Goal: Task Accomplishment & Management: Use online tool/utility

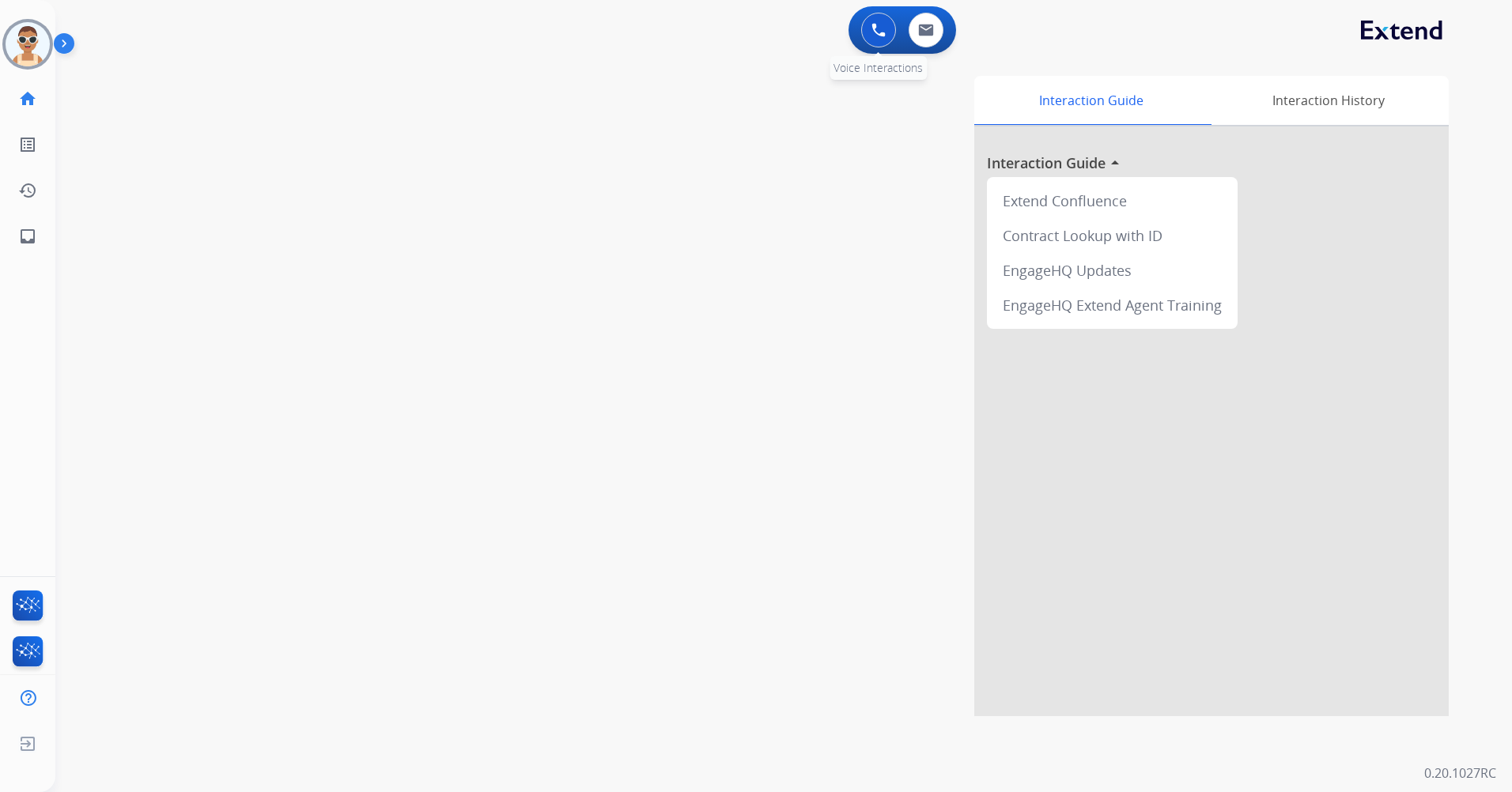
click at [869, 27] on button at bounding box center [878, 30] width 35 height 35
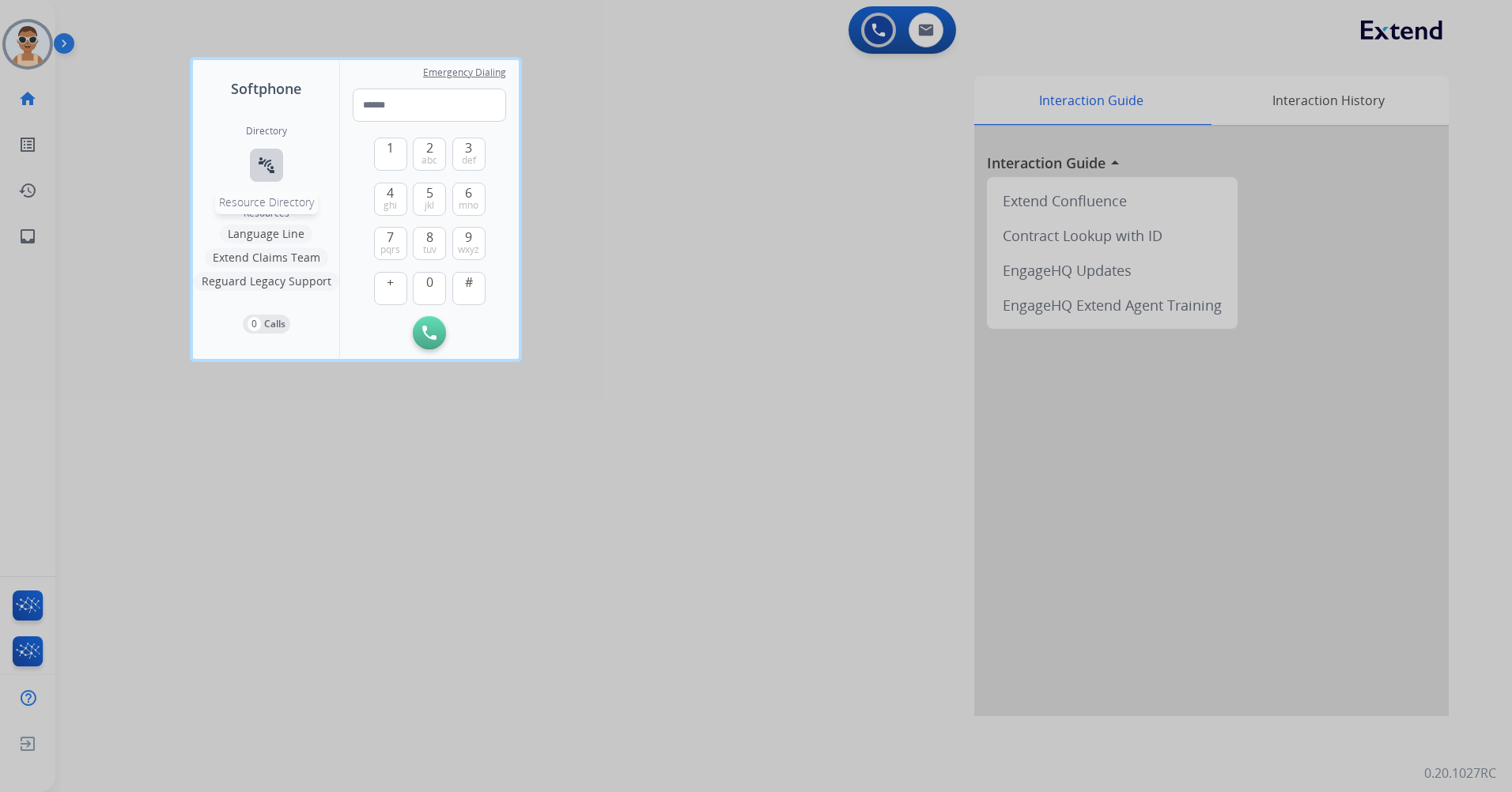
click at [273, 157] on mat-icon "connect_without_contact" at bounding box center [267, 165] width 19 height 19
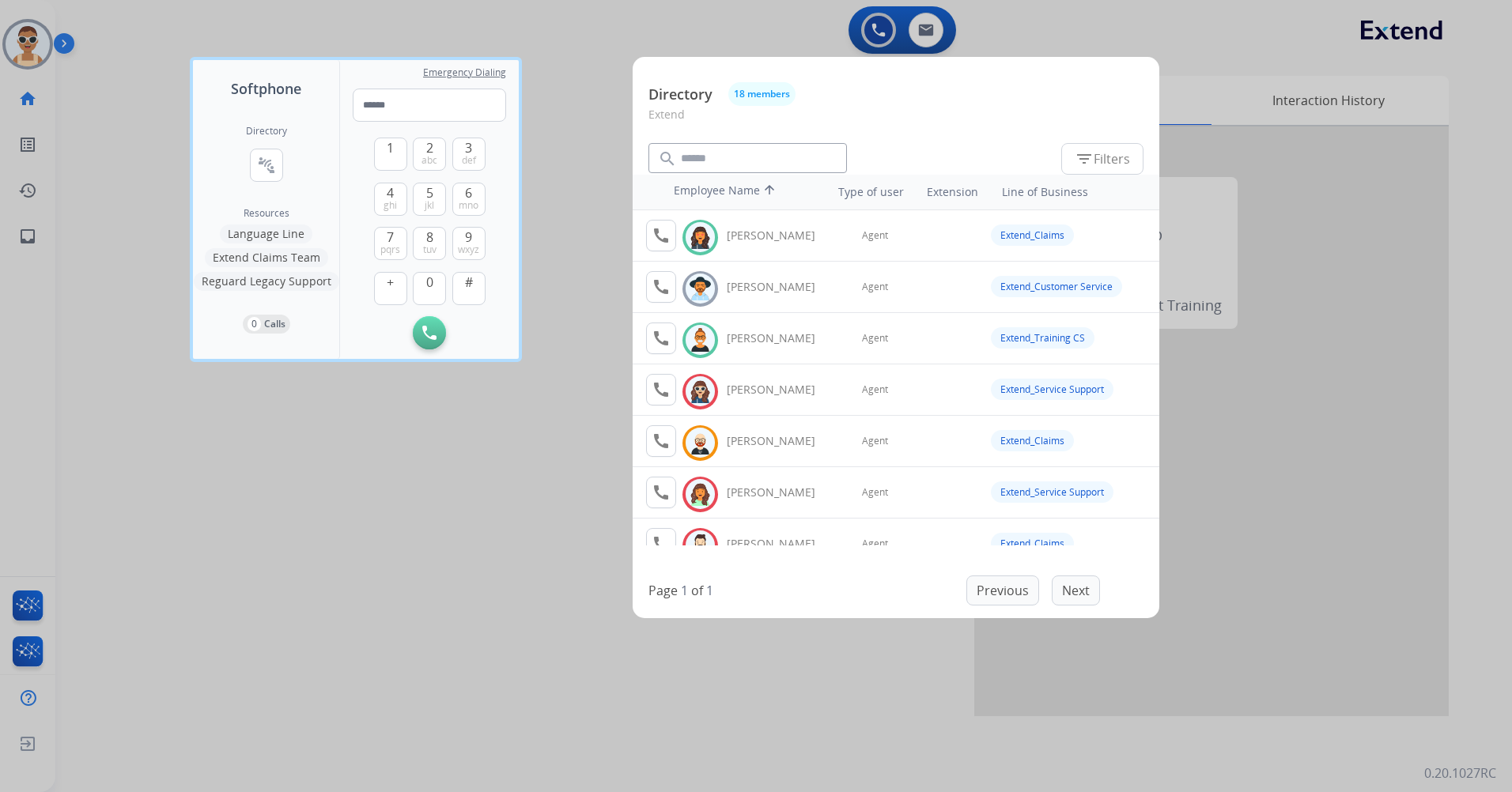
click at [465, 531] on div at bounding box center [756, 396] width 1512 height 792
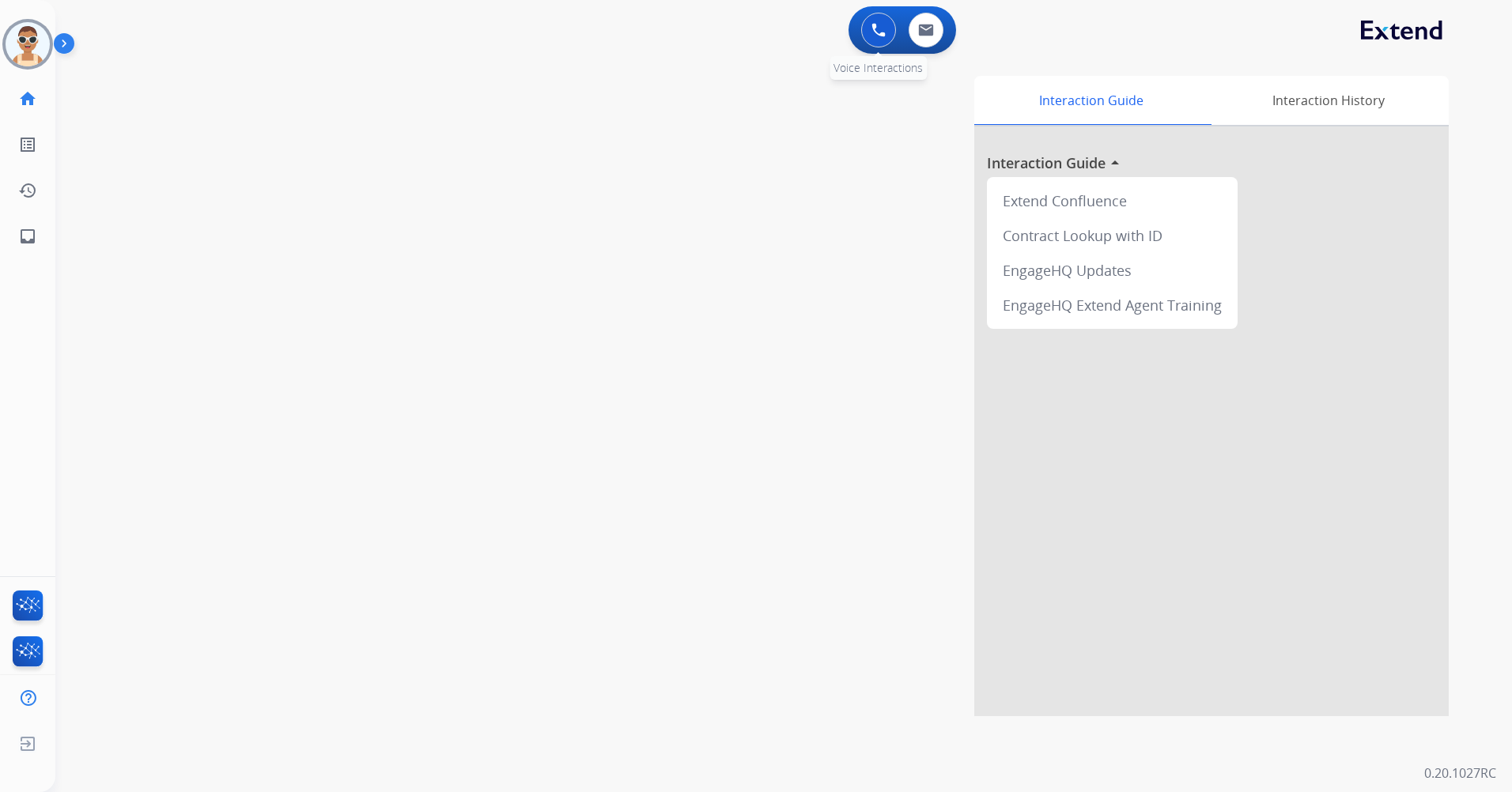
click at [868, 30] on button at bounding box center [878, 30] width 35 height 35
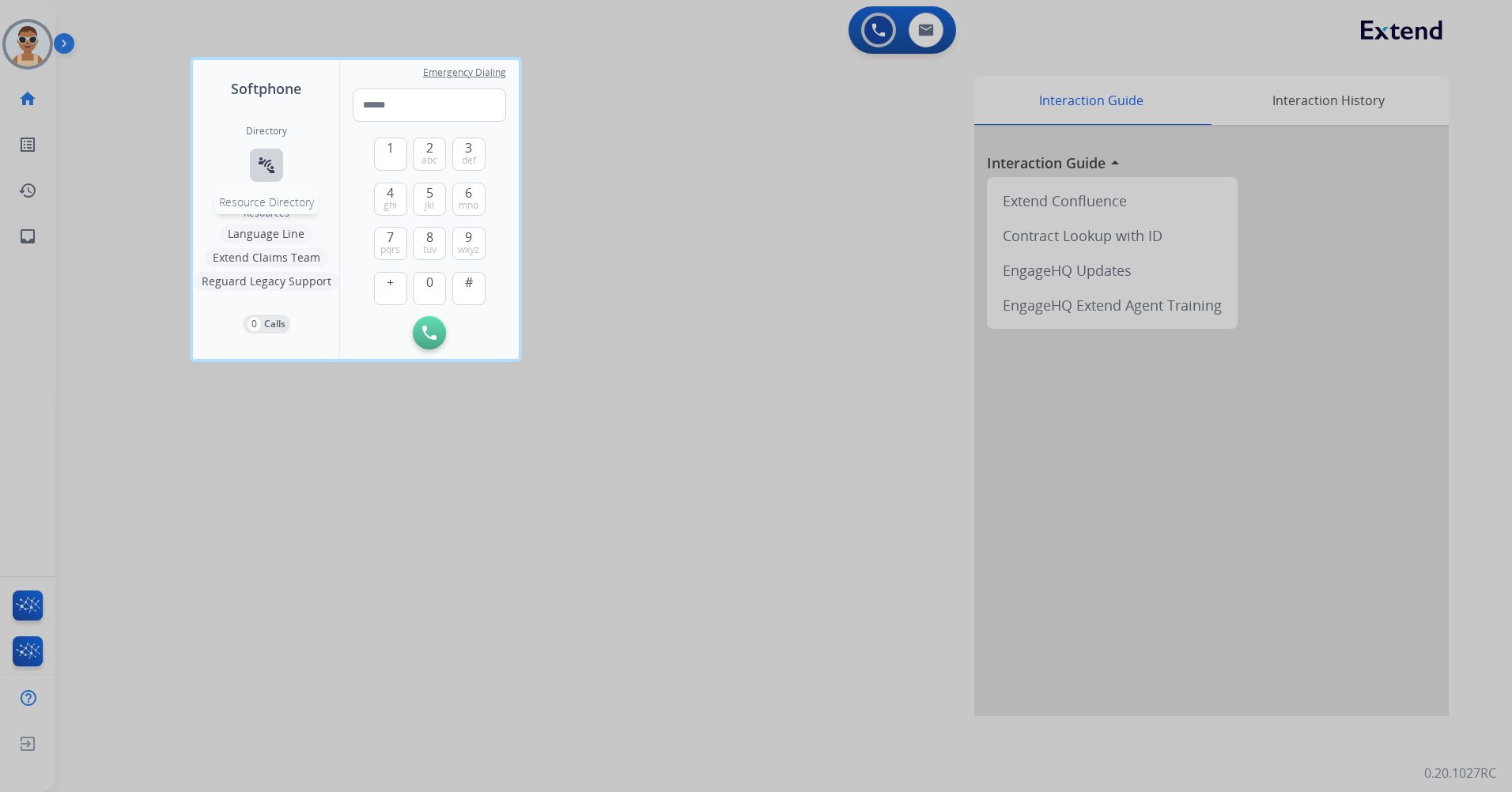
click at [271, 152] on button "connect_without_contact Resource Directory" at bounding box center [266, 165] width 33 height 33
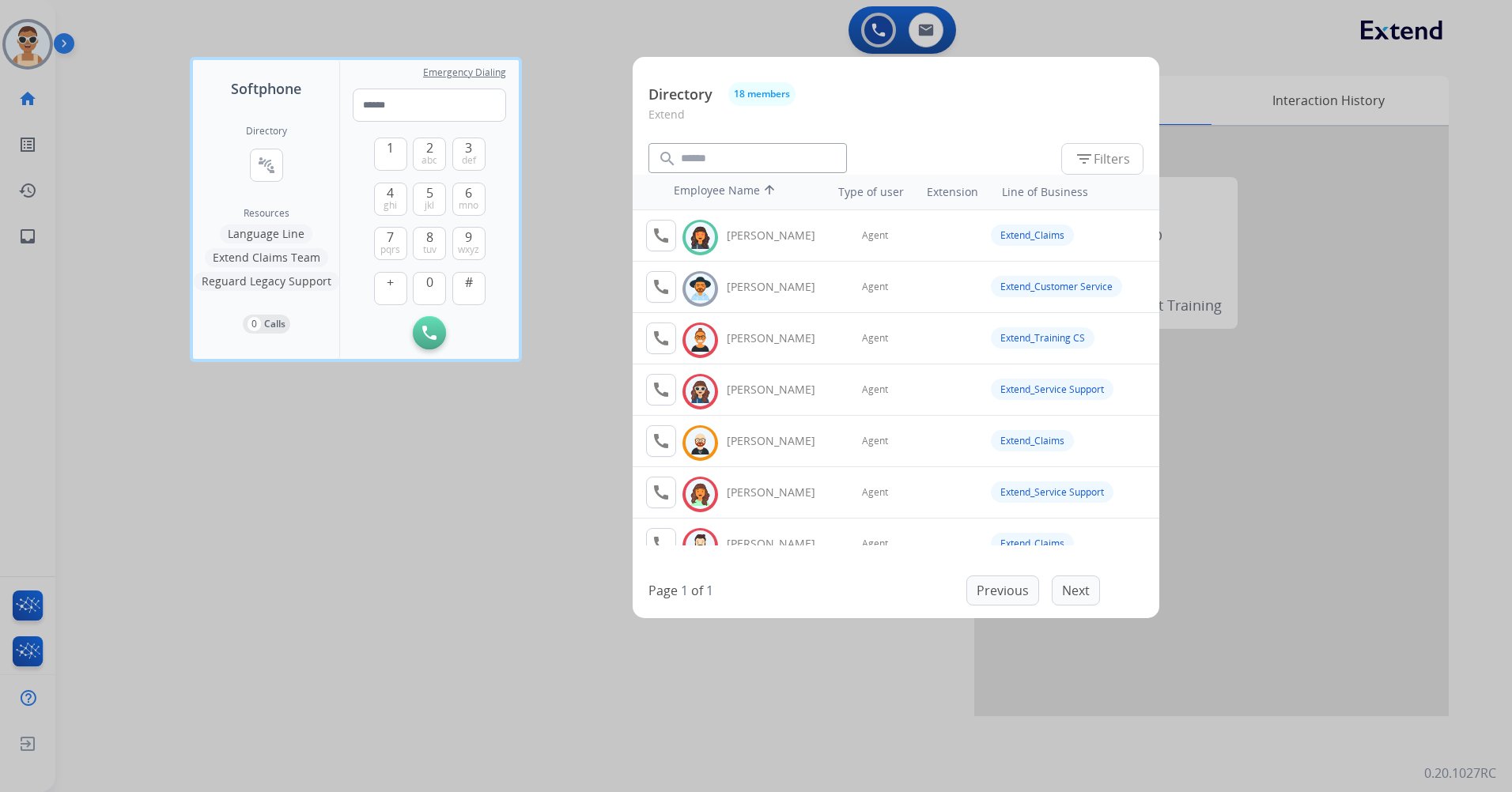
click at [516, 518] on div at bounding box center [756, 396] width 1512 height 792
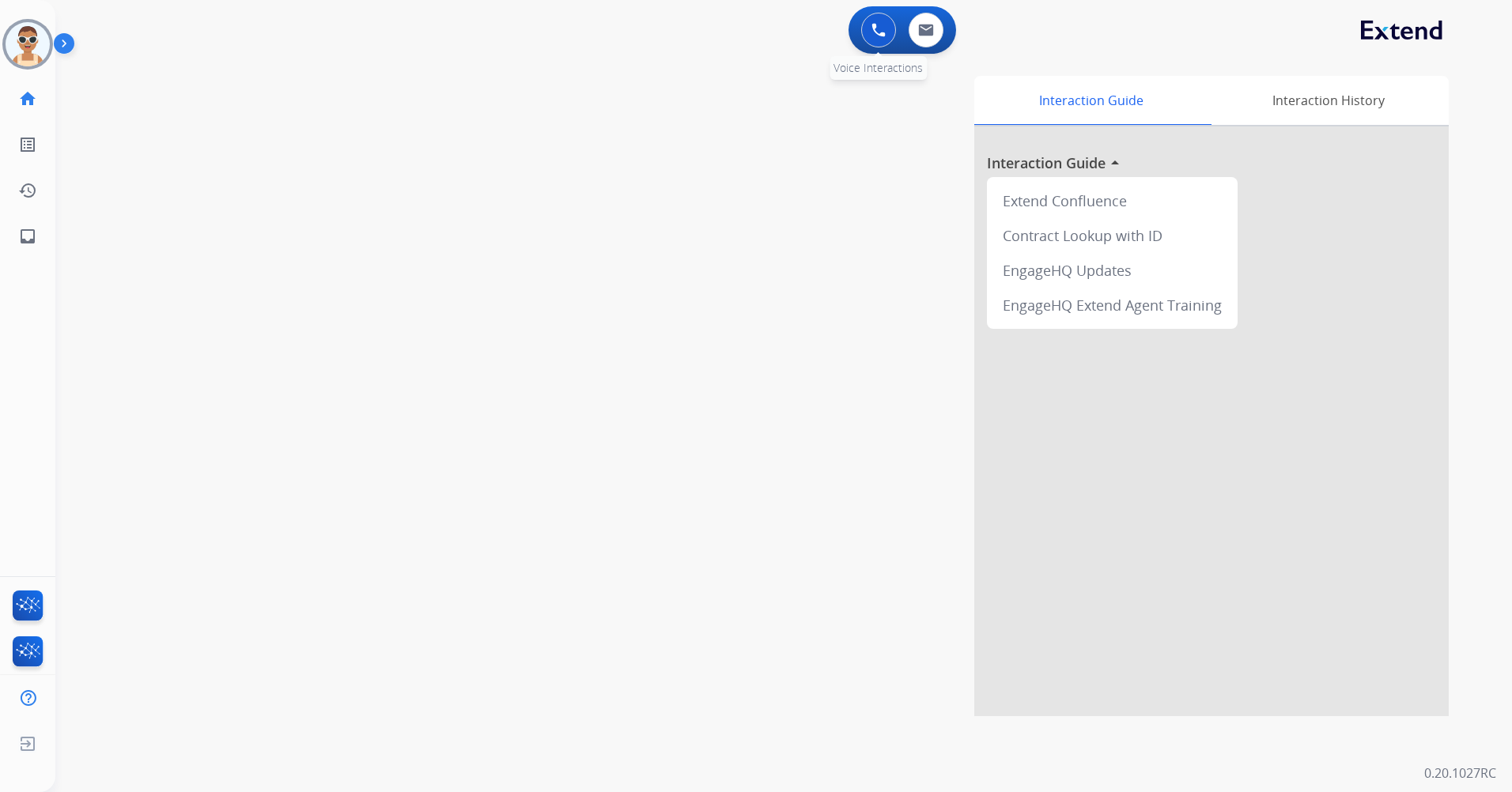
click at [872, 29] on img at bounding box center [878, 30] width 14 height 14
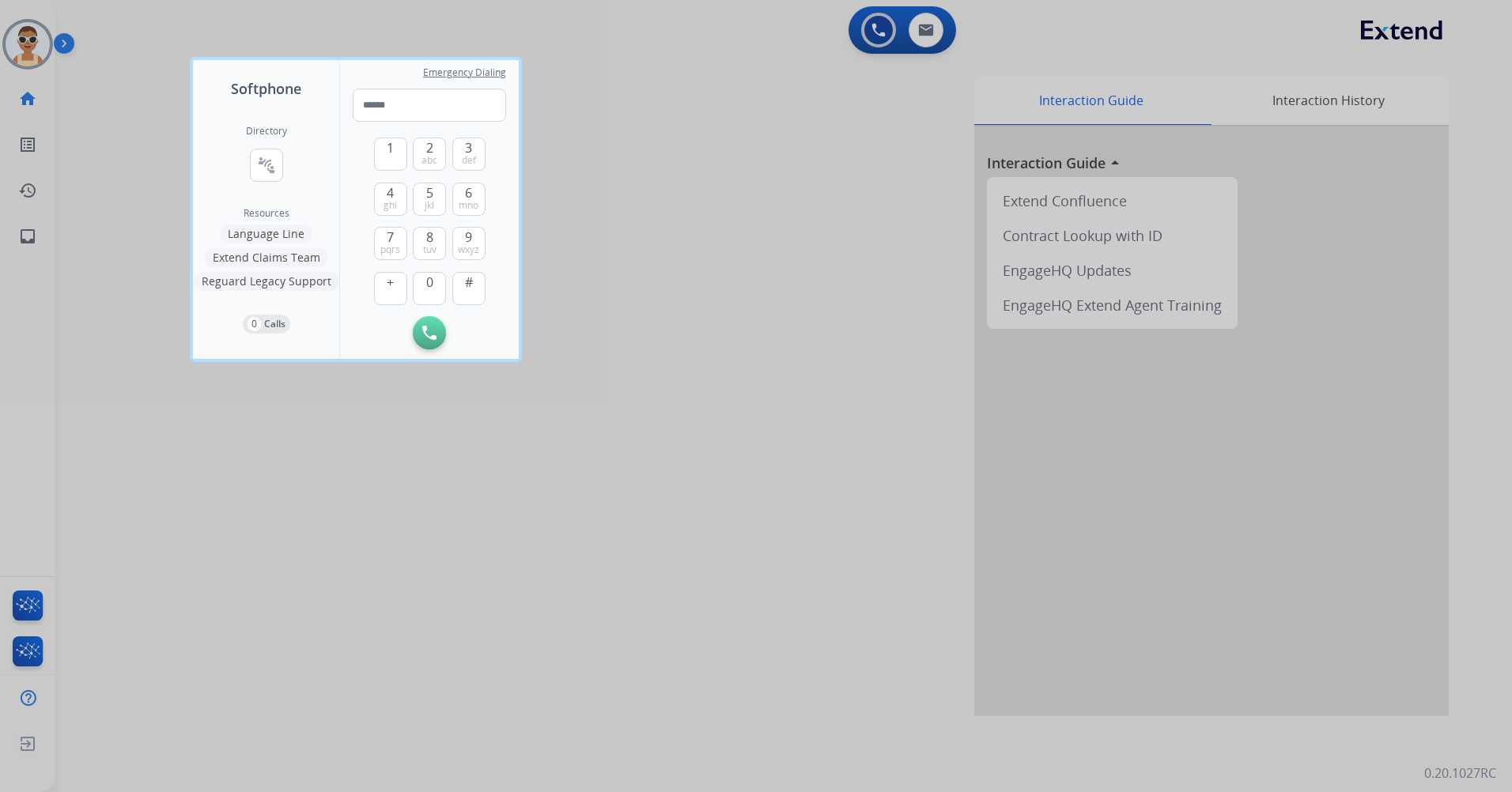
click at [298, 257] on button "Extend Claims Team" at bounding box center [266, 257] width 123 height 19
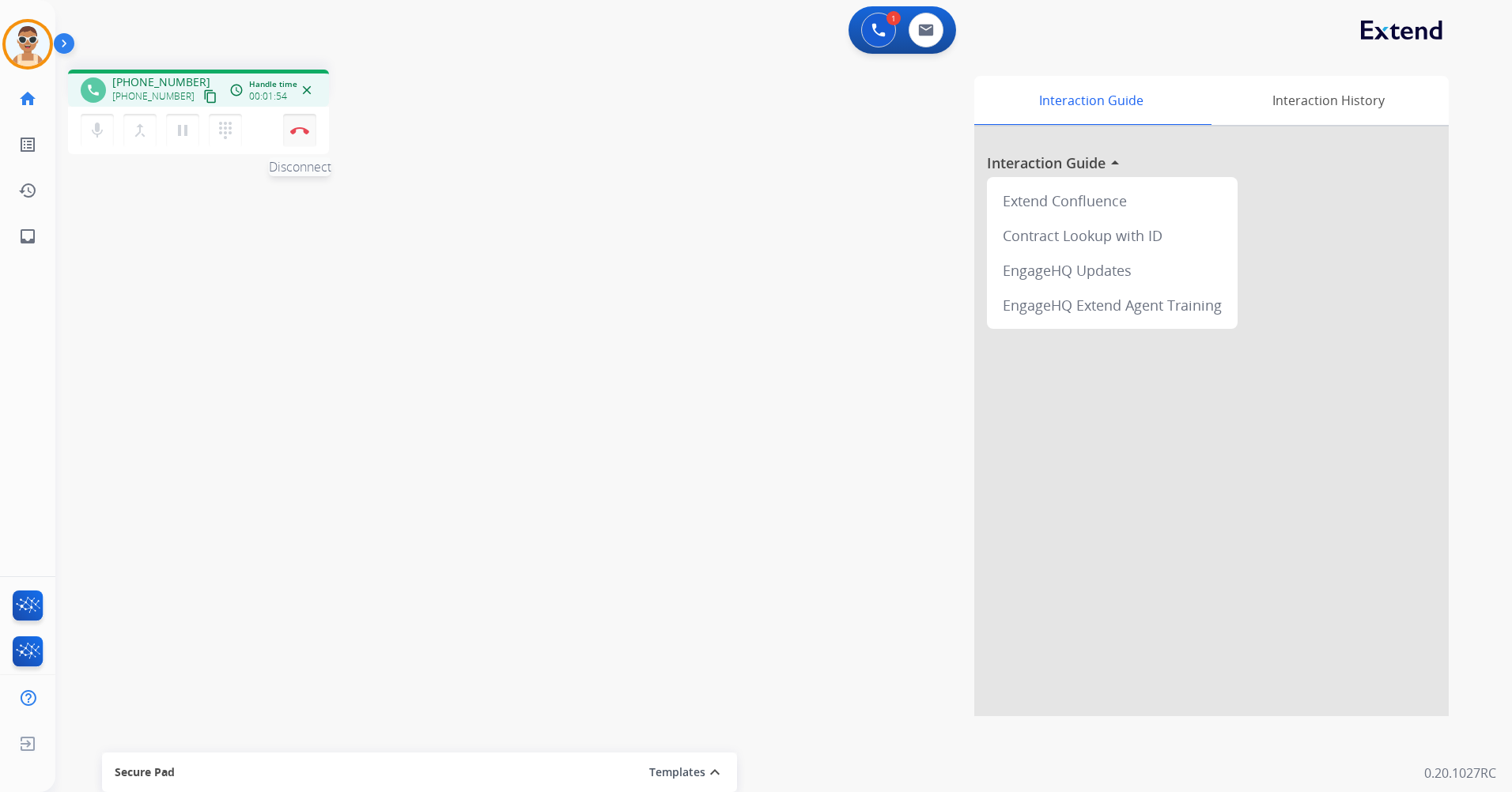
click at [300, 131] on img at bounding box center [299, 131] width 19 height 8
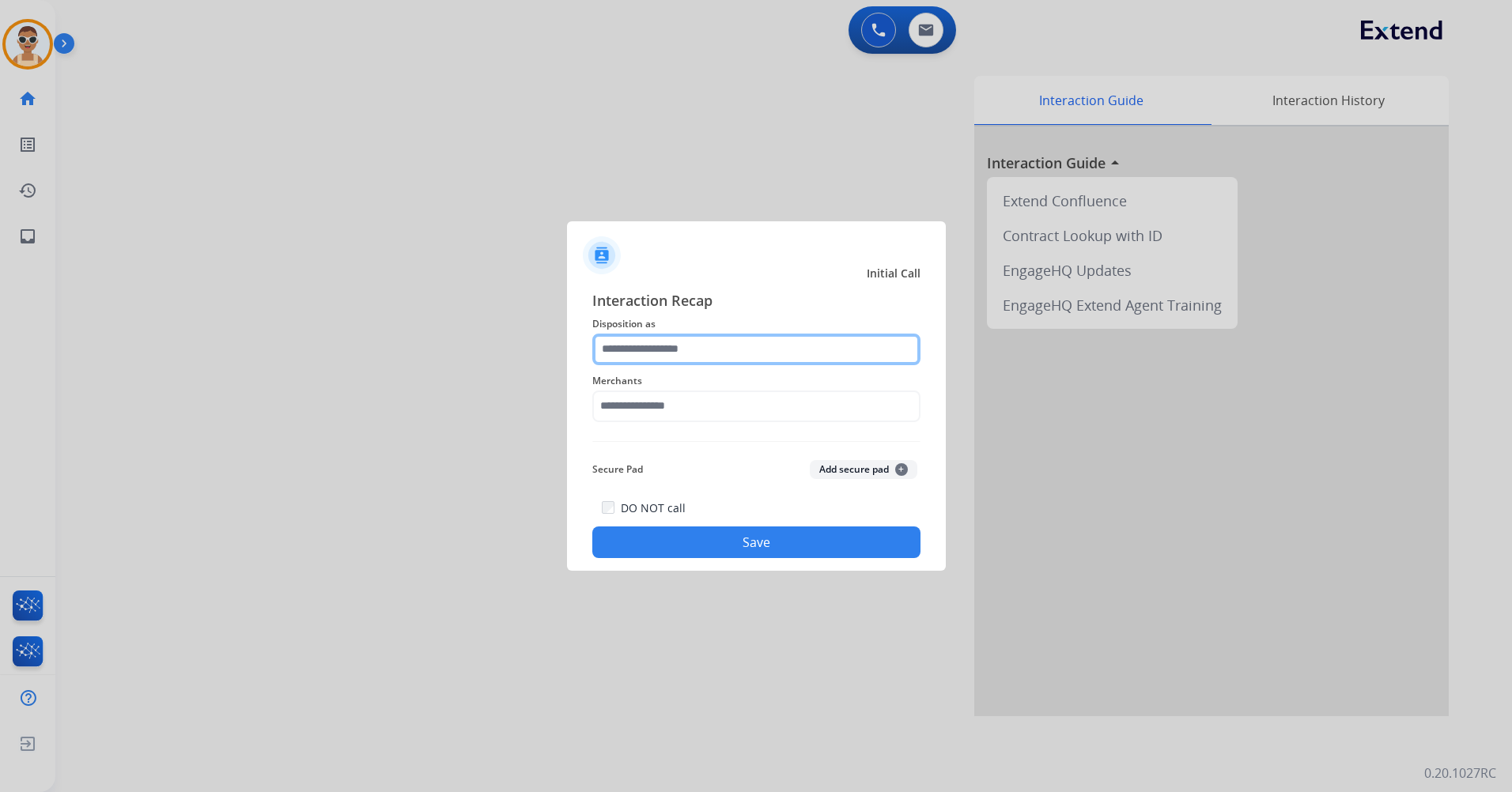
click at [712, 353] on input "text" at bounding box center [756, 349] width 328 height 31
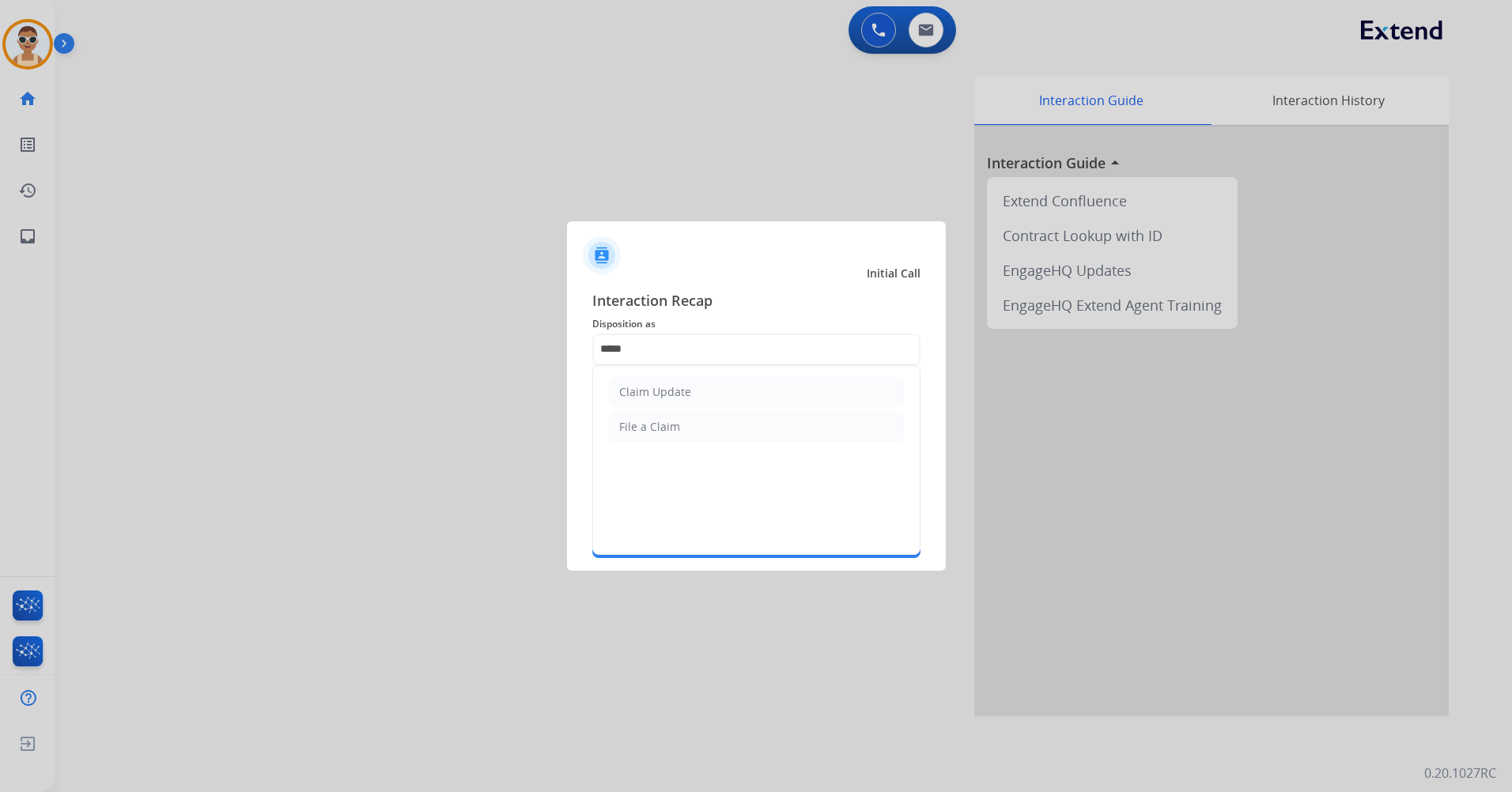
drag, startPoint x: 727, startPoint y: 379, endPoint x: 741, endPoint y: 381, distance: 14.1
click at [726, 379] on li "Claim Update" at bounding box center [756, 393] width 295 height 30
type input "**********"
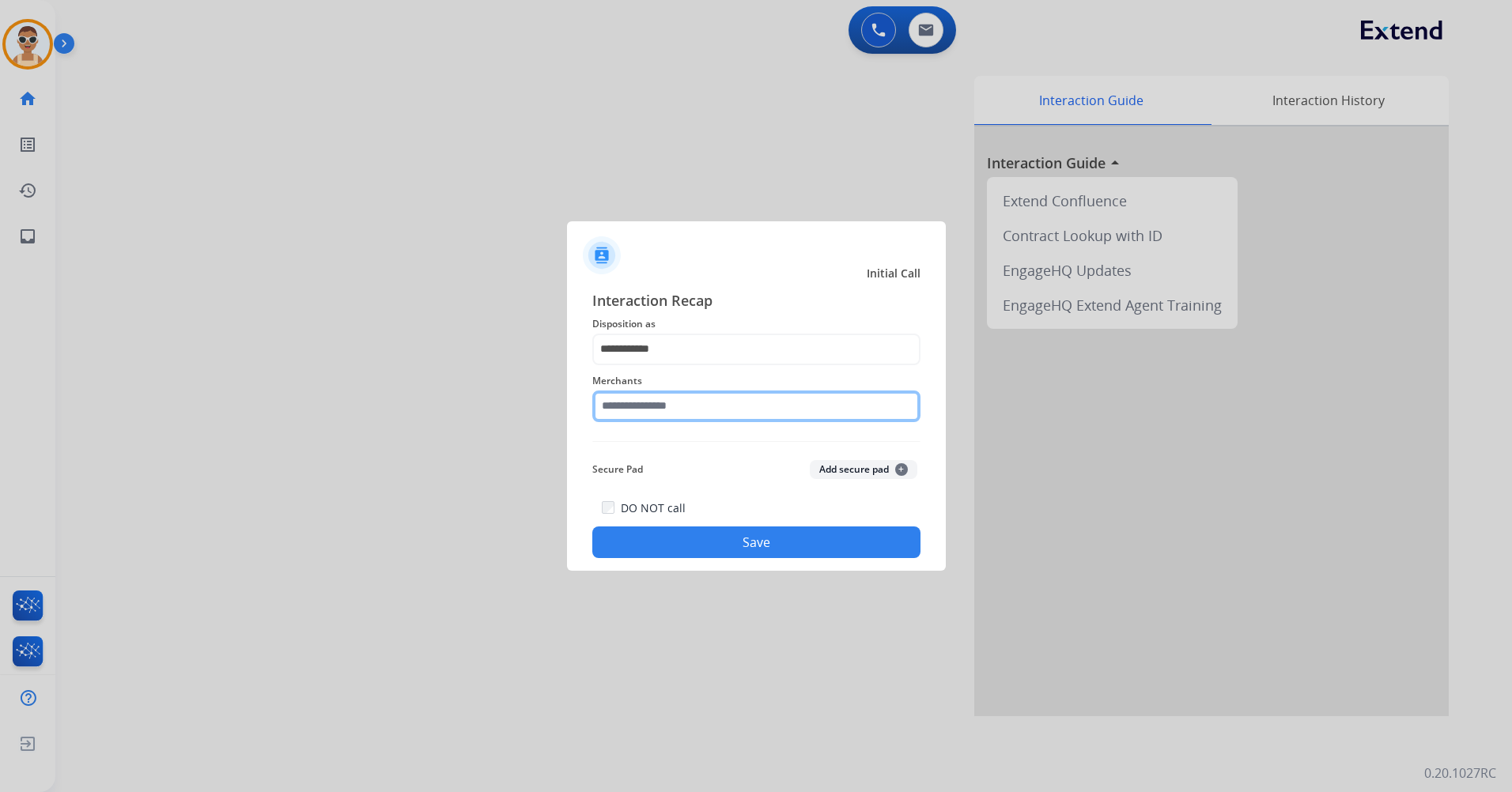
click at [788, 408] on input "text" at bounding box center [756, 406] width 328 height 31
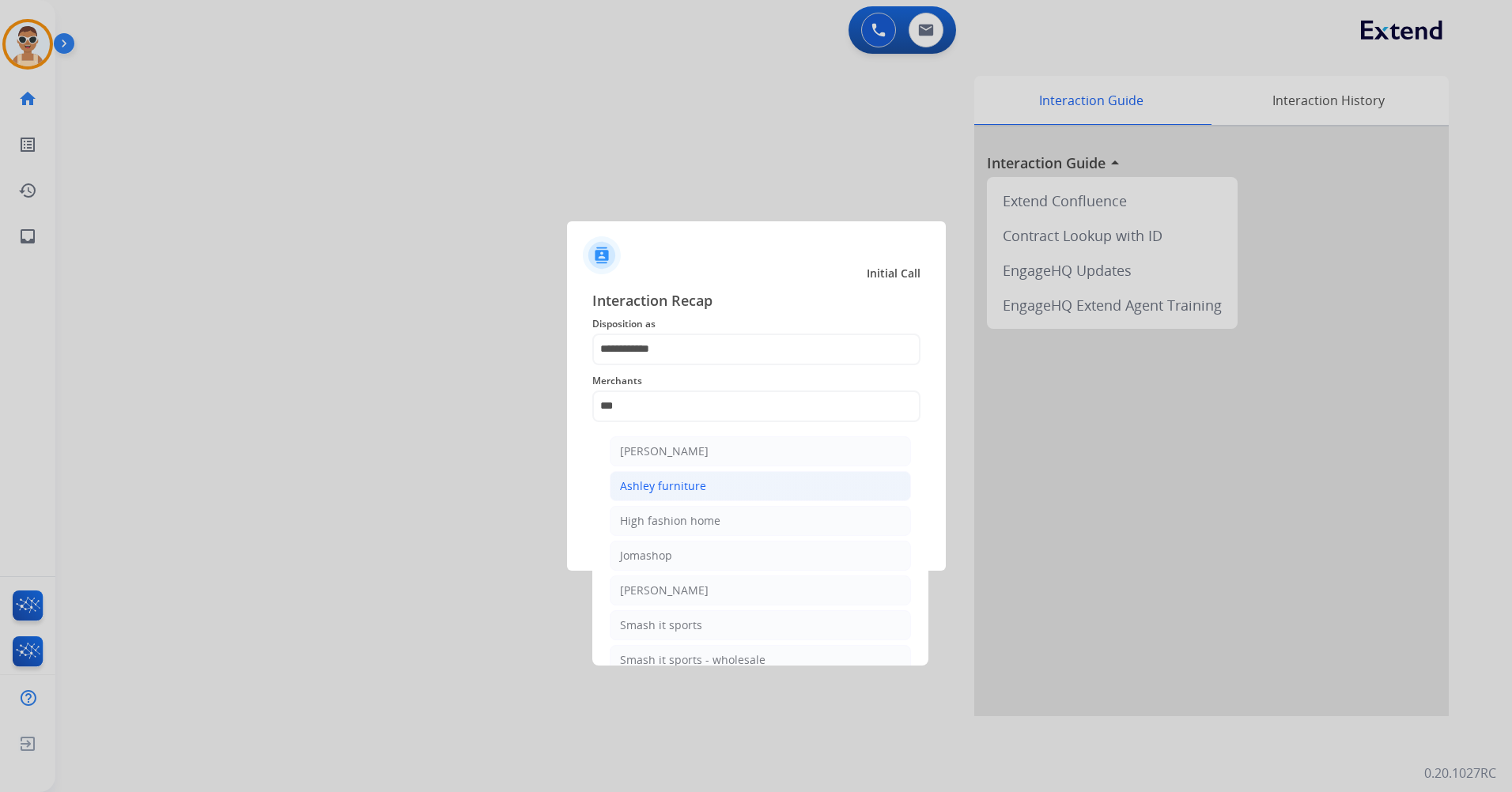
click at [694, 487] on div "Ashley furniture" at bounding box center [663, 486] width 86 height 16
type input "**********"
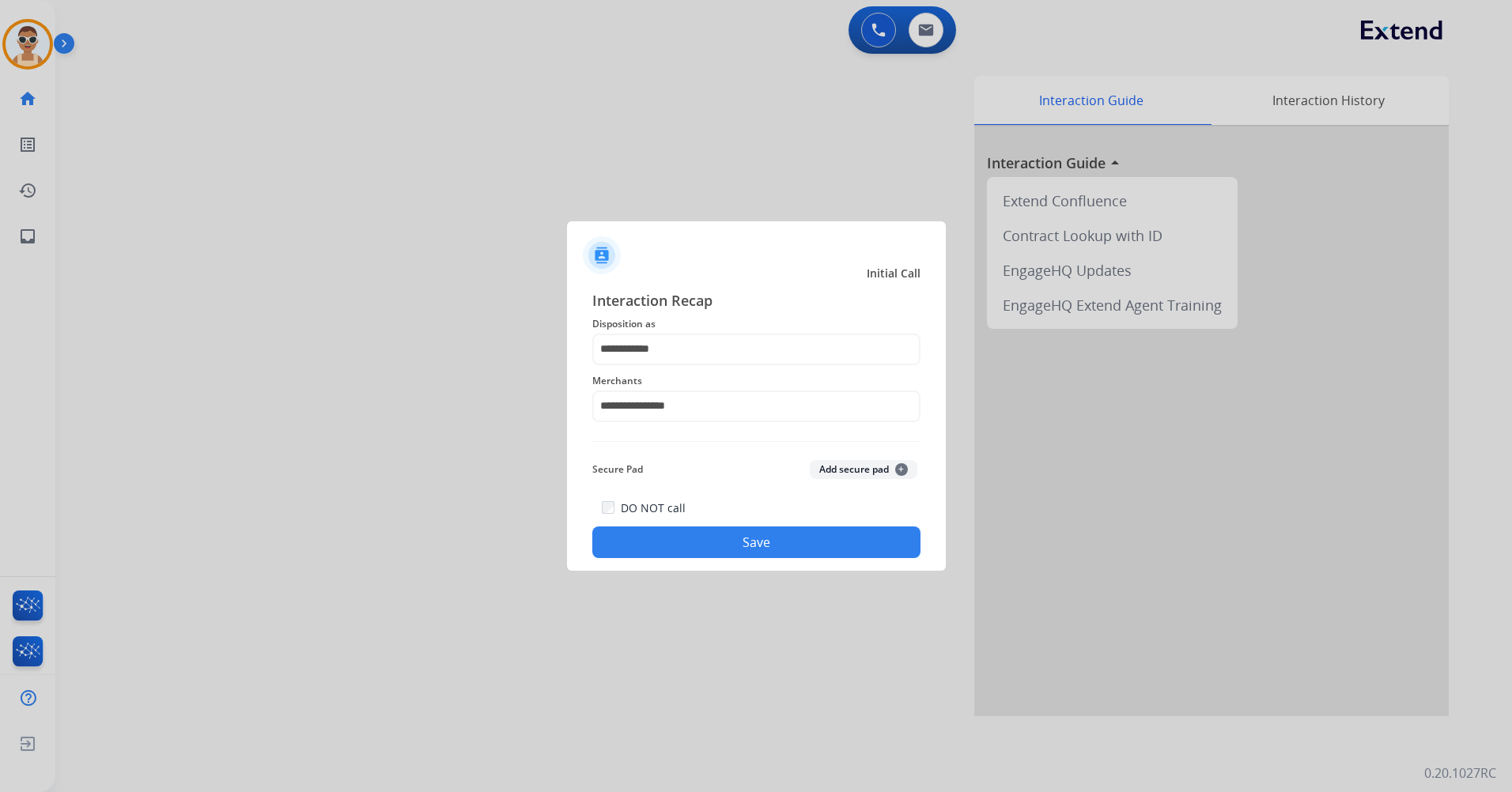
drag, startPoint x: 767, startPoint y: 544, endPoint x: 768, endPoint y: 457, distance: 87.0
click at [766, 545] on button "Save" at bounding box center [756, 542] width 328 height 31
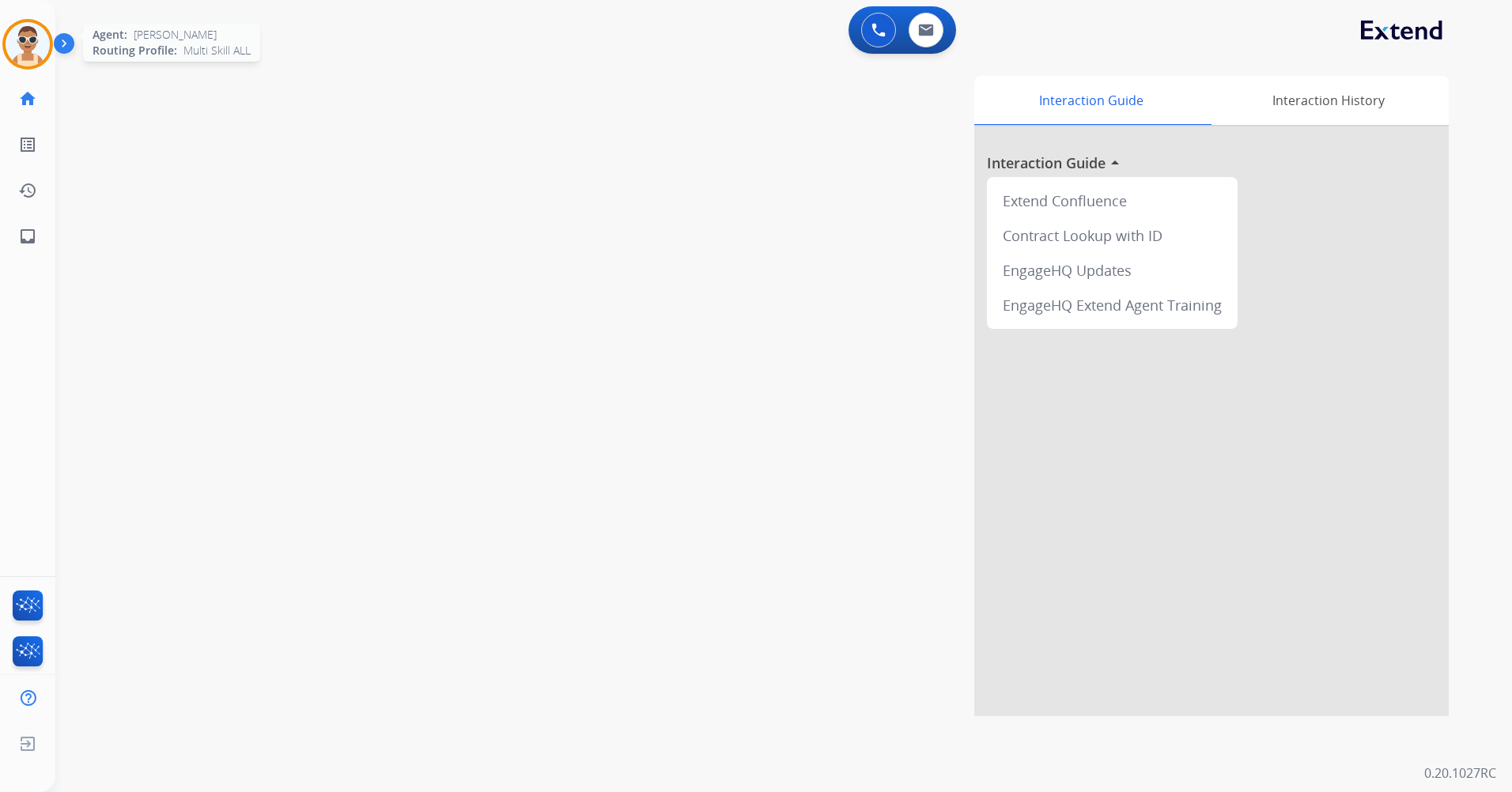
click at [34, 35] on img at bounding box center [28, 44] width 44 height 44
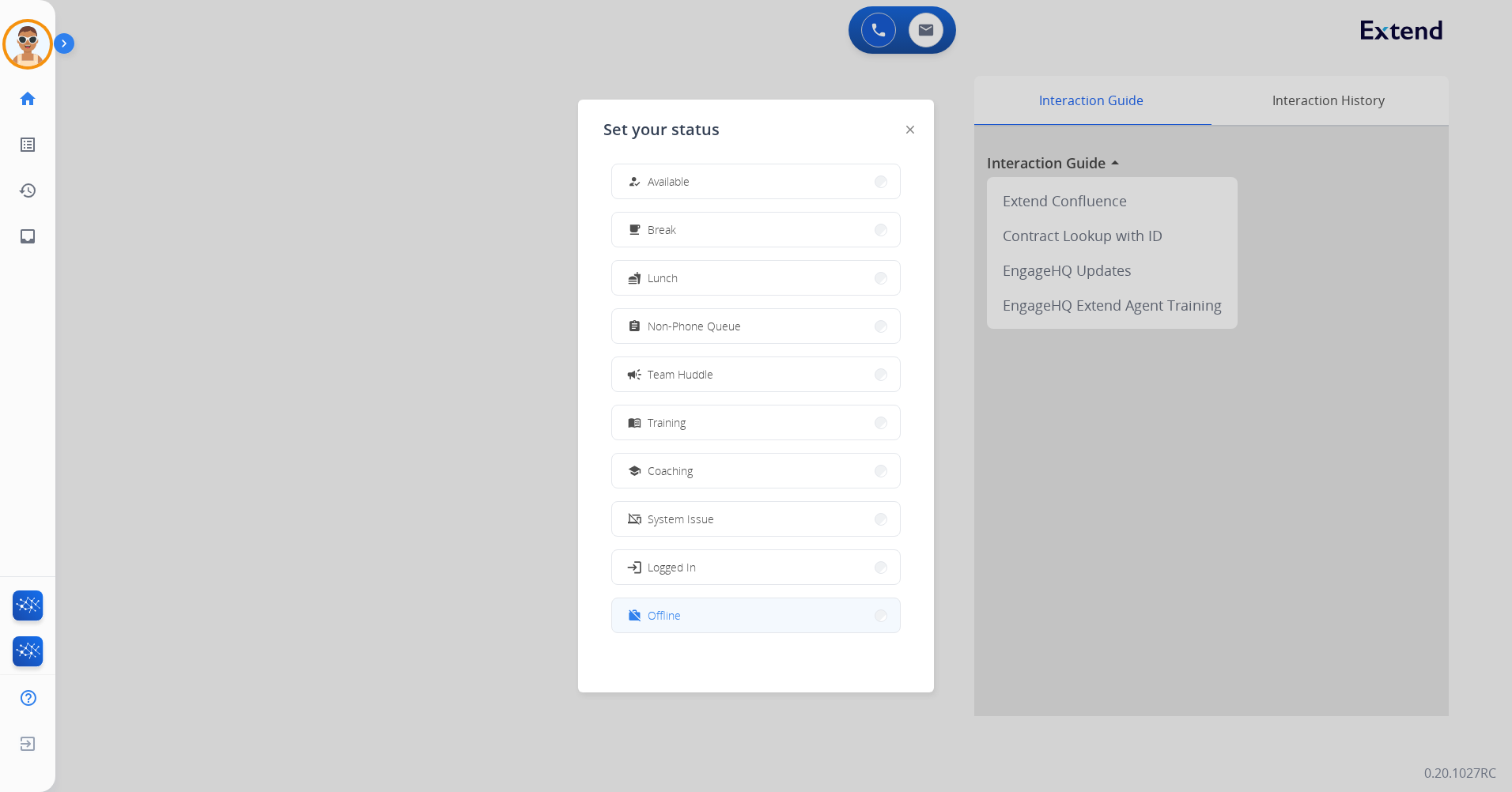
scroll to position [5, 0]
click at [699, 605] on button "work_off Offline" at bounding box center [756, 615] width 288 height 34
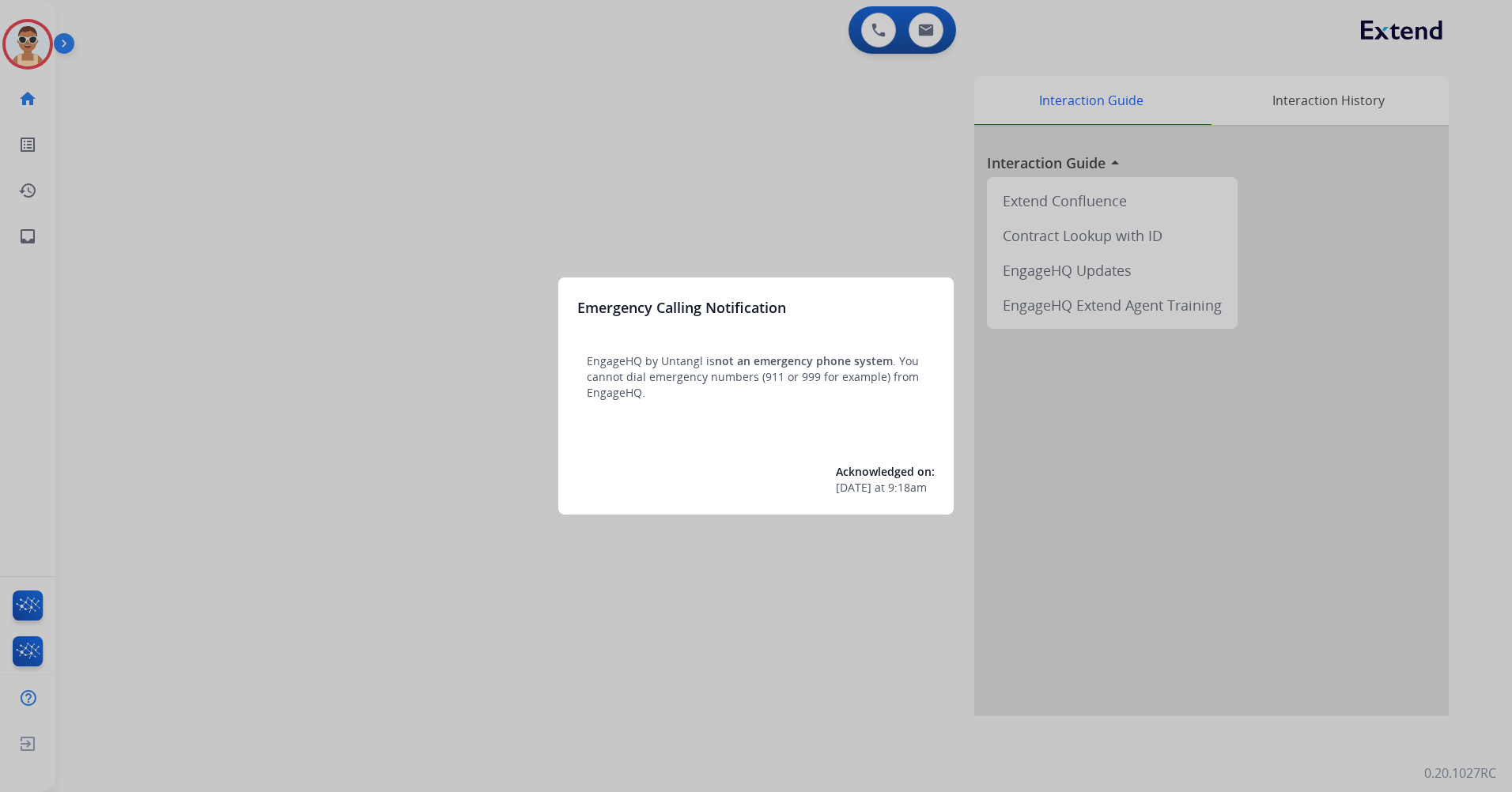
click at [494, 589] on div at bounding box center [756, 396] width 1512 height 792
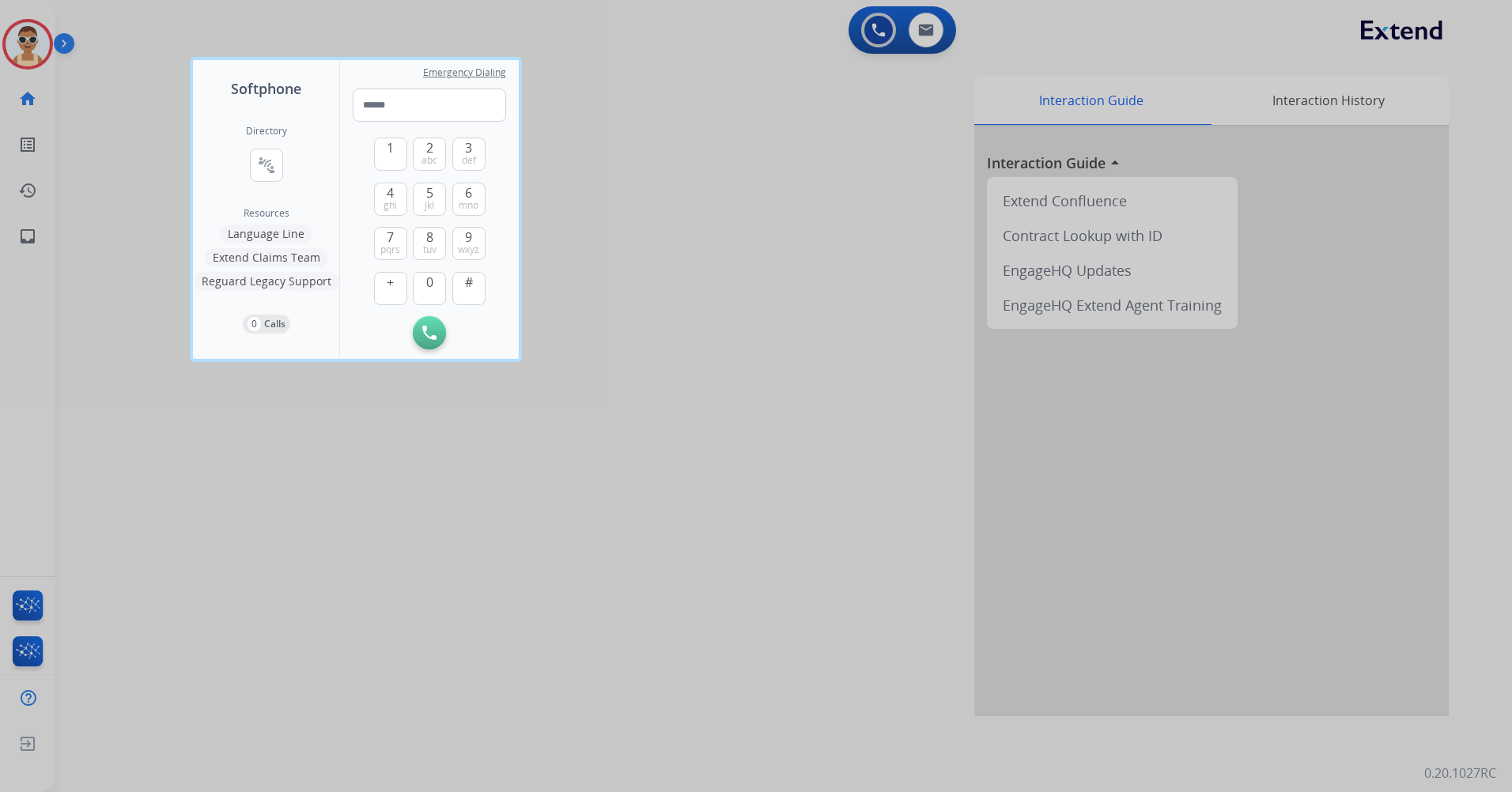
click at [623, 595] on div at bounding box center [756, 396] width 1512 height 792
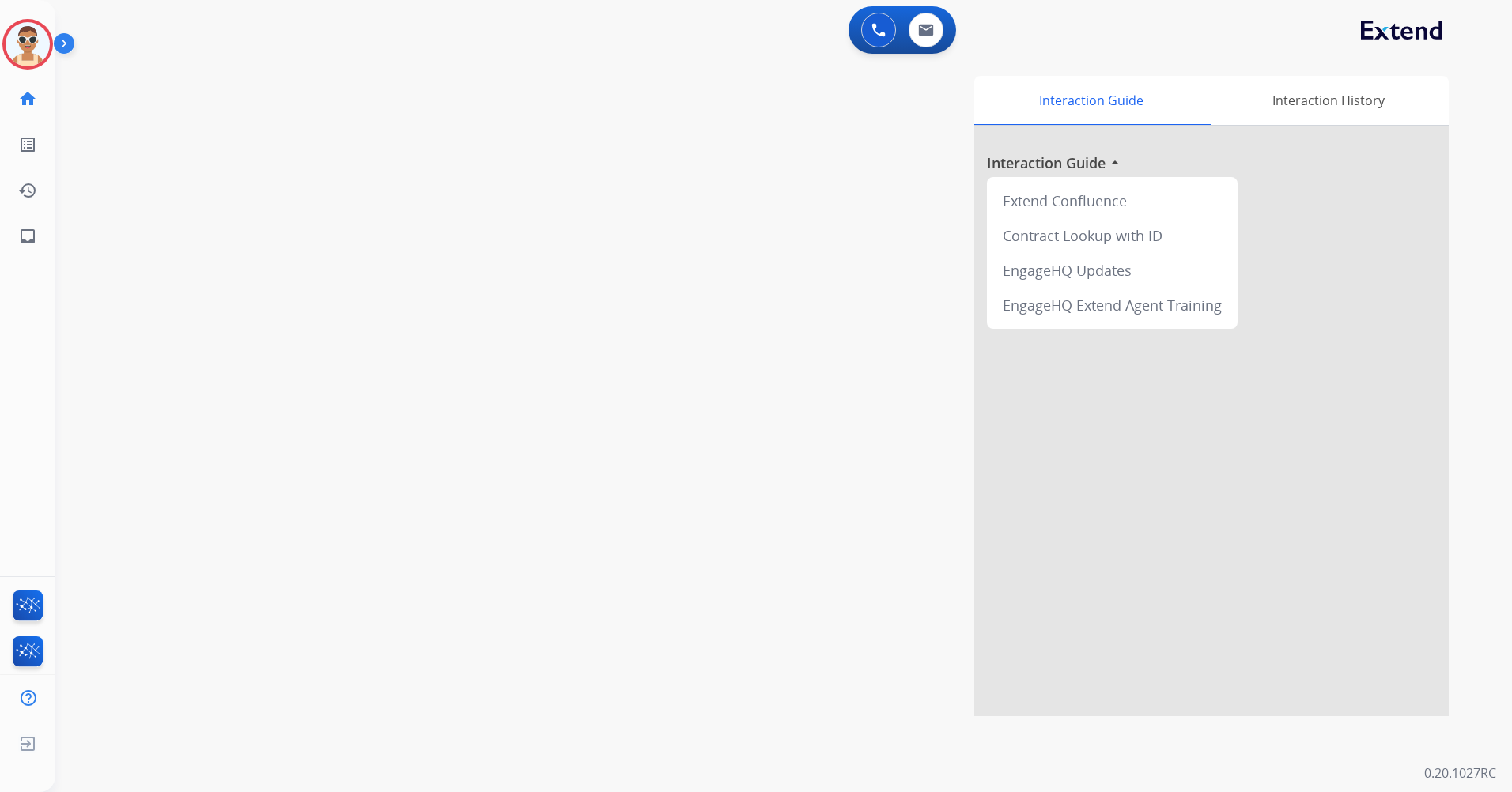
drag, startPoint x: 27, startPoint y: 35, endPoint x: 48, endPoint y: 70, distance: 40.8
click at [28, 35] on img at bounding box center [28, 44] width 44 height 44
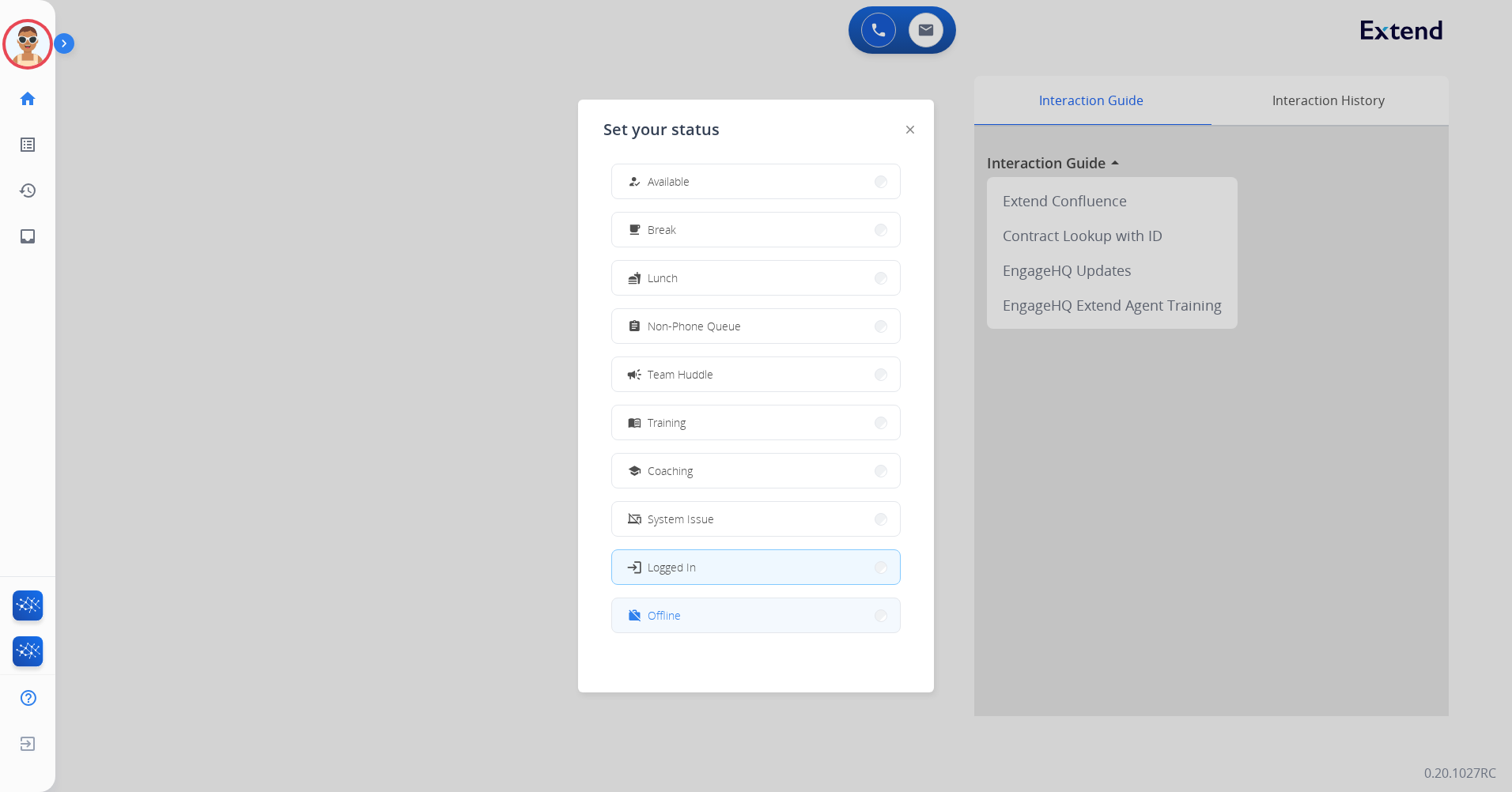
scroll to position [5, 0]
click at [748, 606] on button "work_off Offline" at bounding box center [756, 615] width 288 height 34
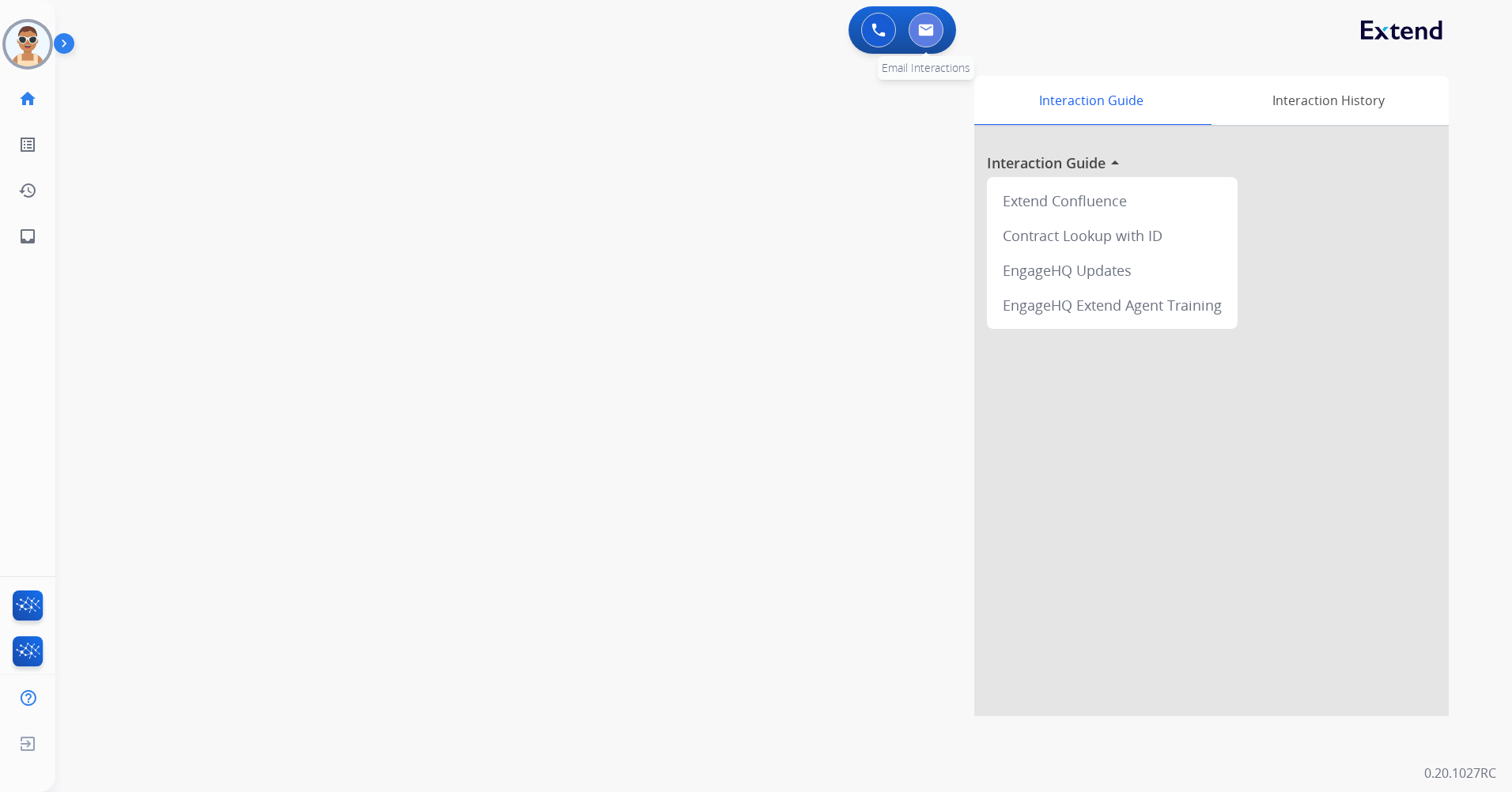
click at [924, 35] on img at bounding box center [926, 30] width 16 height 12
select select "**********"
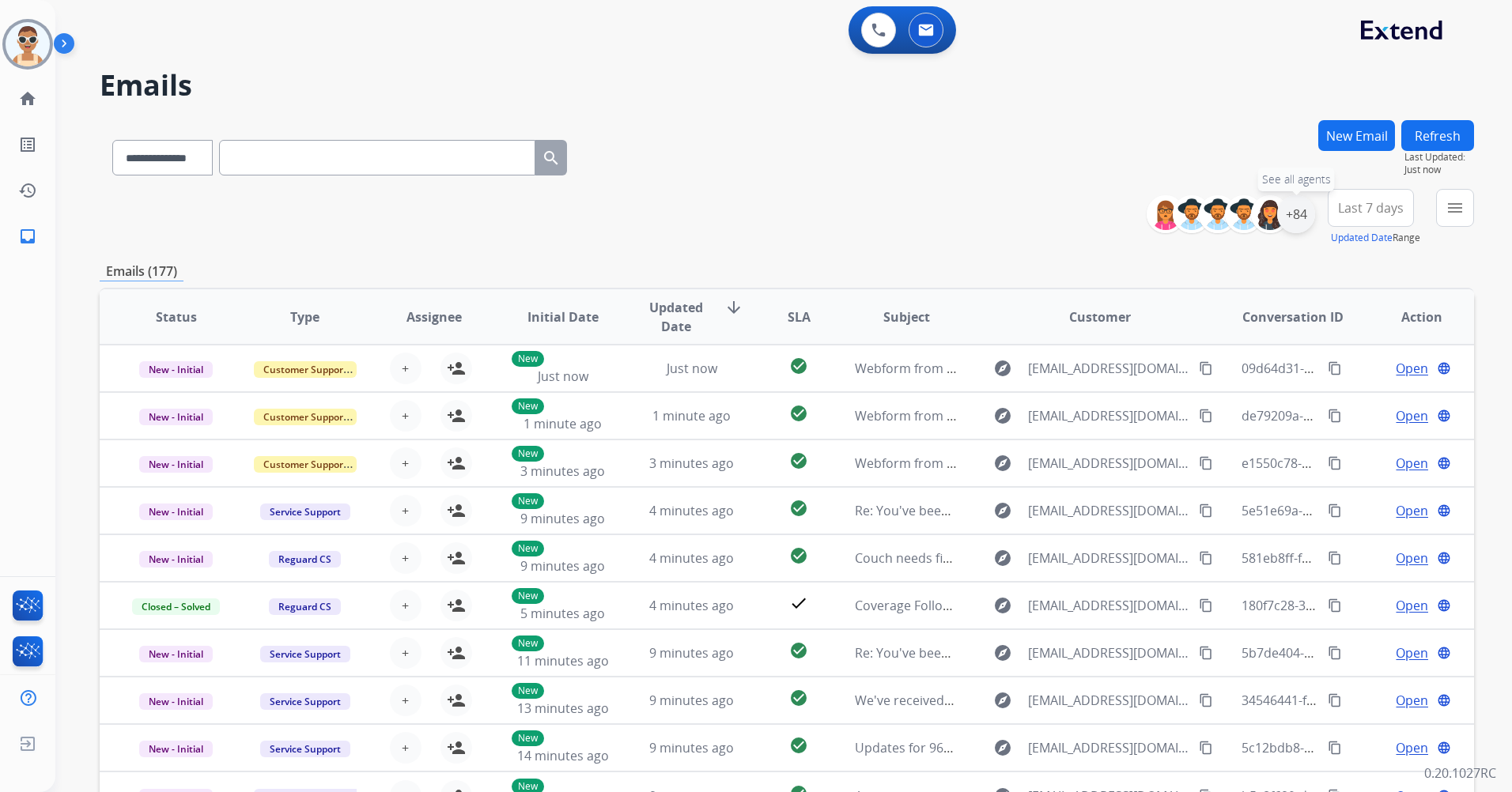
click at [1298, 218] on div "+84" at bounding box center [1297, 214] width 38 height 38
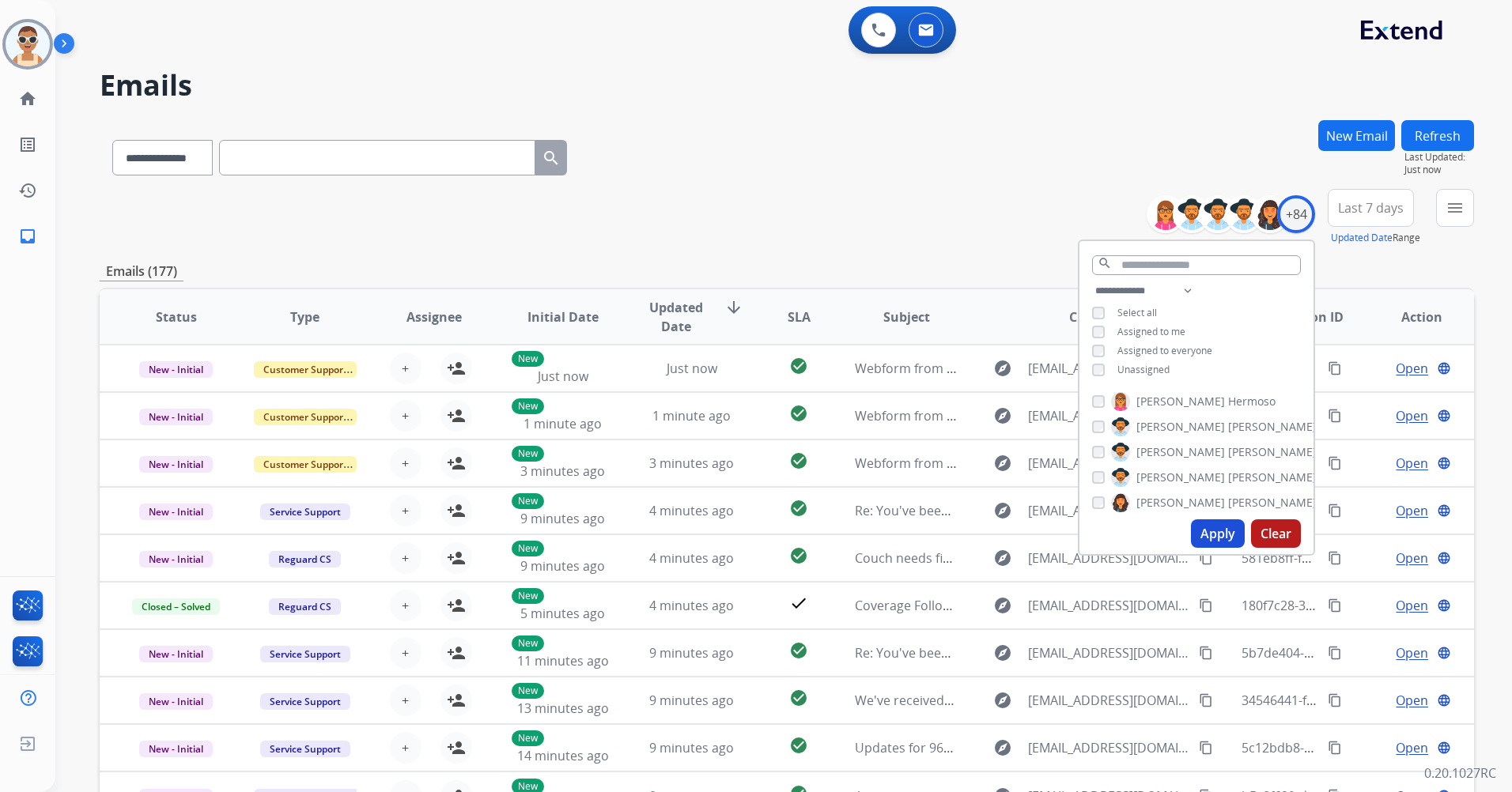
click at [1144, 331] on span "Assigned to me" at bounding box center [1151, 332] width 68 height 13
drag, startPoint x: 1202, startPoint y: 536, endPoint x: 936, endPoint y: 396, distance: 300.6
click at [1203, 536] on button "Apply" at bounding box center [1217, 534] width 53 height 29
click at [1345, 211] on span "Last 7 days" at bounding box center [1371, 208] width 66 height 7
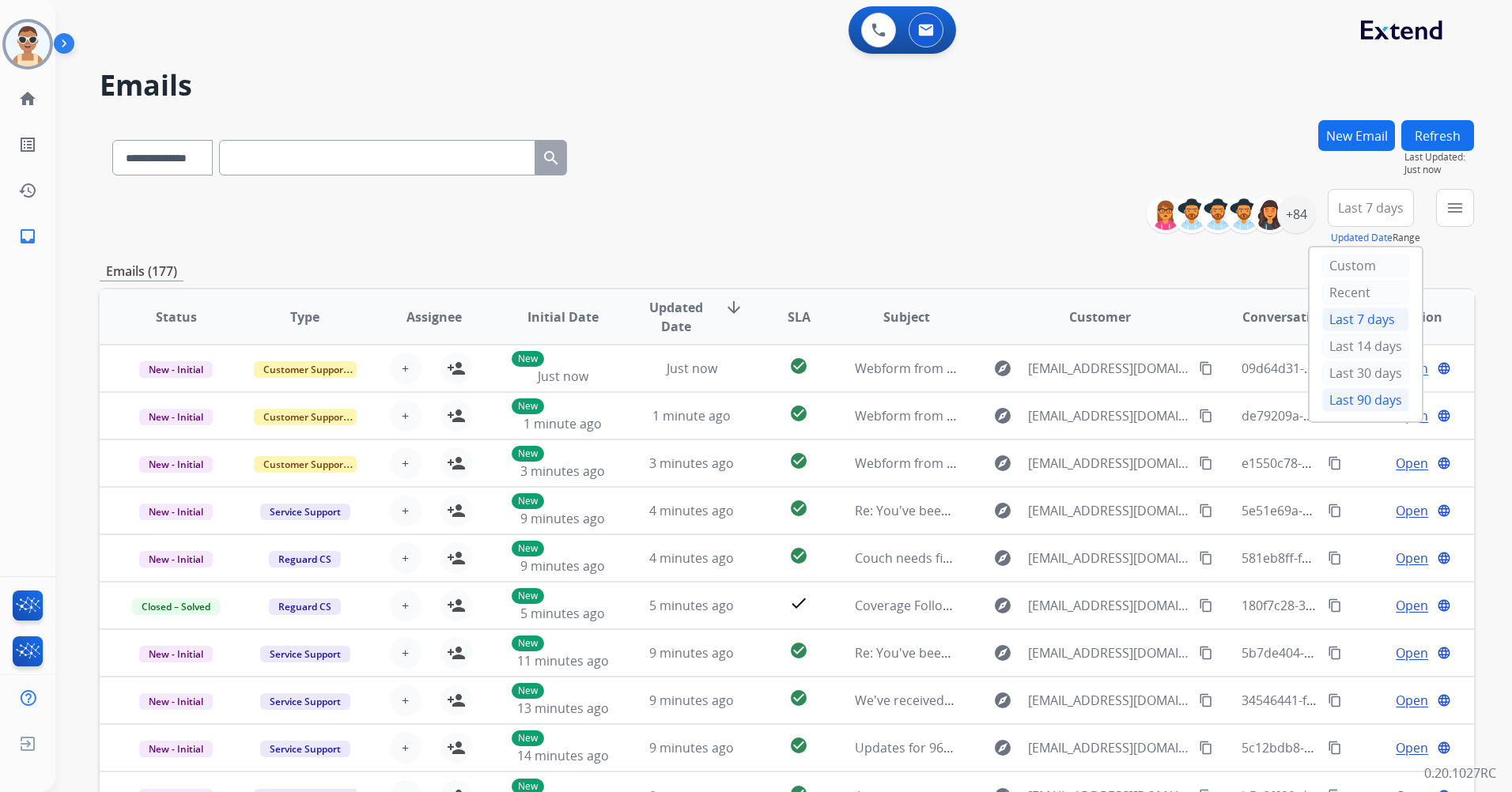
click at [1353, 404] on div "Last 90 days" at bounding box center [1365, 399] width 87 height 24
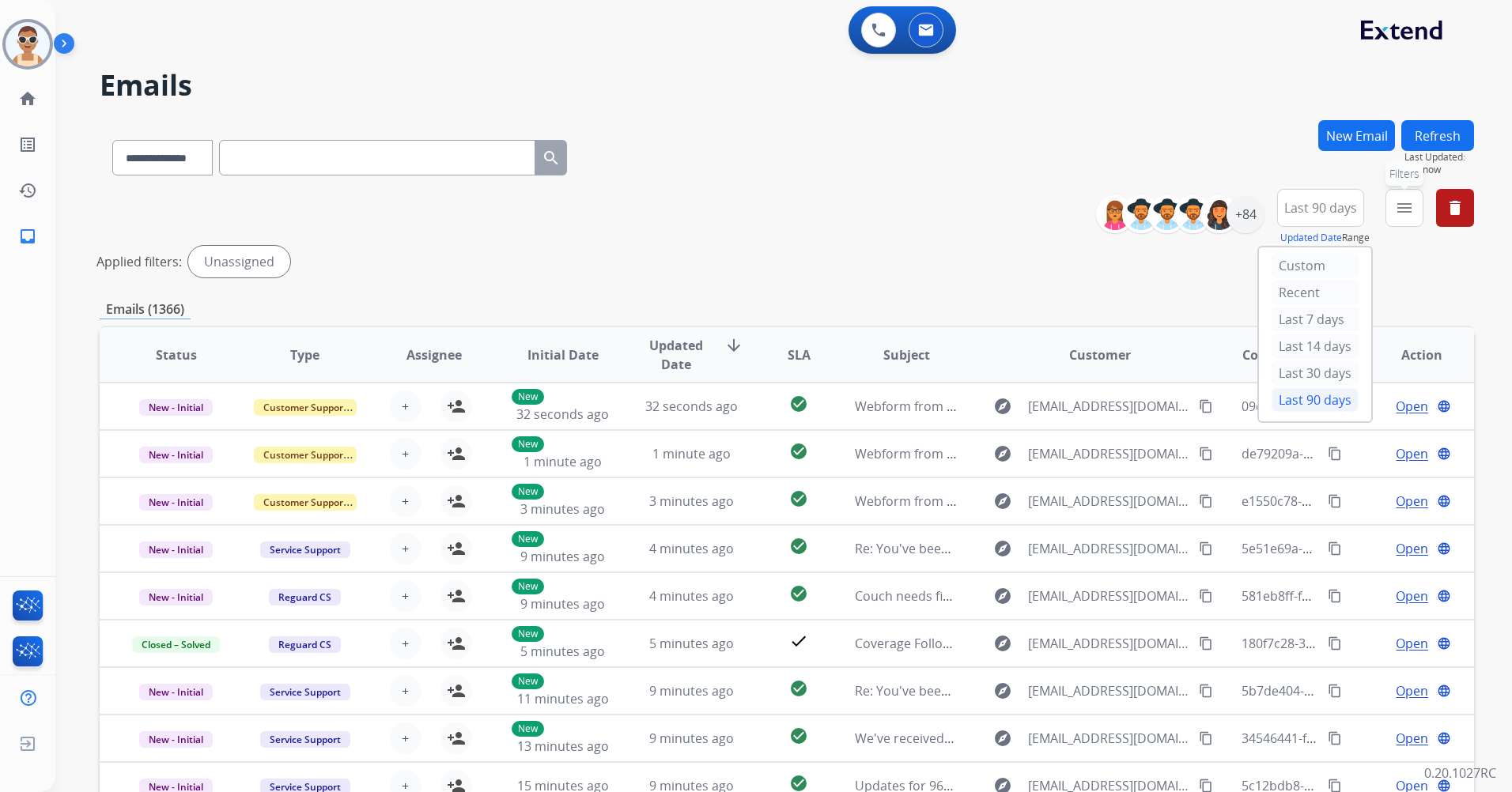
click at [1413, 200] on mat-icon "menu" at bounding box center [1404, 208] width 19 height 19
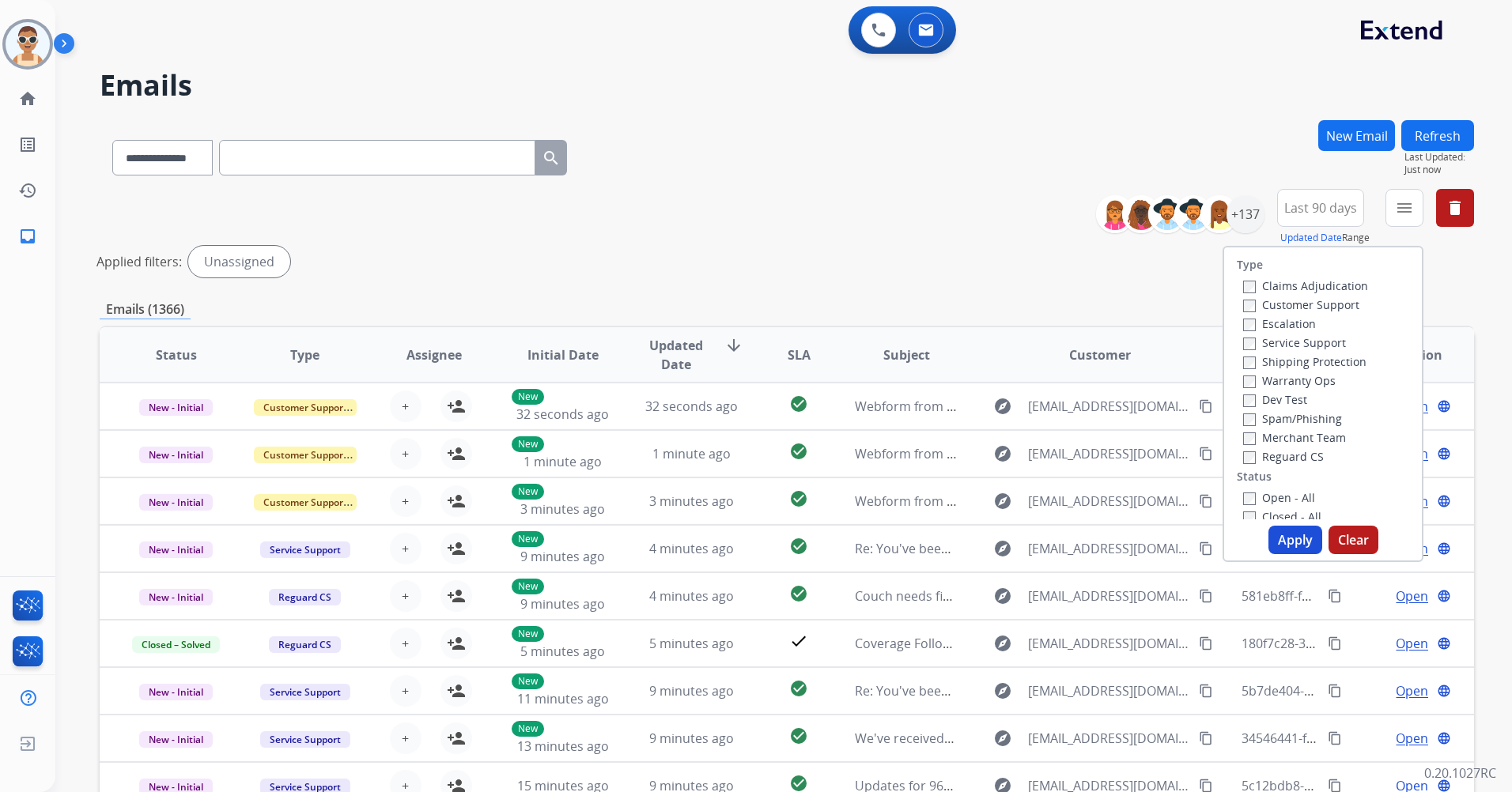
click at [1312, 305] on label "Customer Support" at bounding box center [1301, 305] width 116 height 15
click at [1278, 364] on label "Shipping Protection" at bounding box center [1304, 362] width 123 height 15
click at [1270, 453] on label "Reguard CS" at bounding box center [1283, 457] width 81 height 15
click at [1281, 296] on label "New - Initial" at bounding box center [1284, 298] width 83 height 15
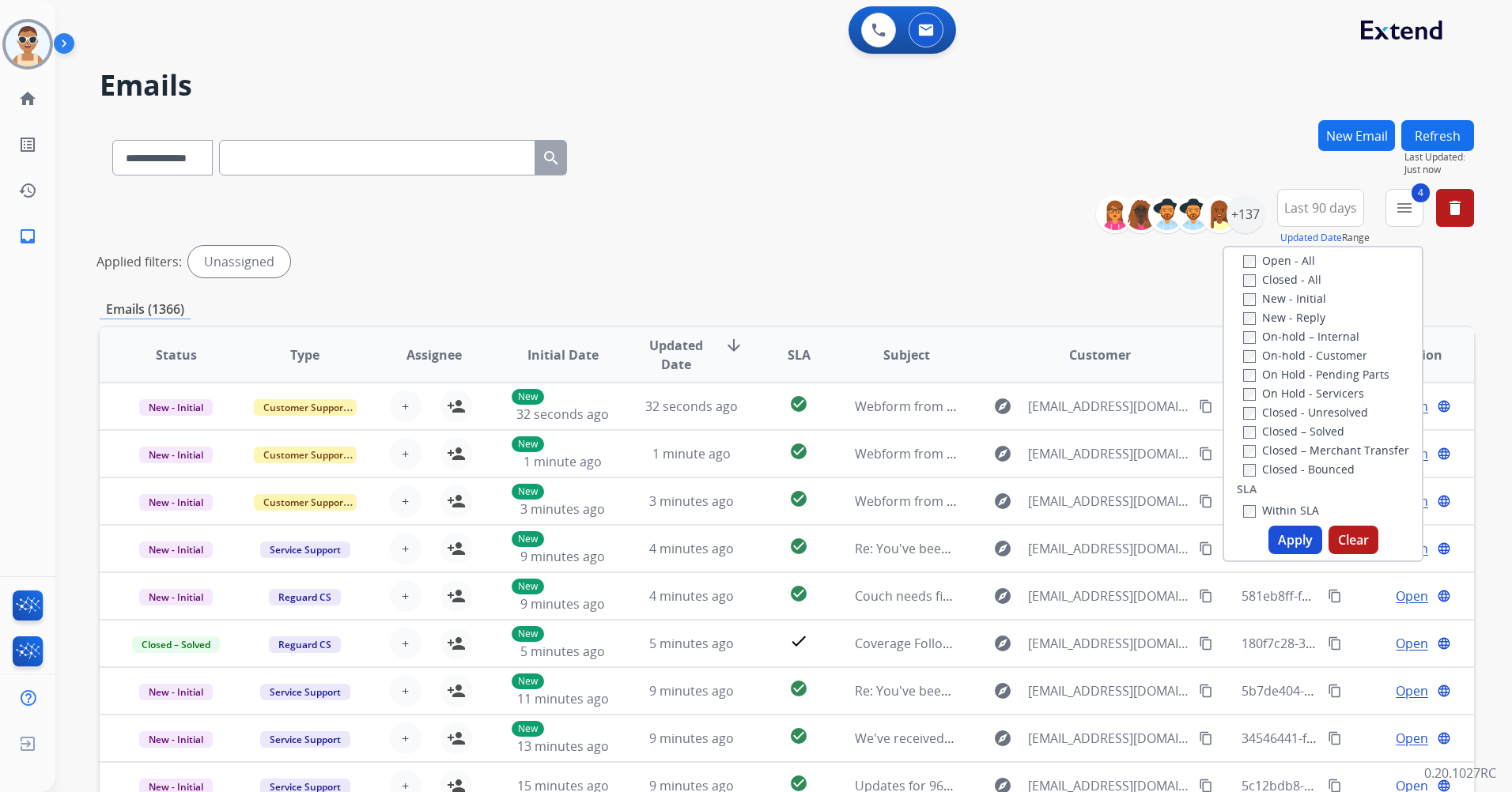
drag, startPoint x: 1297, startPoint y: 536, endPoint x: 1109, endPoint y: 279, distance: 318.4
click at [1297, 536] on button "Apply" at bounding box center [1296, 540] width 53 height 29
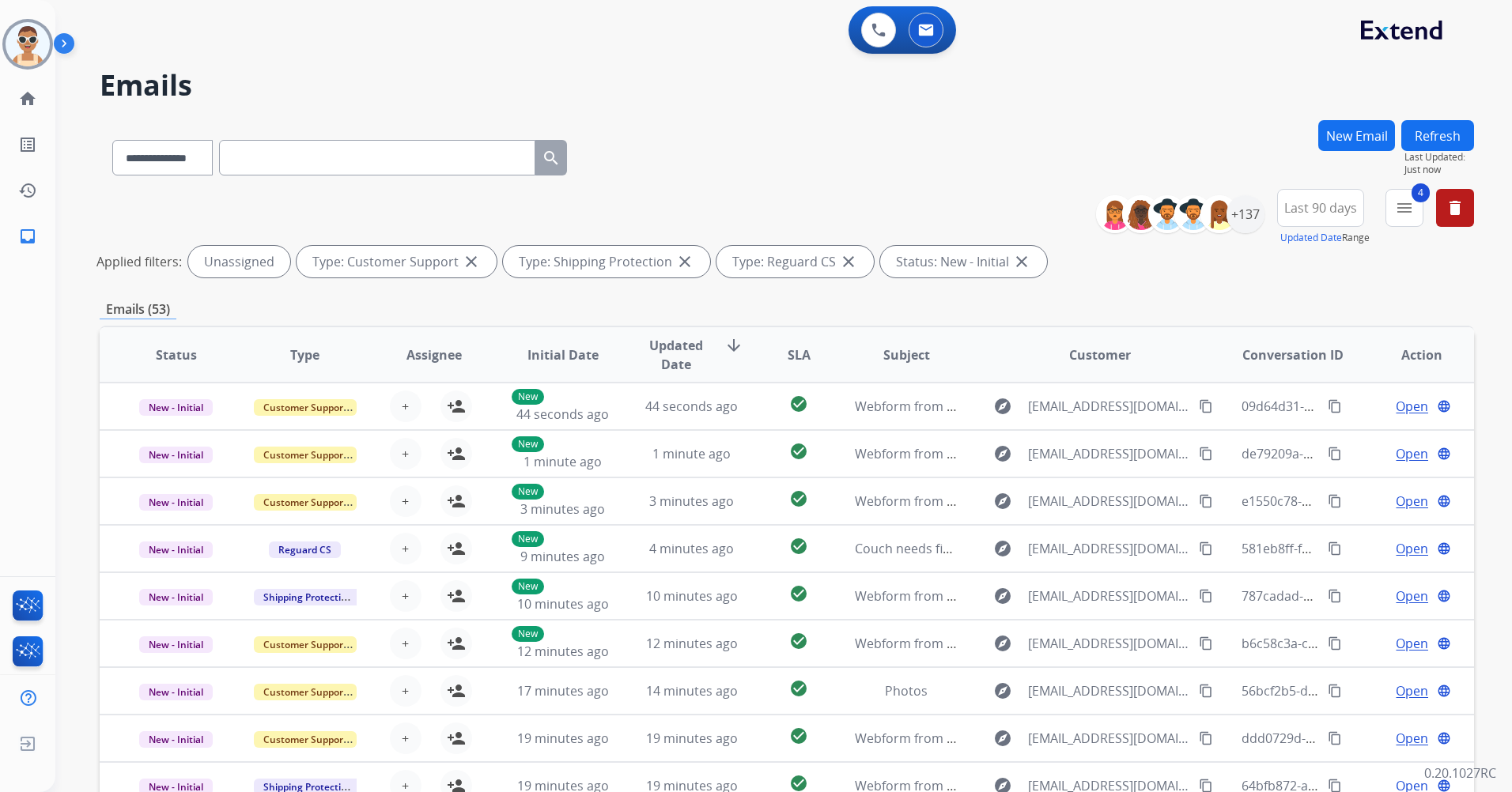
drag, startPoint x: 681, startPoint y: 349, endPoint x: 1010, endPoint y: 254, distance: 342.4
click at [684, 349] on span "Updated Date" at bounding box center [676, 355] width 72 height 38
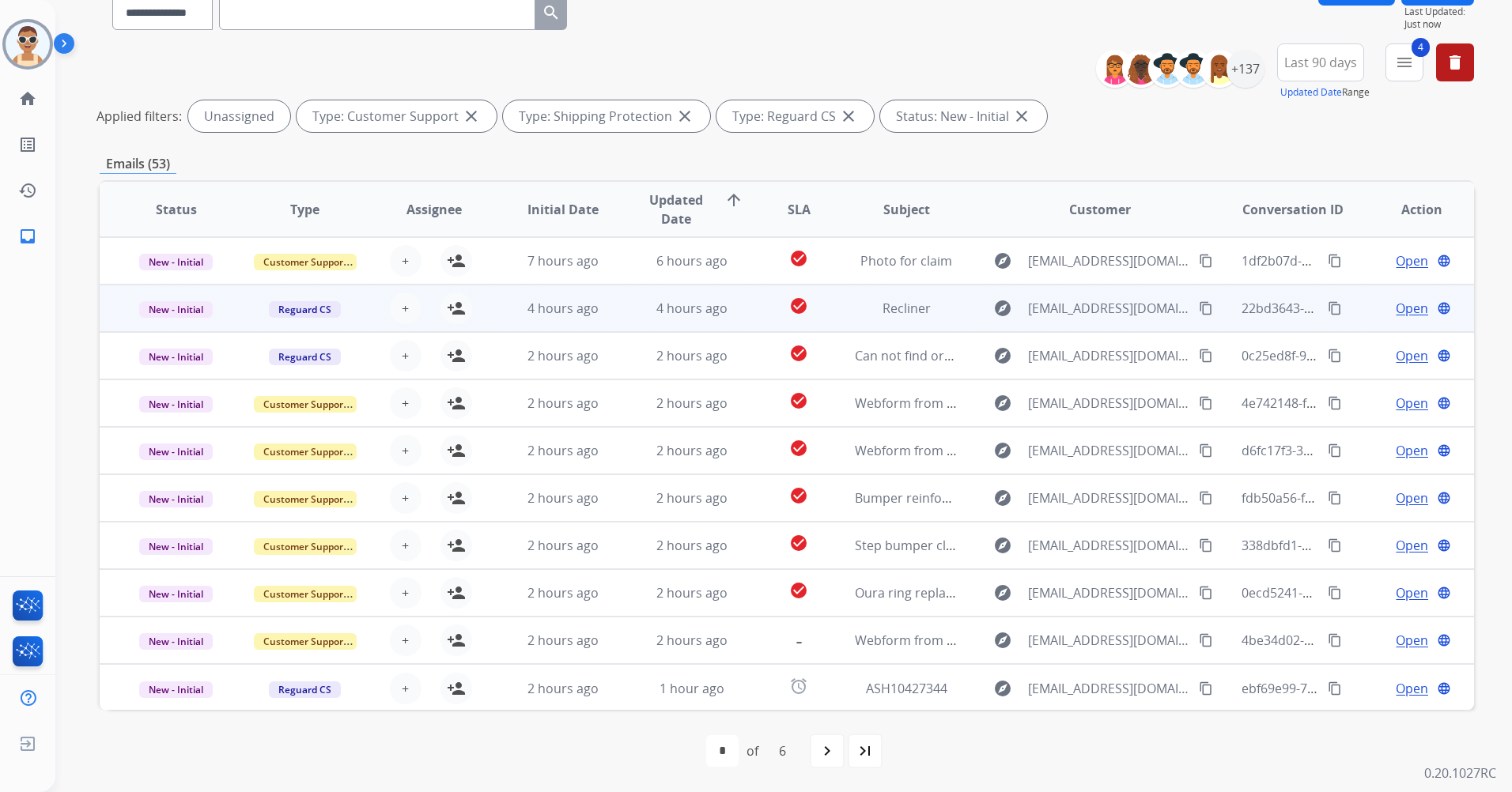
scroll to position [2, 0]
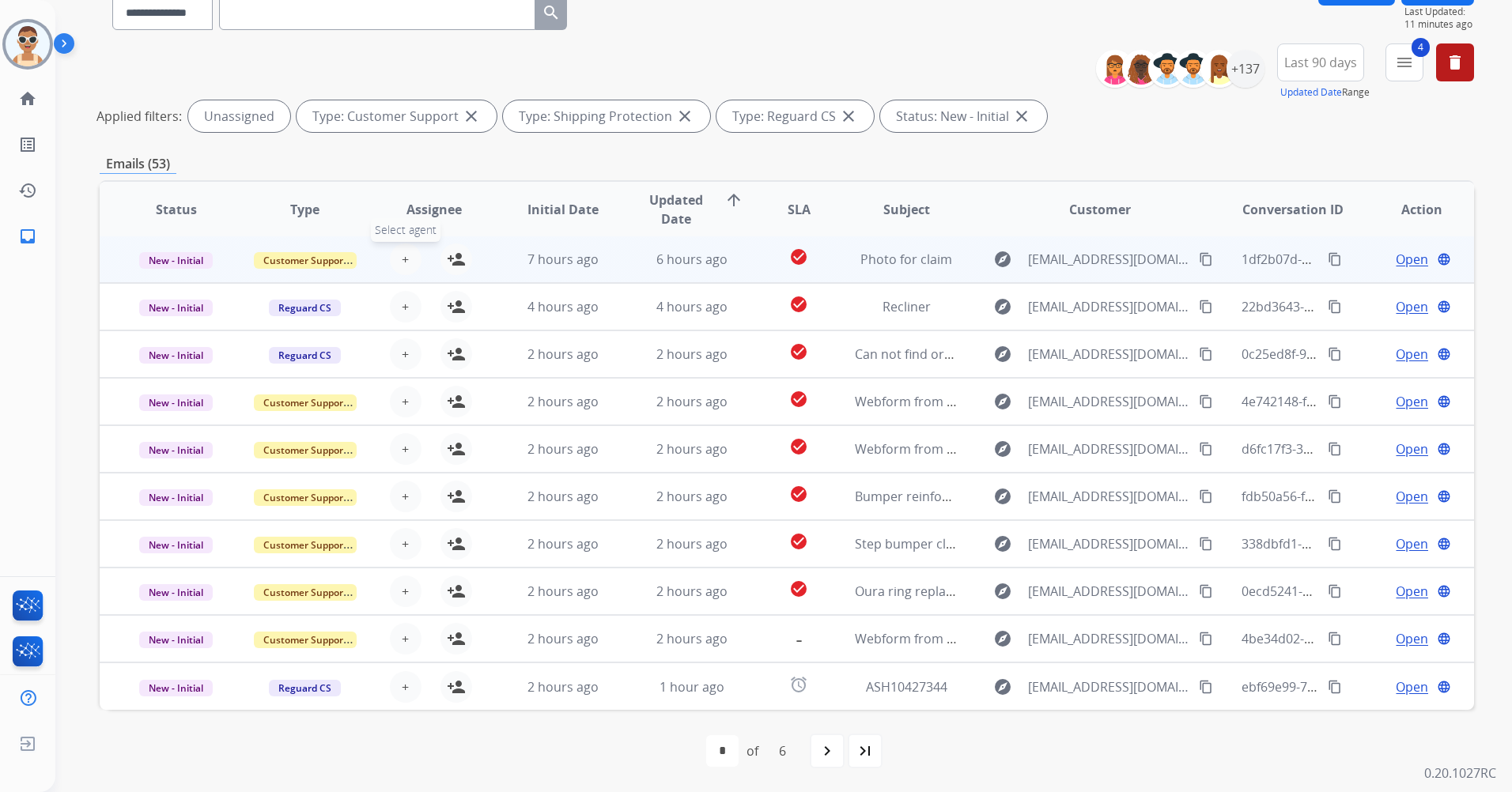
click at [406, 258] on button "+ Select agent" at bounding box center [405, 259] width 31 height 31
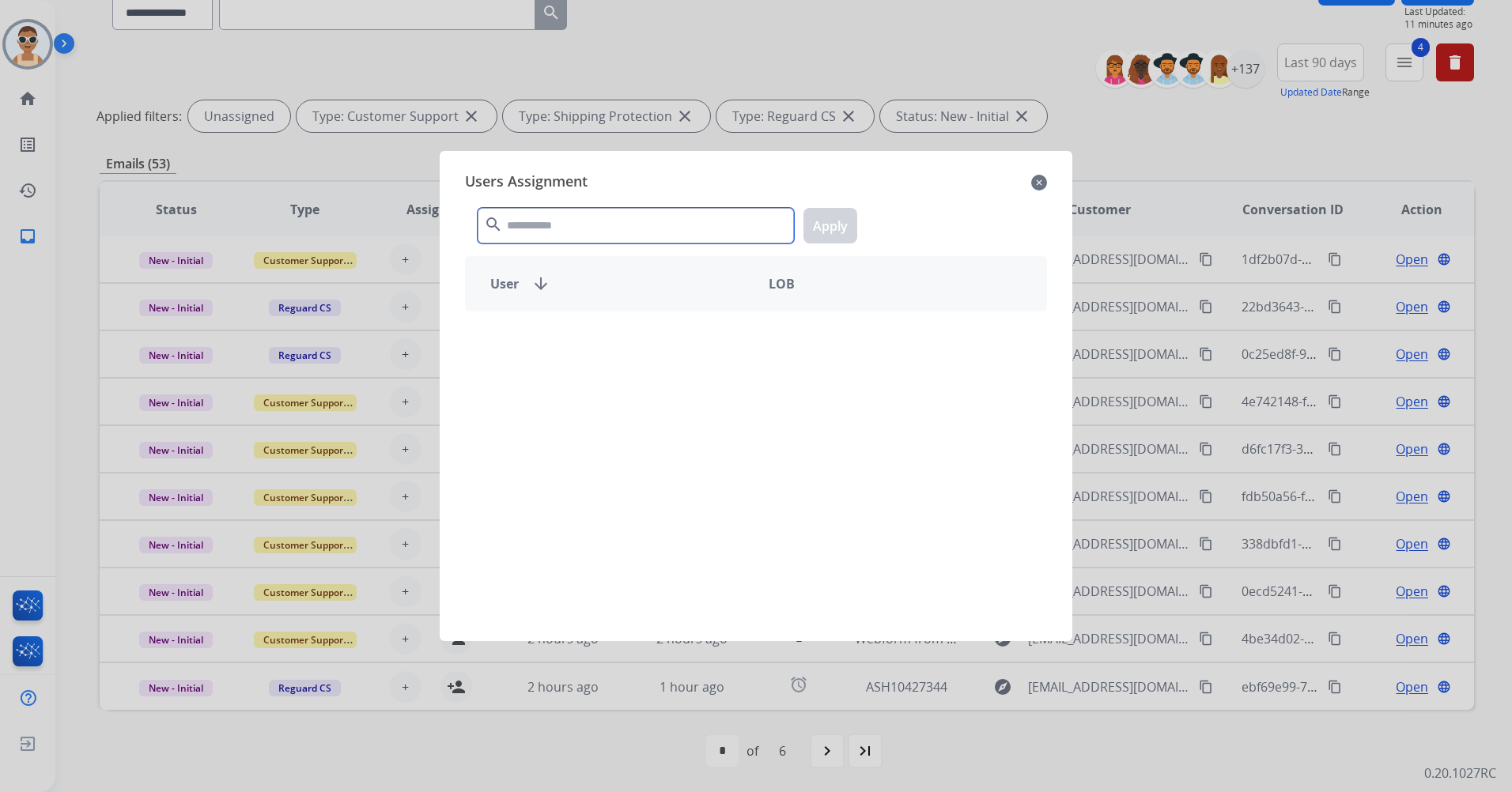
click at [533, 235] on input "text" at bounding box center [636, 225] width 317 height 35
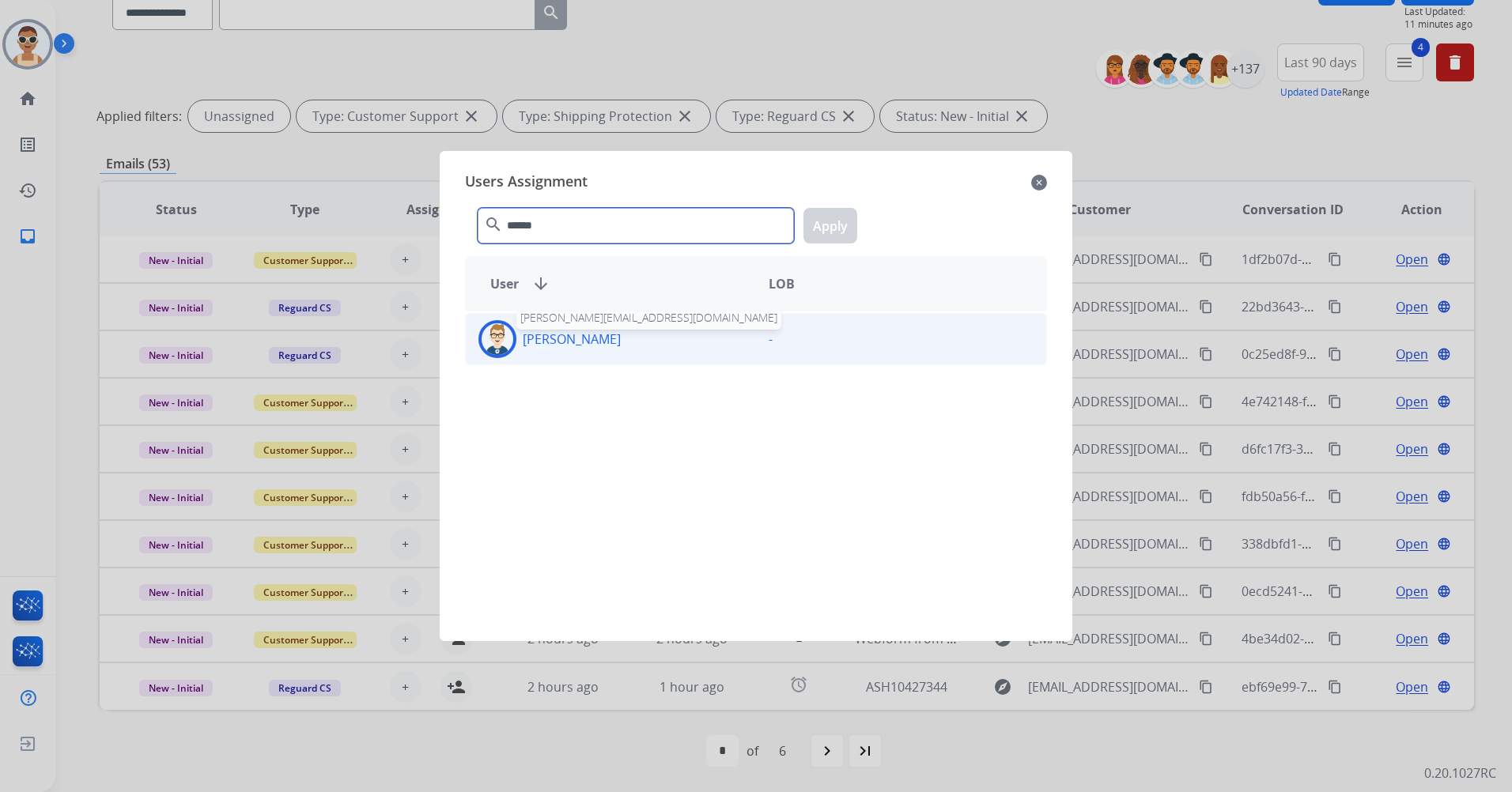
type input "******"
click at [620, 338] on p "[PERSON_NAME]" at bounding box center [571, 339] width 98 height 19
click at [811, 230] on button "Apply" at bounding box center [830, 225] width 53 height 35
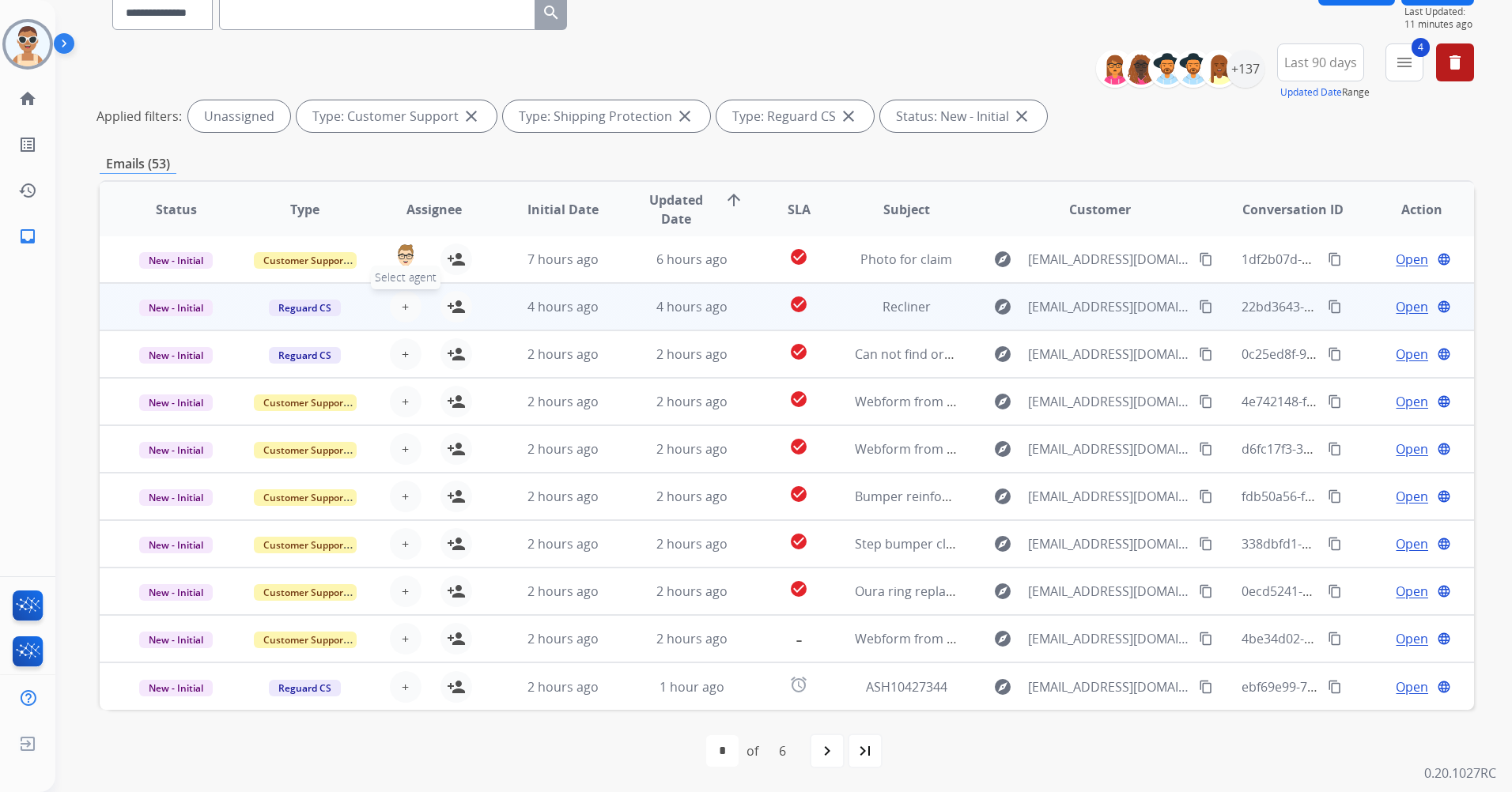
click at [410, 306] on button "+ Select agent" at bounding box center [405, 306] width 31 height 31
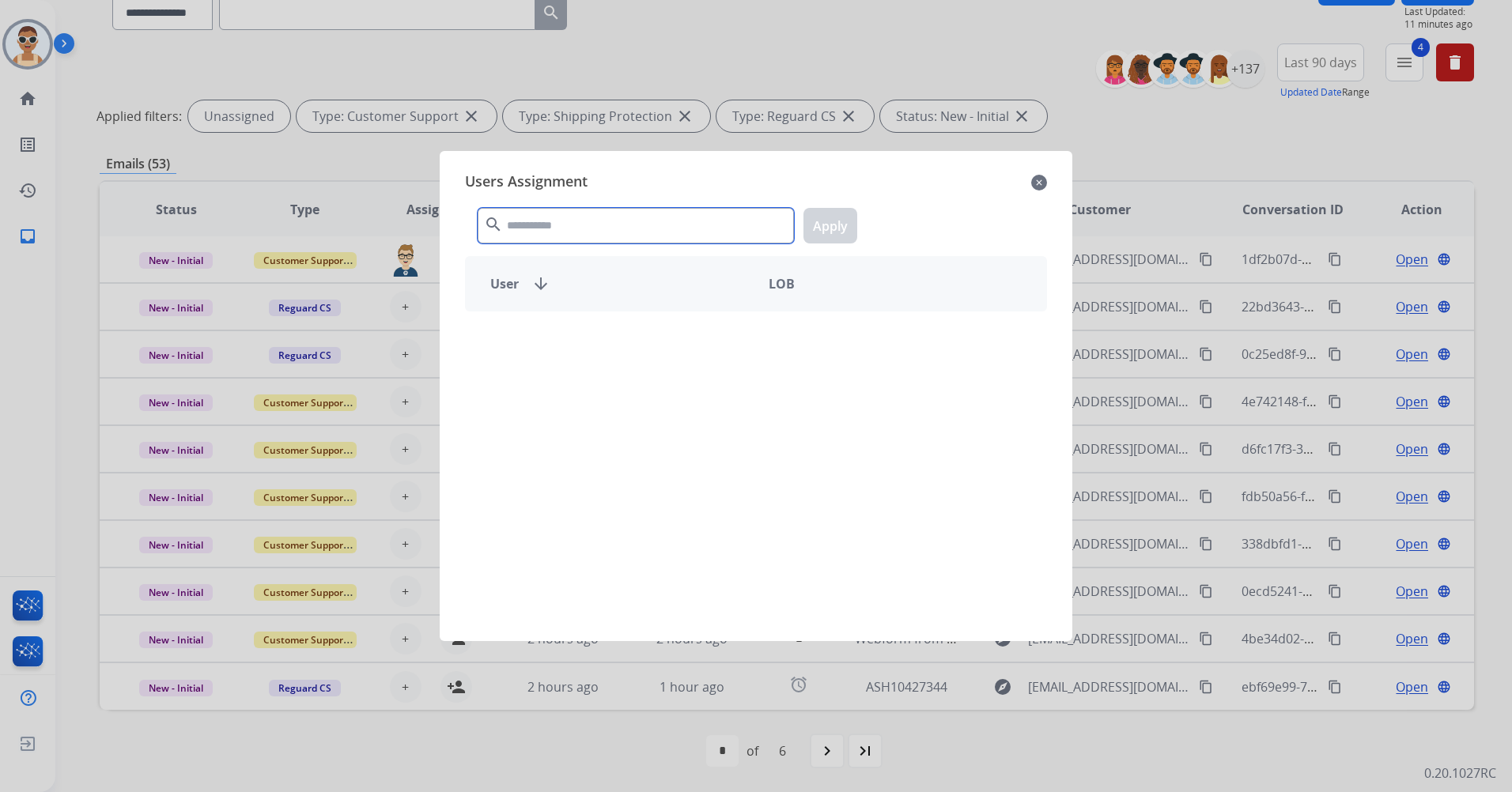
click at [538, 235] on input "text" at bounding box center [636, 225] width 317 height 35
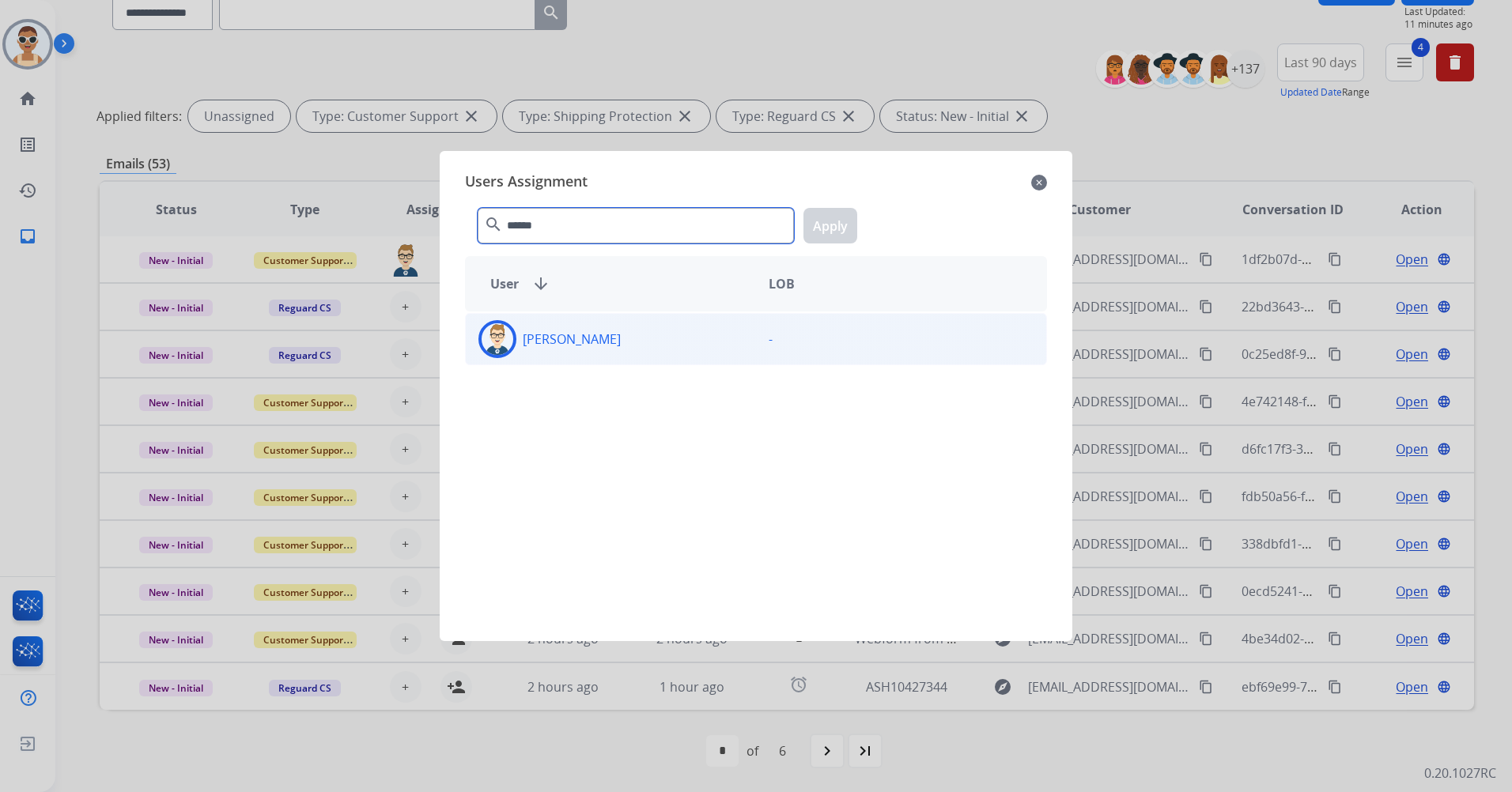
type input "******"
click at [605, 351] on div "[PERSON_NAME]" at bounding box center [611, 339] width 290 height 38
click at [843, 223] on button "Apply" at bounding box center [830, 225] width 53 height 35
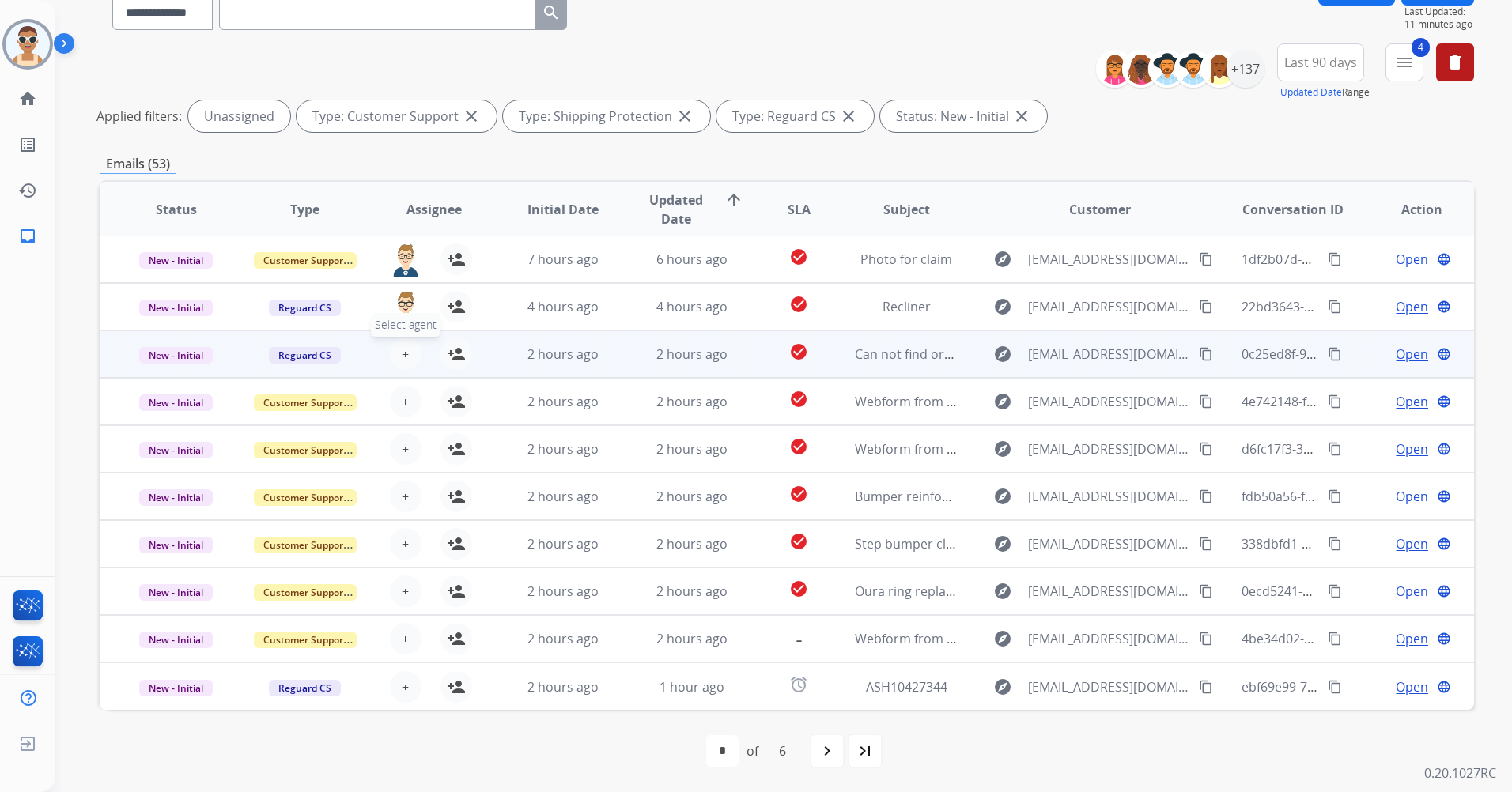
click at [391, 355] on button "+ Select agent" at bounding box center [405, 354] width 31 height 31
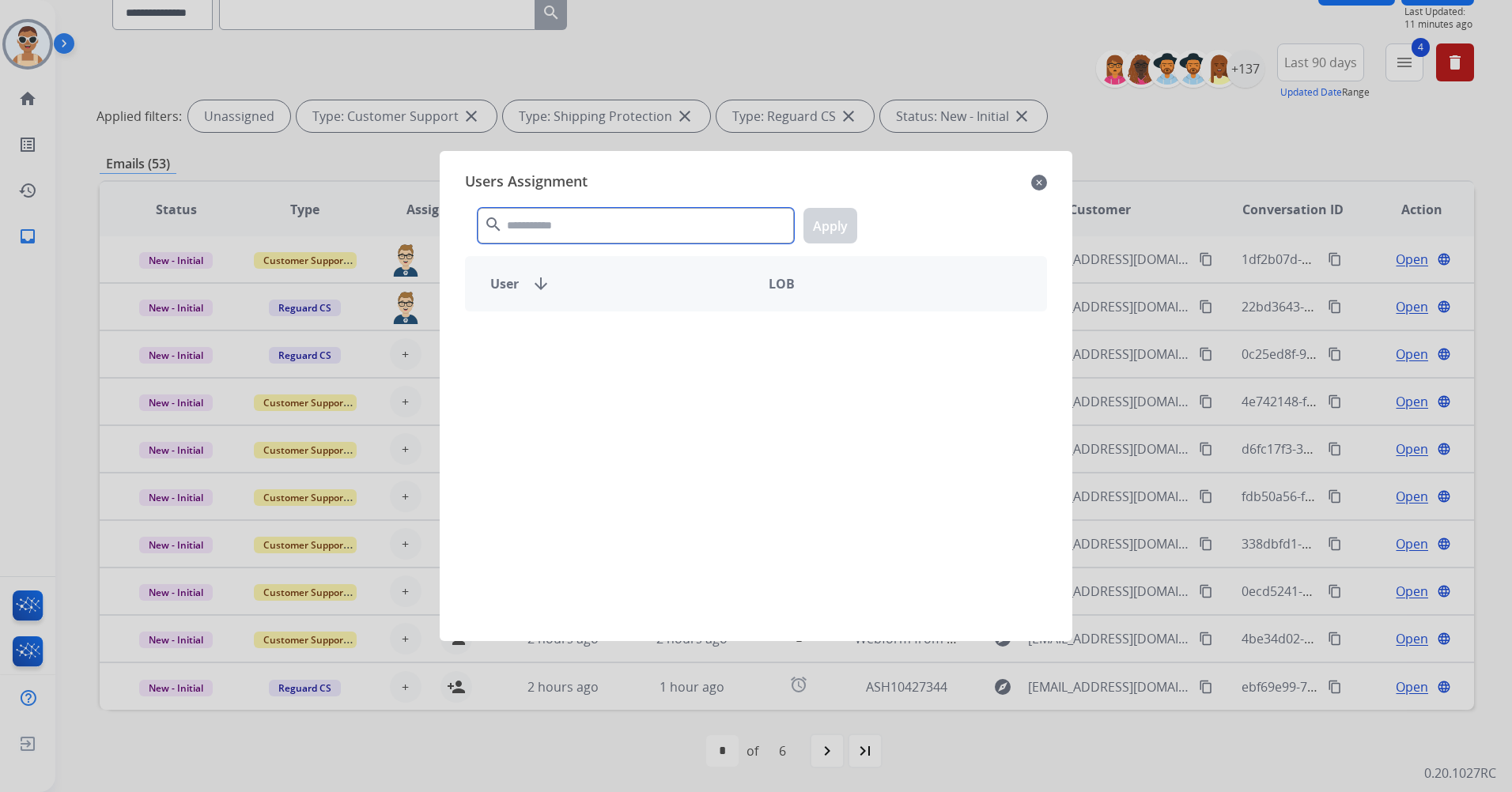
click at [555, 226] on input "text" at bounding box center [636, 225] width 317 height 35
type input "***"
click at [645, 313] on div "[PERSON_NAME] -" at bounding box center [756, 467] width 582 height 311
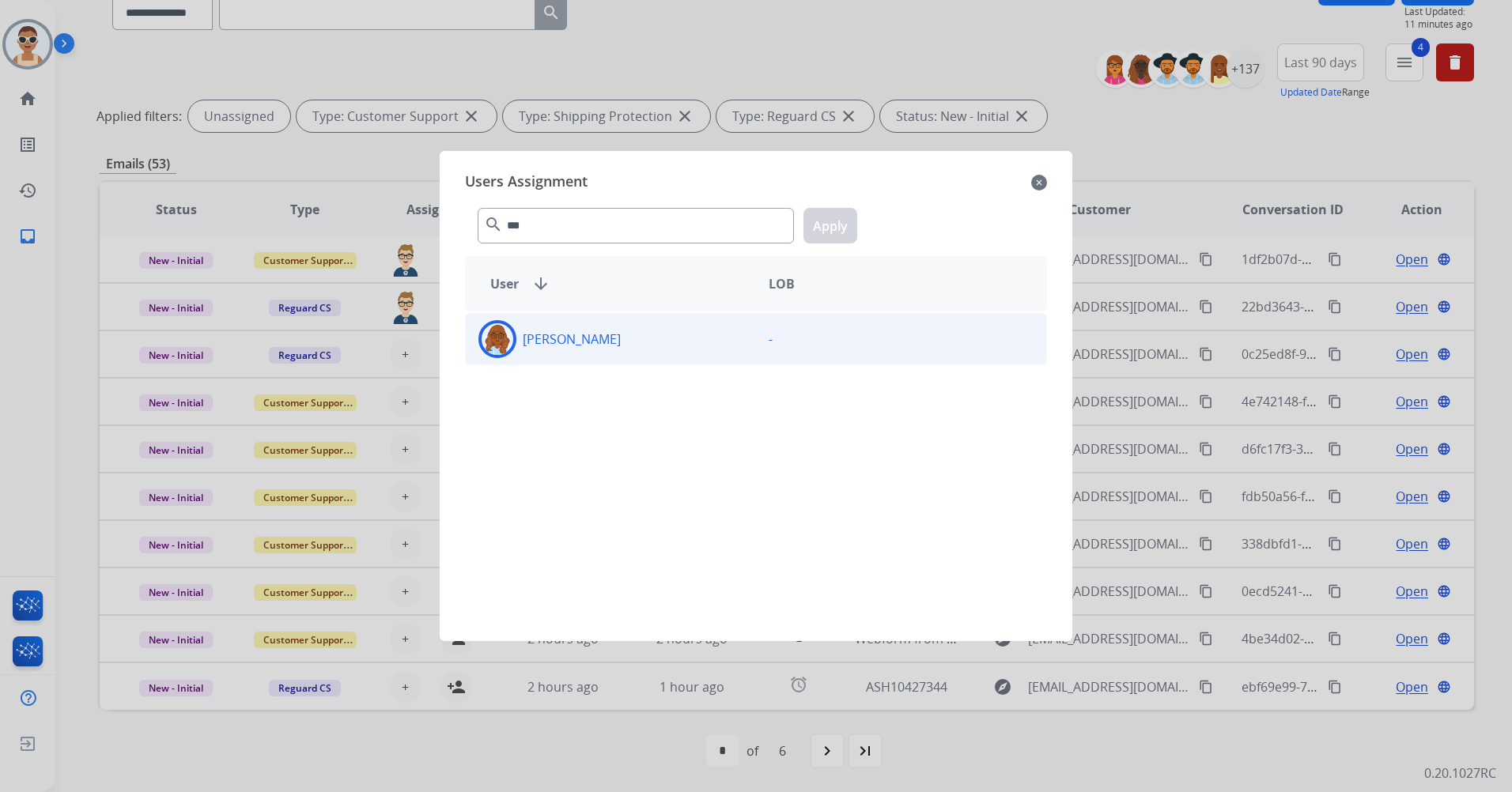
click at [668, 333] on div "[PERSON_NAME]" at bounding box center [611, 339] width 290 height 38
click at [833, 237] on button "Apply" at bounding box center [830, 225] width 53 height 35
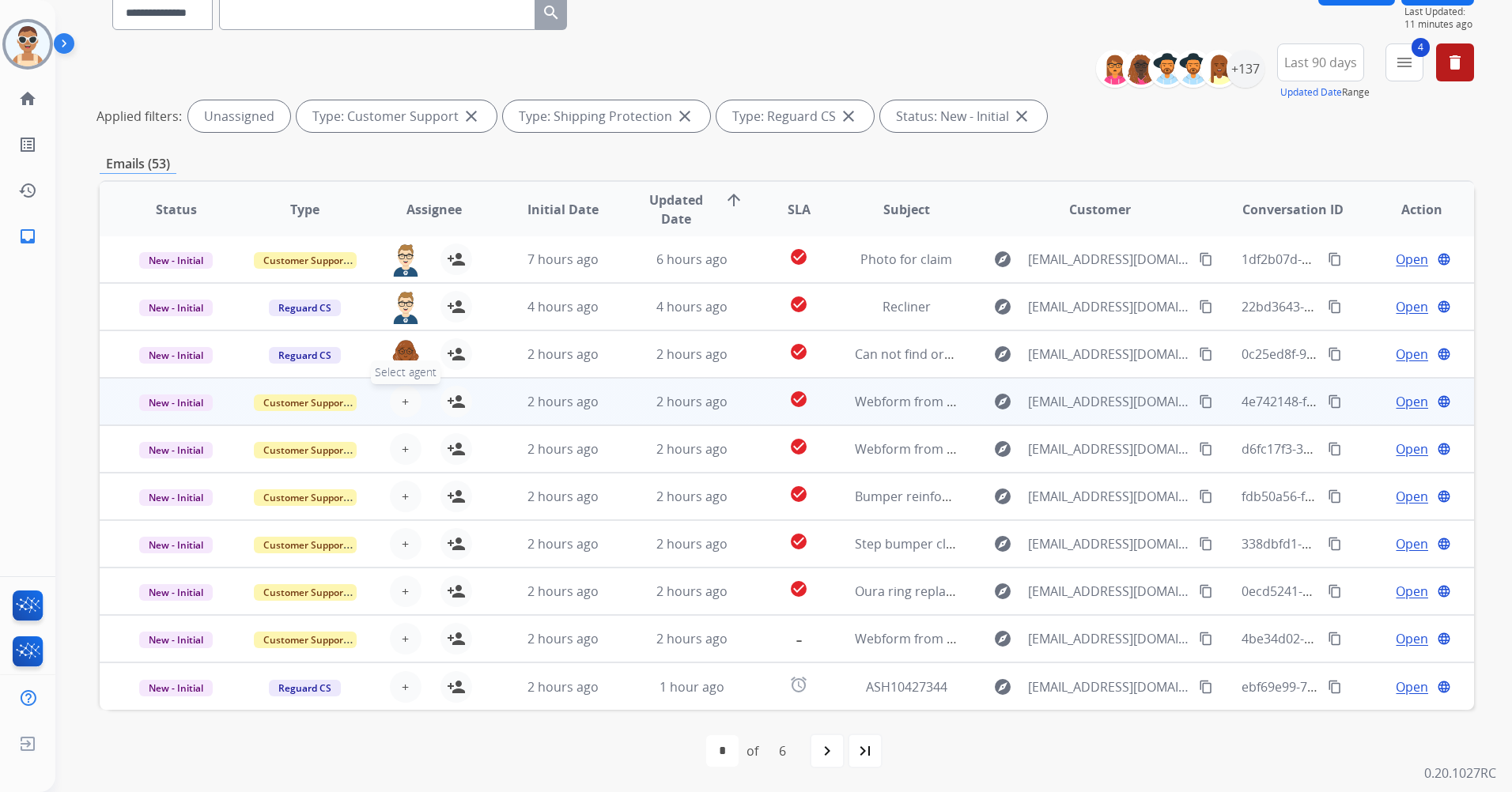
click at [401, 397] on span "+" at bounding box center [404, 401] width 7 height 19
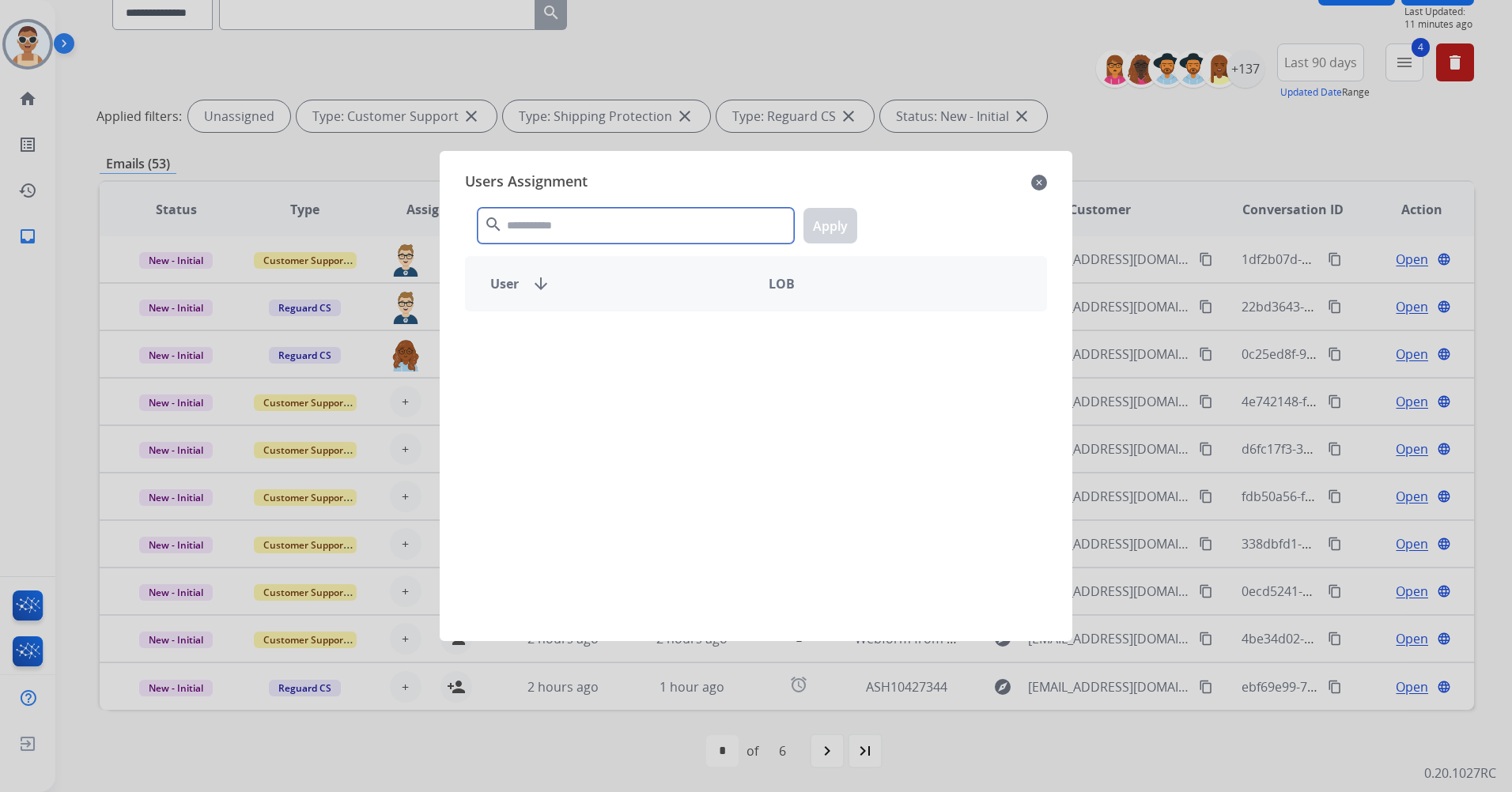
click at [529, 232] on input "text" at bounding box center [636, 225] width 317 height 35
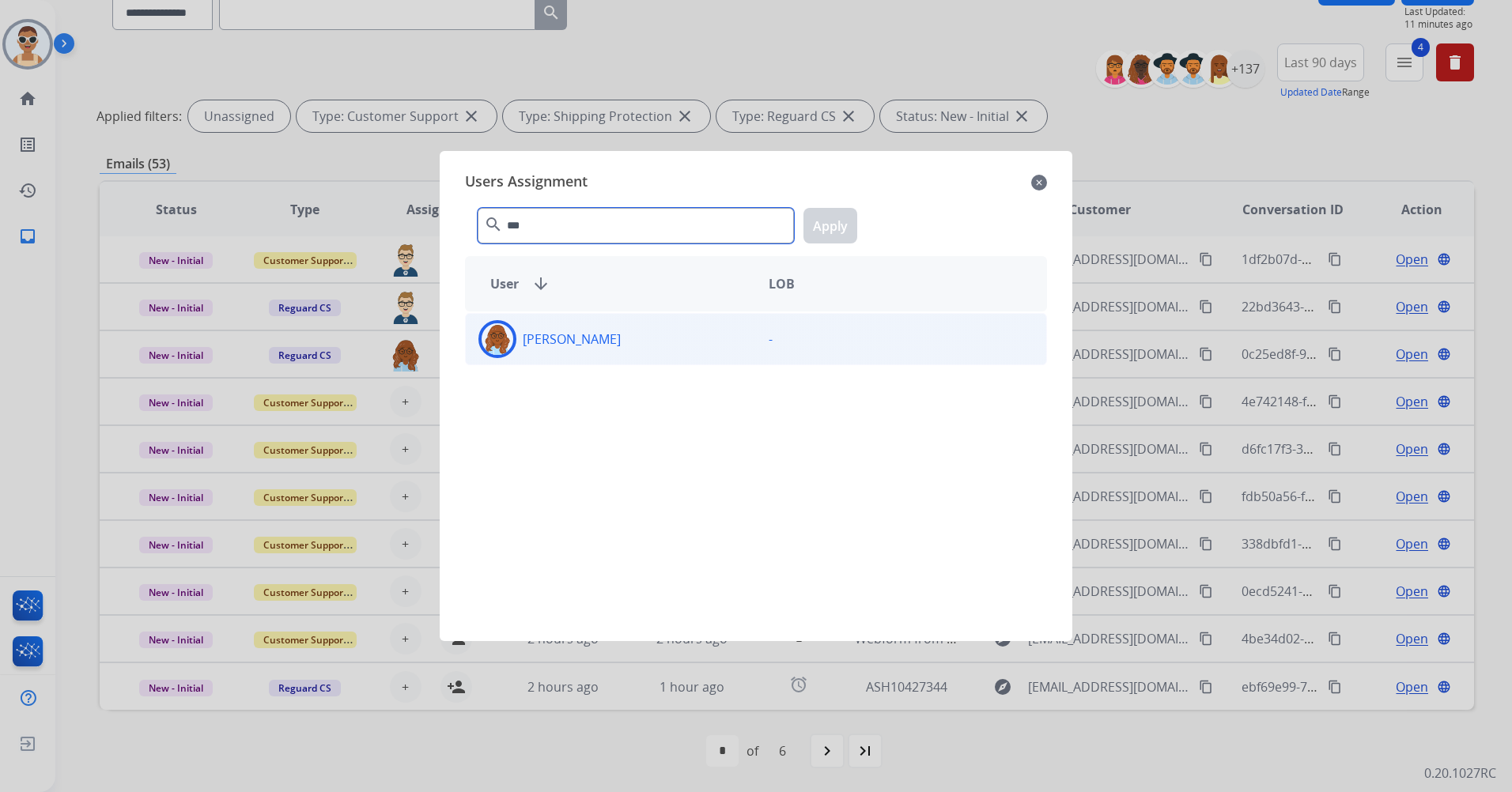
type input "***"
click at [582, 322] on div "[PERSON_NAME]" at bounding box center [611, 339] width 290 height 38
click at [836, 234] on button "Apply" at bounding box center [830, 225] width 53 height 35
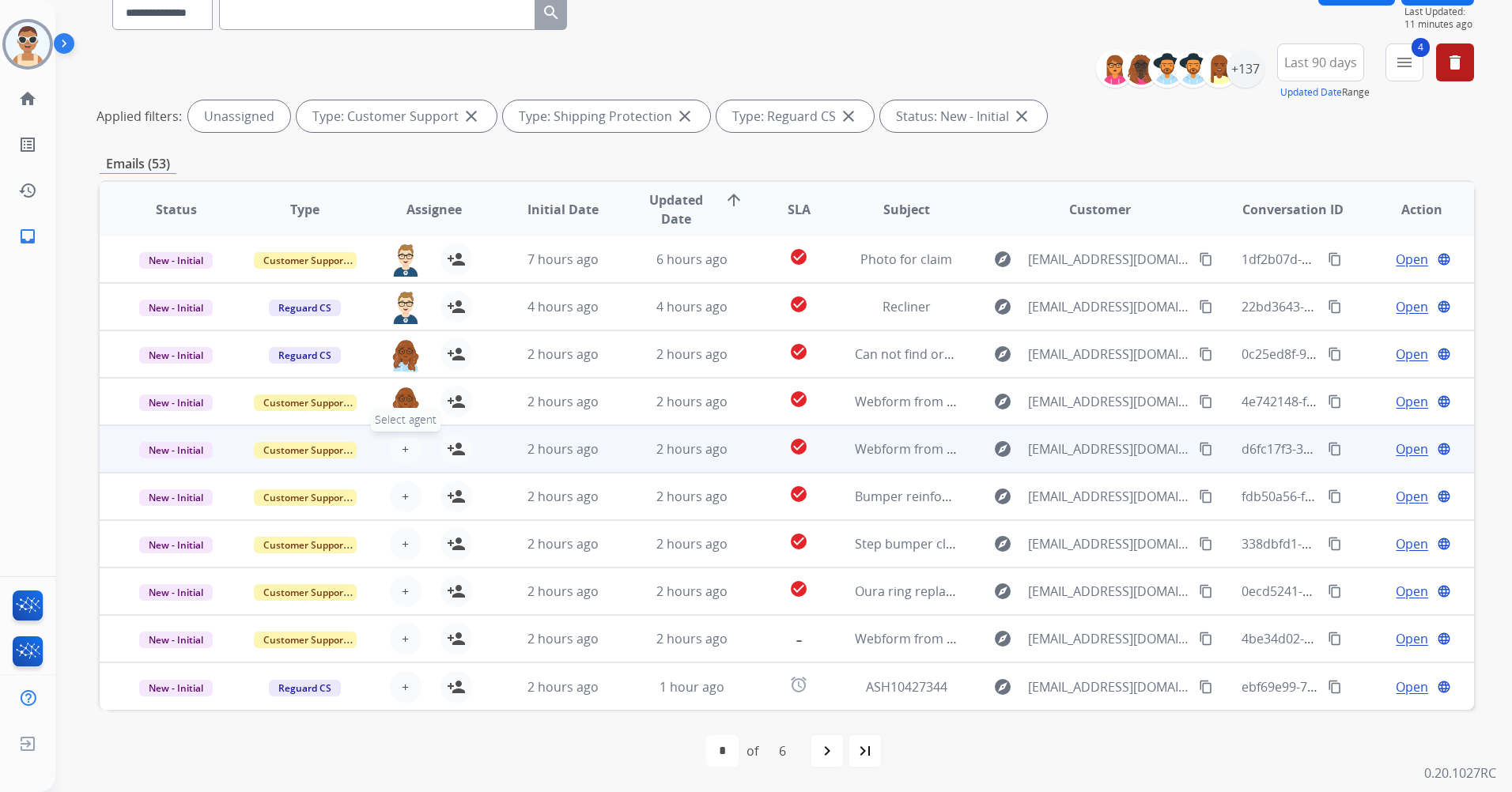
click at [406, 450] on button "+ Select agent" at bounding box center [405, 449] width 31 height 31
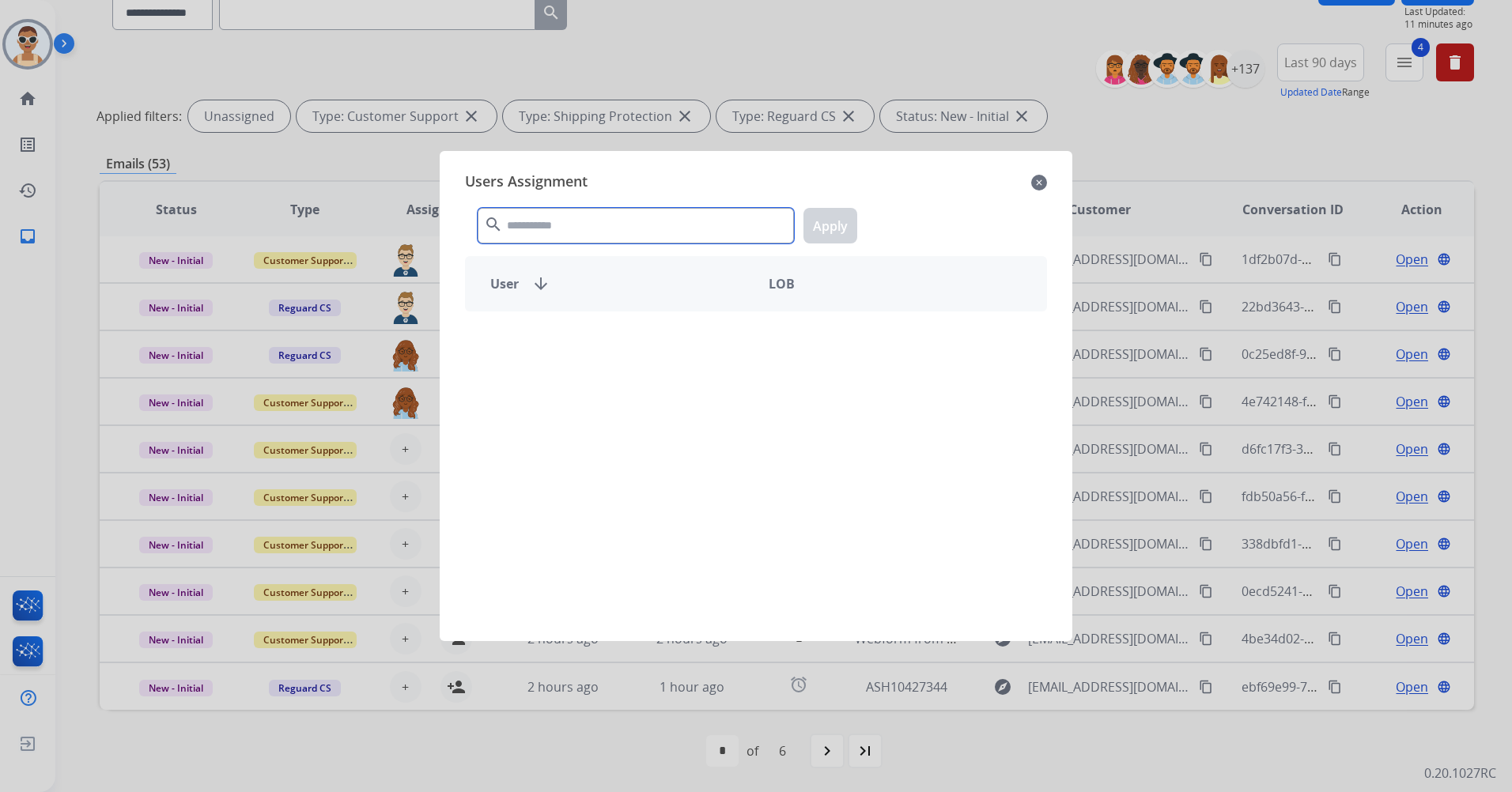
click at [566, 222] on input "text" at bounding box center [636, 225] width 317 height 35
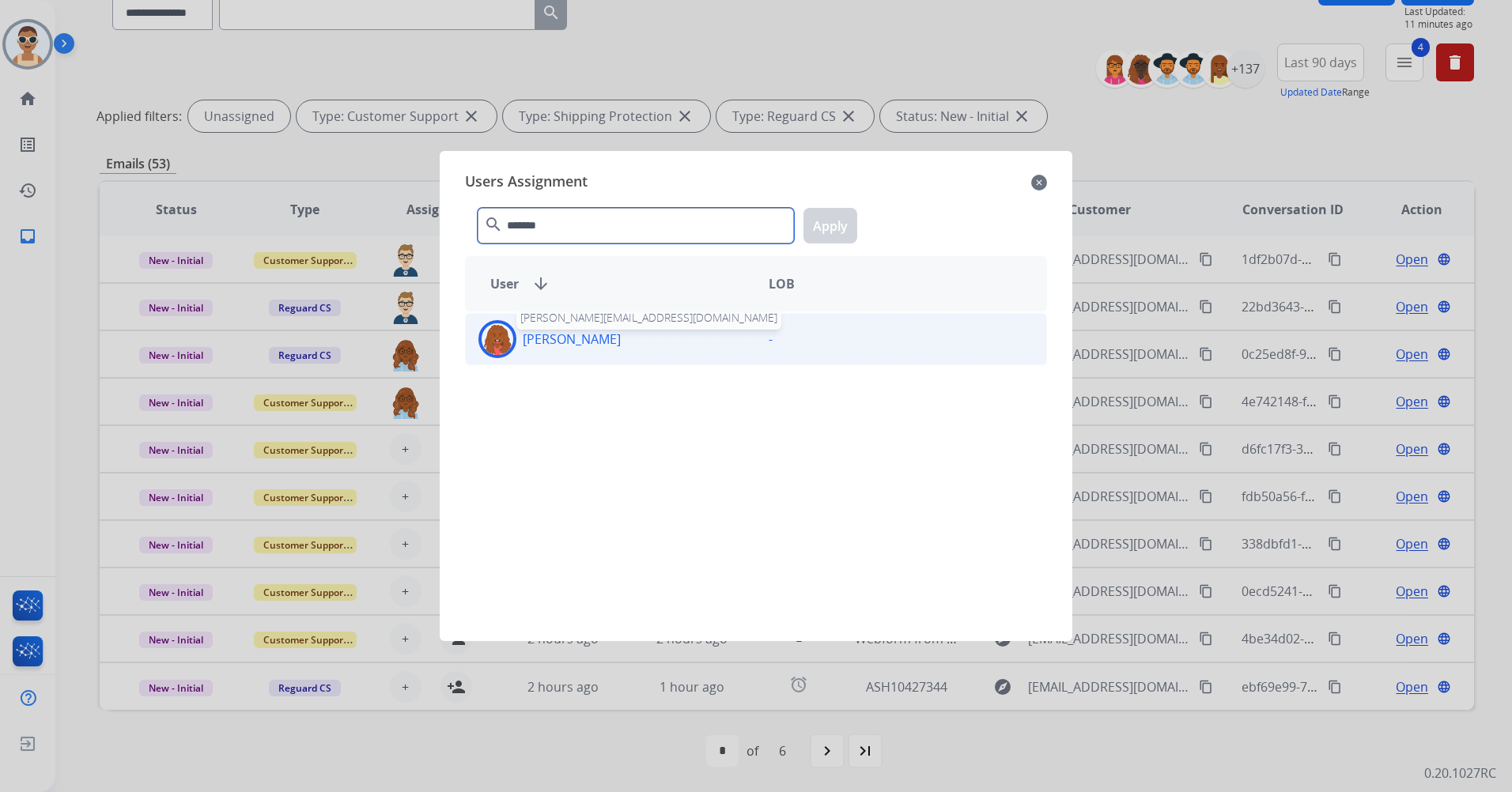
type input "*******"
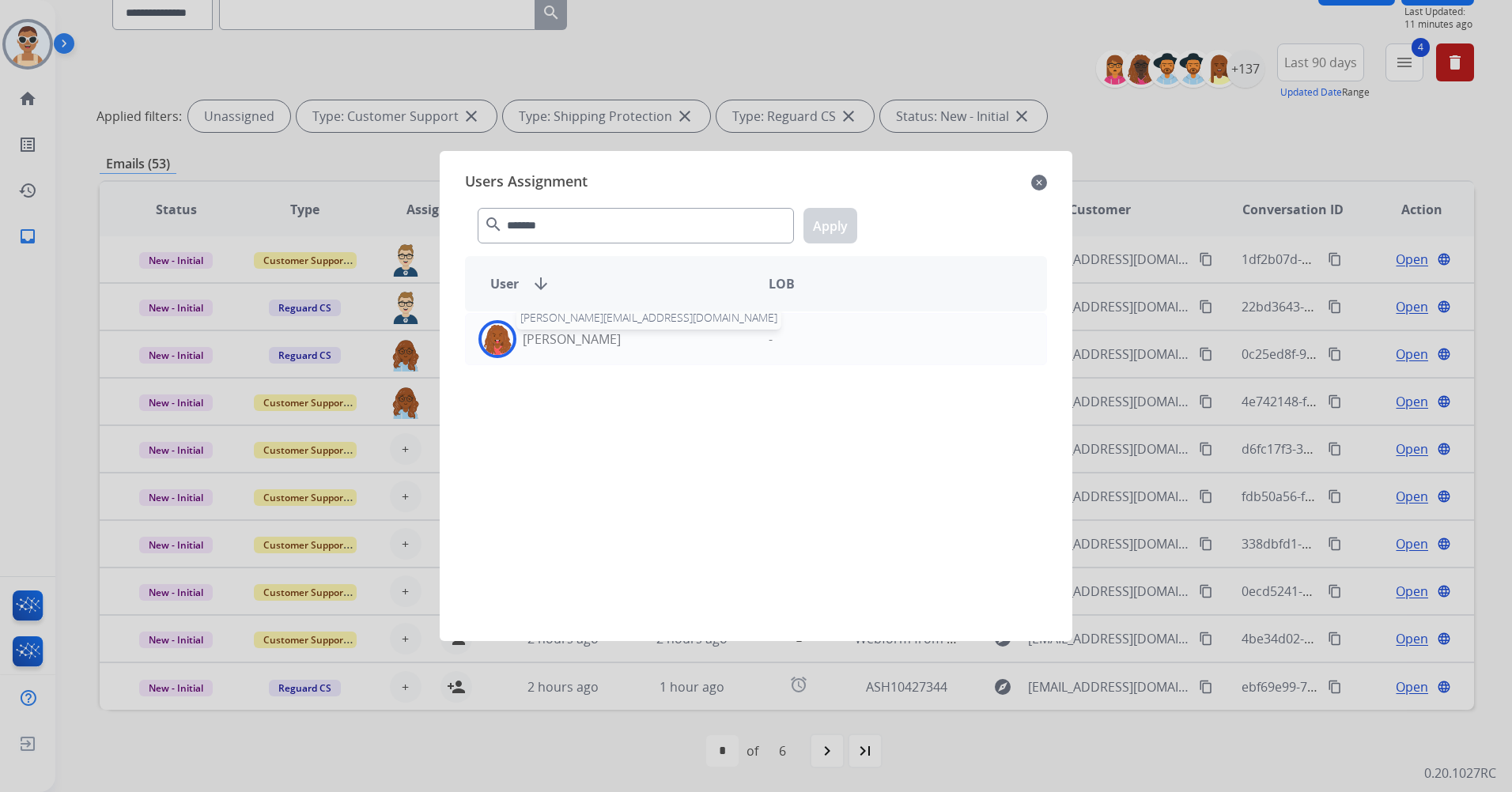
drag, startPoint x: 595, startPoint y: 341, endPoint x: 712, endPoint y: 308, distance: 121.6
click at [596, 341] on p "[PERSON_NAME]" at bounding box center [571, 339] width 98 height 19
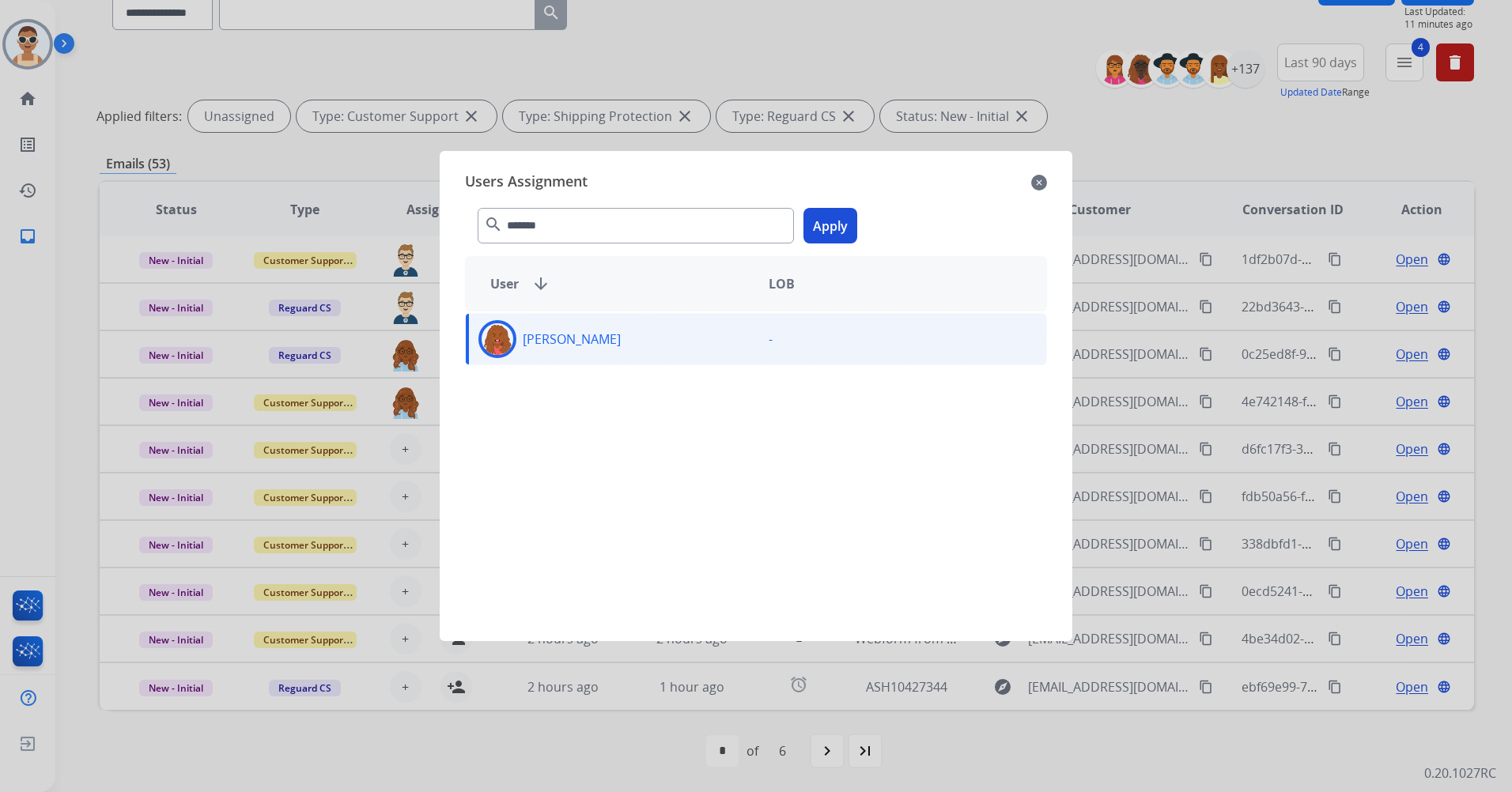
click at [815, 224] on button "Apply" at bounding box center [830, 225] width 53 height 35
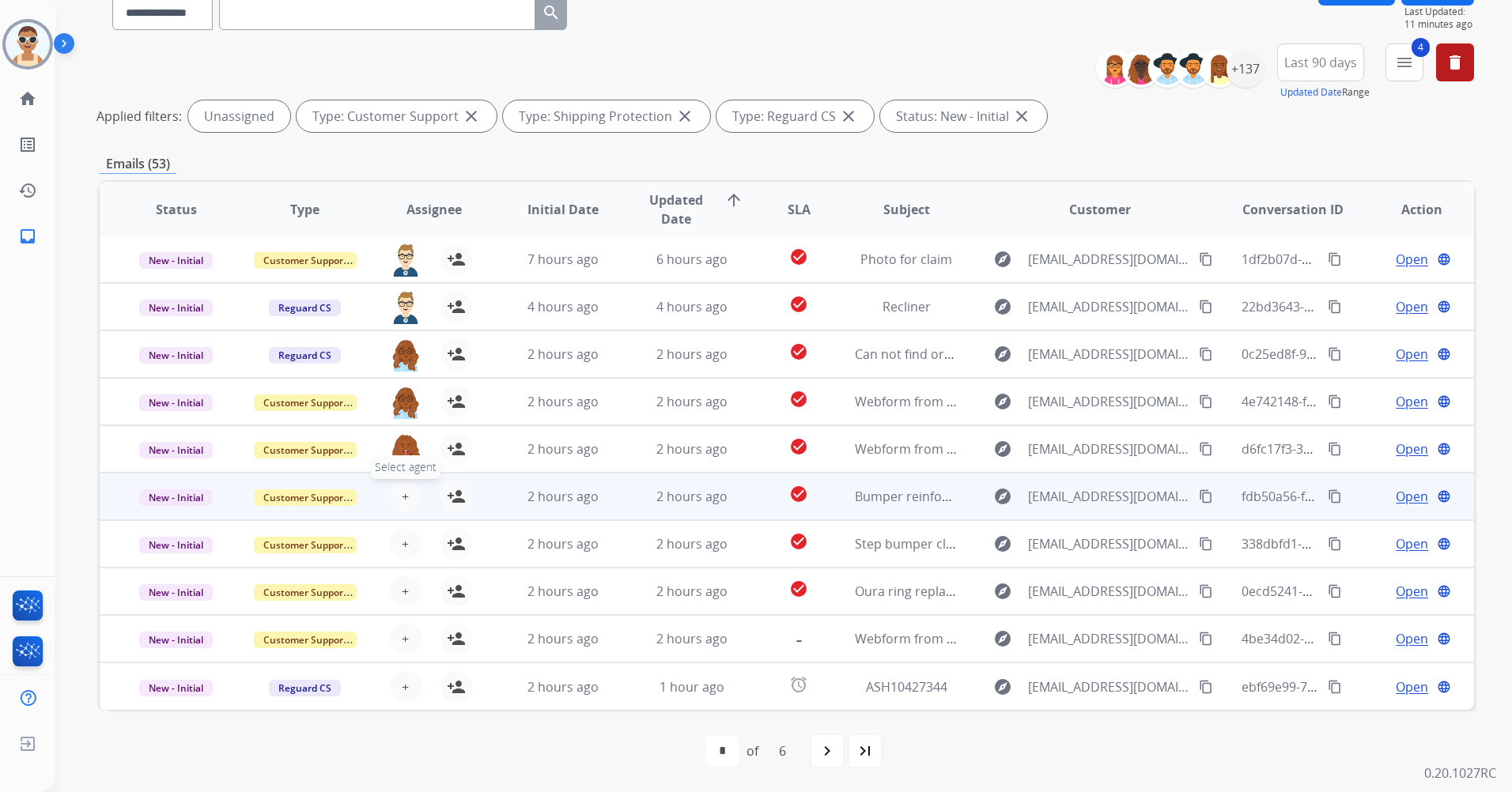
click at [410, 485] on button "+ Select agent" at bounding box center [405, 496] width 31 height 31
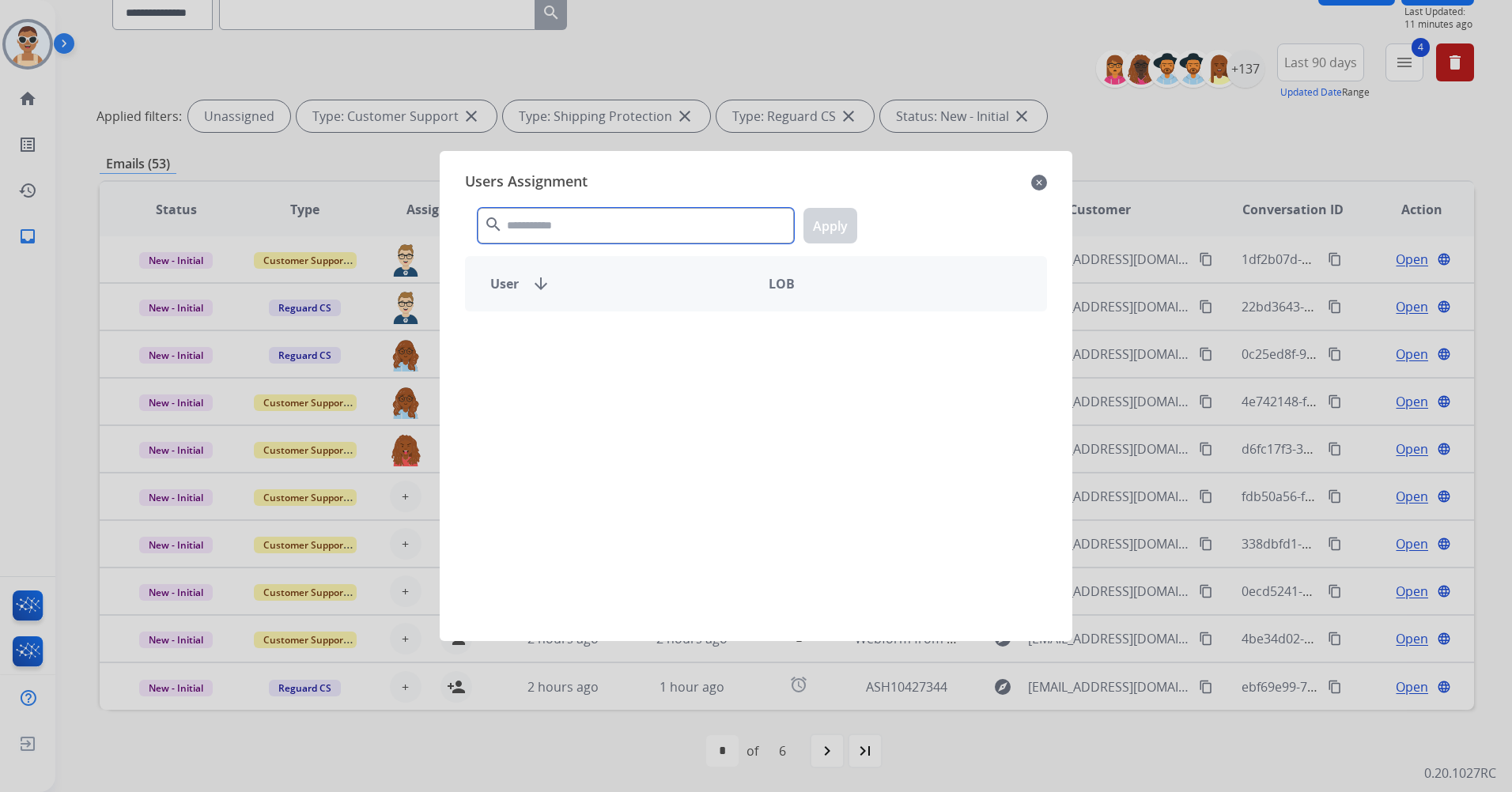
click at [531, 238] on input "text" at bounding box center [636, 225] width 317 height 35
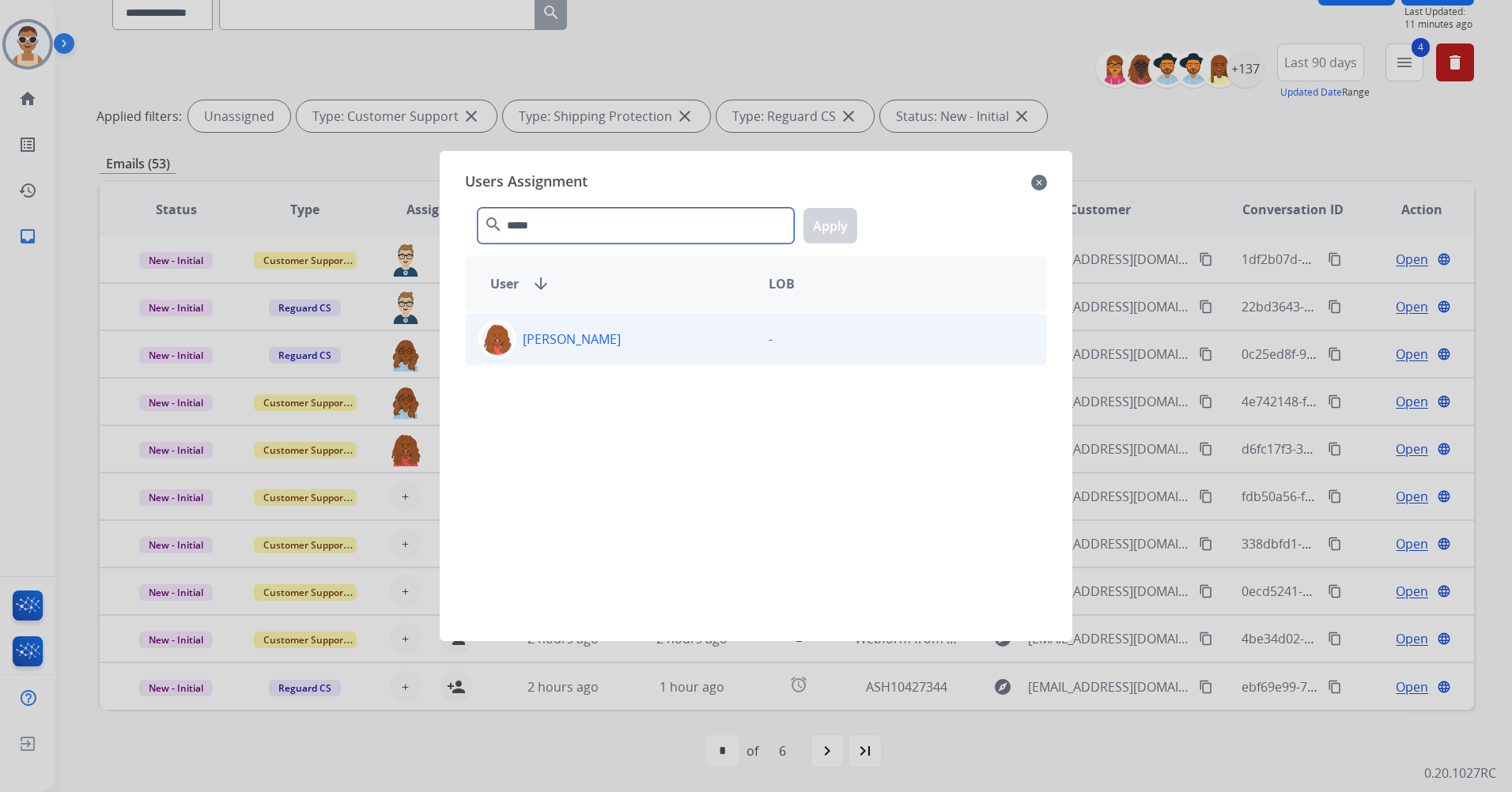
type input "*****"
drag, startPoint x: 612, startPoint y: 355, endPoint x: 643, endPoint y: 332, distance: 38.6
click at [614, 355] on div "[PERSON_NAME]" at bounding box center [611, 339] width 290 height 38
click at [843, 221] on button "Apply" at bounding box center [830, 225] width 53 height 35
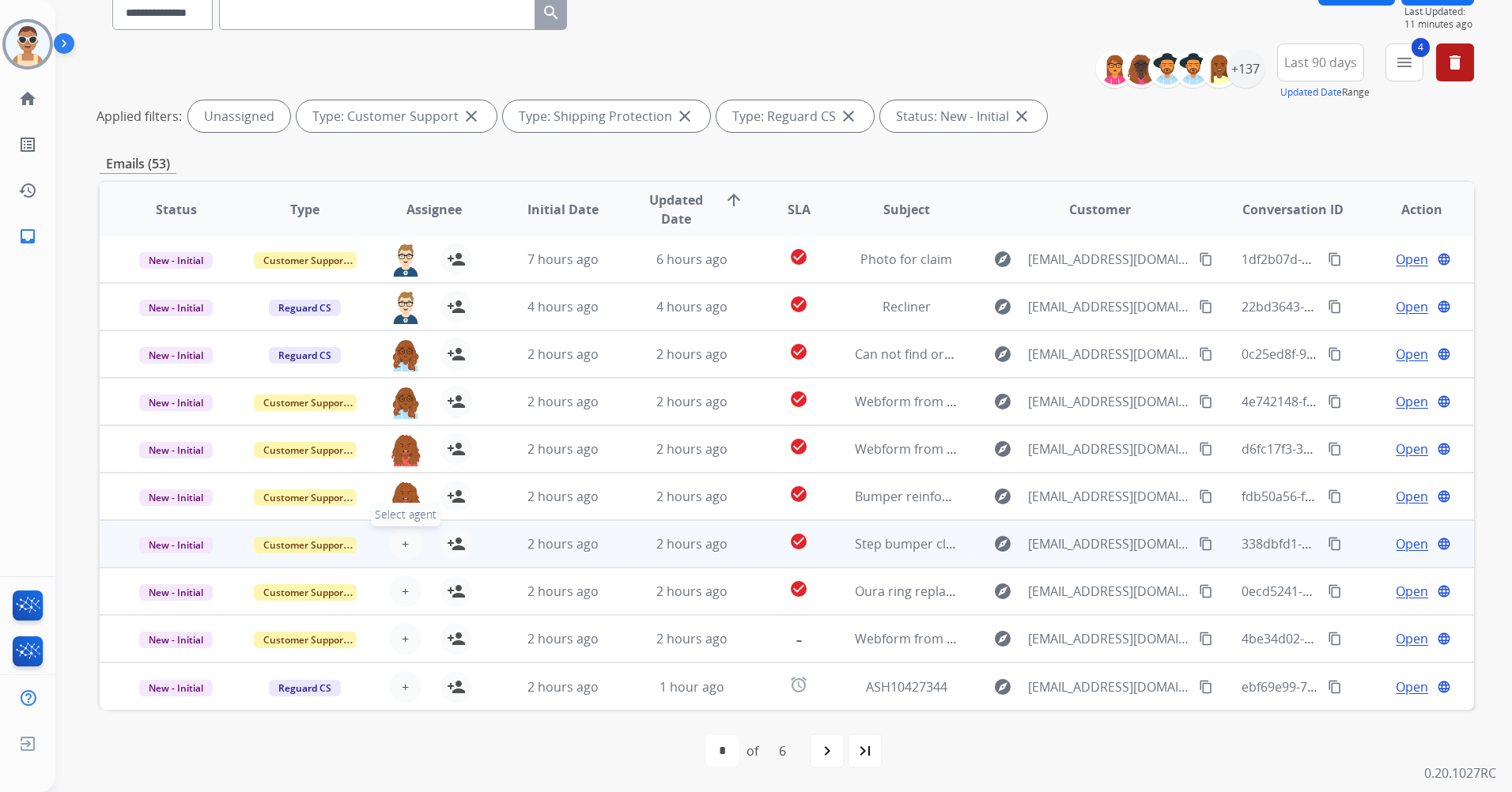
click at [397, 537] on button "+ Select agent" at bounding box center [405, 543] width 31 height 31
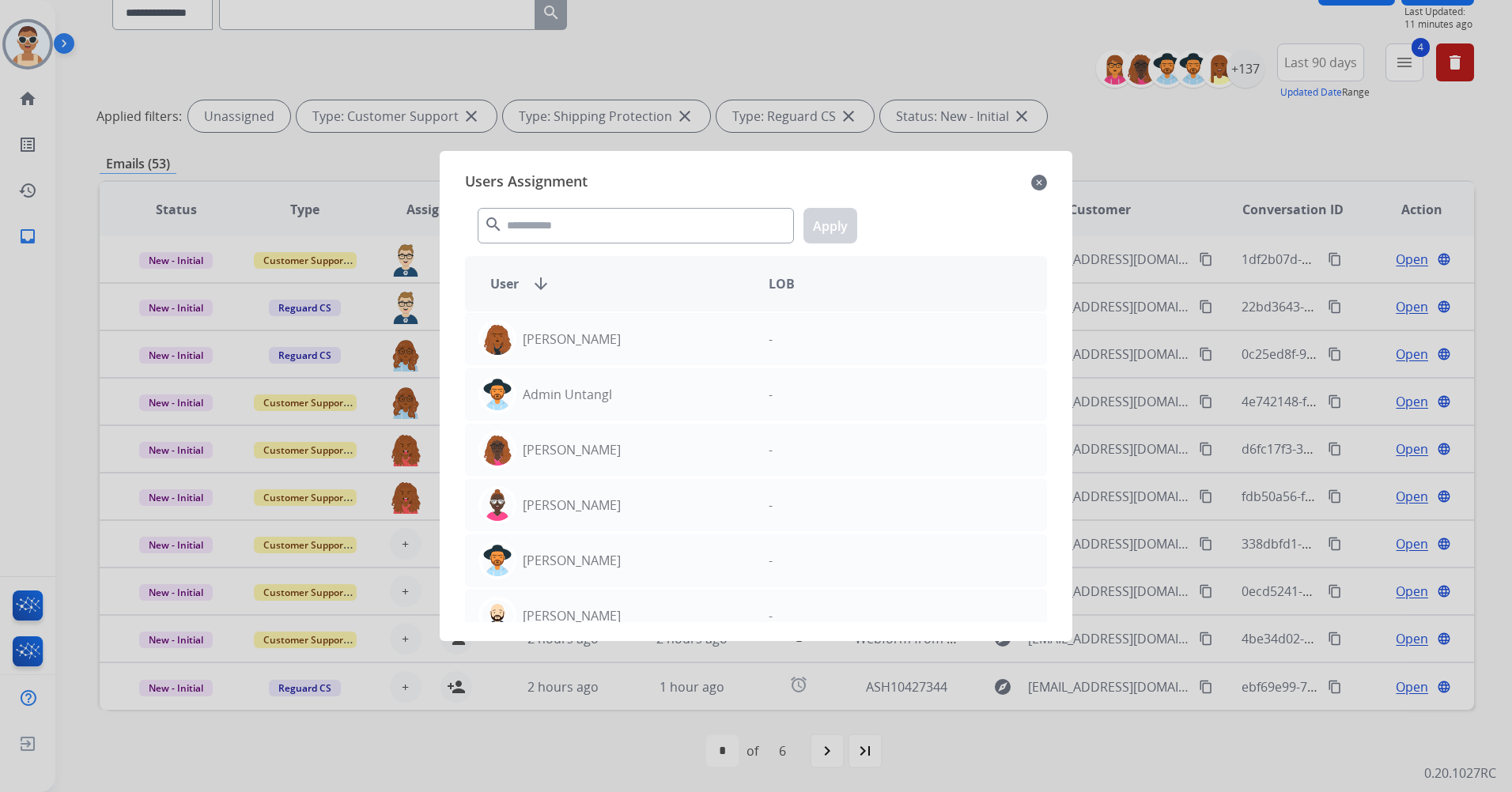
click at [569, 203] on div "search Apply" at bounding box center [756, 222] width 582 height 54
click at [570, 216] on input "text" at bounding box center [636, 225] width 317 height 35
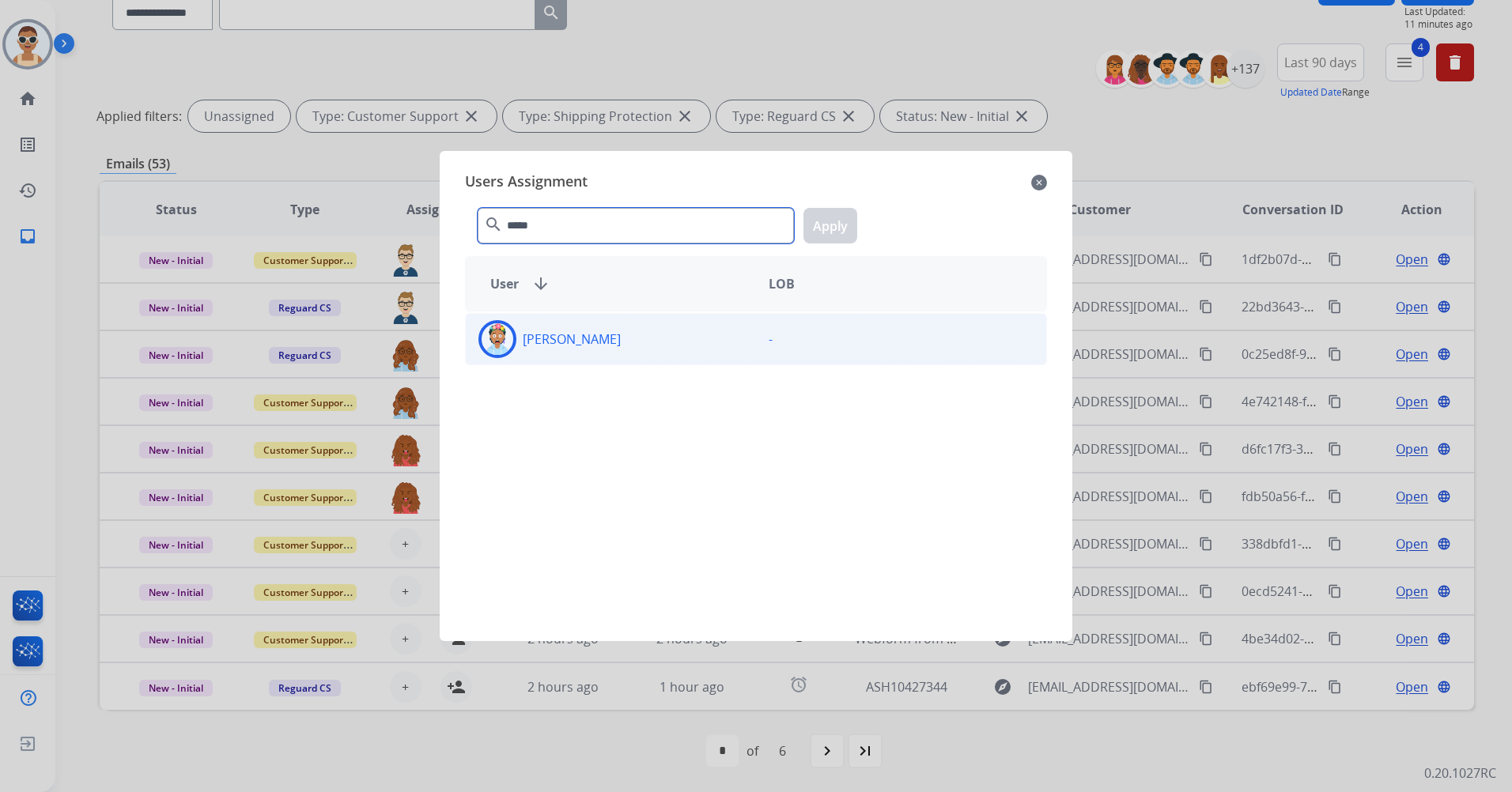
type input "*****"
click at [589, 346] on p "[PERSON_NAME]" at bounding box center [571, 339] width 98 height 19
click at [843, 220] on button "Apply" at bounding box center [830, 225] width 53 height 35
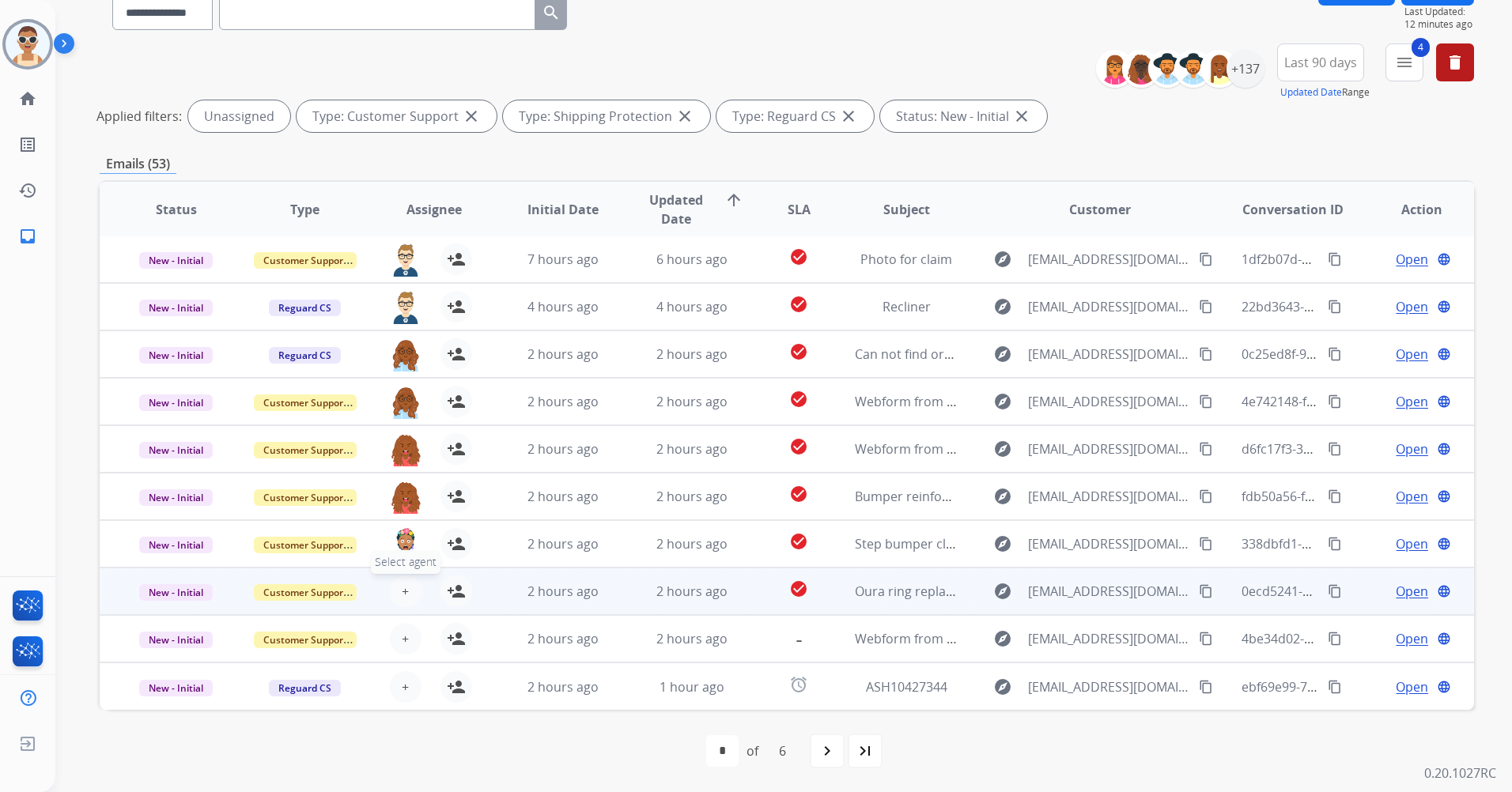
click at [403, 584] on span "+" at bounding box center [404, 592] width 7 height 19
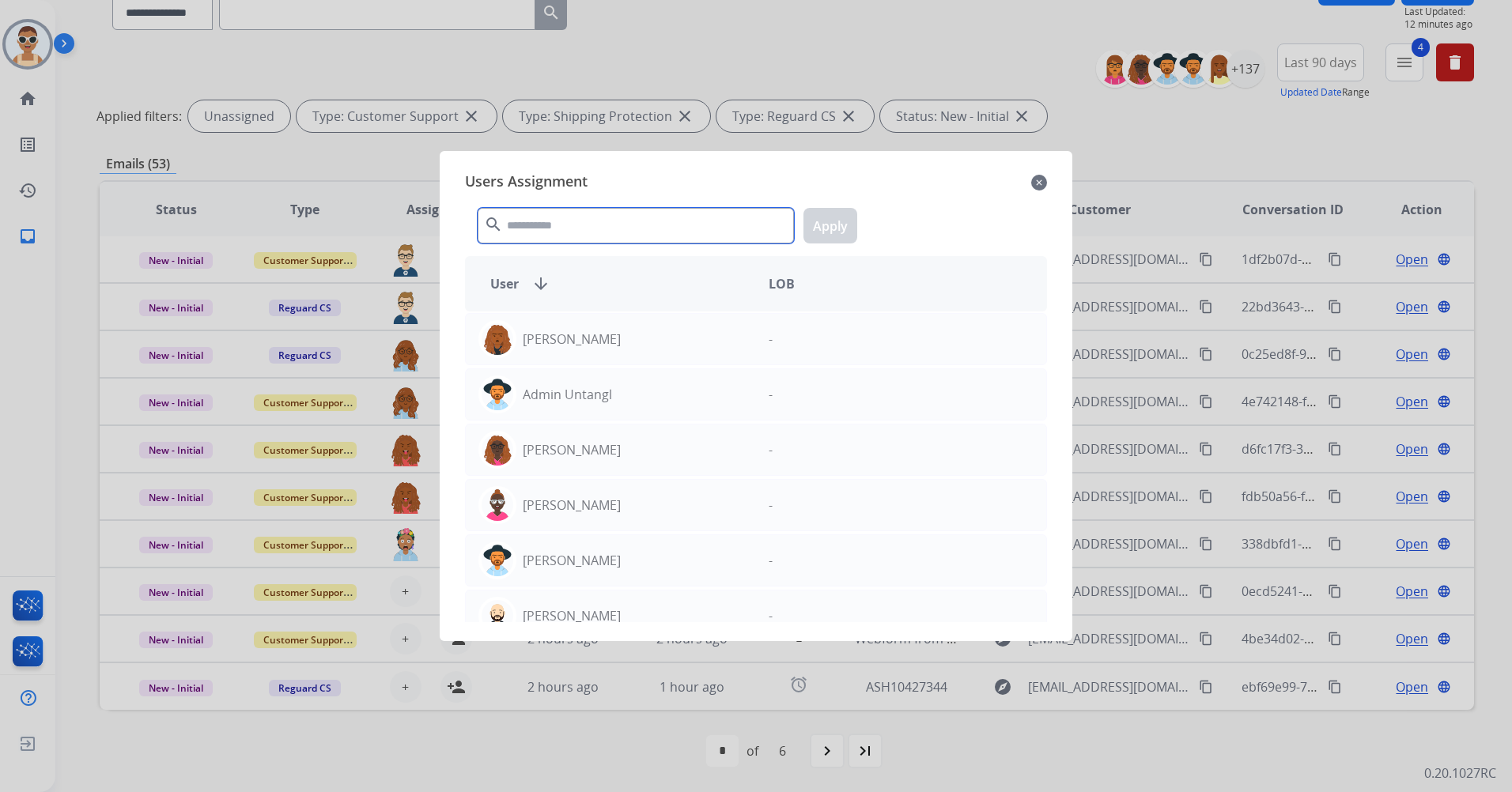
click at [544, 215] on input "text" at bounding box center [636, 225] width 317 height 35
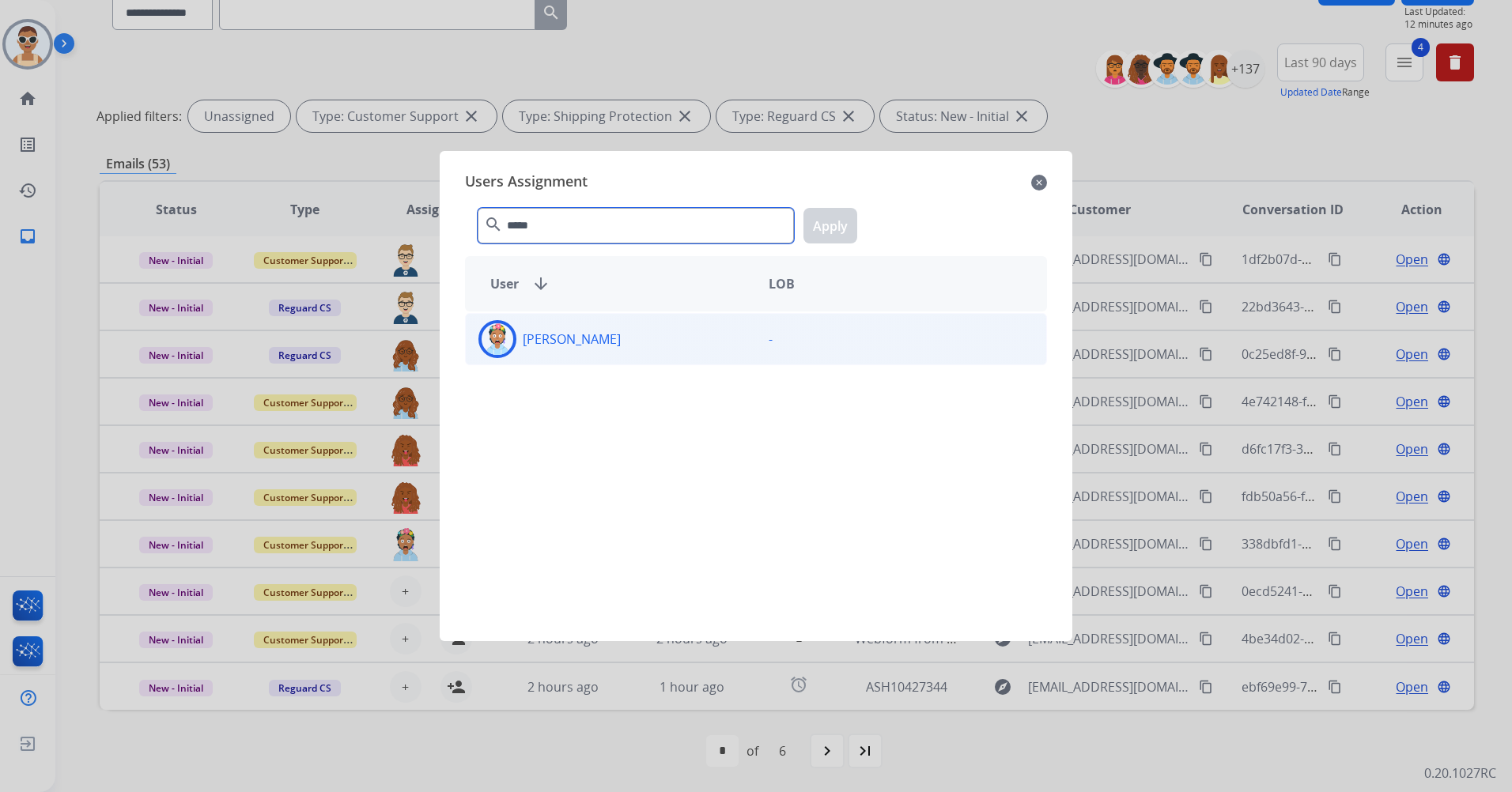
type input "*****"
click at [597, 329] on div "[PERSON_NAME]" at bounding box center [611, 339] width 290 height 38
click at [823, 243] on div "***** search Apply" at bounding box center [756, 222] width 582 height 54
click at [849, 221] on button "Apply" at bounding box center [830, 225] width 53 height 35
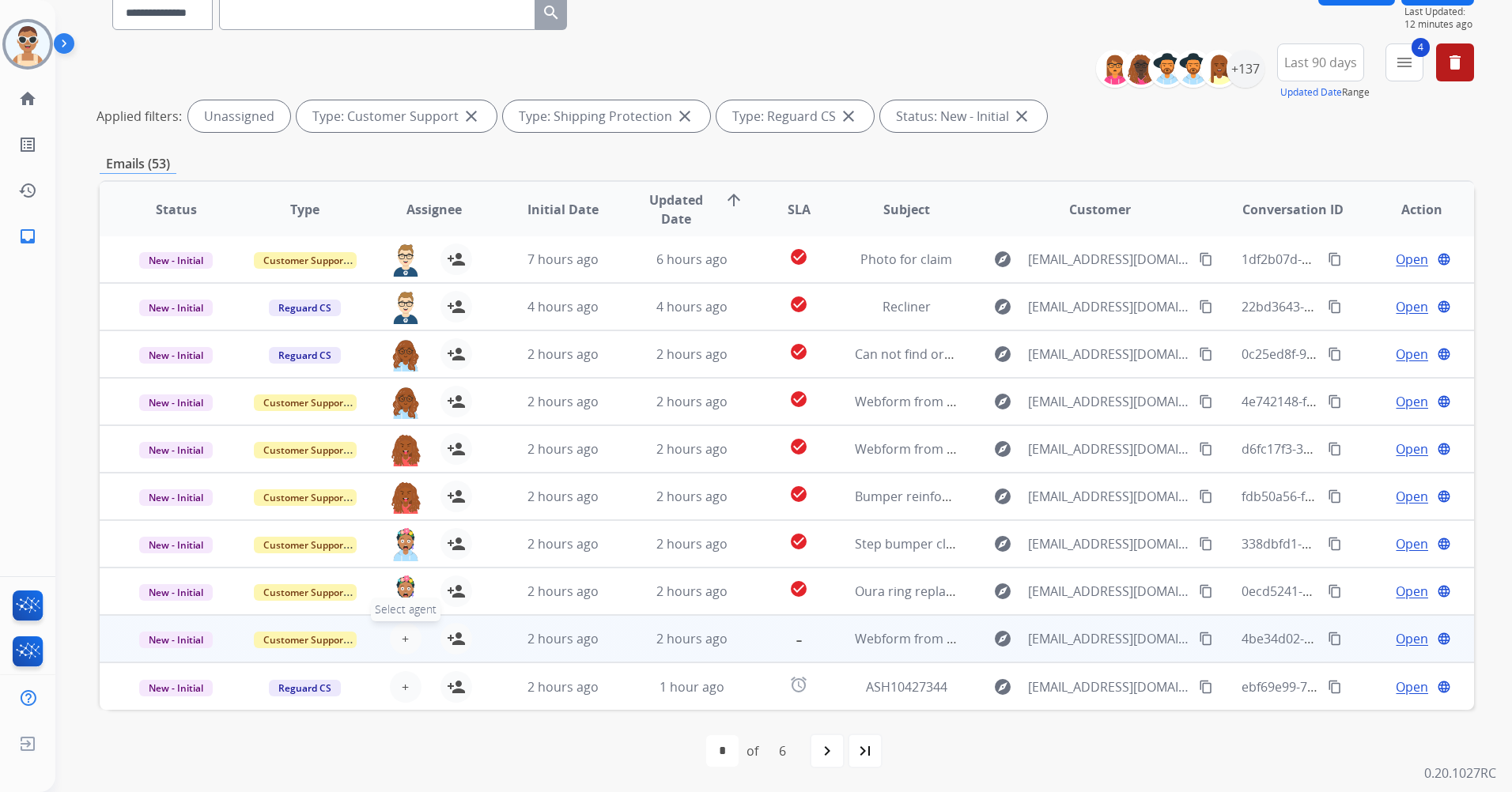
click at [401, 634] on span "+" at bounding box center [404, 639] width 7 height 19
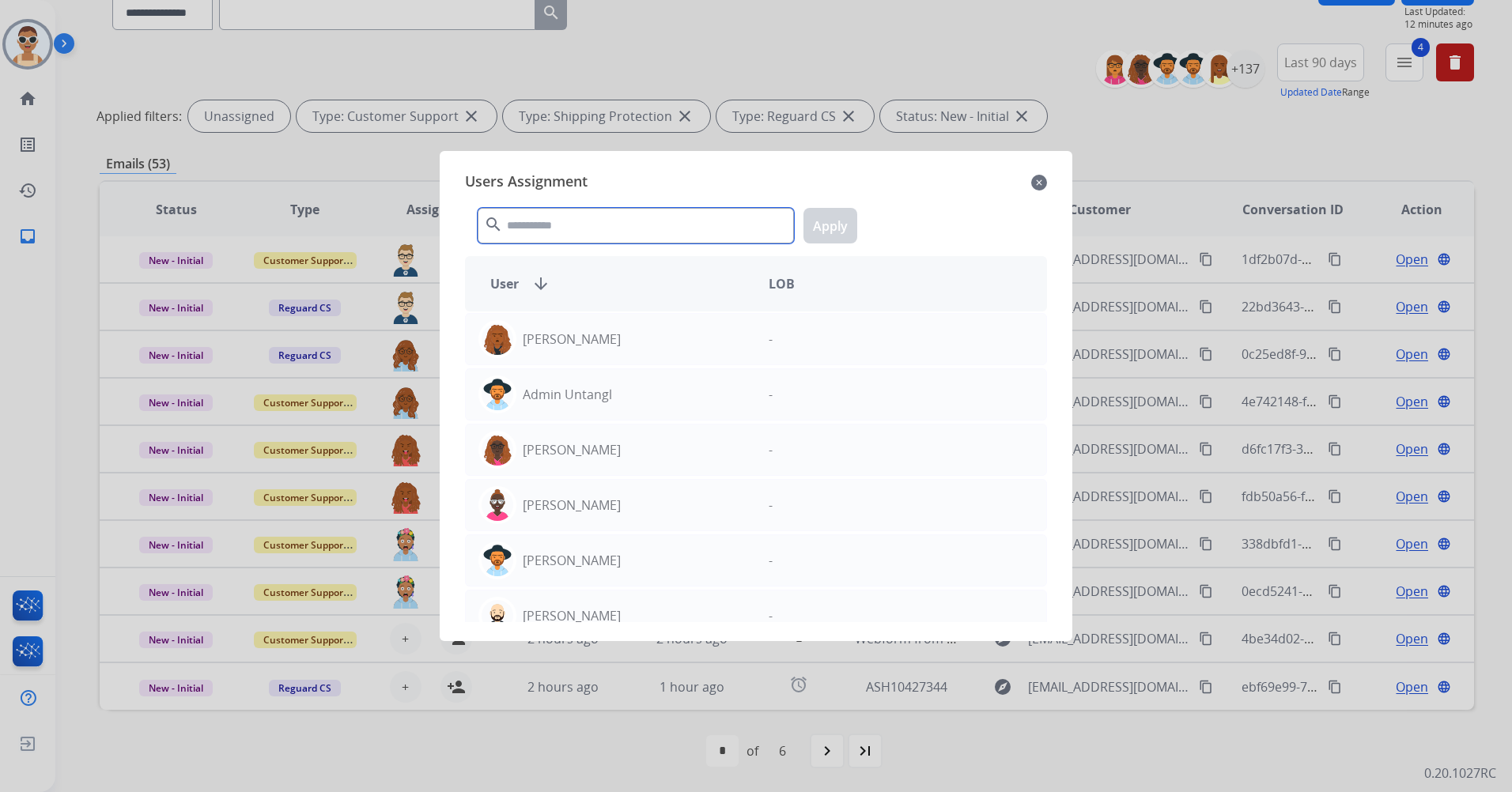
click at [517, 221] on input "text" at bounding box center [636, 225] width 317 height 35
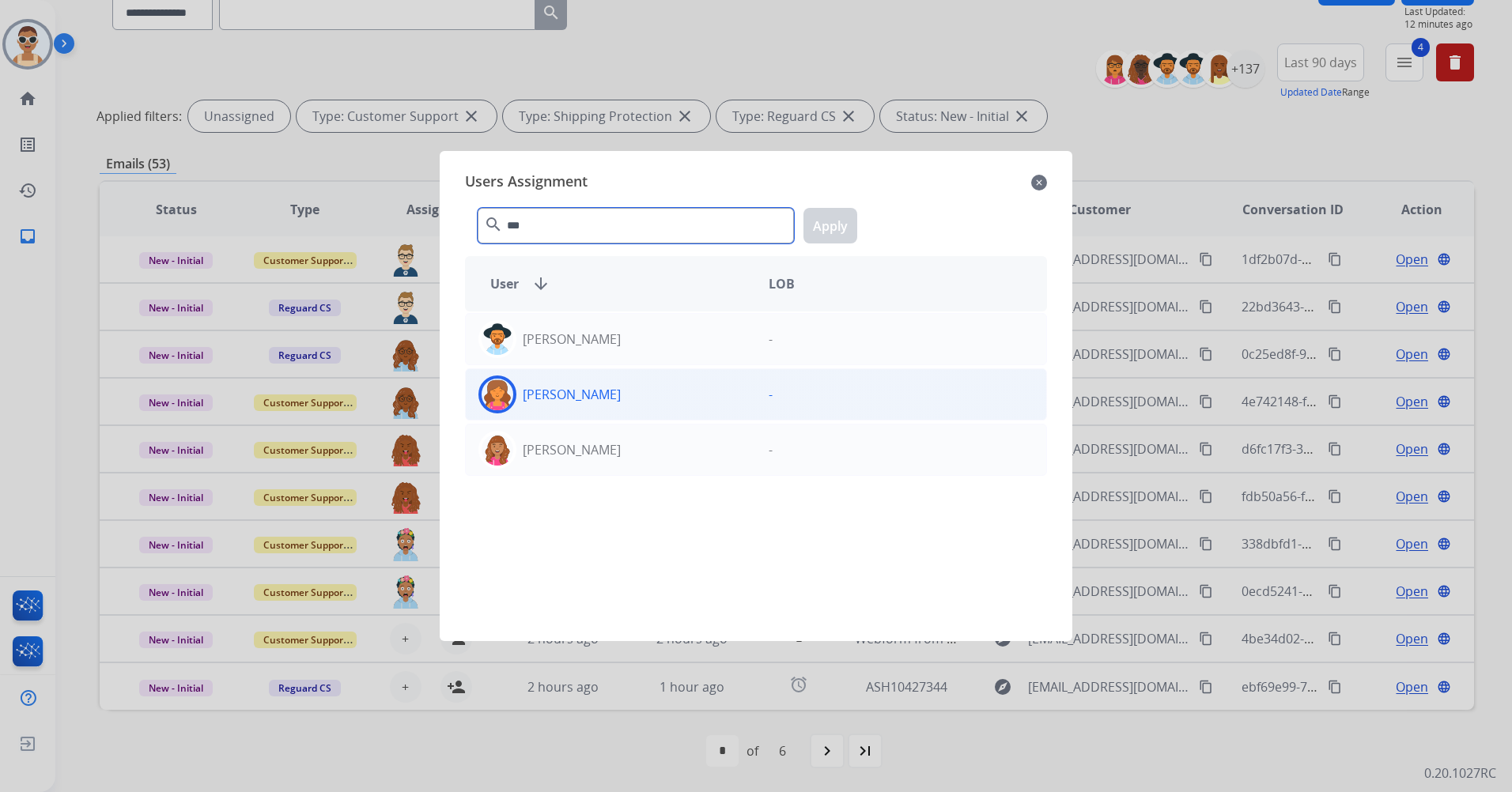
type input "***"
click at [621, 388] on p "[PERSON_NAME]" at bounding box center [571, 395] width 98 height 19
click at [818, 232] on button "Apply" at bounding box center [830, 225] width 53 height 35
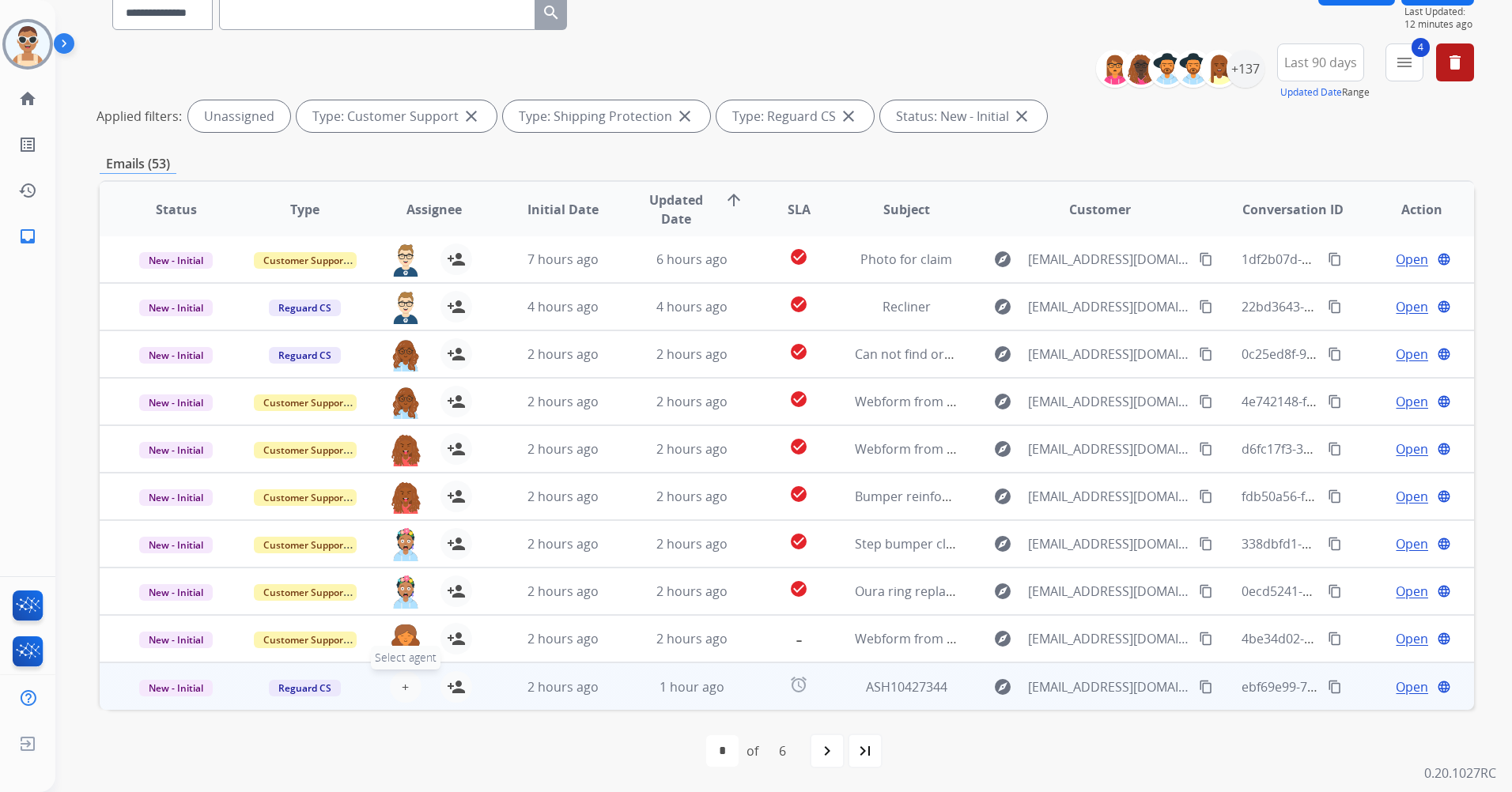
click at [406, 688] on button "+ Select agent" at bounding box center [405, 686] width 31 height 31
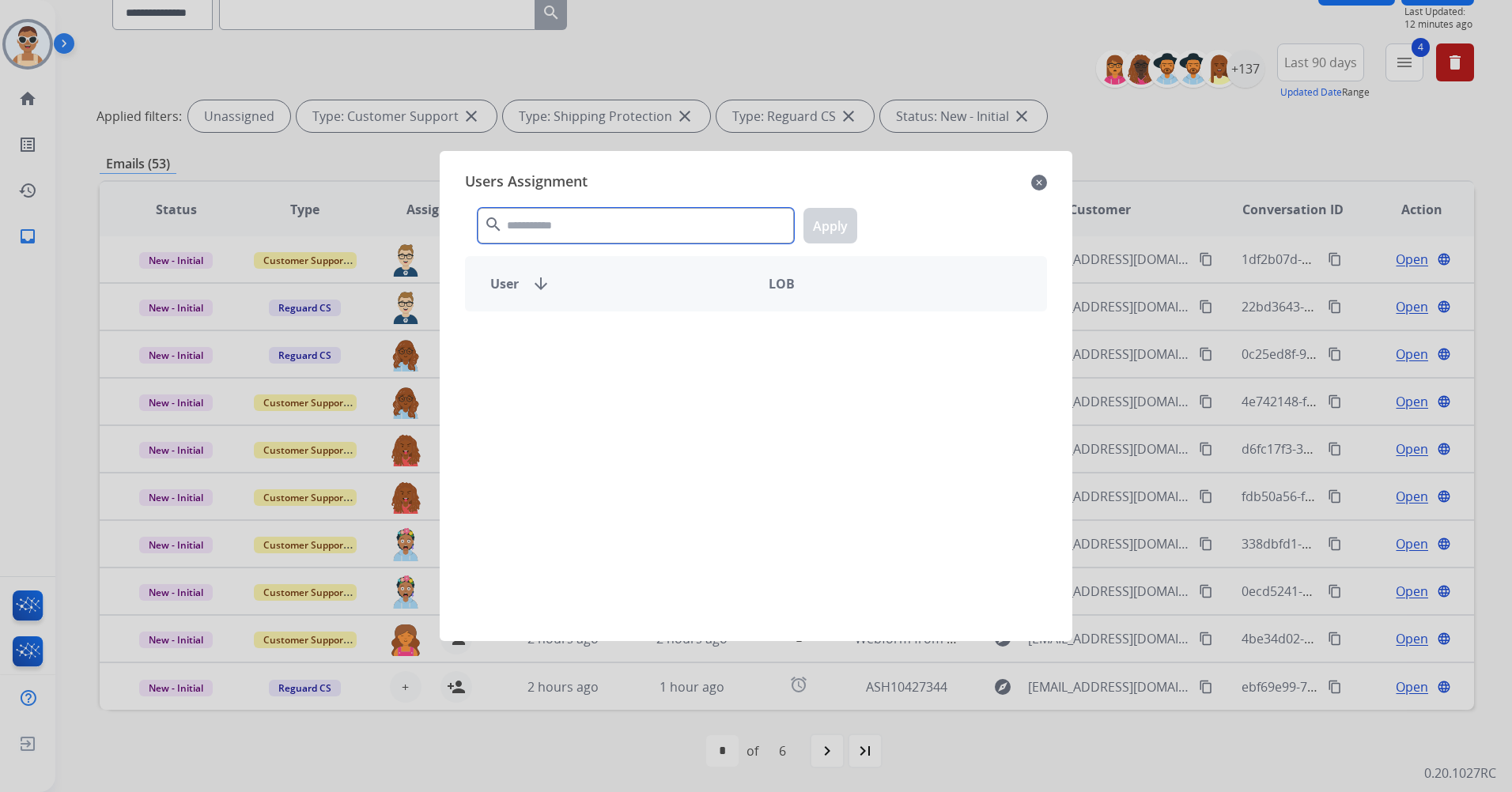
click at [588, 225] on input "text" at bounding box center [636, 225] width 317 height 35
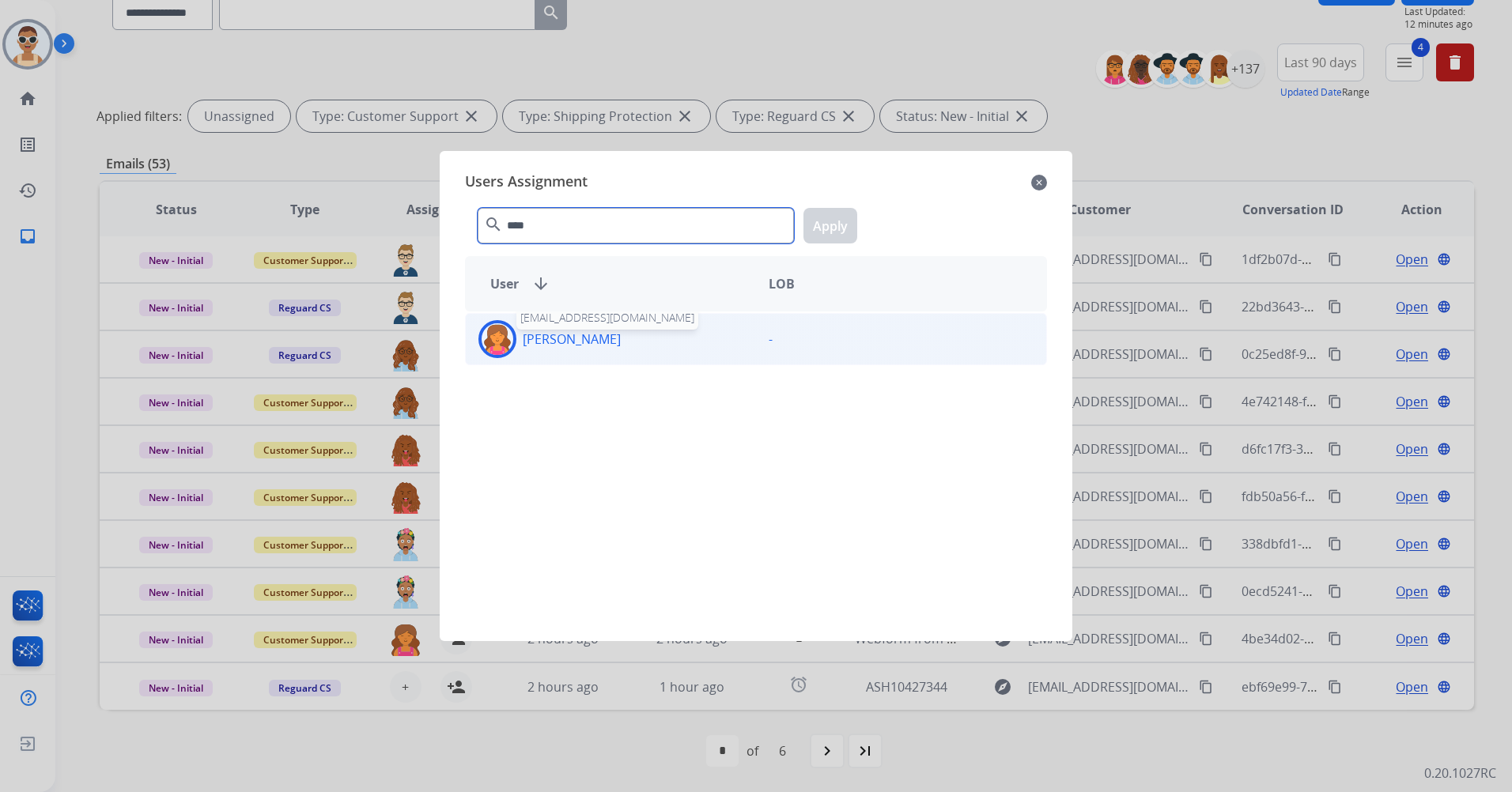
type input "****"
click at [617, 340] on p "[PERSON_NAME]" at bounding box center [571, 339] width 98 height 19
drag, startPoint x: 810, startPoint y: 226, endPoint x: 1012, endPoint y: 232, distance: 202.1
click at [810, 226] on button "Apply" at bounding box center [830, 225] width 53 height 35
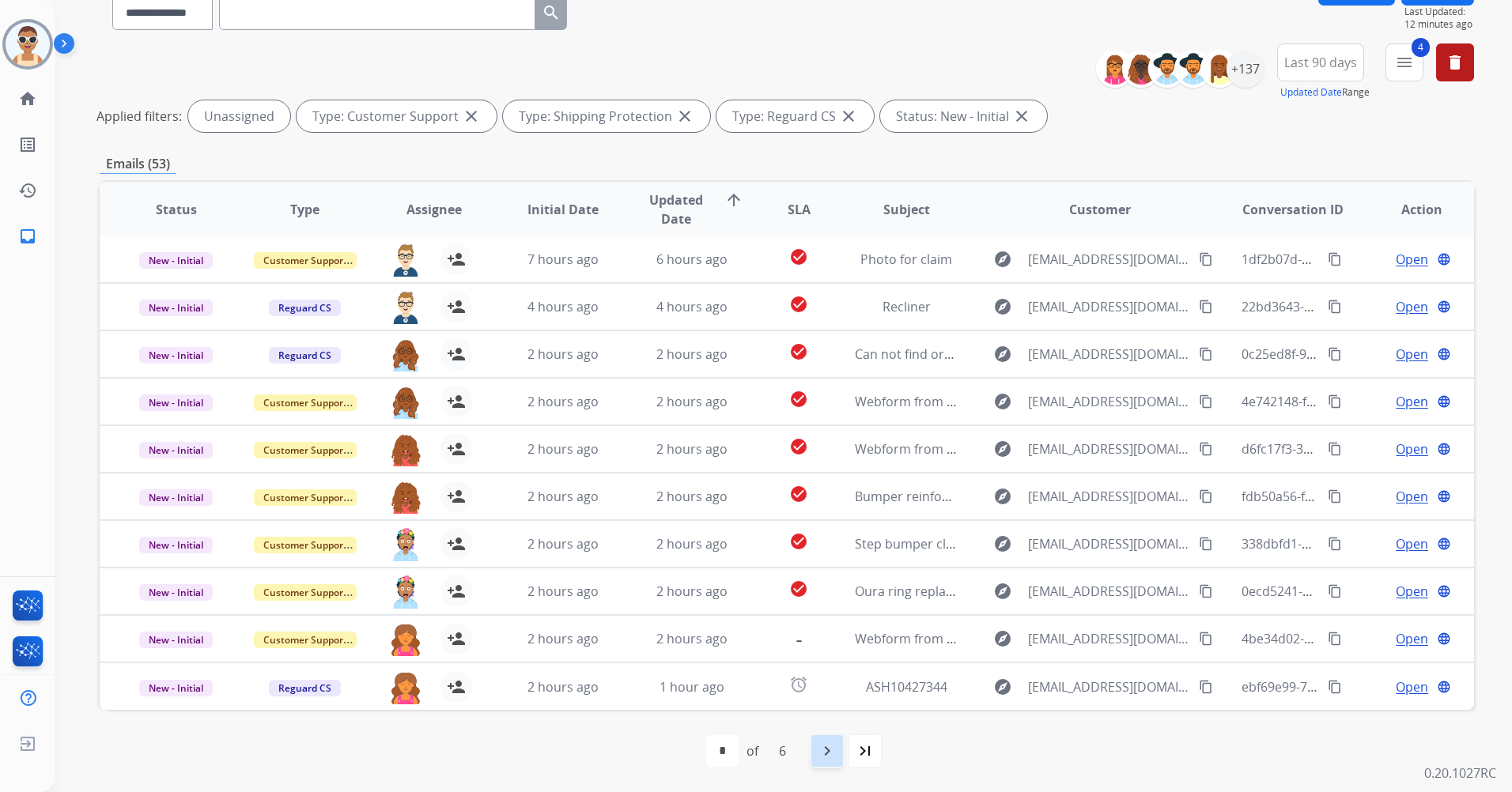
click at [825, 745] on mat-icon "navigate_next" at bounding box center [828, 751] width 19 height 19
select select "*"
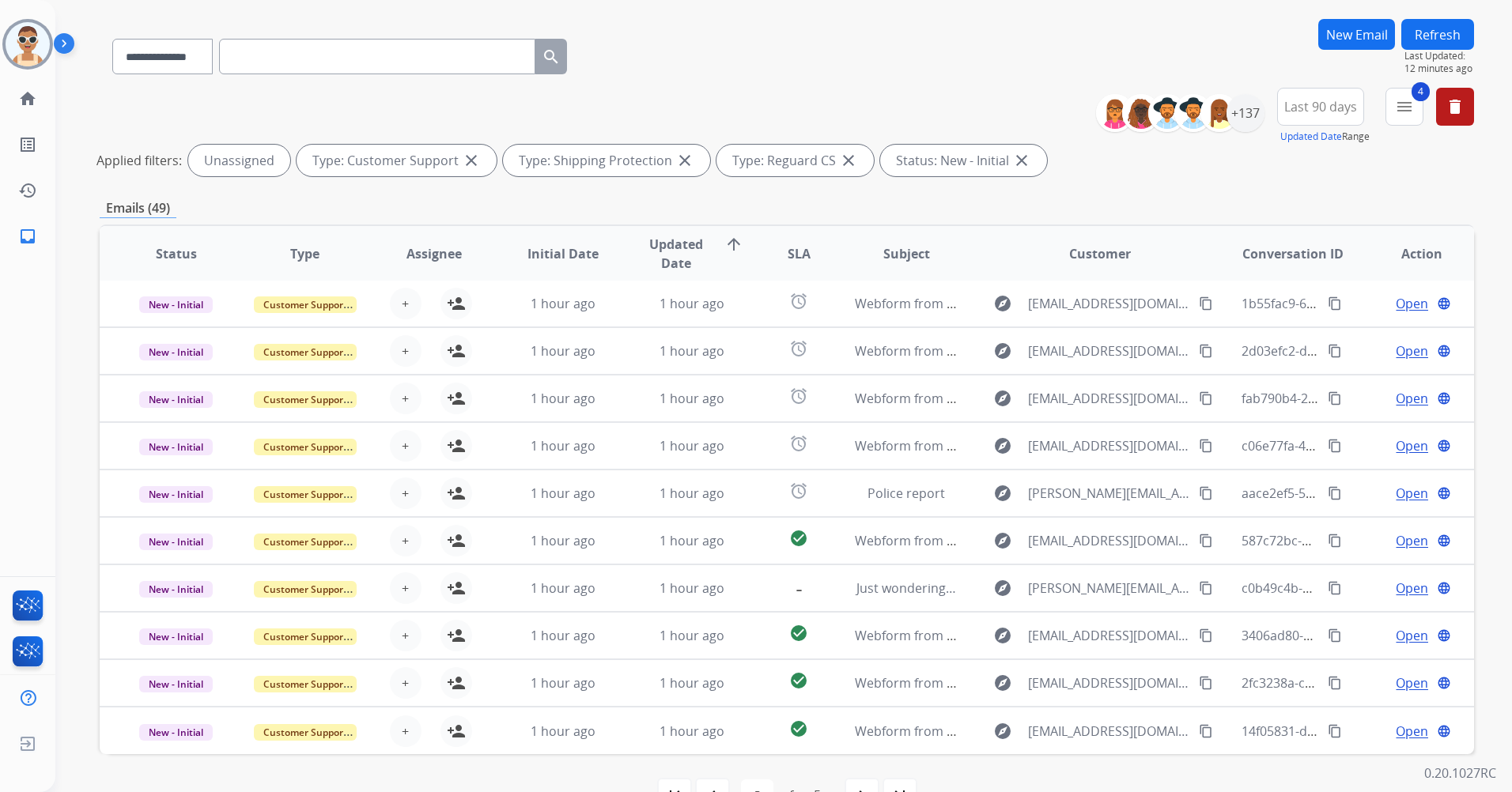
scroll to position [146, 0]
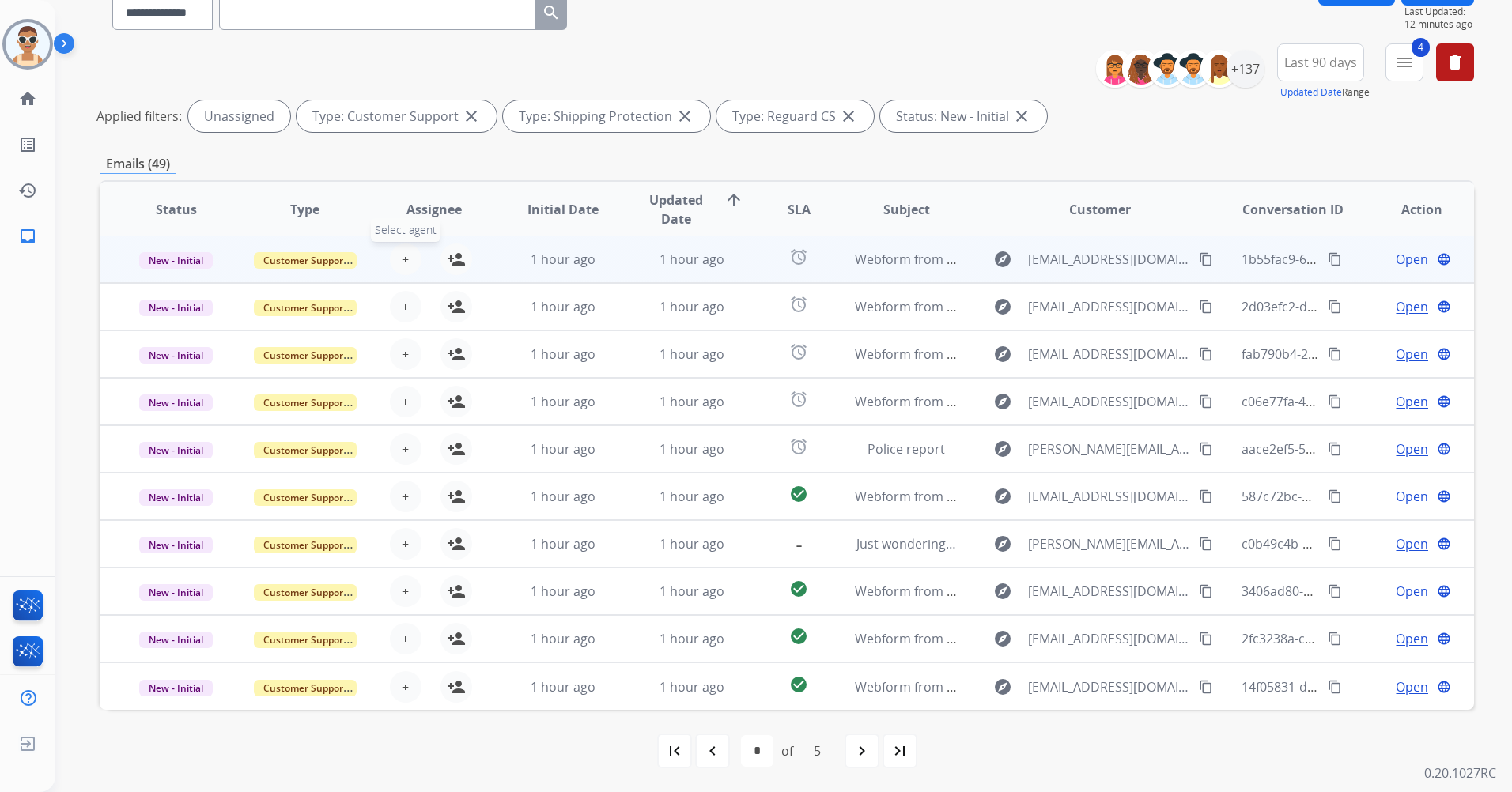
click at [410, 262] on button "+ Select agent" at bounding box center [405, 259] width 31 height 31
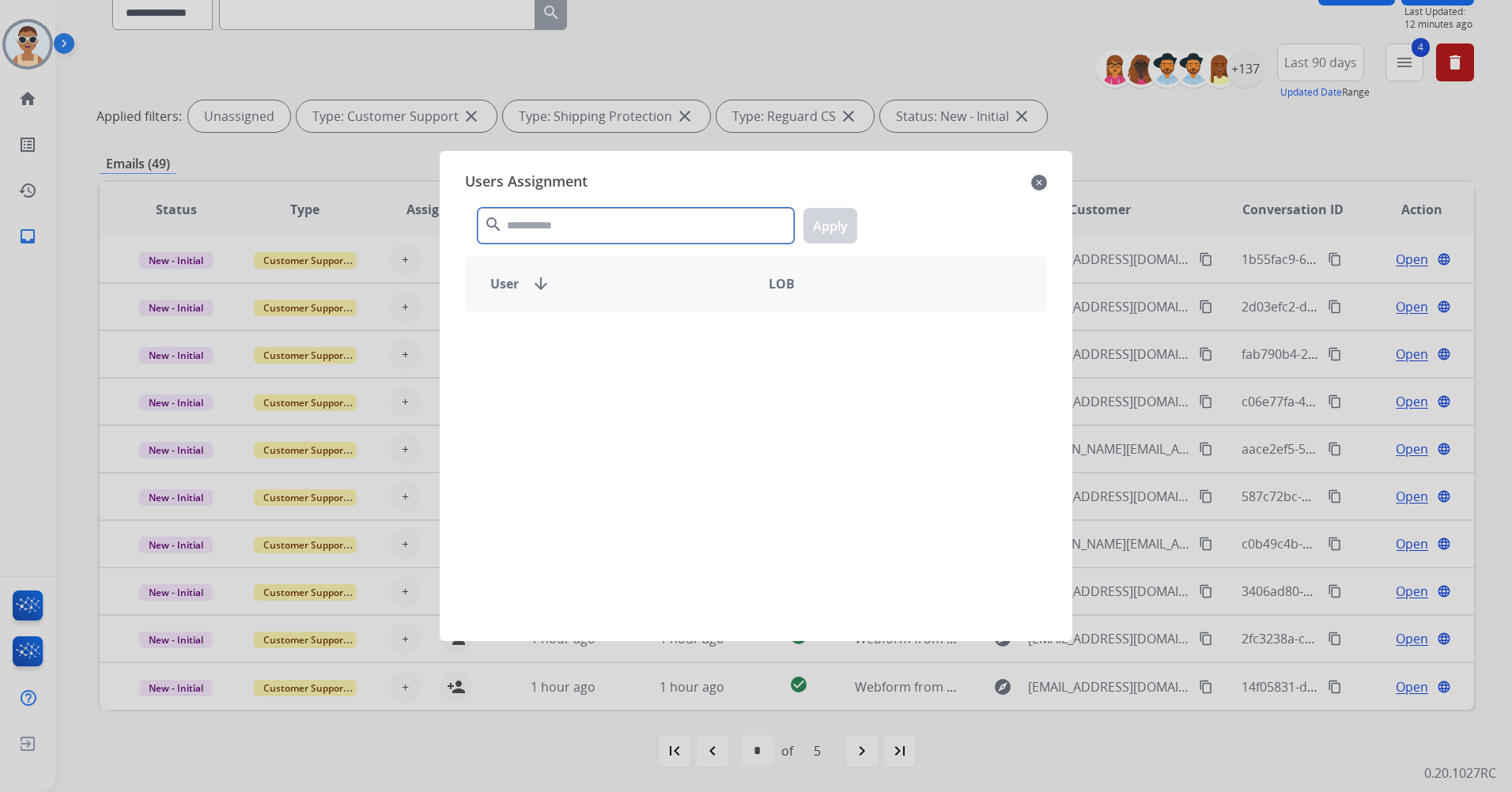
click at [550, 228] on input "text" at bounding box center [636, 225] width 317 height 35
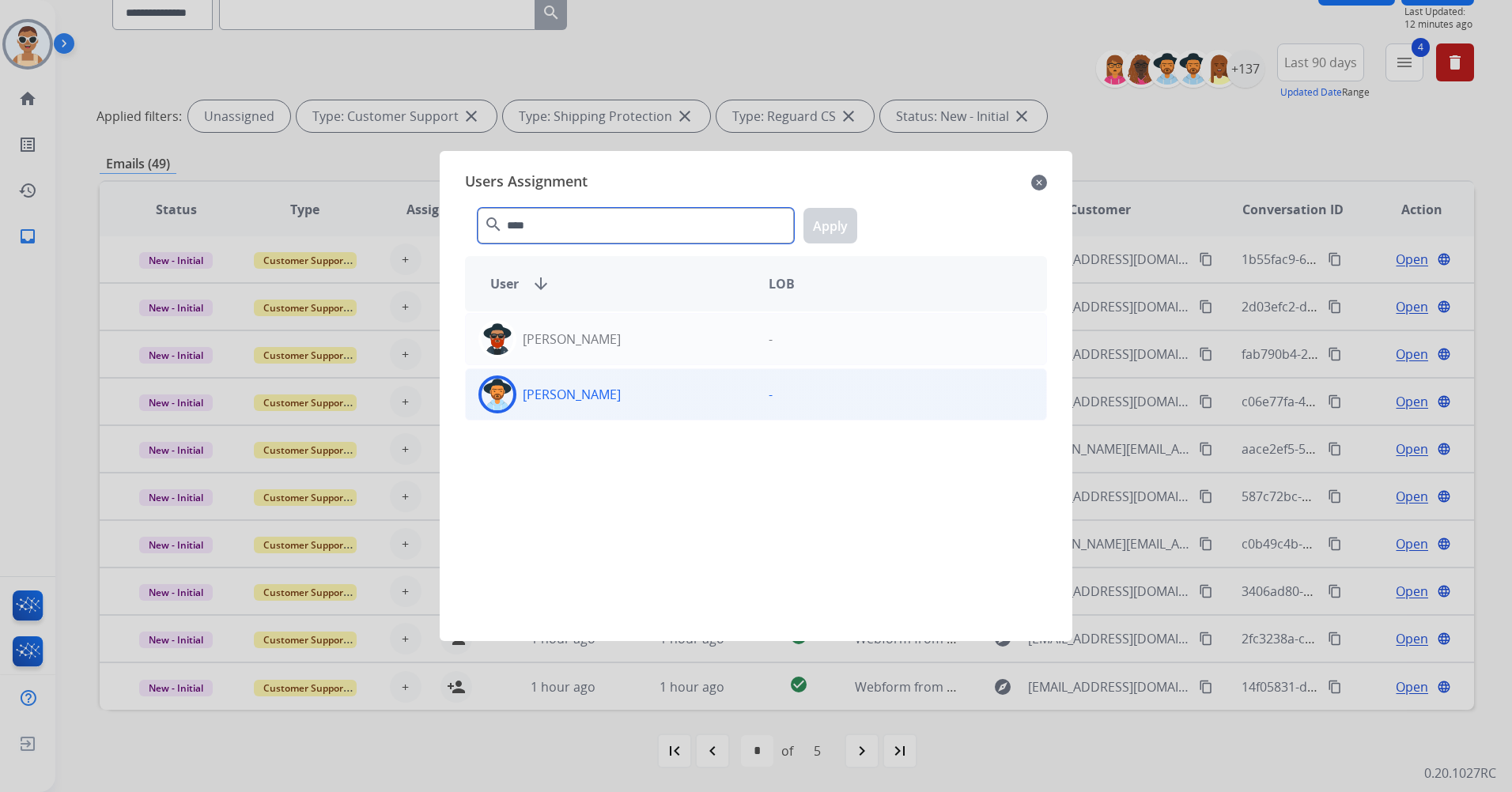
type input "****"
drag, startPoint x: 621, startPoint y: 387, endPoint x: 671, endPoint y: 359, distance: 57.3
click at [623, 384] on div "[PERSON_NAME]" at bounding box center [611, 395] width 290 height 38
click at [834, 218] on button "Apply" at bounding box center [830, 225] width 53 height 35
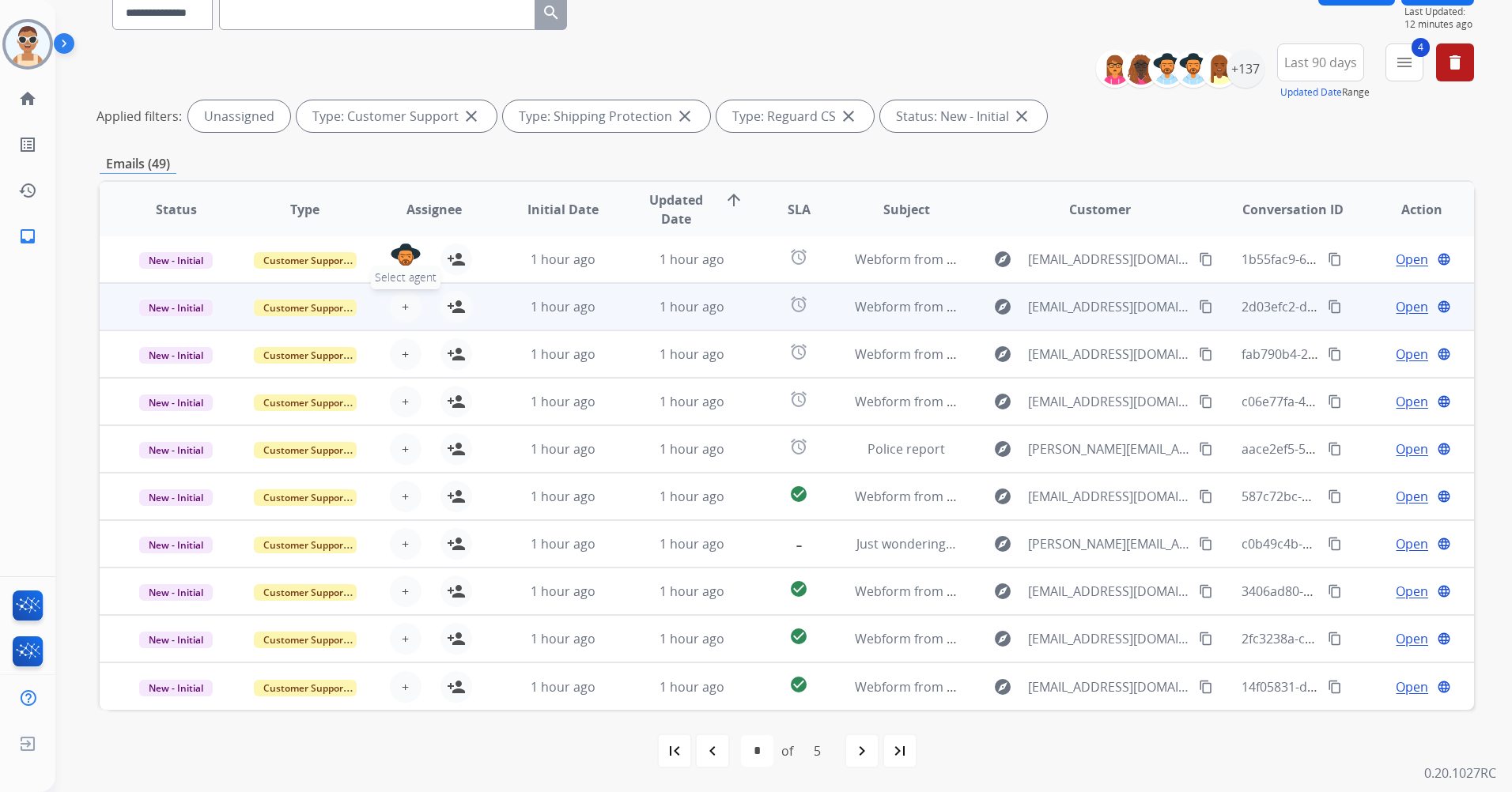
click at [401, 314] on span "+" at bounding box center [404, 307] width 7 height 19
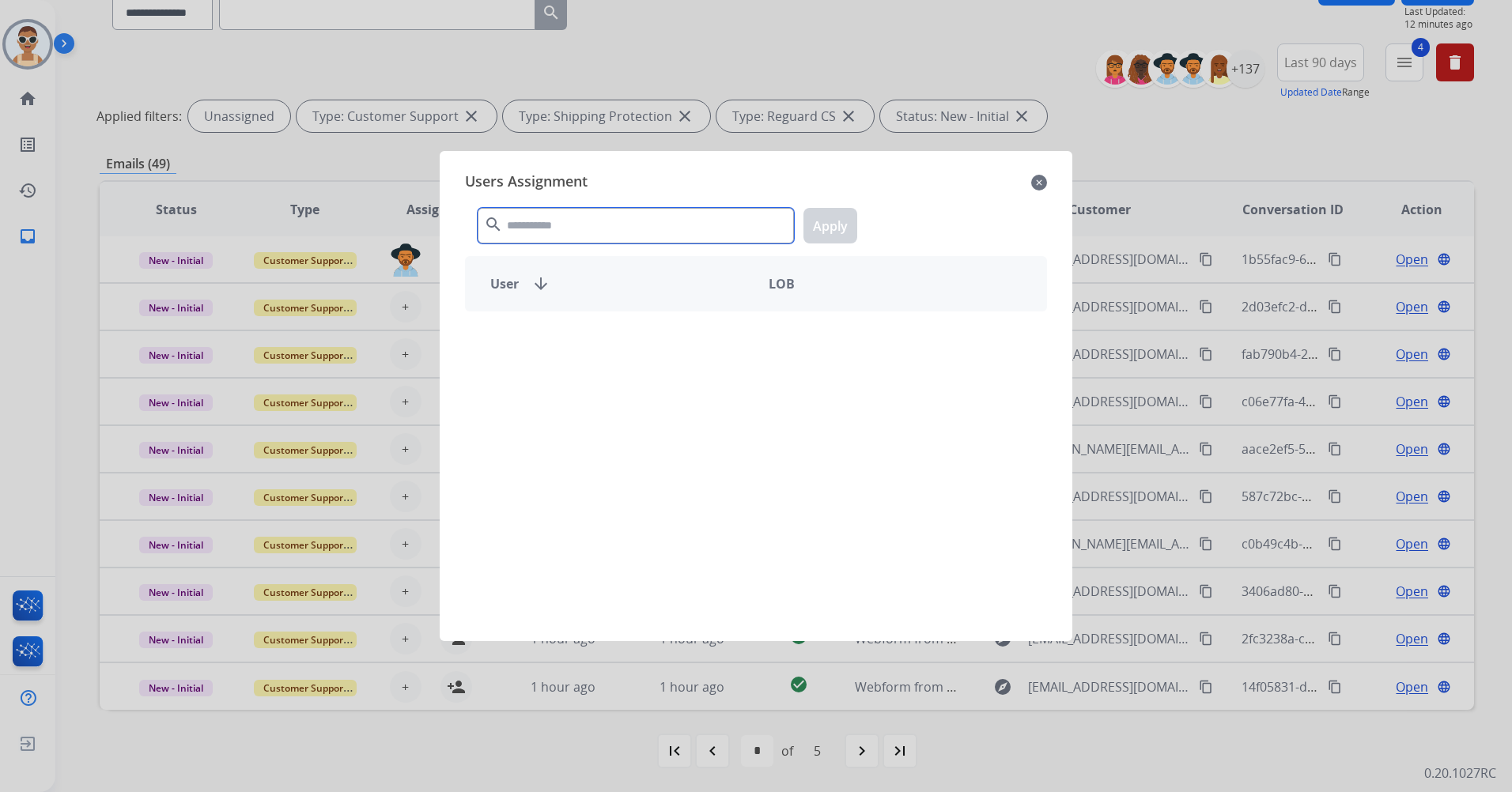
click at [582, 220] on input "text" at bounding box center [636, 225] width 317 height 35
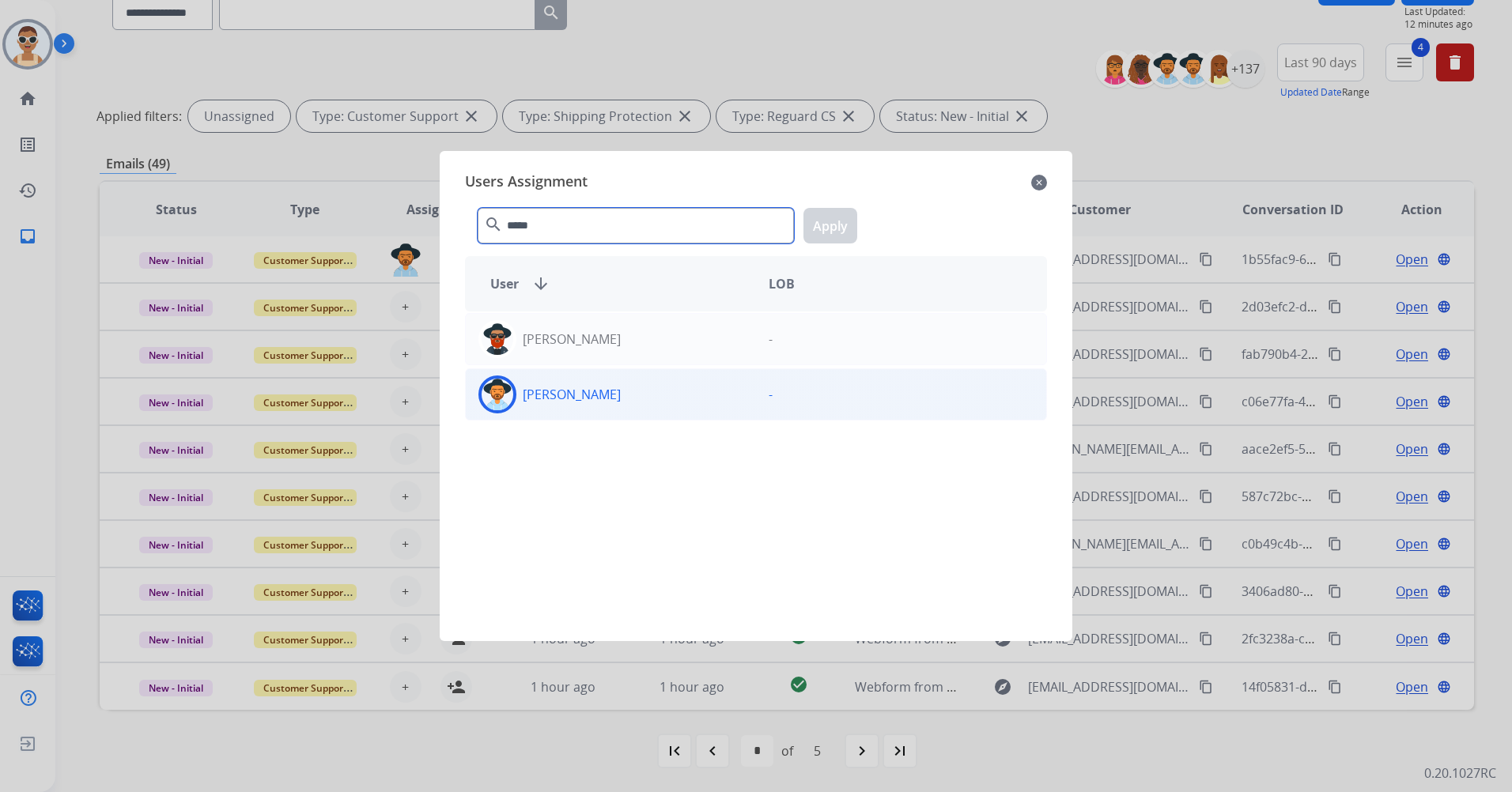
type input "*****"
click at [657, 404] on div "[PERSON_NAME]" at bounding box center [611, 395] width 290 height 38
click at [828, 215] on button "Apply" at bounding box center [830, 225] width 53 height 35
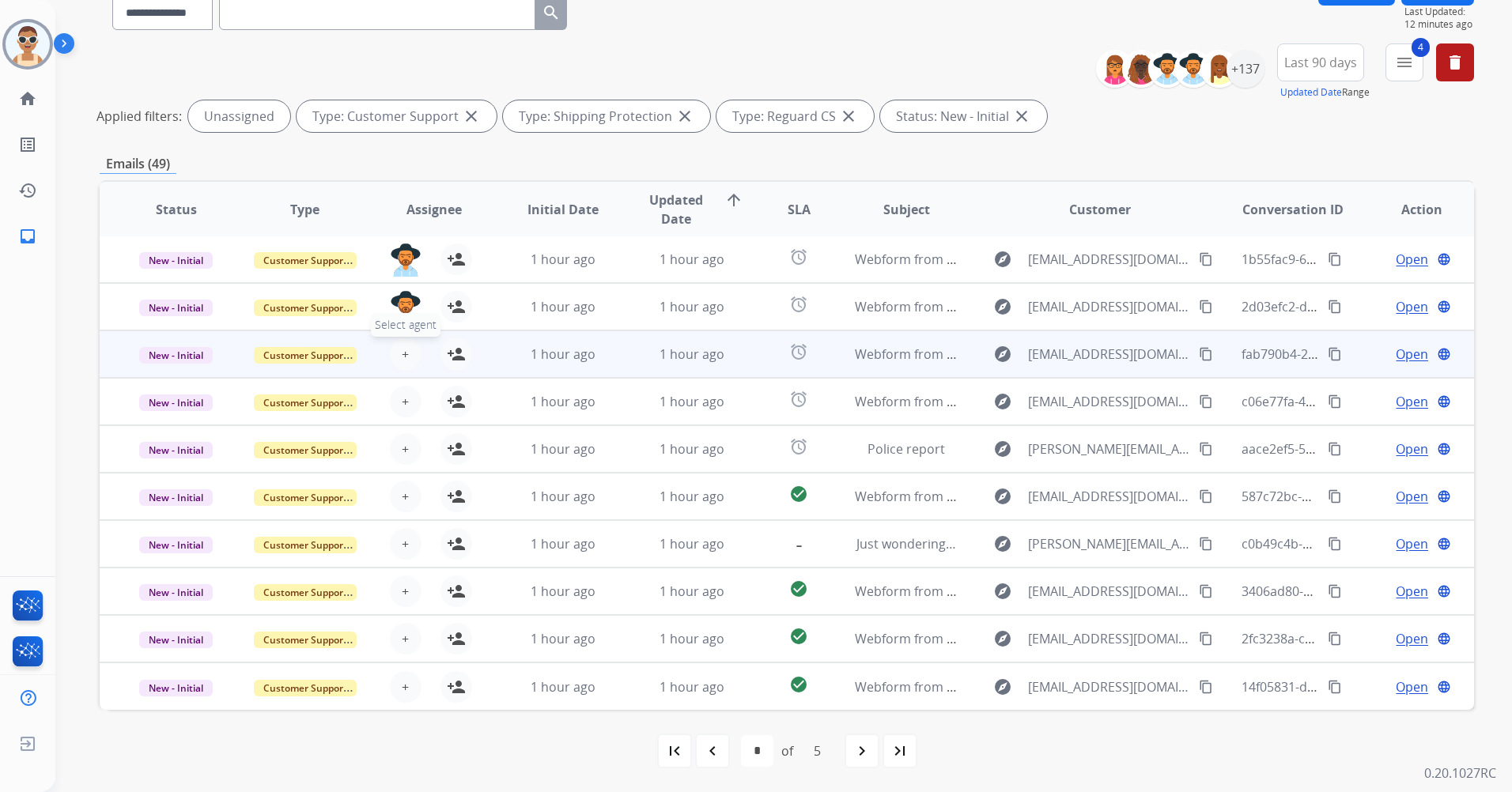
click at [405, 351] on span "+" at bounding box center [404, 355] width 7 height 19
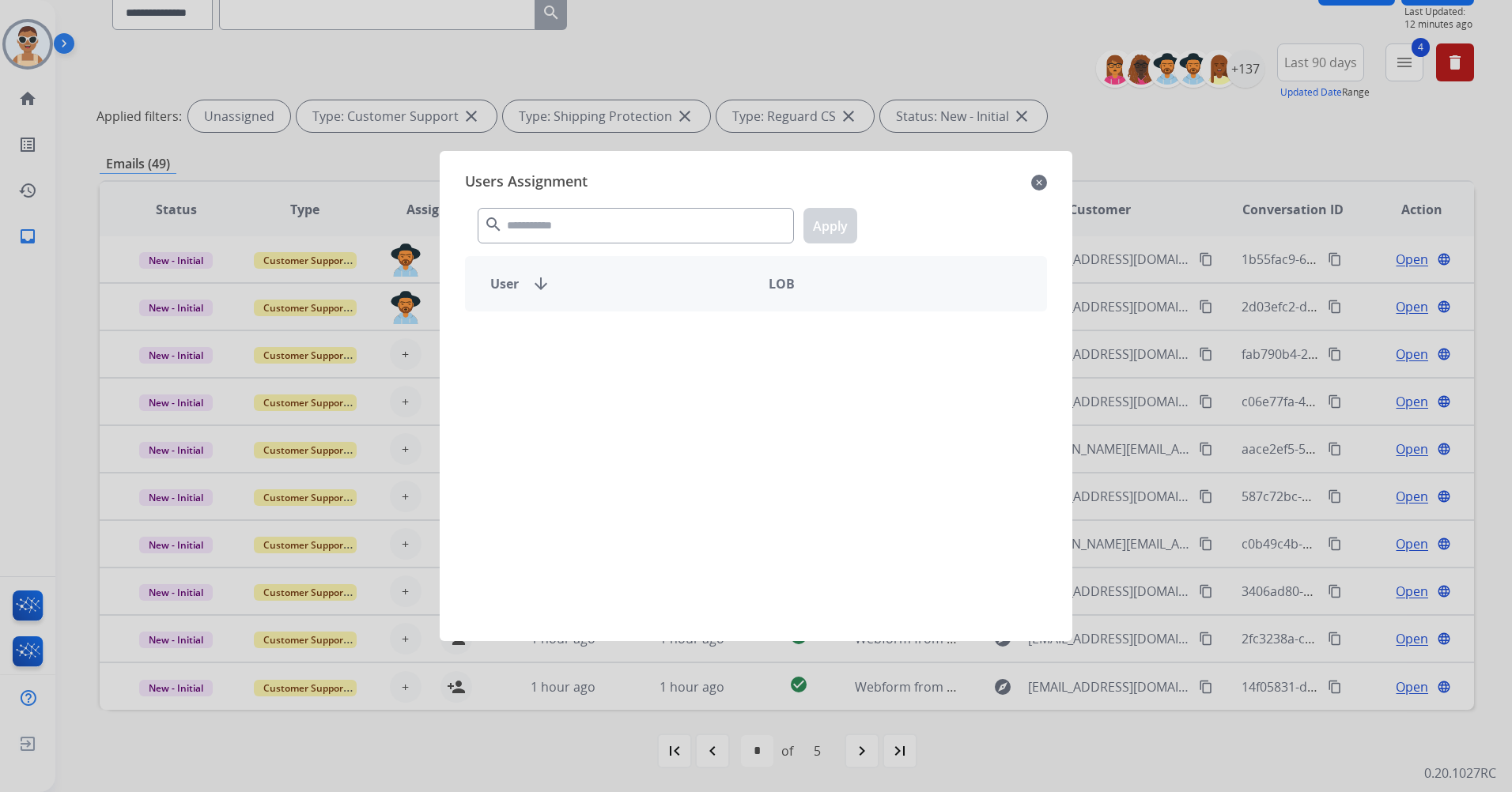
click at [538, 246] on div "search Apply" at bounding box center [756, 222] width 582 height 54
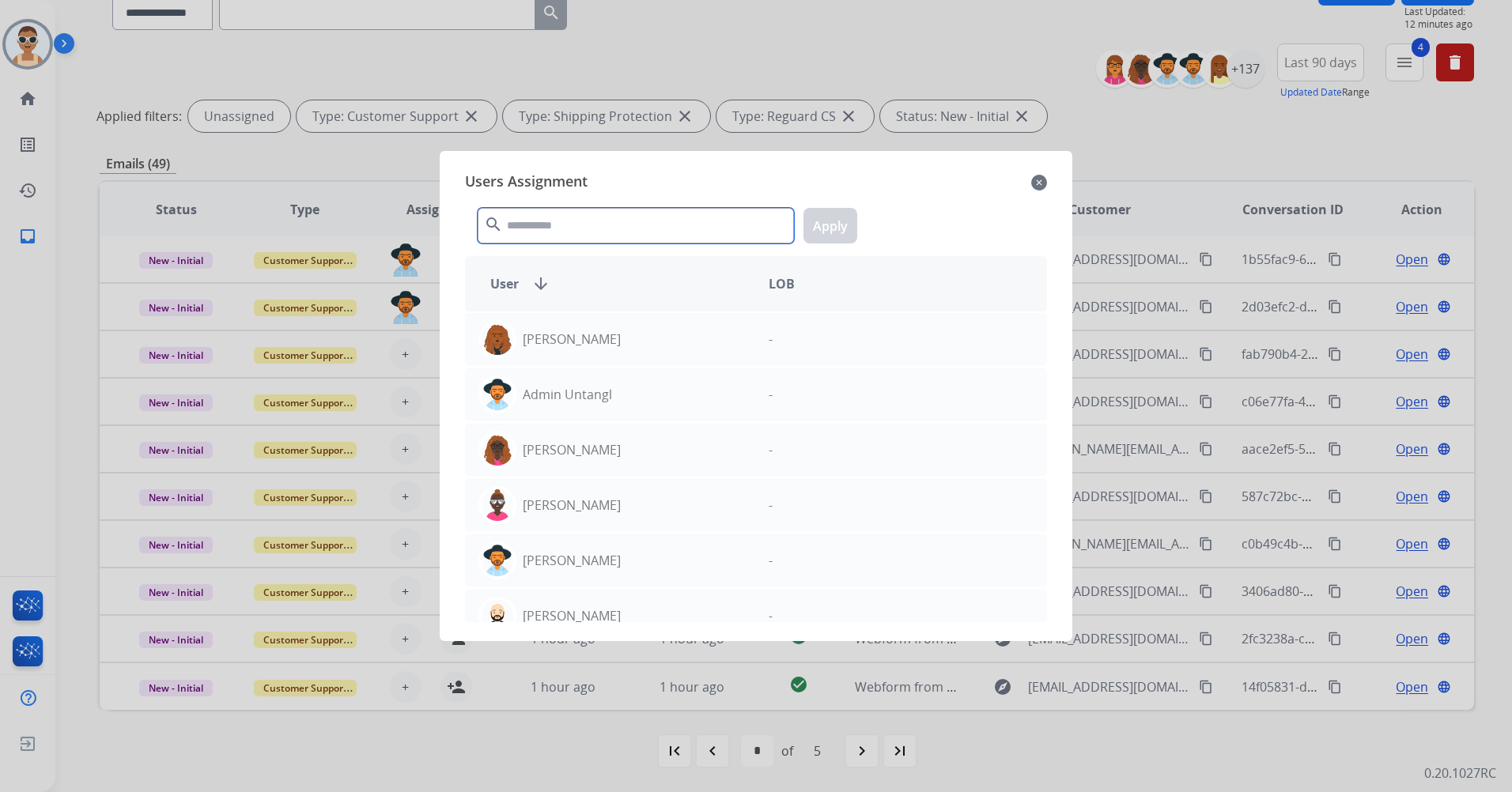
click at [536, 230] on input "text" at bounding box center [636, 225] width 317 height 35
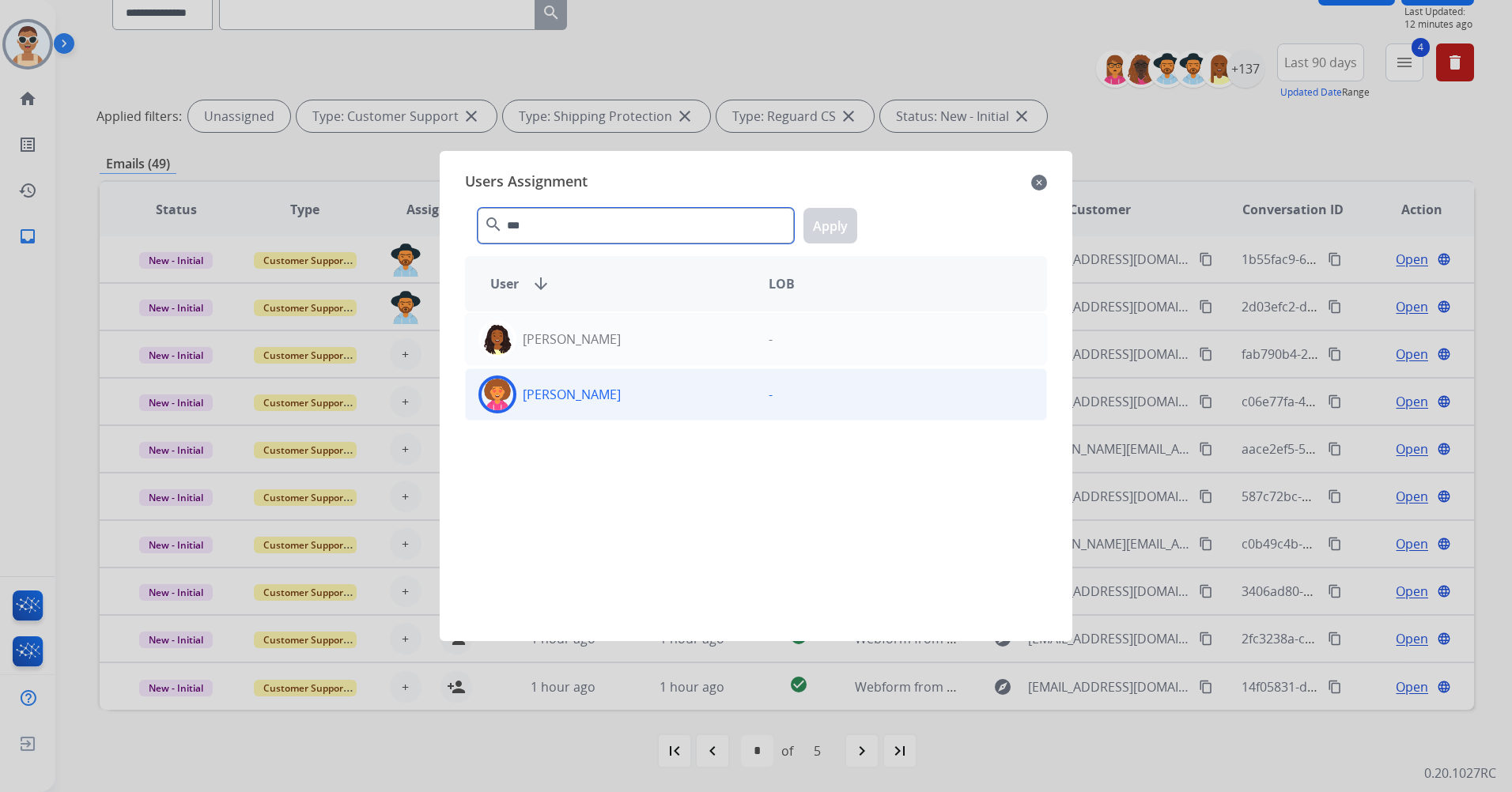
type input "***"
drag, startPoint x: 652, startPoint y: 392, endPoint x: 861, endPoint y: 295, distance: 230.4
click at [654, 392] on div "[PERSON_NAME]" at bounding box center [611, 395] width 290 height 38
click at [824, 222] on button "Apply" at bounding box center [830, 225] width 53 height 35
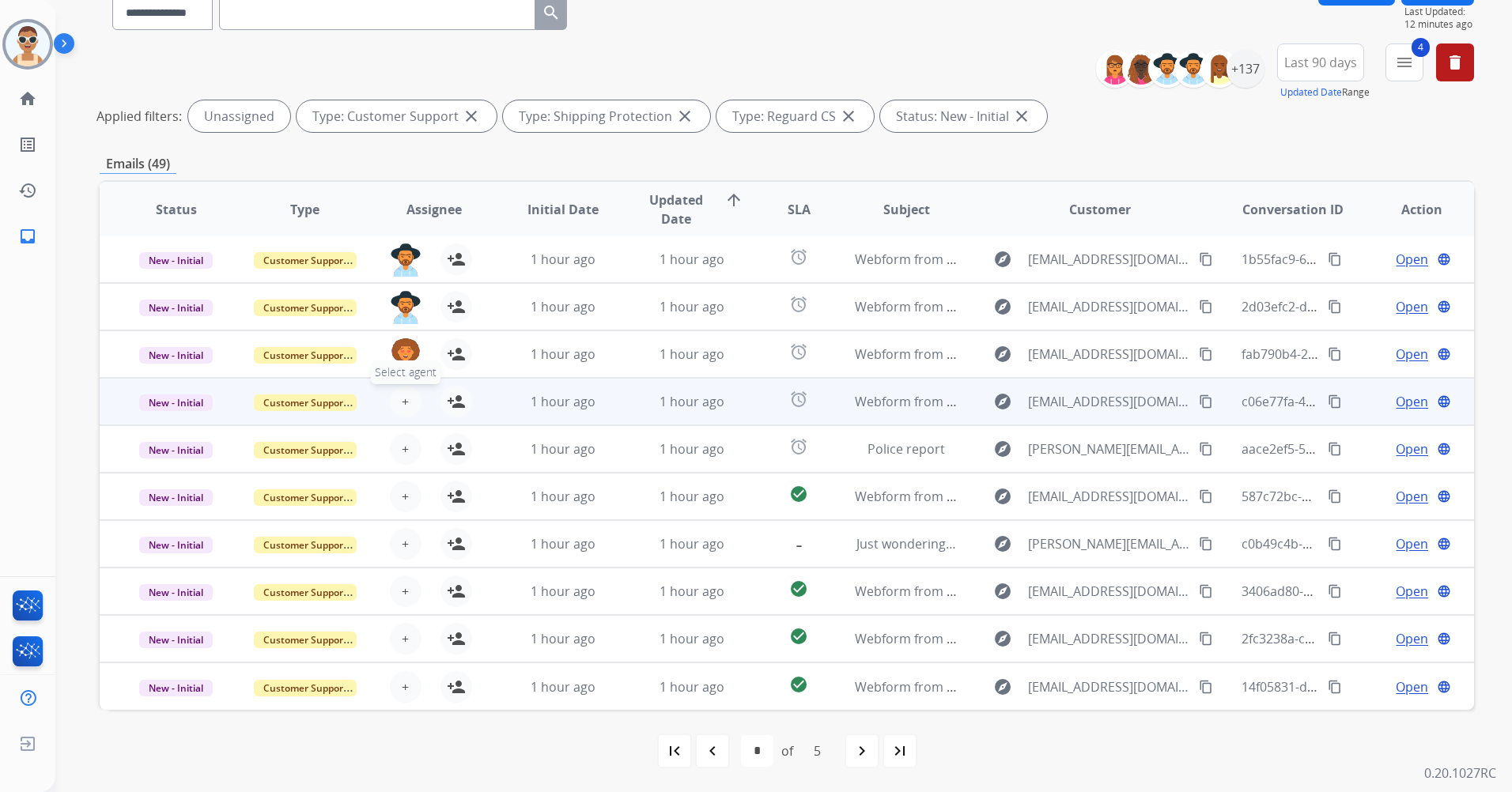
click at [402, 399] on span "+" at bounding box center [404, 401] width 7 height 19
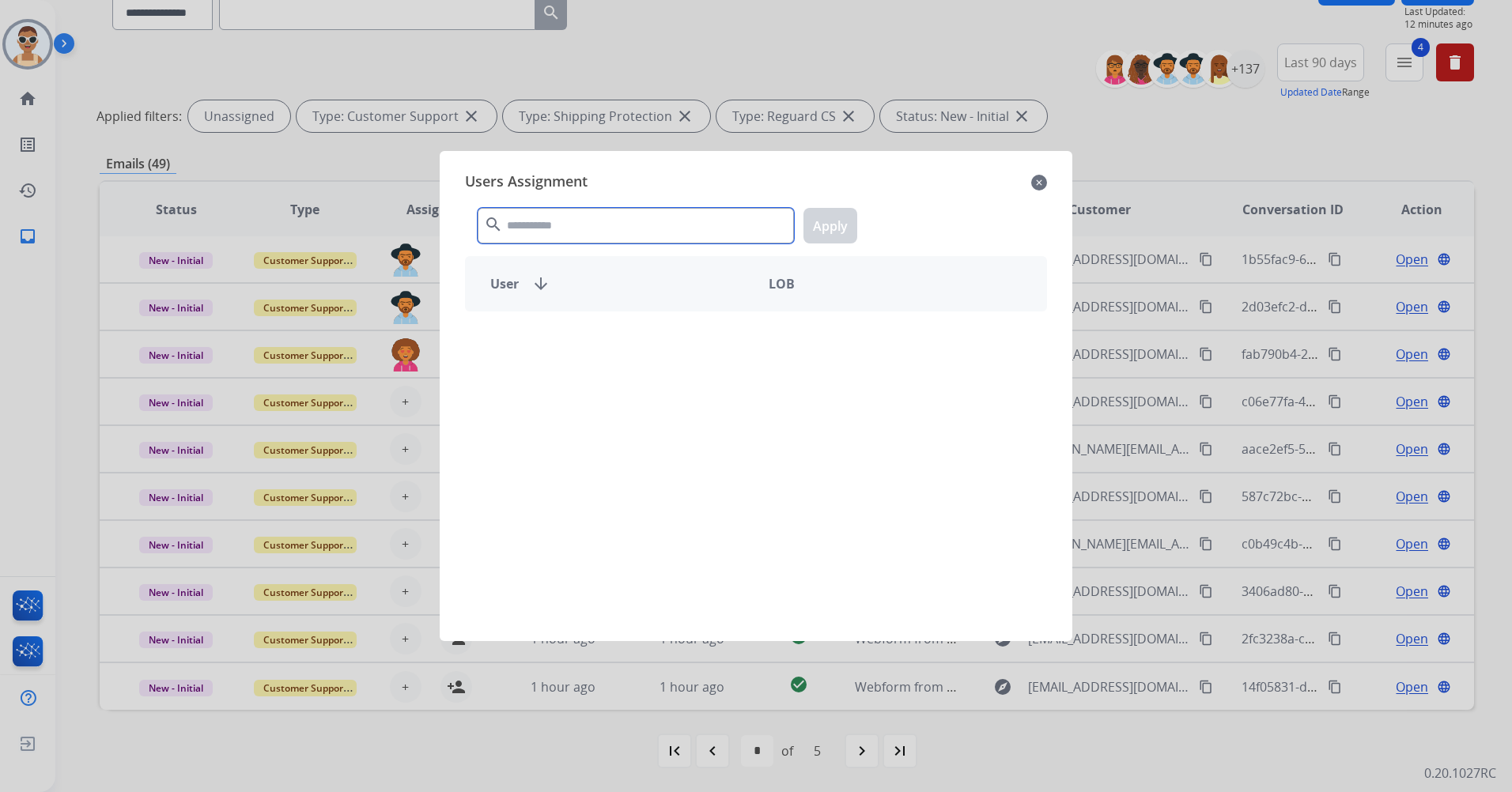
click at [560, 226] on input "text" at bounding box center [636, 225] width 317 height 35
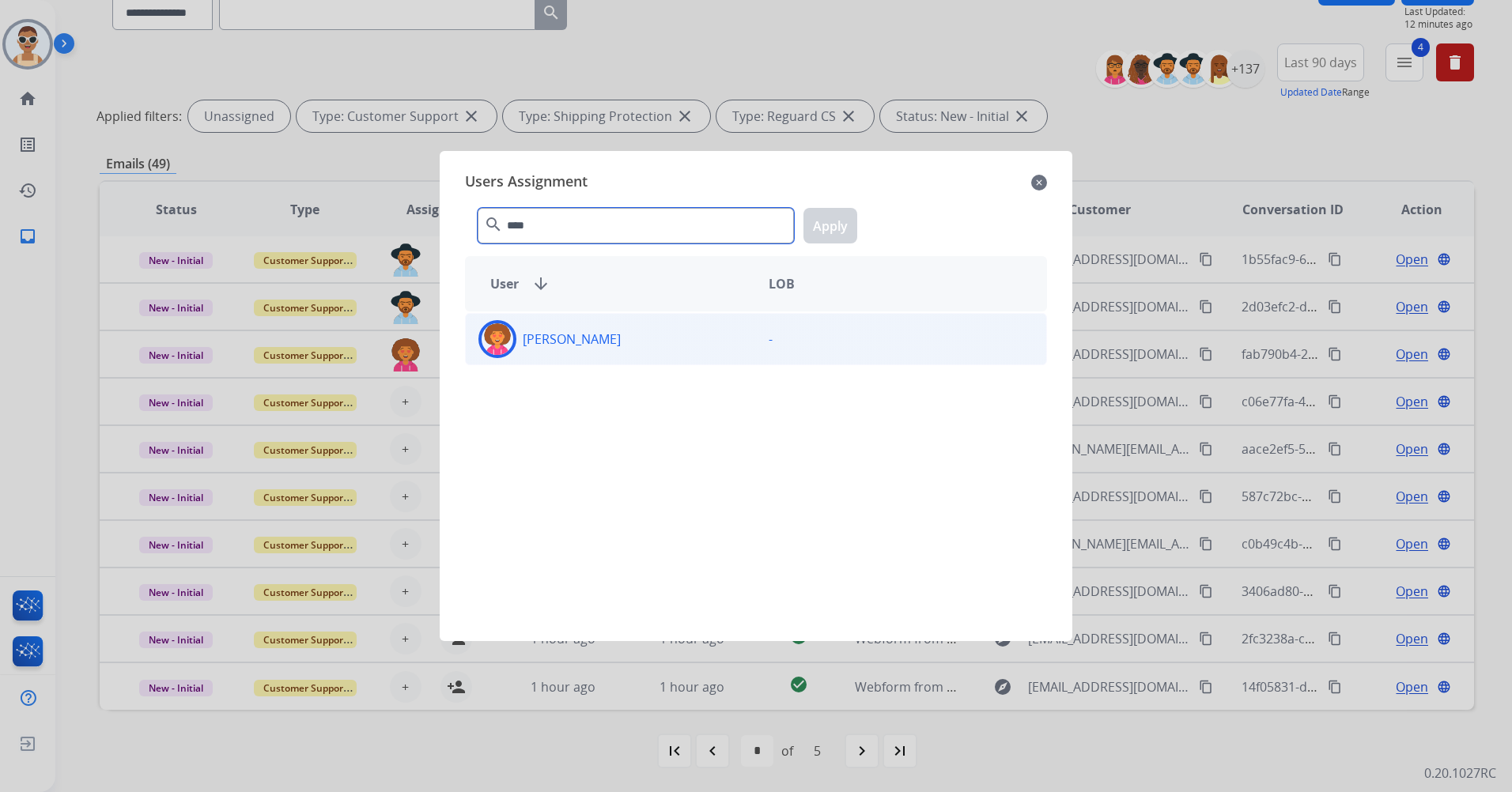
type input "****"
drag, startPoint x: 619, startPoint y: 355, endPoint x: 711, endPoint y: 287, distance: 114.4
click at [619, 353] on div "[PERSON_NAME]" at bounding box center [611, 339] width 290 height 38
drag, startPoint x: 843, startPoint y: 230, endPoint x: 839, endPoint y: 247, distance: 17.5
click at [843, 230] on button "Apply" at bounding box center [830, 225] width 53 height 35
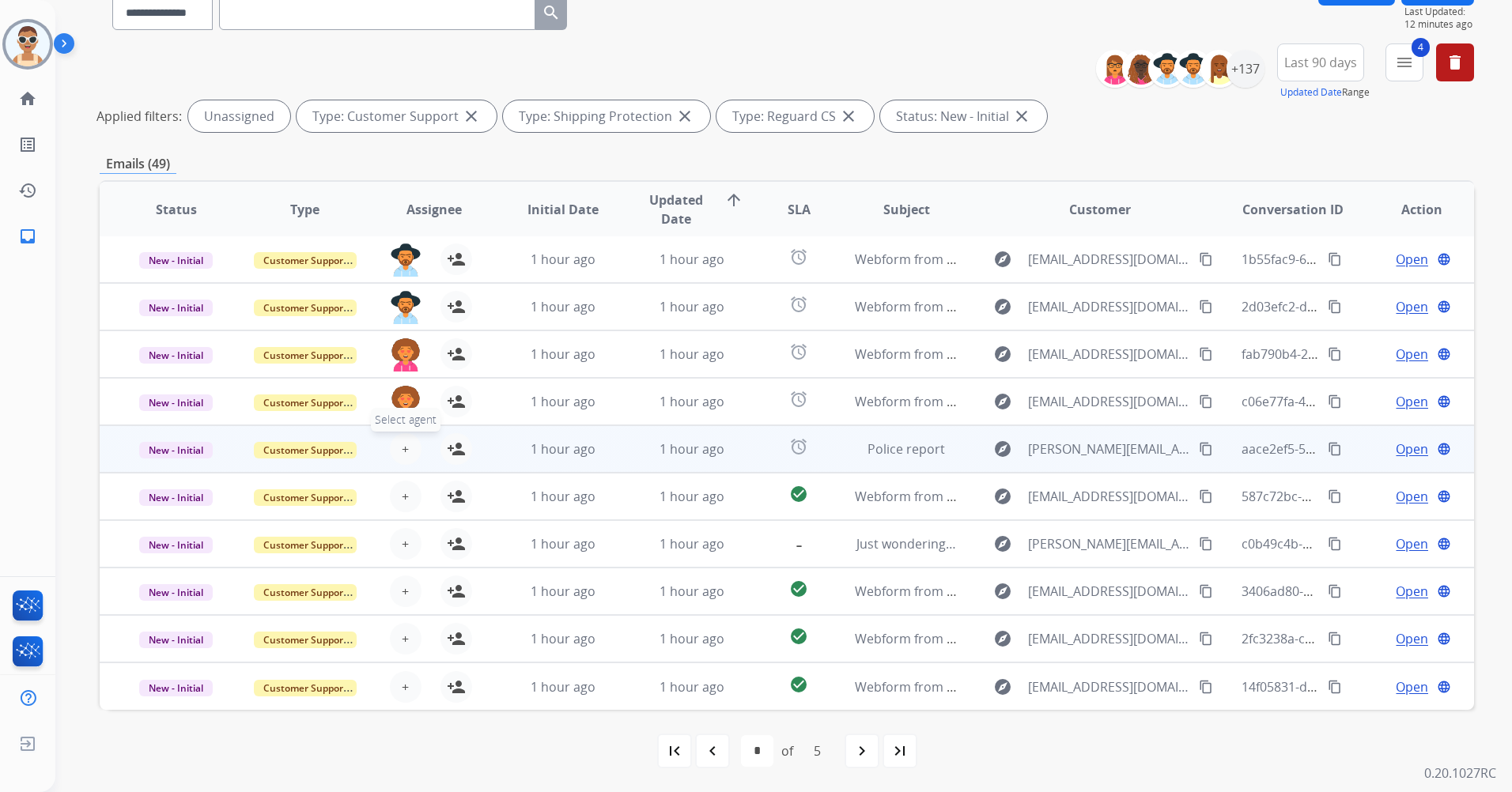
click at [395, 446] on button "+ Select agent" at bounding box center [405, 449] width 31 height 31
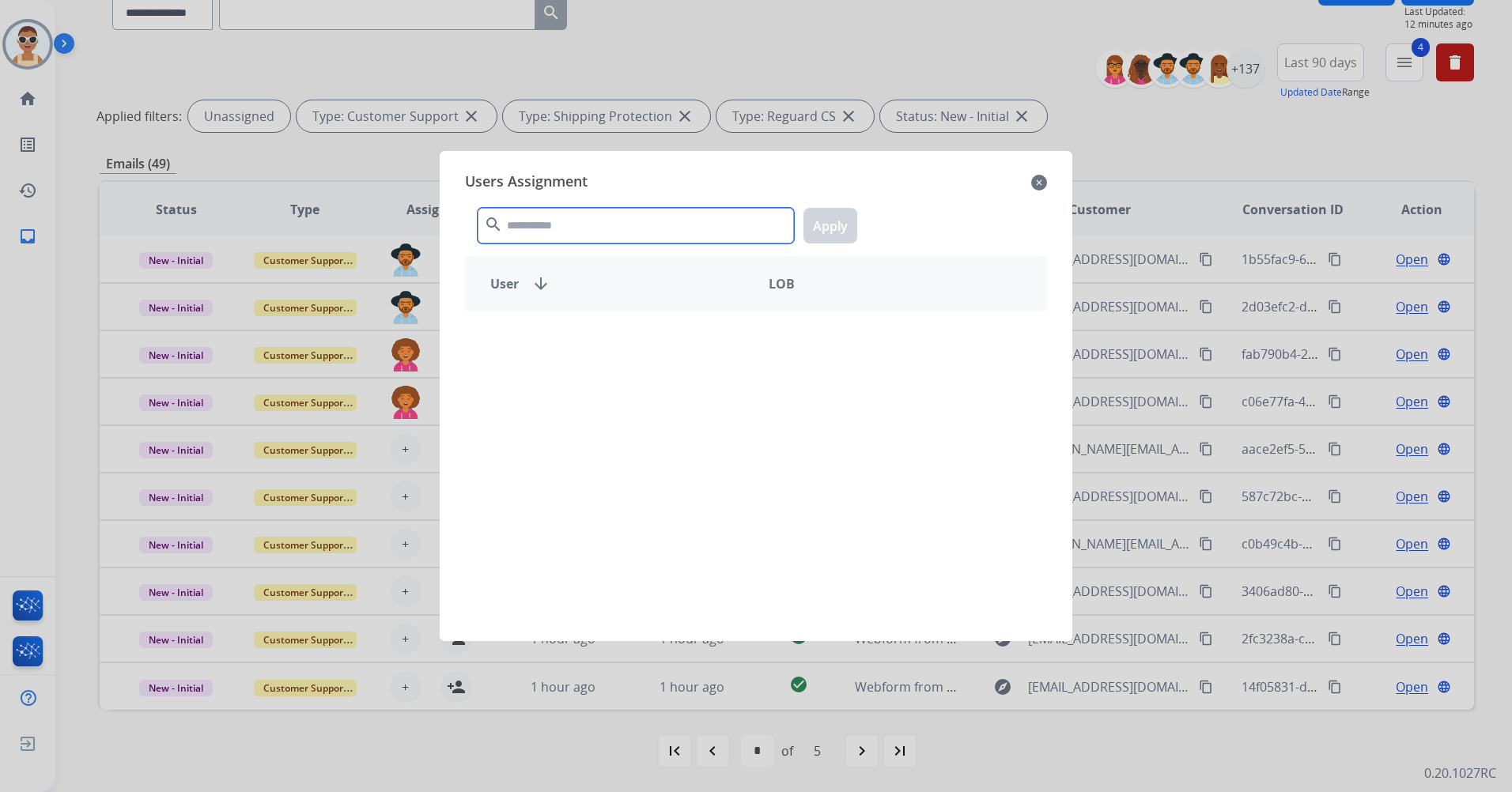
click at [530, 229] on input "text" at bounding box center [636, 225] width 317 height 35
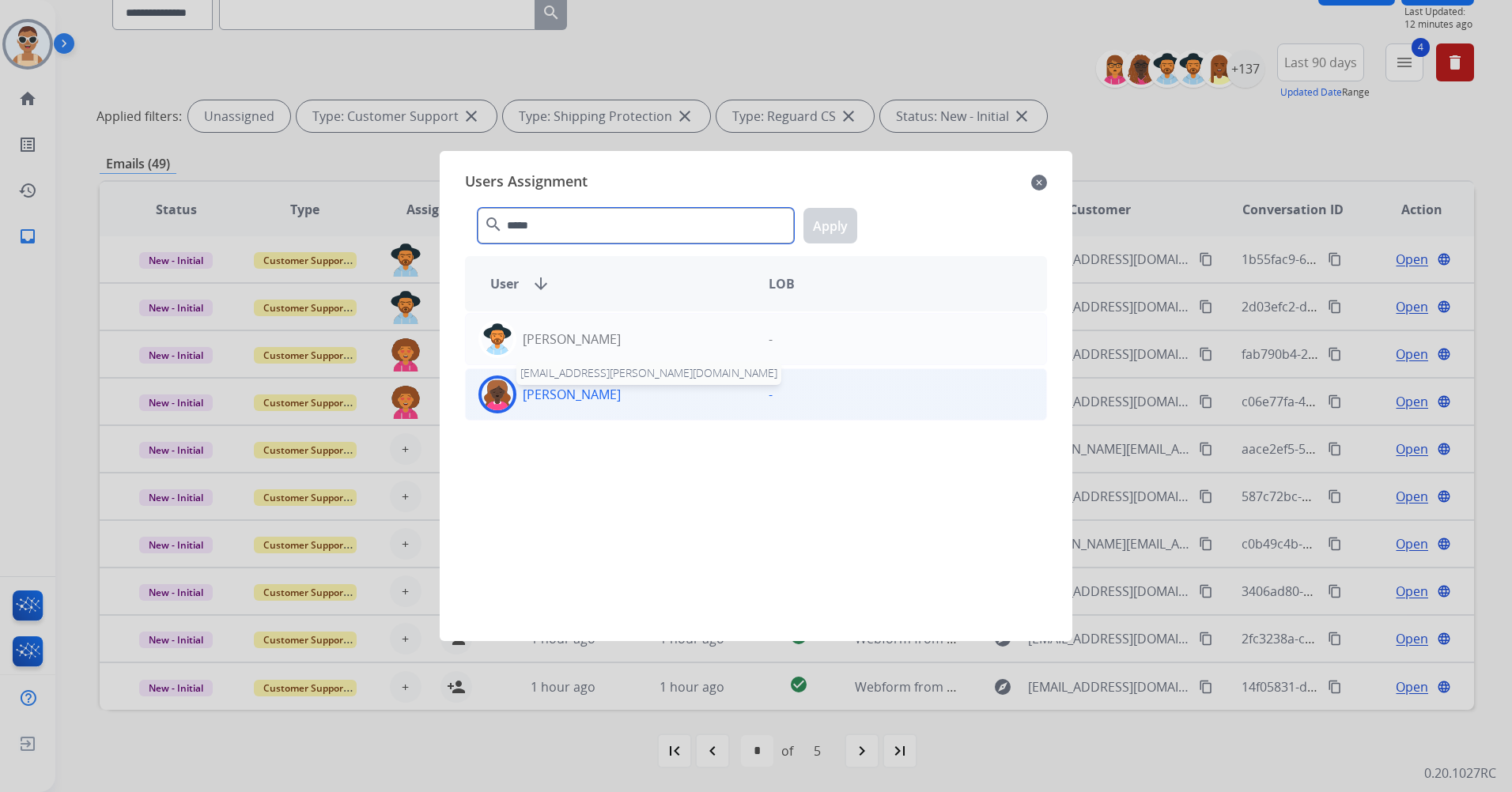
type input "*****"
click at [595, 401] on p "[PERSON_NAME]" at bounding box center [571, 395] width 98 height 19
click at [814, 223] on button "Apply" at bounding box center [830, 225] width 53 height 35
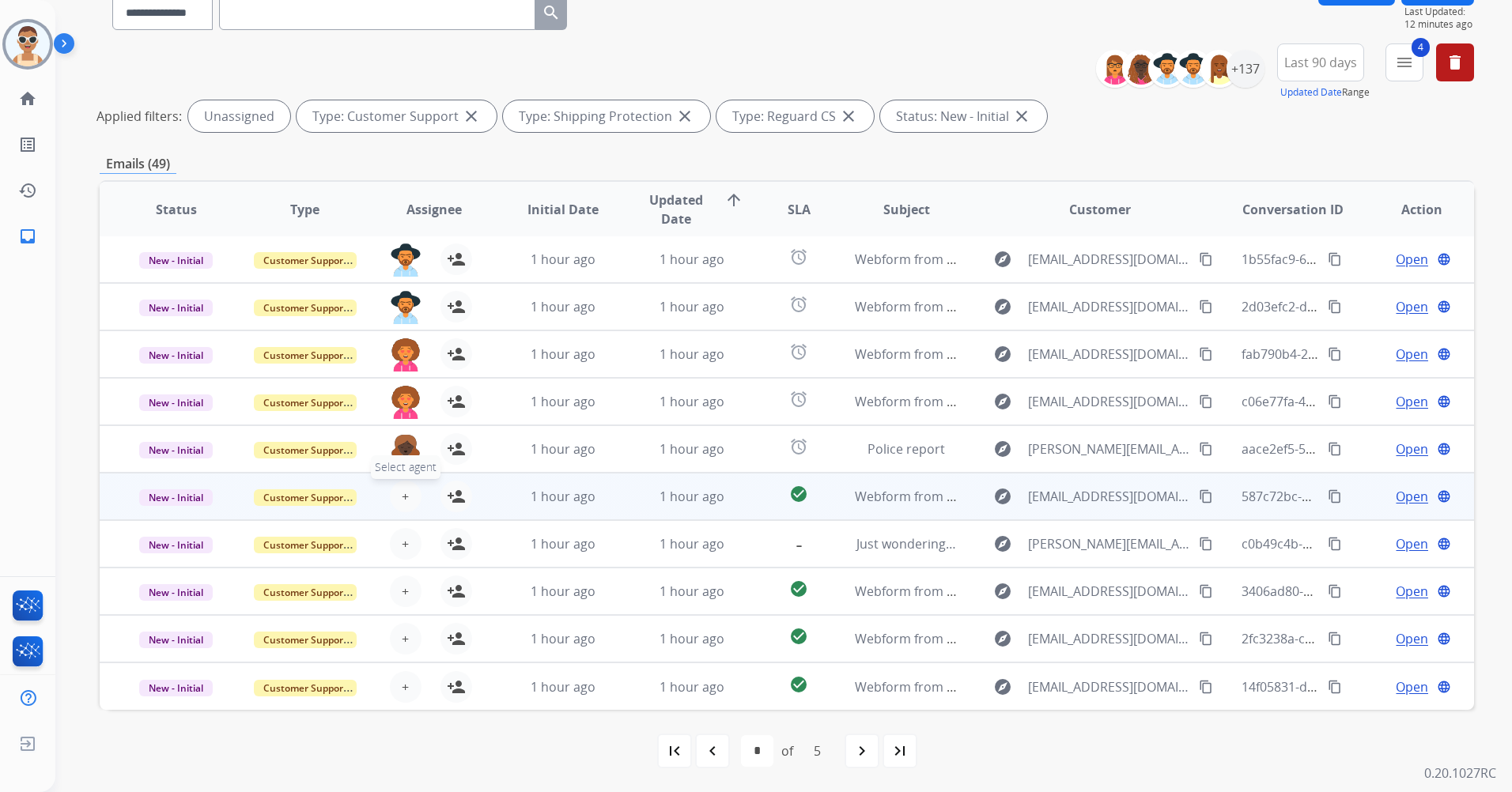
click at [401, 493] on span "+" at bounding box center [404, 497] width 7 height 19
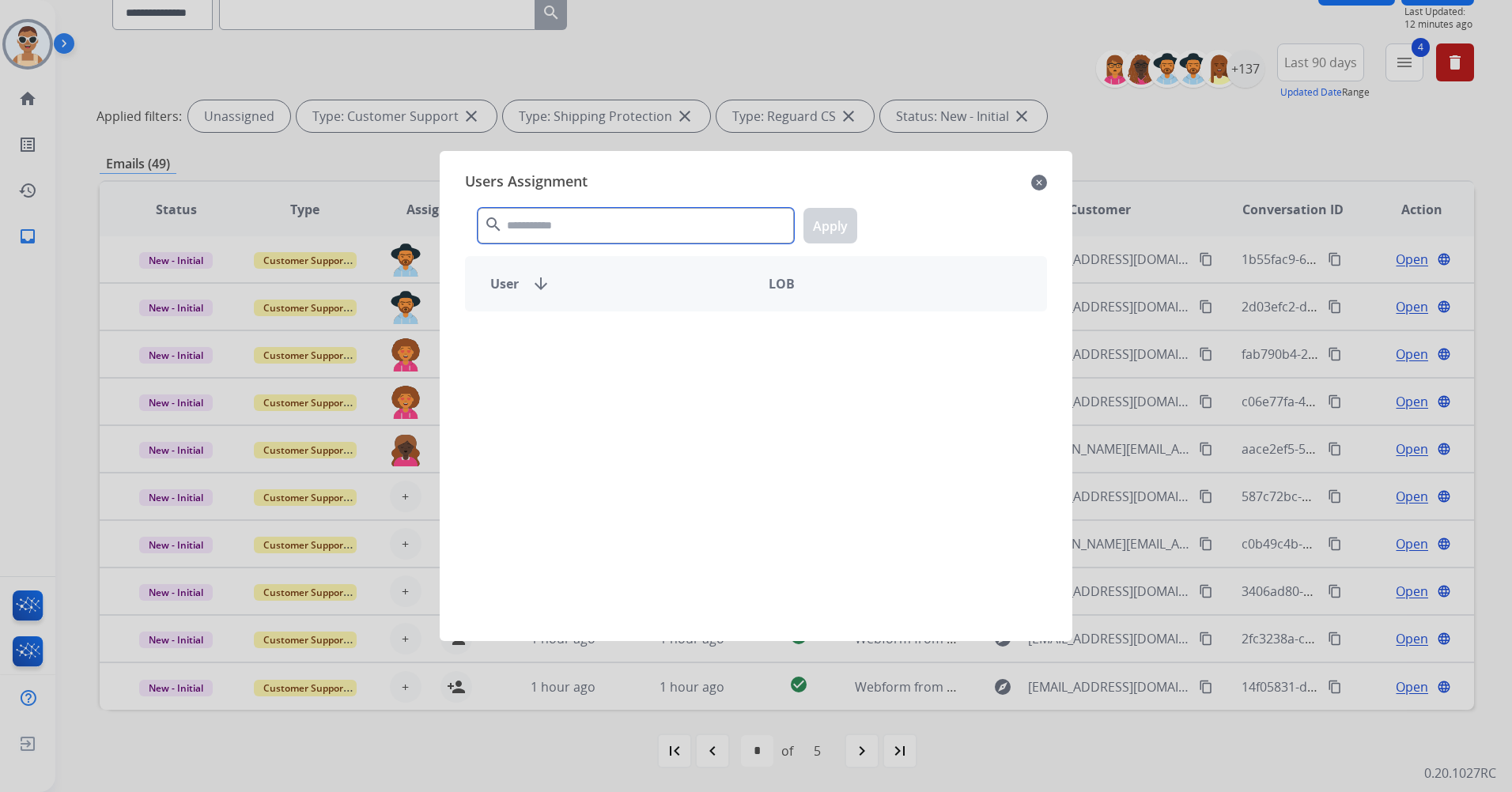
click at [576, 229] on input "text" at bounding box center [636, 225] width 317 height 35
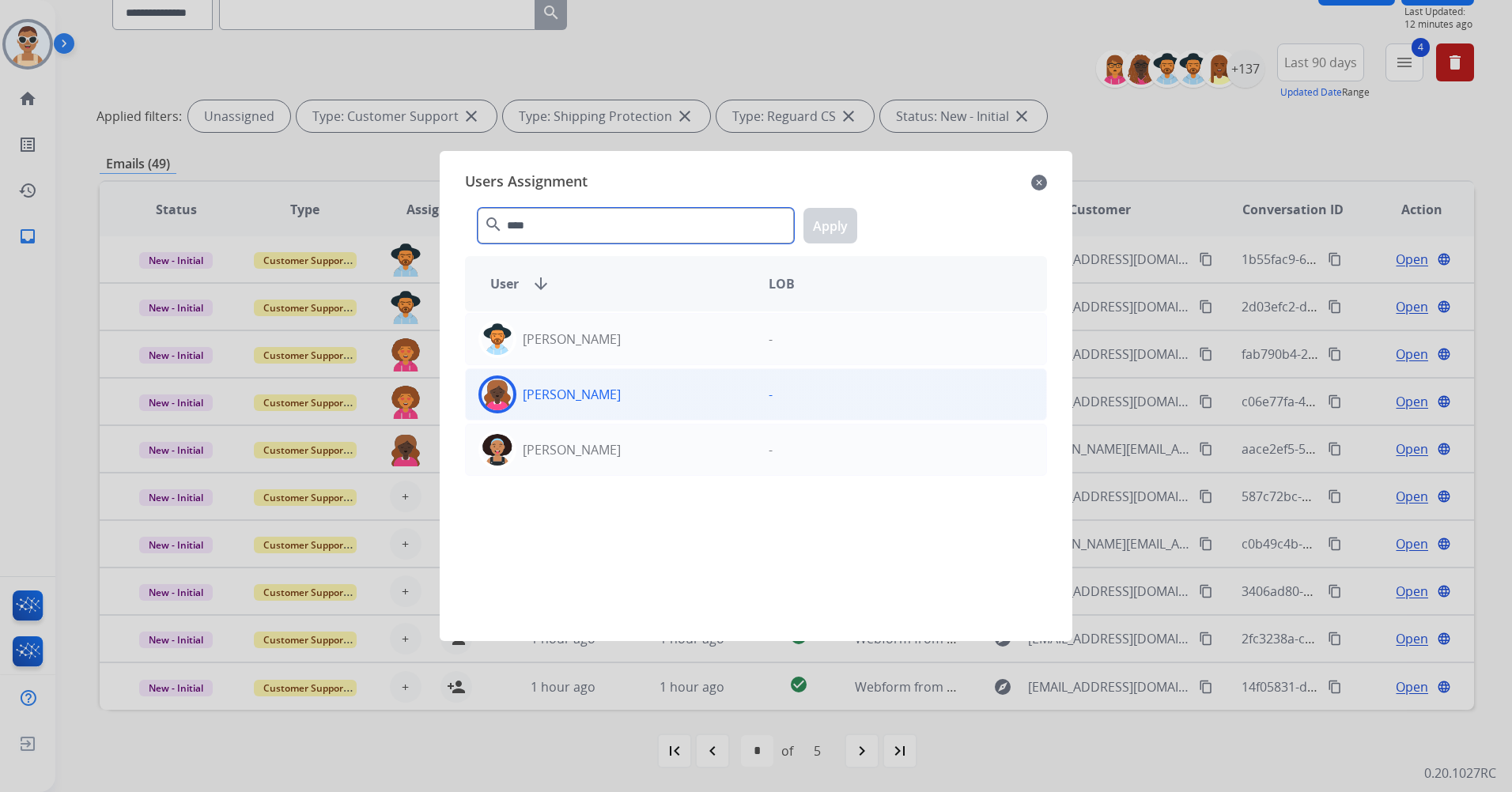
type input "****"
click at [653, 386] on div "[PERSON_NAME]" at bounding box center [611, 395] width 290 height 38
click at [823, 210] on button "Apply" at bounding box center [830, 225] width 53 height 35
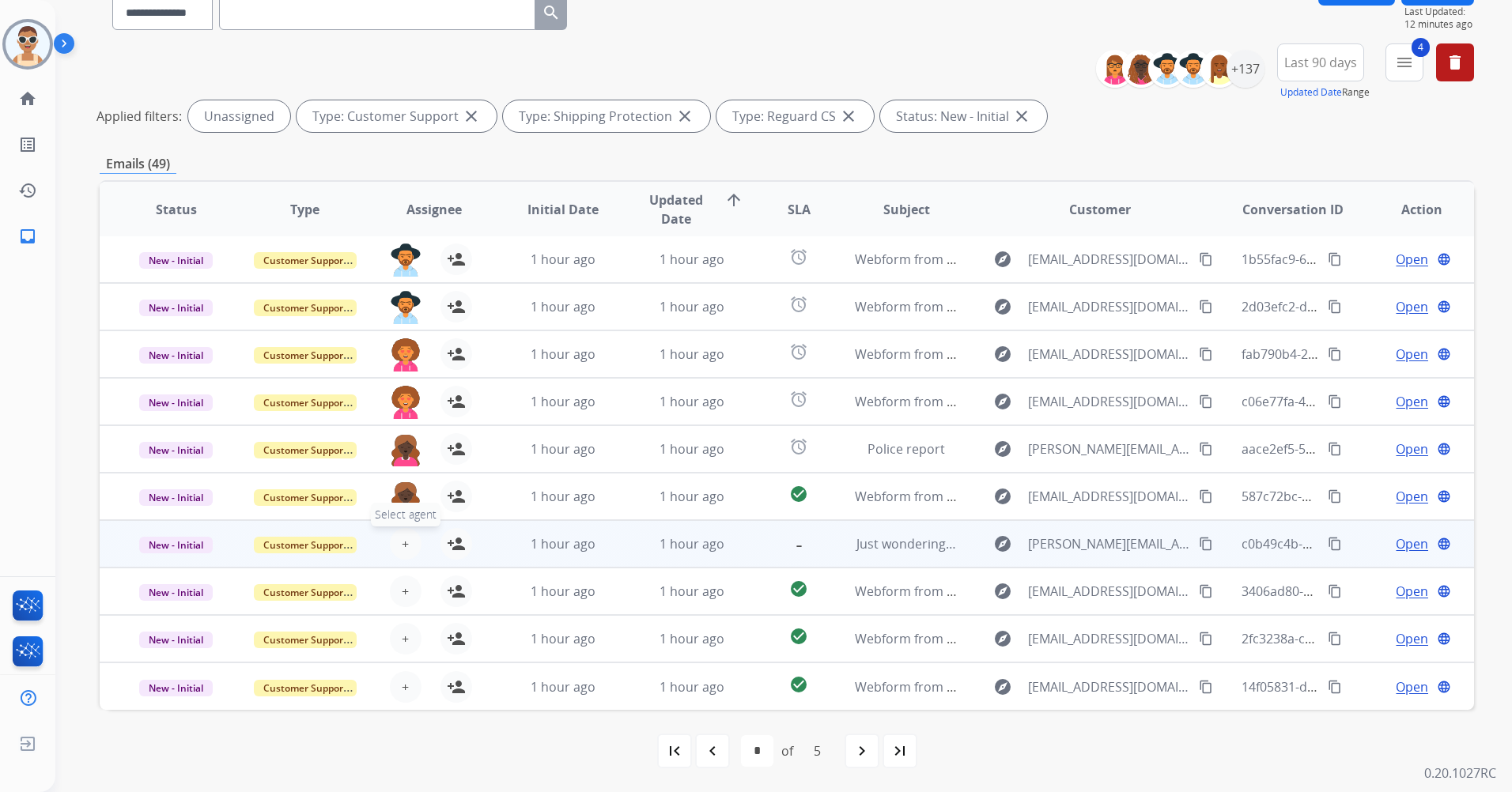
click at [397, 540] on button "+ Select agent" at bounding box center [405, 543] width 31 height 31
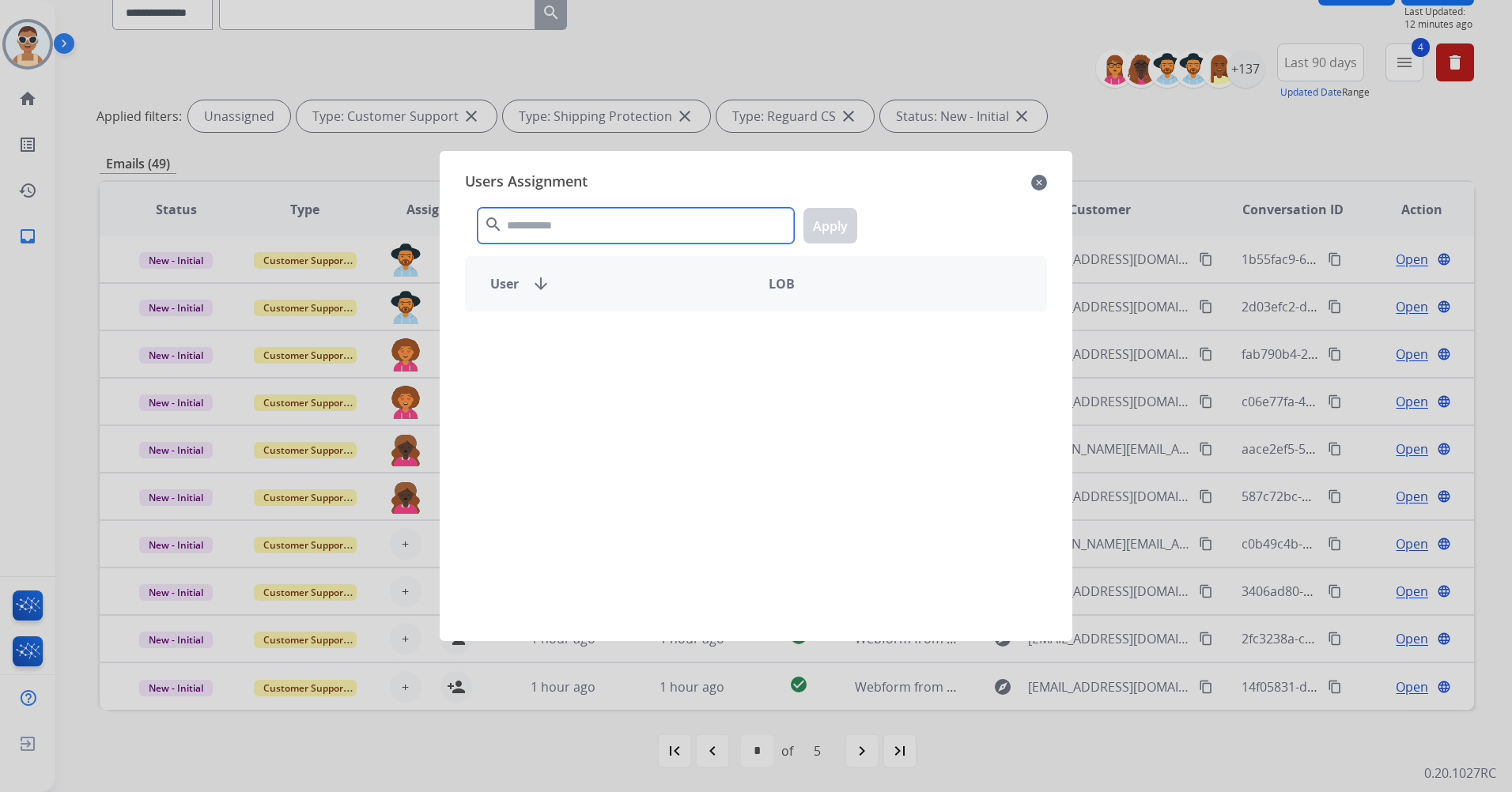
click at [561, 222] on input "text" at bounding box center [636, 225] width 317 height 35
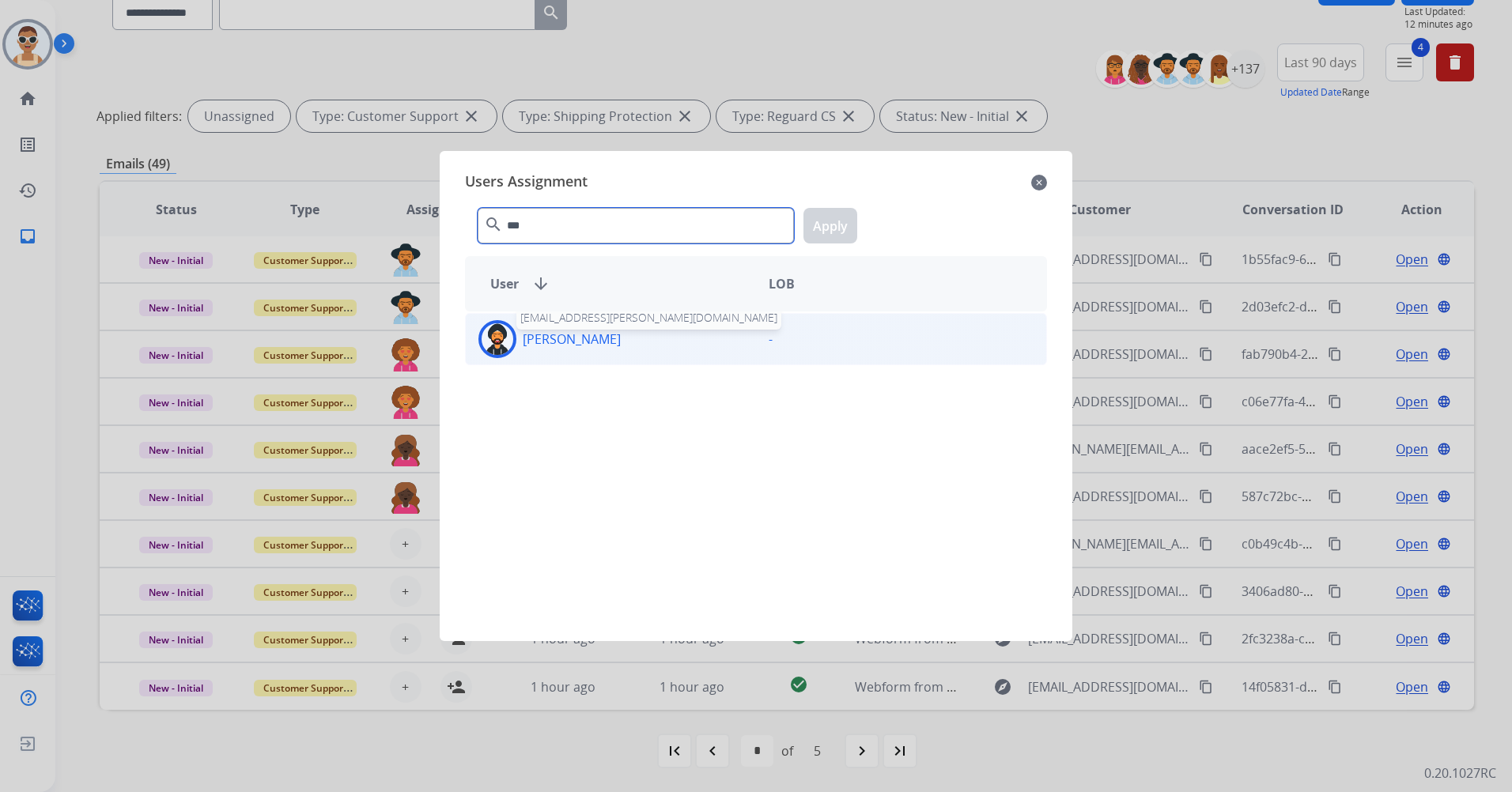
type input "***"
click at [588, 346] on p "[PERSON_NAME]" at bounding box center [571, 339] width 98 height 19
click at [838, 229] on button "Apply" at bounding box center [830, 225] width 53 height 35
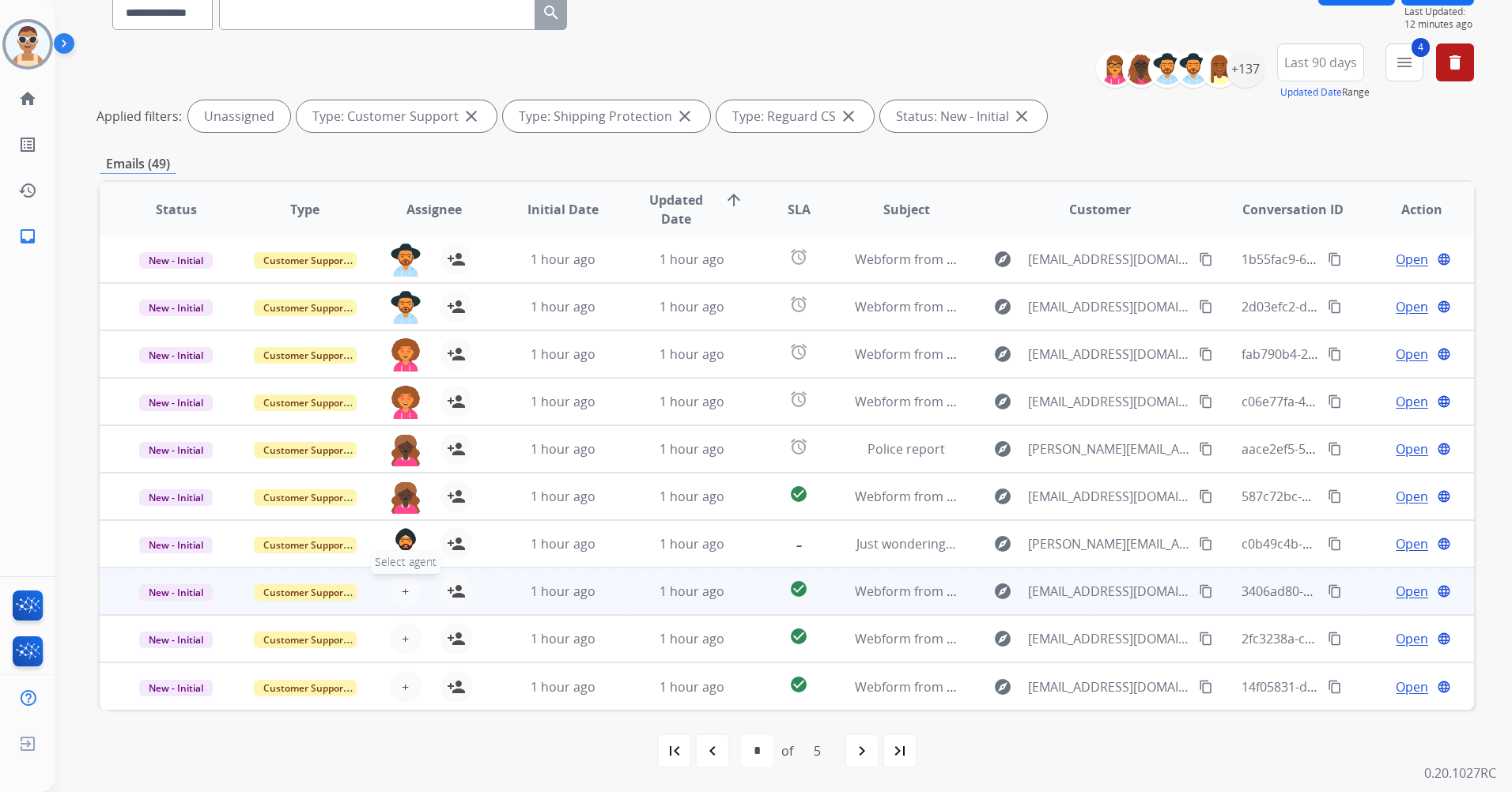
click at [401, 579] on button "+ Select agent" at bounding box center [405, 591] width 31 height 31
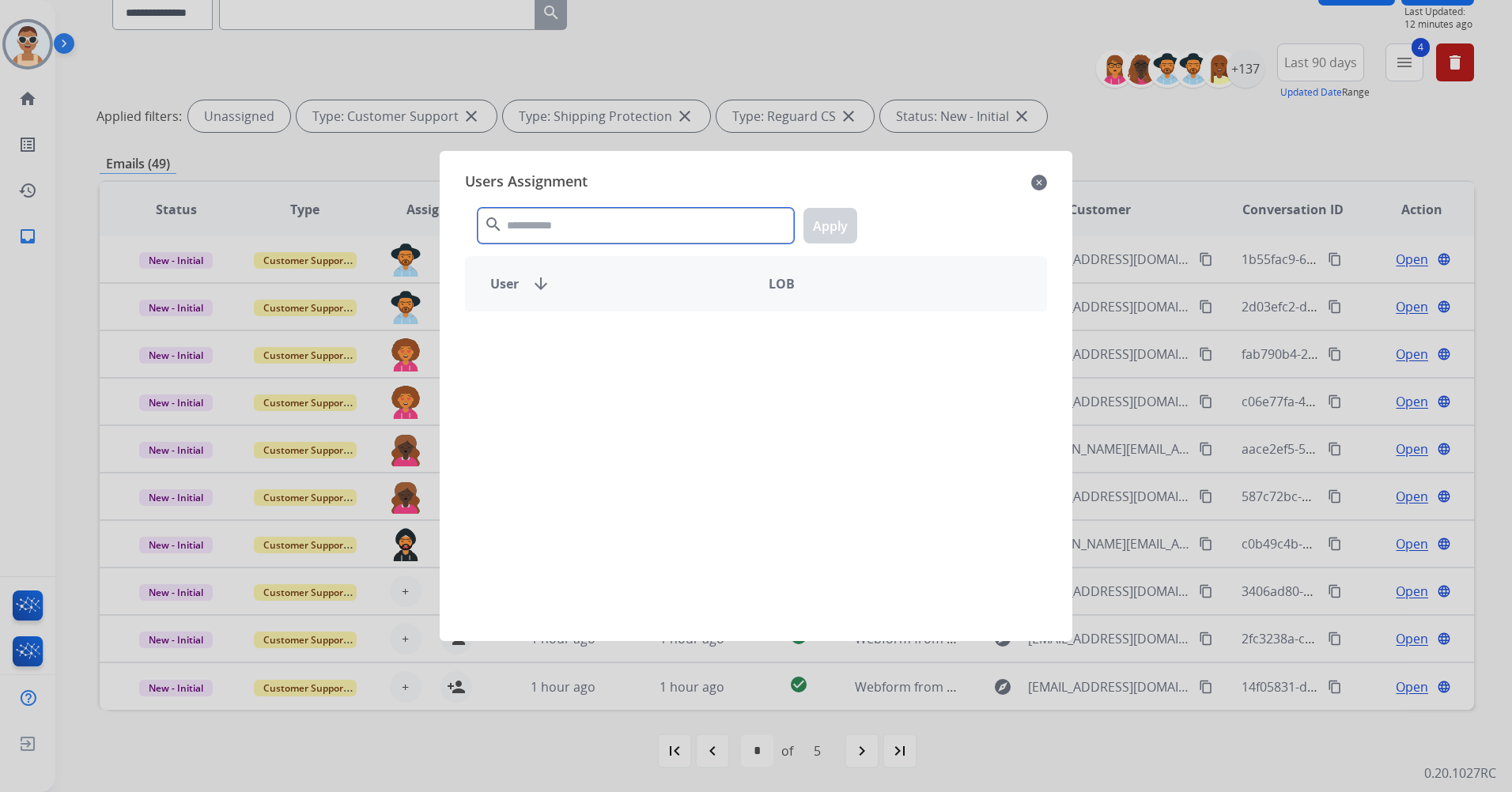
click at [584, 225] on input "text" at bounding box center [636, 225] width 317 height 35
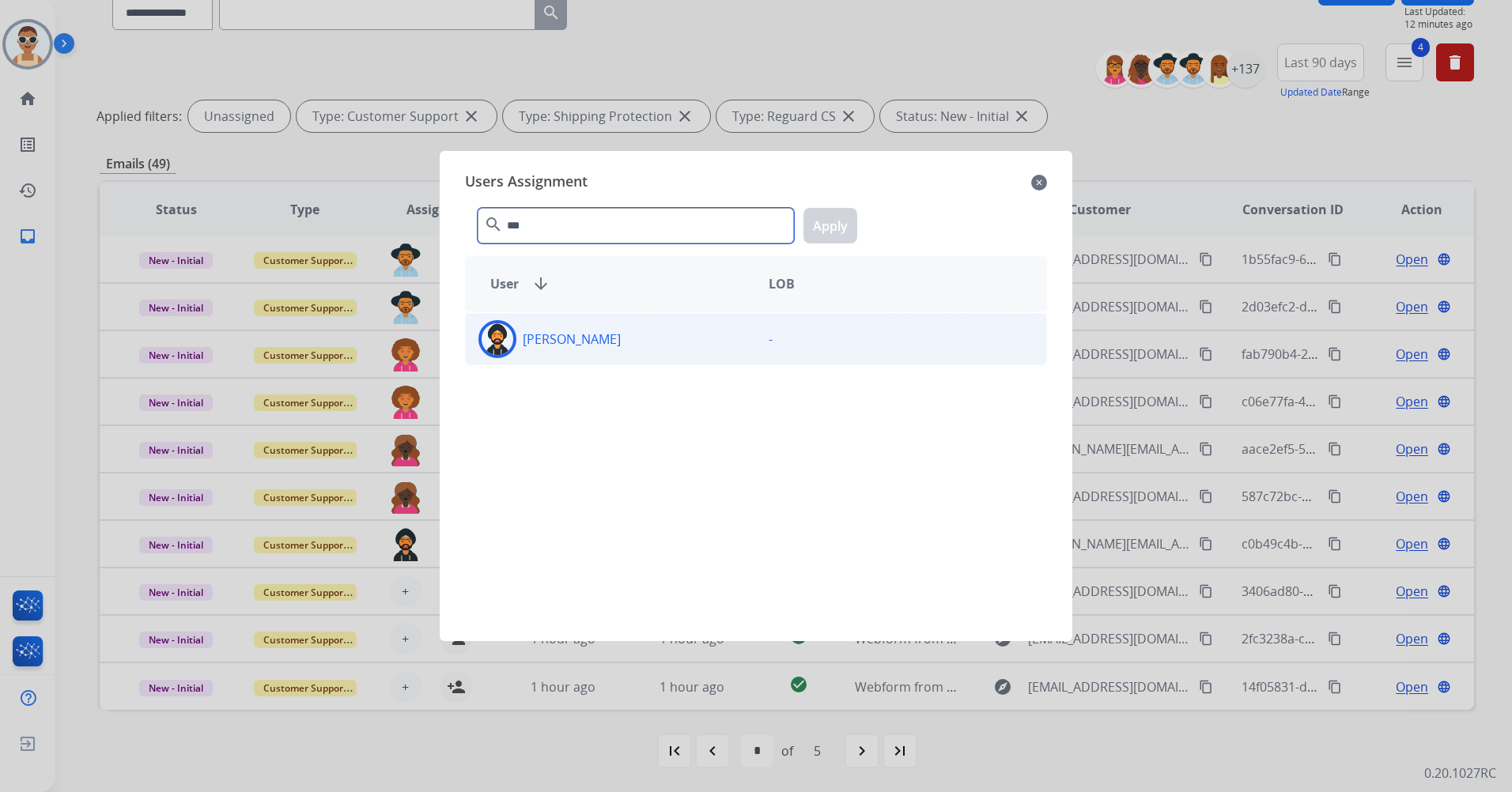
type input "***"
drag, startPoint x: 617, startPoint y: 339, endPoint x: 707, endPoint y: 296, distance: 99.7
click at [618, 339] on div "[PERSON_NAME]" at bounding box center [611, 339] width 290 height 38
click at [824, 217] on button "Apply" at bounding box center [830, 225] width 53 height 35
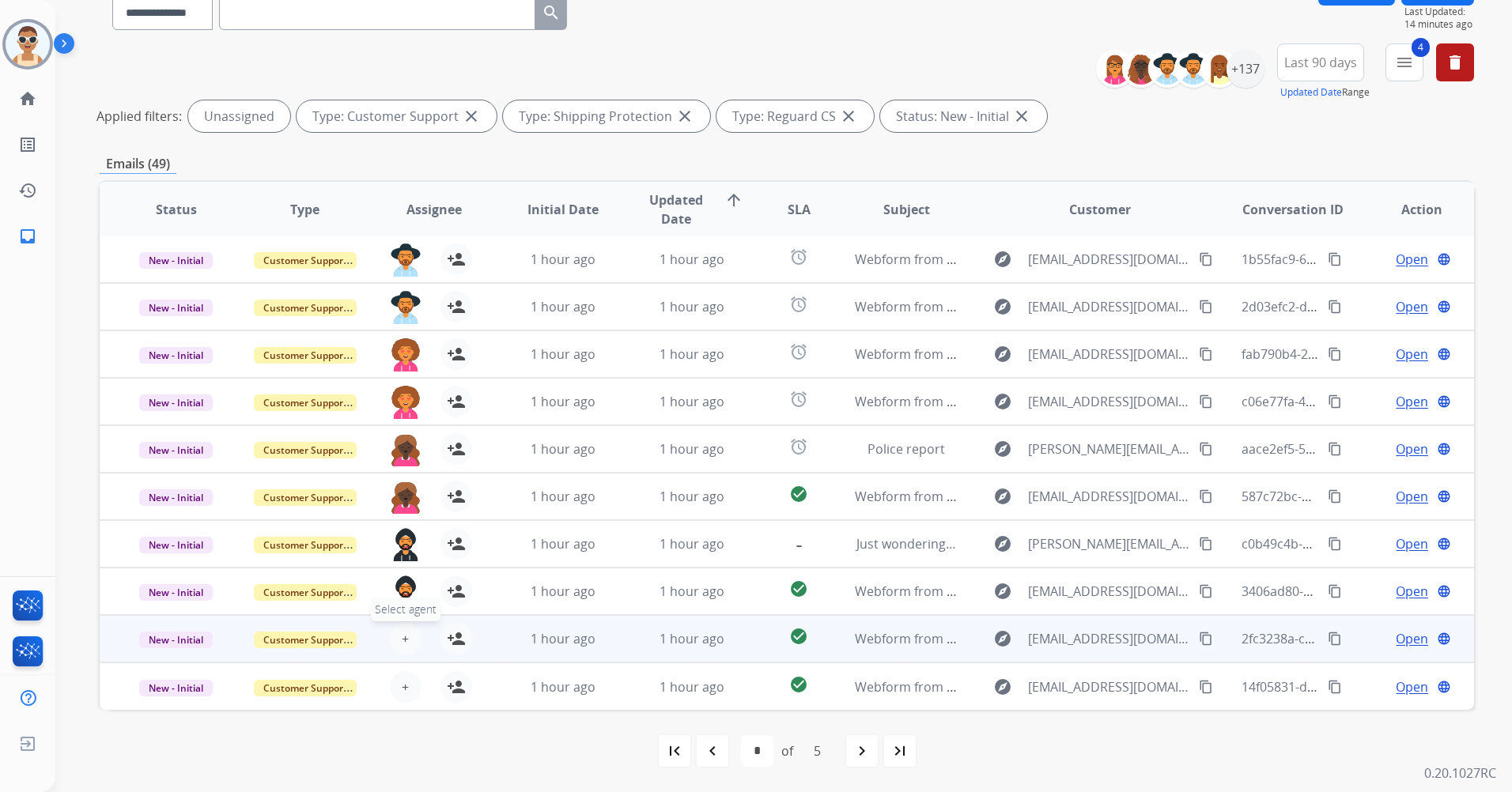
click at [402, 638] on span "+" at bounding box center [404, 639] width 7 height 19
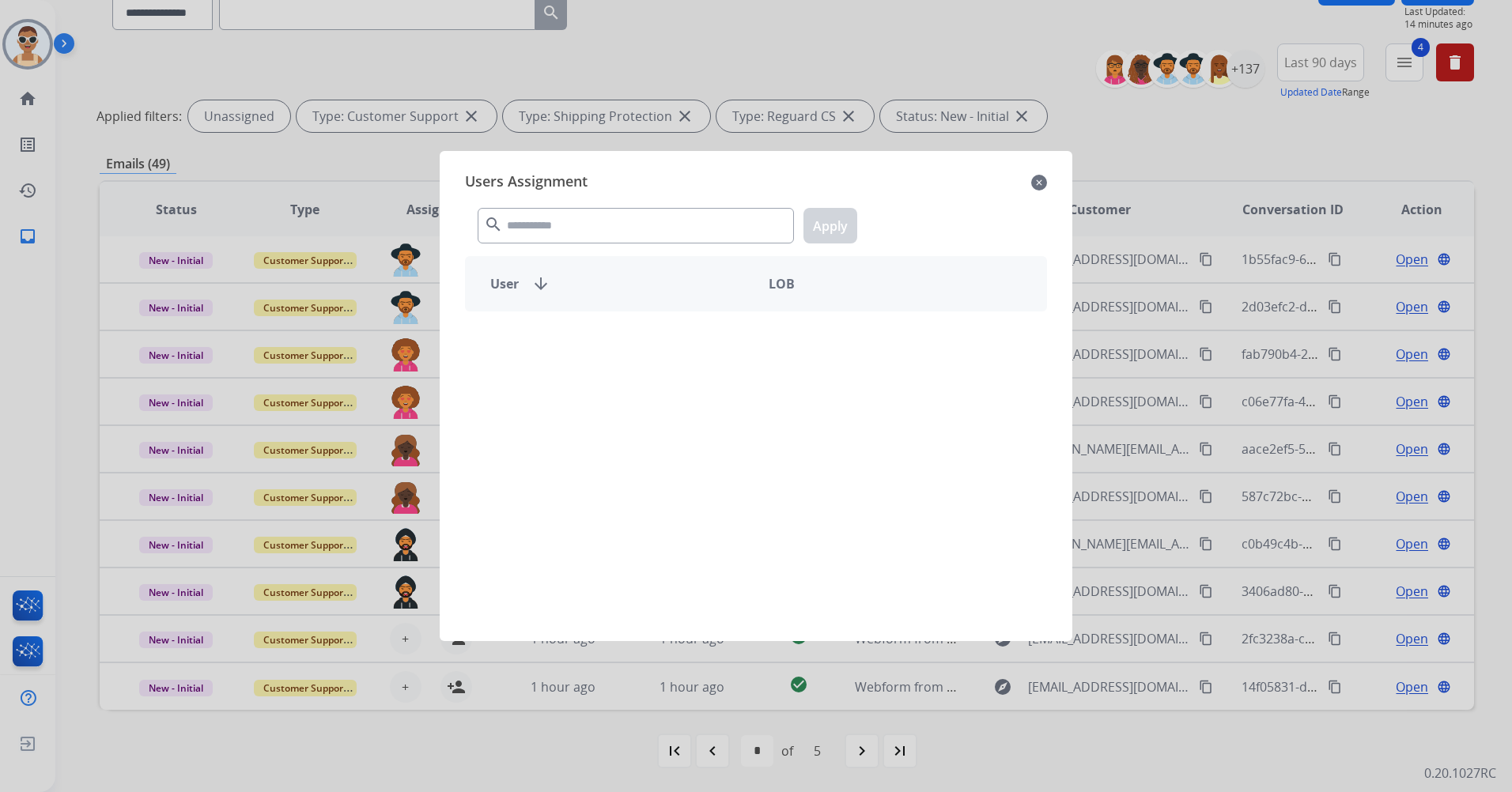
click at [601, 206] on div "search Apply" at bounding box center [756, 222] width 582 height 54
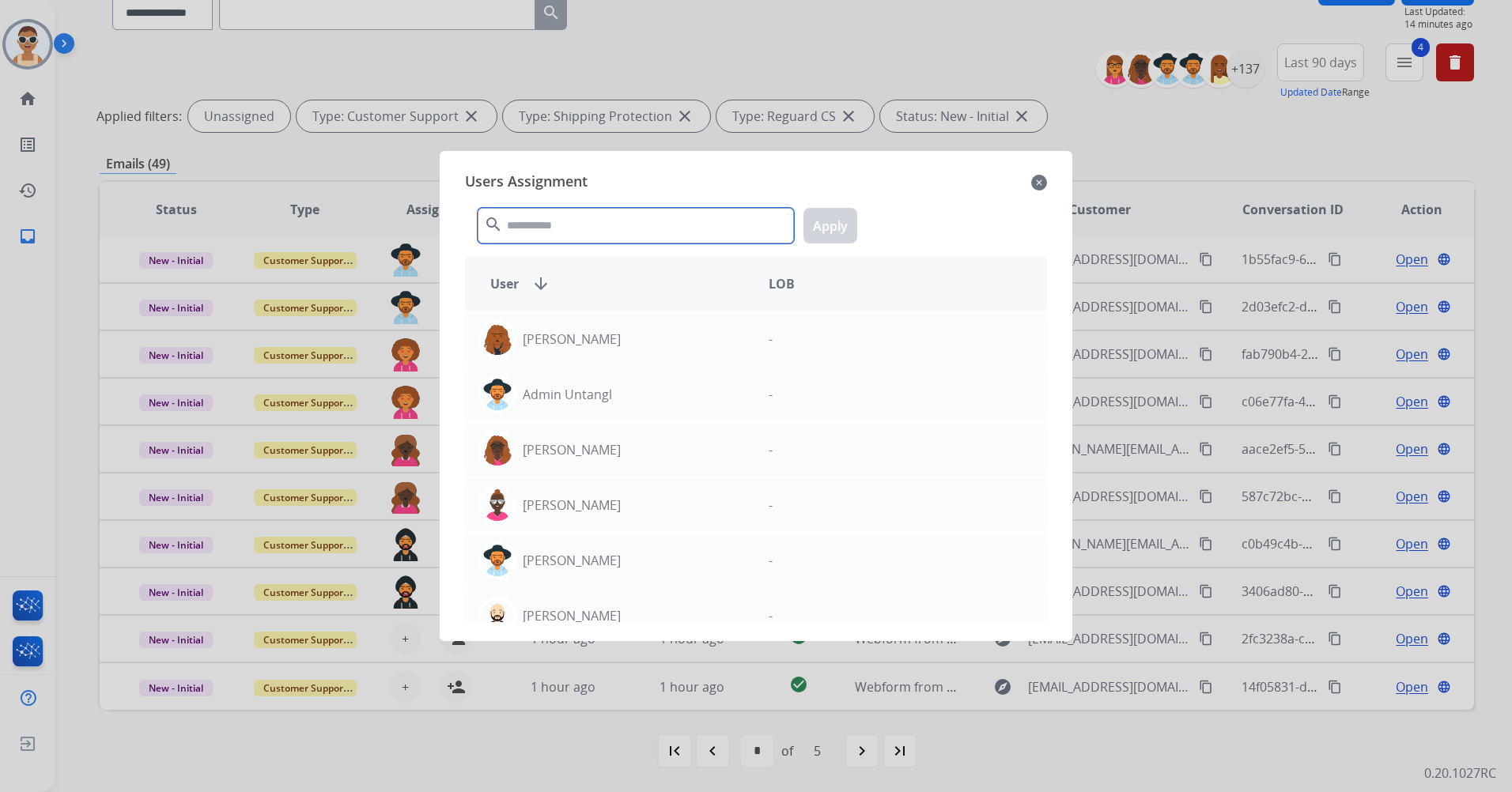
click at [592, 218] on input "text" at bounding box center [636, 225] width 317 height 35
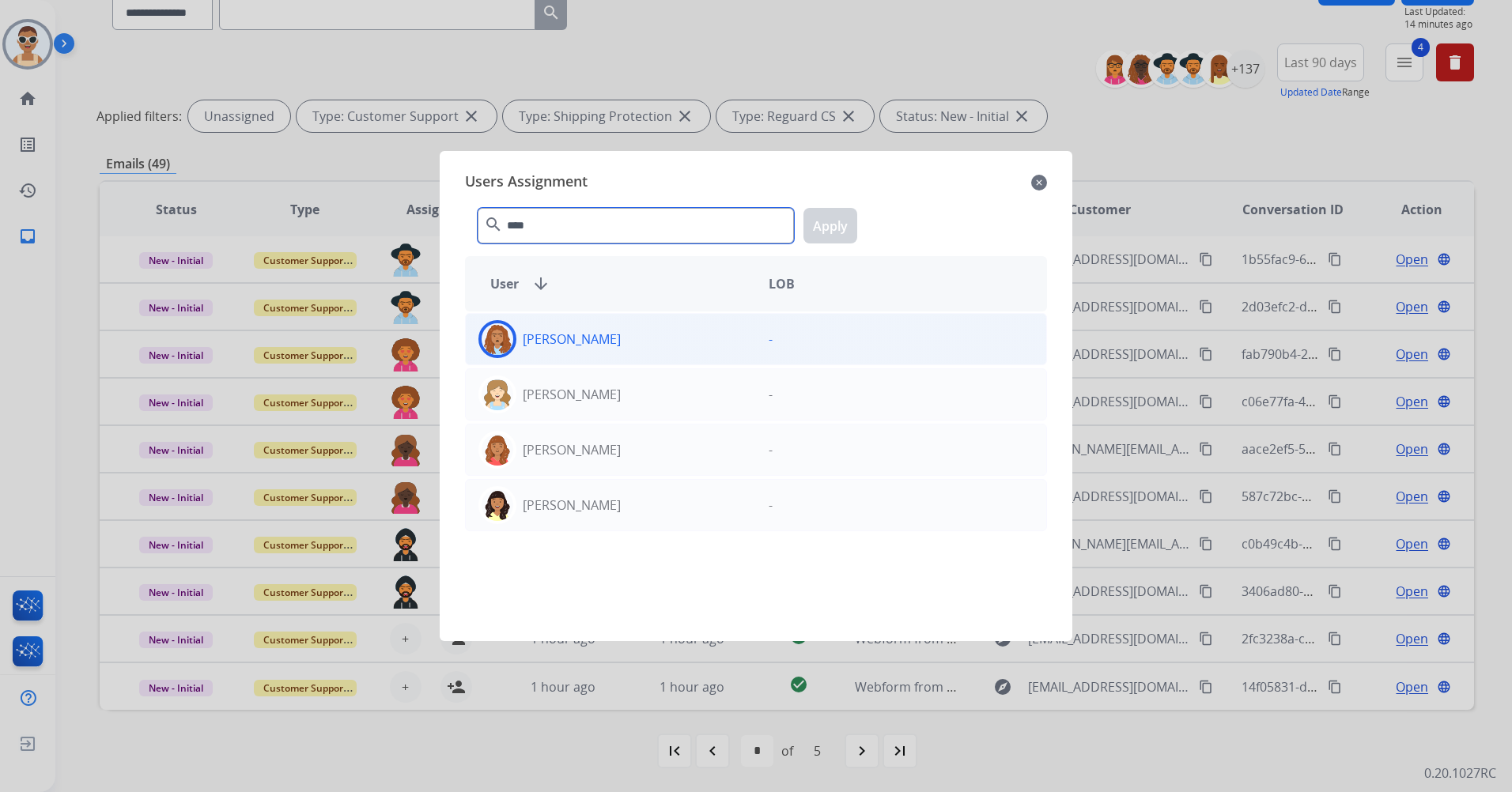
type input "****"
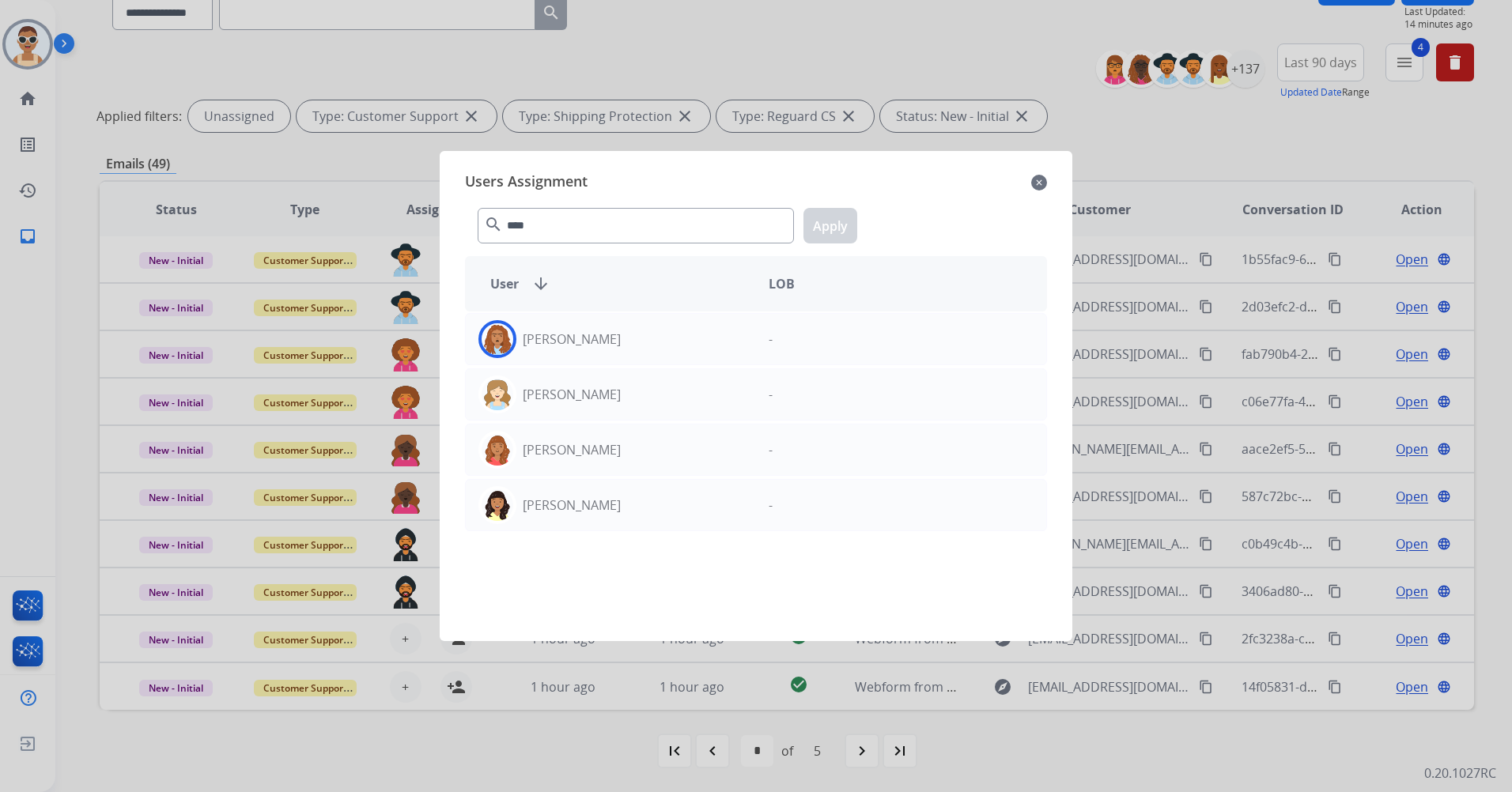
drag, startPoint x: 611, startPoint y: 331, endPoint x: 720, endPoint y: 290, distance: 116.5
click at [613, 331] on div "[PERSON_NAME]" at bounding box center [611, 339] width 290 height 38
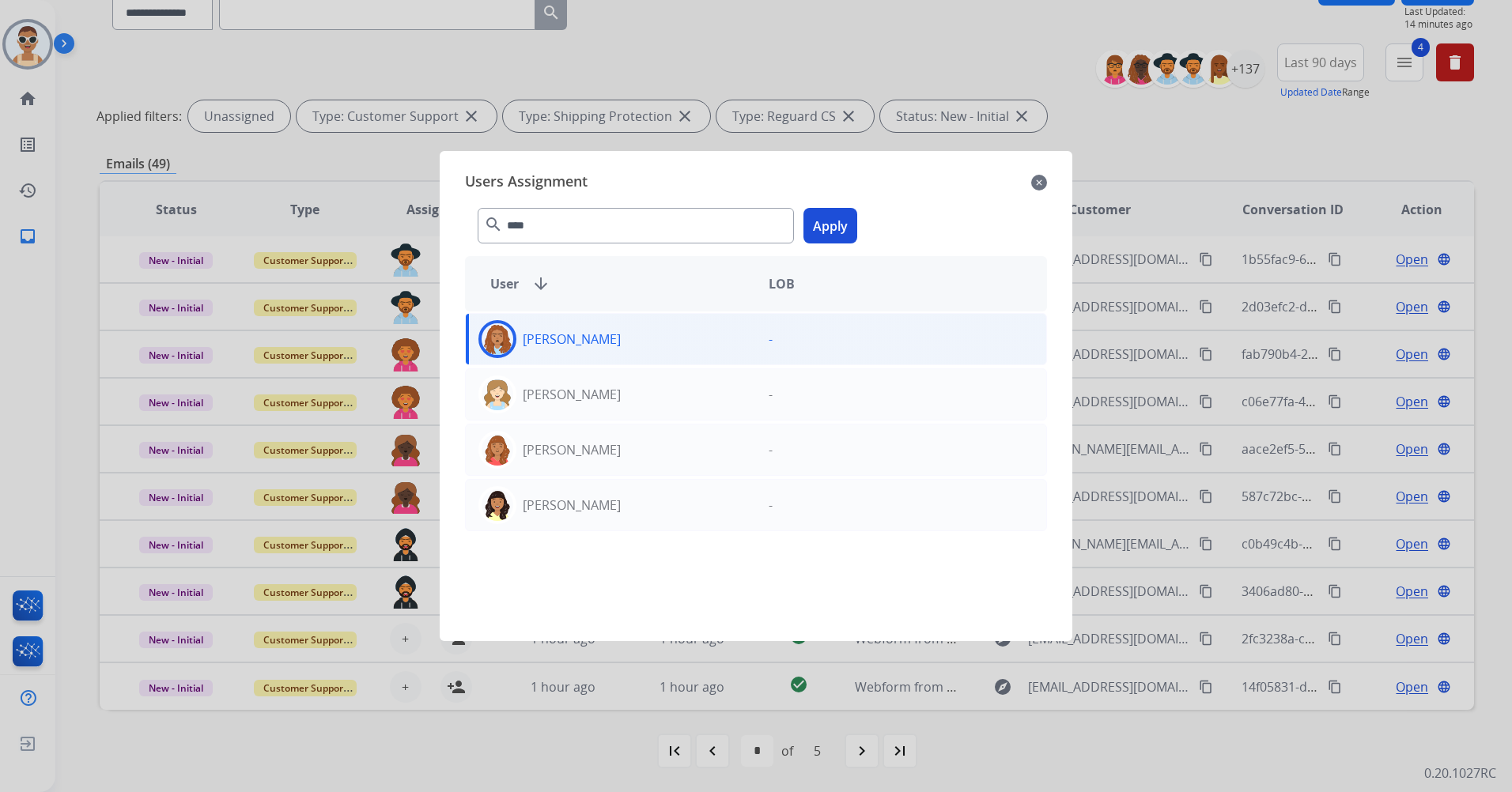
click at [811, 232] on button "Apply" at bounding box center [830, 225] width 53 height 35
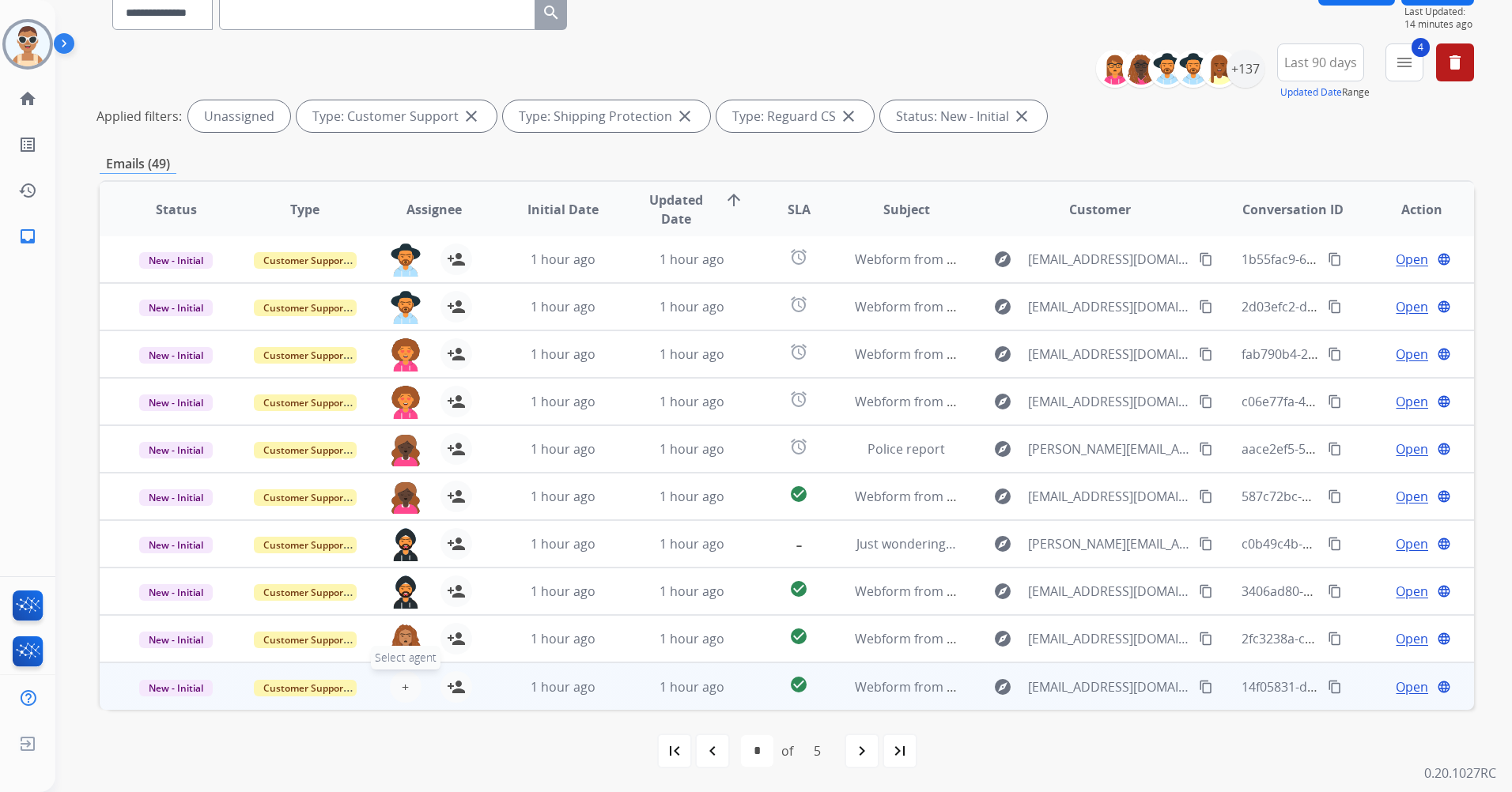
click at [394, 680] on button "+ Select agent" at bounding box center [405, 686] width 31 height 31
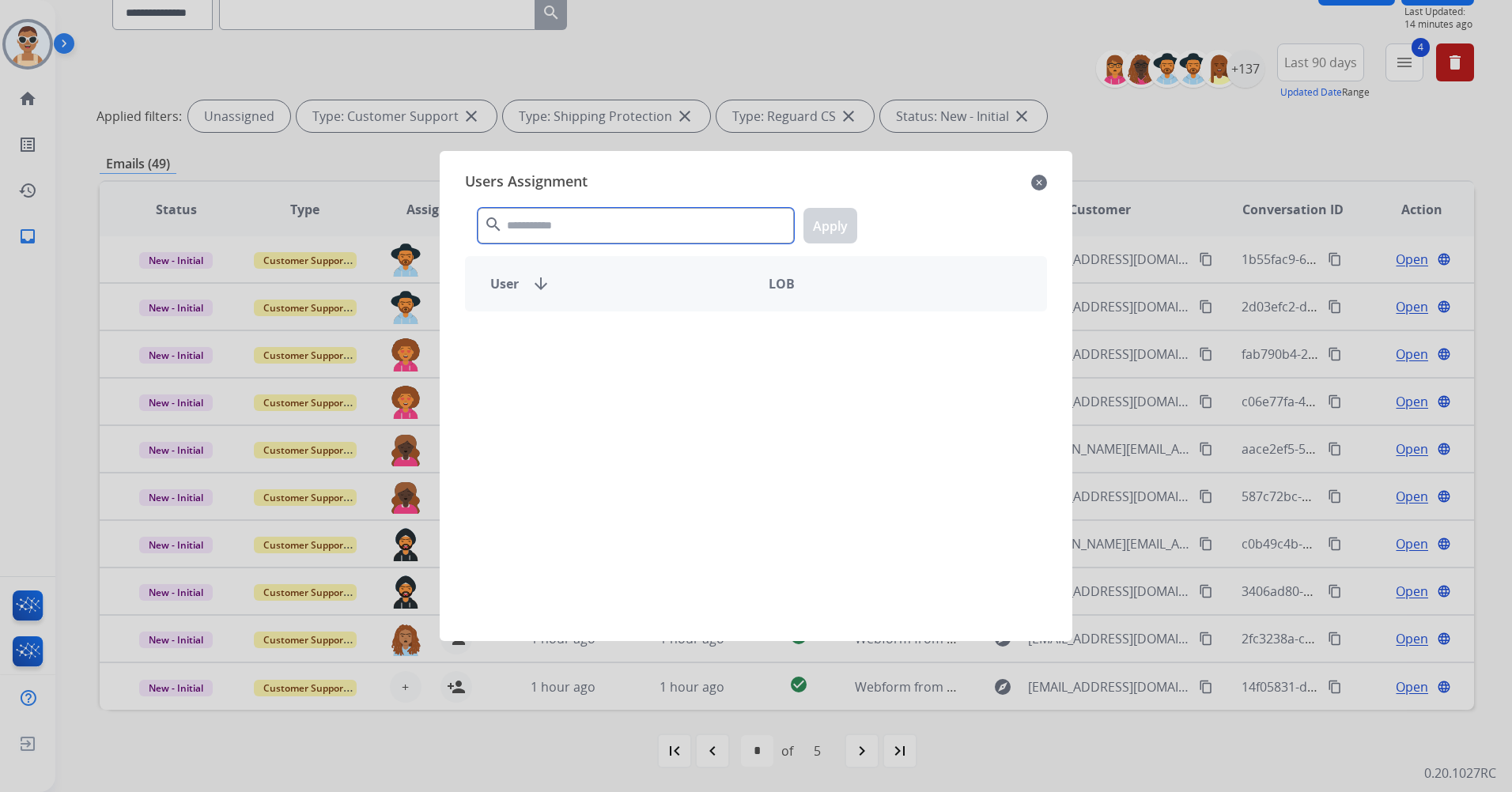
click at [592, 234] on input "text" at bounding box center [636, 225] width 317 height 35
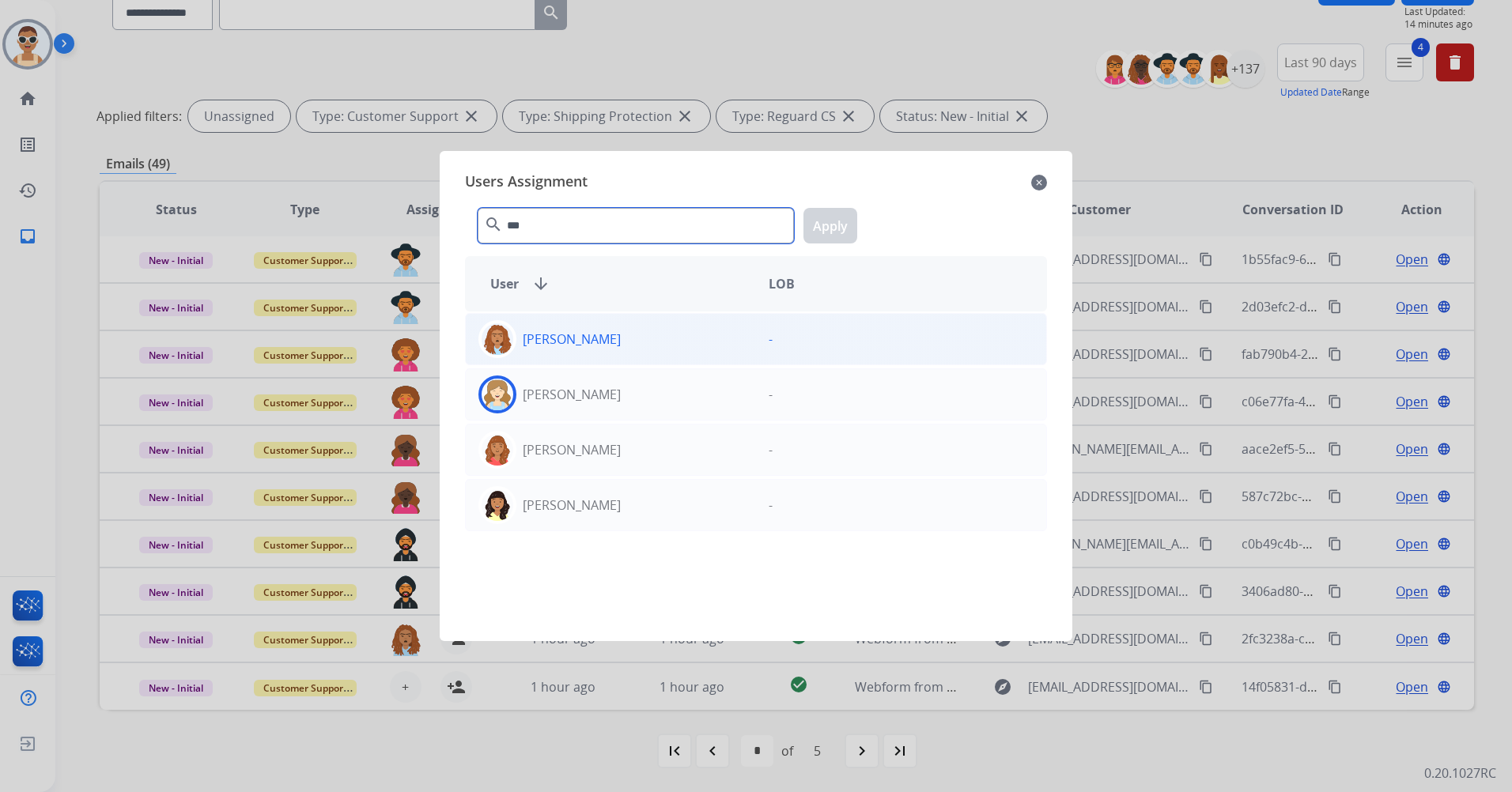
type input "***"
click at [627, 351] on div "[PERSON_NAME]" at bounding box center [611, 339] width 290 height 38
click at [833, 228] on button "Apply" at bounding box center [830, 225] width 53 height 35
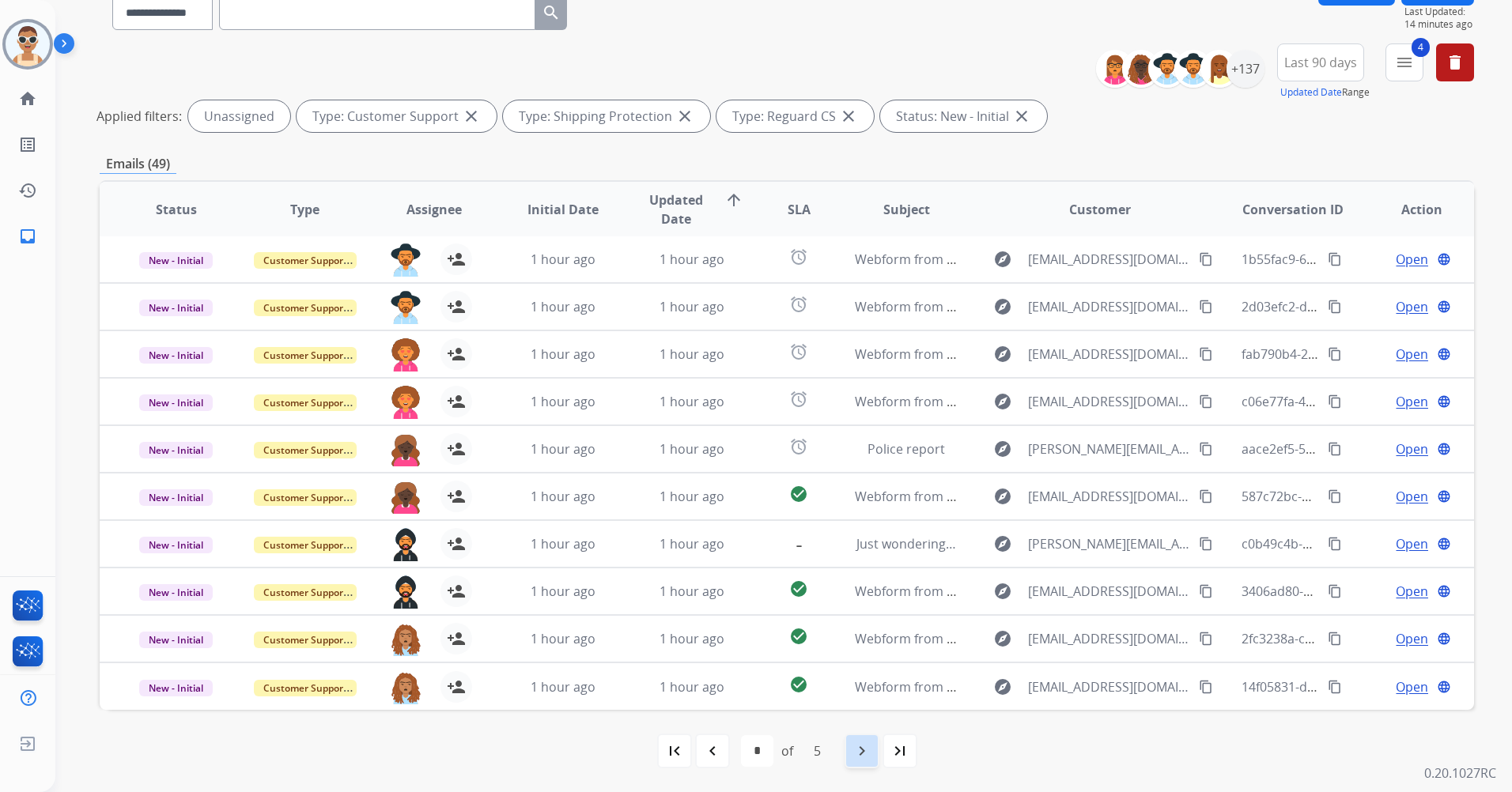
click at [864, 749] on mat-icon "navigate_next" at bounding box center [862, 751] width 19 height 19
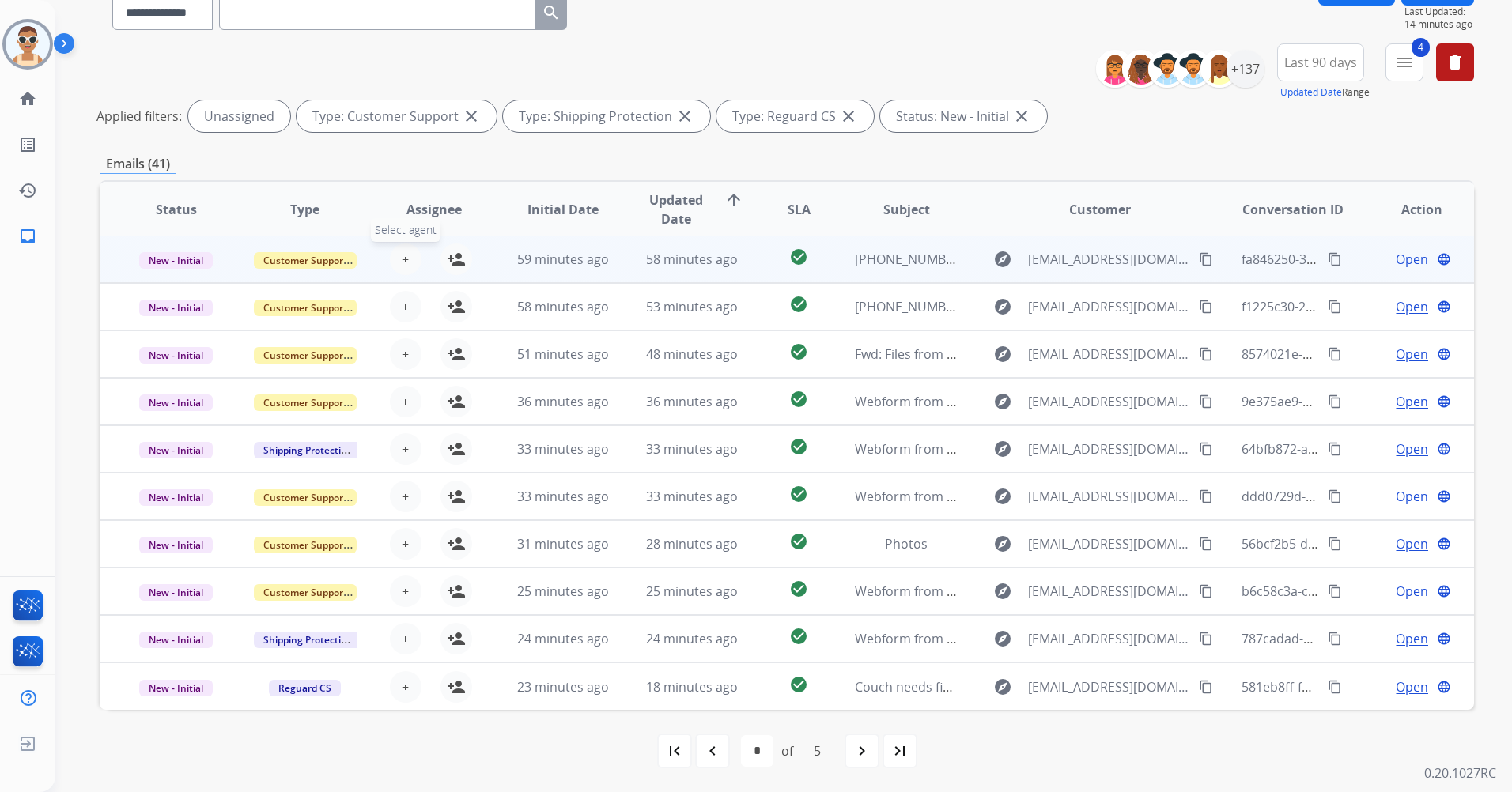
click at [406, 260] on button "+ Select agent" at bounding box center [405, 259] width 31 height 31
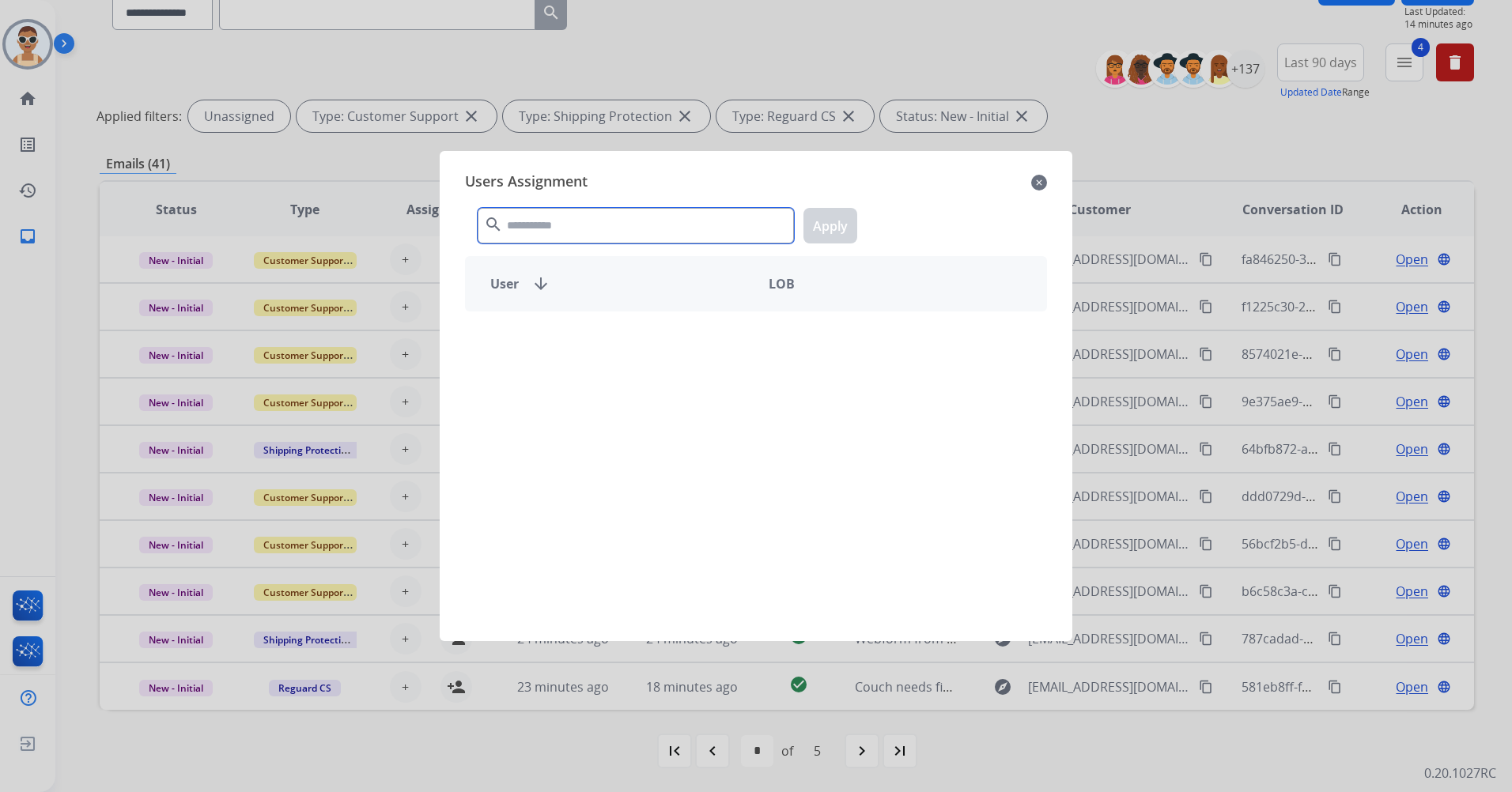
click at [597, 235] on input "text" at bounding box center [636, 225] width 317 height 35
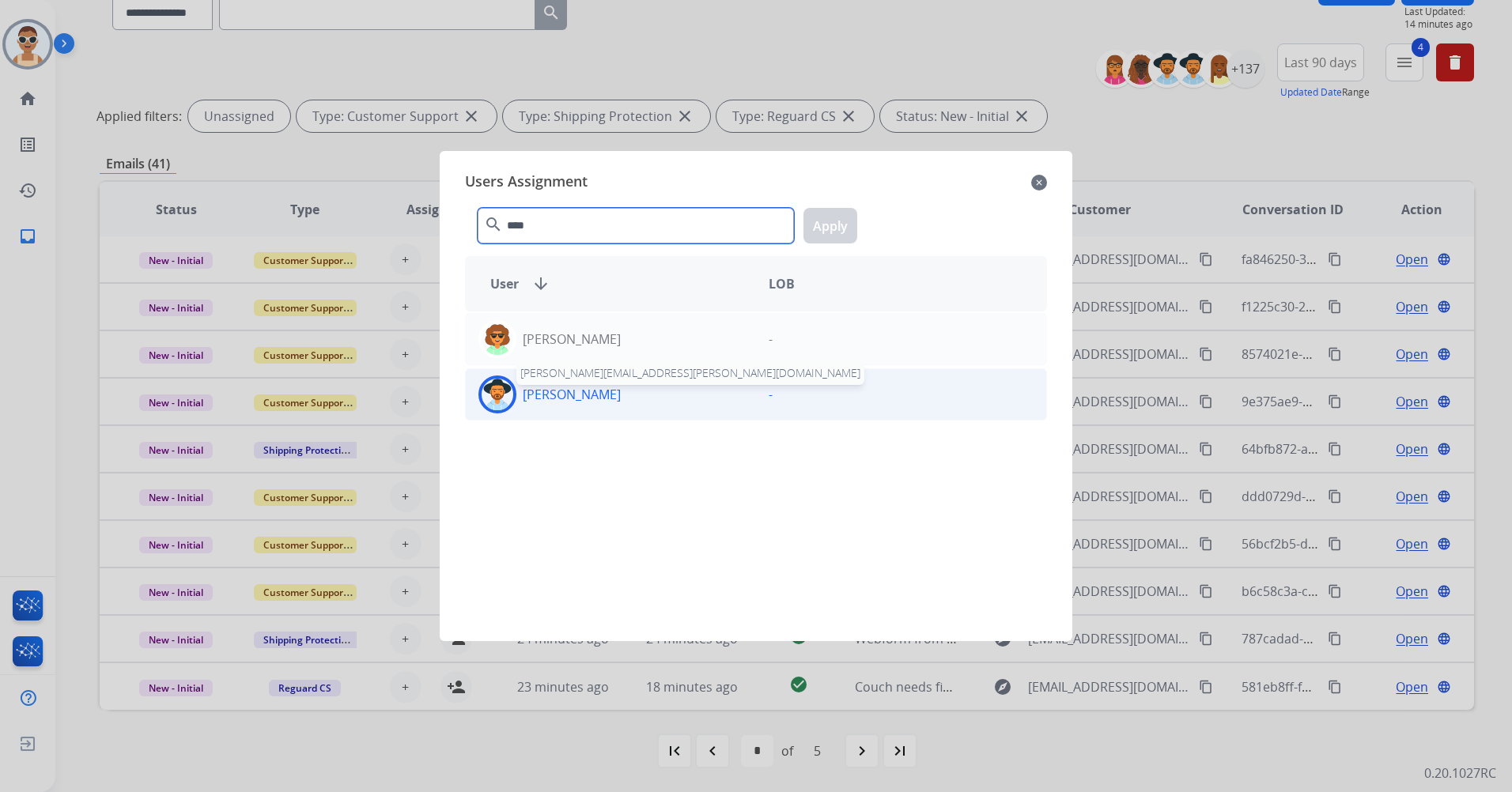
type input "****"
click at [616, 396] on p "[PERSON_NAME]" at bounding box center [571, 395] width 98 height 19
click at [820, 220] on button "Apply" at bounding box center [830, 225] width 53 height 35
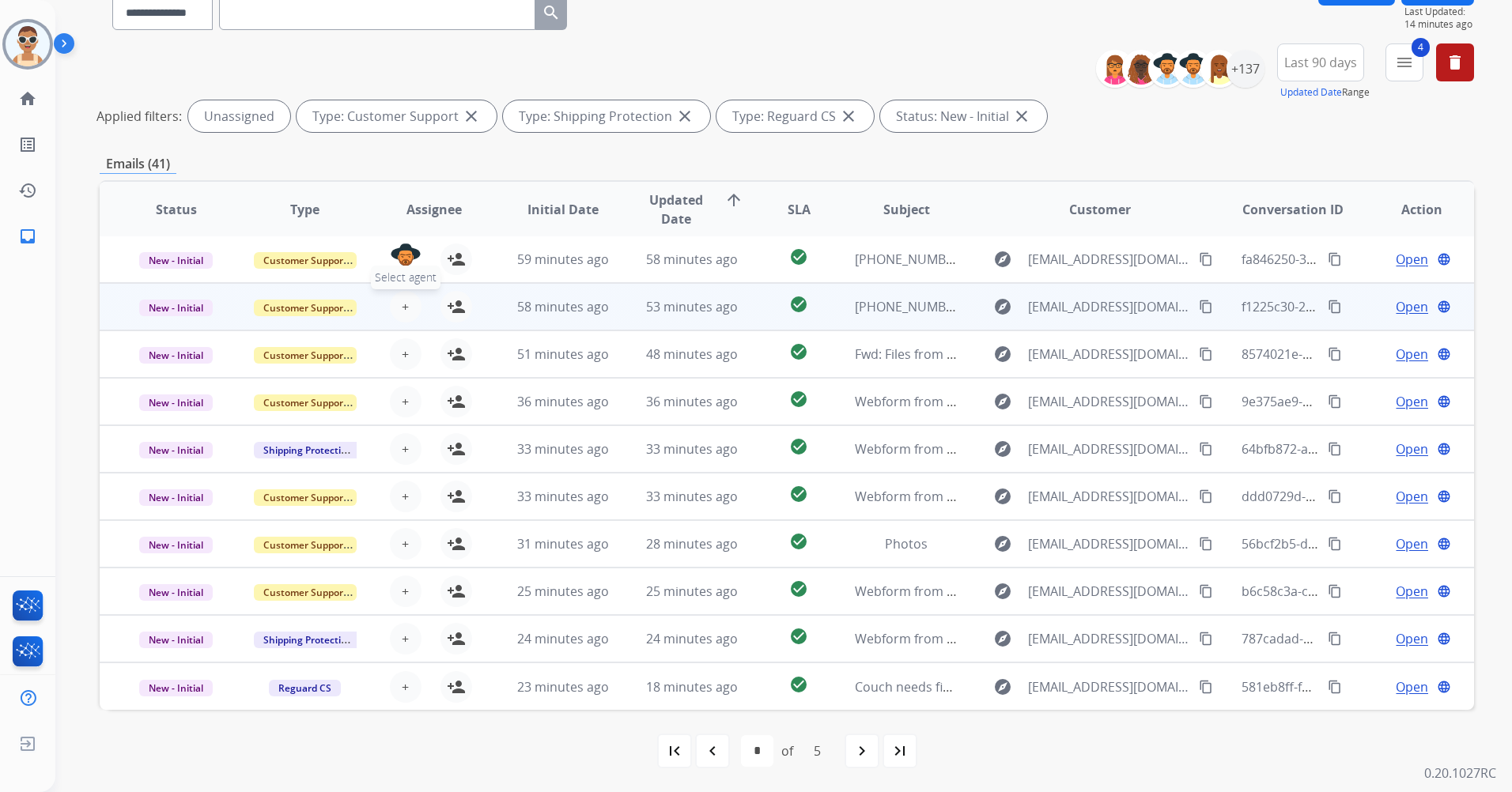
click at [401, 312] on span "+" at bounding box center [404, 307] width 7 height 19
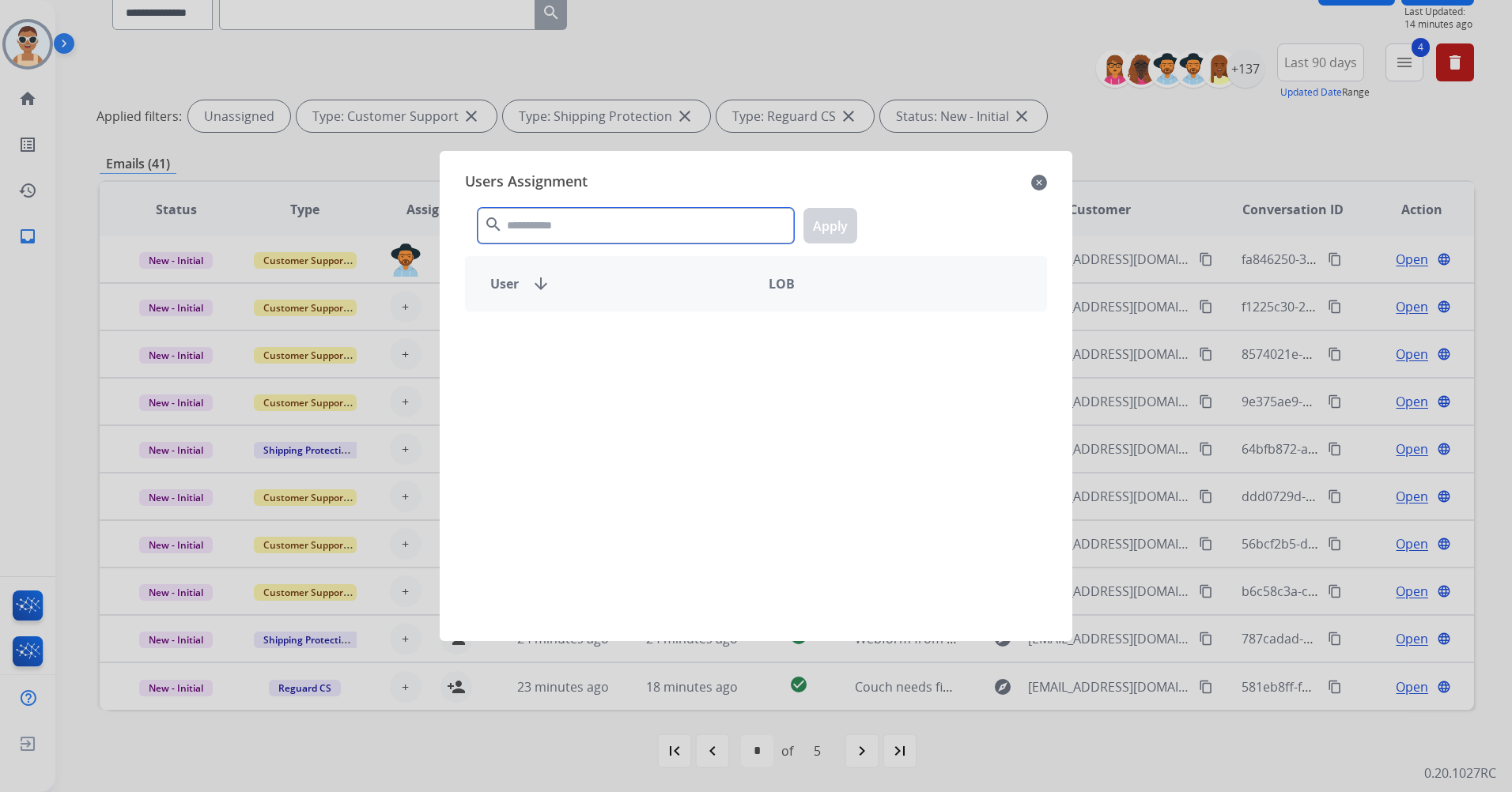
click at [626, 218] on input "text" at bounding box center [636, 225] width 317 height 35
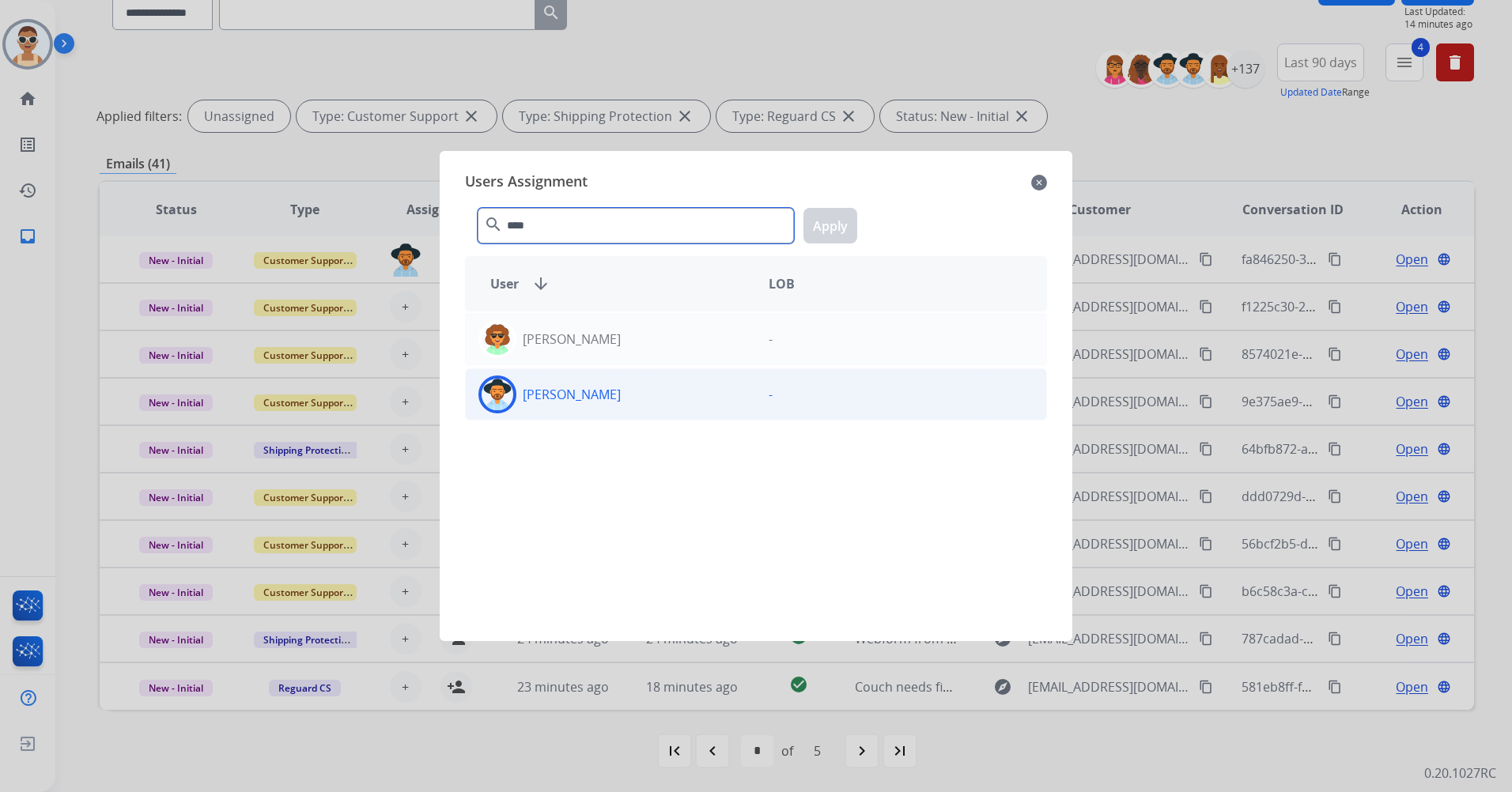
type input "****"
click at [648, 395] on div "[PERSON_NAME]" at bounding box center [611, 395] width 290 height 38
click at [827, 232] on button "Apply" at bounding box center [830, 225] width 53 height 35
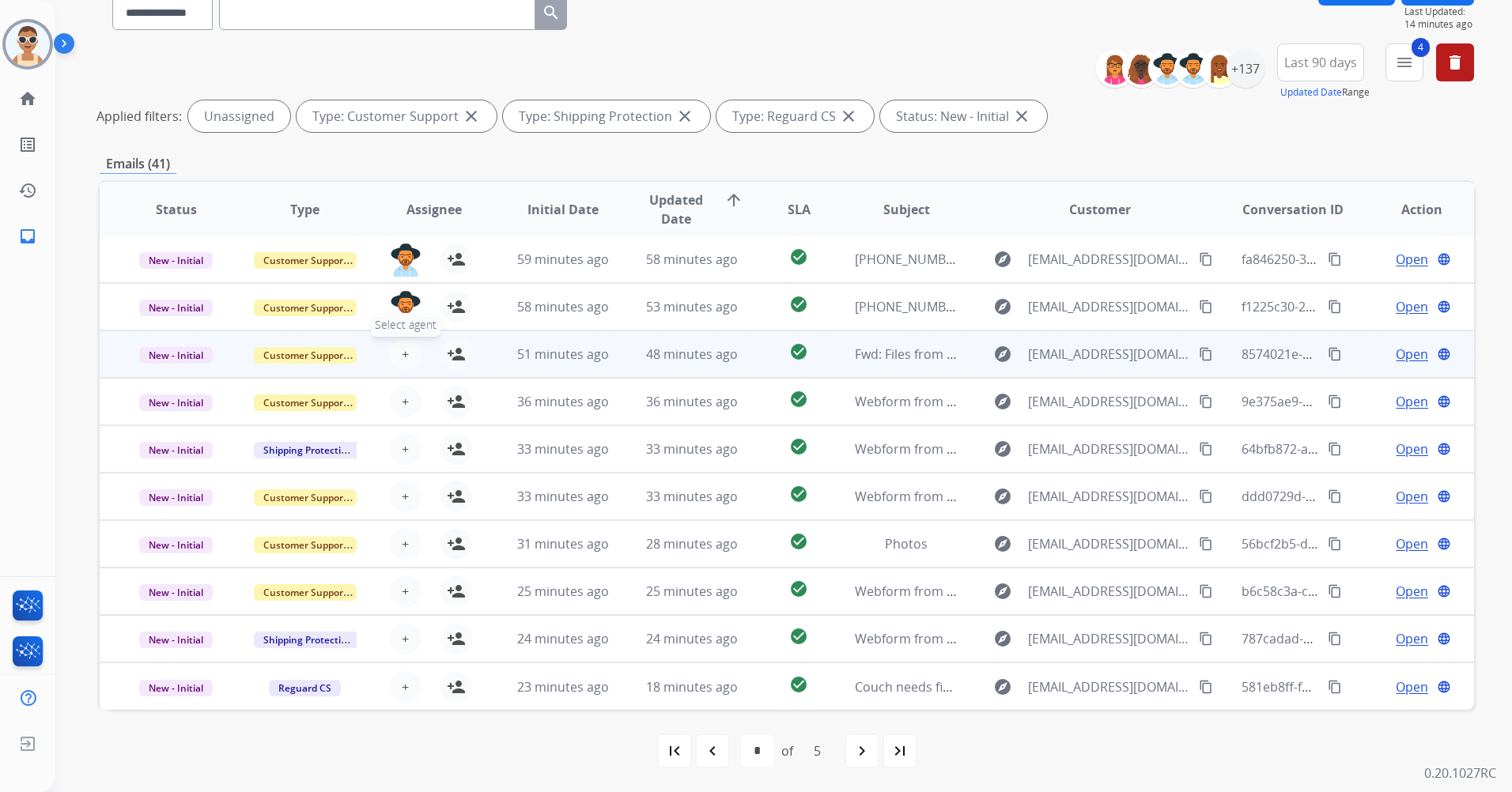
click at [404, 351] on span "+" at bounding box center [404, 355] width 7 height 19
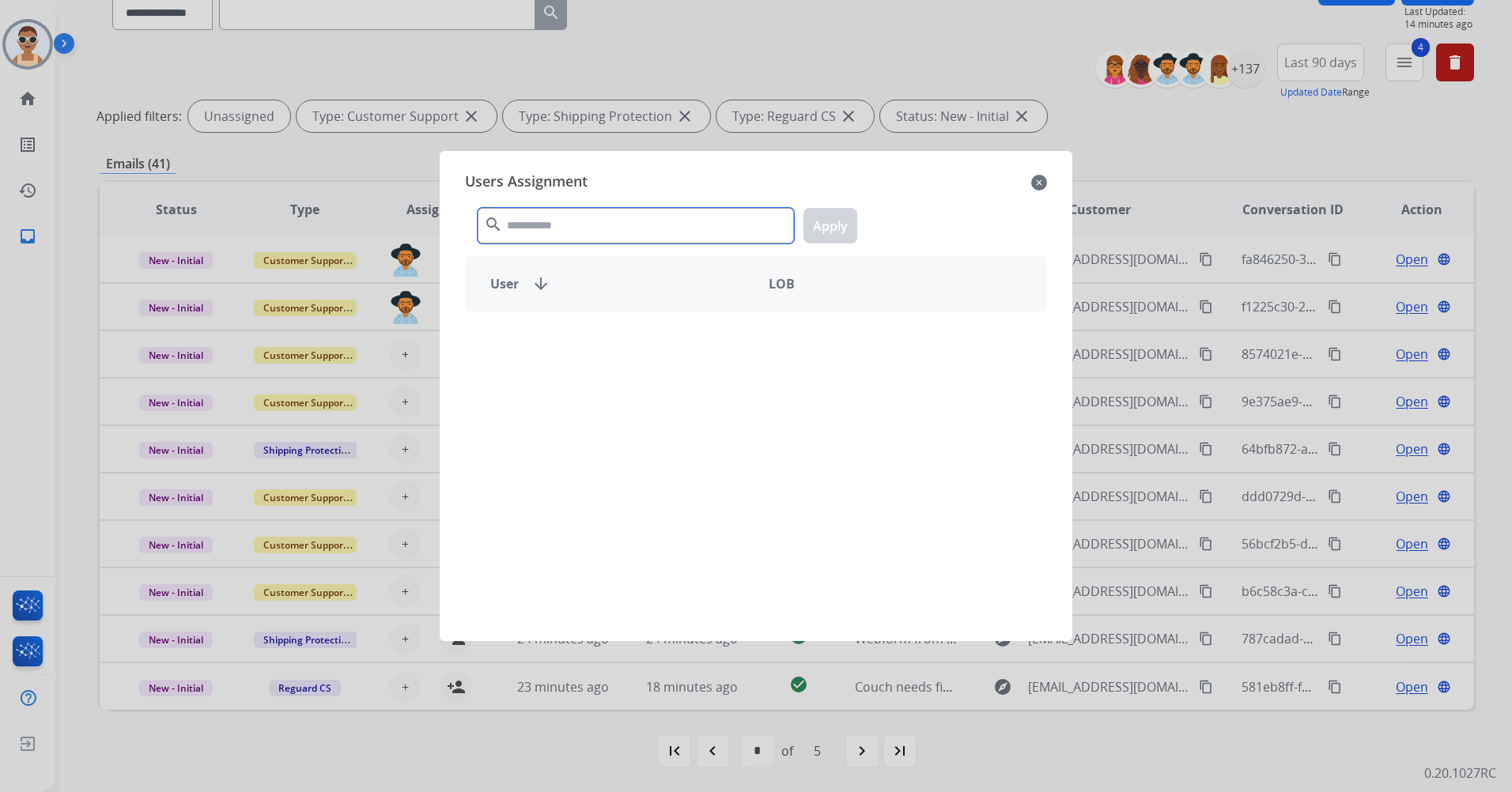
click at [588, 232] on input "text" at bounding box center [636, 225] width 317 height 35
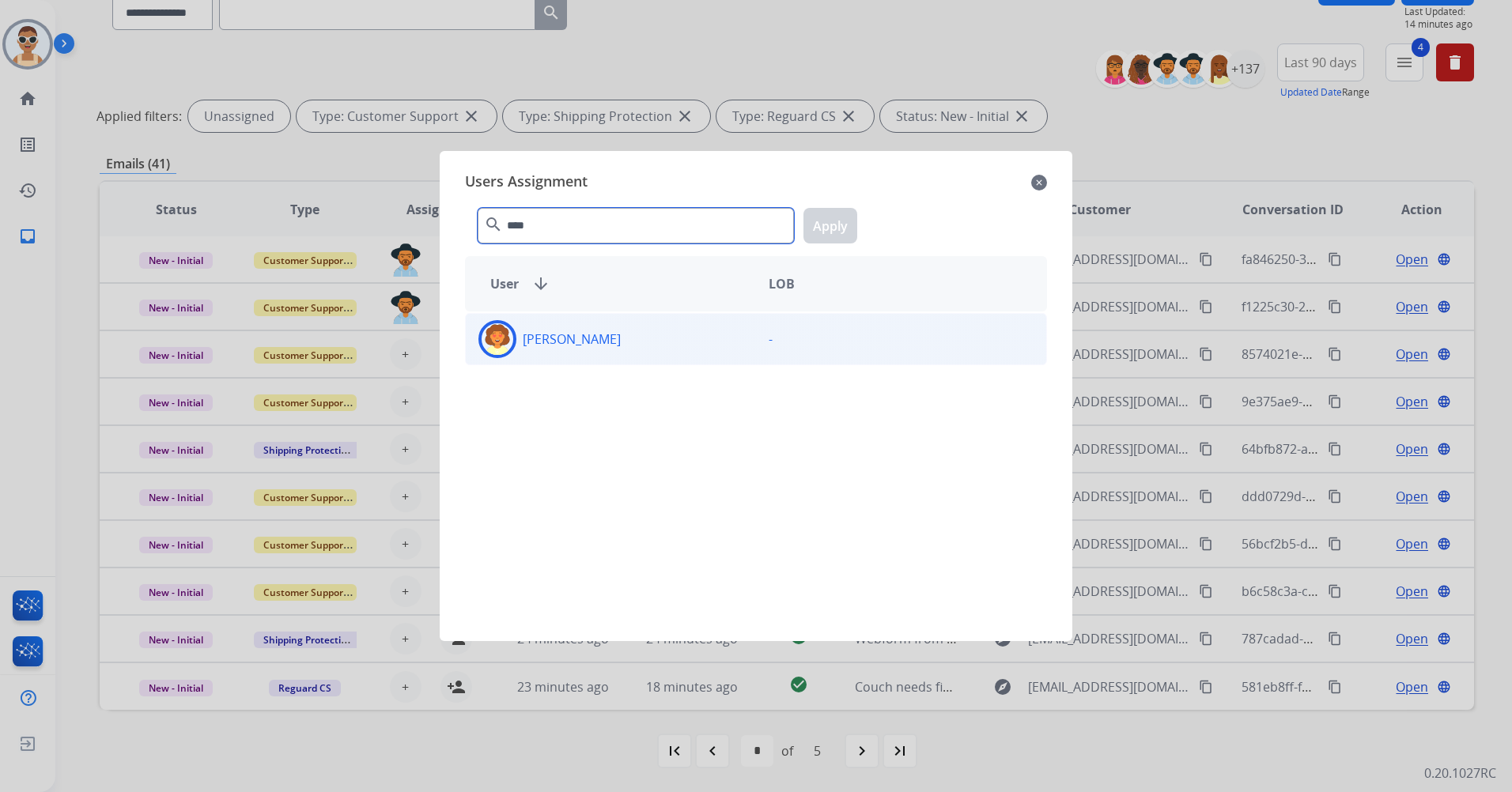
type input "****"
click at [615, 358] on div "[PERSON_NAME] -" at bounding box center [756, 339] width 582 height 52
click at [843, 227] on button "Apply" at bounding box center [830, 225] width 53 height 35
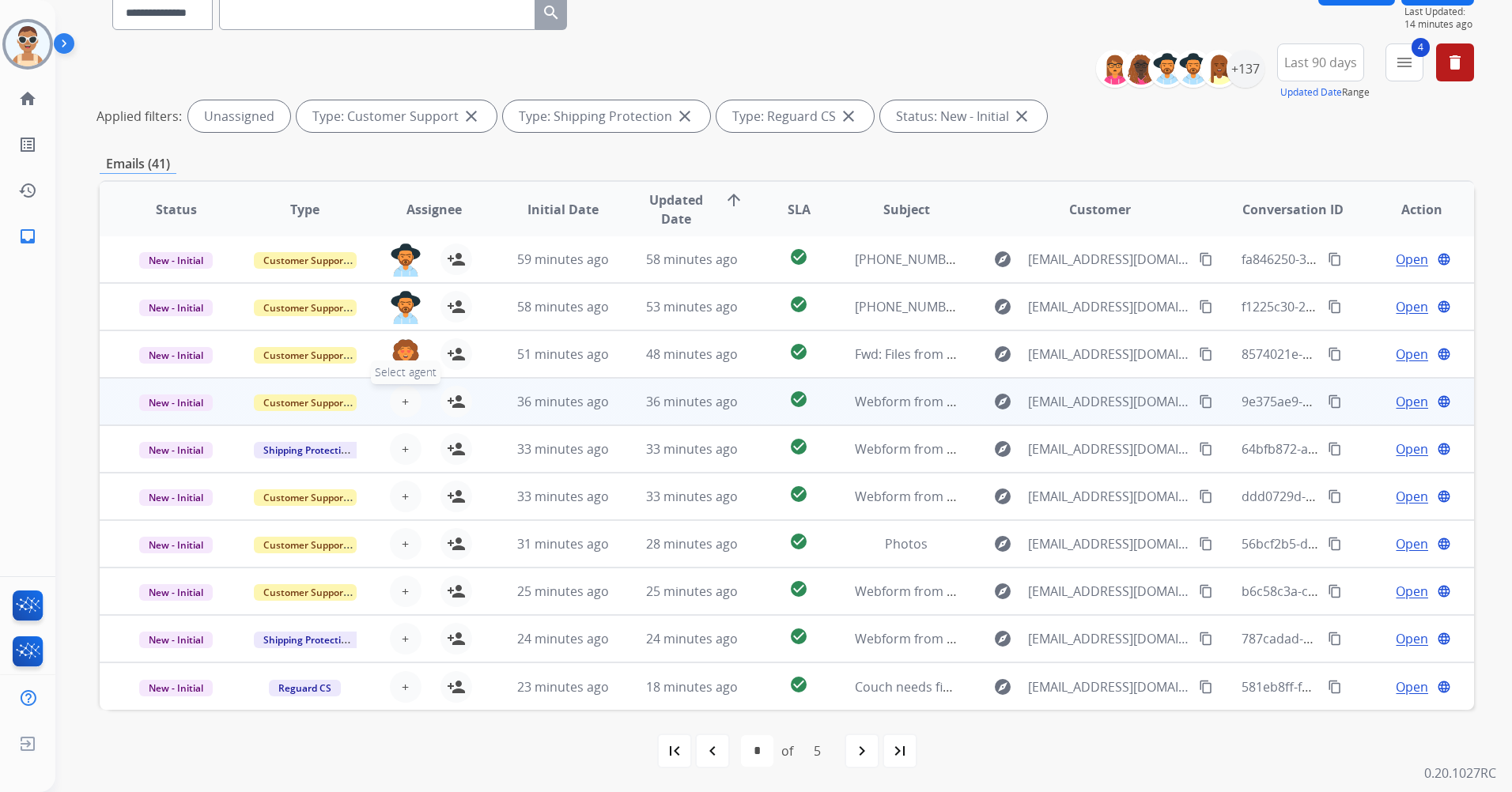
click at [408, 402] on button "+ Select agent" at bounding box center [405, 401] width 31 height 31
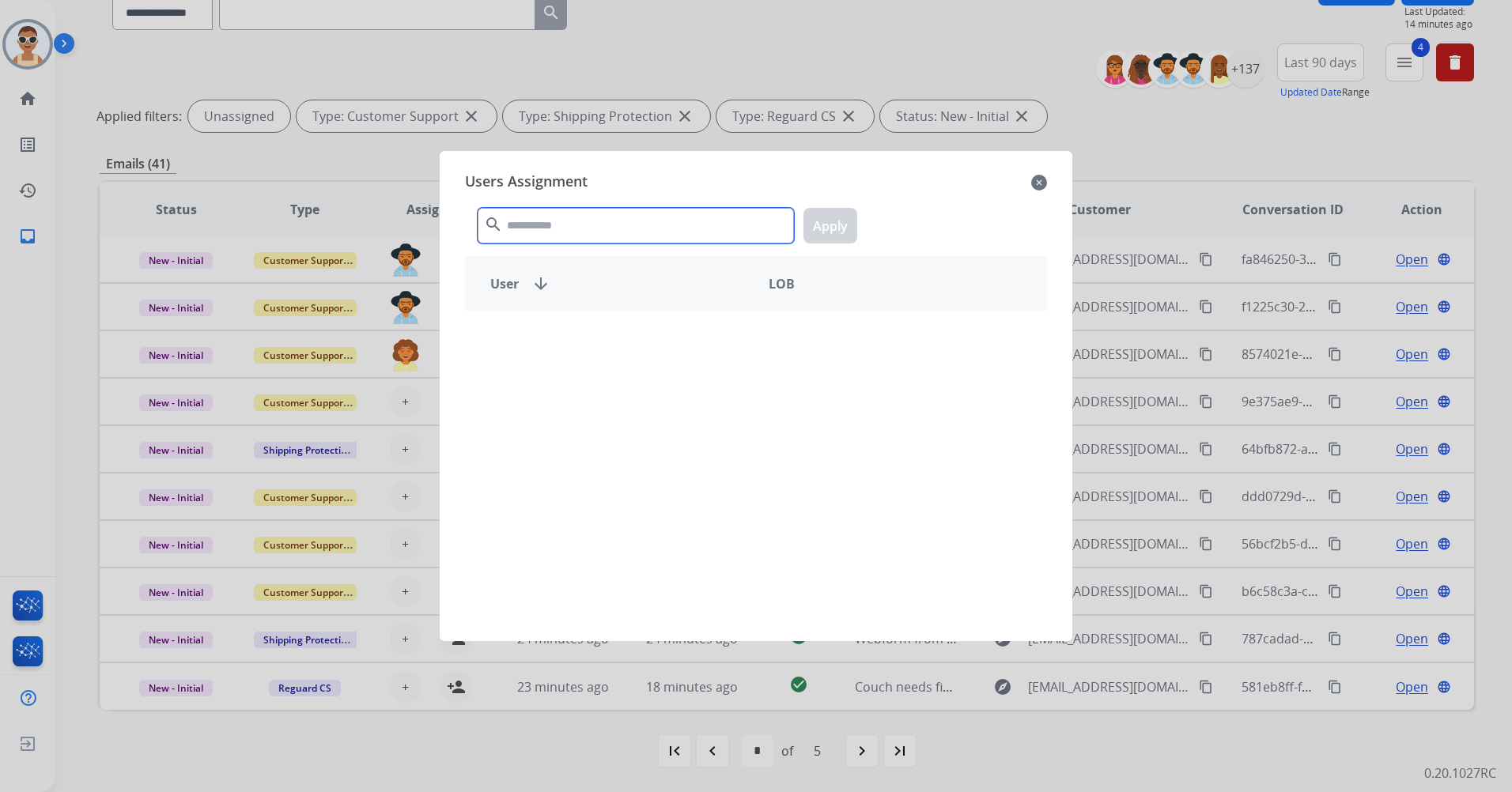
click at [627, 237] on input "text" at bounding box center [636, 225] width 317 height 35
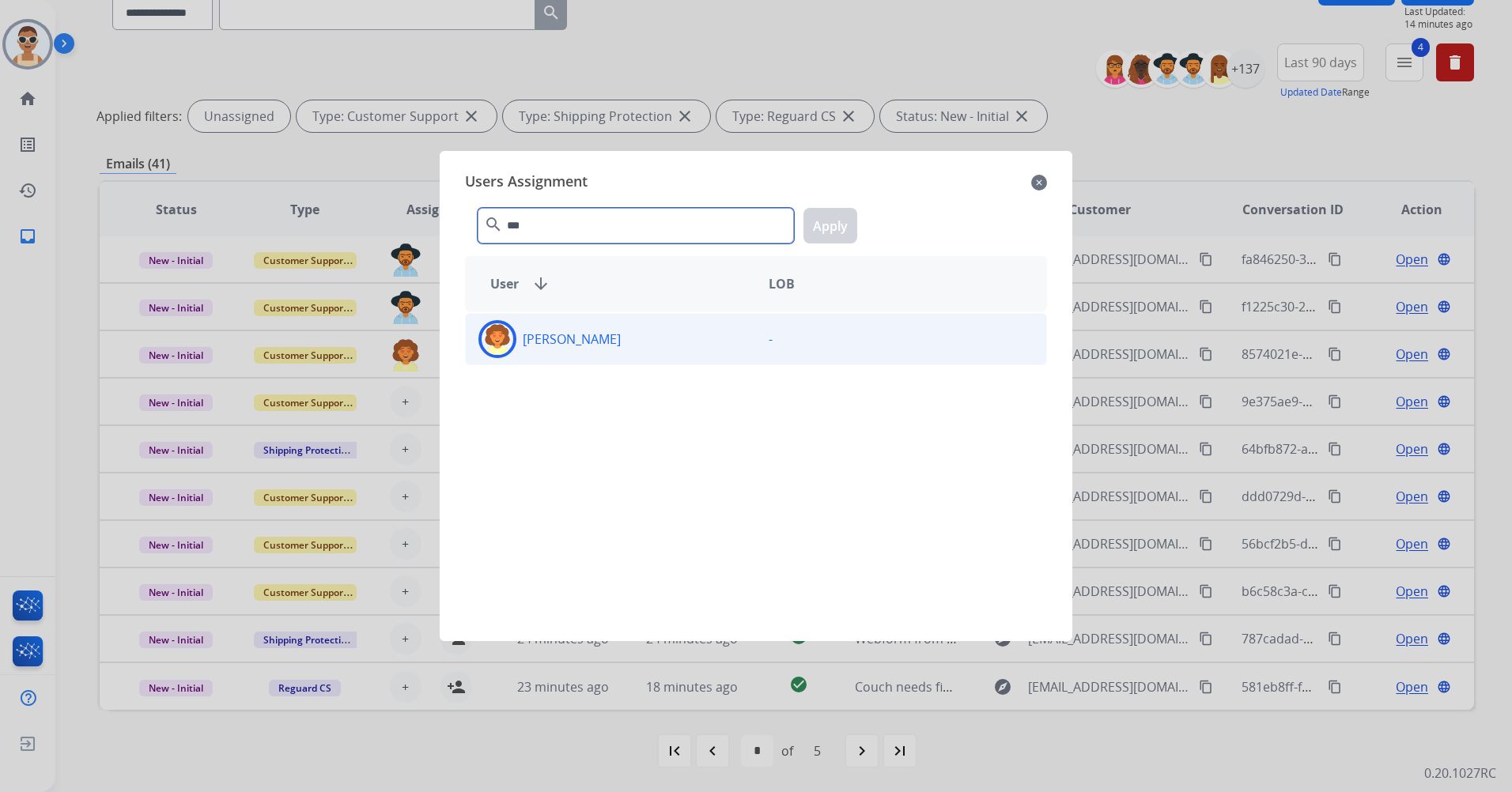
type input "***"
drag, startPoint x: 685, startPoint y: 349, endPoint x: 725, endPoint y: 320, distance: 49.4
click at [685, 348] on div "[PERSON_NAME]" at bounding box center [611, 339] width 290 height 38
click at [843, 215] on button "Apply" at bounding box center [830, 225] width 53 height 35
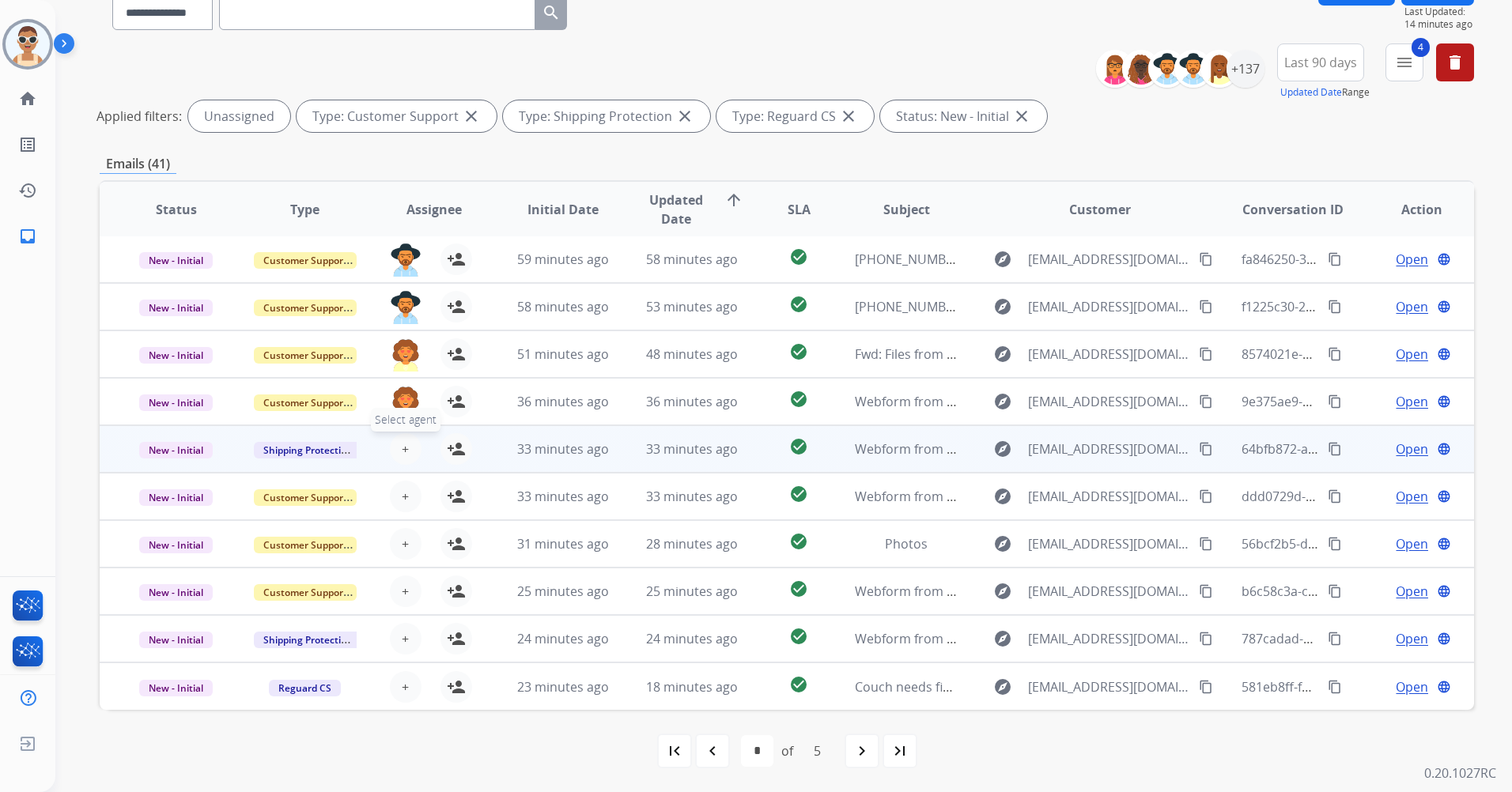
click at [401, 448] on span "+" at bounding box center [404, 449] width 7 height 19
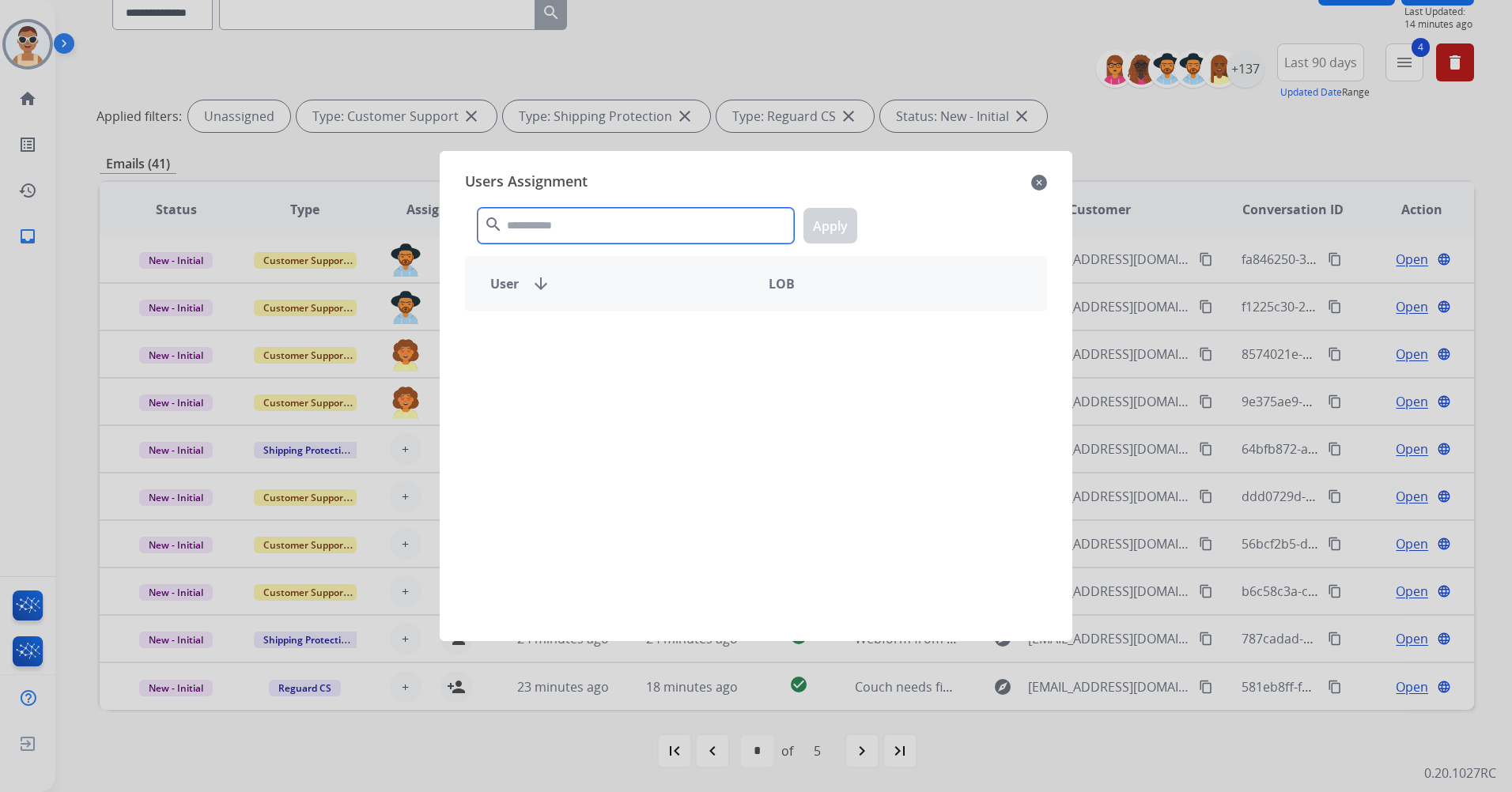
click at [553, 219] on input "text" at bounding box center [636, 225] width 317 height 35
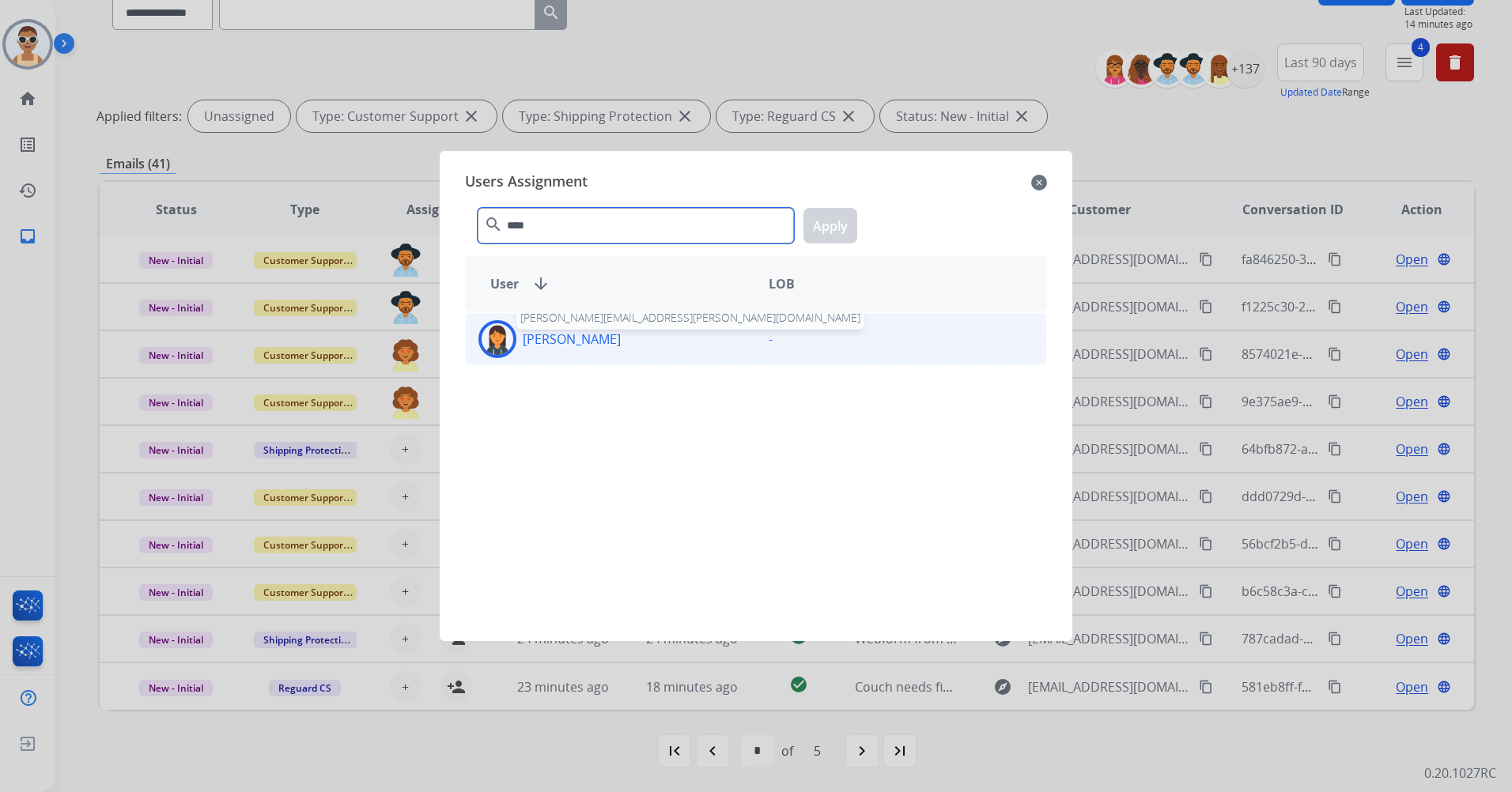
type input "****"
click at [614, 339] on p "[PERSON_NAME]" at bounding box center [571, 339] width 98 height 19
click at [824, 223] on button "Apply" at bounding box center [830, 225] width 53 height 35
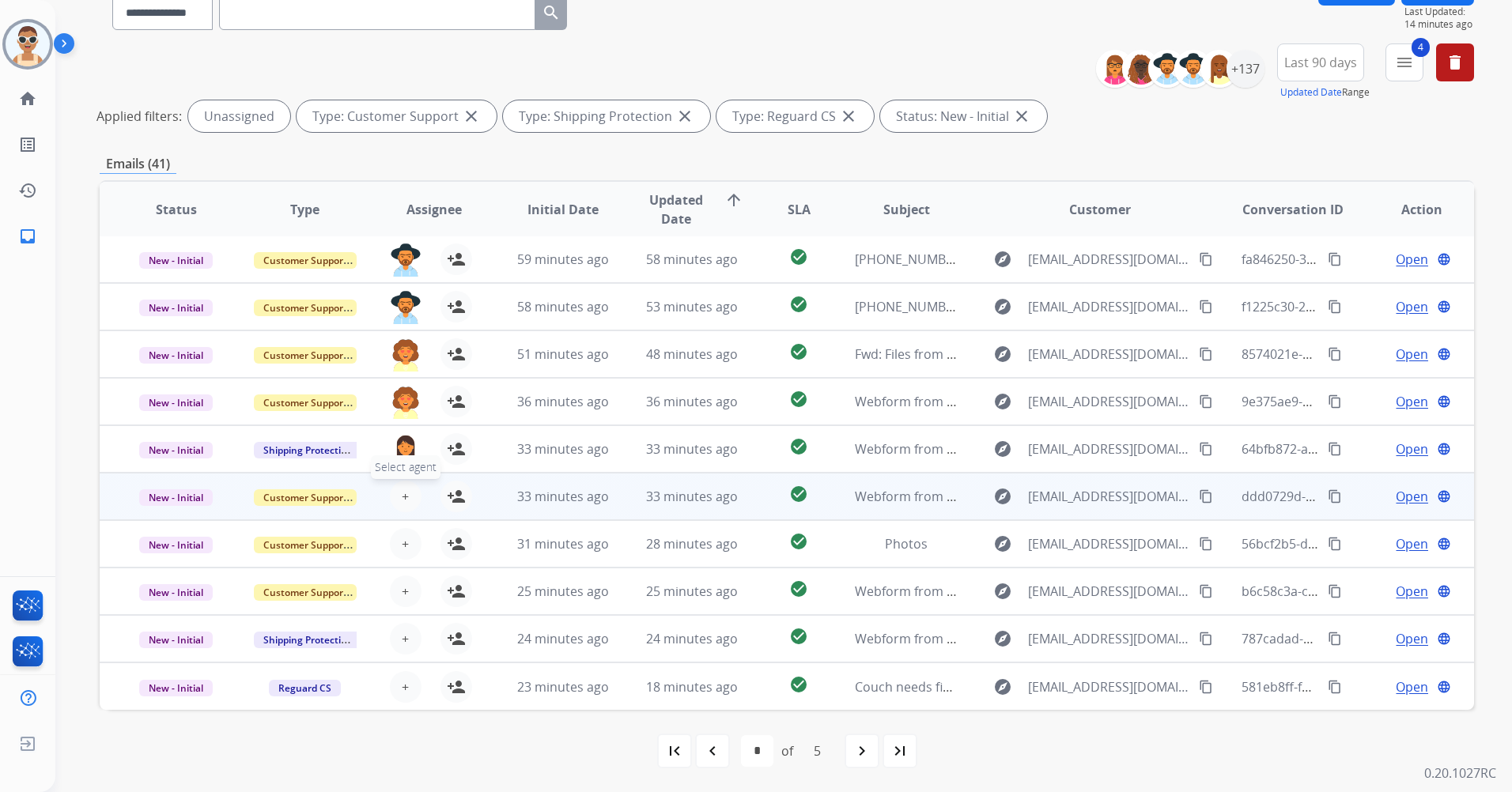
click at [401, 494] on span "+" at bounding box center [404, 497] width 7 height 19
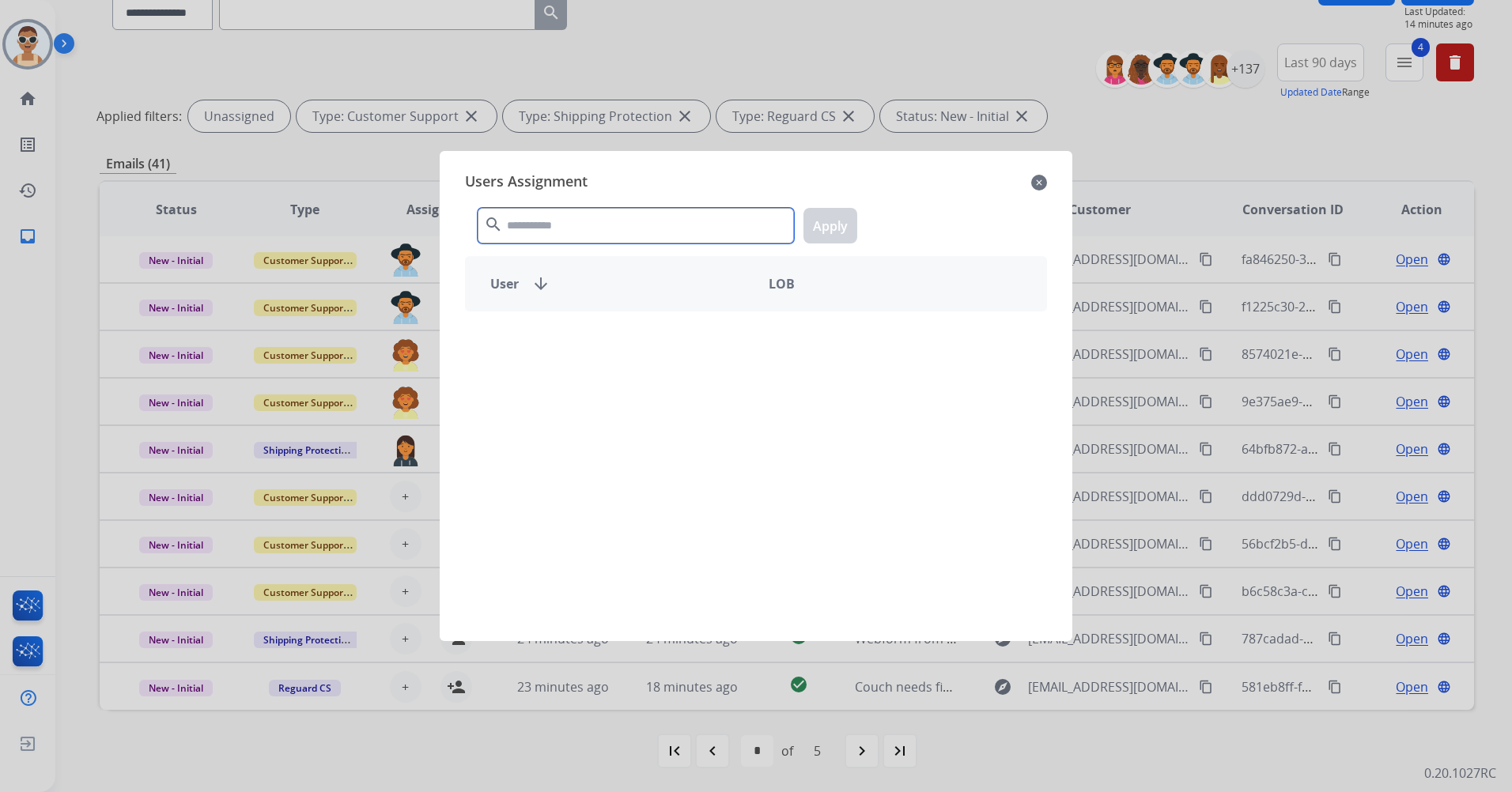
click at [544, 225] on input "text" at bounding box center [636, 225] width 317 height 35
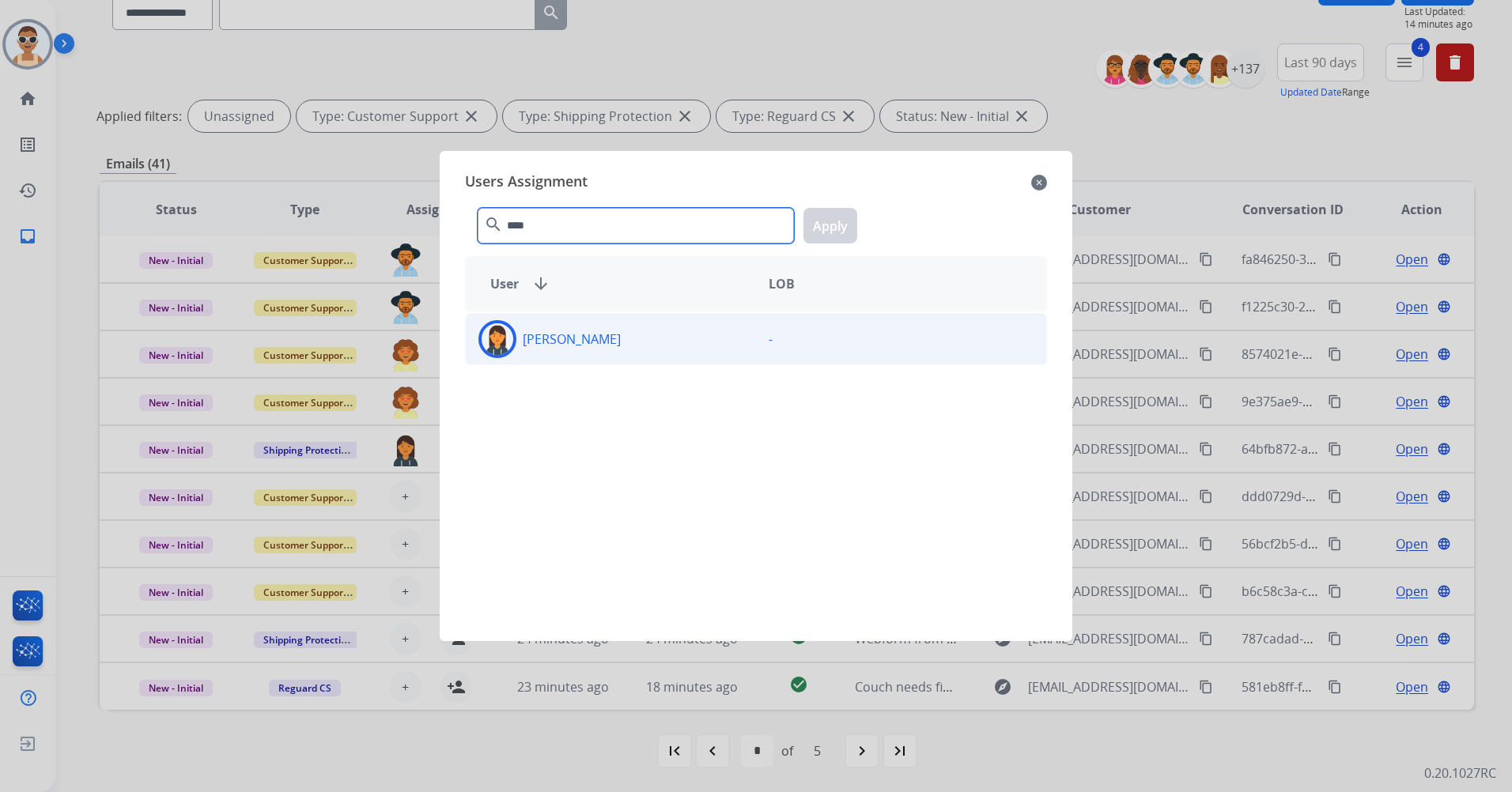
type input "****"
click at [634, 332] on div "[PERSON_NAME]" at bounding box center [611, 339] width 290 height 38
click at [880, 224] on div "**** search Apply" at bounding box center [756, 222] width 582 height 54
drag, startPoint x: 807, startPoint y: 227, endPoint x: 825, endPoint y: 229, distance: 18.1
click at [808, 225] on button "Apply" at bounding box center [830, 225] width 53 height 35
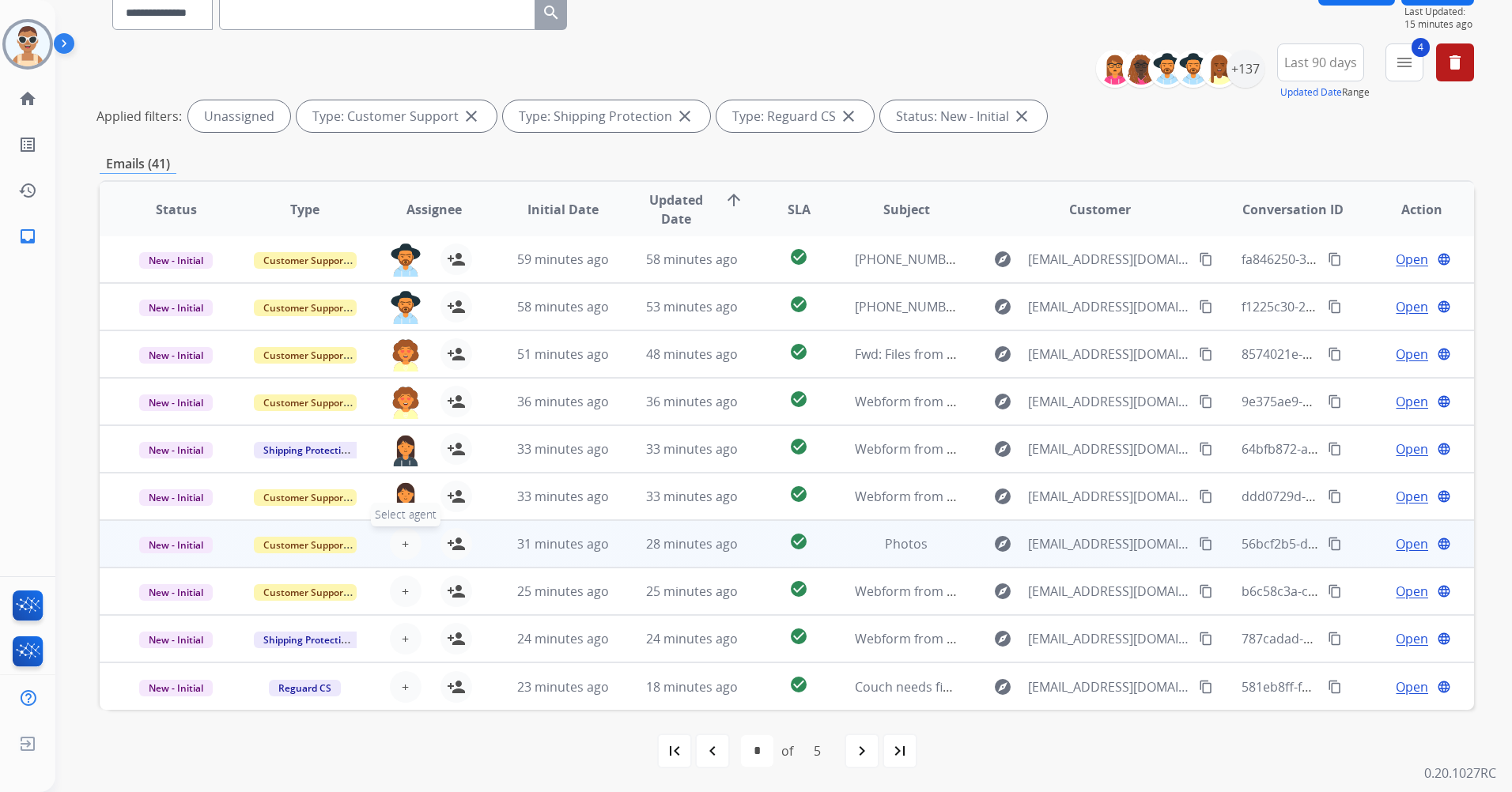
click at [401, 538] on span "+" at bounding box center [404, 544] width 7 height 19
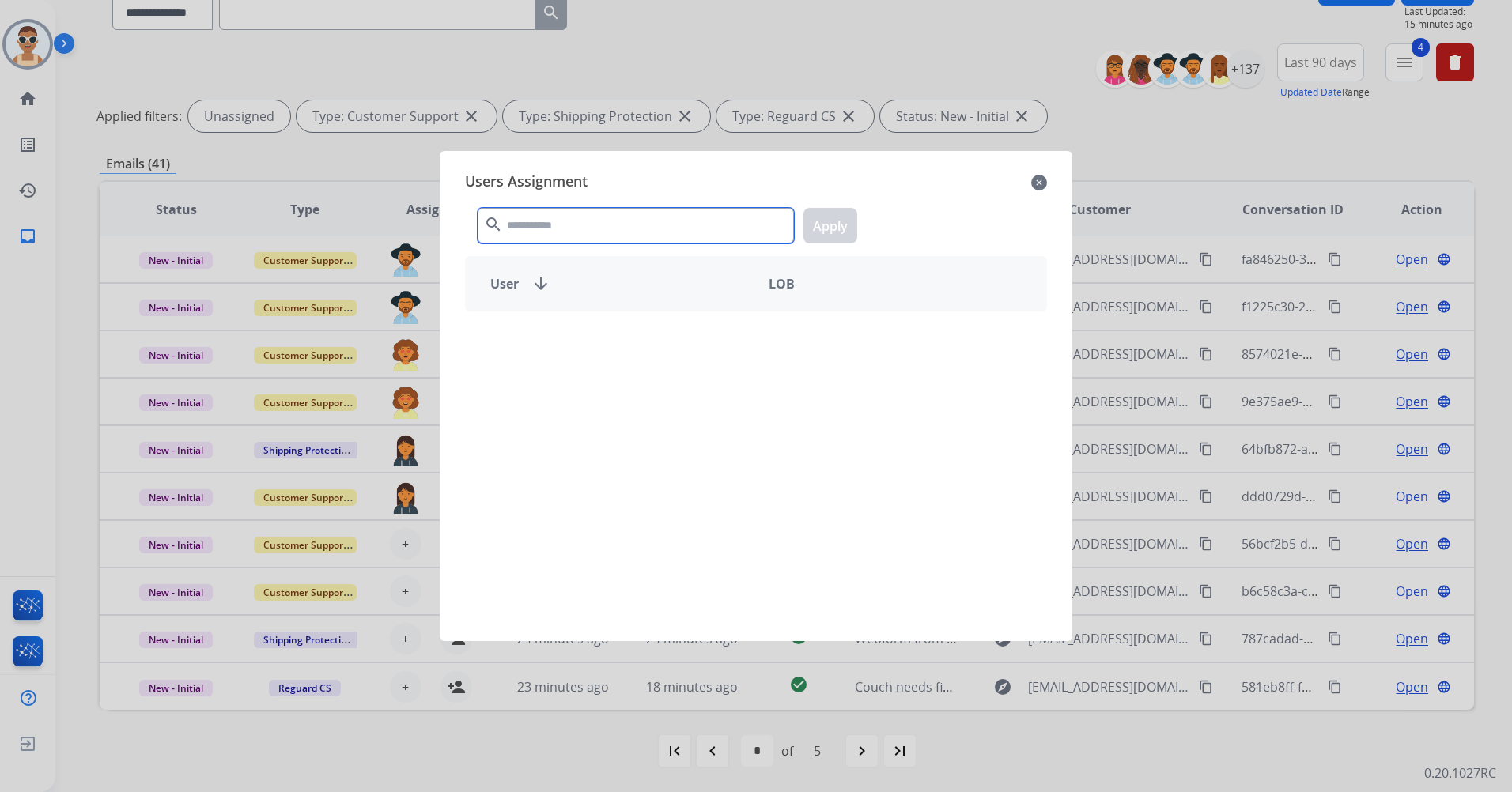
click at [573, 216] on input "text" at bounding box center [636, 225] width 317 height 35
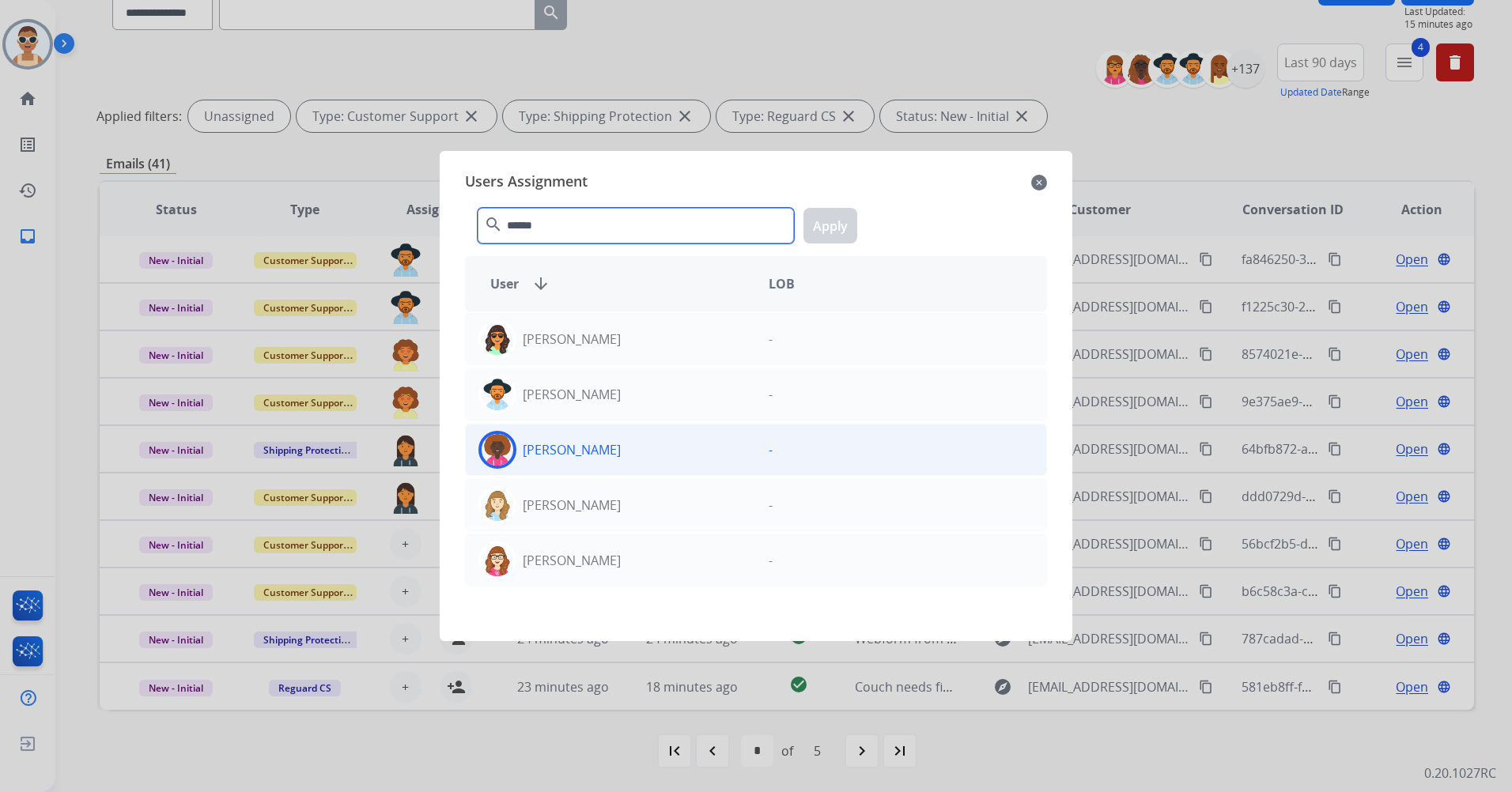
type input "******"
click at [597, 447] on p "[PERSON_NAME]" at bounding box center [571, 450] width 98 height 19
click at [829, 228] on button "Apply" at bounding box center [830, 225] width 53 height 35
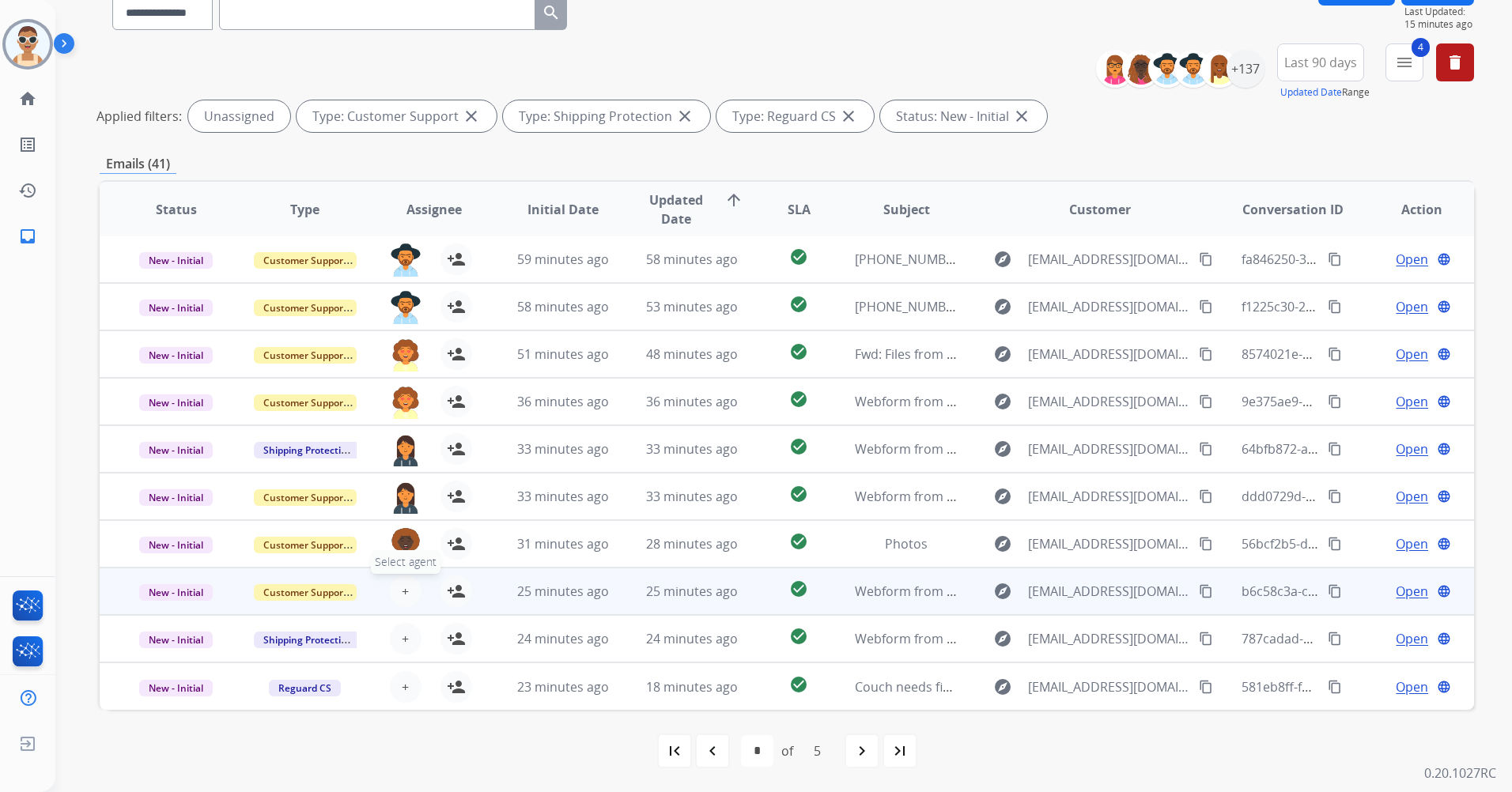
click at [397, 581] on button "+ Select agent" at bounding box center [405, 591] width 31 height 31
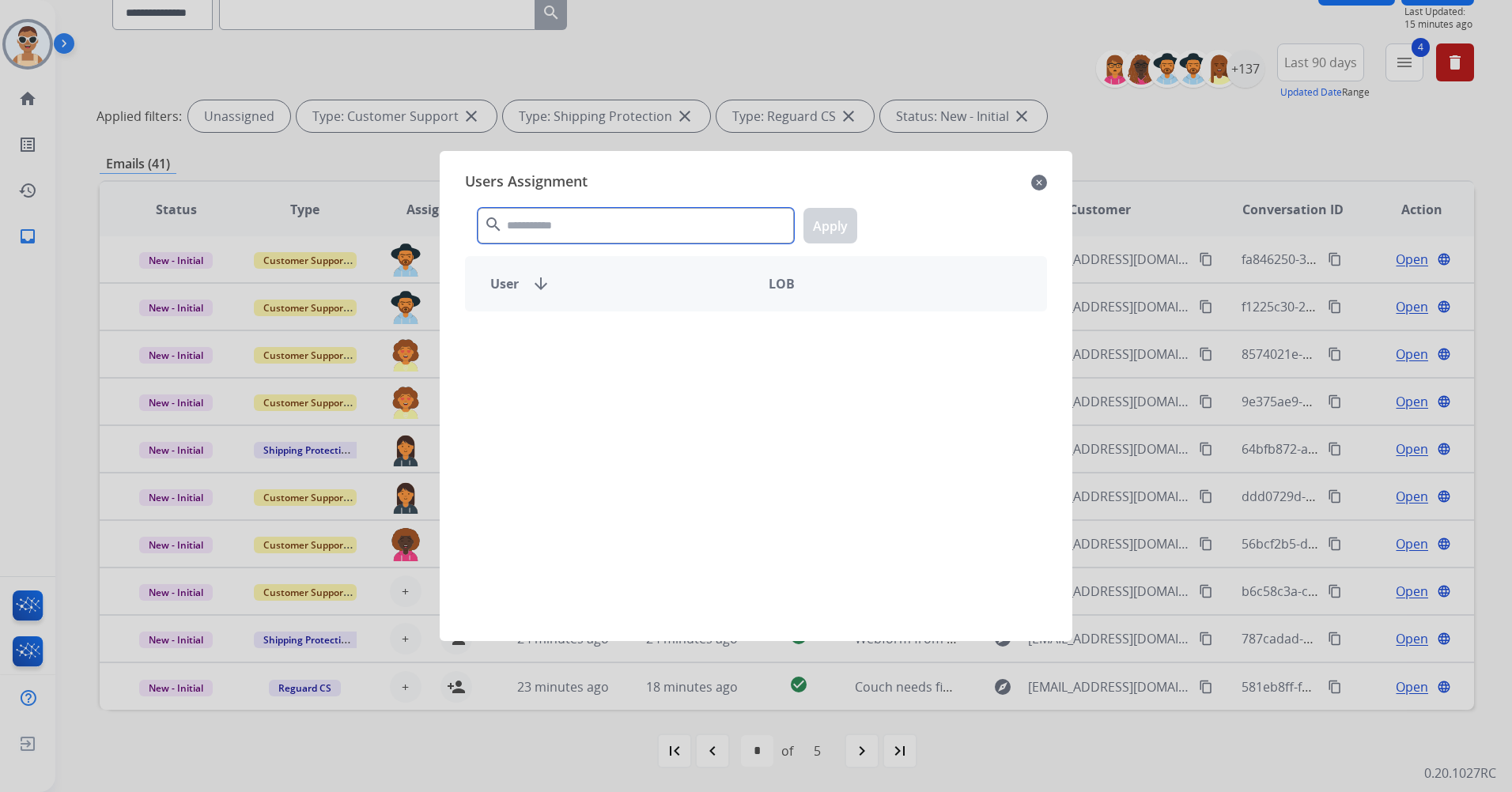
click at [533, 231] on input "text" at bounding box center [636, 225] width 317 height 35
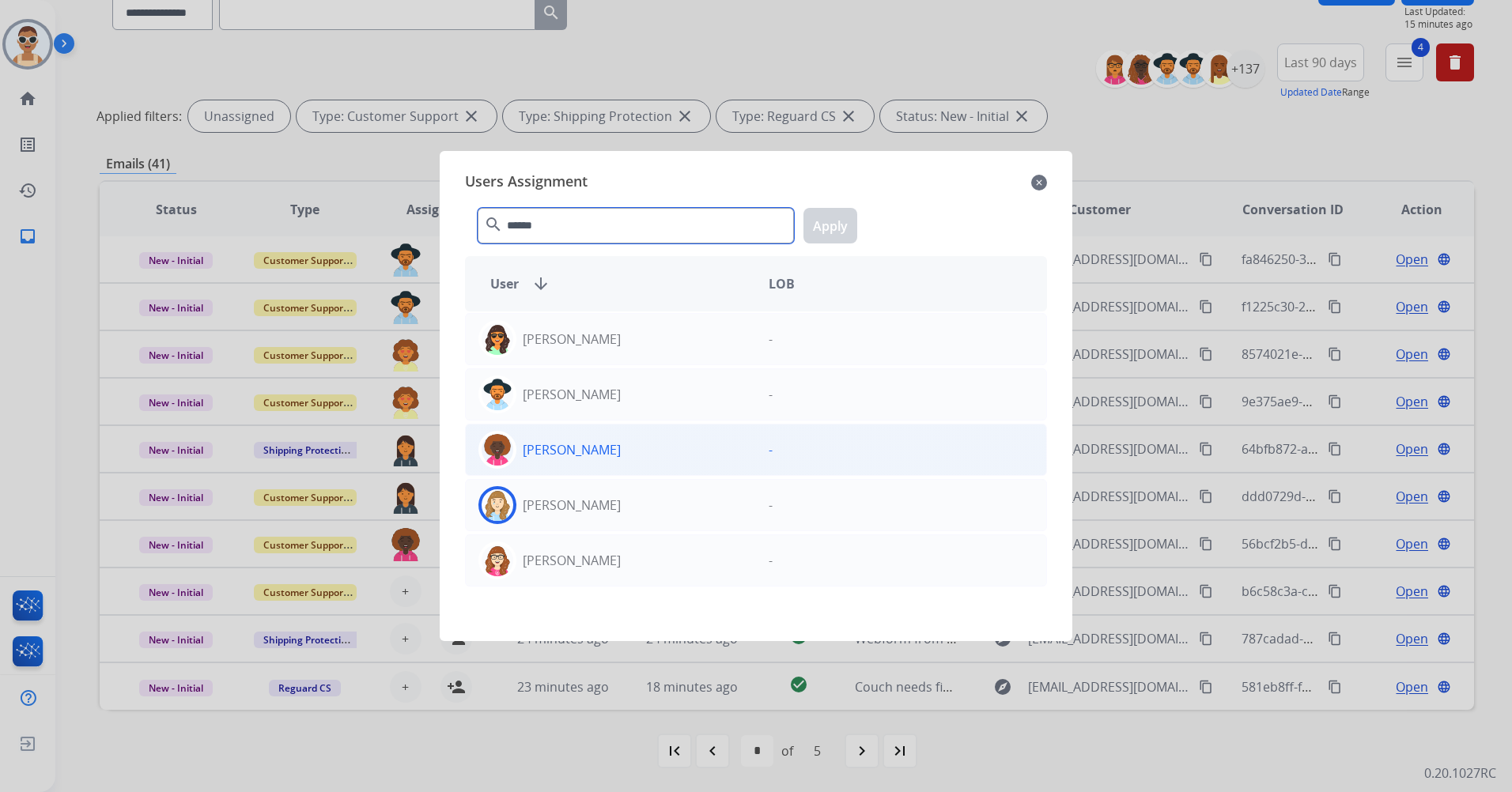
type input "******"
click at [560, 465] on div "[PERSON_NAME]" at bounding box center [611, 450] width 290 height 38
click at [835, 225] on button "Apply" at bounding box center [830, 225] width 53 height 35
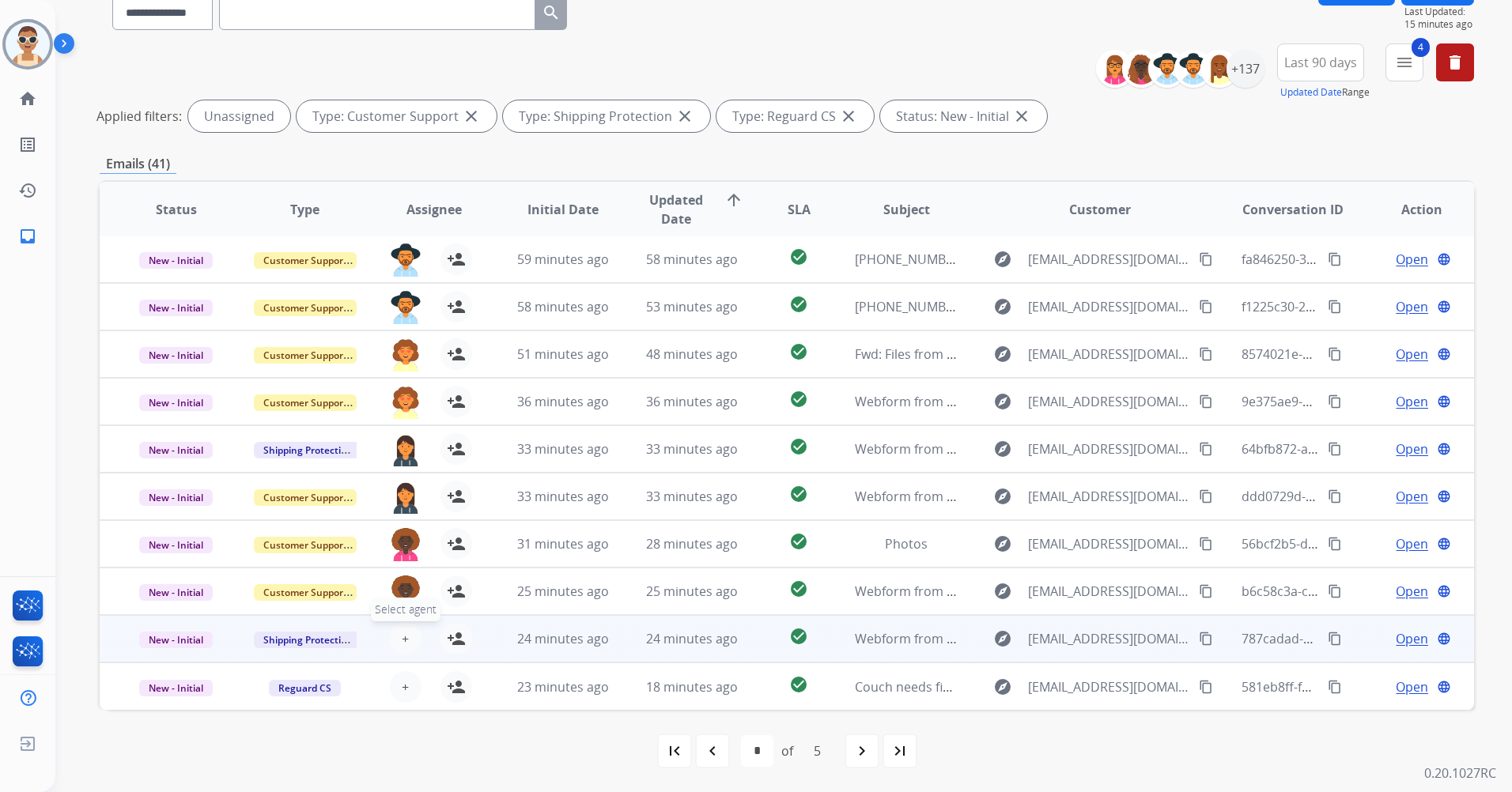
click at [406, 632] on span "+" at bounding box center [404, 639] width 7 height 19
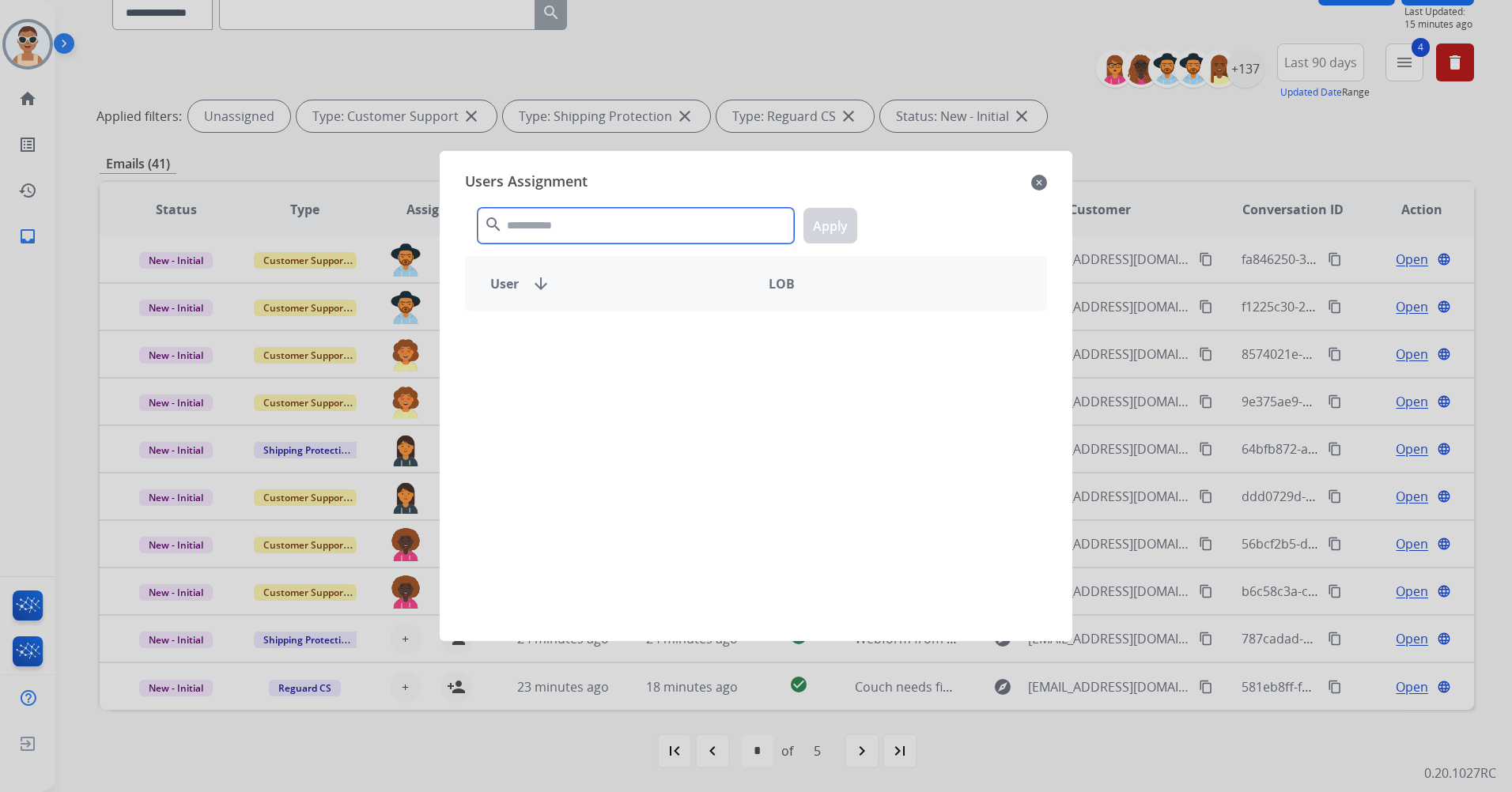
click at [563, 225] on input "text" at bounding box center [636, 225] width 317 height 35
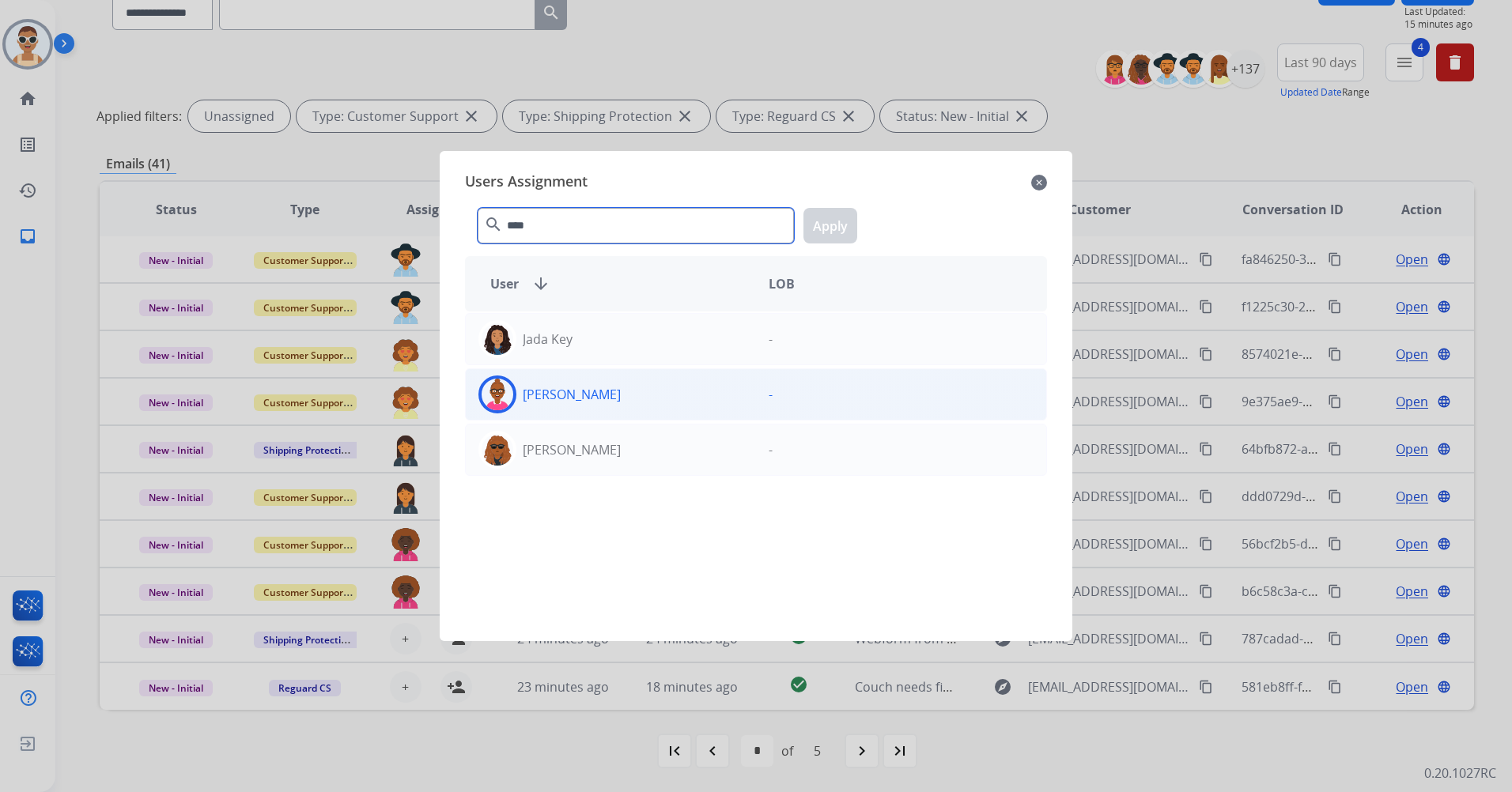
type input "****"
click at [608, 406] on div "[PERSON_NAME]" at bounding box center [611, 395] width 290 height 38
click at [833, 227] on button "Apply" at bounding box center [830, 225] width 53 height 35
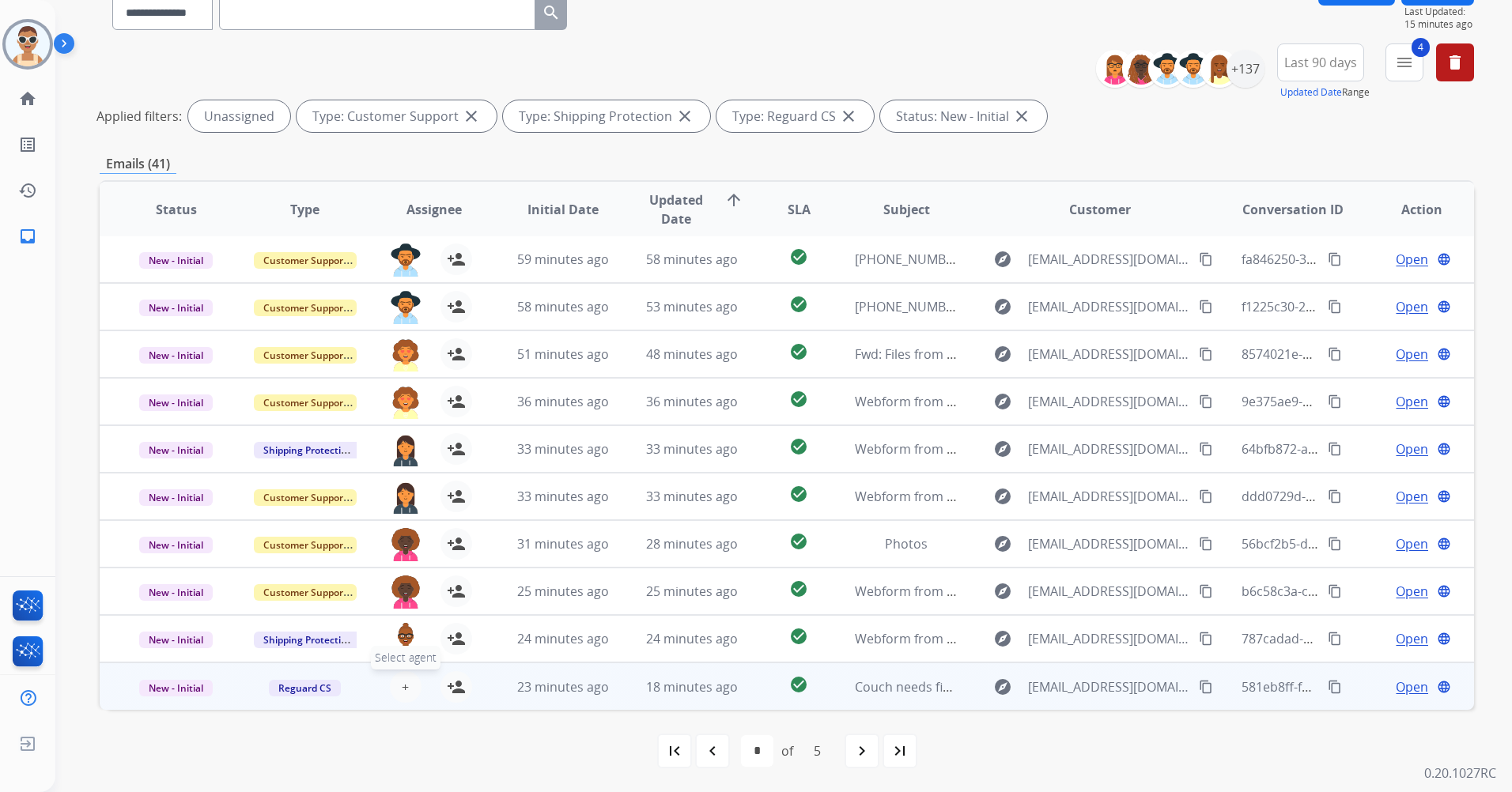
click at [402, 687] on span "+" at bounding box center [404, 687] width 7 height 19
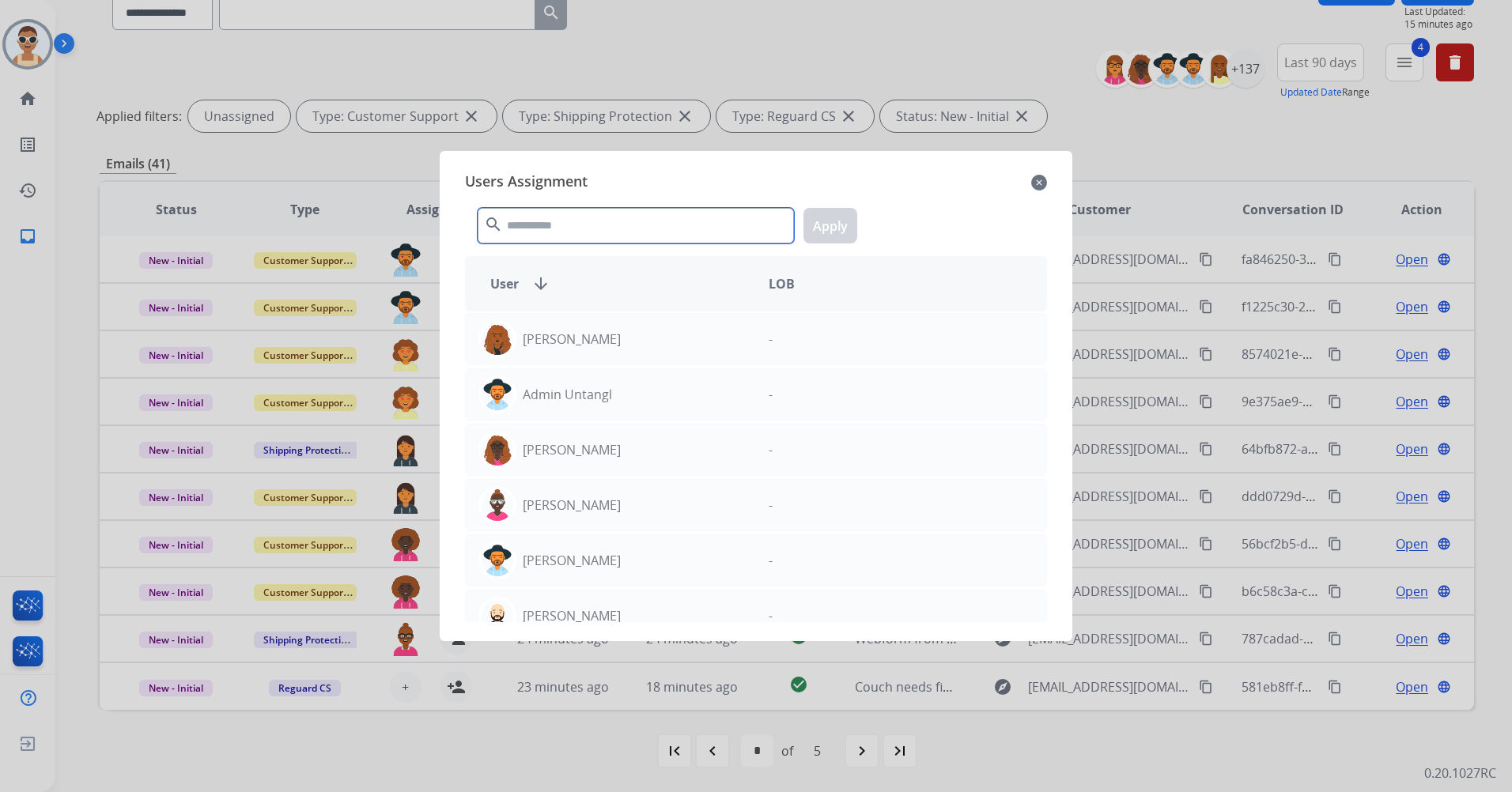
click at [597, 215] on input "text" at bounding box center [636, 225] width 317 height 35
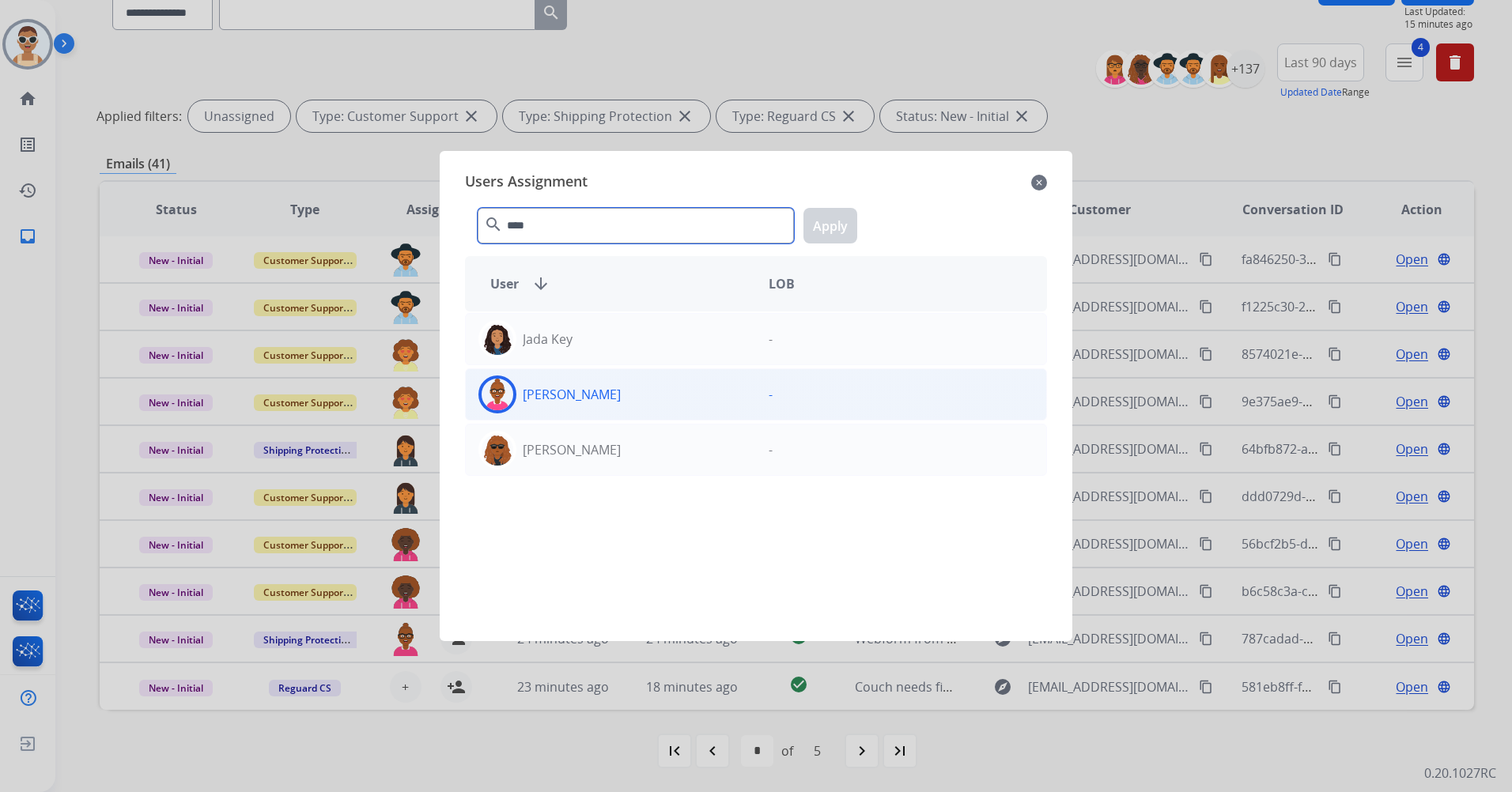
type input "****"
click at [632, 375] on div "[PERSON_NAME] -" at bounding box center [756, 395] width 582 height 52
click at [809, 230] on button "Apply" at bounding box center [830, 225] width 53 height 35
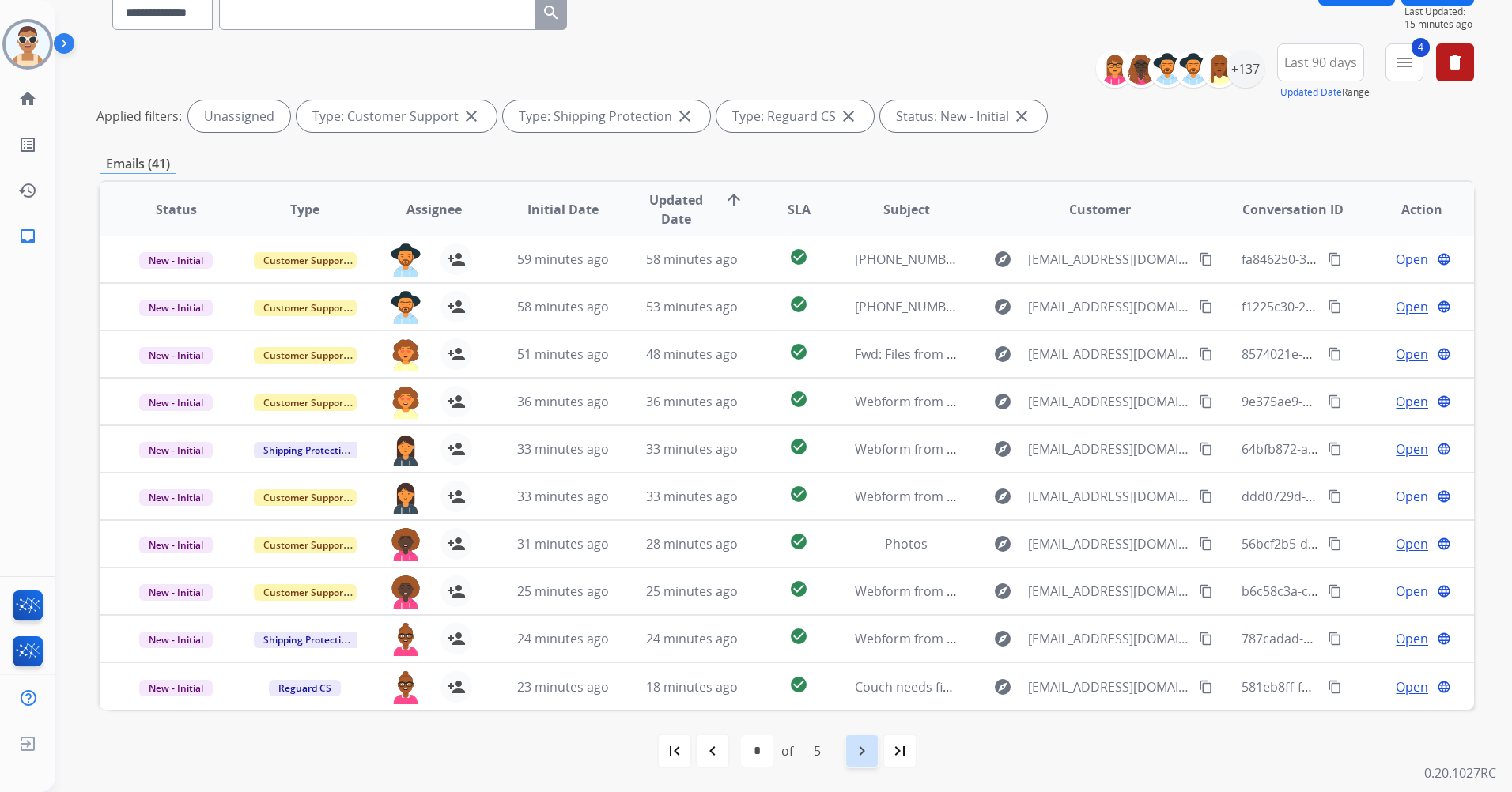
click at [865, 760] on mat-icon "navigate_next" at bounding box center [862, 751] width 19 height 19
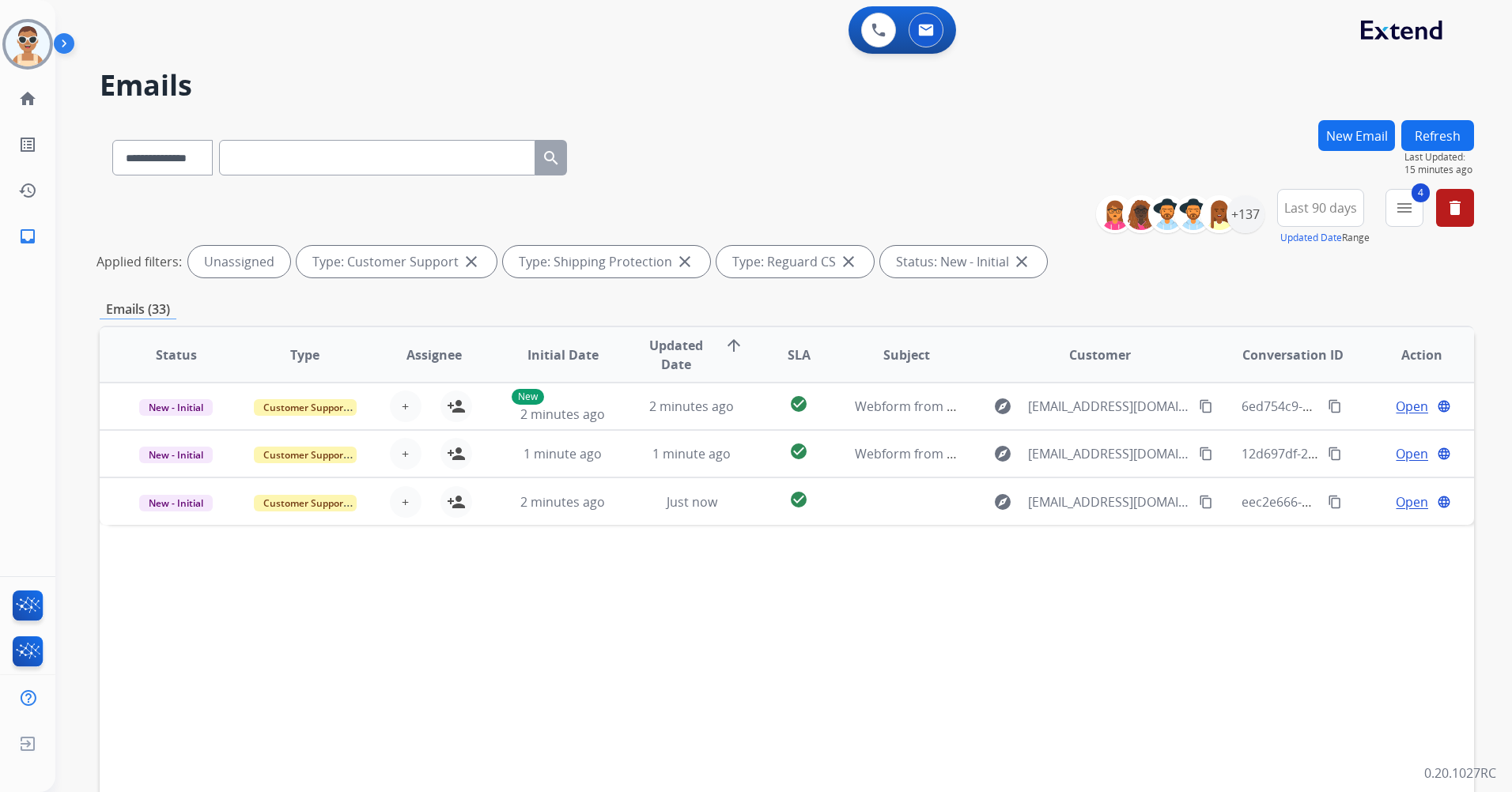
scroll to position [0, 0]
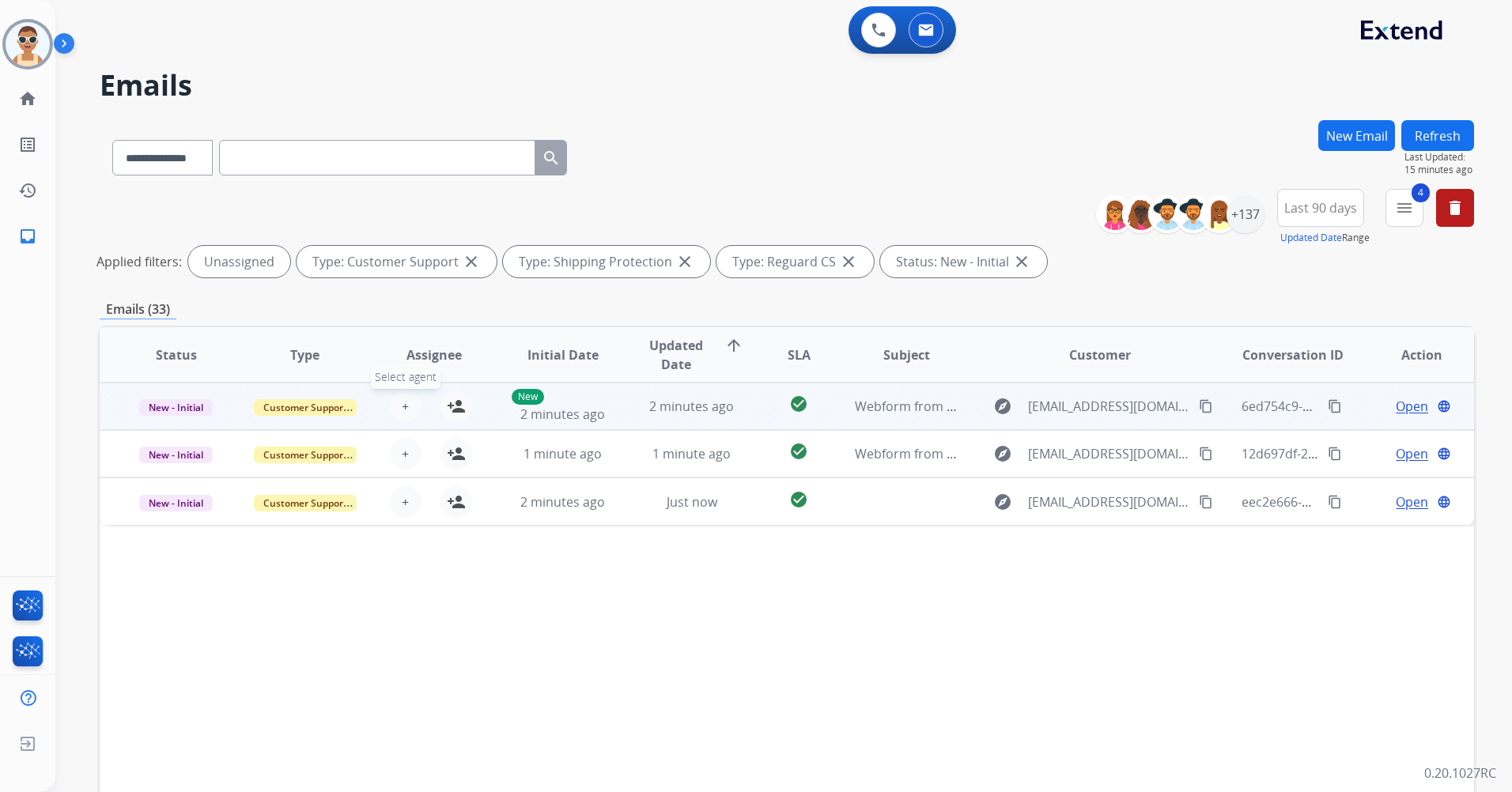
click at [409, 412] on button "+ Select agent" at bounding box center [405, 406] width 31 height 31
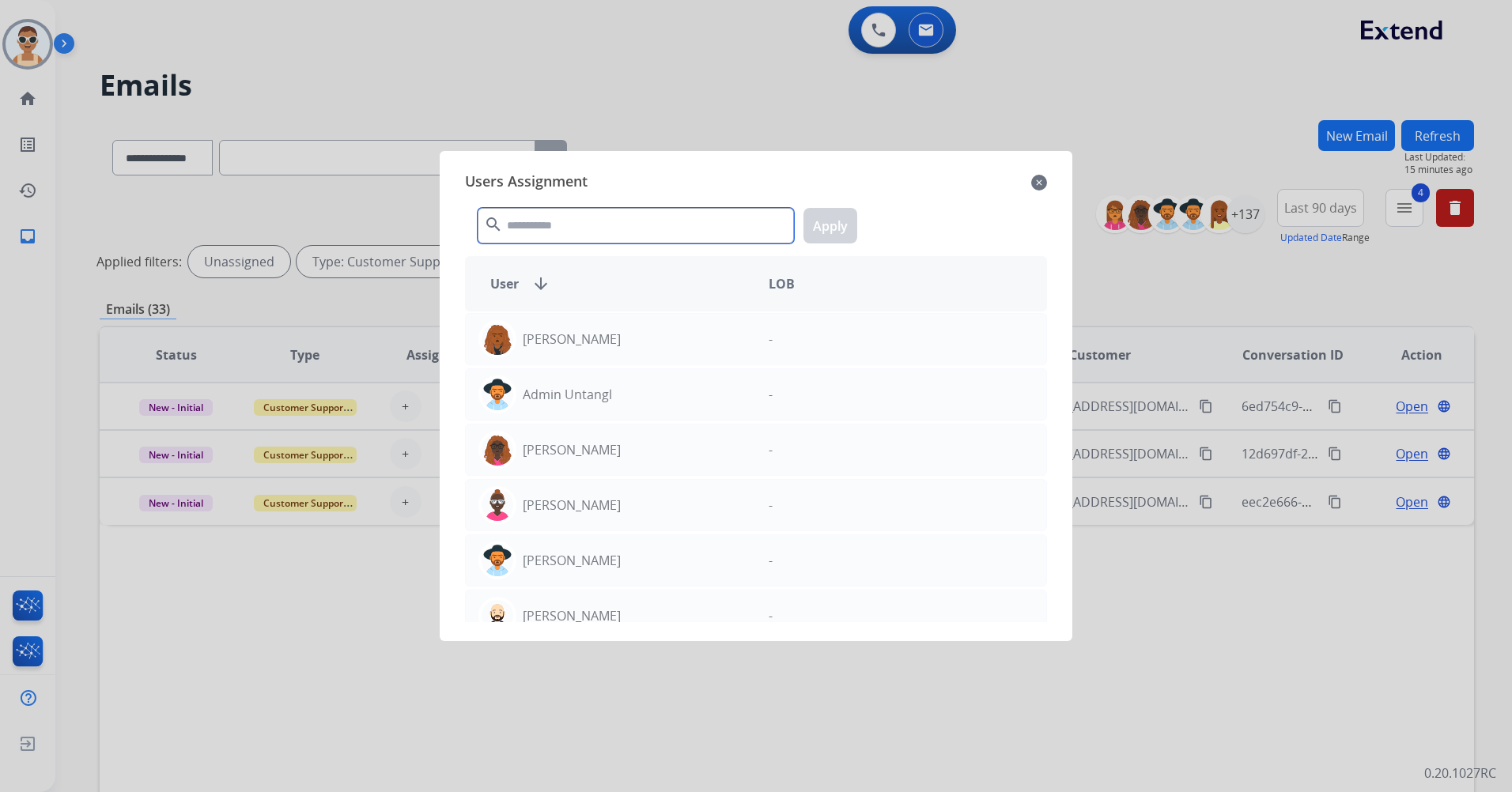
click at [589, 222] on input "text" at bounding box center [636, 225] width 317 height 35
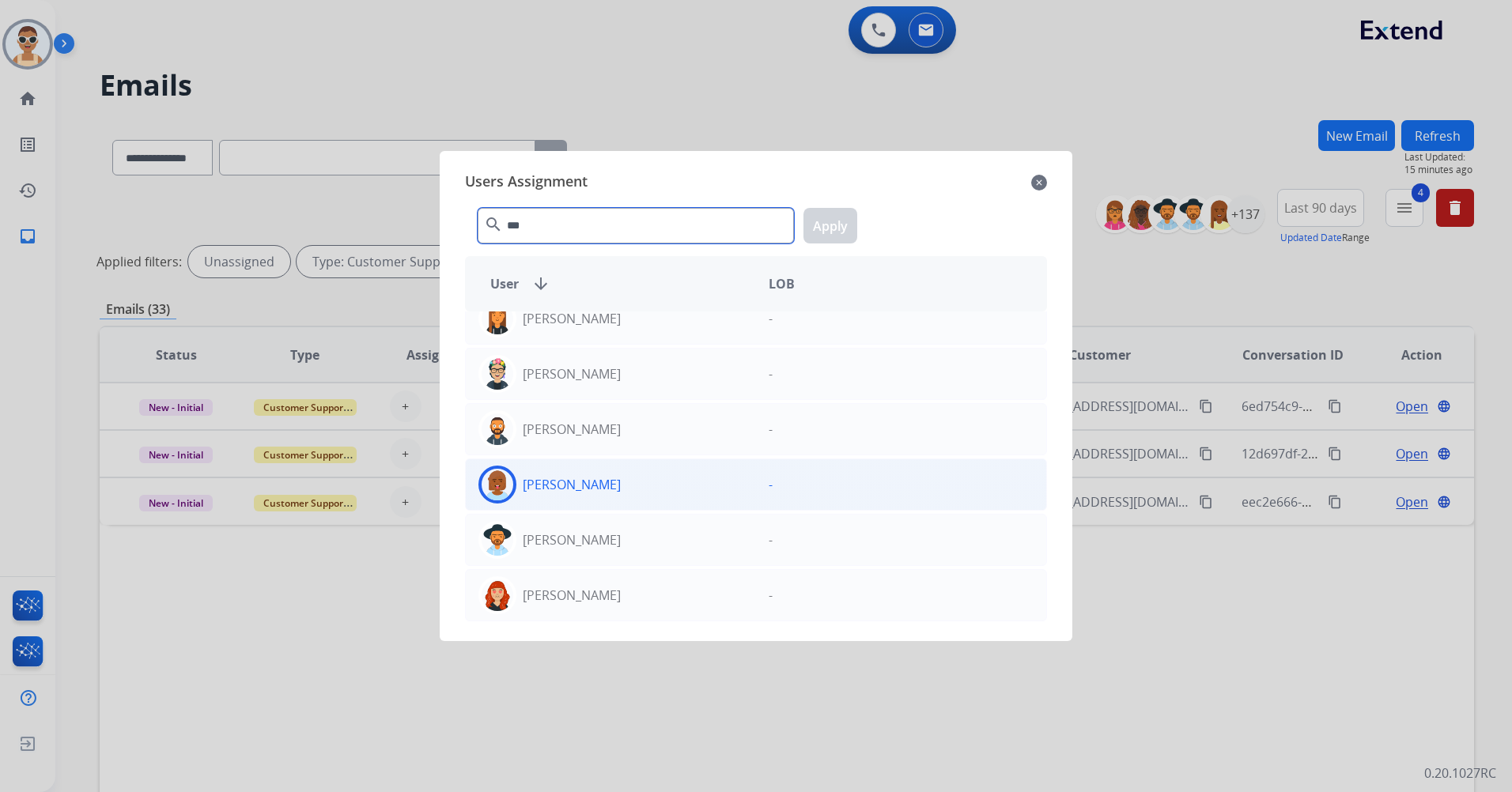
scroll to position [685, 0]
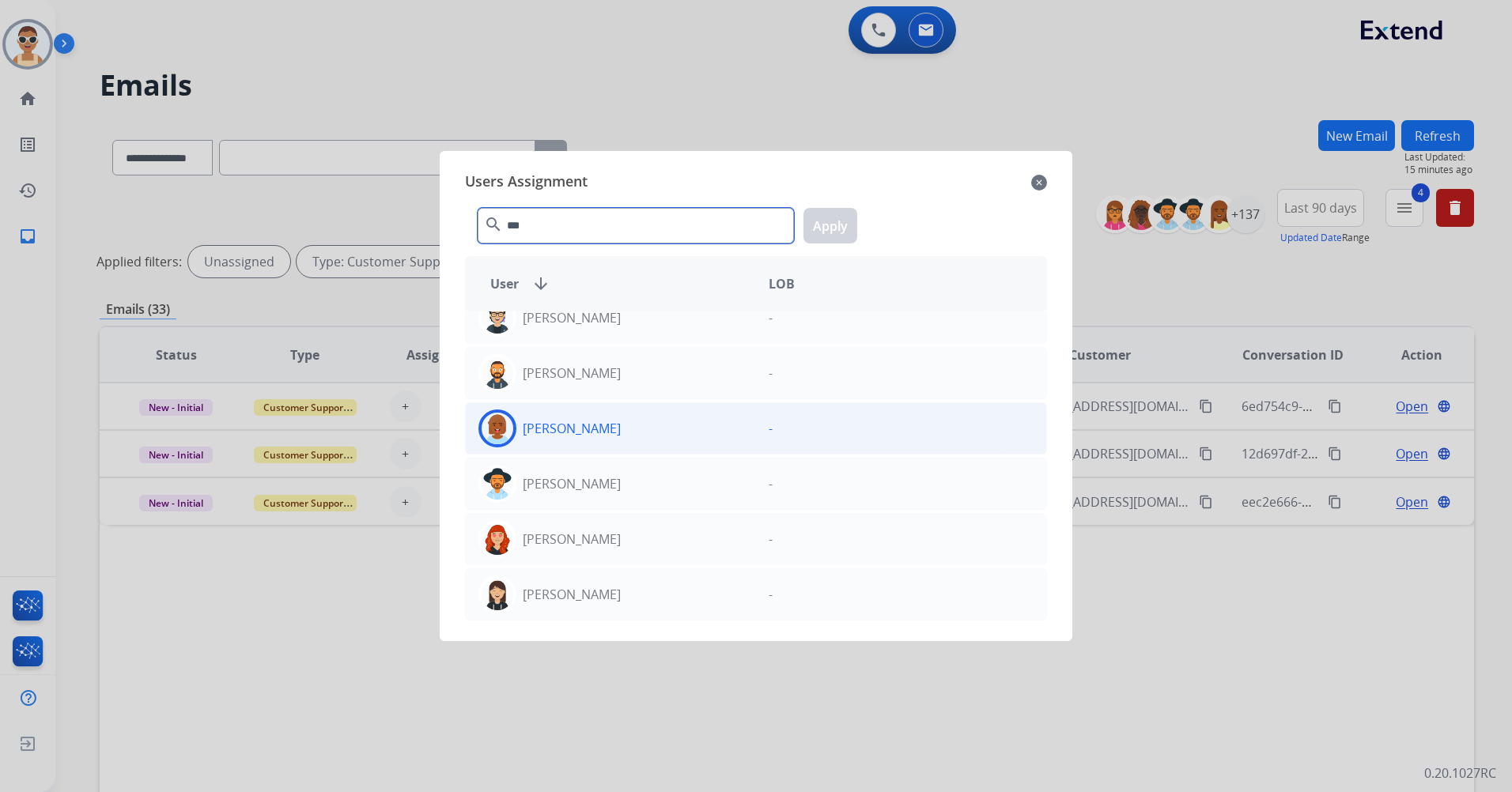
type input "***"
click at [638, 429] on div "[PERSON_NAME]" at bounding box center [611, 429] width 290 height 38
click at [833, 228] on button "Apply" at bounding box center [830, 225] width 53 height 35
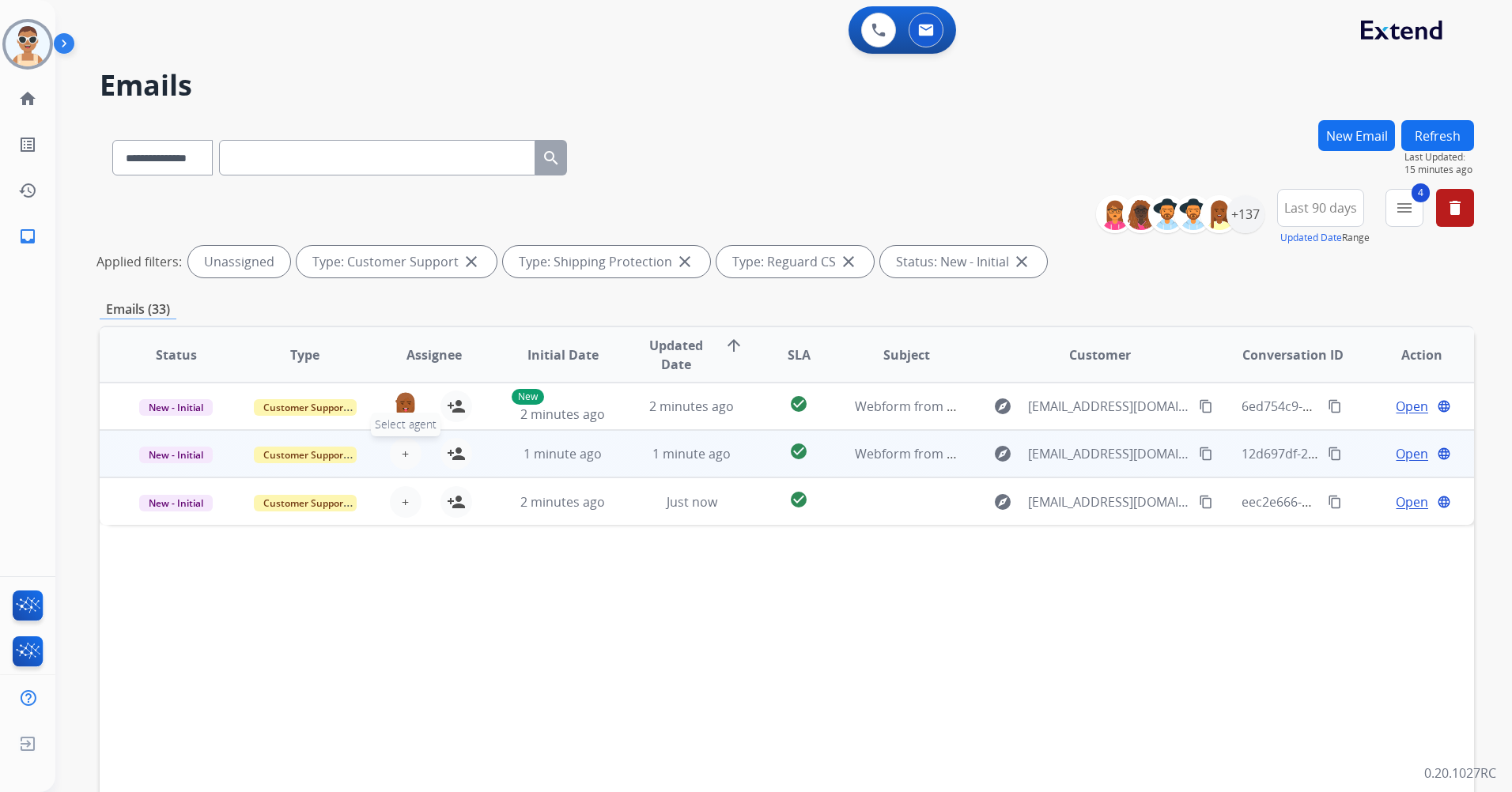
click at [403, 457] on span "+" at bounding box center [404, 454] width 7 height 19
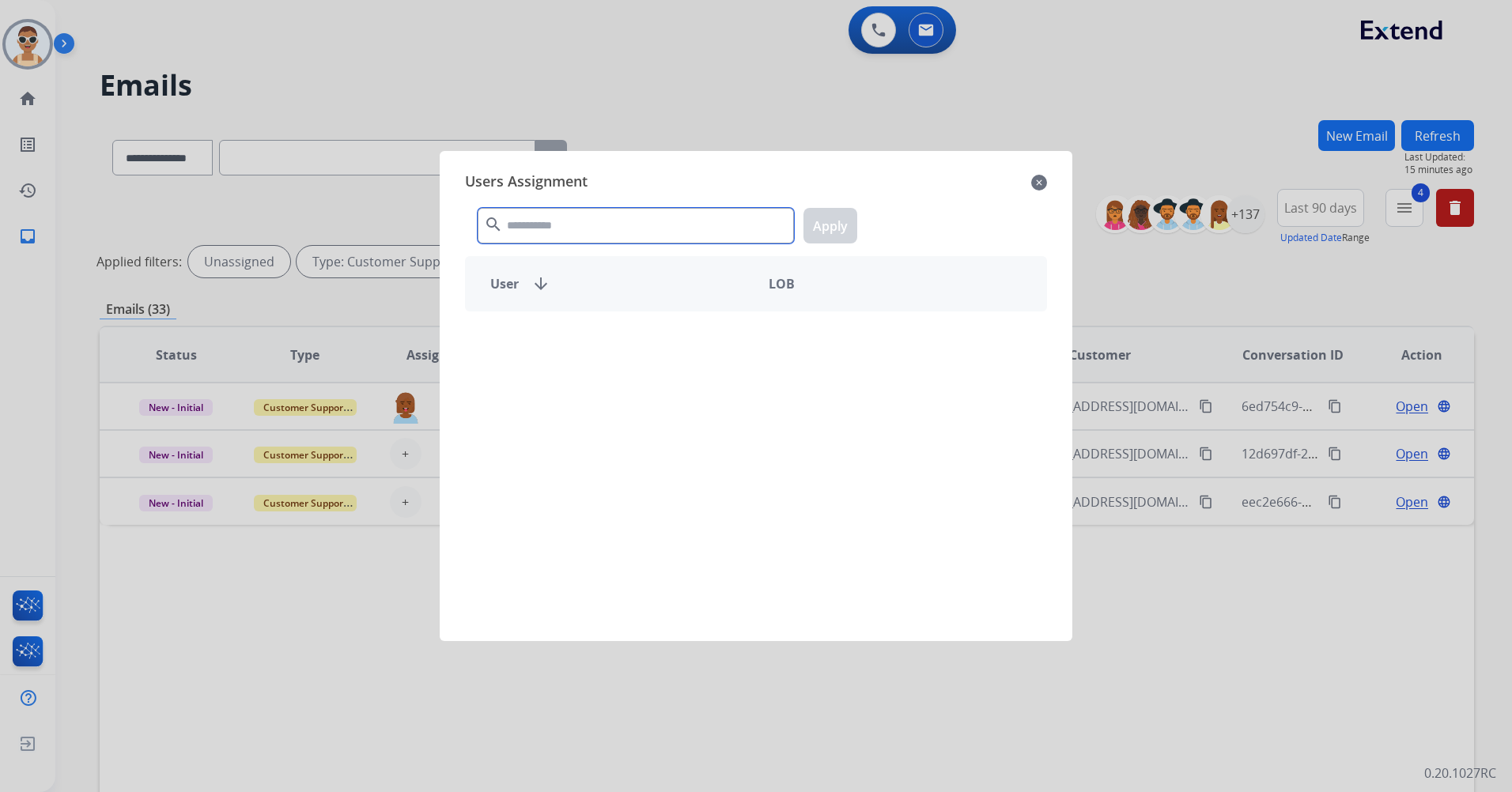
click at [563, 231] on input "text" at bounding box center [636, 225] width 317 height 35
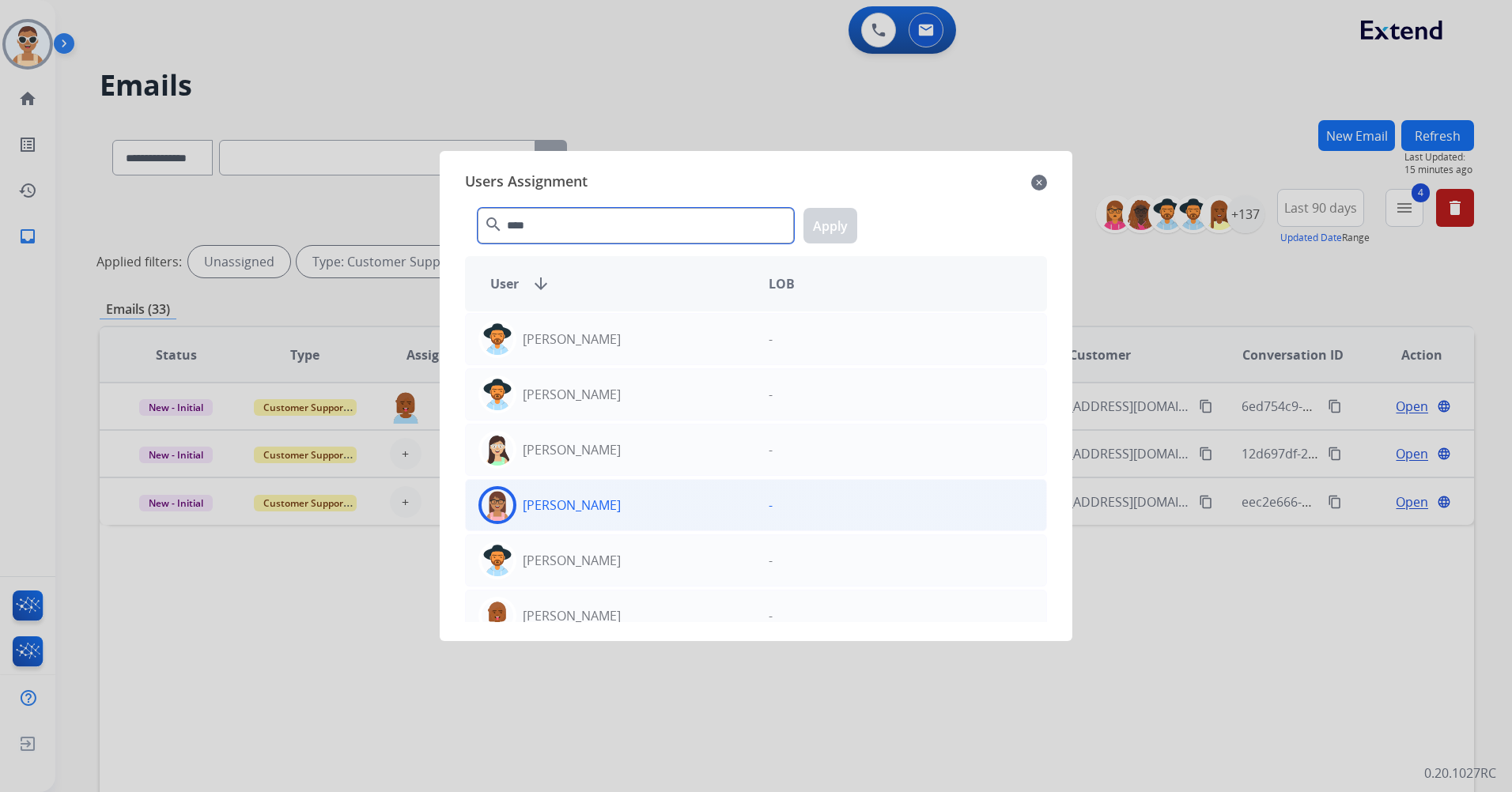
scroll to position [21, 0]
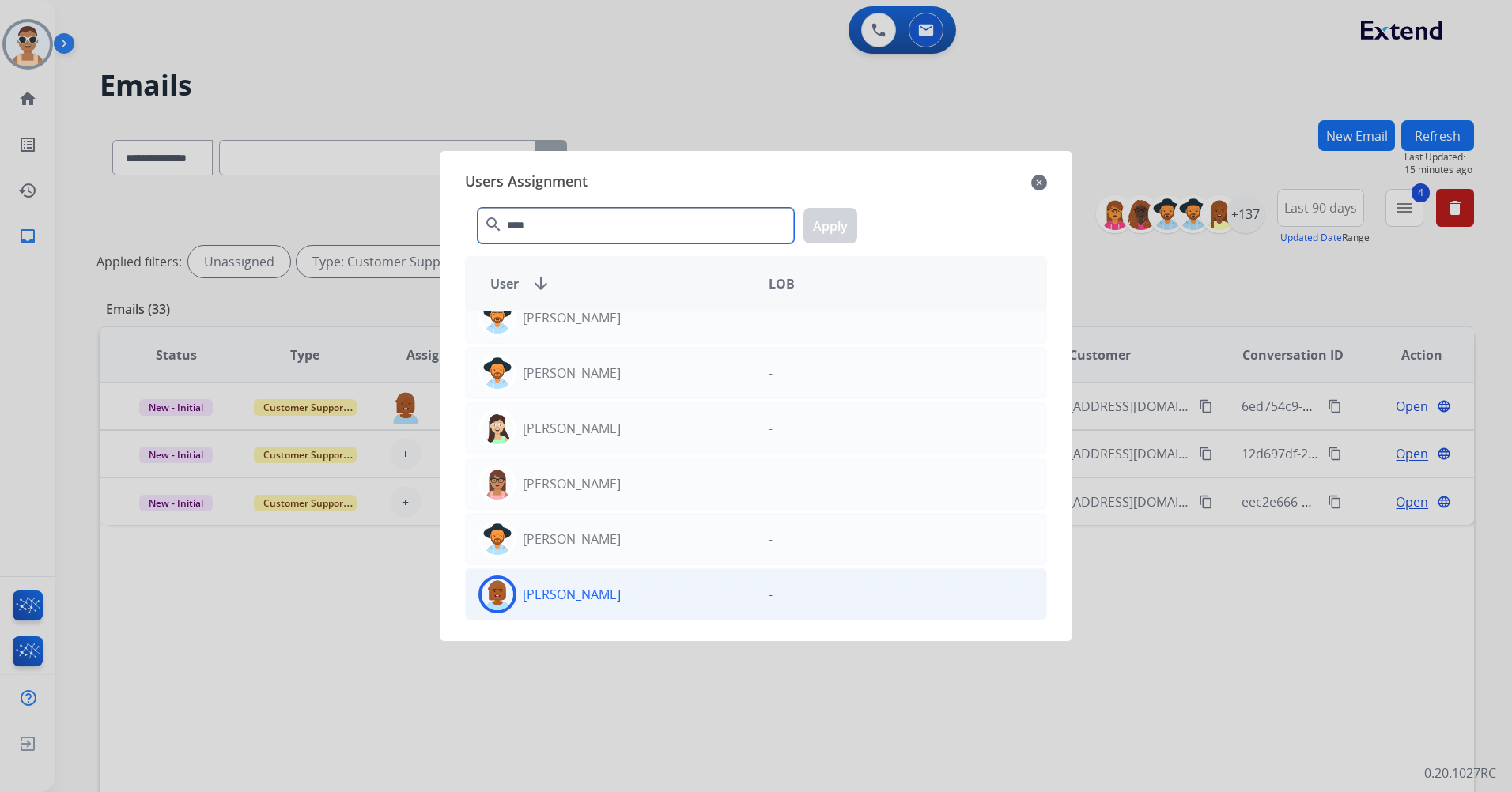
type input "****"
drag, startPoint x: 607, startPoint y: 580, endPoint x: 647, endPoint y: 540, distance: 56.6
click at [607, 579] on div "[PERSON_NAME]" at bounding box center [611, 595] width 290 height 38
click at [830, 229] on button "Apply" at bounding box center [830, 225] width 53 height 35
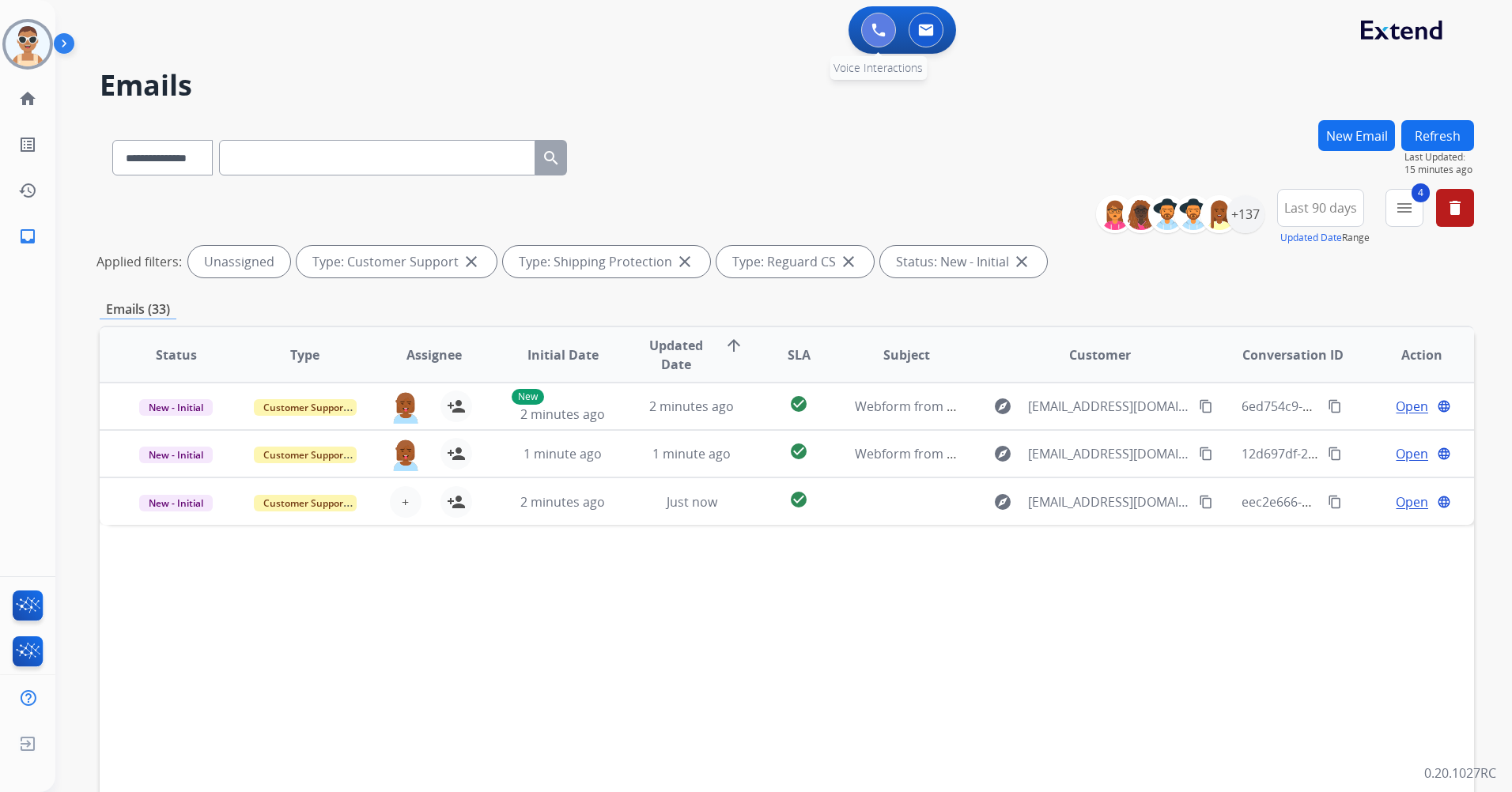
click at [877, 27] on img at bounding box center [878, 30] width 14 height 14
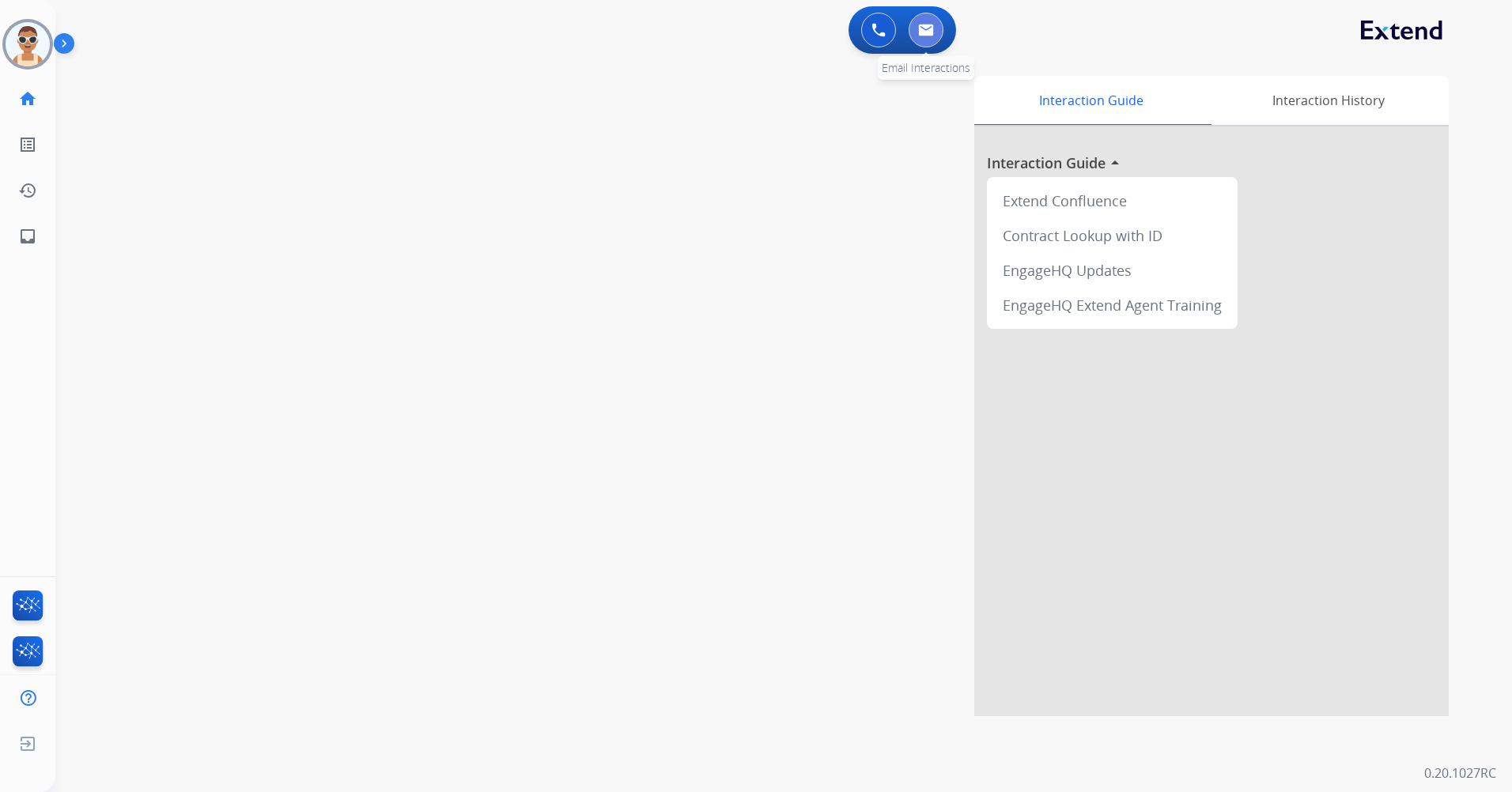
click at [924, 32] on img at bounding box center [926, 30] width 16 height 12
select select "**********"
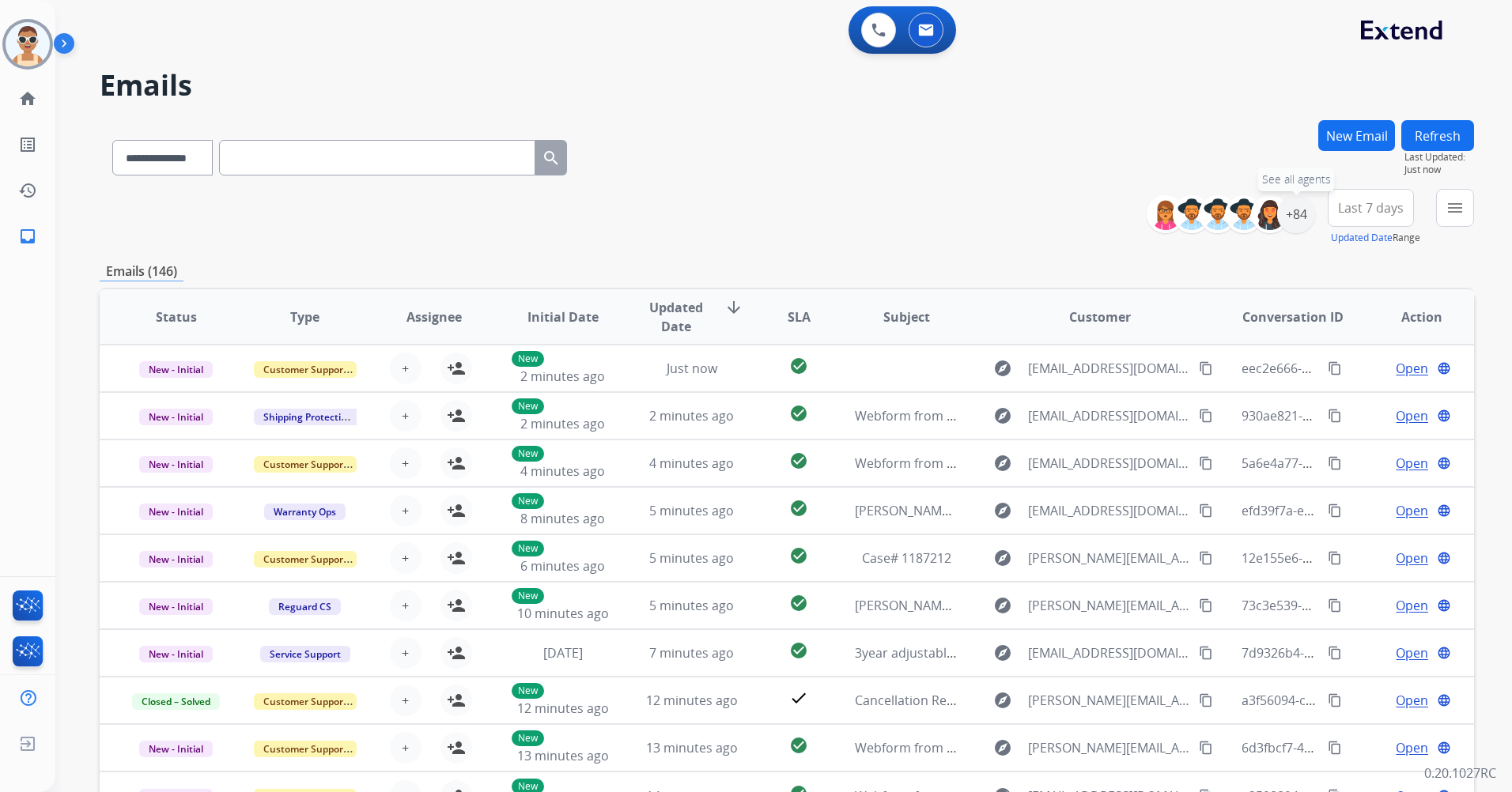
drag, startPoint x: 1297, startPoint y: 215, endPoint x: 1287, endPoint y: 254, distance: 40.3
click at [1297, 215] on div "+84" at bounding box center [1297, 214] width 38 height 38
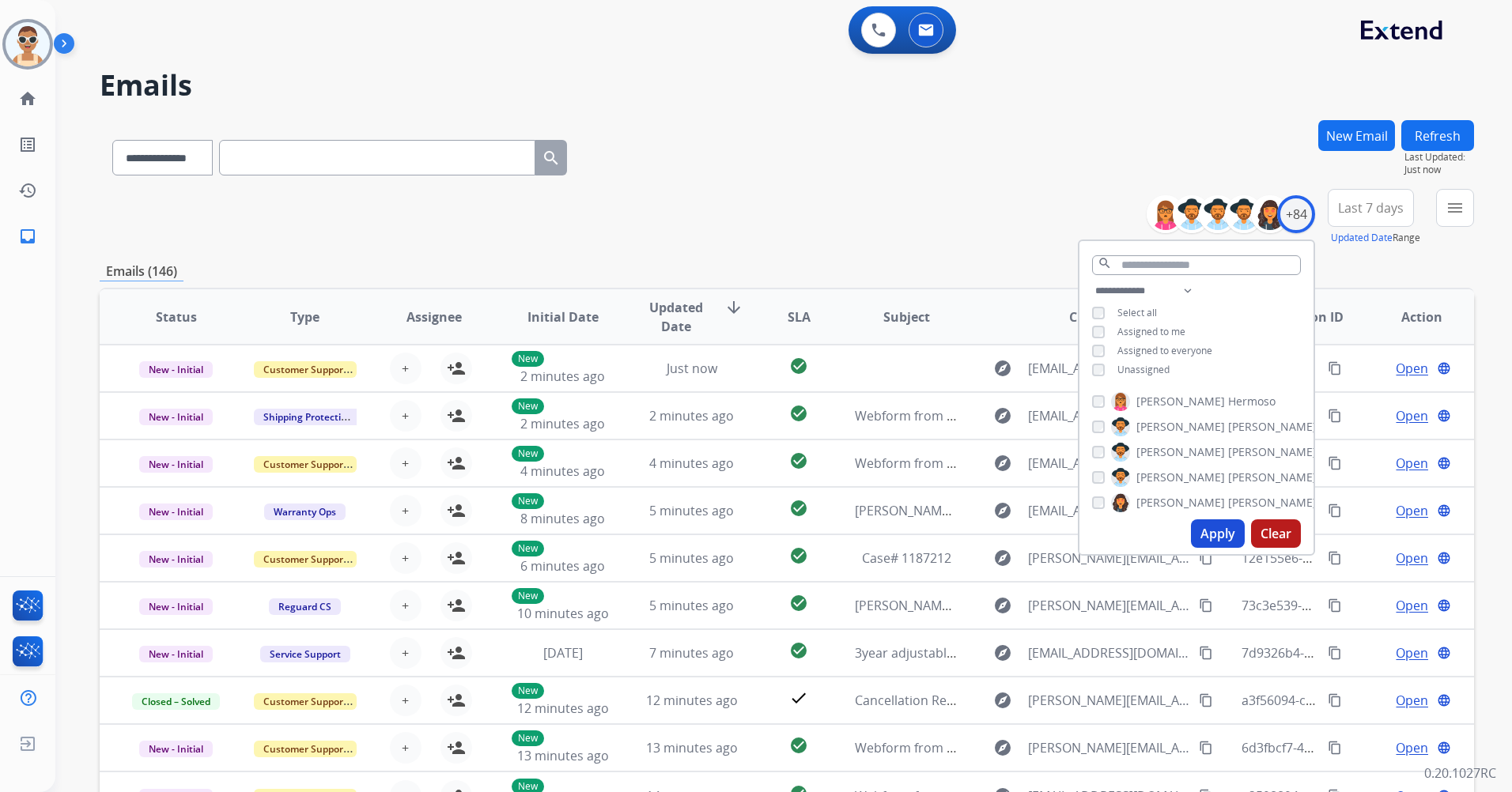
click at [1180, 329] on span "Assigned to me" at bounding box center [1151, 332] width 68 height 13
click at [1211, 530] on button "Apply" at bounding box center [1217, 534] width 53 height 29
click at [1376, 191] on button "Last 7 days" at bounding box center [1371, 208] width 86 height 38
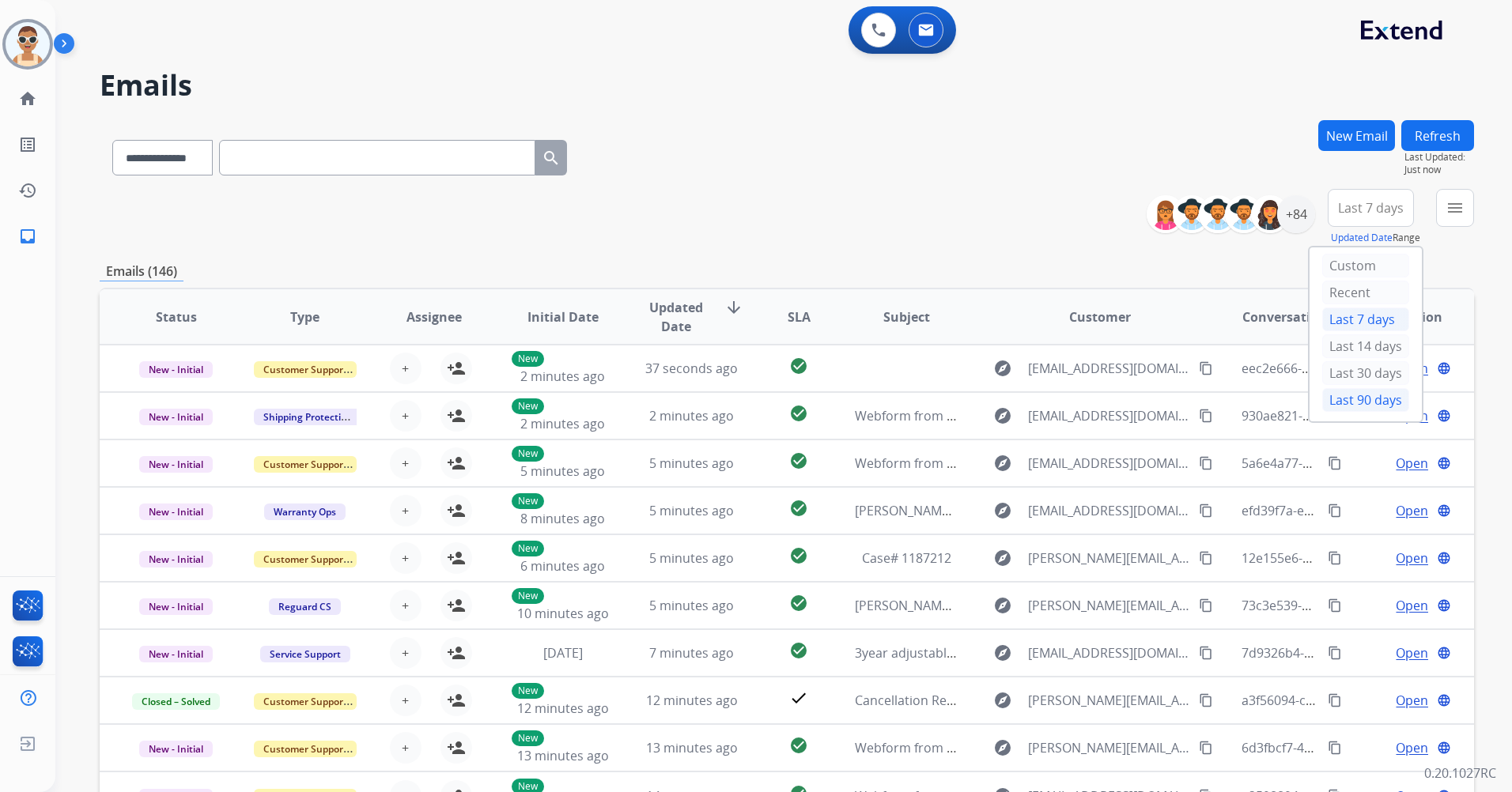
click at [1340, 400] on div "Last 90 days" at bounding box center [1365, 399] width 87 height 24
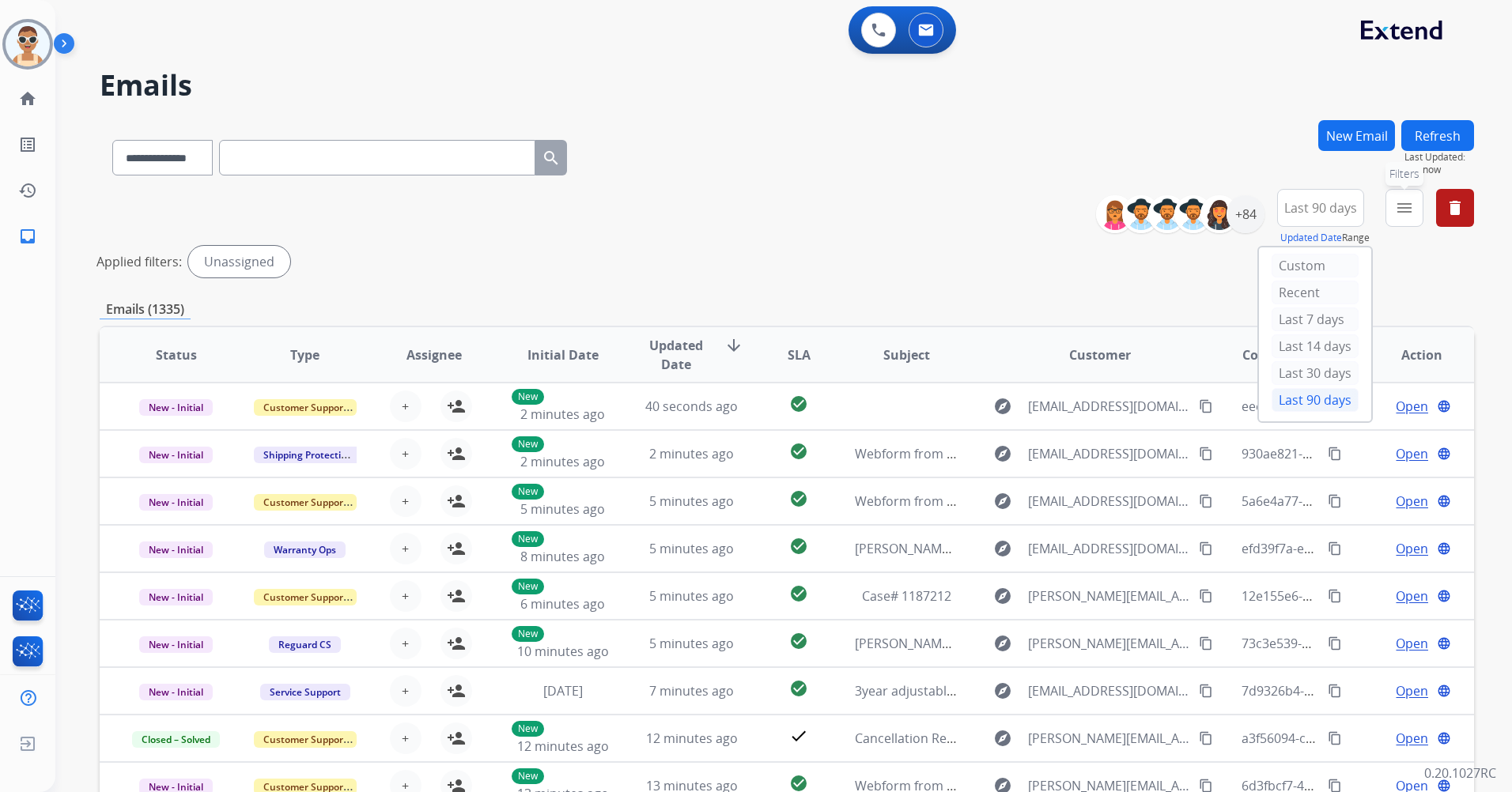
click at [1404, 207] on mat-icon "menu" at bounding box center [1404, 208] width 19 height 19
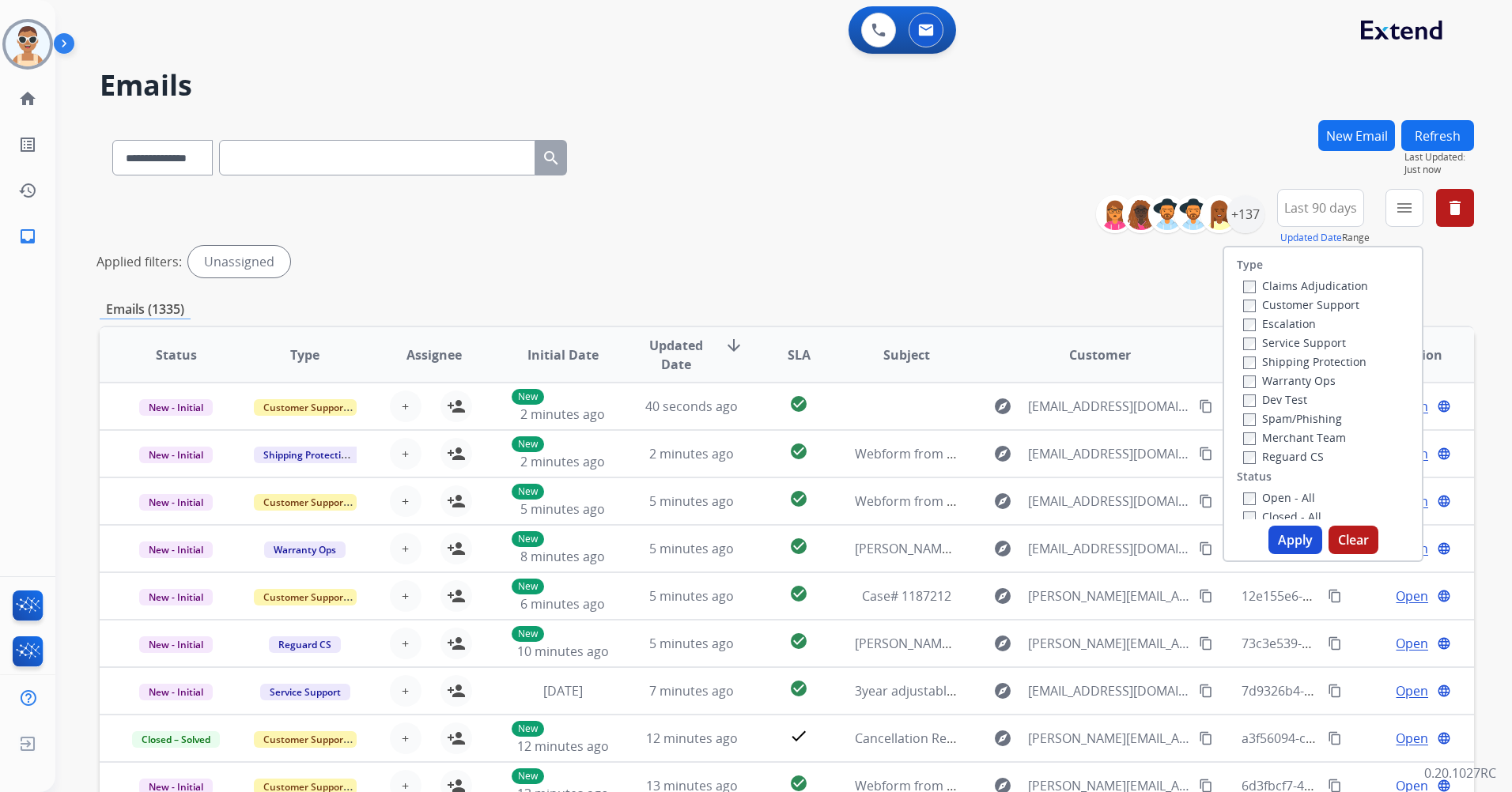
click at [1339, 303] on label "Customer Support" at bounding box center [1301, 305] width 116 height 15
click at [1324, 355] on label "Shipping Protection" at bounding box center [1304, 362] width 123 height 15
drag, startPoint x: 1301, startPoint y: 457, endPoint x: 1325, endPoint y: 444, distance: 27.3
click at [1300, 457] on label "Reguard CS" at bounding box center [1283, 457] width 81 height 15
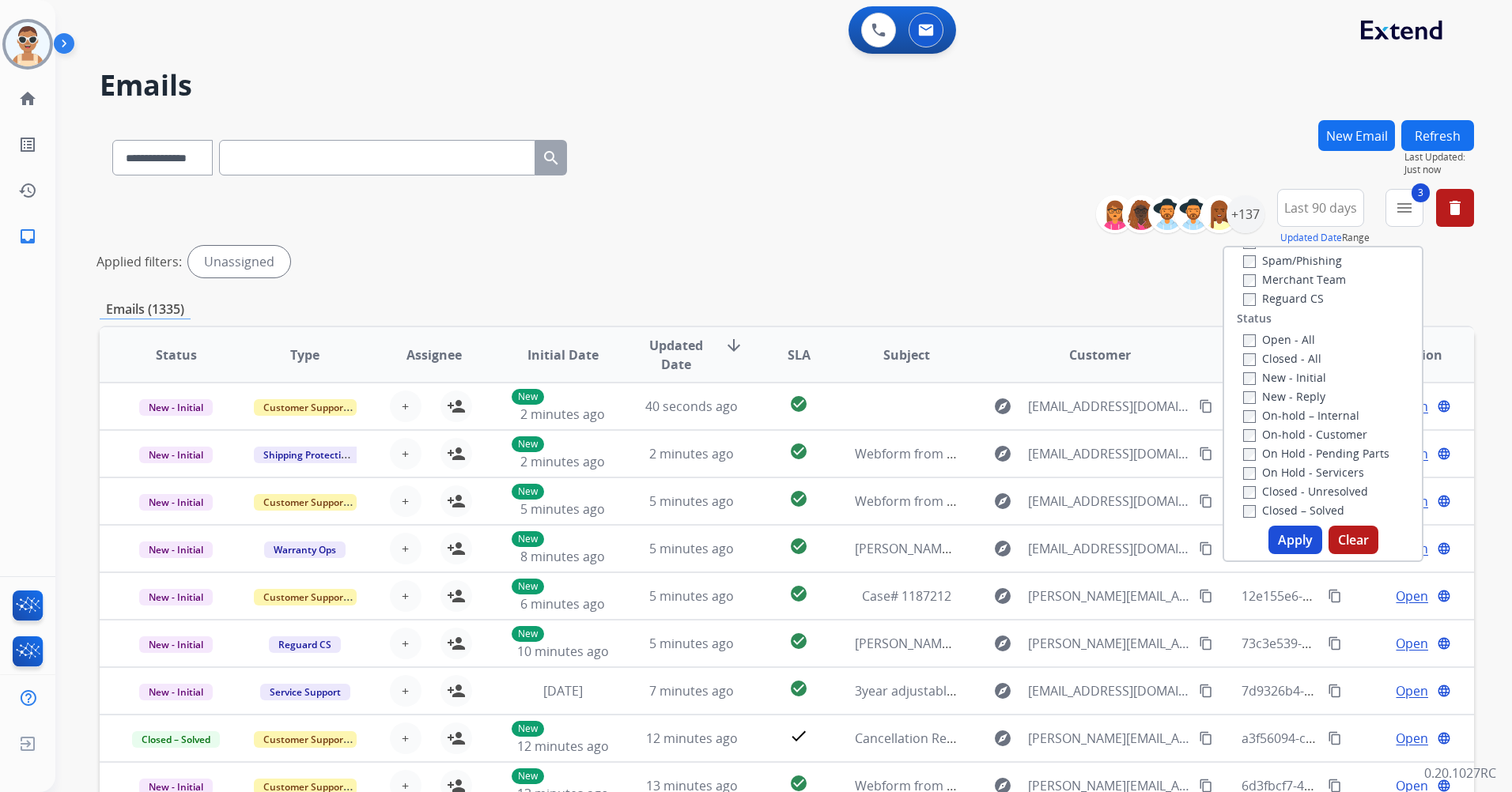
click at [1283, 378] on label "New - Initial" at bounding box center [1284, 377] width 83 height 15
click at [1278, 541] on button "Apply" at bounding box center [1296, 540] width 53 height 29
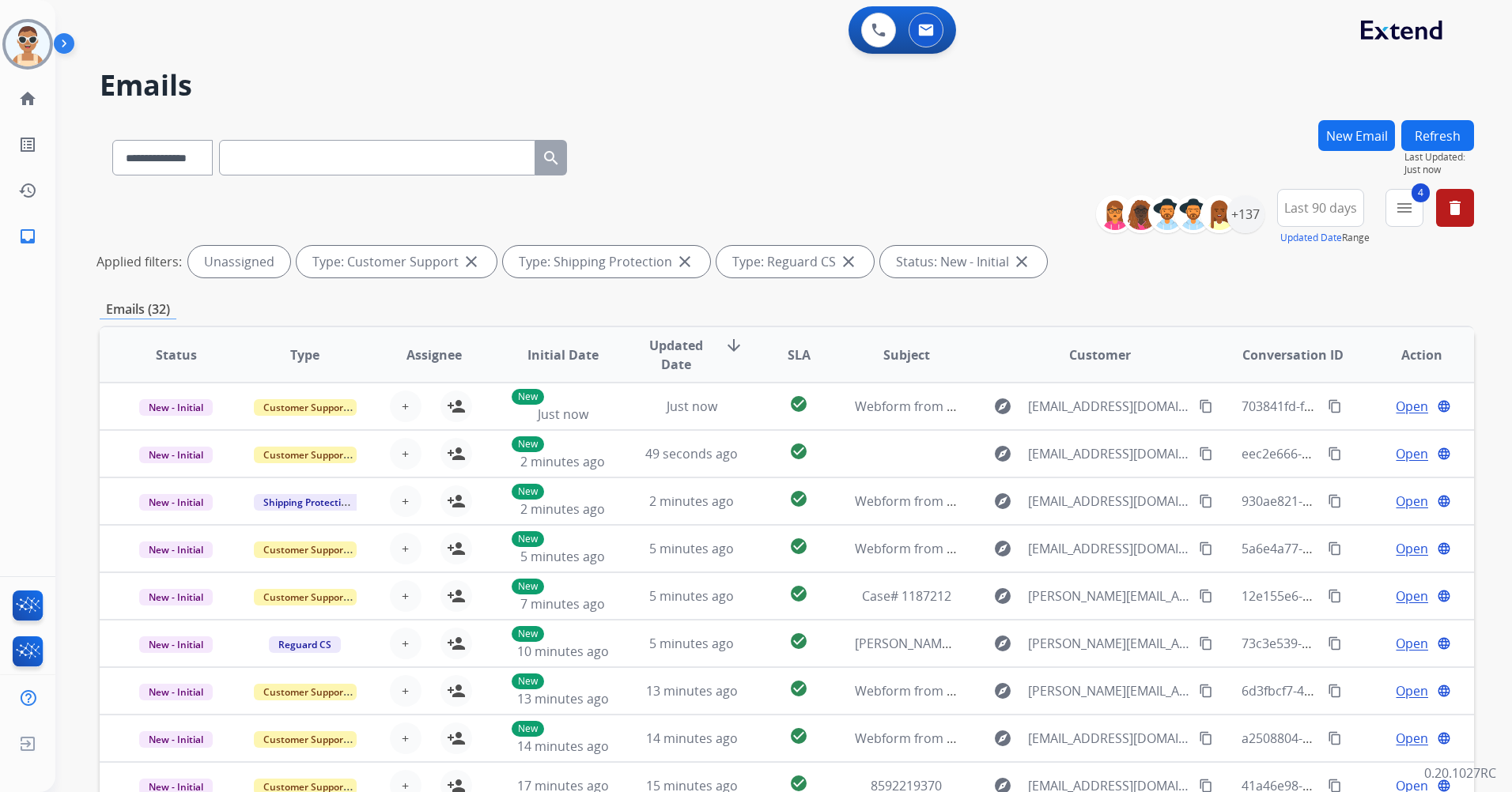
click at [671, 355] on span "Updated Date" at bounding box center [676, 355] width 72 height 38
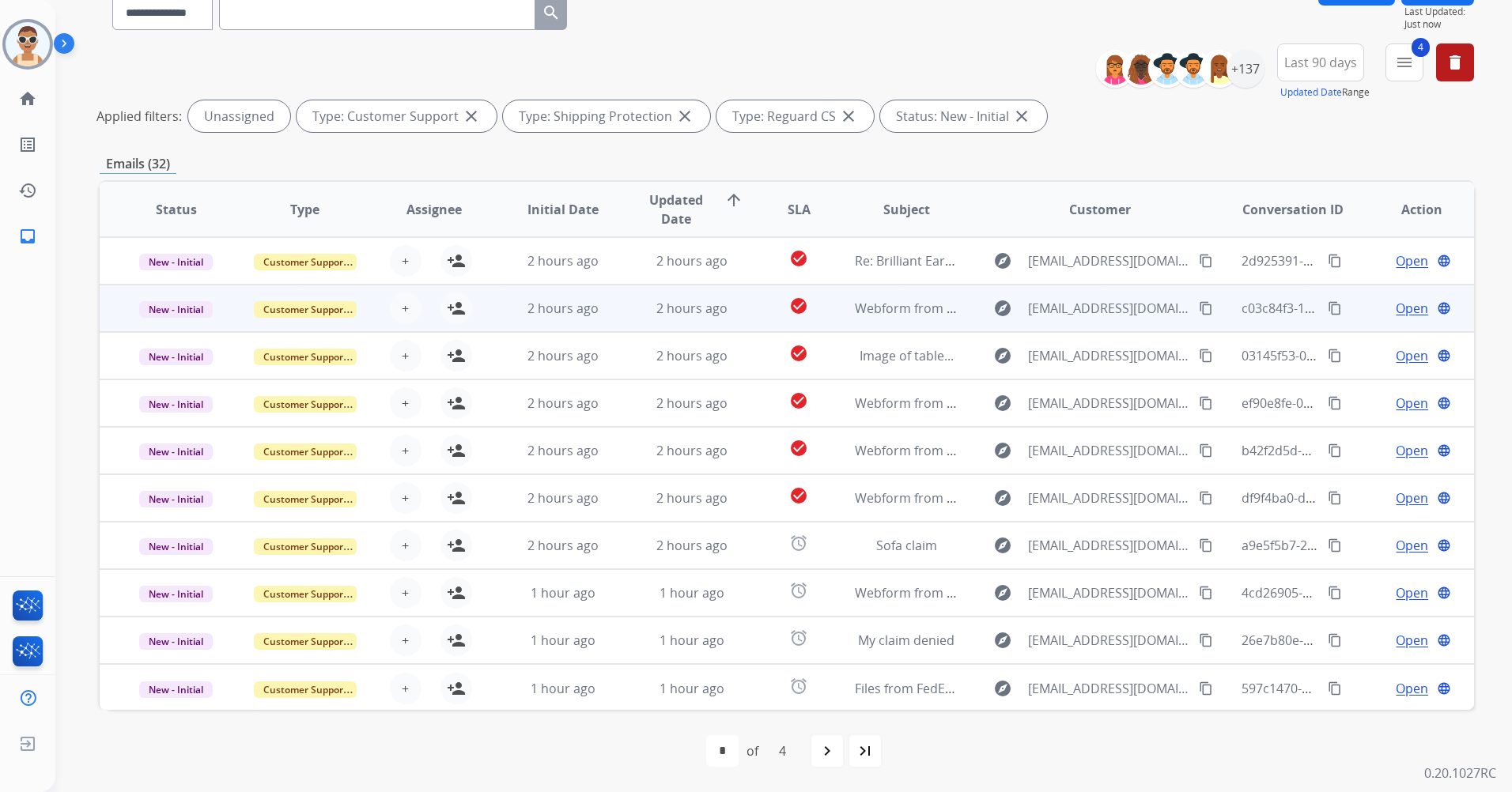
scroll to position [2, 0]
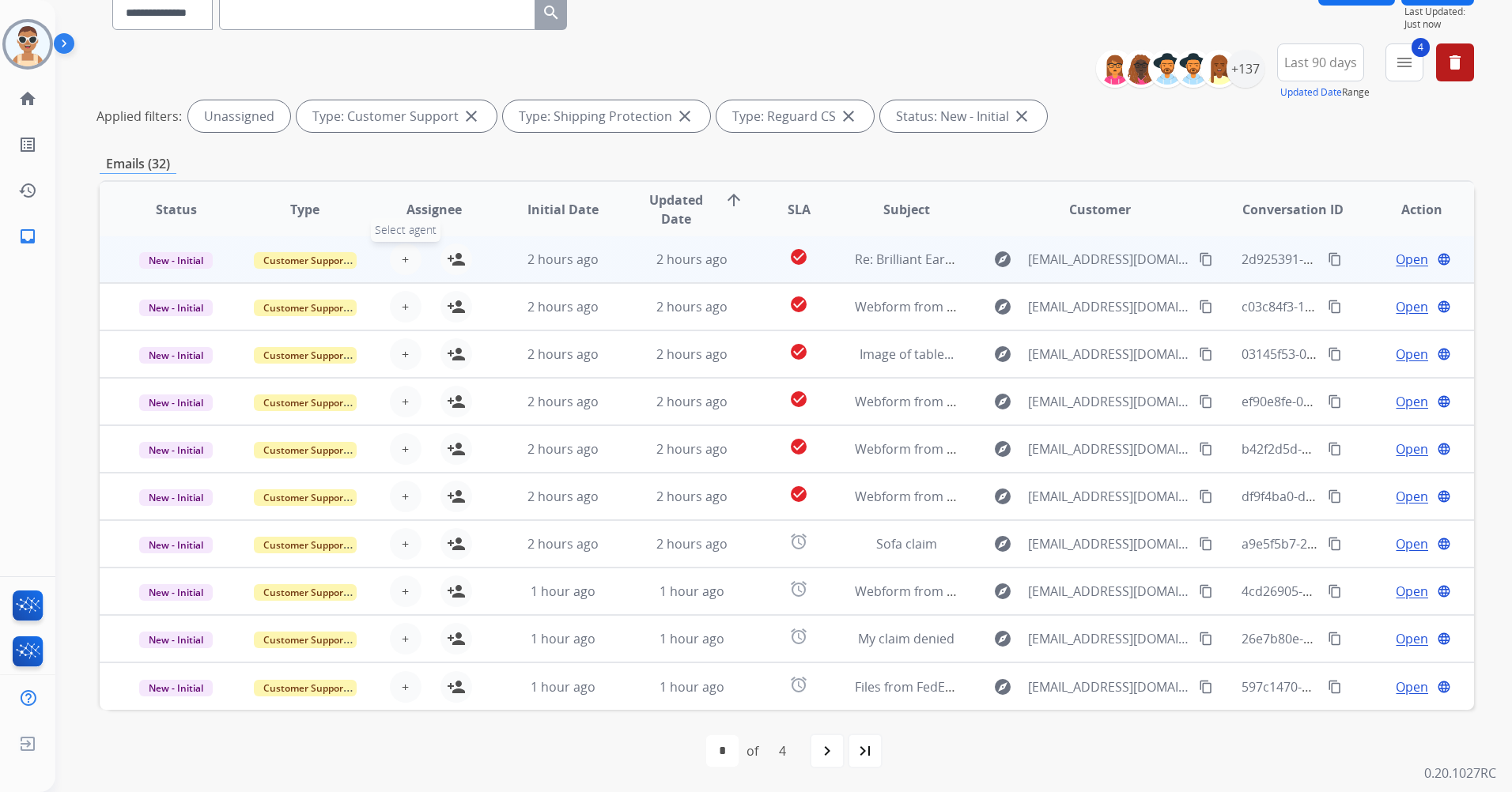
click at [398, 252] on button "+ Select agent" at bounding box center [405, 259] width 31 height 31
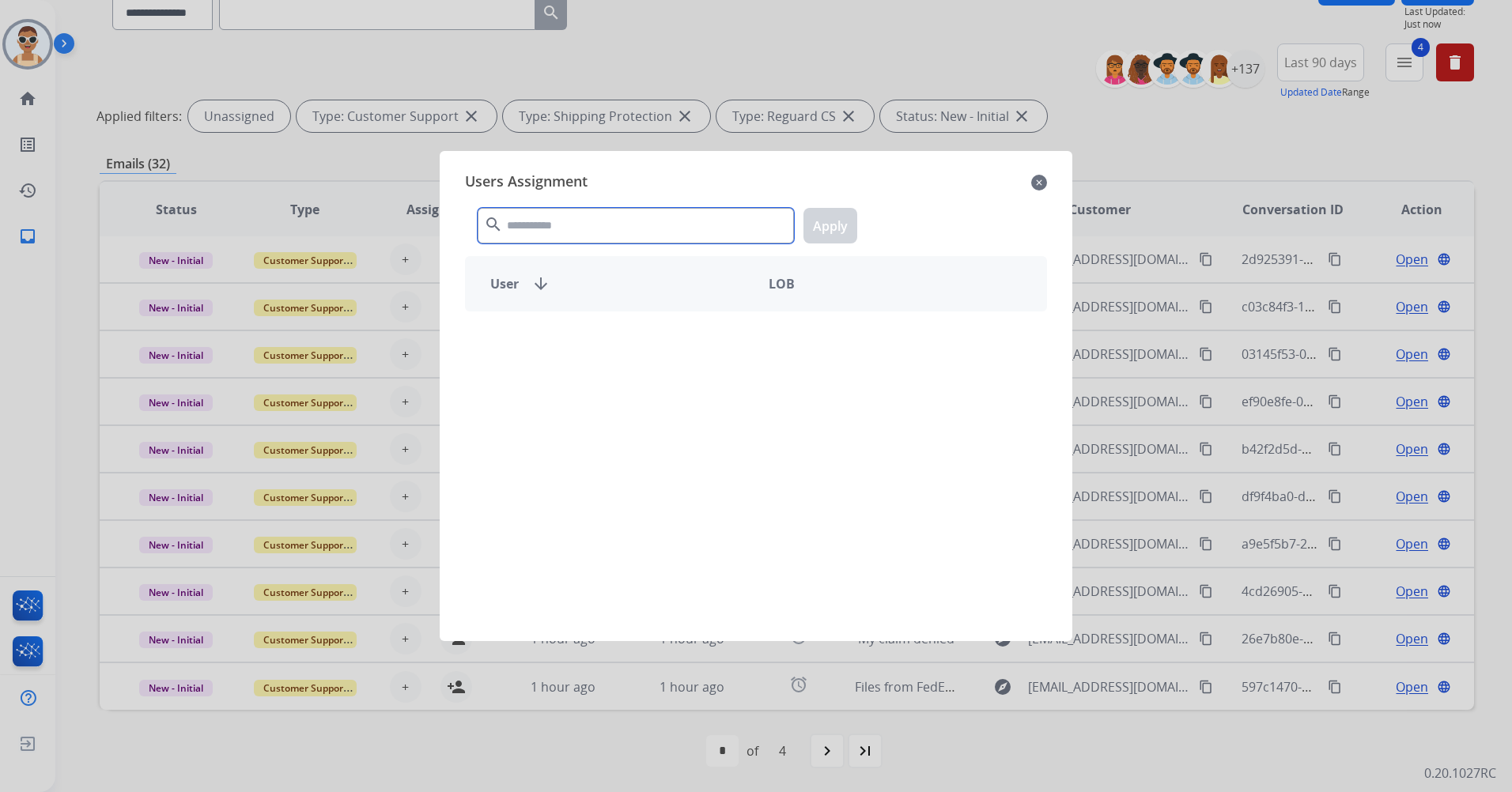
click at [603, 233] on input "text" at bounding box center [636, 225] width 317 height 35
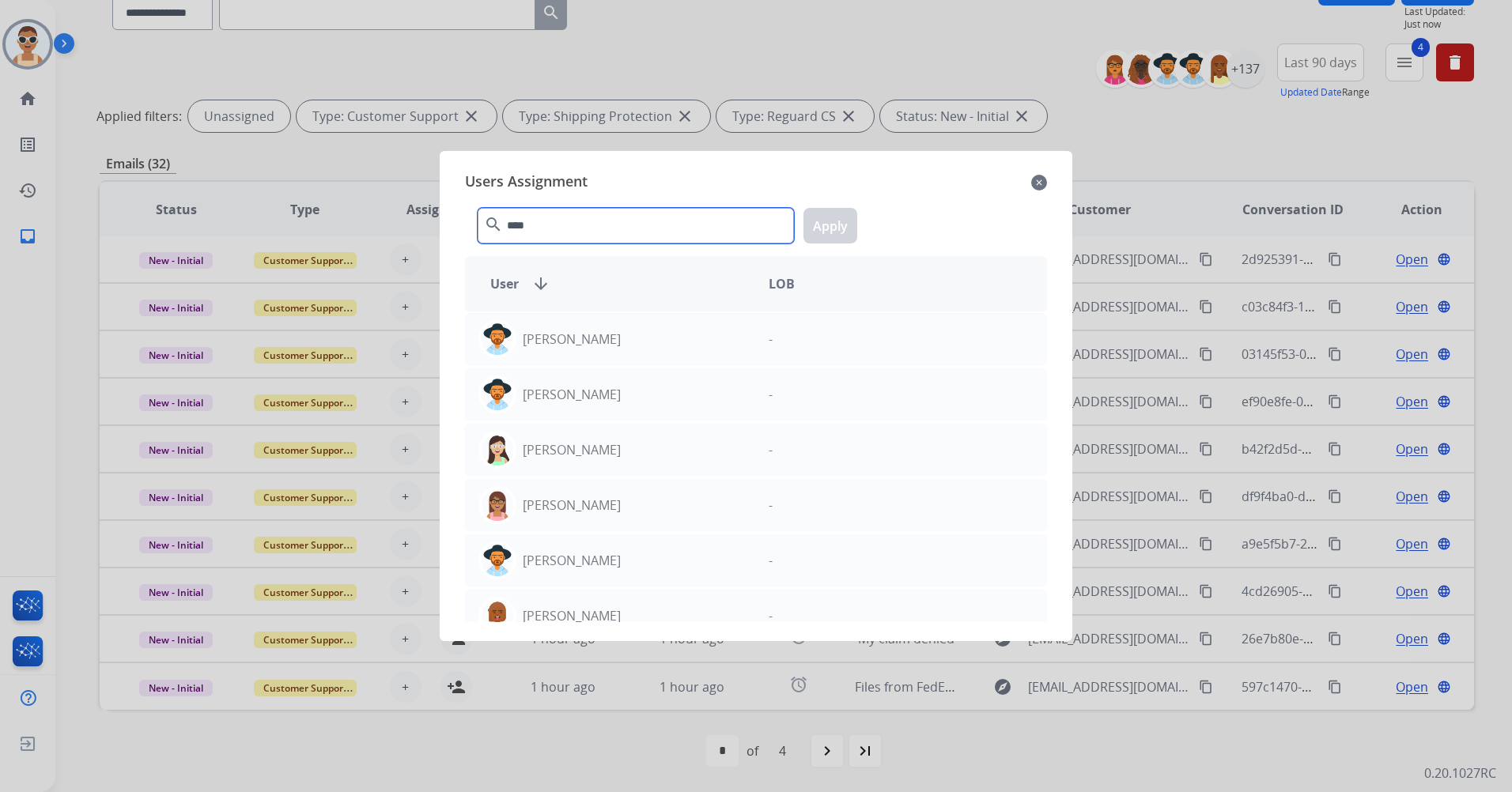
type input "****"
click at [617, 628] on div "Users Assignment close **** search Apply User arrow_downward LOB [PERSON_NAME] …" at bounding box center [756, 396] width 607 height 465
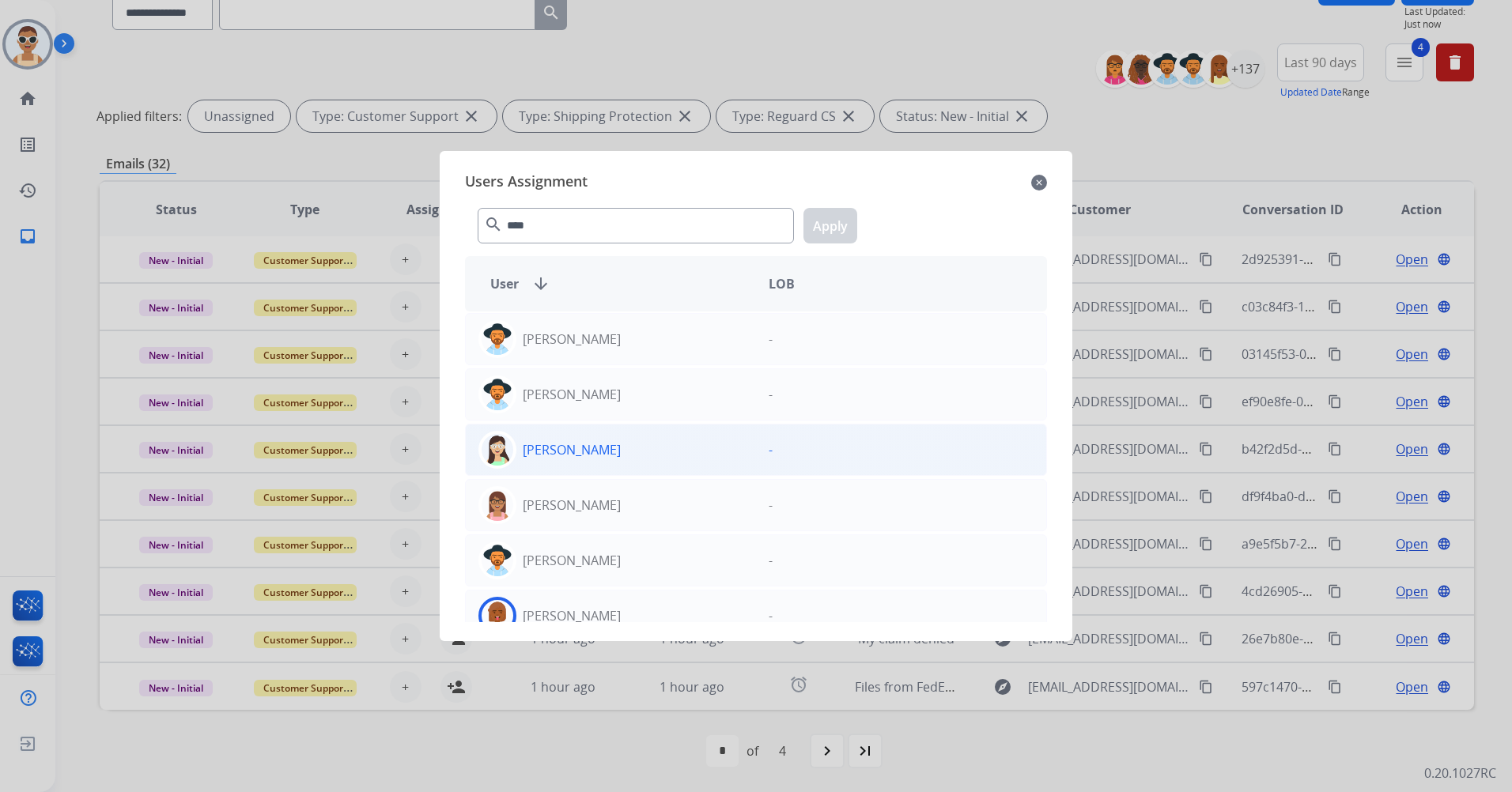
drag, startPoint x: 629, startPoint y: 601, endPoint x: 766, endPoint y: 472, distance: 188.2
click at [629, 601] on div "[PERSON_NAME]" at bounding box center [611, 616] width 290 height 38
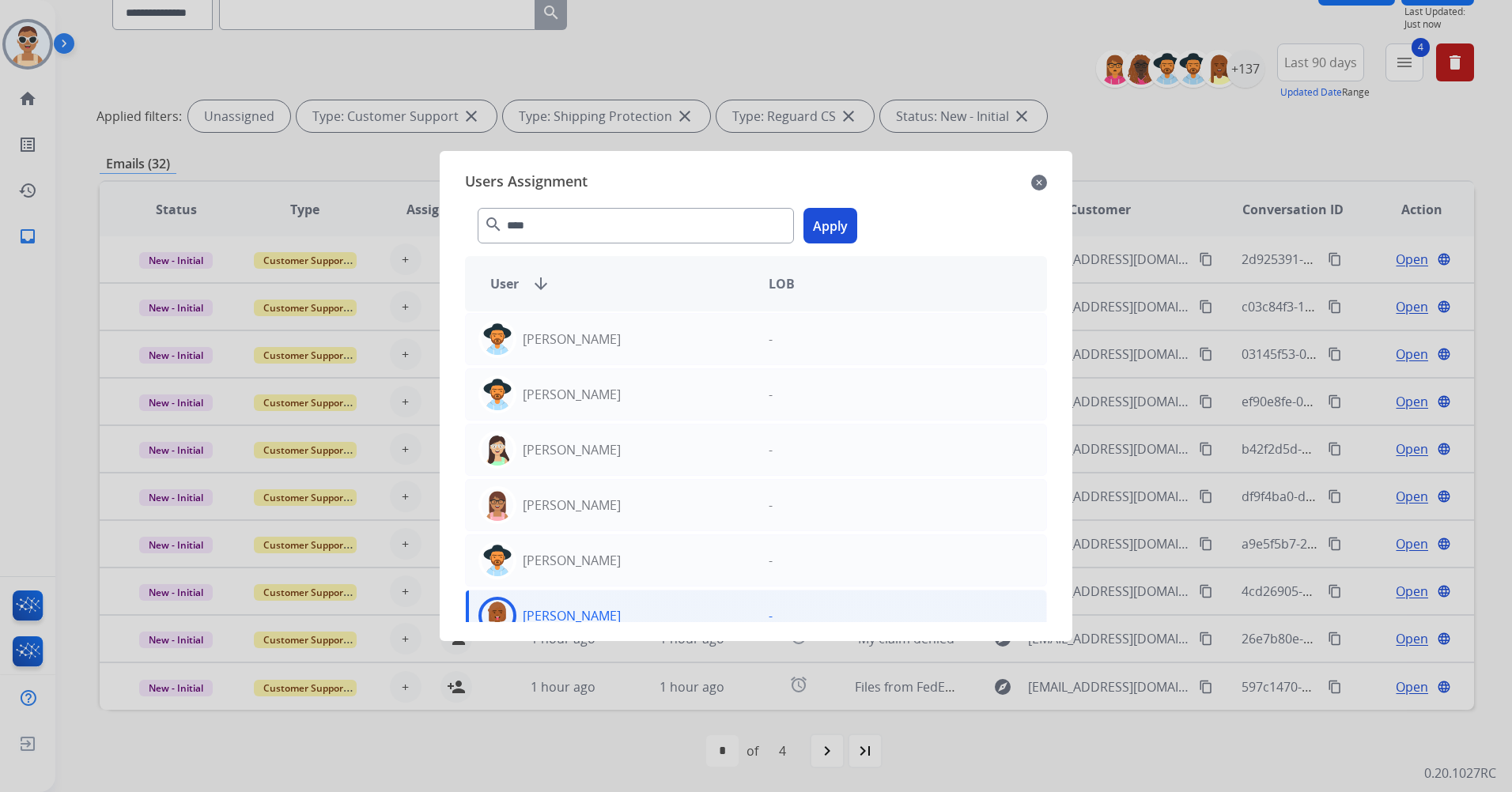
click at [833, 230] on button "Apply" at bounding box center [830, 225] width 53 height 35
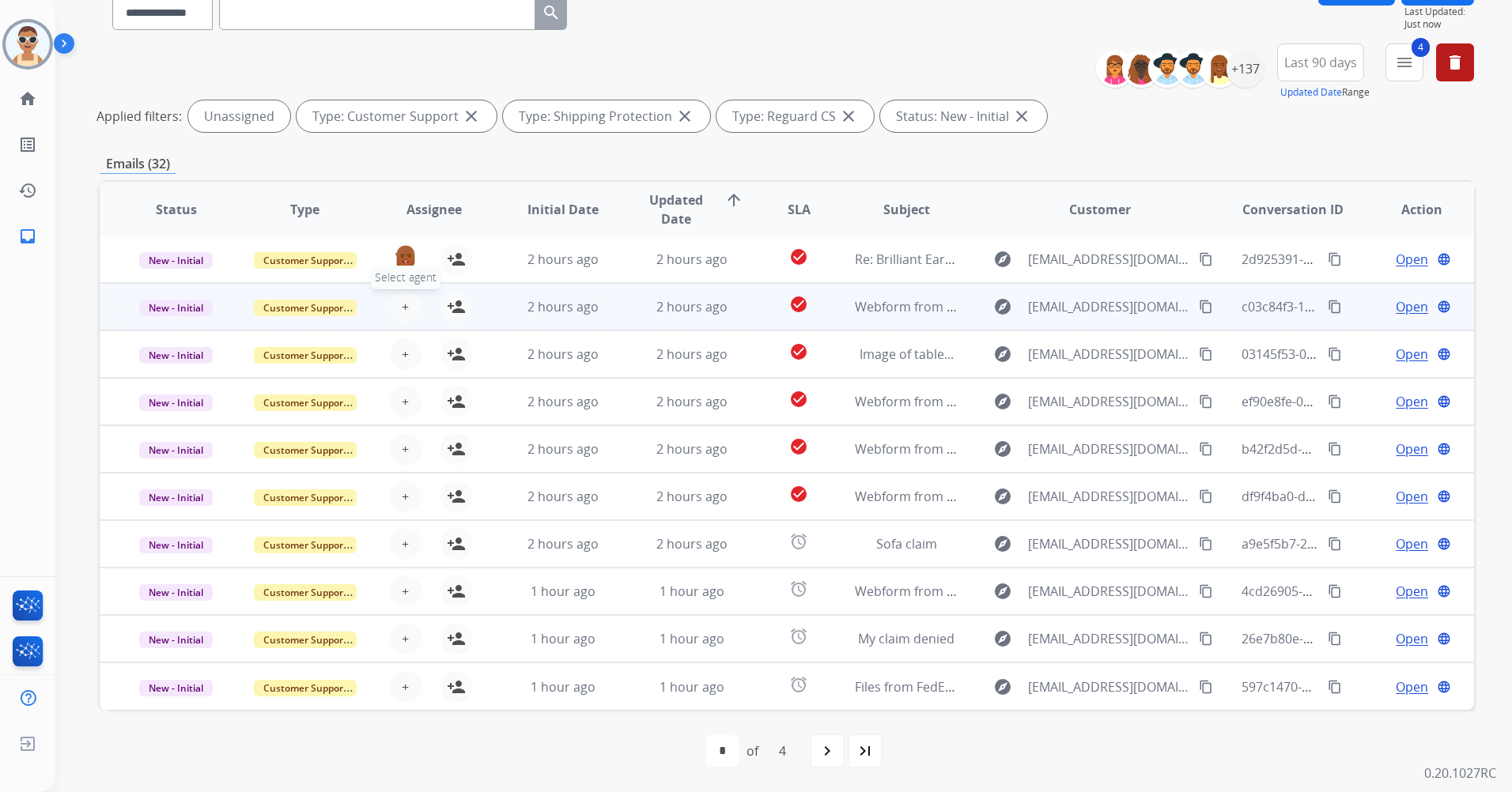
click at [401, 308] on span "+" at bounding box center [404, 307] width 7 height 19
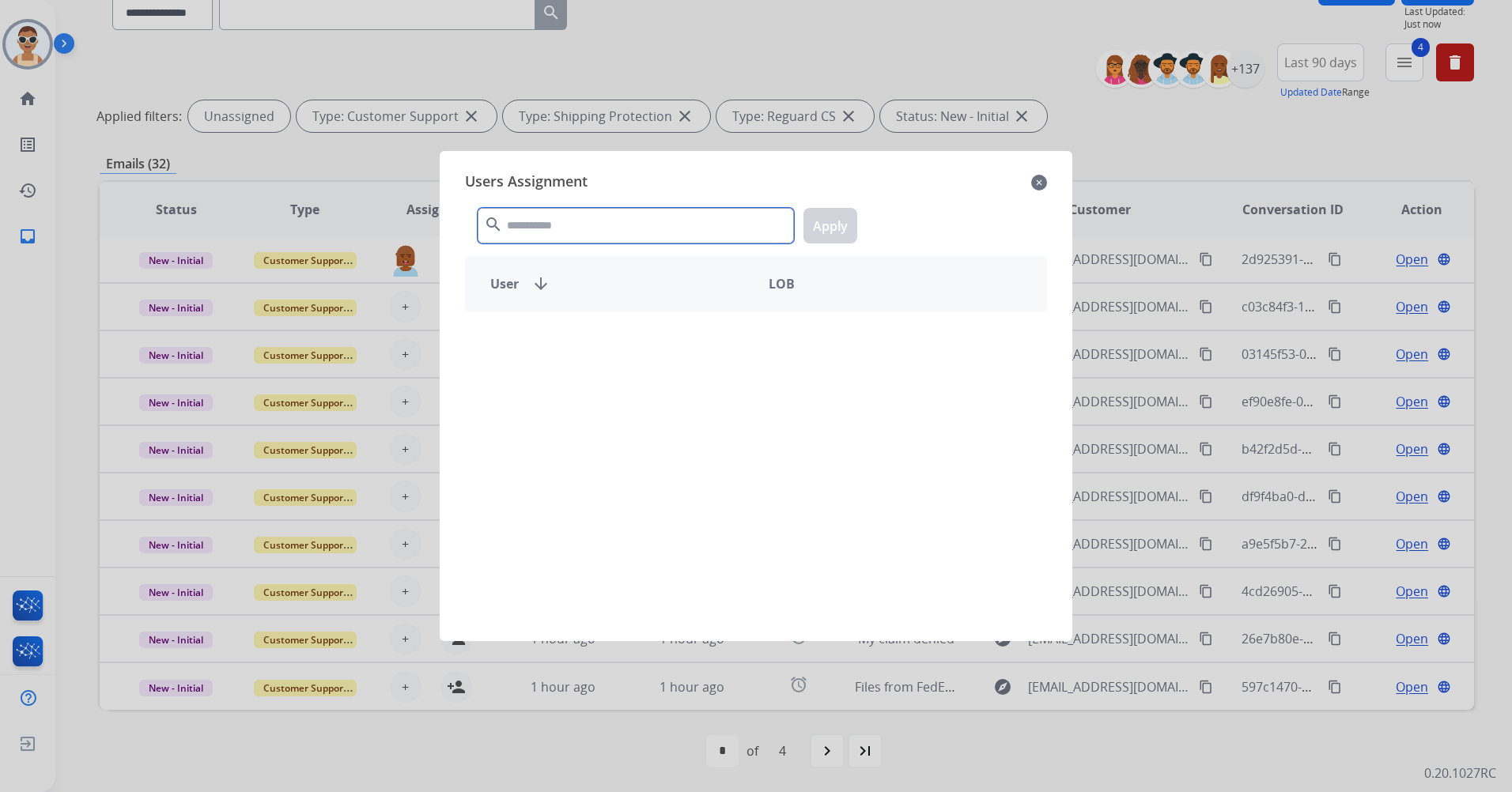
click at [545, 230] on input "text" at bounding box center [636, 225] width 317 height 35
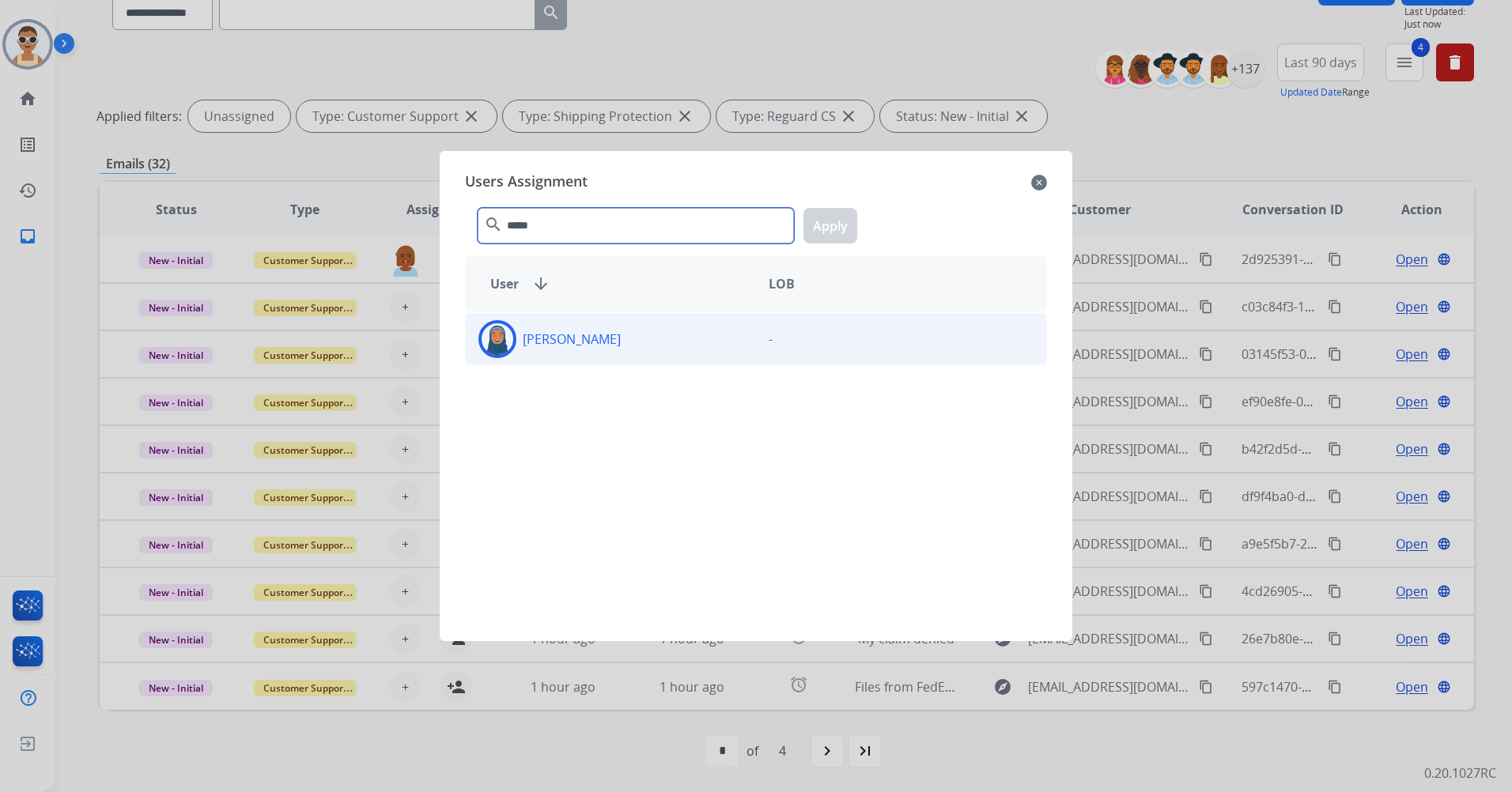
type input "*****"
click at [693, 355] on div "[PERSON_NAME]" at bounding box center [611, 339] width 290 height 38
click at [857, 230] on div "***** search Apply" at bounding box center [756, 222] width 582 height 54
click at [827, 220] on button "Apply" at bounding box center [830, 225] width 53 height 35
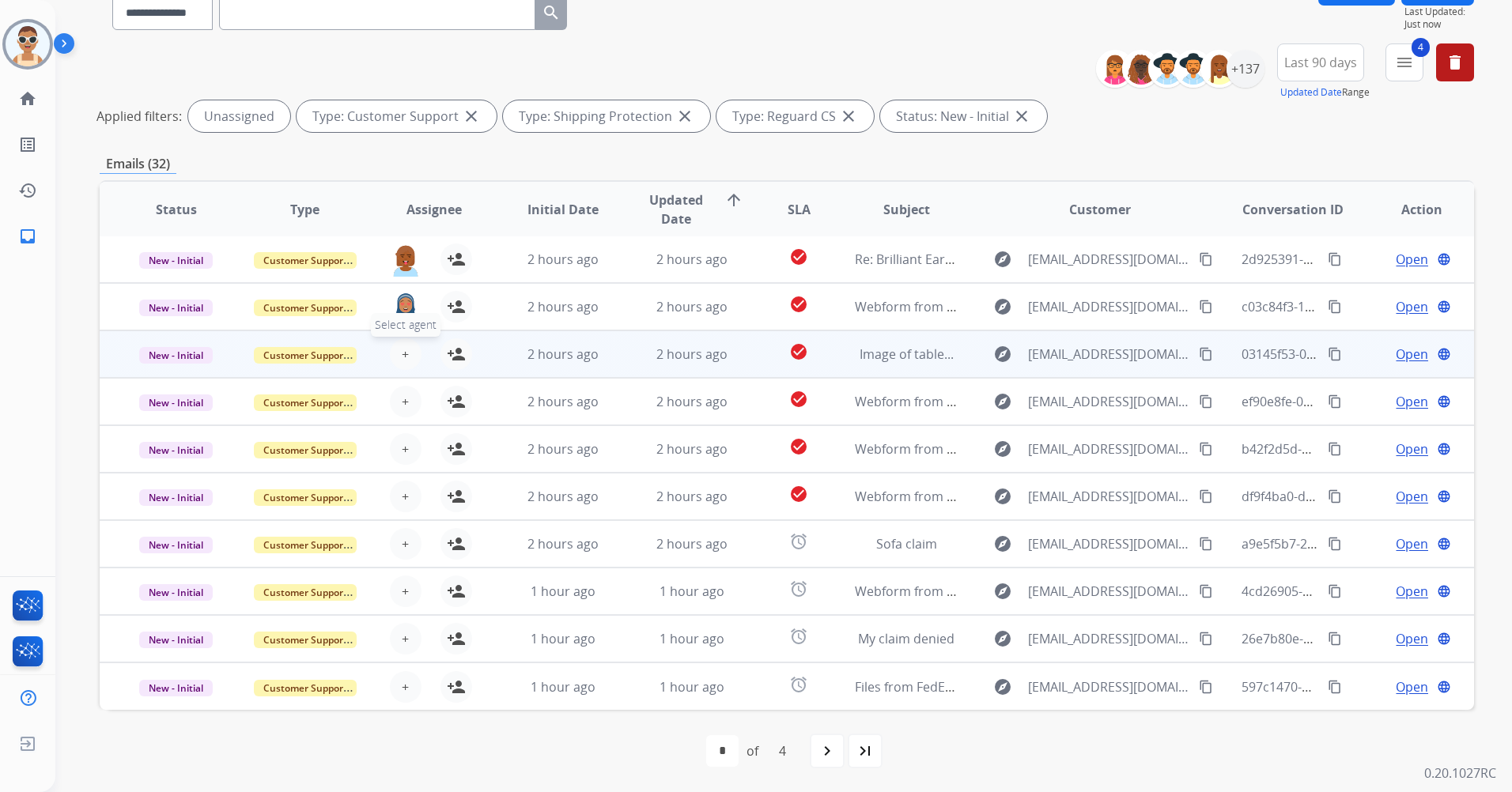
click at [412, 346] on button "+ Select agent" at bounding box center [405, 354] width 31 height 31
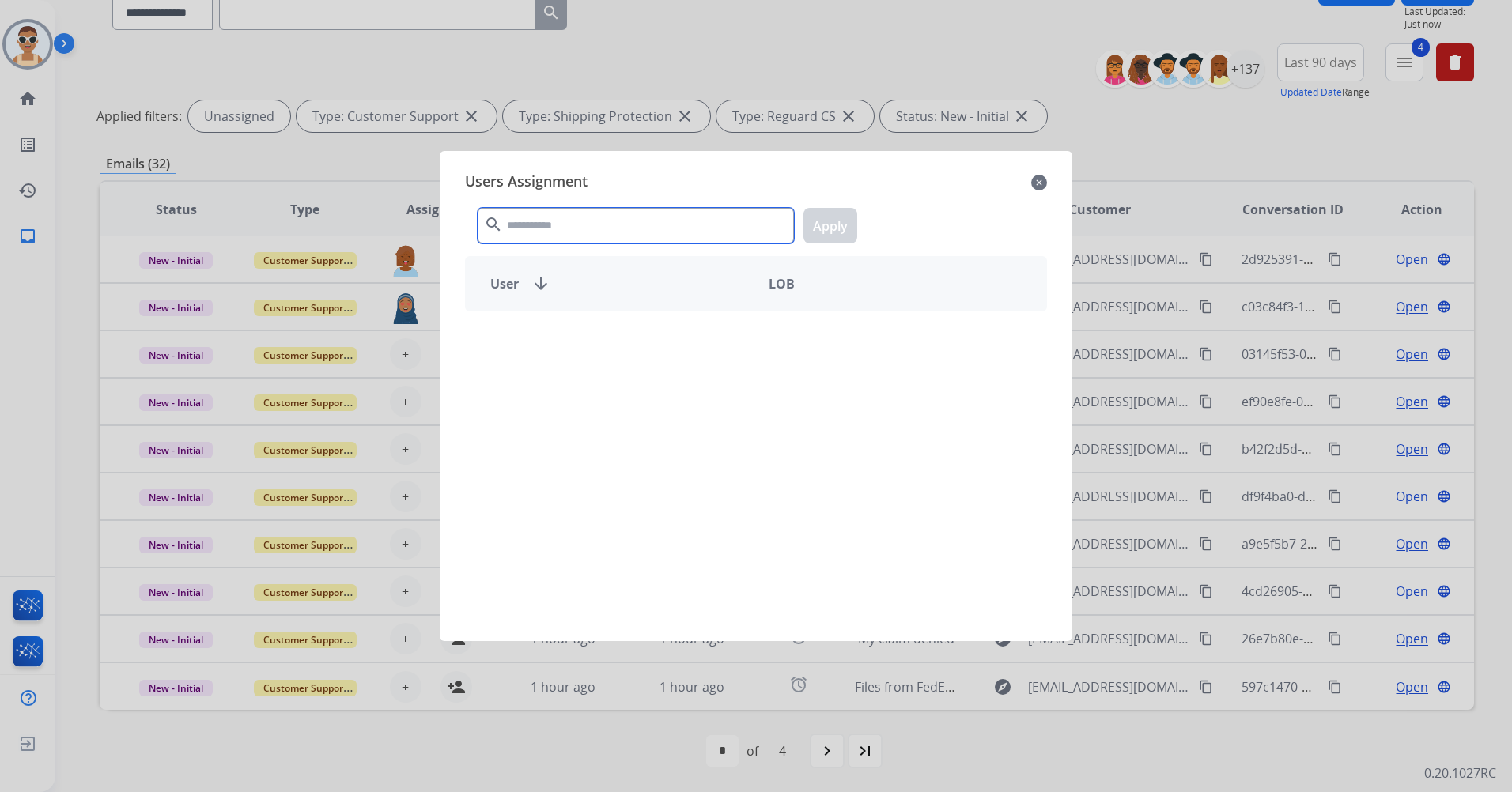
click at [527, 225] on input "text" at bounding box center [636, 225] width 317 height 35
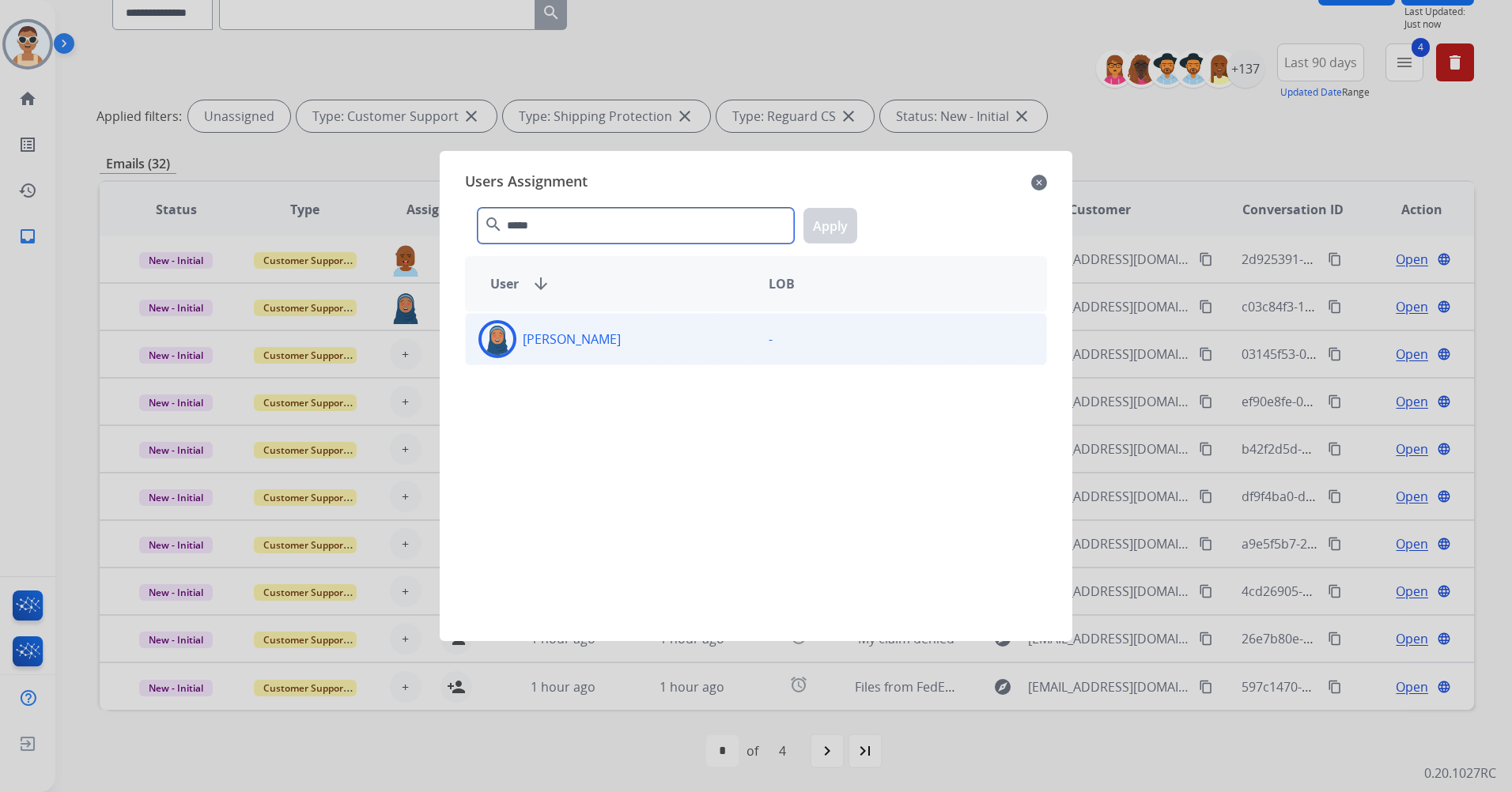
type input "*****"
click at [588, 316] on div "[PERSON_NAME] -" at bounding box center [756, 339] width 582 height 52
drag, startPoint x: 588, startPoint y: 316, endPoint x: 841, endPoint y: 223, distance: 269.6
click at [836, 223] on button "Apply" at bounding box center [830, 225] width 53 height 35
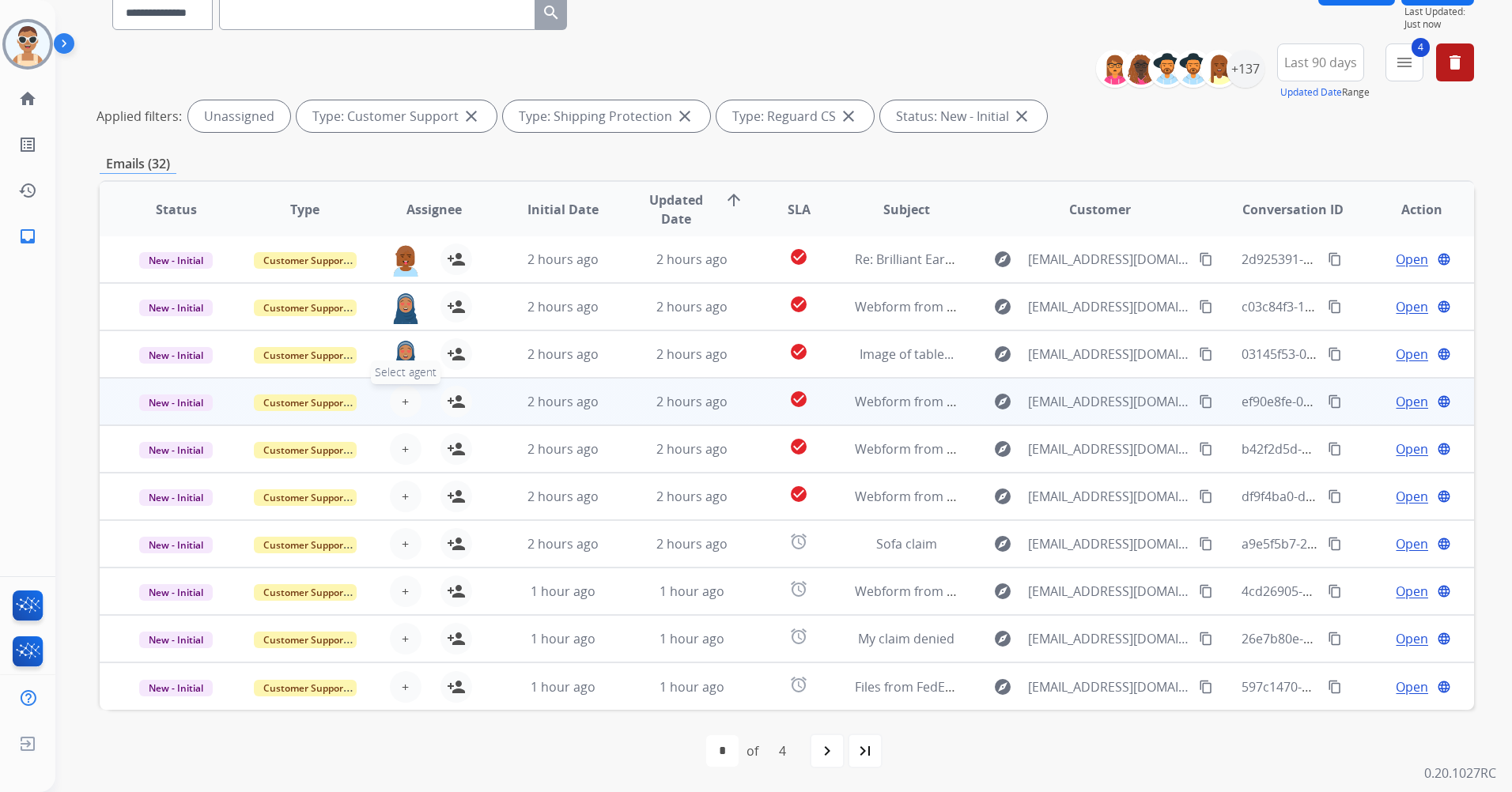
click at [408, 403] on button "+ Select agent" at bounding box center [405, 401] width 31 height 31
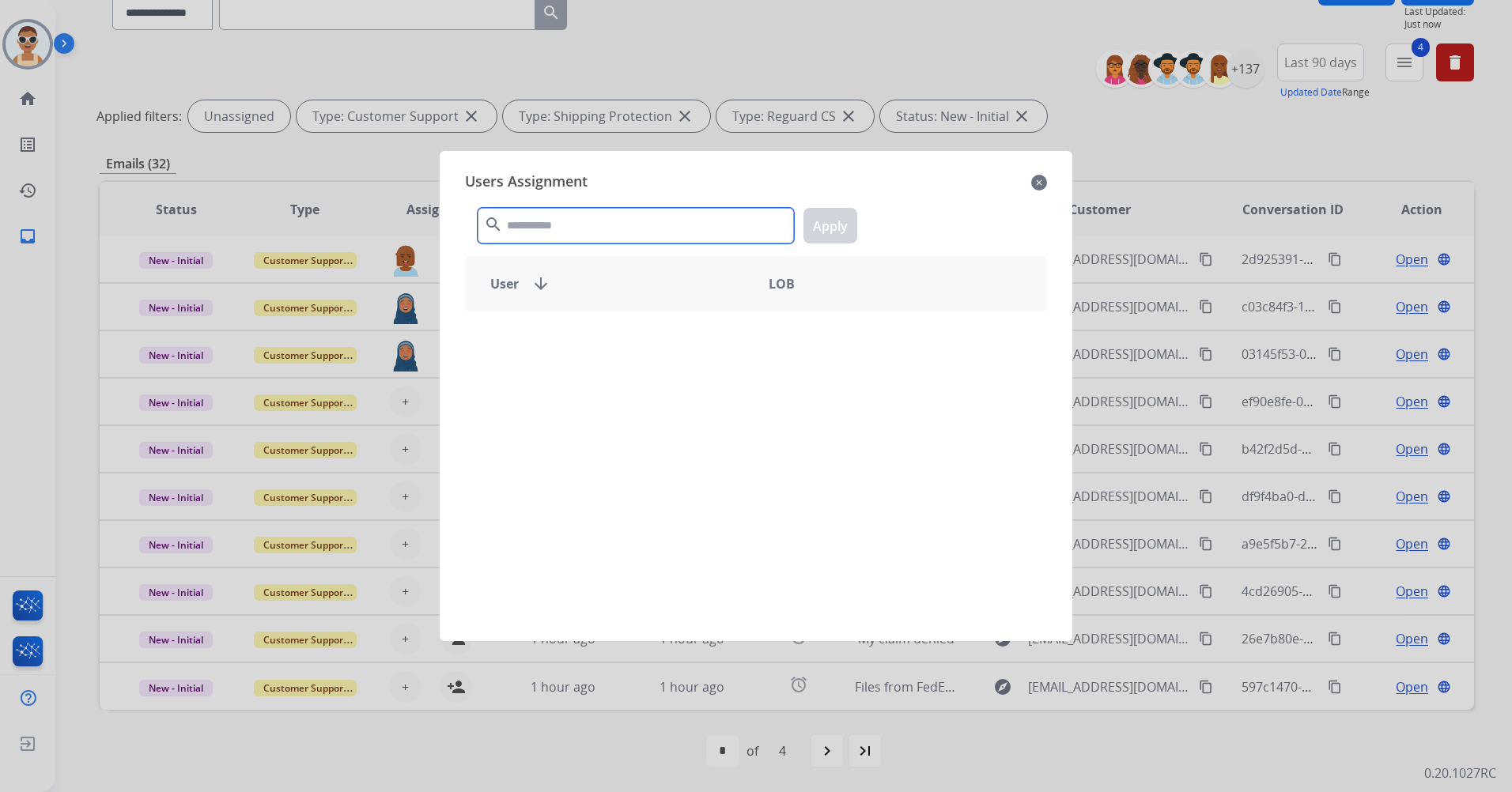
click at [548, 220] on input "text" at bounding box center [636, 225] width 317 height 35
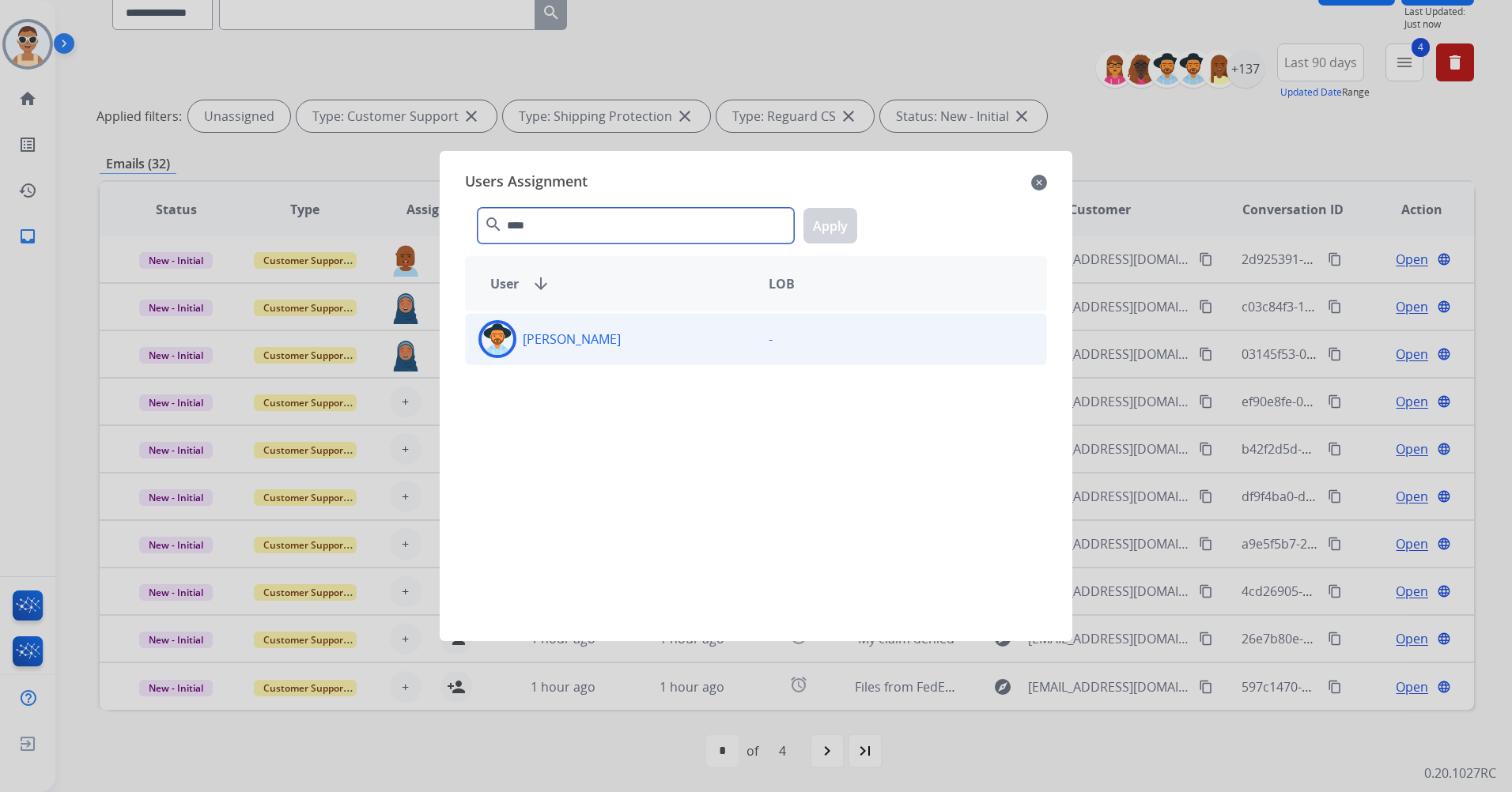
type input "****"
click at [633, 340] on div "[PERSON_NAME]" at bounding box center [611, 339] width 290 height 38
drag, startPoint x: 843, startPoint y: 213, endPoint x: 848, endPoint y: 234, distance: 21.6
click at [842, 213] on button "Apply" at bounding box center [830, 225] width 53 height 35
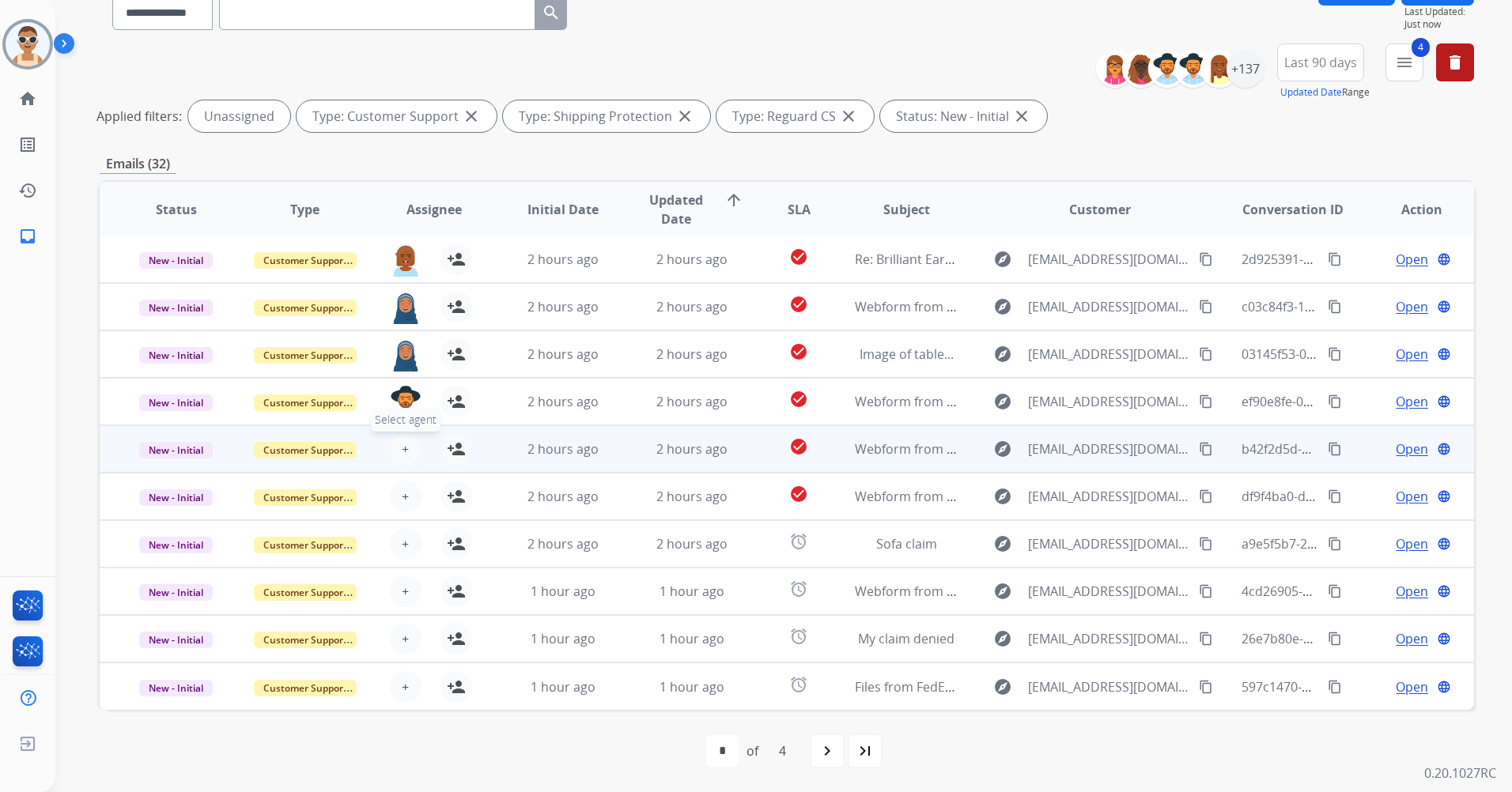
click at [402, 451] on span "+" at bounding box center [404, 449] width 7 height 19
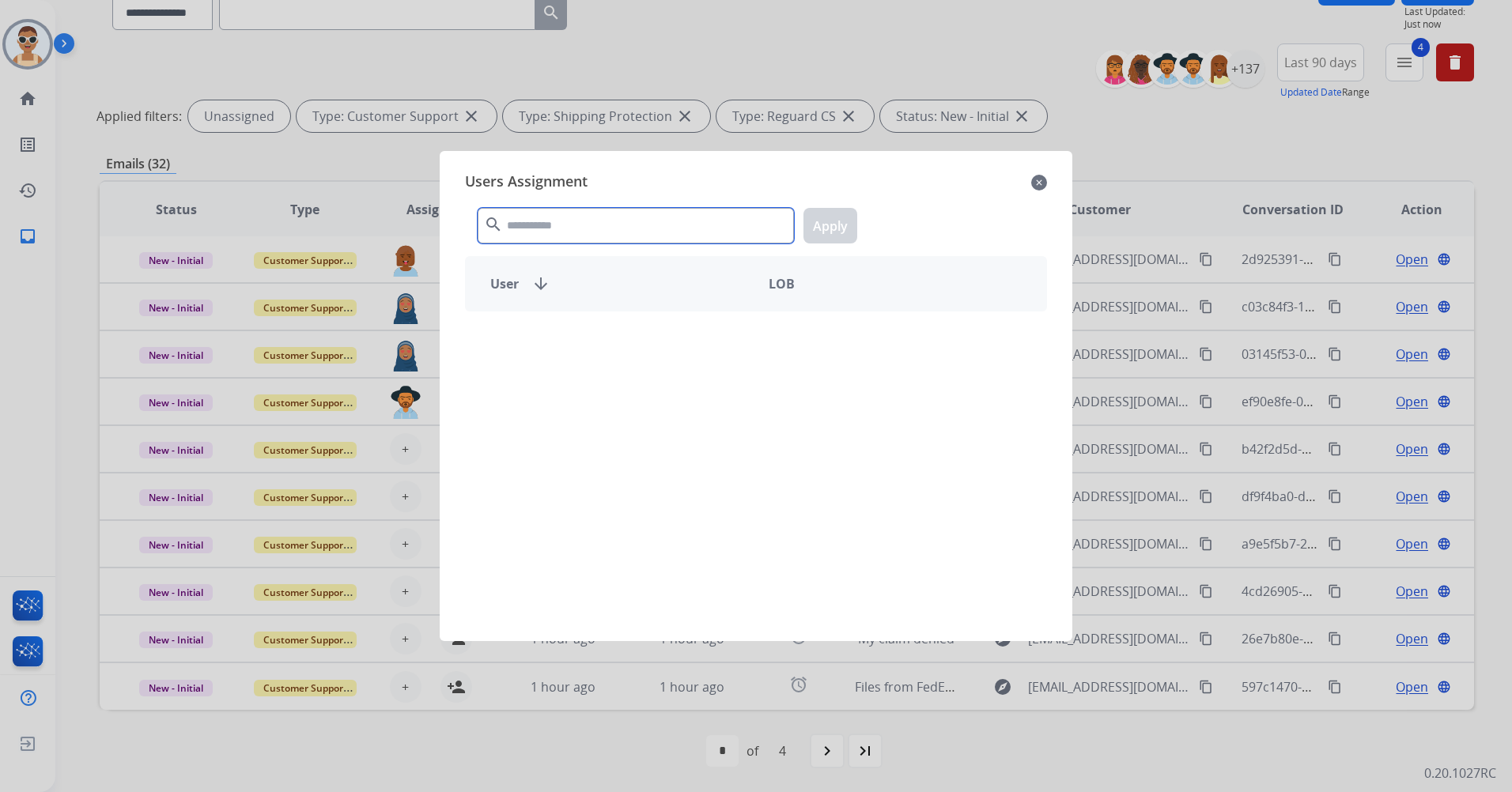
click at [534, 219] on input "text" at bounding box center [636, 225] width 317 height 35
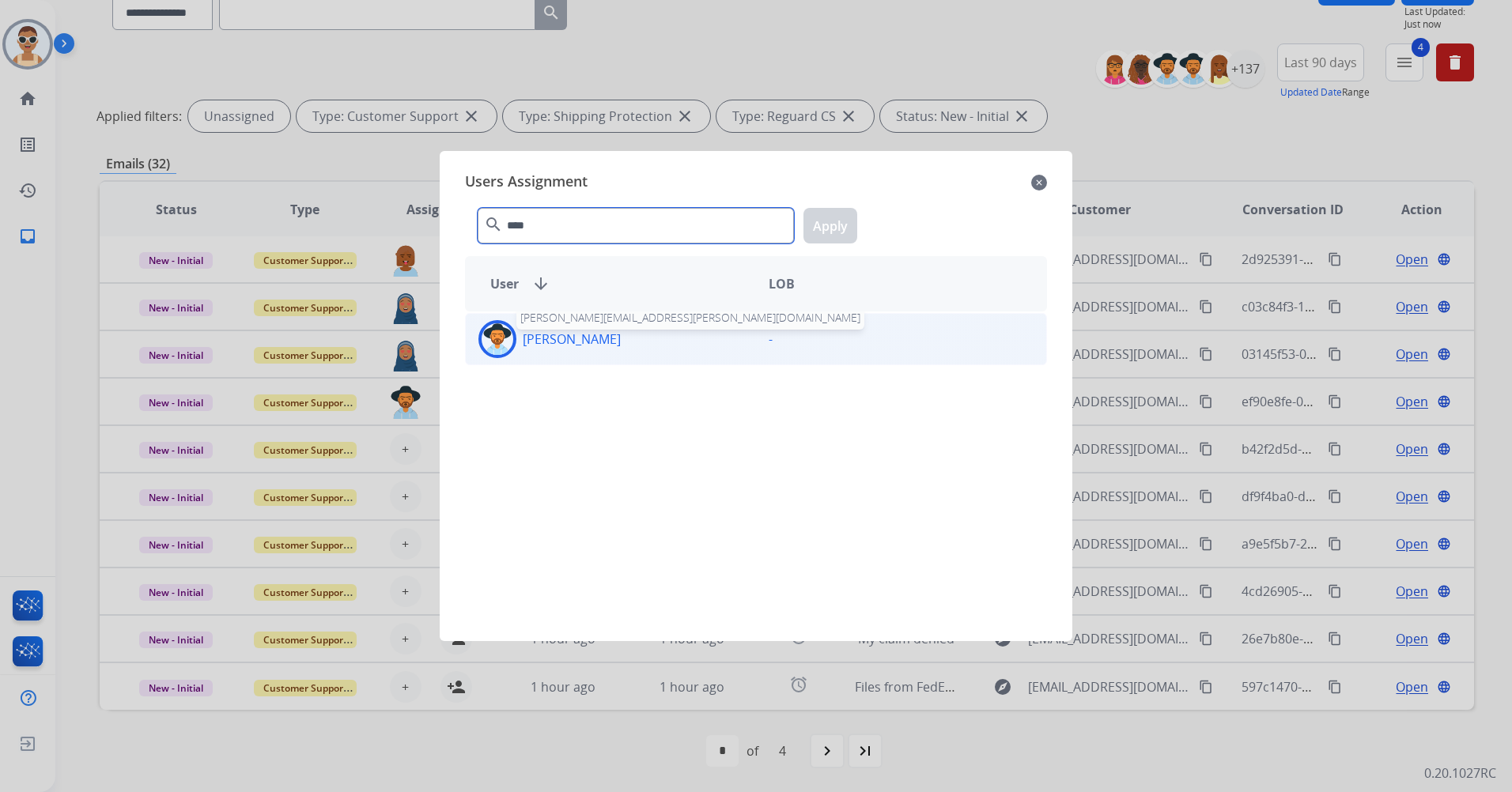
type input "****"
click at [577, 332] on p "[PERSON_NAME]" at bounding box center [571, 339] width 98 height 19
click at [825, 229] on button "Apply" at bounding box center [830, 225] width 53 height 35
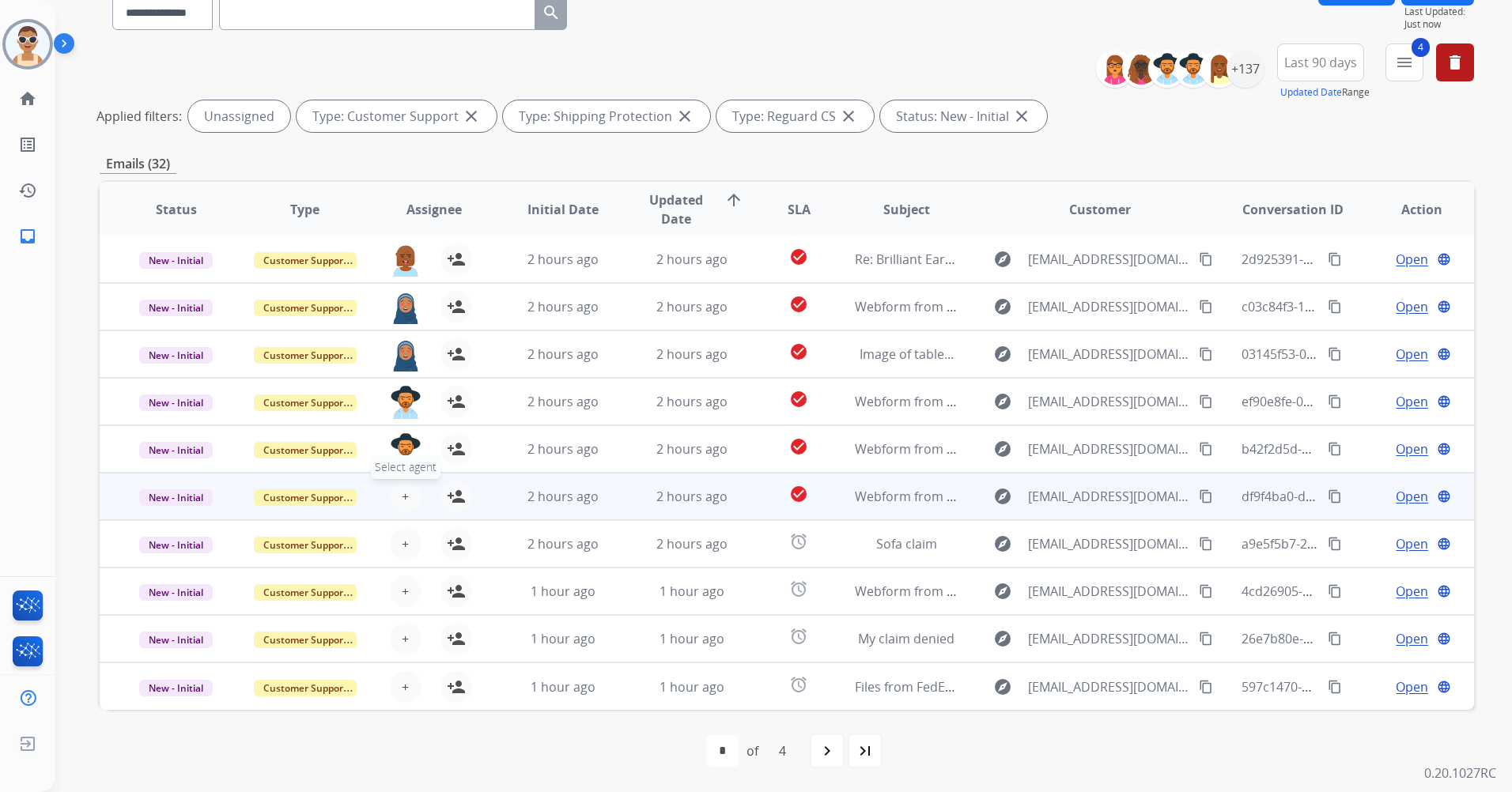
click at [408, 495] on button "+ Select agent" at bounding box center [405, 496] width 31 height 31
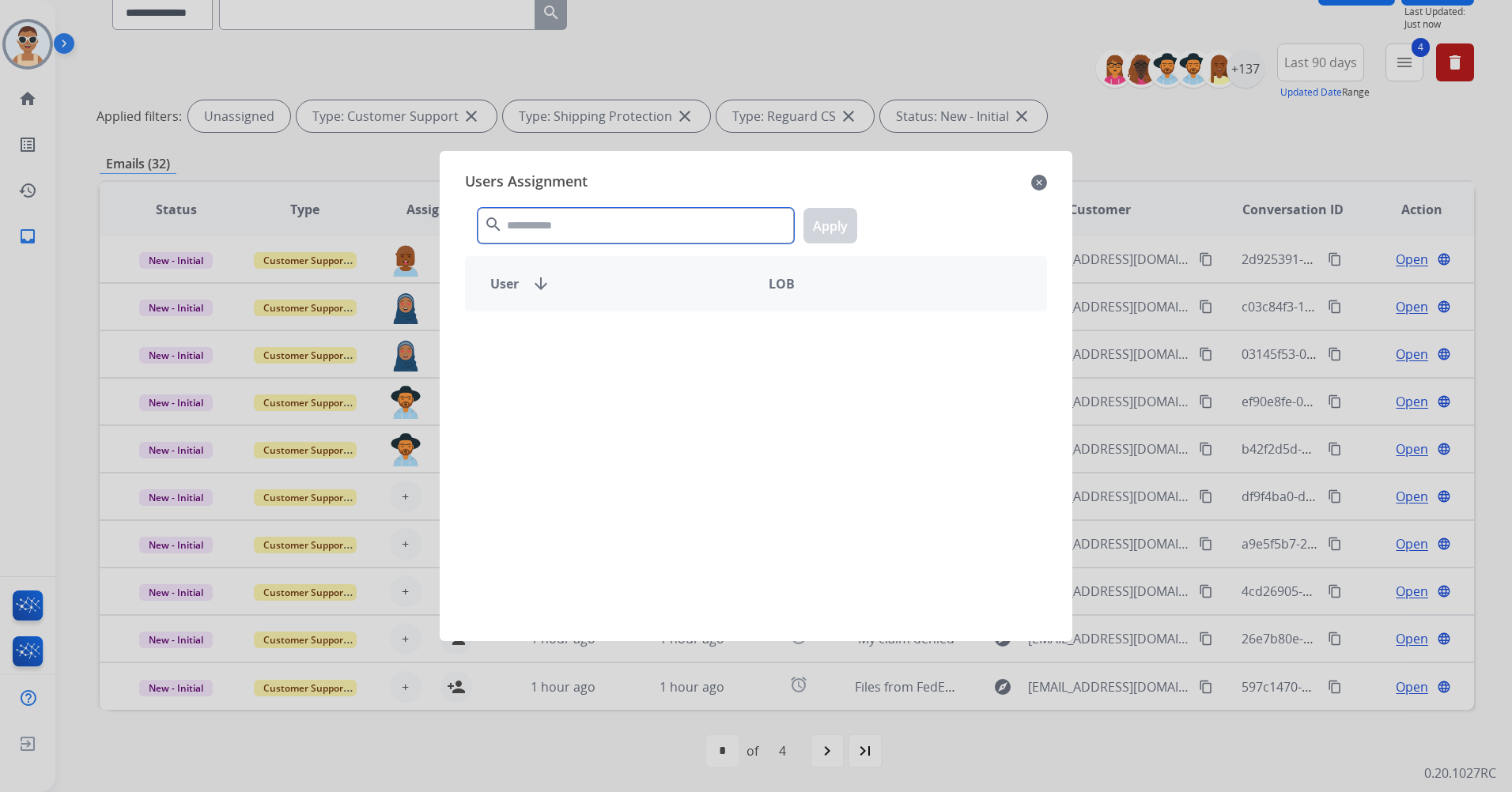
click at [549, 219] on input "text" at bounding box center [636, 225] width 317 height 35
type input "*****"
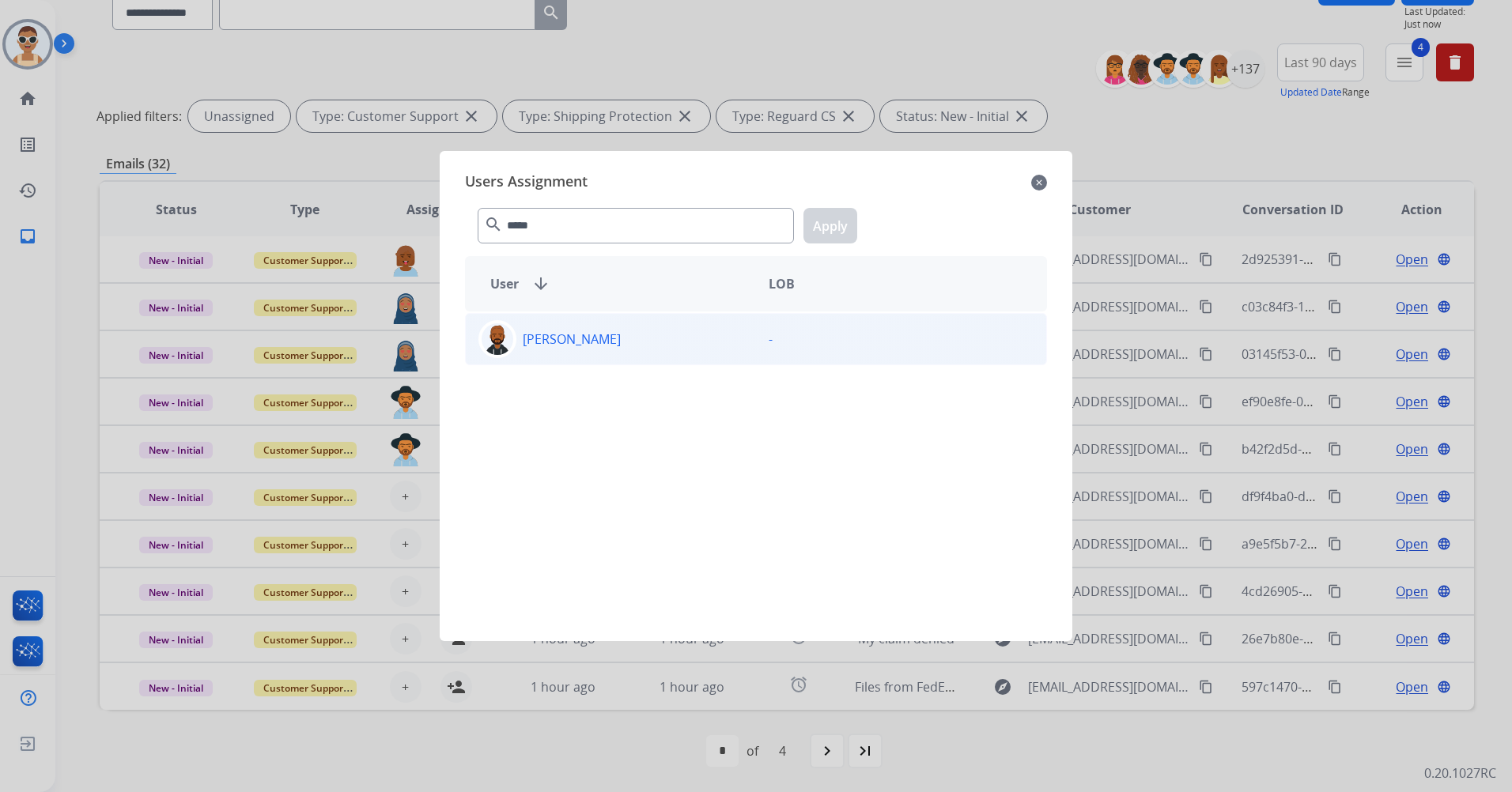
drag, startPoint x: 625, startPoint y: 369, endPoint x: 662, endPoint y: 351, distance: 41.1
click at [627, 369] on div "[PERSON_NAME] -" at bounding box center [756, 467] width 582 height 311
click at [726, 342] on div "[PERSON_NAME]" at bounding box center [611, 339] width 290 height 38
click at [833, 210] on button "Apply" at bounding box center [830, 225] width 53 height 35
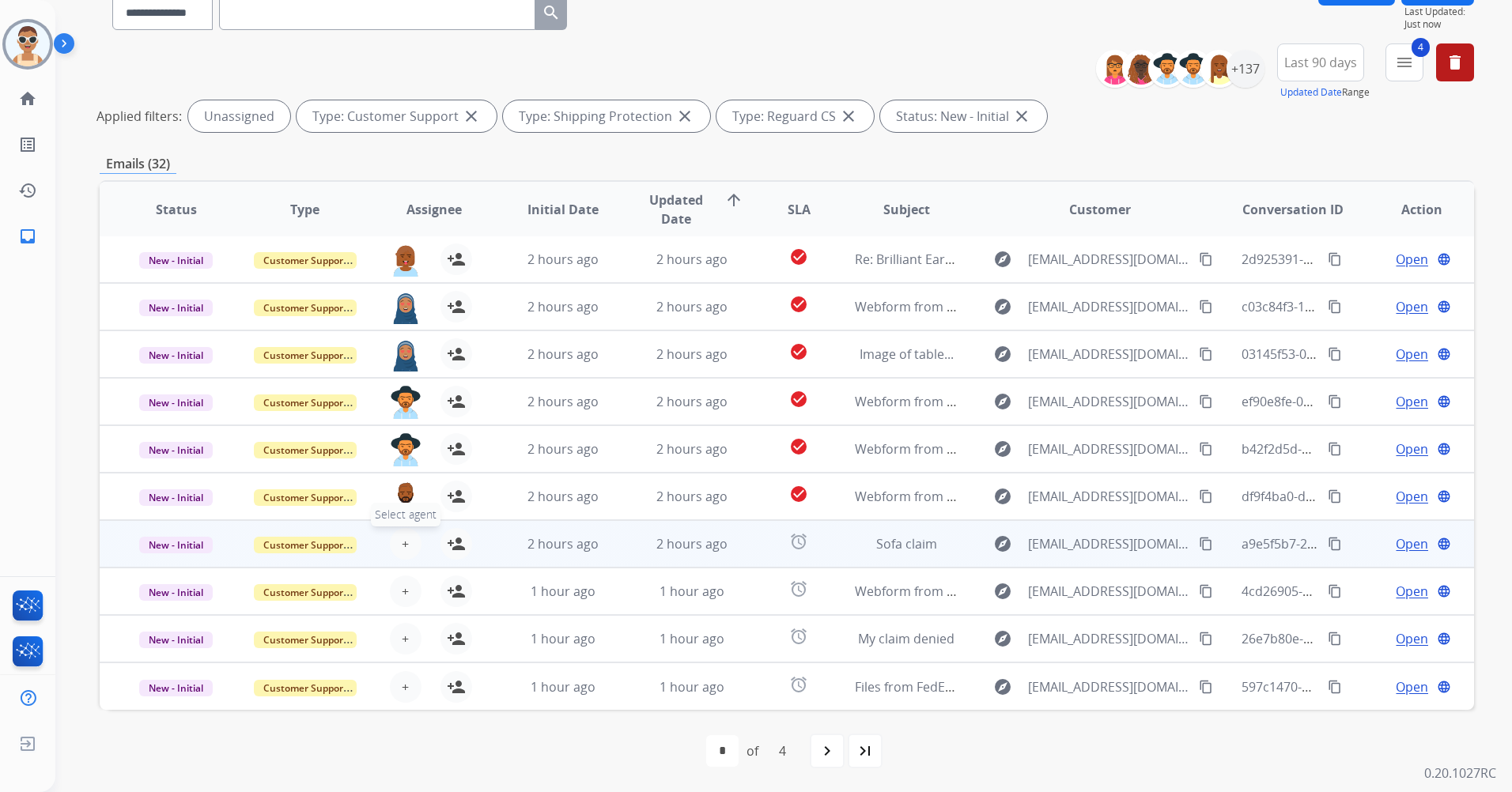
click at [400, 531] on button "+ Select agent" at bounding box center [405, 543] width 31 height 31
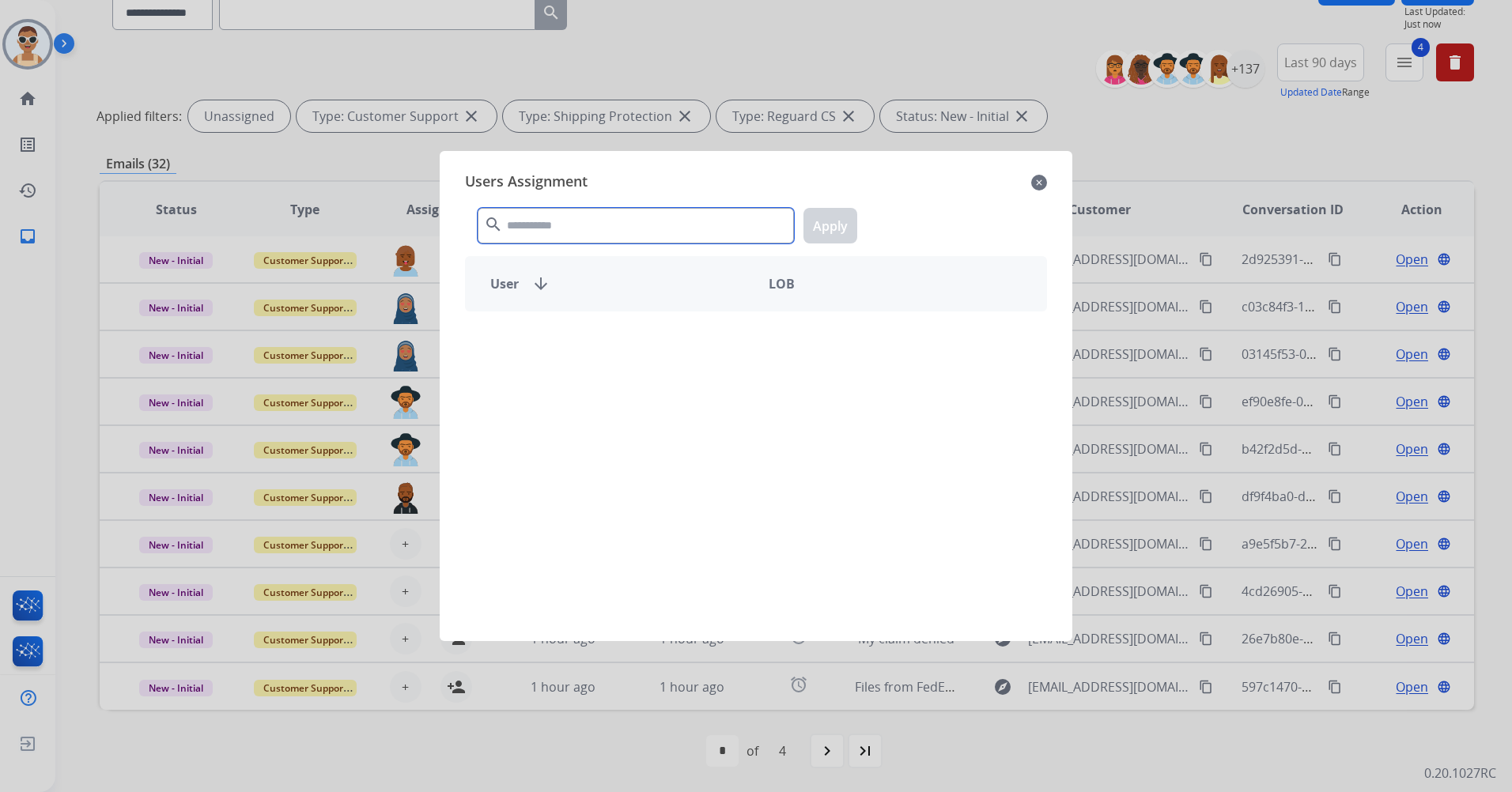
click at [599, 225] on input "text" at bounding box center [636, 225] width 317 height 35
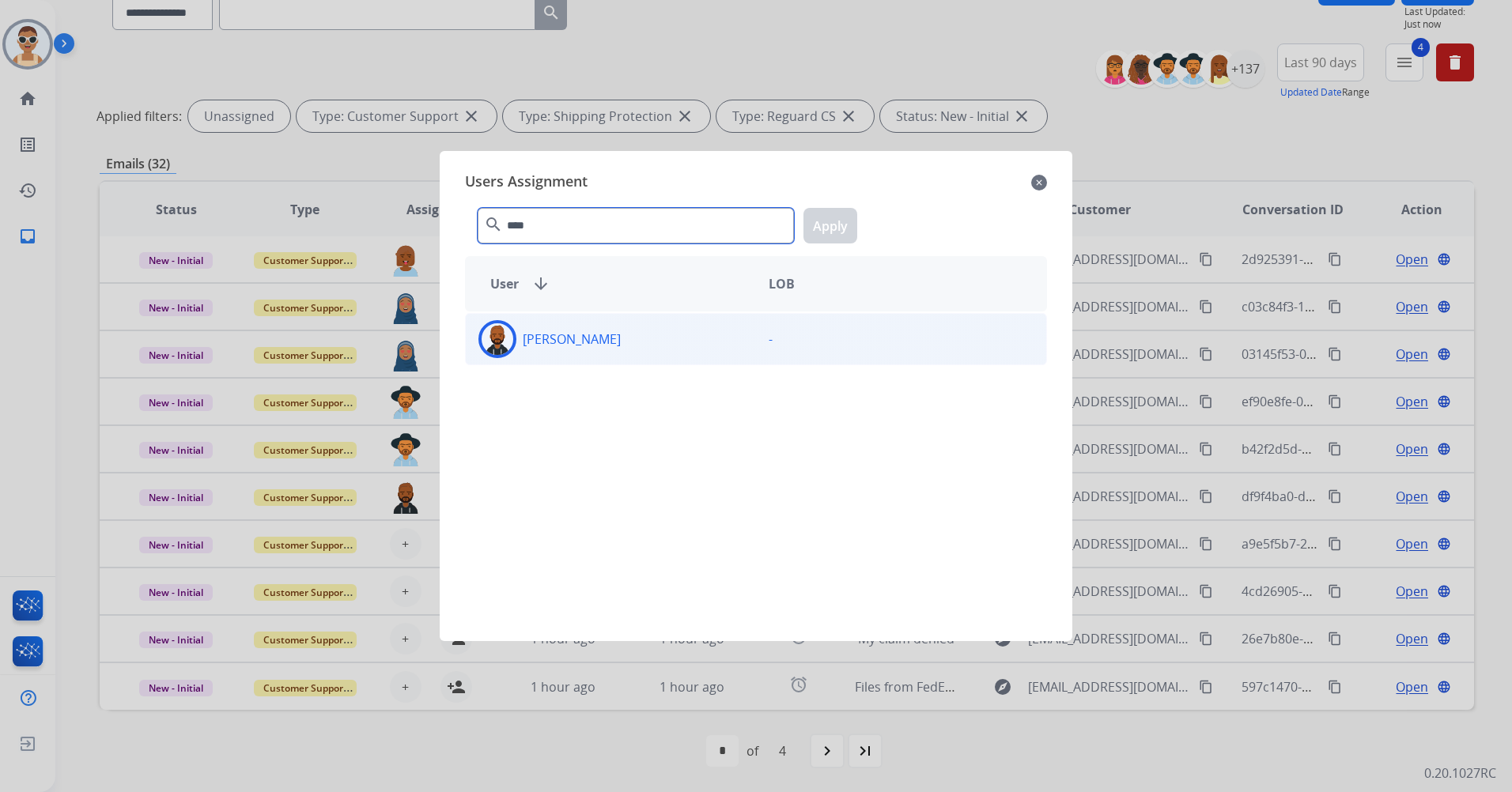
type input "****"
click at [629, 339] on div "[PERSON_NAME]" at bounding box center [611, 339] width 290 height 38
click at [844, 222] on button "Apply" at bounding box center [830, 225] width 53 height 35
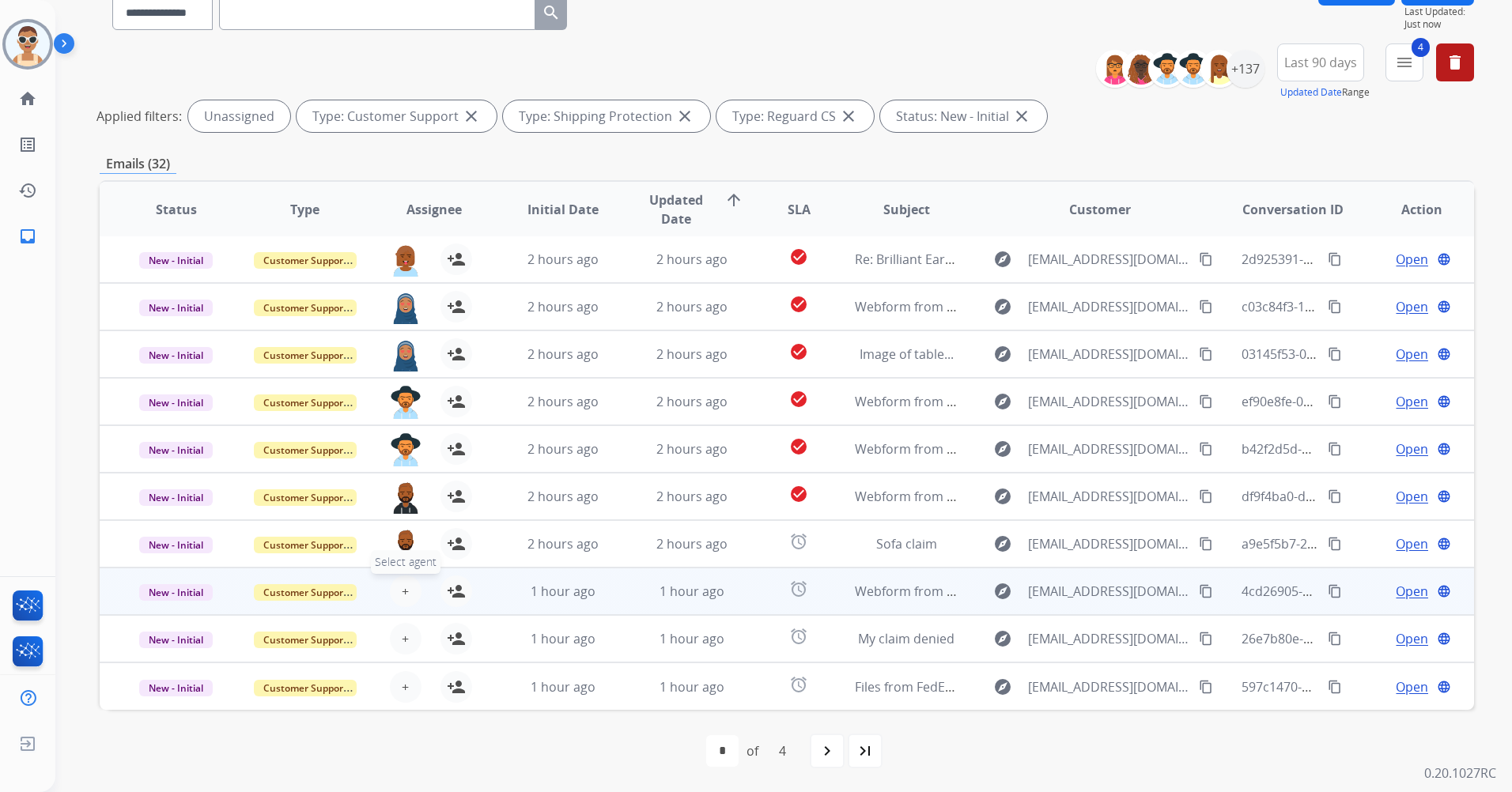
click at [395, 583] on button "+ Select agent" at bounding box center [405, 591] width 31 height 31
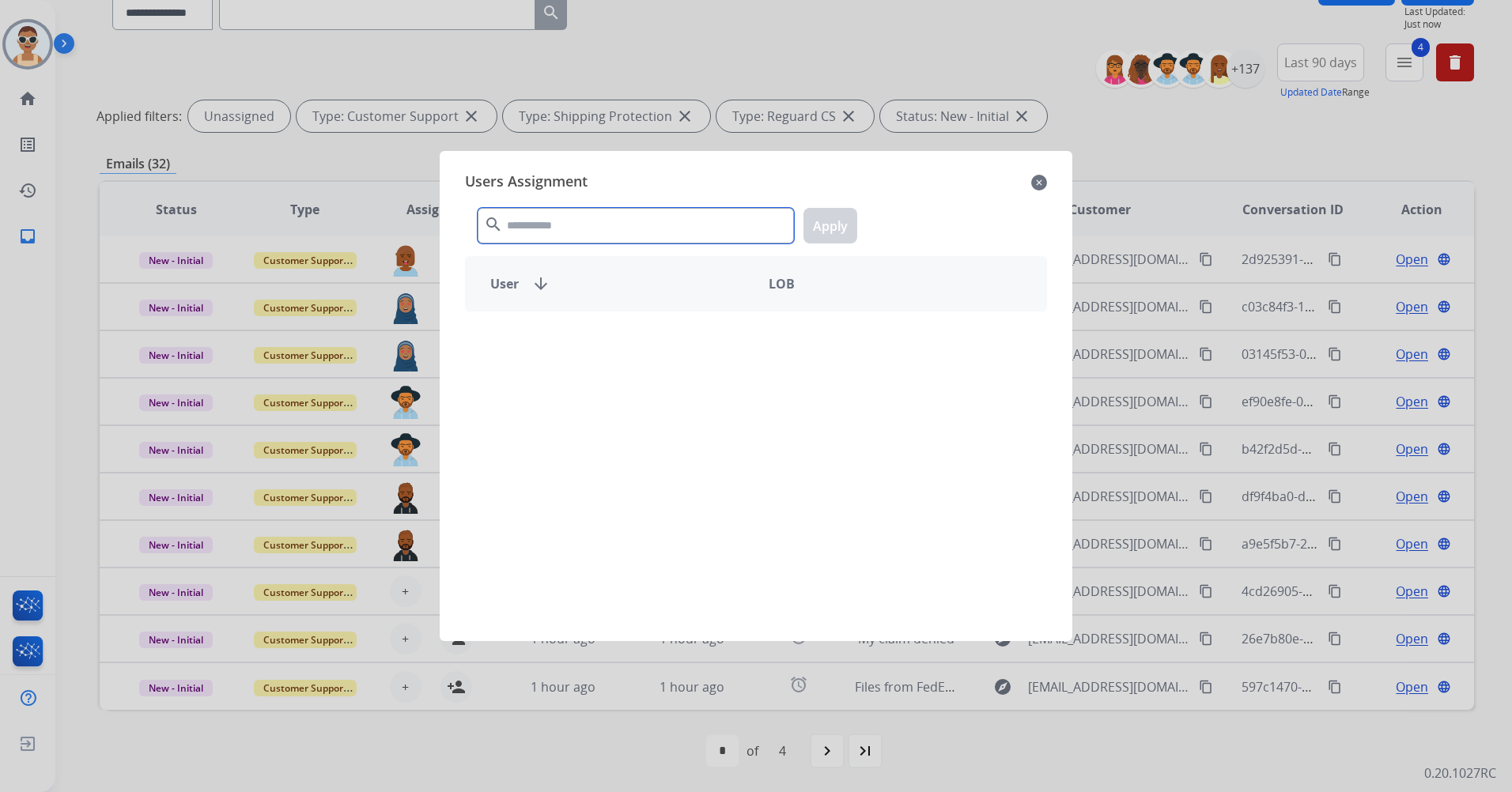
click at [608, 232] on input "text" at bounding box center [636, 225] width 317 height 35
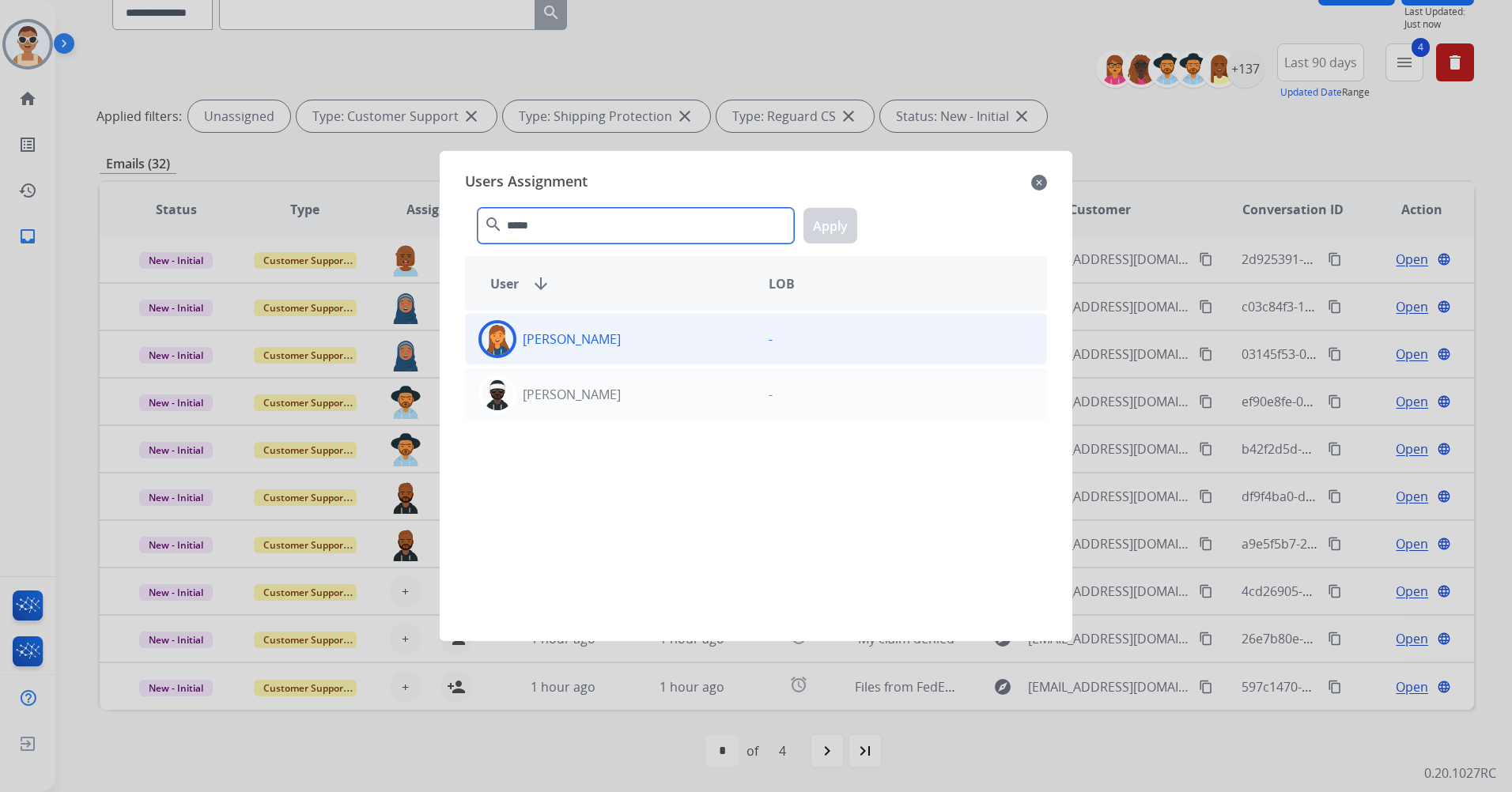
type input "*****"
click at [626, 344] on div "[PERSON_NAME]" at bounding box center [611, 339] width 290 height 38
click at [830, 224] on button "Apply" at bounding box center [830, 225] width 53 height 35
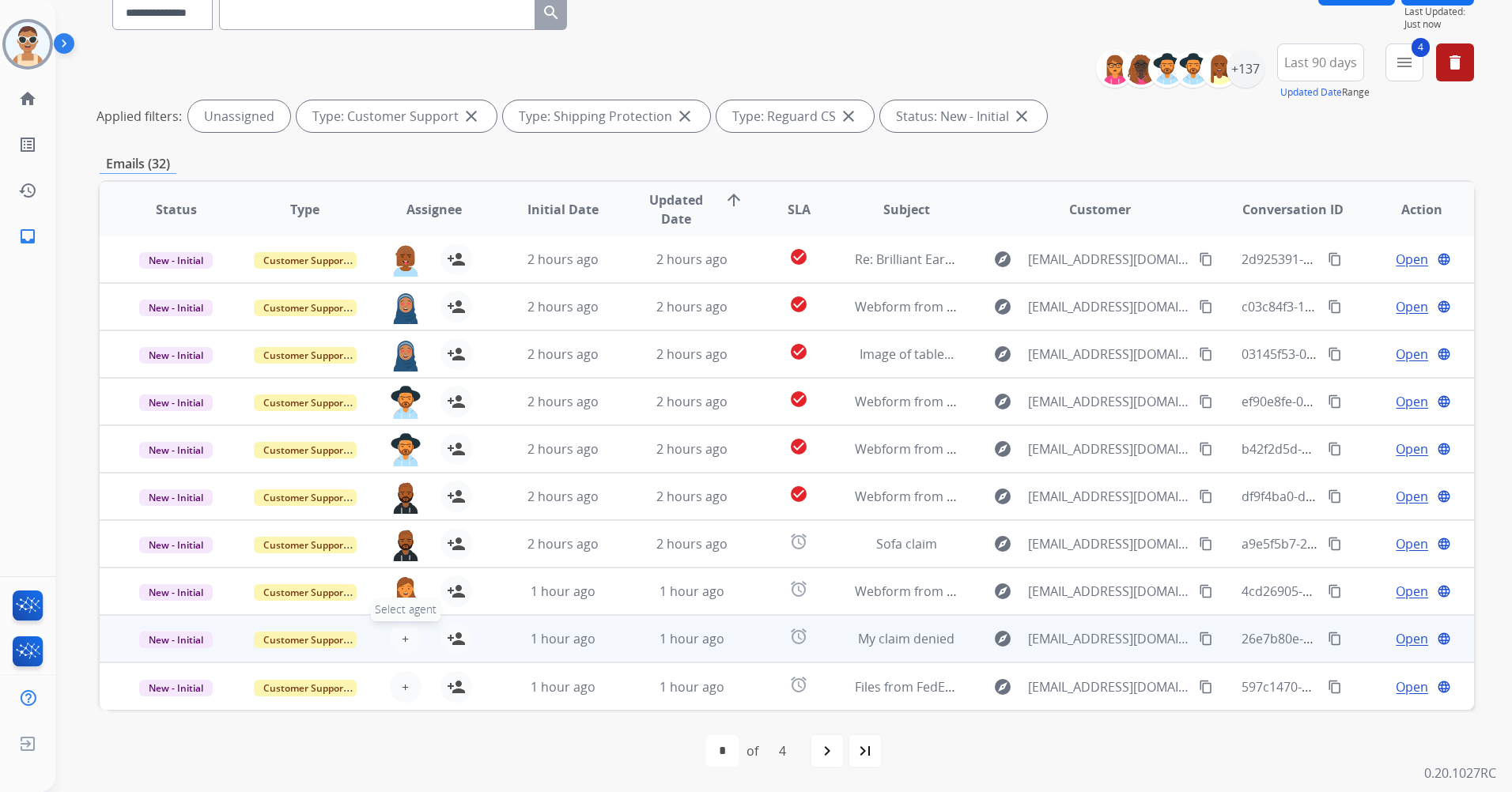
click at [404, 640] on span "+" at bounding box center [404, 639] width 7 height 19
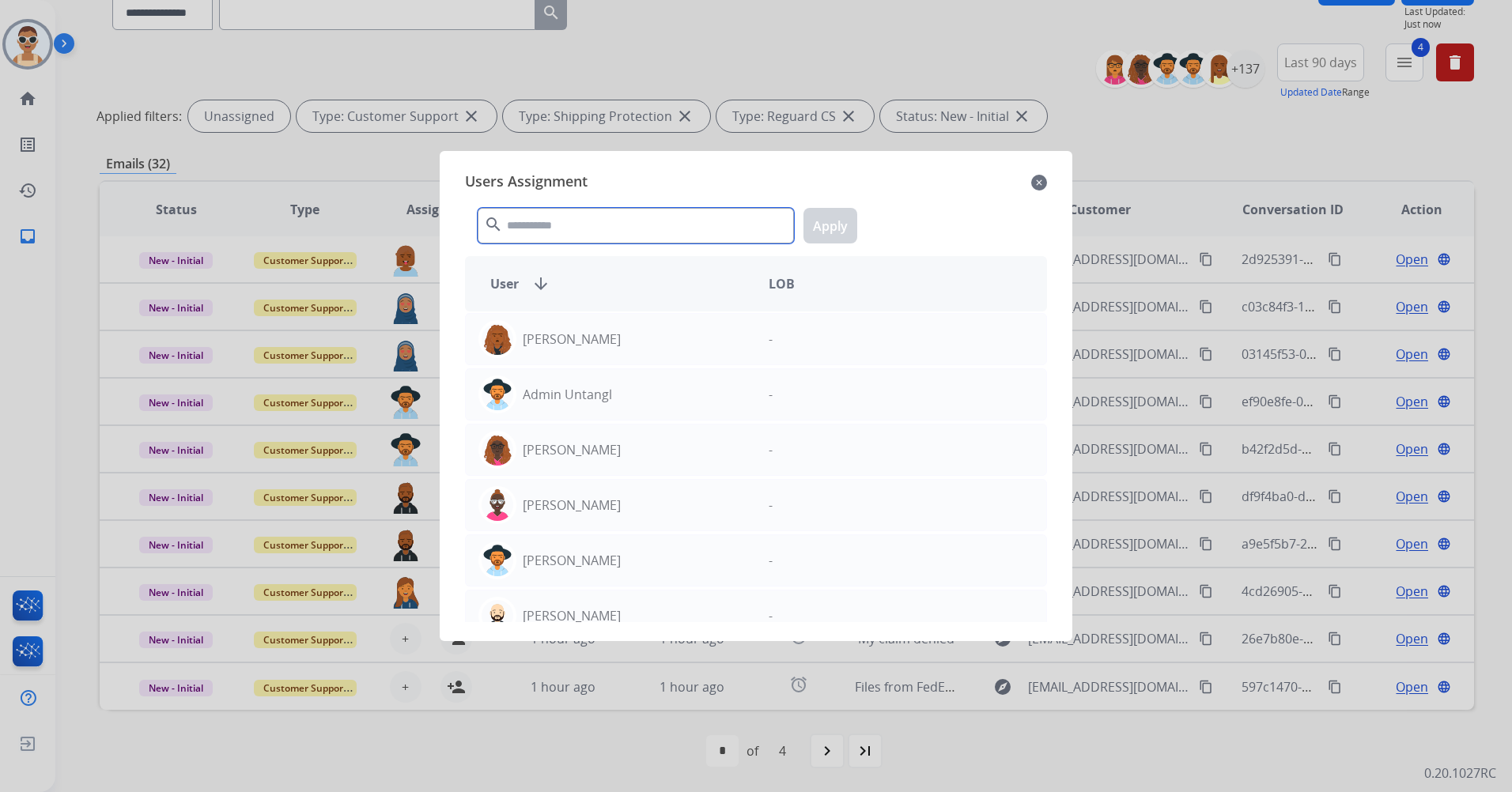
click at [617, 223] on input "text" at bounding box center [636, 225] width 317 height 35
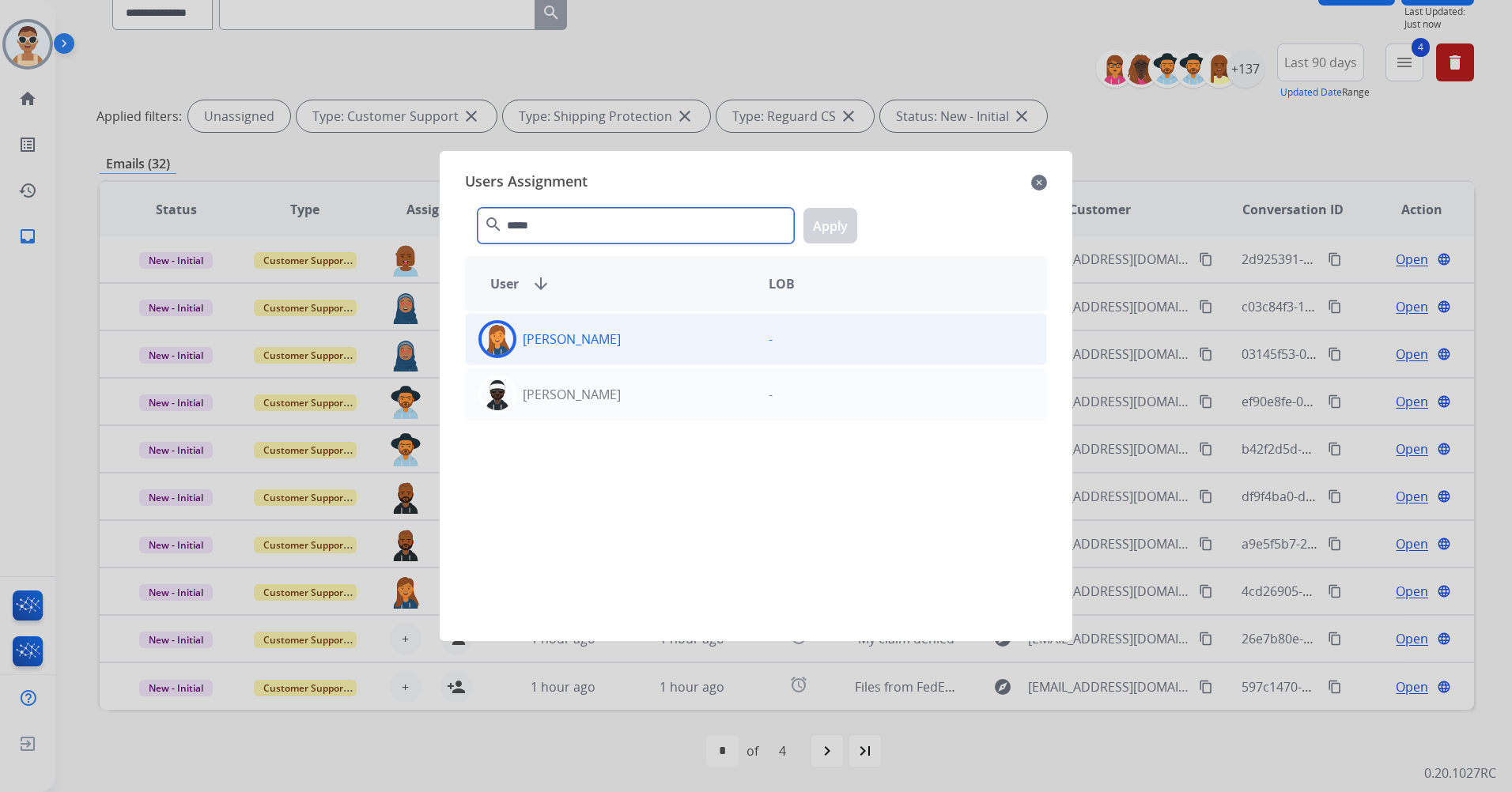
type input "*****"
click at [623, 347] on div "[PERSON_NAME]" at bounding box center [611, 339] width 290 height 38
click at [827, 228] on button "Apply" at bounding box center [830, 225] width 53 height 35
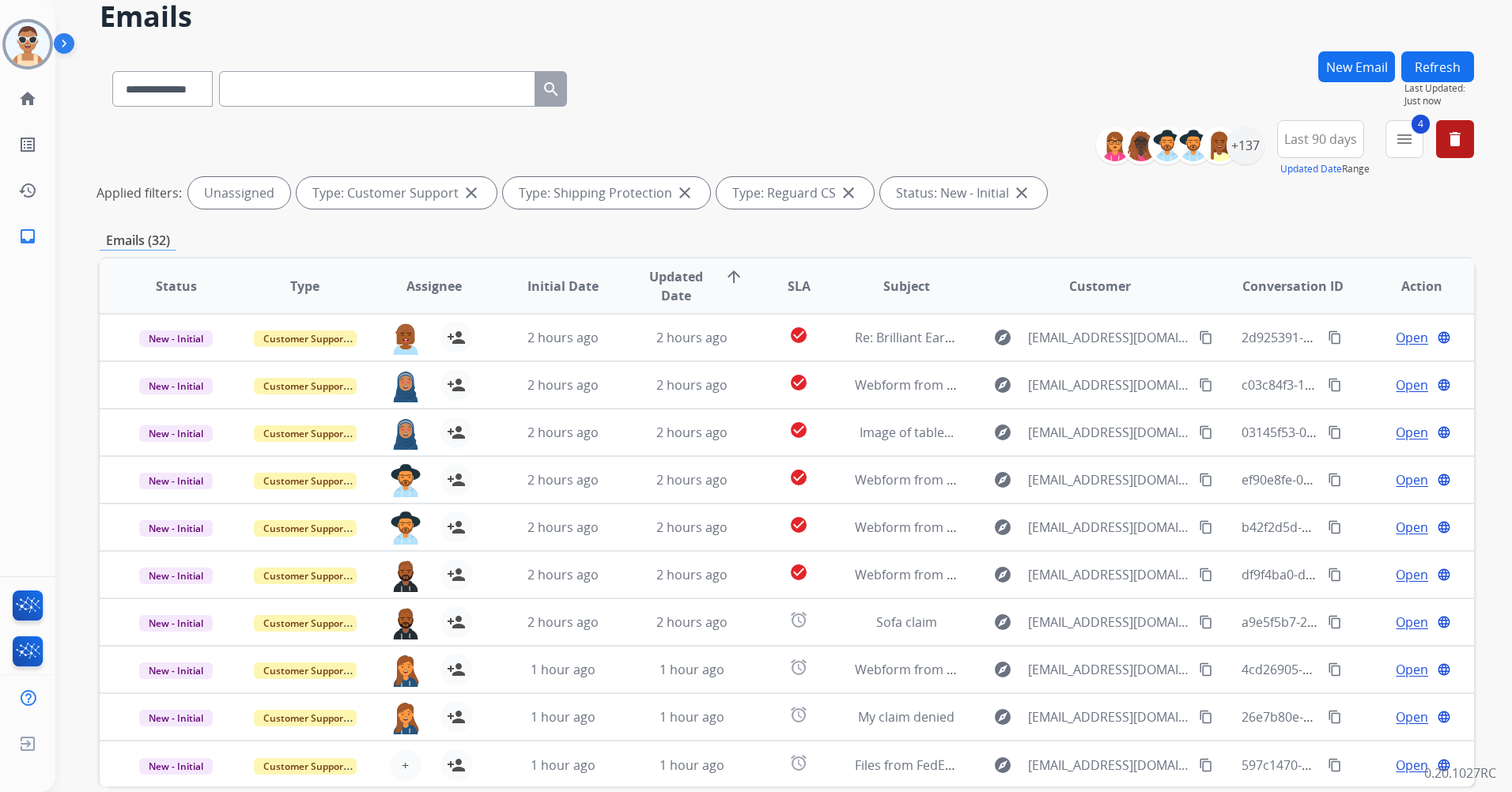
scroll to position [0, 0]
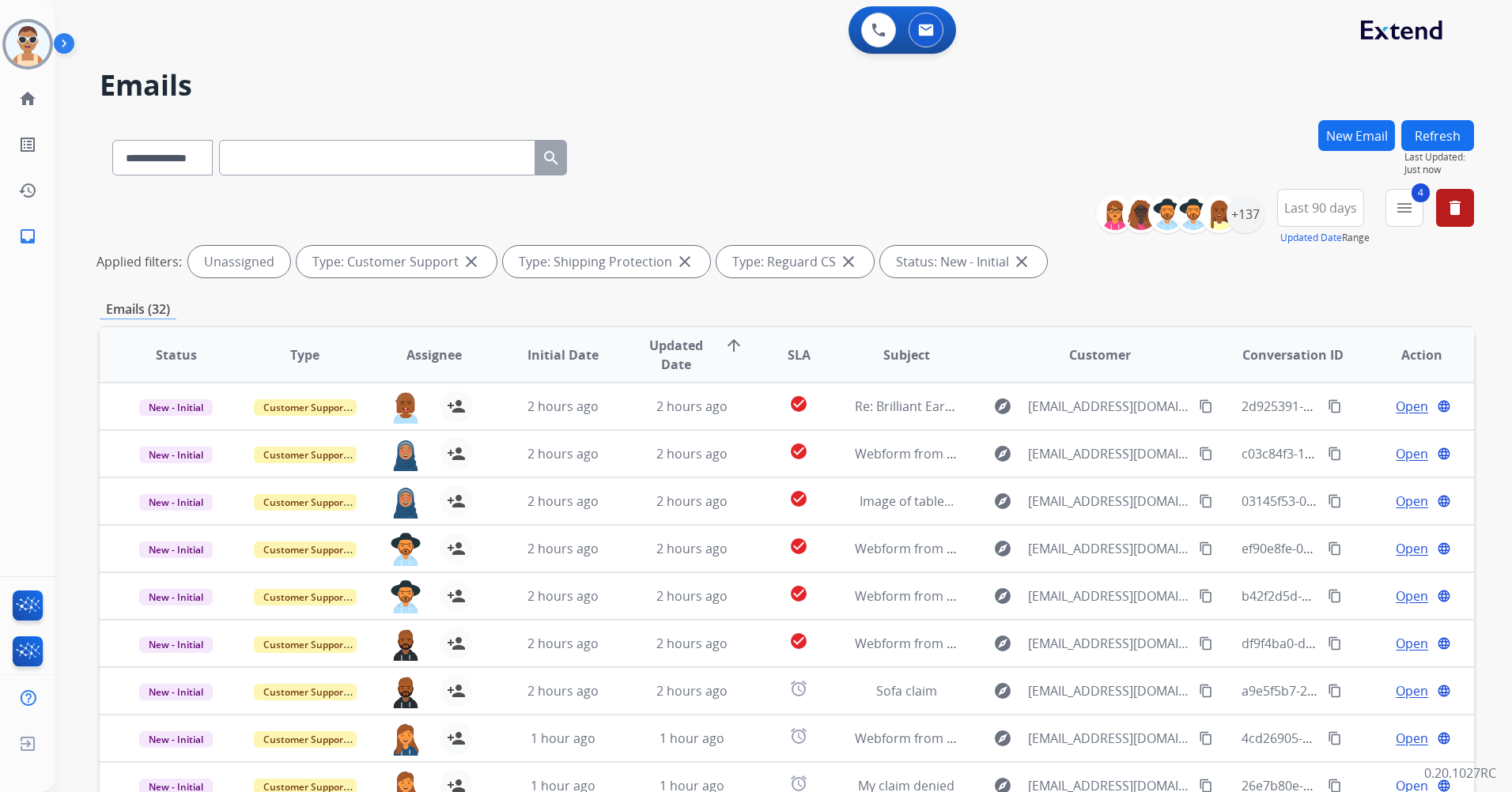
click at [1430, 137] on button "Refresh" at bounding box center [1438, 135] width 72 height 30
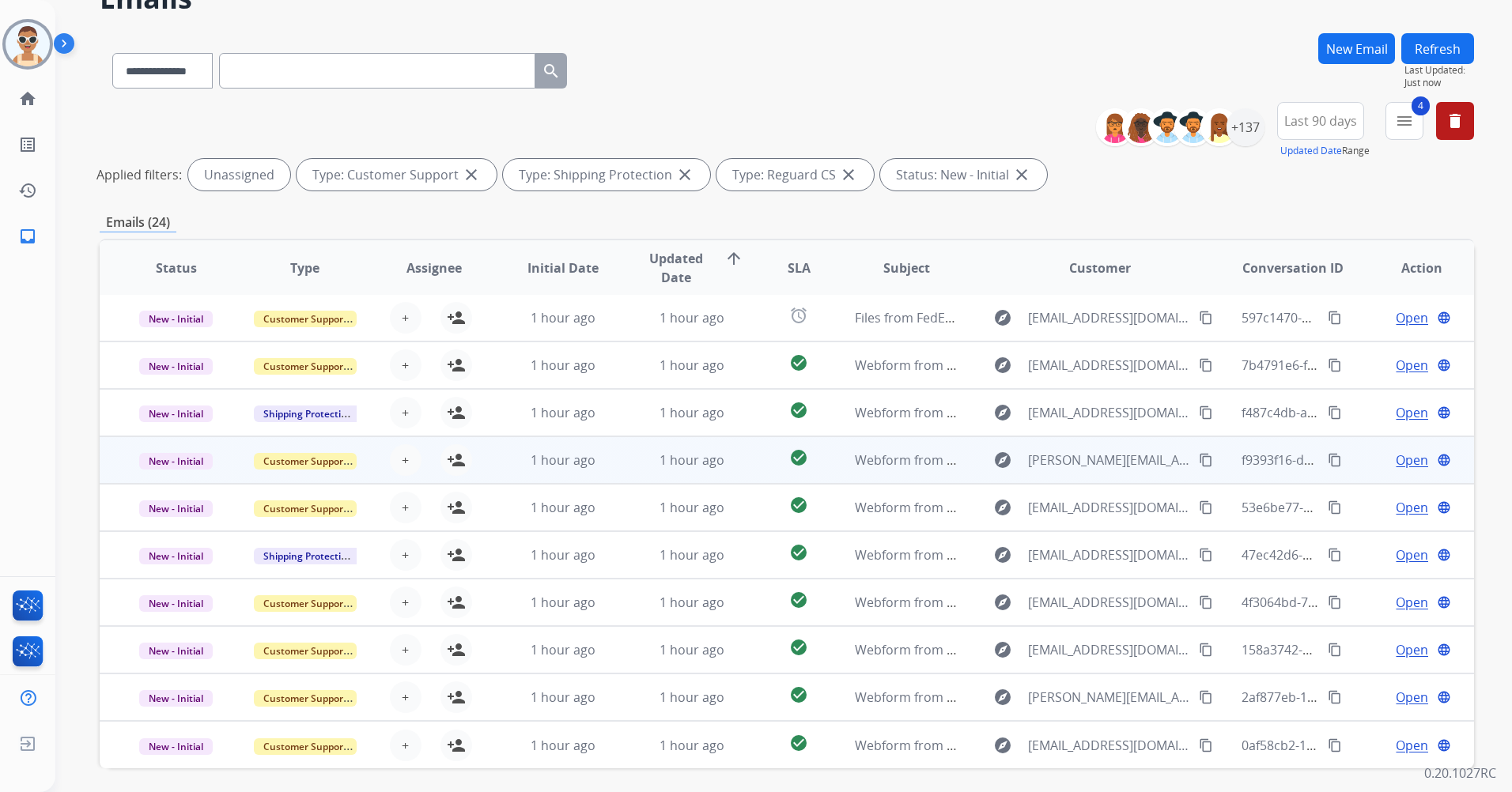
scroll to position [146, 0]
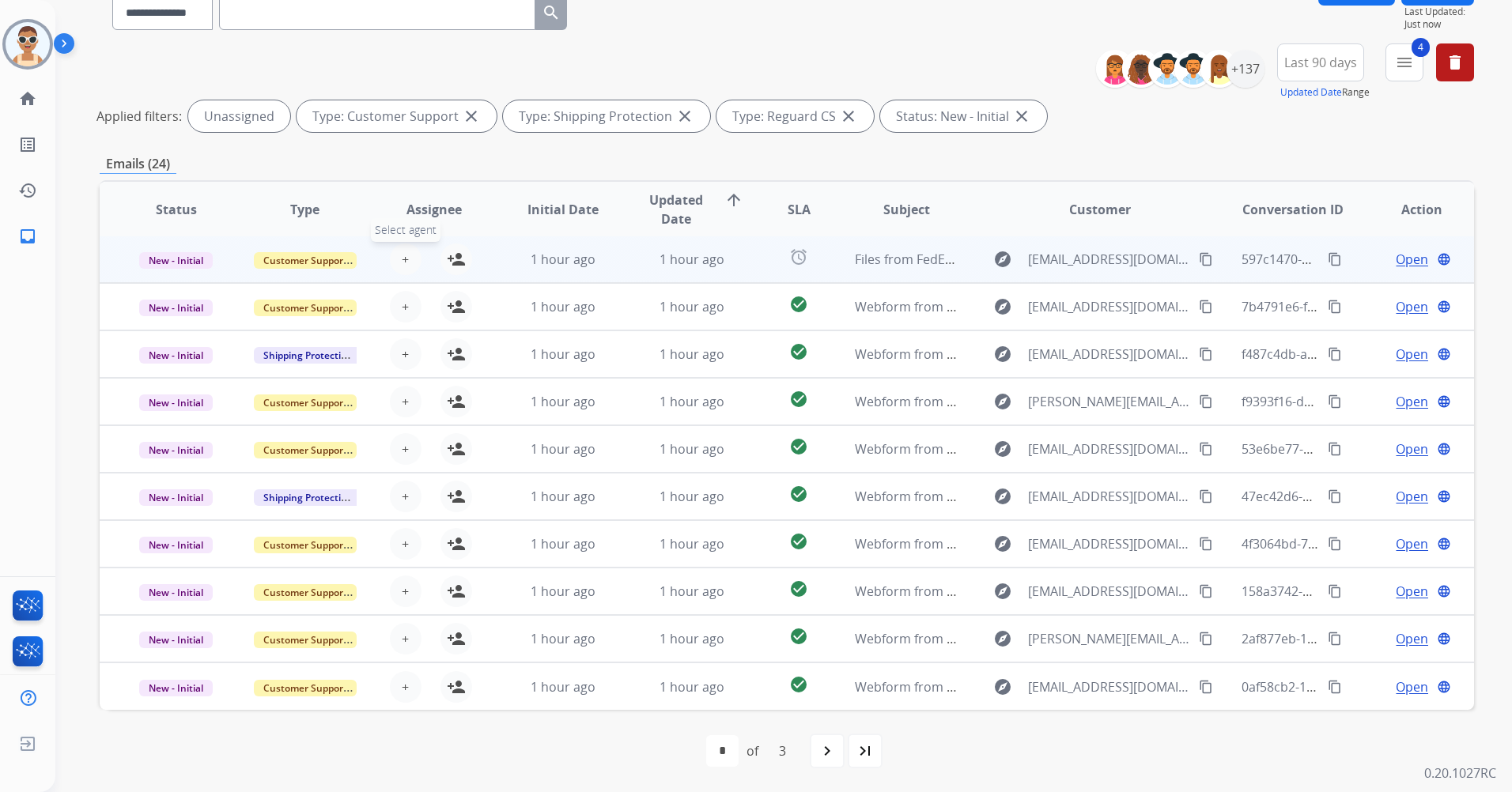
click at [412, 257] on button "+ Select agent" at bounding box center [405, 259] width 31 height 31
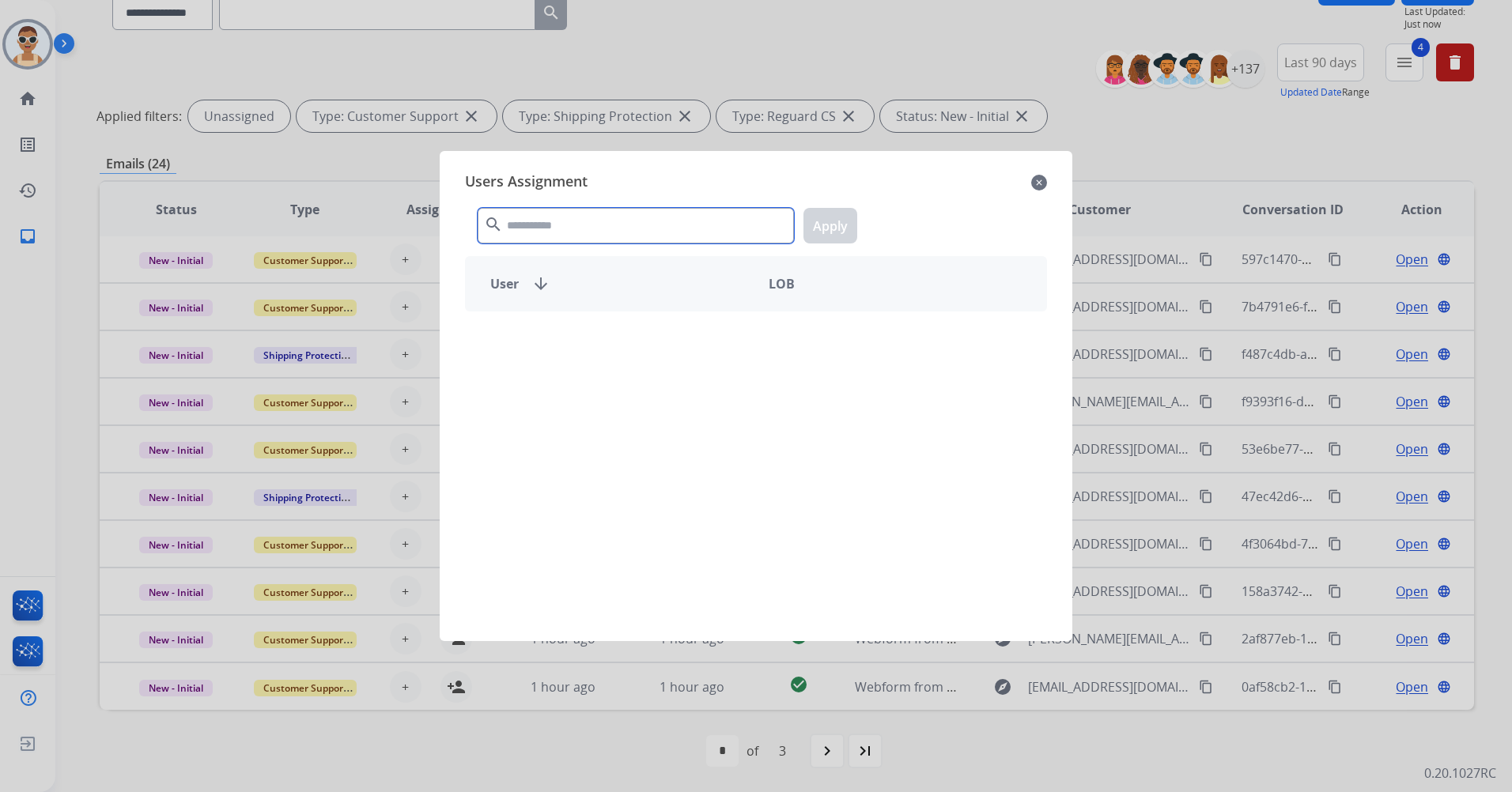
click at [563, 223] on input "text" at bounding box center [636, 225] width 317 height 35
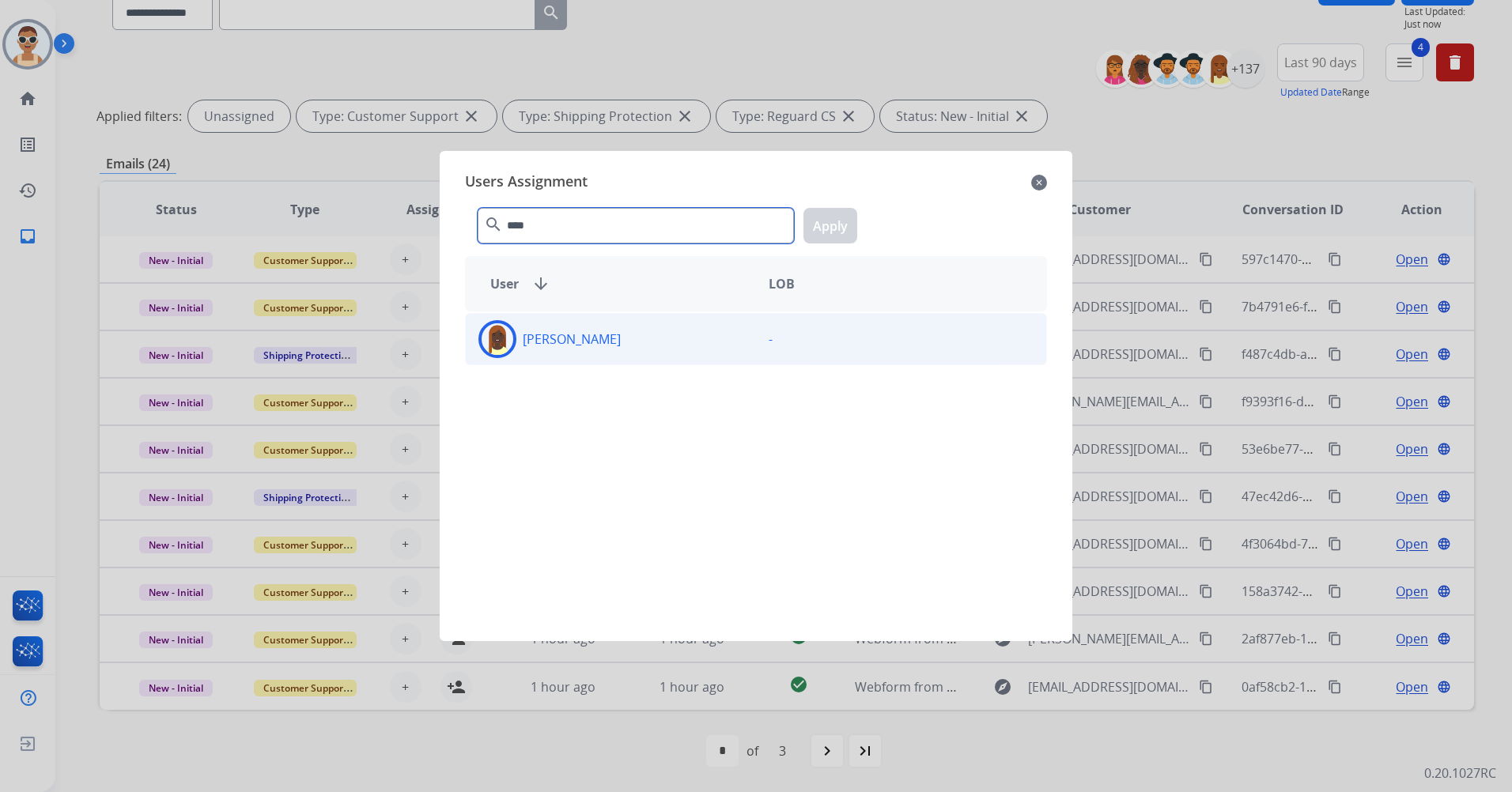
type input "****"
click at [622, 355] on div "[PERSON_NAME]" at bounding box center [611, 339] width 290 height 38
click at [806, 242] on div "**** search Apply" at bounding box center [756, 222] width 582 height 54
click at [809, 226] on button "Apply" at bounding box center [830, 225] width 53 height 35
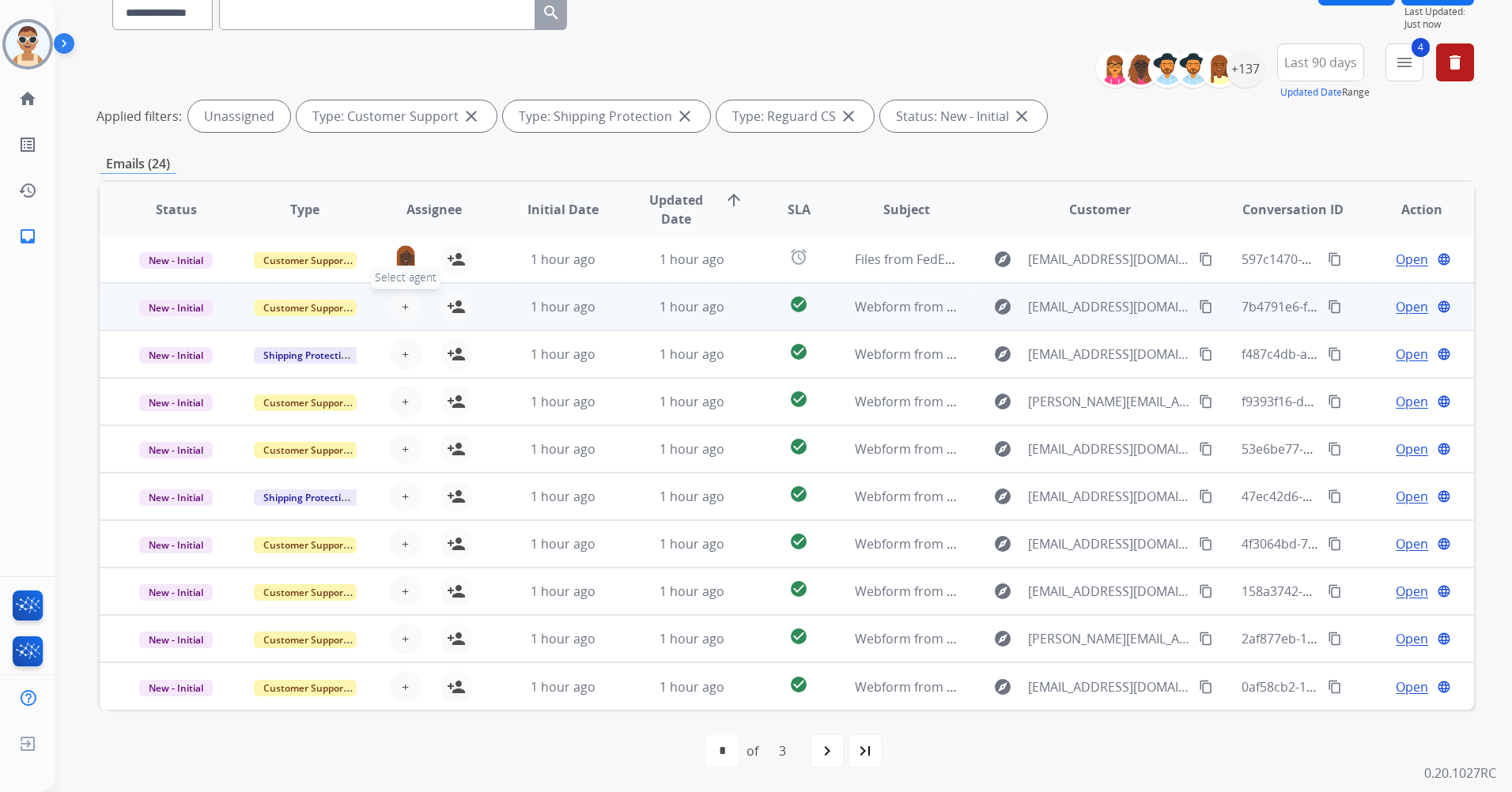
click at [406, 304] on button "+ Select agent" at bounding box center [405, 306] width 31 height 31
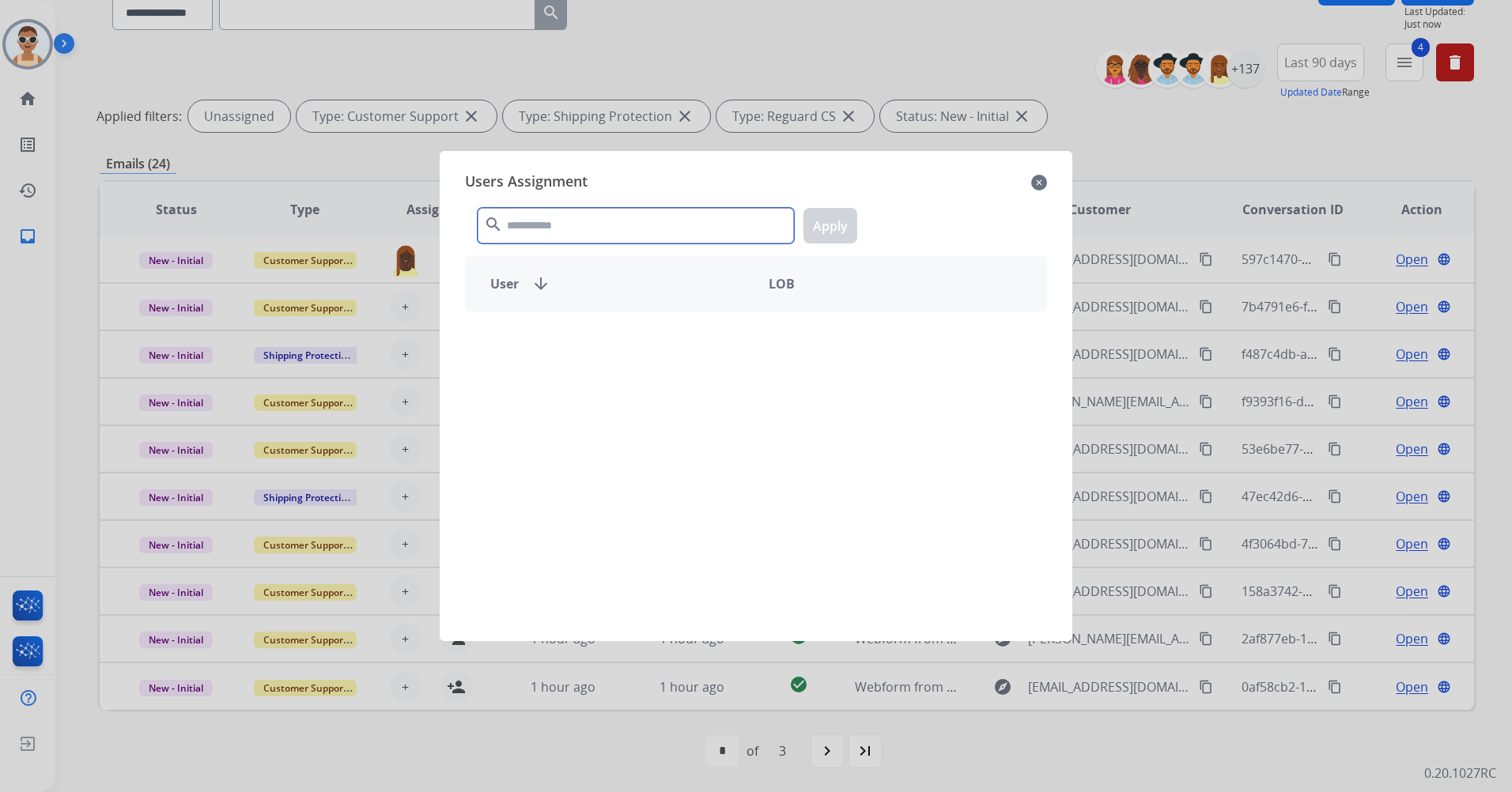
click at [574, 217] on input "text" at bounding box center [636, 225] width 317 height 35
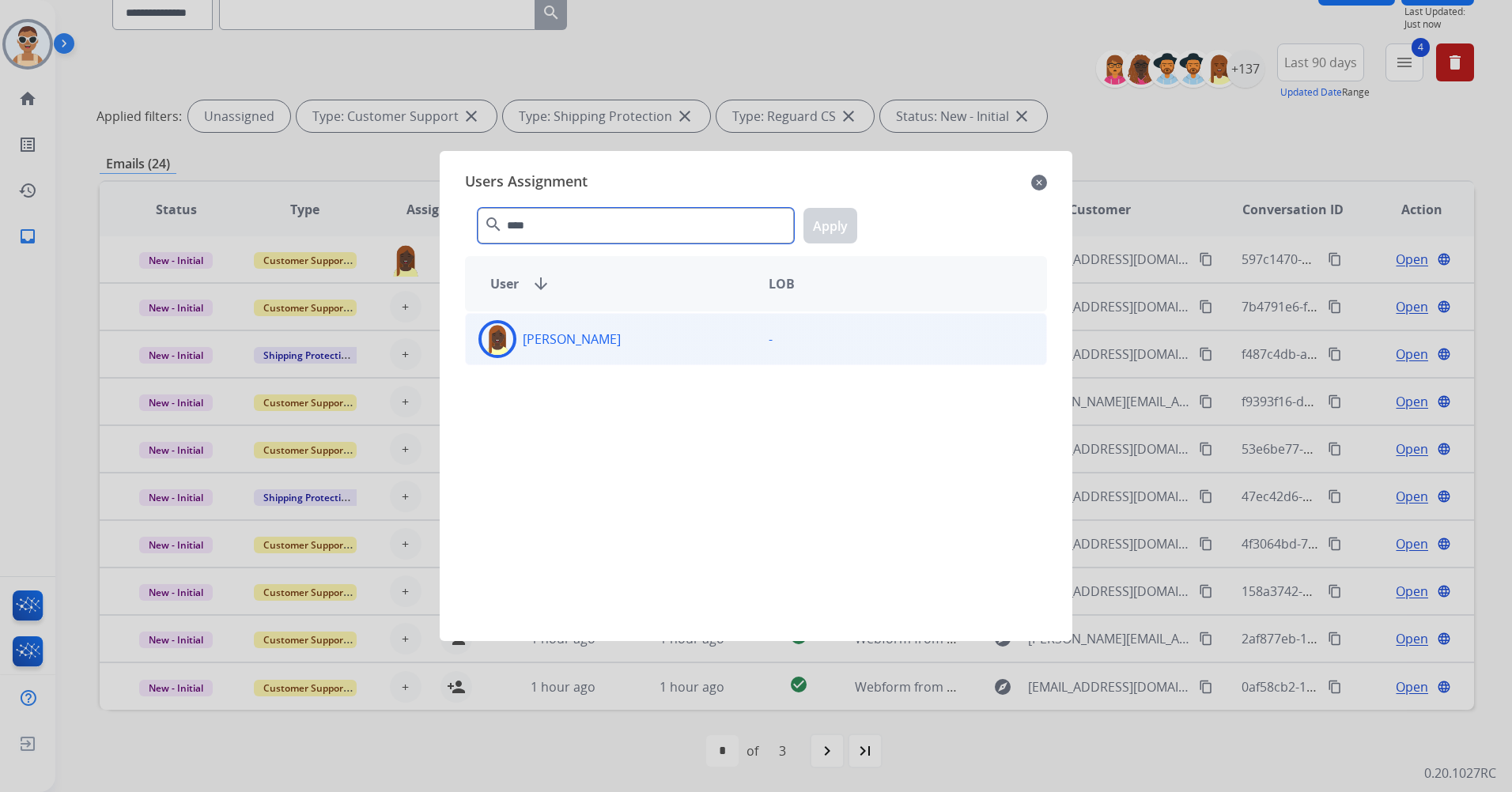
type input "****"
click at [621, 336] on p "[PERSON_NAME]" at bounding box center [571, 339] width 98 height 19
click at [819, 222] on button "Apply" at bounding box center [830, 225] width 53 height 35
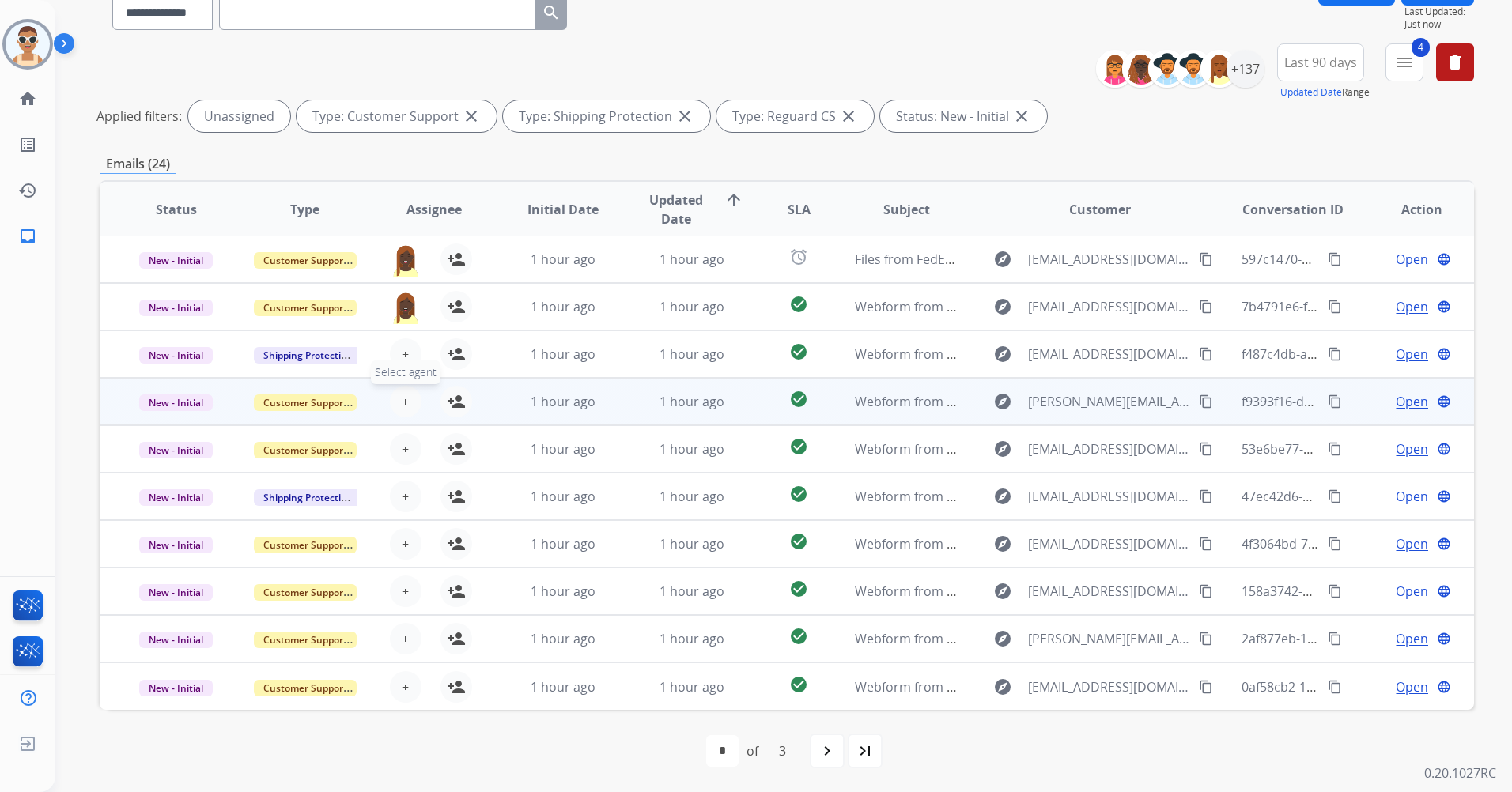
click at [400, 365] on span "Select agent" at bounding box center [405, 372] width 70 height 24
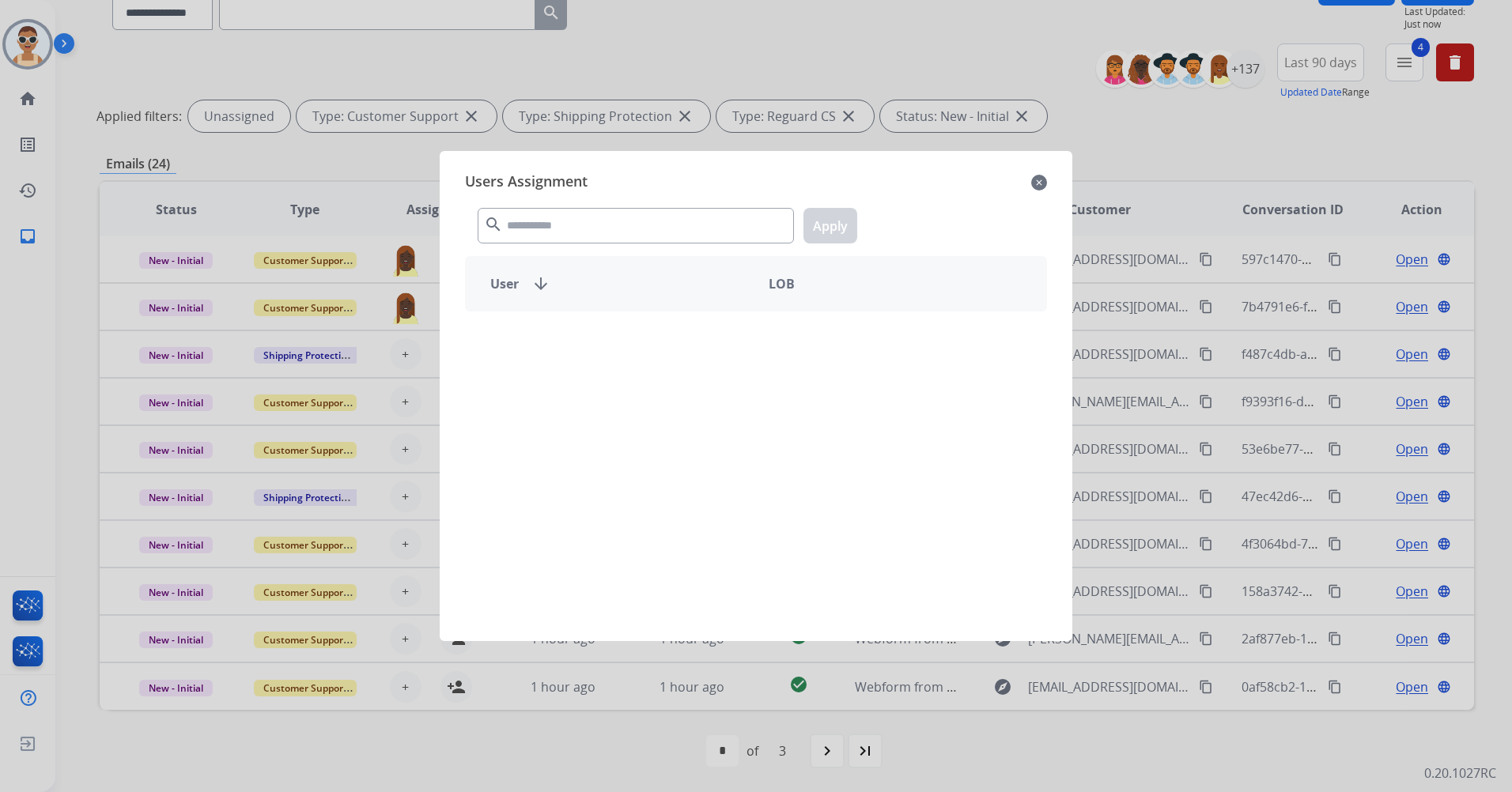
click at [544, 202] on div "search Apply" at bounding box center [756, 222] width 582 height 54
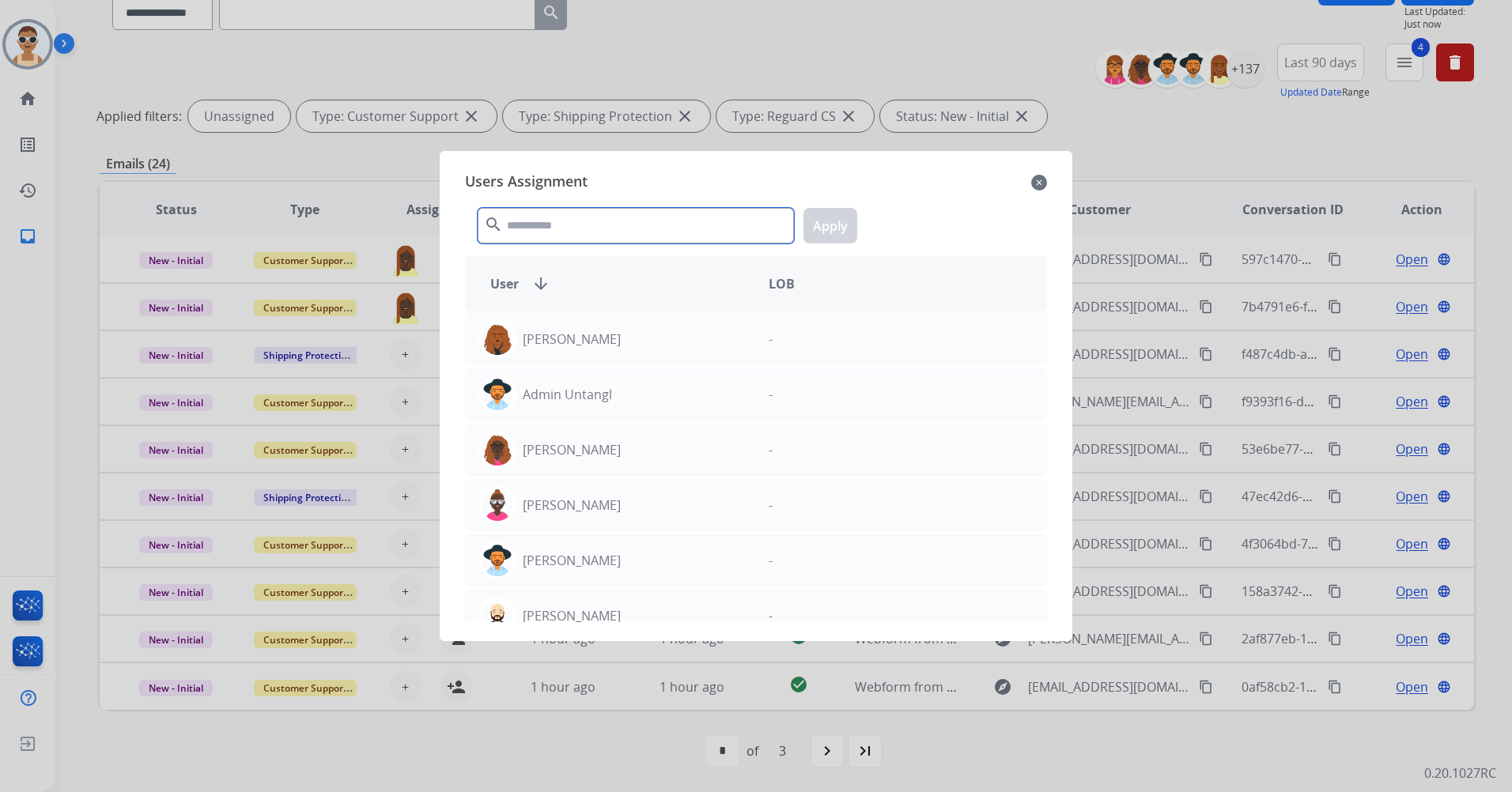
click at [552, 234] on input "text" at bounding box center [636, 225] width 317 height 35
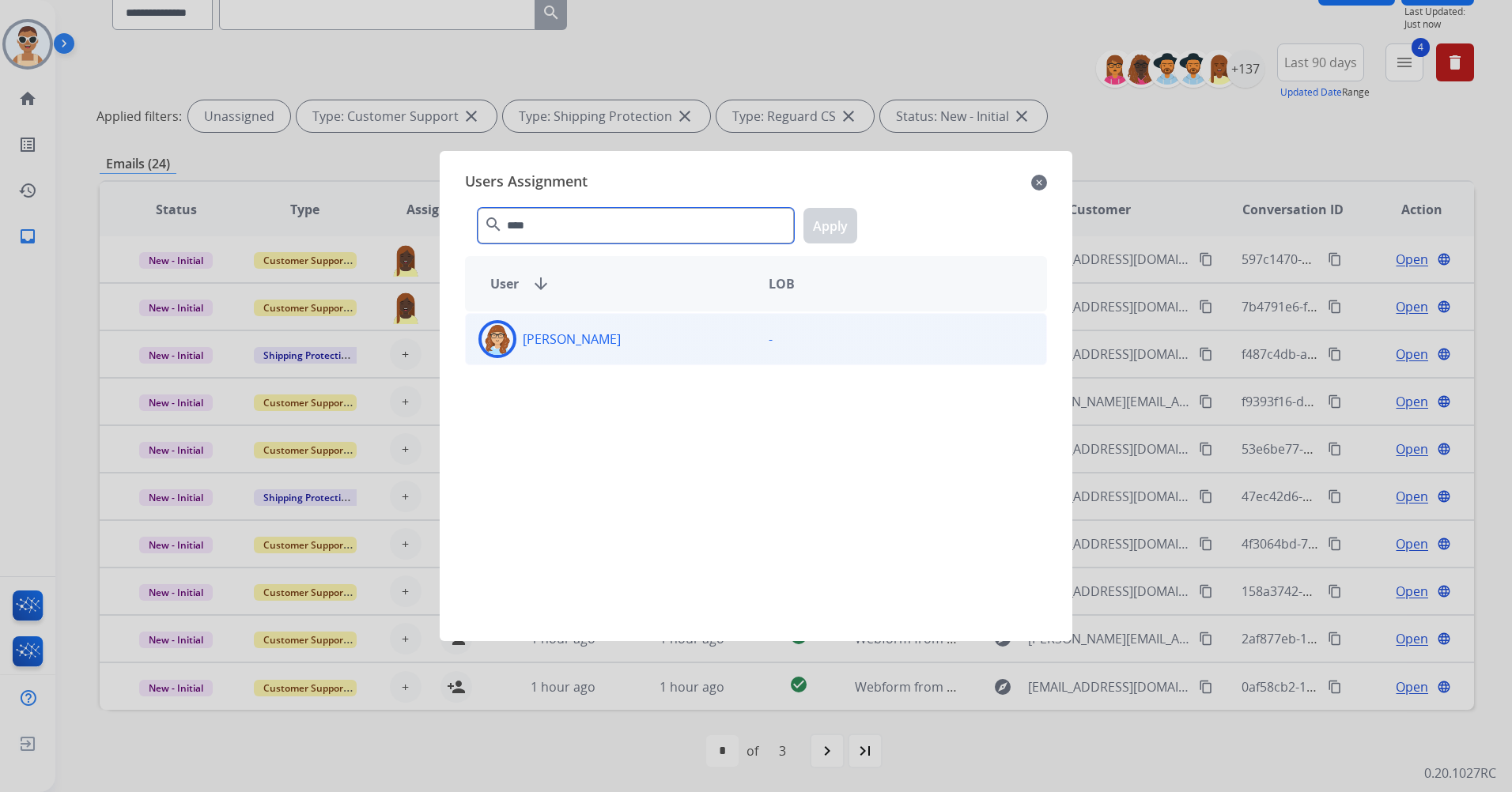
type input "****"
drag, startPoint x: 605, startPoint y: 346, endPoint x: 647, endPoint y: 331, distance: 44.6
click at [605, 346] on div "[PERSON_NAME]" at bounding box center [611, 339] width 290 height 38
click at [843, 226] on button "Apply" at bounding box center [830, 225] width 53 height 35
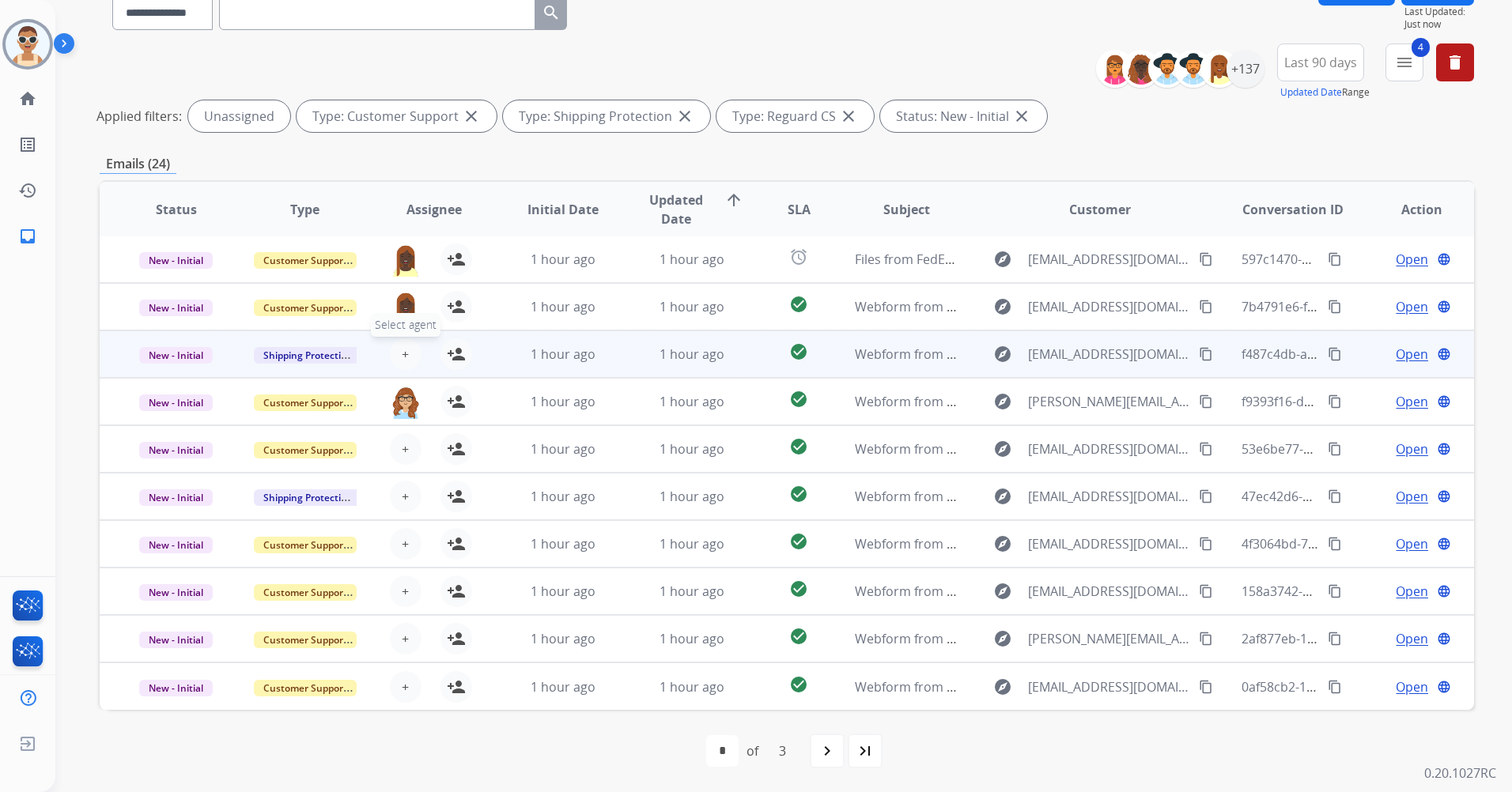
click at [398, 355] on button "+ Select agent" at bounding box center [405, 354] width 31 height 31
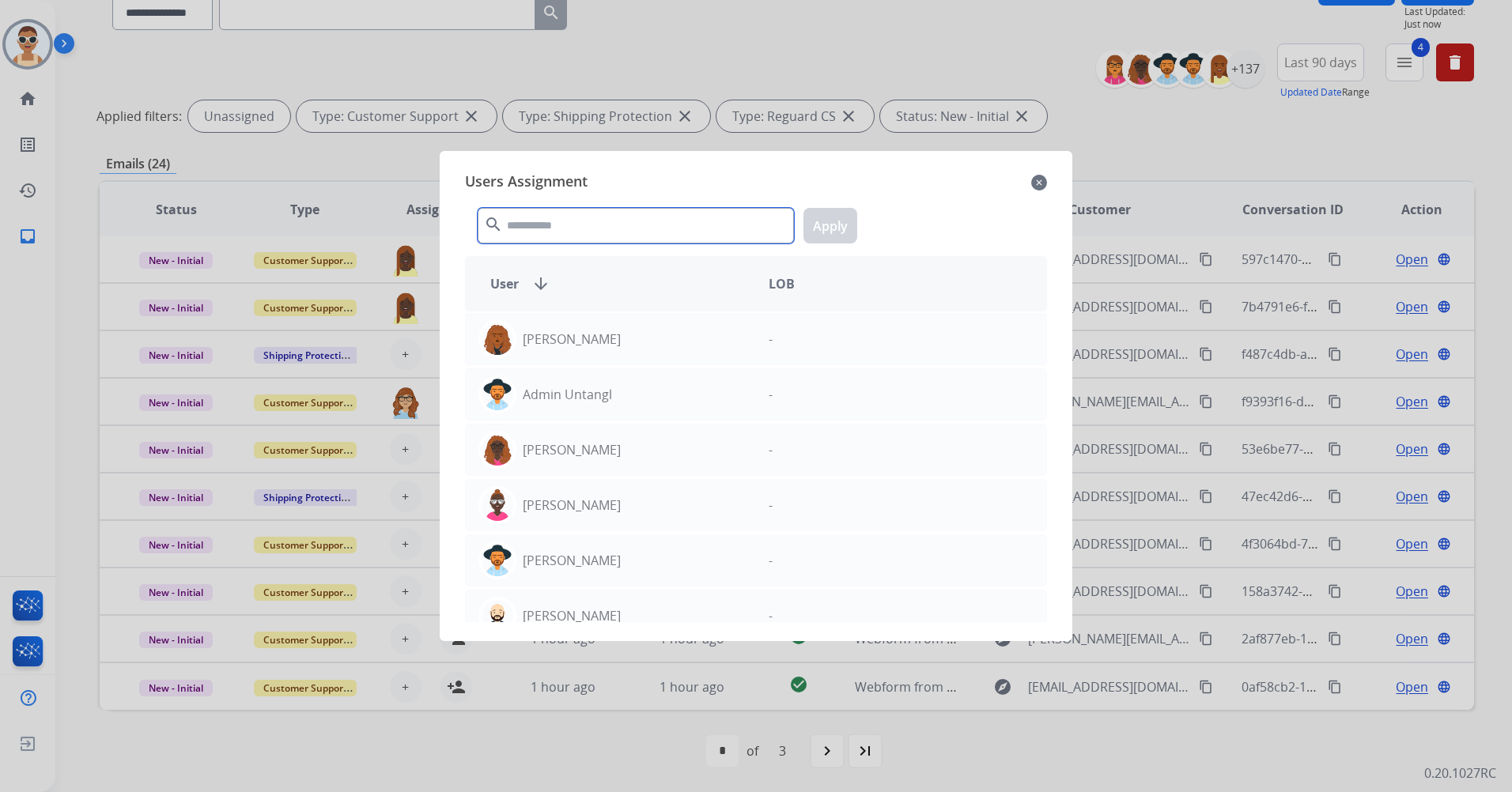
click at [662, 239] on input "text" at bounding box center [636, 225] width 317 height 35
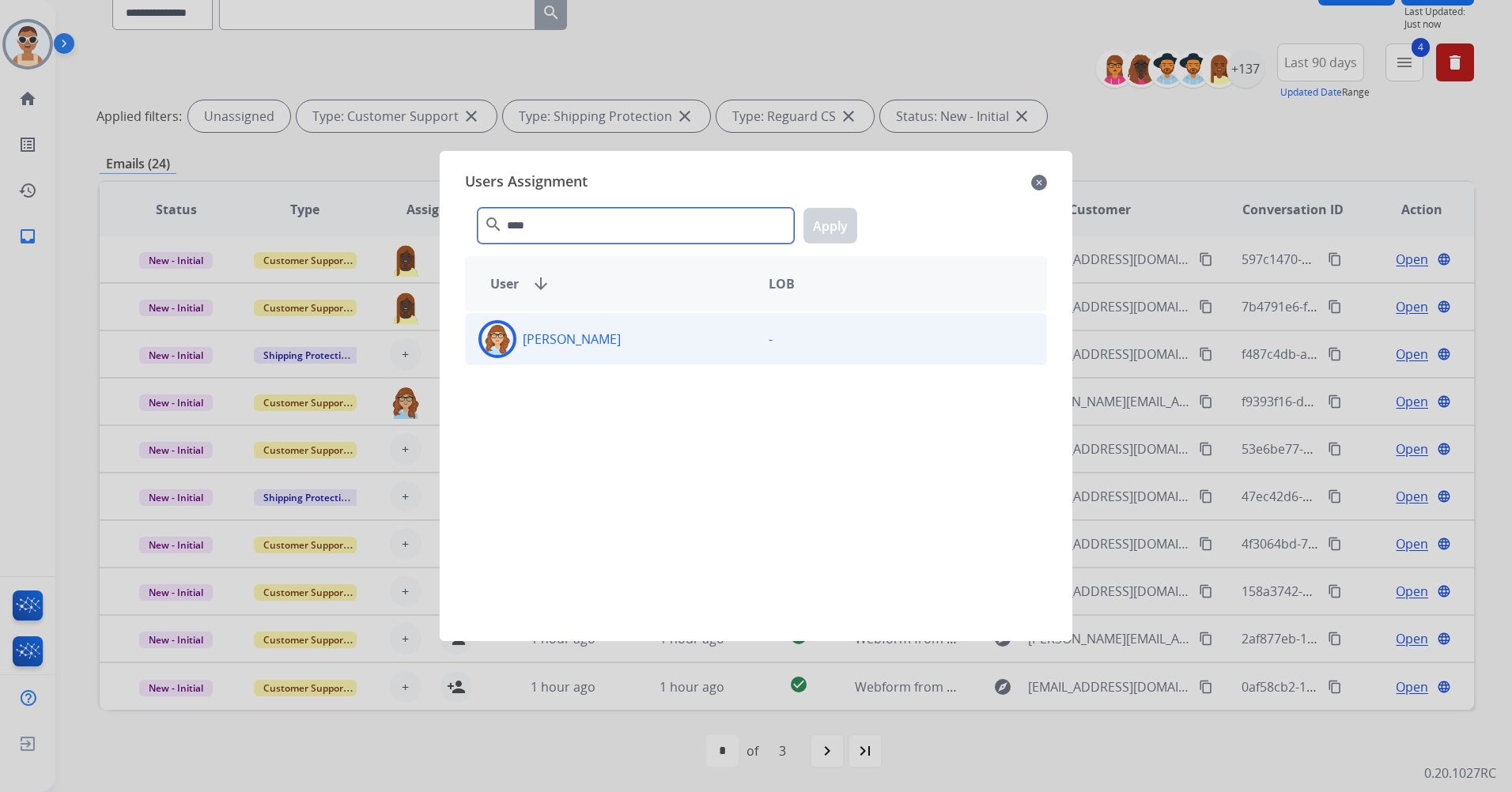
type input "****"
click at [686, 334] on div "[PERSON_NAME]" at bounding box center [611, 339] width 290 height 38
click at [847, 213] on button "Apply" at bounding box center [830, 225] width 53 height 35
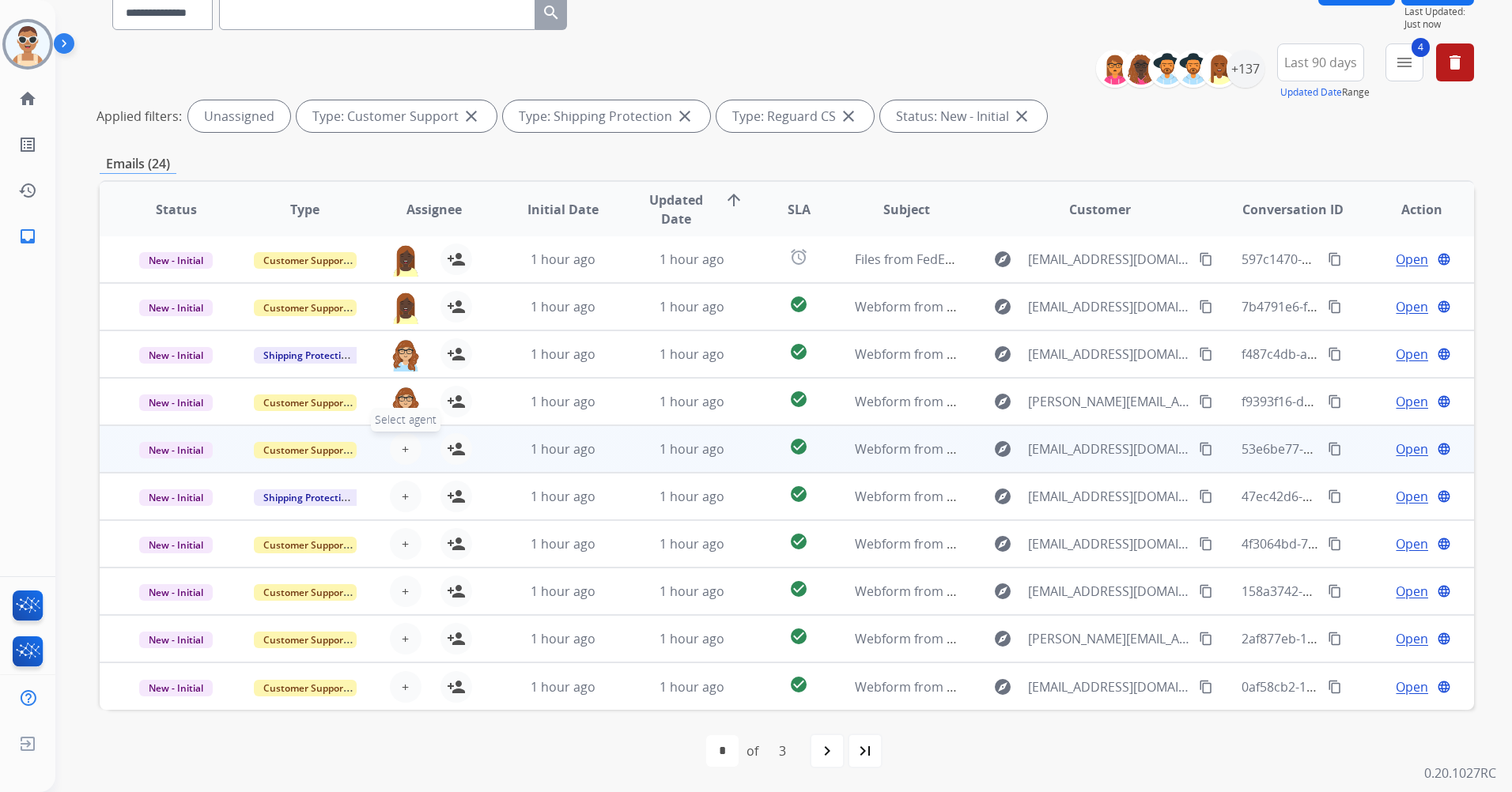
click at [404, 454] on span "+" at bounding box center [404, 449] width 7 height 19
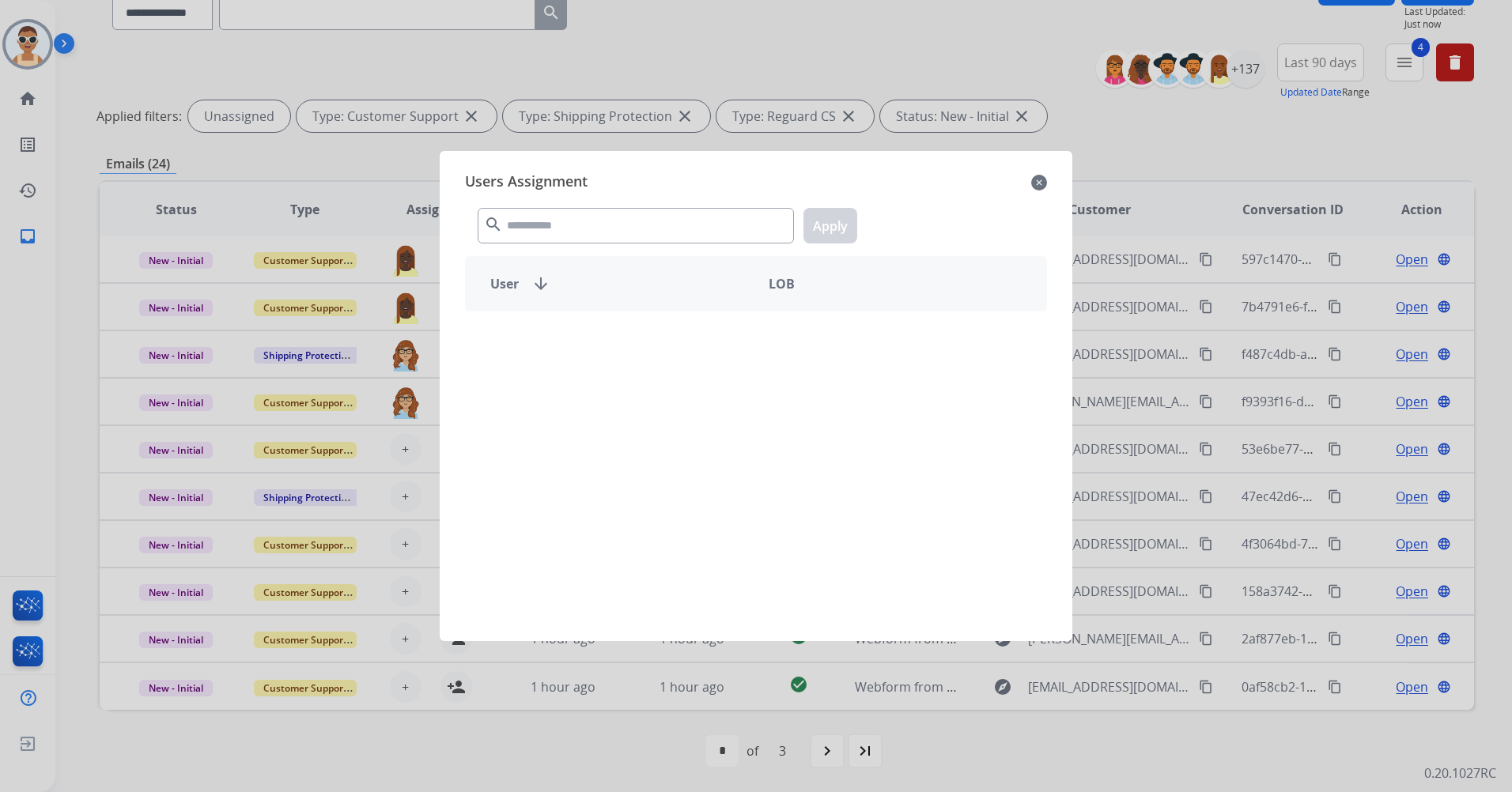
click at [671, 202] on div "search Apply" at bounding box center [756, 222] width 582 height 54
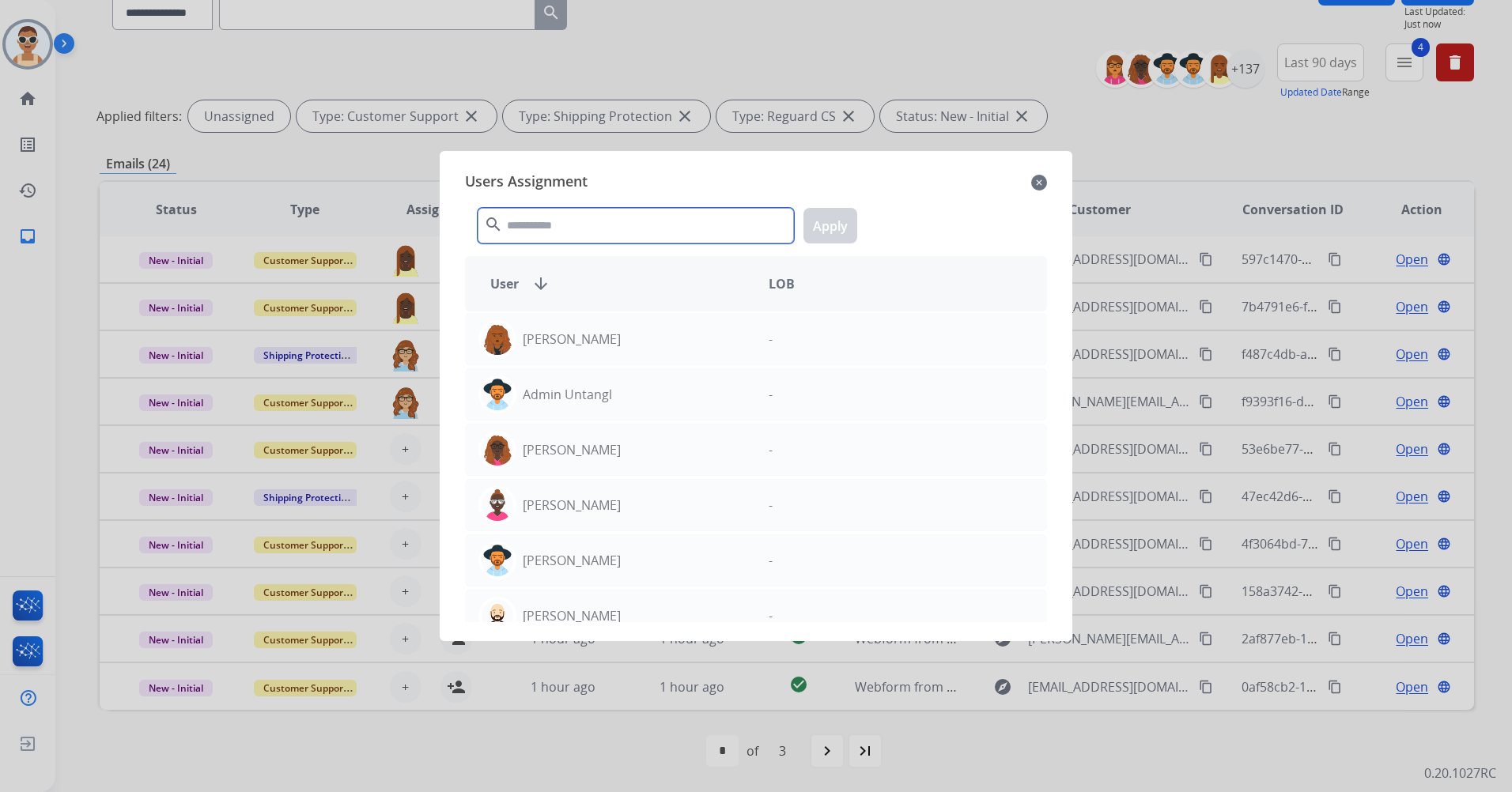
click at [673, 224] on input "text" at bounding box center [636, 225] width 317 height 35
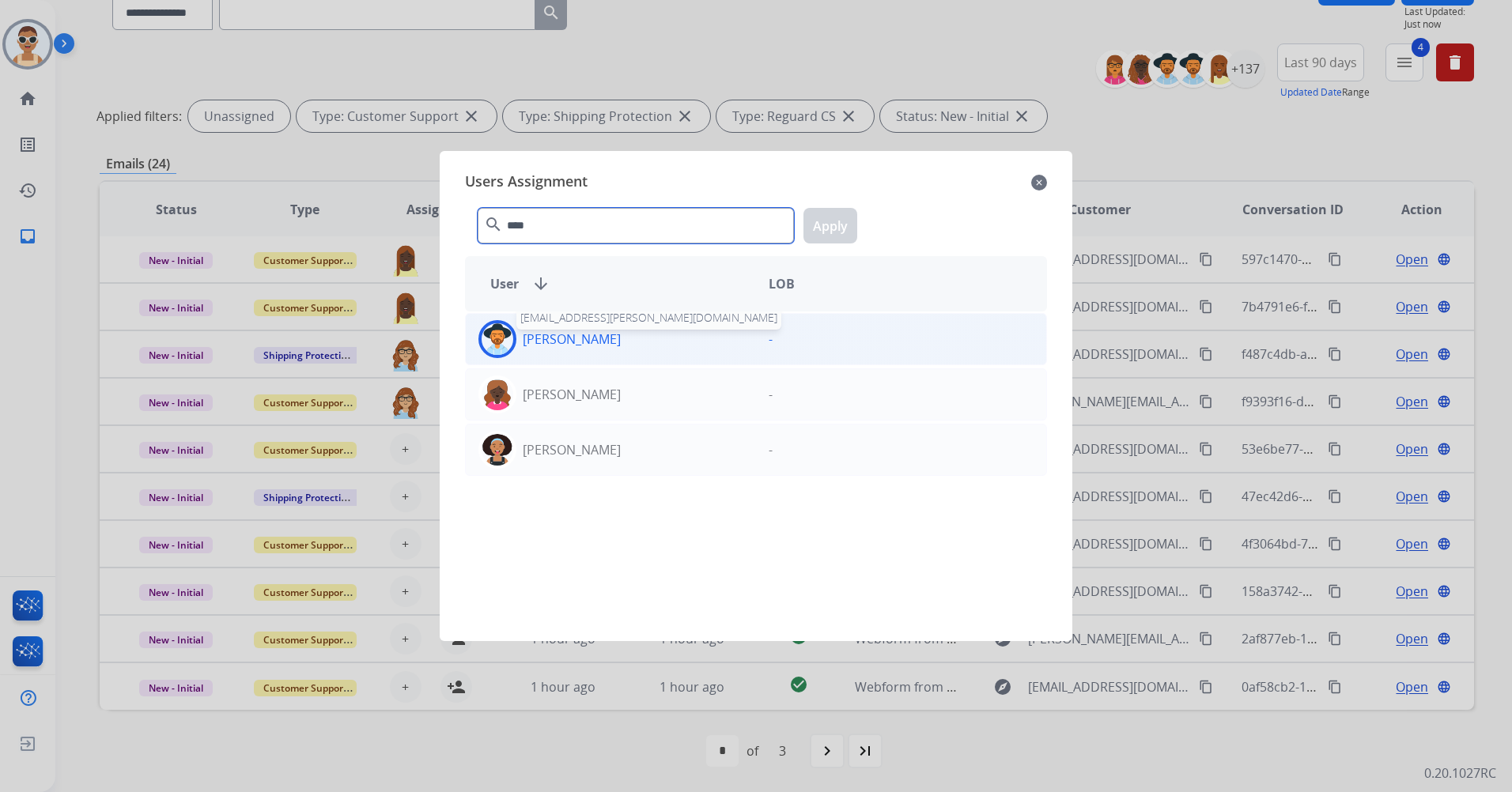
type input "****"
click at [599, 341] on p "[PERSON_NAME]" at bounding box center [571, 339] width 98 height 19
click at [835, 230] on button "Apply" at bounding box center [830, 225] width 53 height 35
drag, startPoint x: 565, startPoint y: 332, endPoint x: 592, endPoint y: 324, distance: 28.2
click at [566, 332] on p "[PERSON_NAME]" at bounding box center [571, 339] width 98 height 19
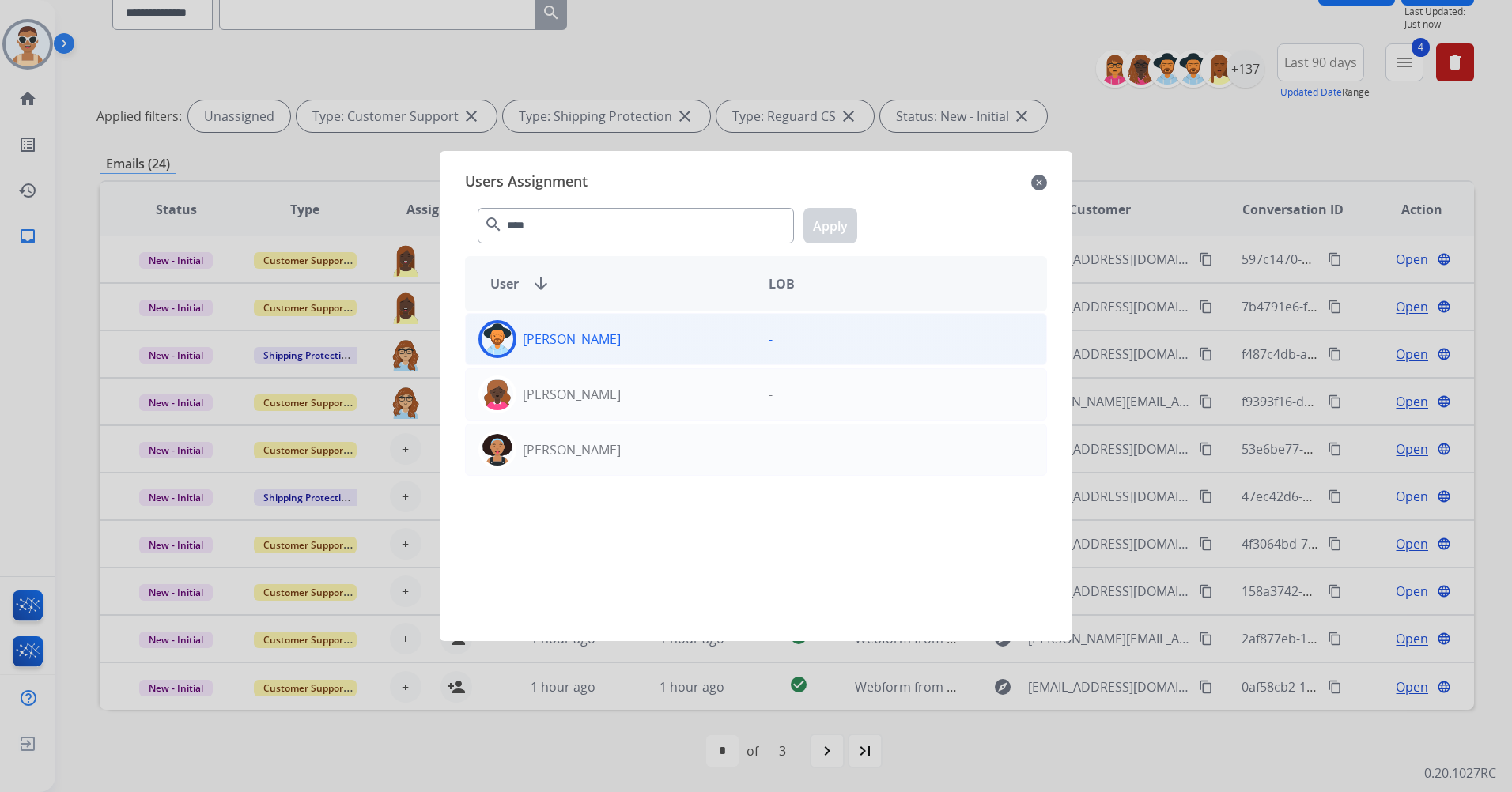
click at [805, 335] on div "-" at bounding box center [901, 339] width 290 height 38
click at [1037, 177] on mat-icon "close" at bounding box center [1039, 183] width 16 height 19
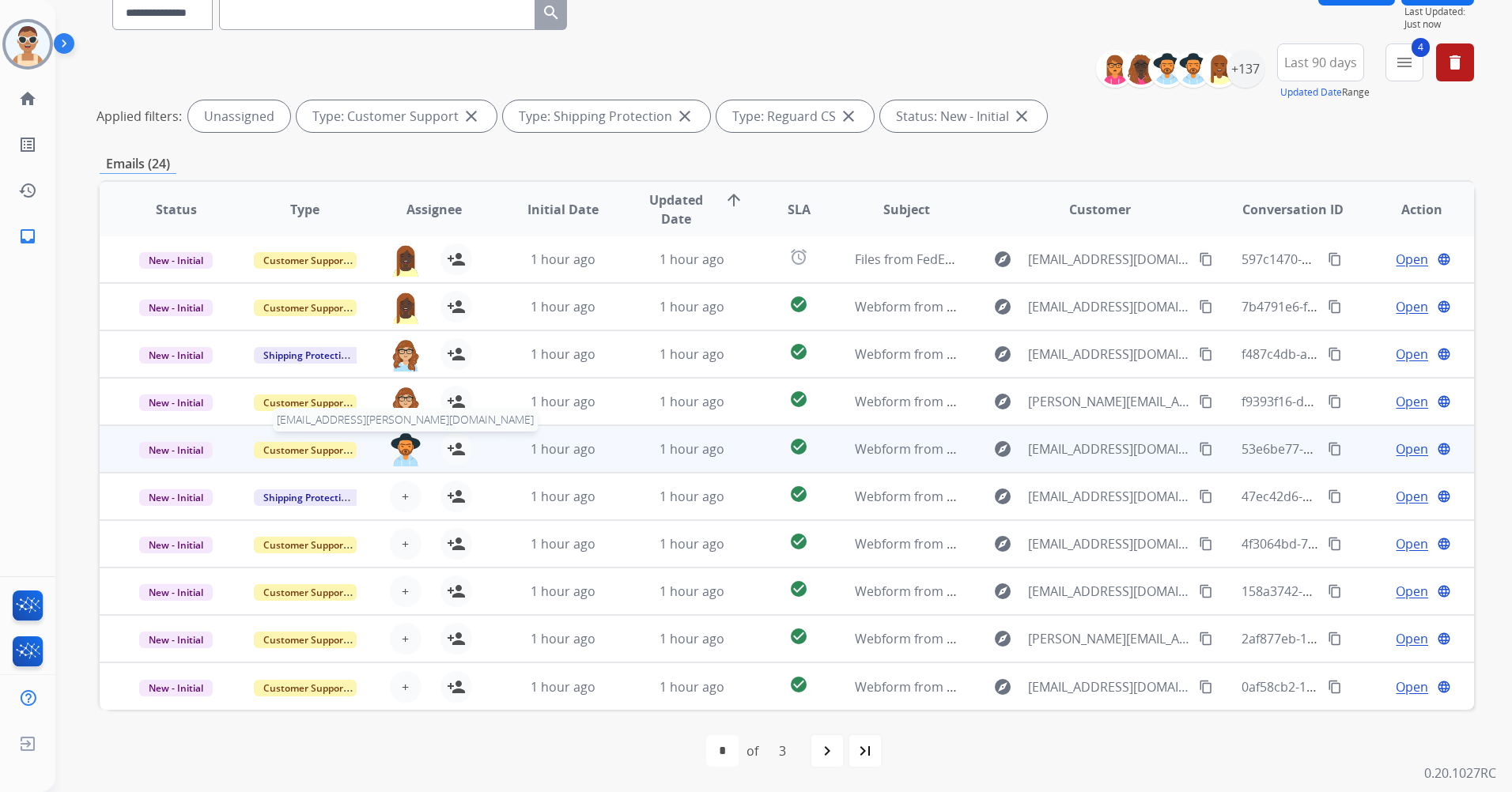
click at [408, 449] on img at bounding box center [405, 450] width 31 height 33
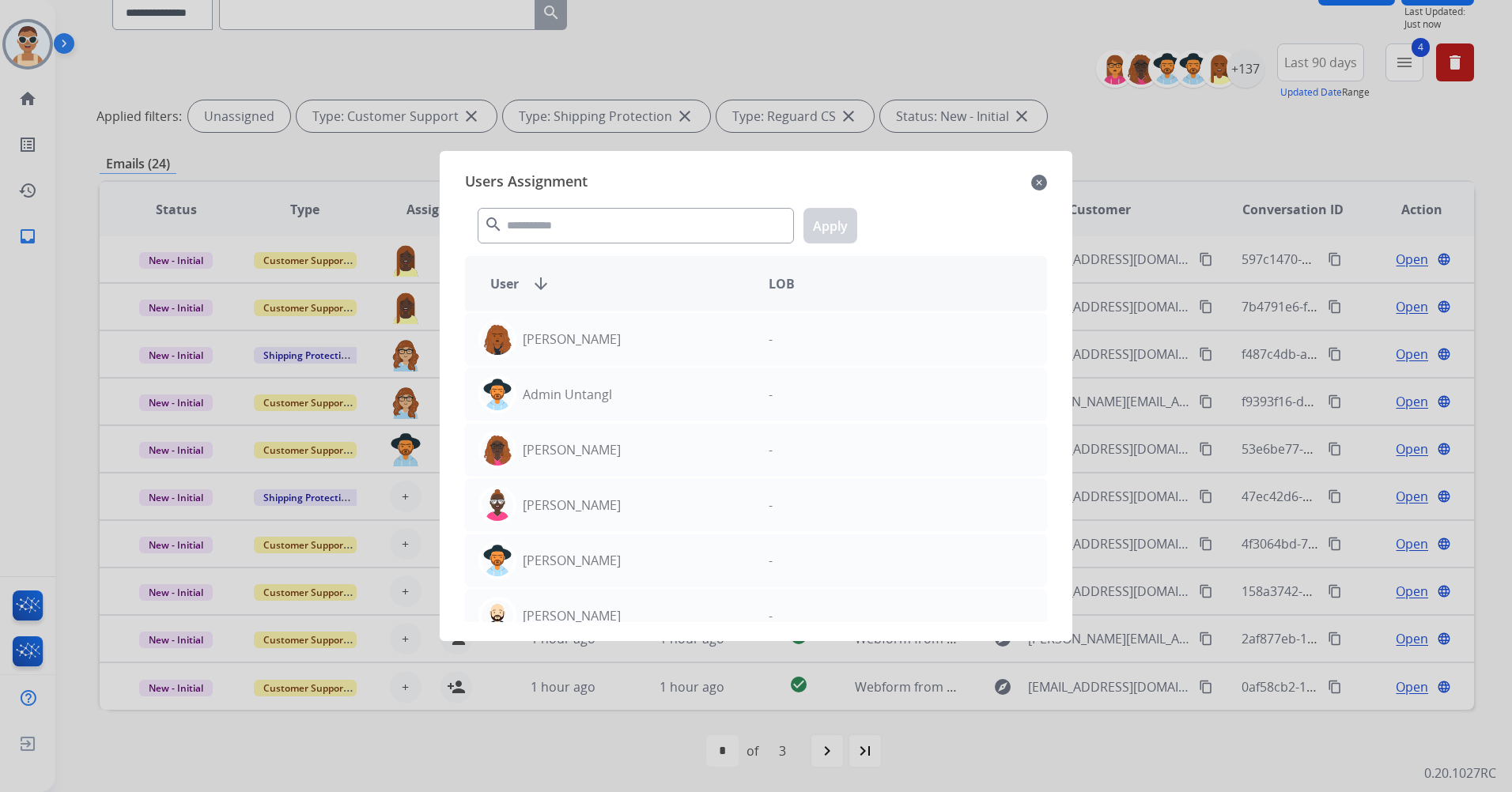
click at [1035, 183] on mat-icon "close" at bounding box center [1039, 183] width 16 height 19
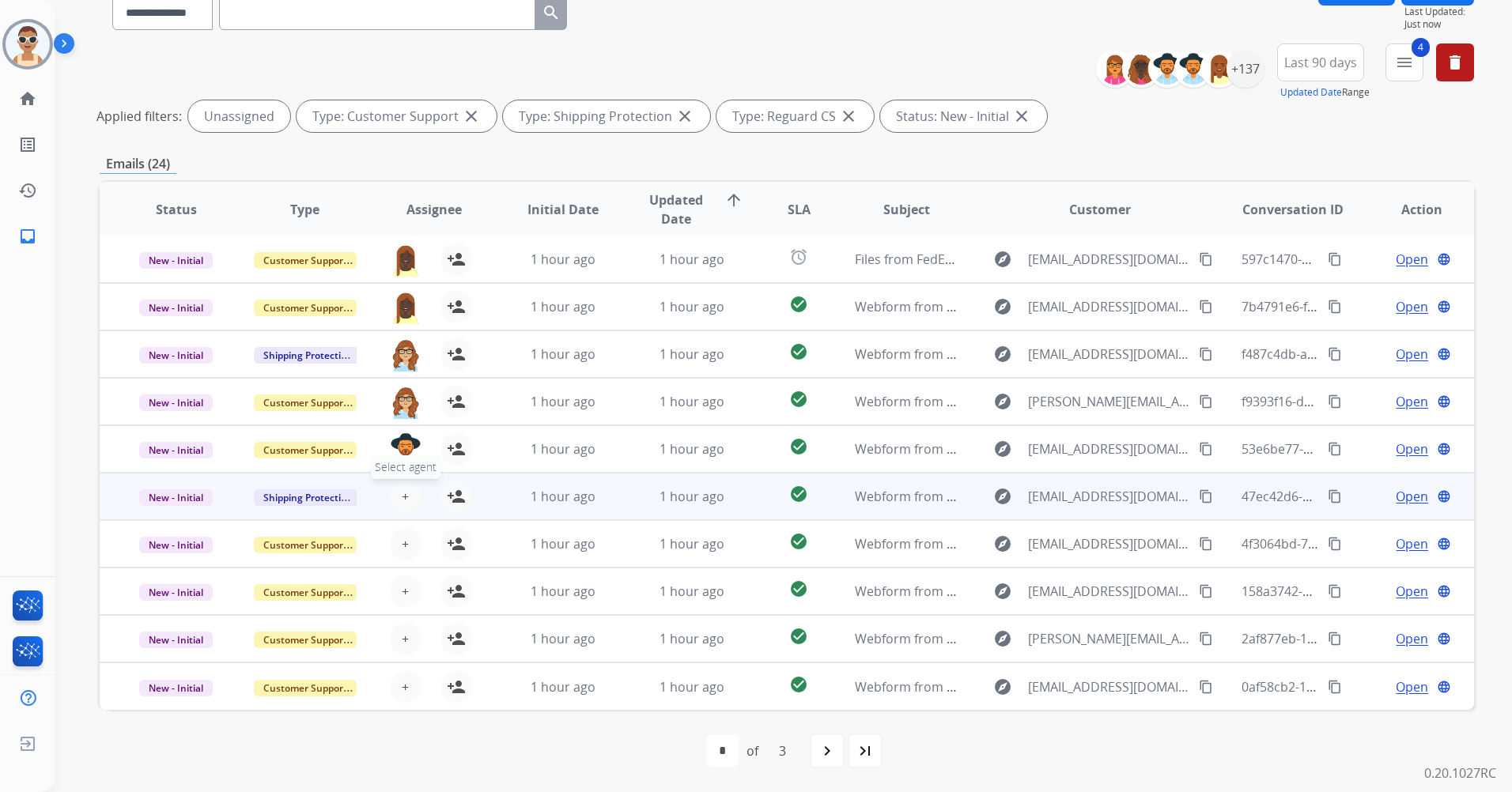
click at [397, 491] on button "+ Select agent" at bounding box center [405, 496] width 31 height 31
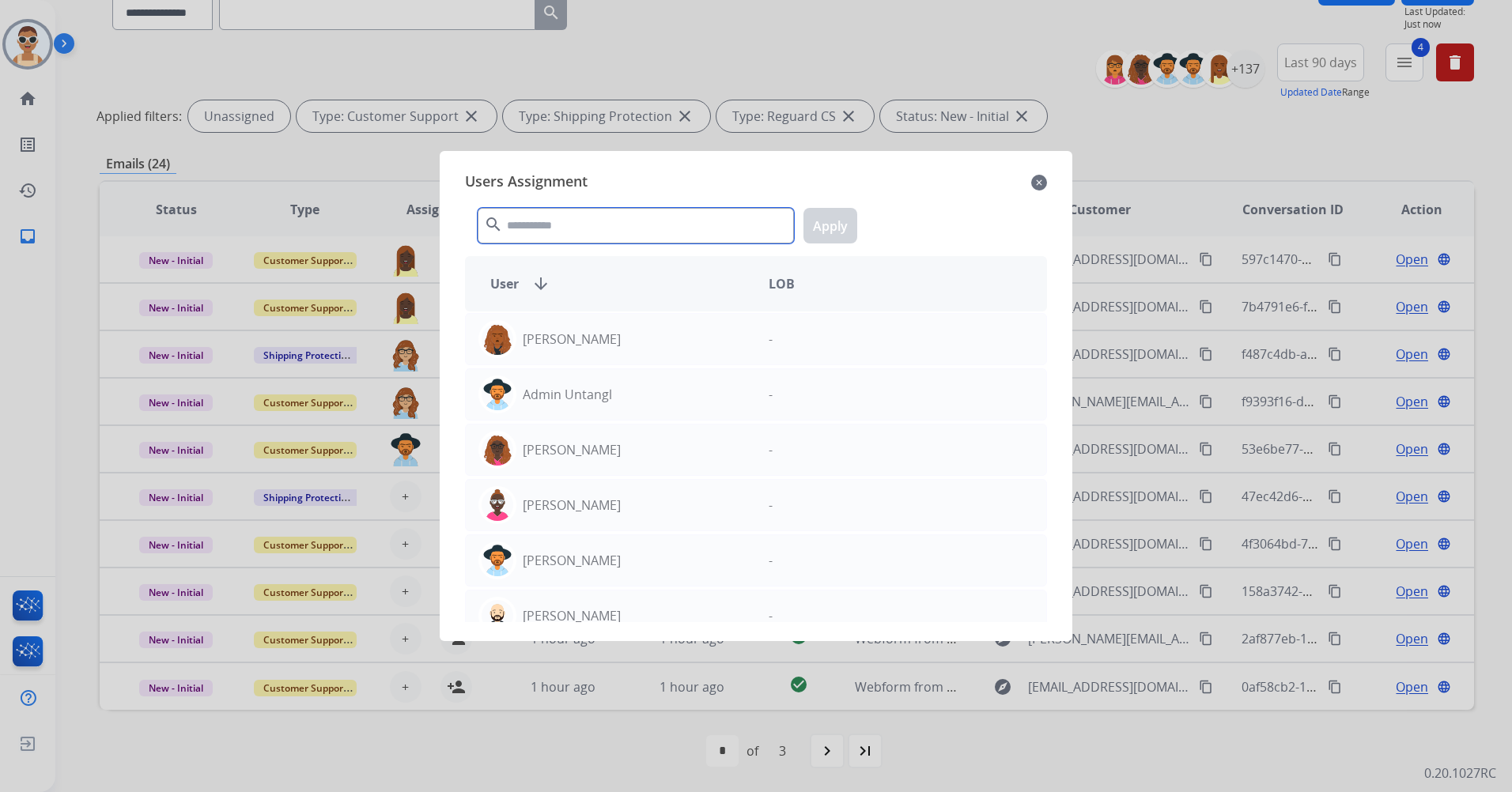
click at [542, 227] on input "text" at bounding box center [636, 225] width 317 height 35
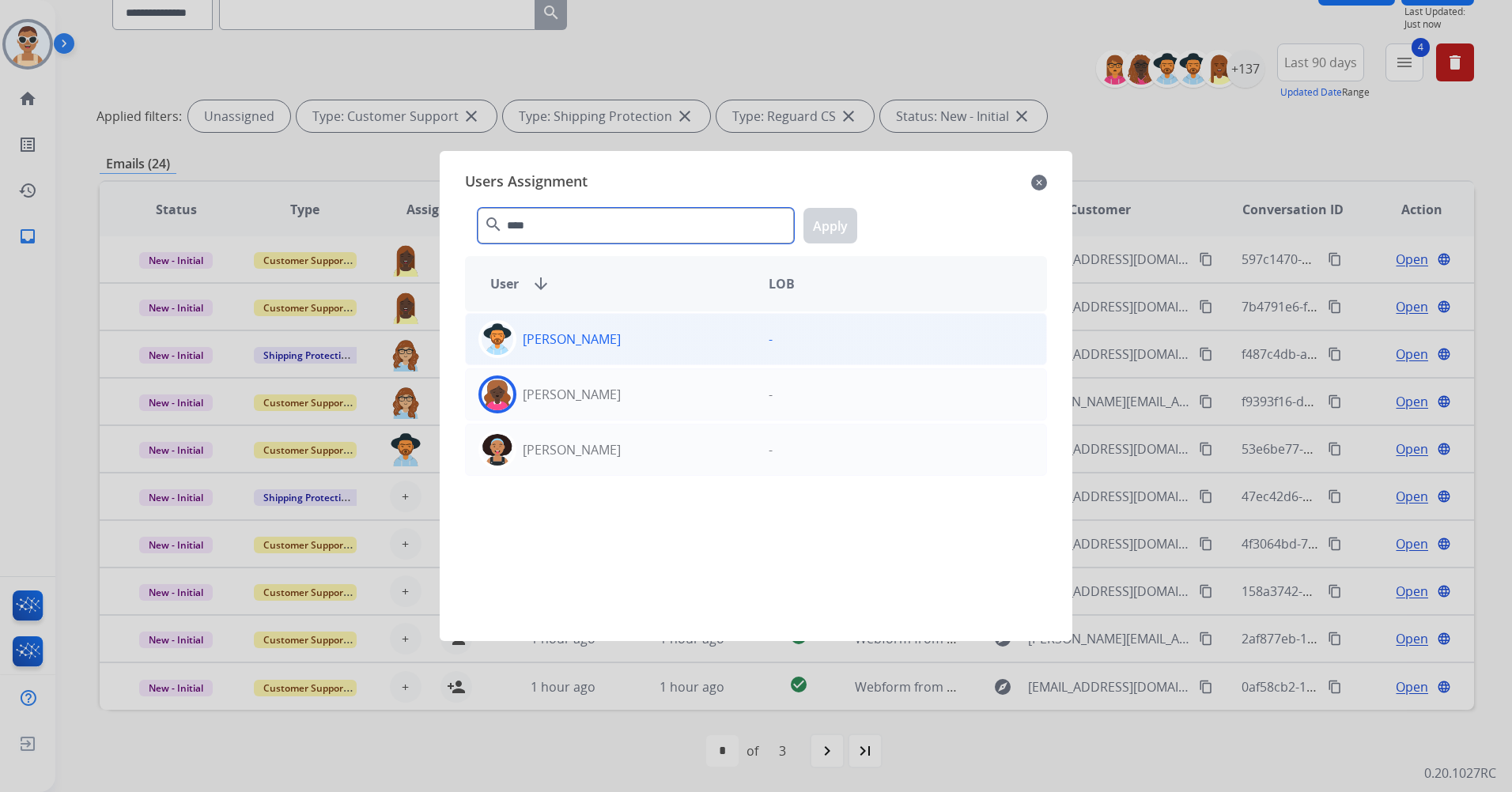
type input "****"
drag, startPoint x: 578, startPoint y: 354, endPoint x: 584, endPoint y: 350, distance: 7.2
click at [580, 354] on div "[PERSON_NAME]" at bounding box center [611, 339] width 290 height 38
click at [832, 239] on button "Apply" at bounding box center [830, 225] width 53 height 35
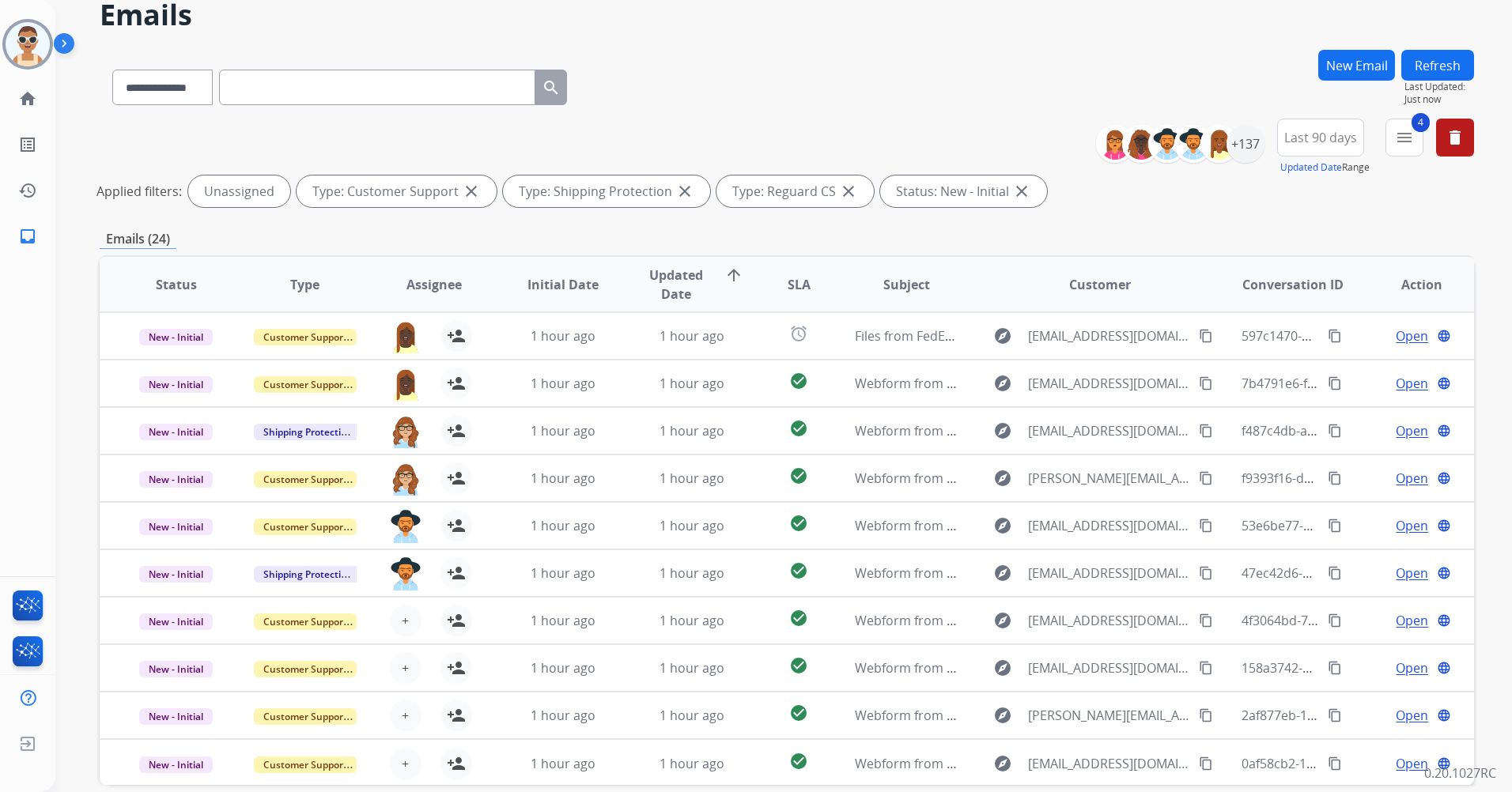
scroll to position [0, 0]
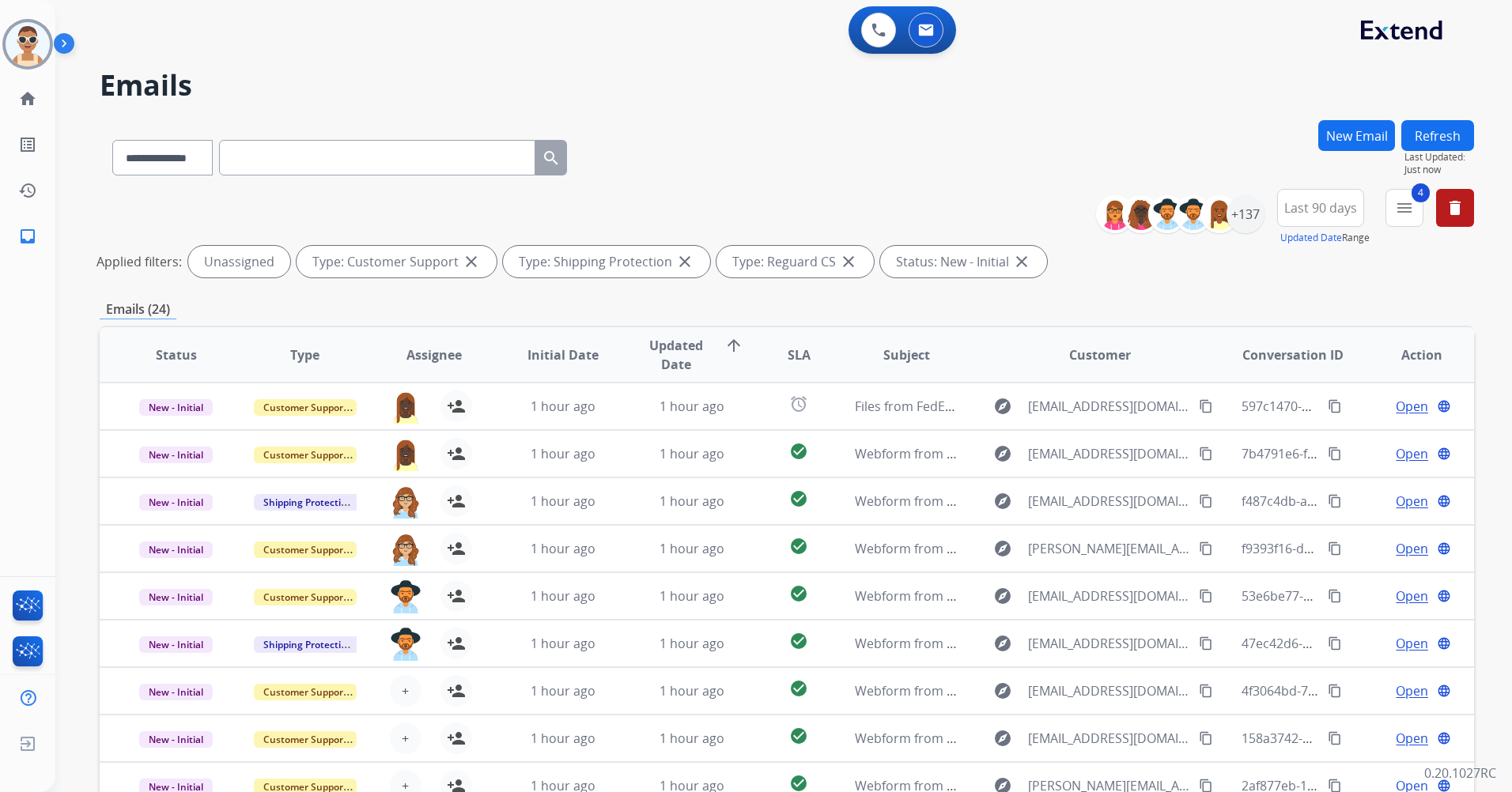
drag, startPoint x: 1459, startPoint y: 121, endPoint x: 1450, endPoint y: 132, distance: 14.2
click at [1458, 121] on button "Refresh" at bounding box center [1438, 135] width 72 height 30
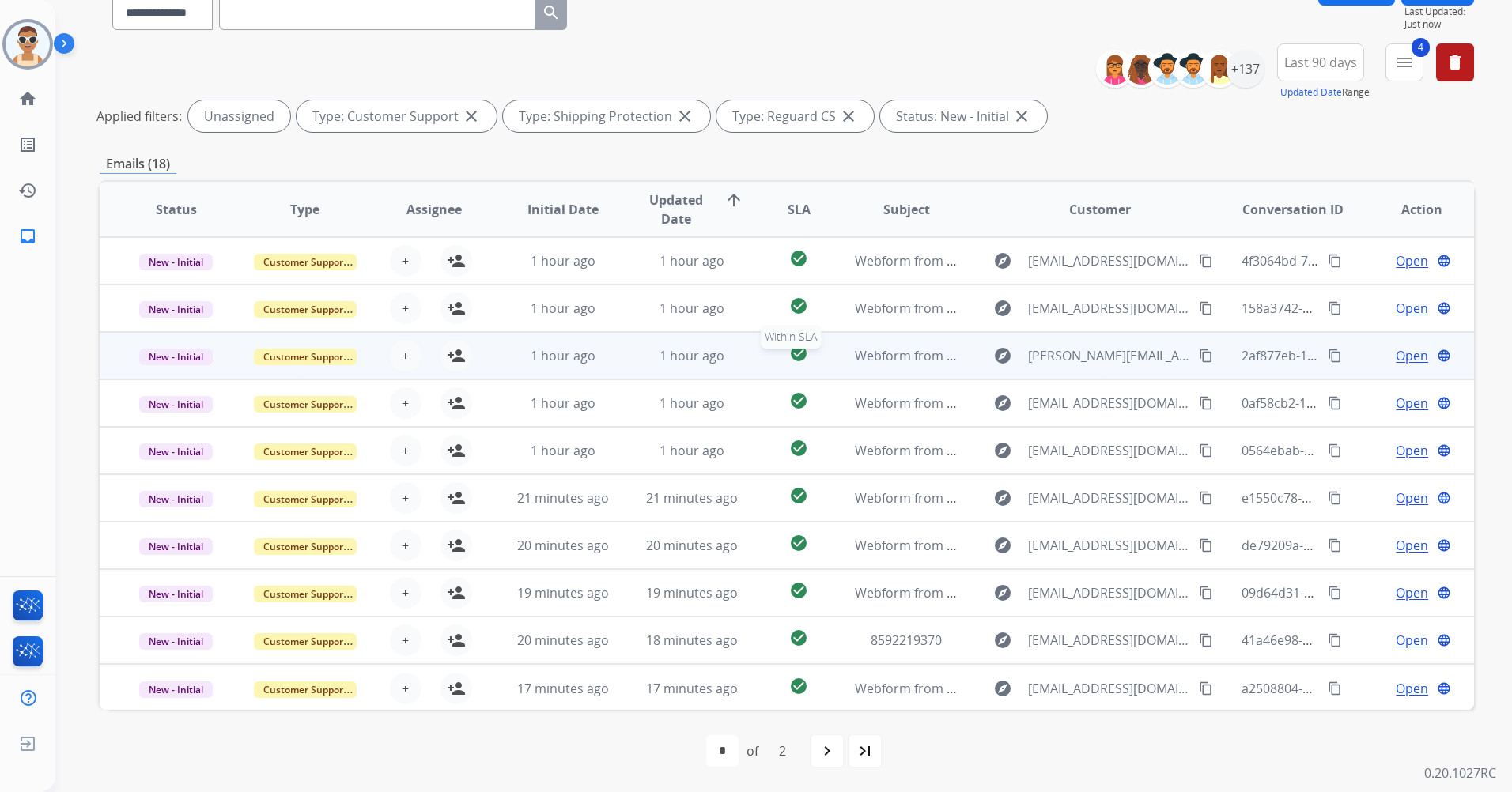
scroll to position [2, 0]
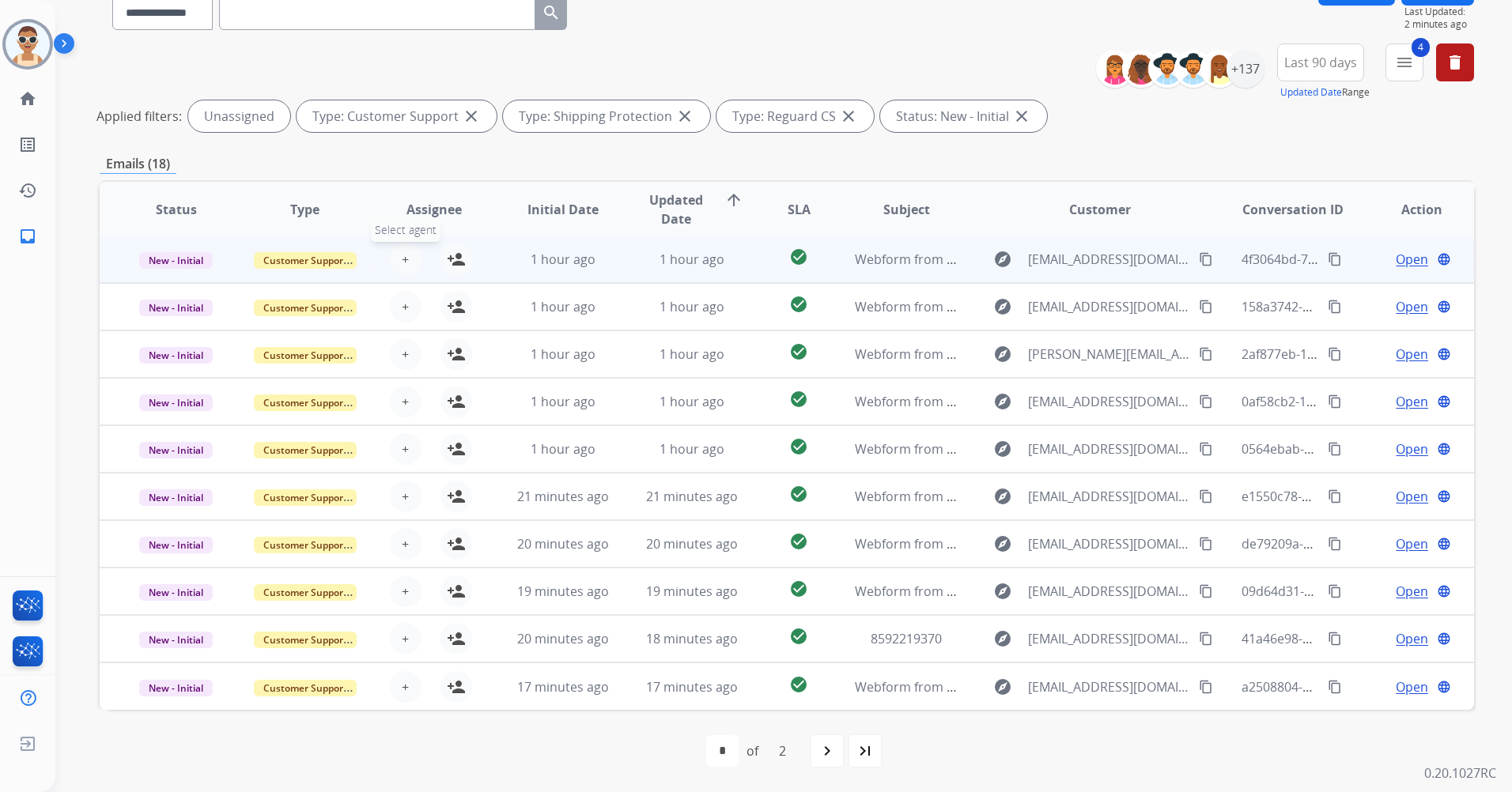
click at [401, 260] on span "+" at bounding box center [404, 259] width 7 height 19
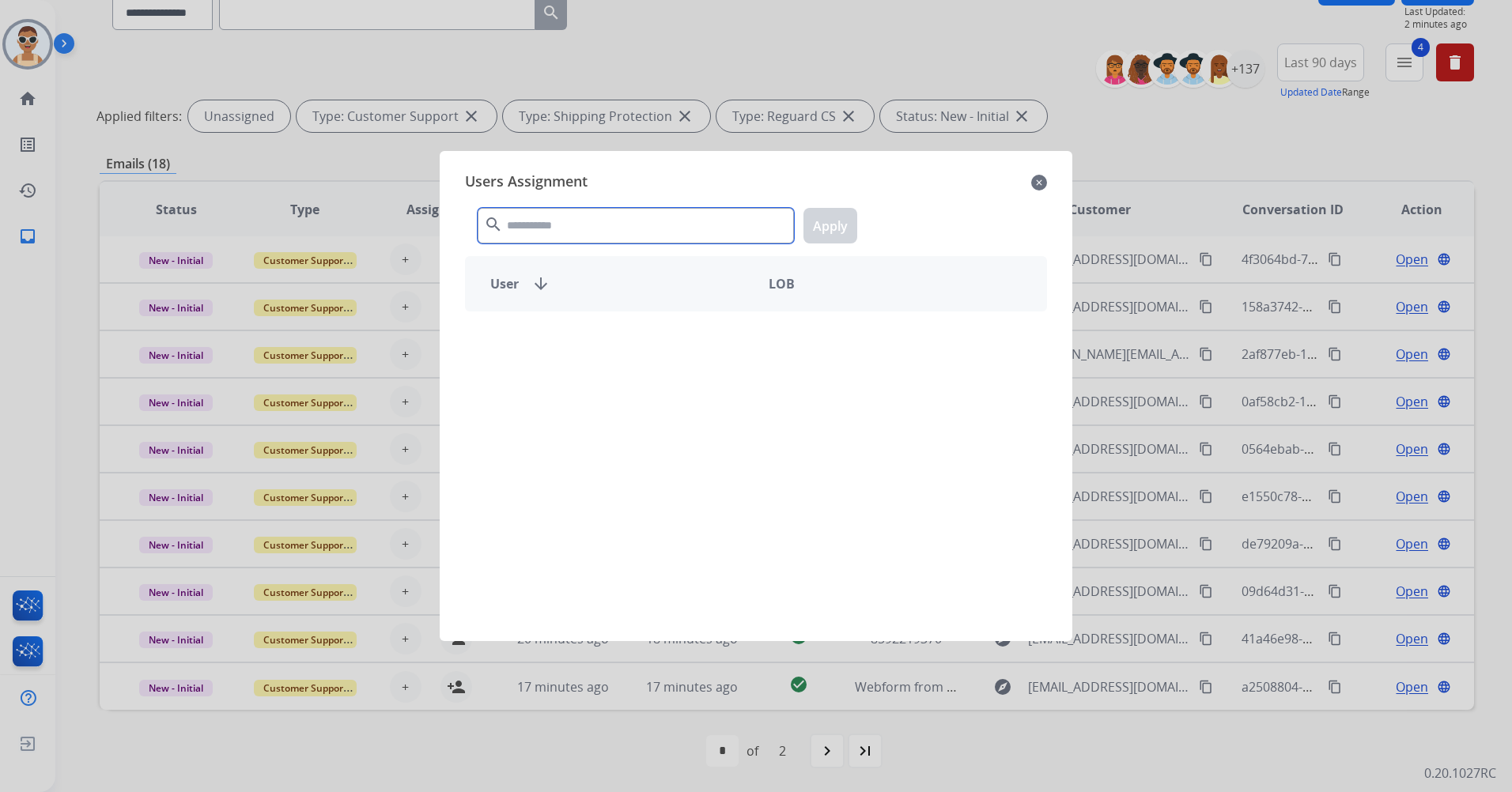
click at [592, 226] on input "text" at bounding box center [636, 225] width 317 height 35
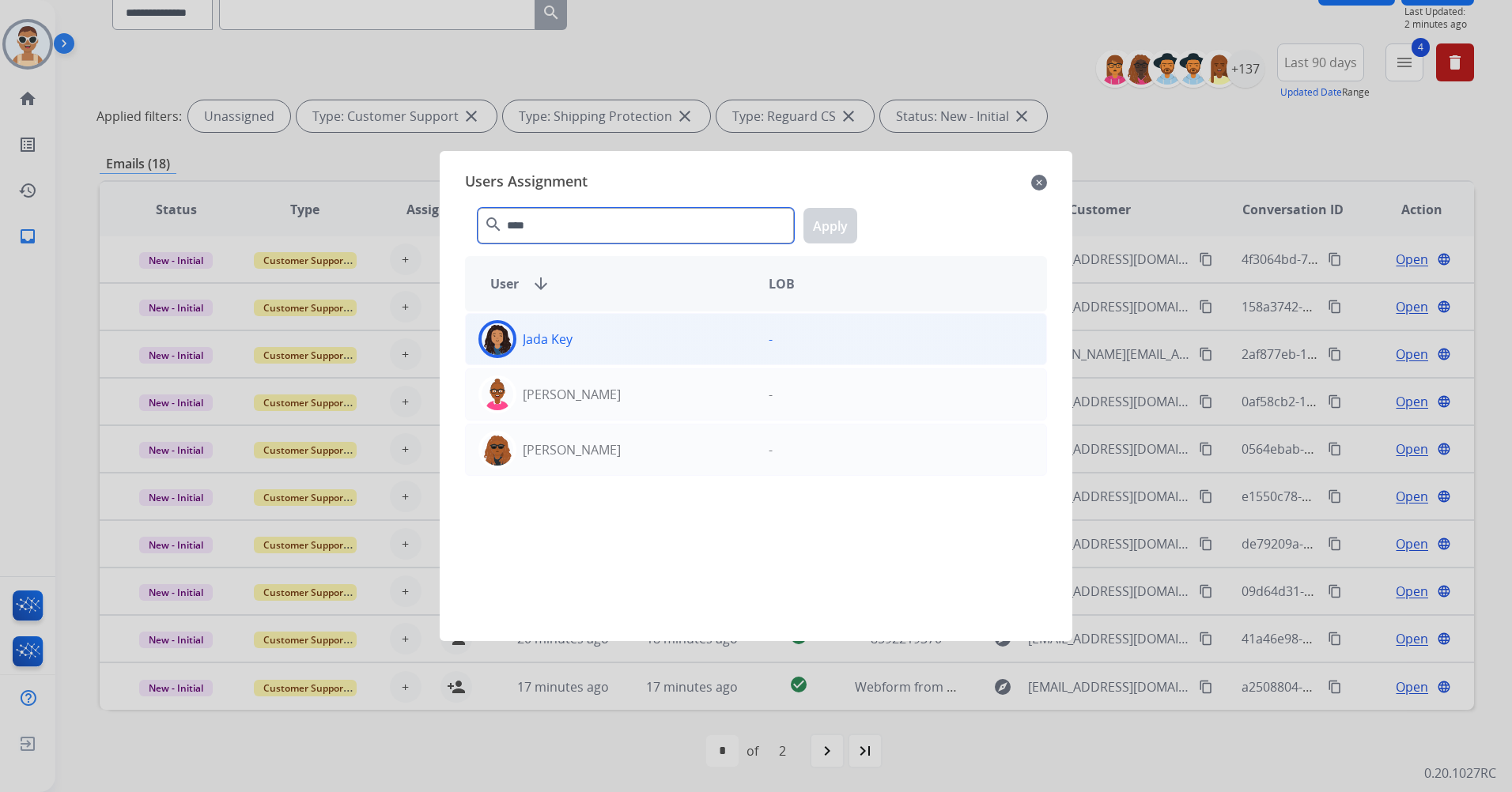
type input "****"
click at [607, 355] on div "Jada Key" at bounding box center [611, 339] width 290 height 38
click at [823, 220] on button "Apply" at bounding box center [830, 225] width 53 height 35
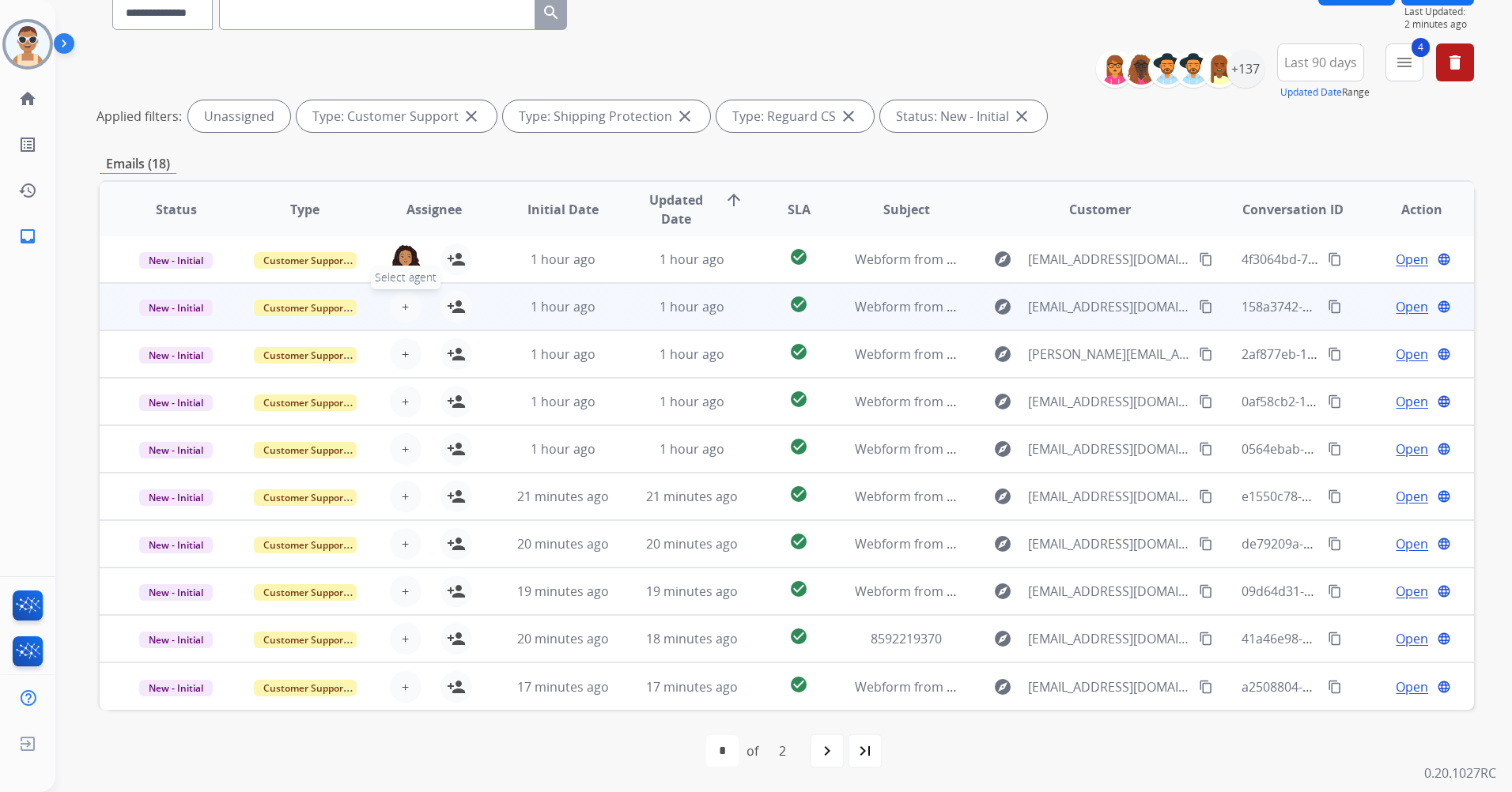
click at [393, 305] on button "+ Select agent" at bounding box center [405, 306] width 31 height 31
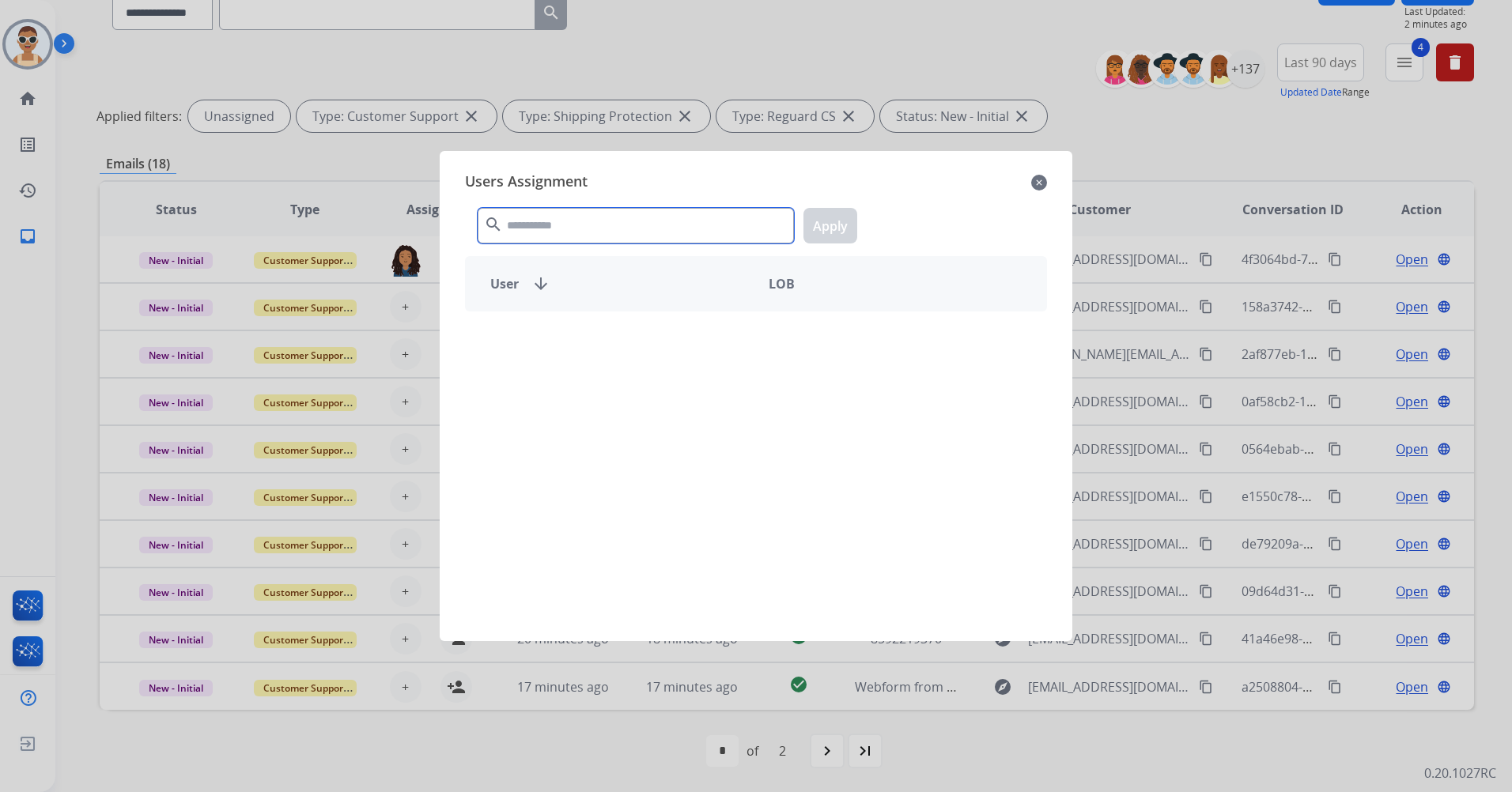
click at [558, 226] on input "text" at bounding box center [636, 225] width 317 height 35
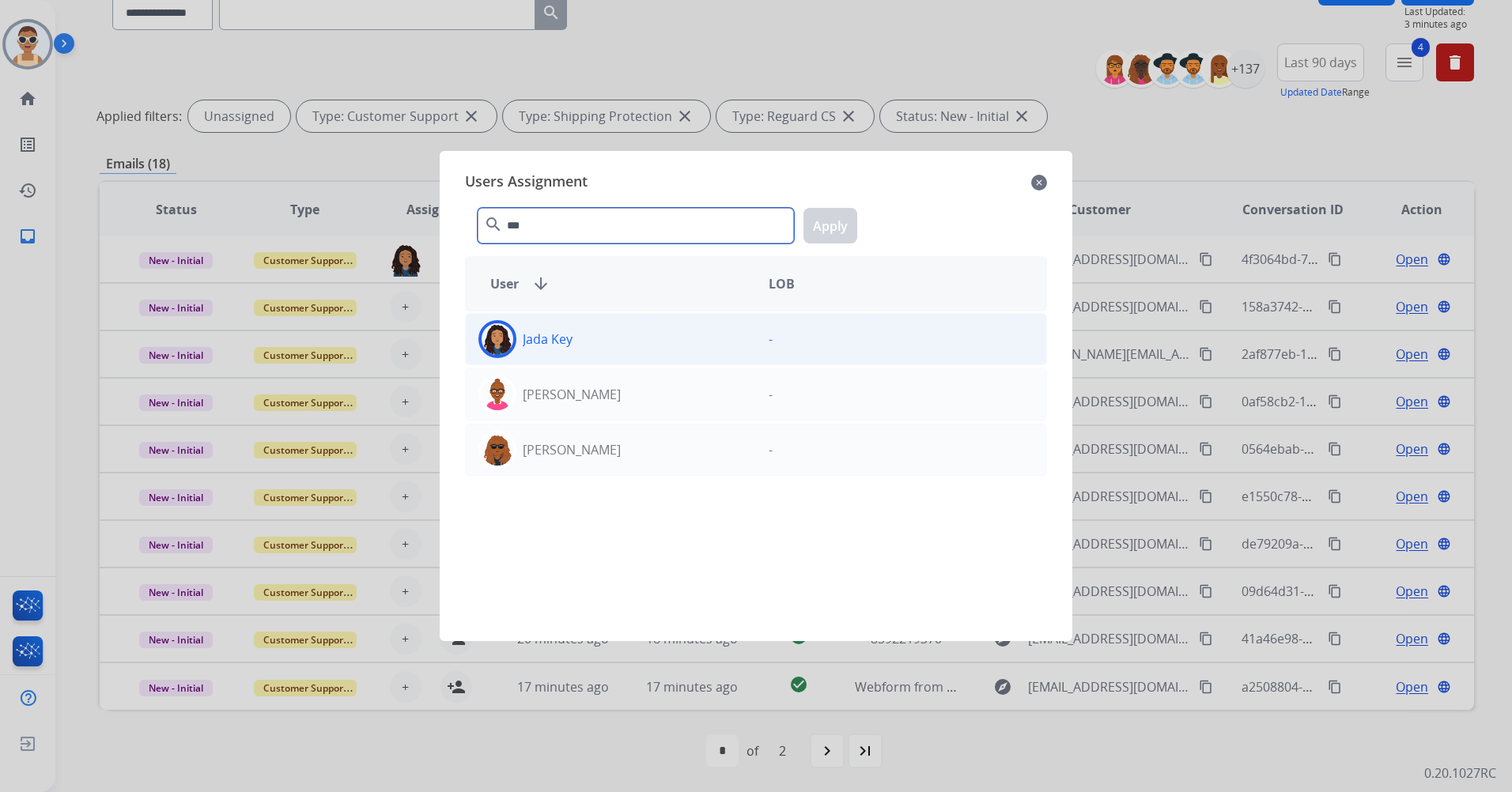
type input "***"
click at [588, 335] on div "Jada Key" at bounding box center [611, 339] width 290 height 38
click at [831, 220] on button "Apply" at bounding box center [830, 225] width 53 height 35
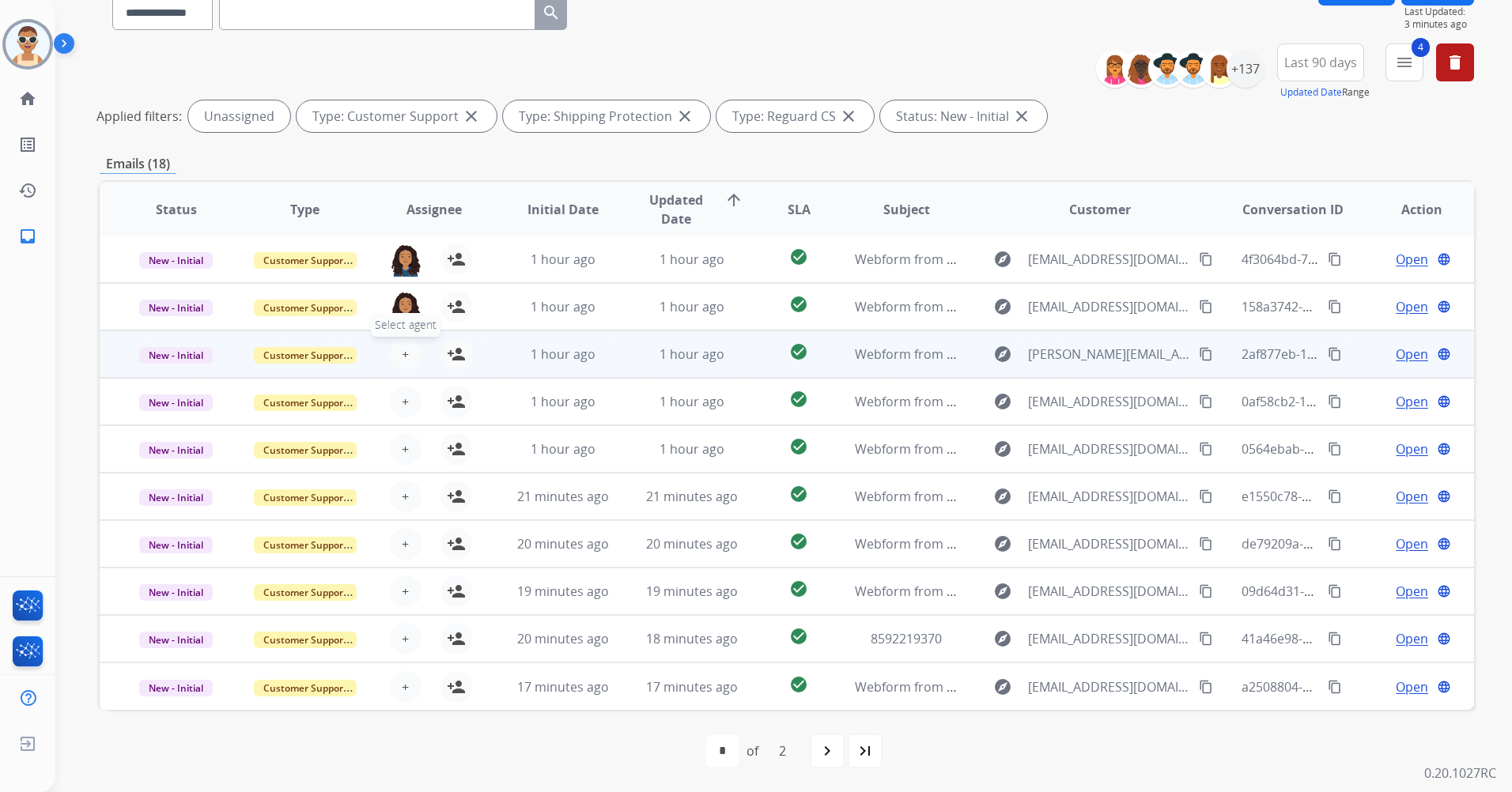
click at [398, 352] on button "+ Select agent" at bounding box center [405, 354] width 31 height 31
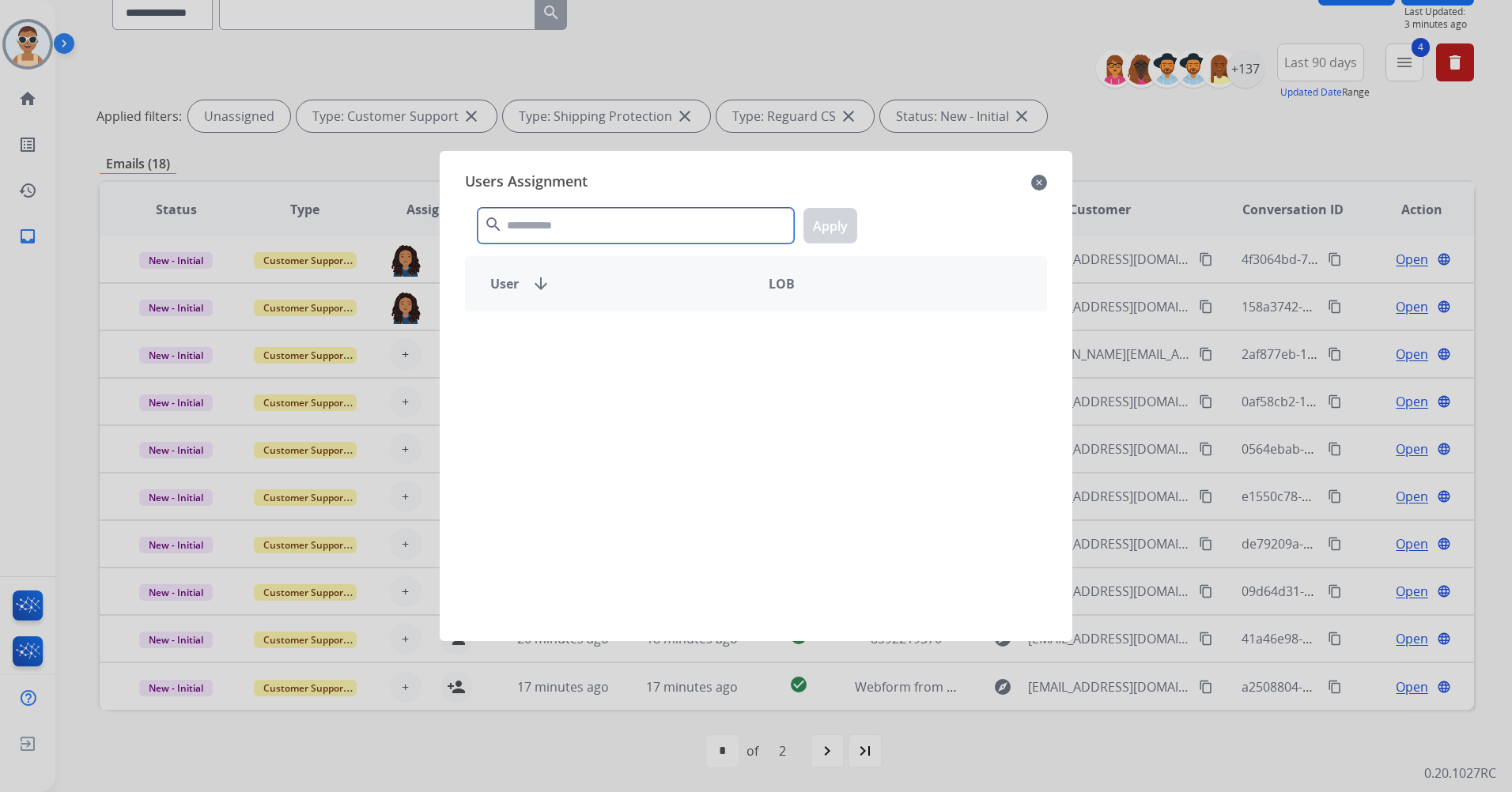
click at [525, 222] on input "text" at bounding box center [636, 225] width 317 height 35
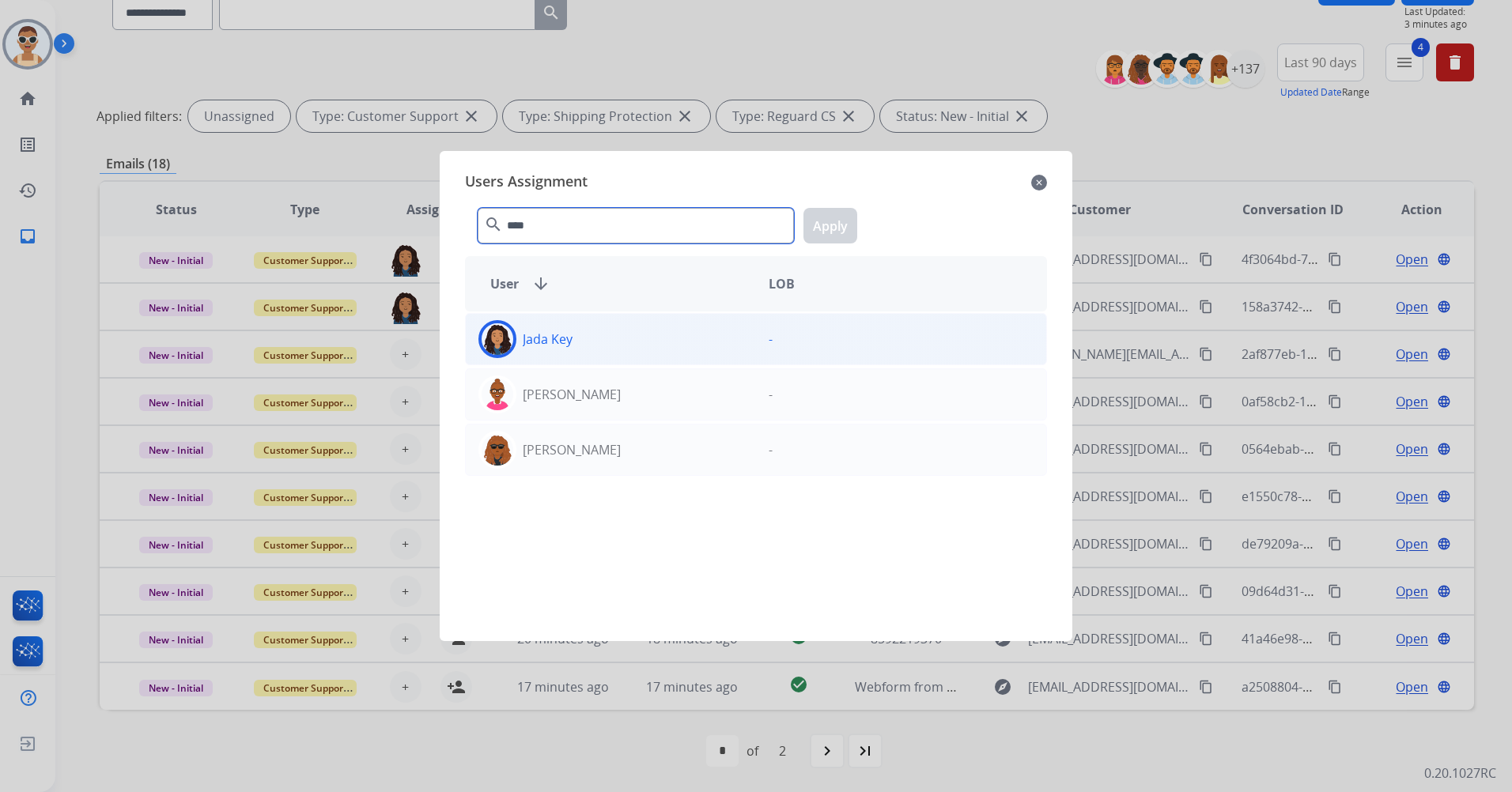
type input "****"
click at [594, 347] on div "Jada Key" at bounding box center [611, 339] width 290 height 38
click at [839, 233] on button "Apply" at bounding box center [830, 225] width 53 height 35
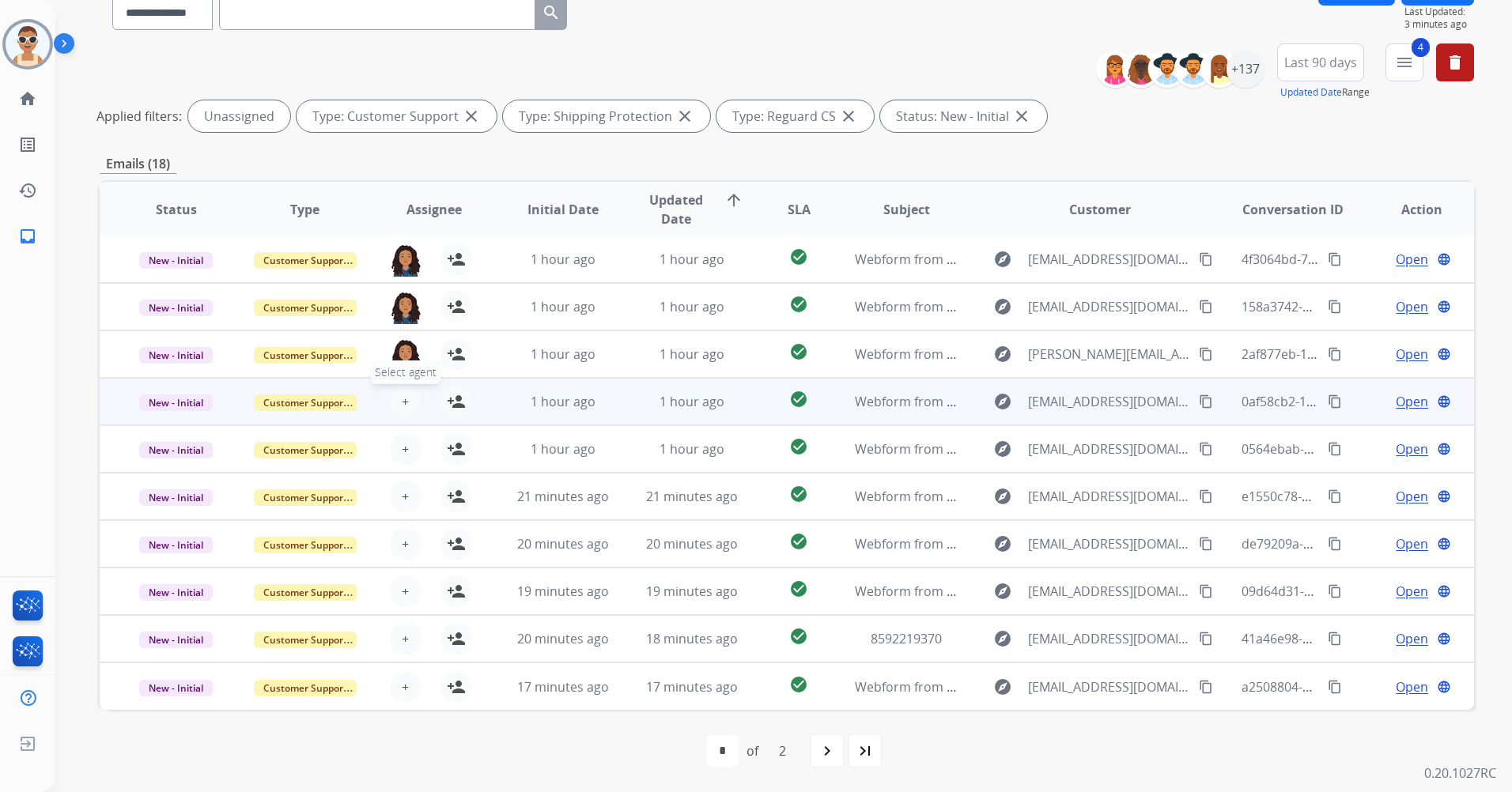
click at [408, 398] on button "+ Select agent" at bounding box center [405, 401] width 31 height 31
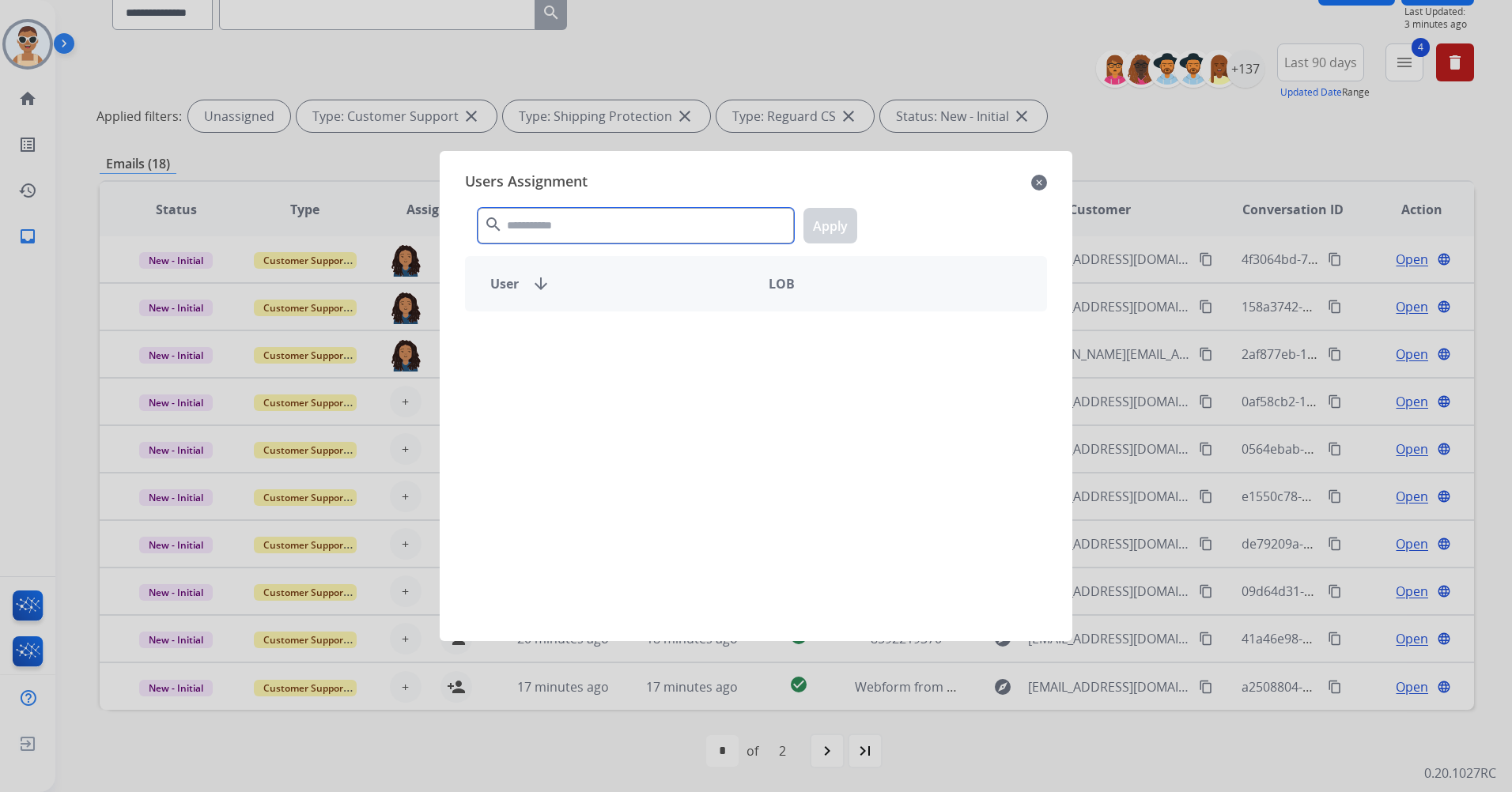
click at [592, 228] on input "text" at bounding box center [636, 225] width 317 height 35
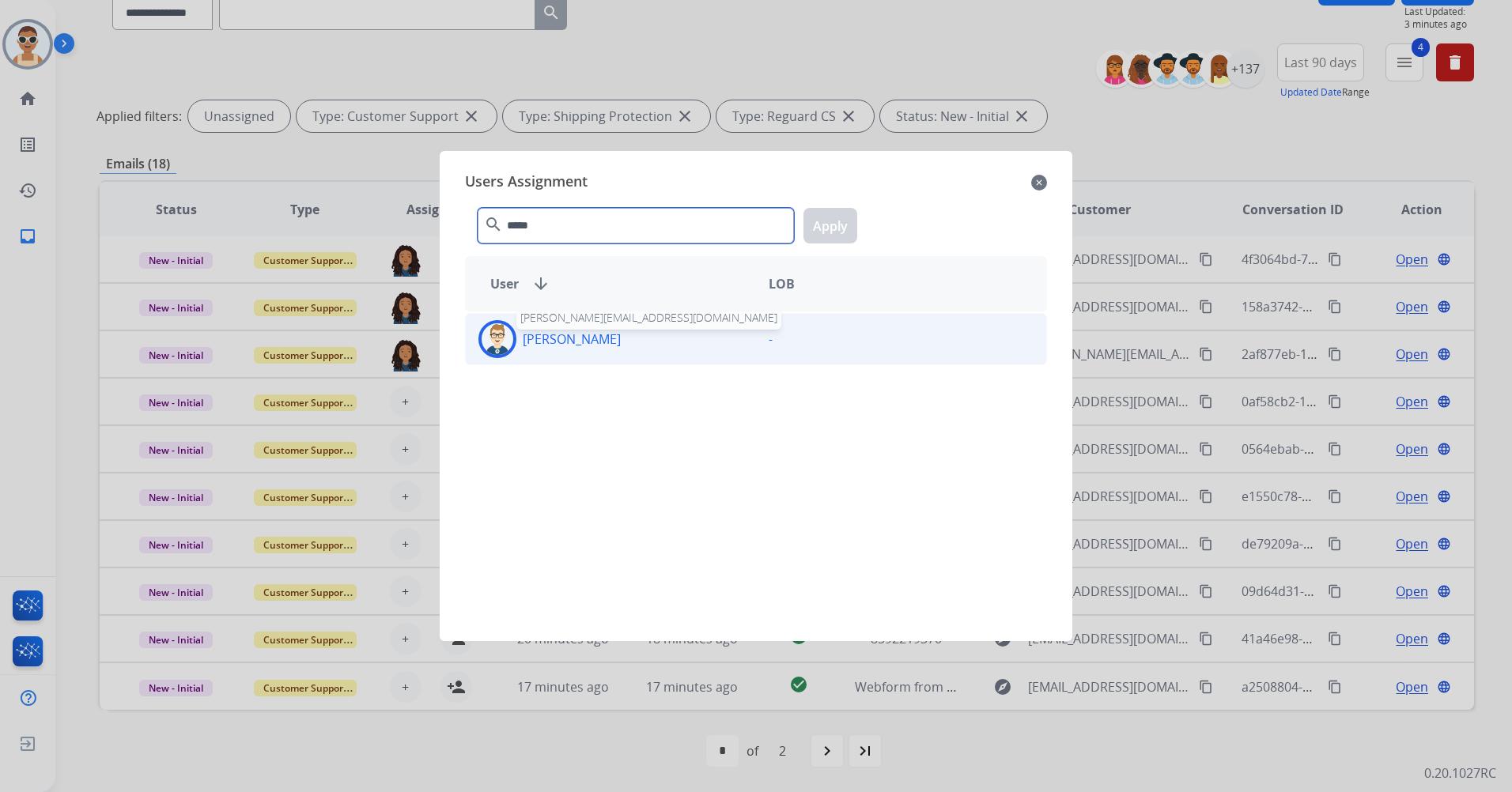
type input "*****"
click at [575, 350] on div "[PERSON_NAME] [PERSON_NAME][EMAIL_ADDRESS][DOMAIN_NAME]" at bounding box center [611, 339] width 290 height 38
drag, startPoint x: 857, startPoint y: 225, endPoint x: 849, endPoint y: 225, distance: 8.0
click at [853, 223] on div "***** search Apply" at bounding box center [756, 222] width 582 height 54
click at [829, 230] on button "Apply" at bounding box center [830, 225] width 53 height 35
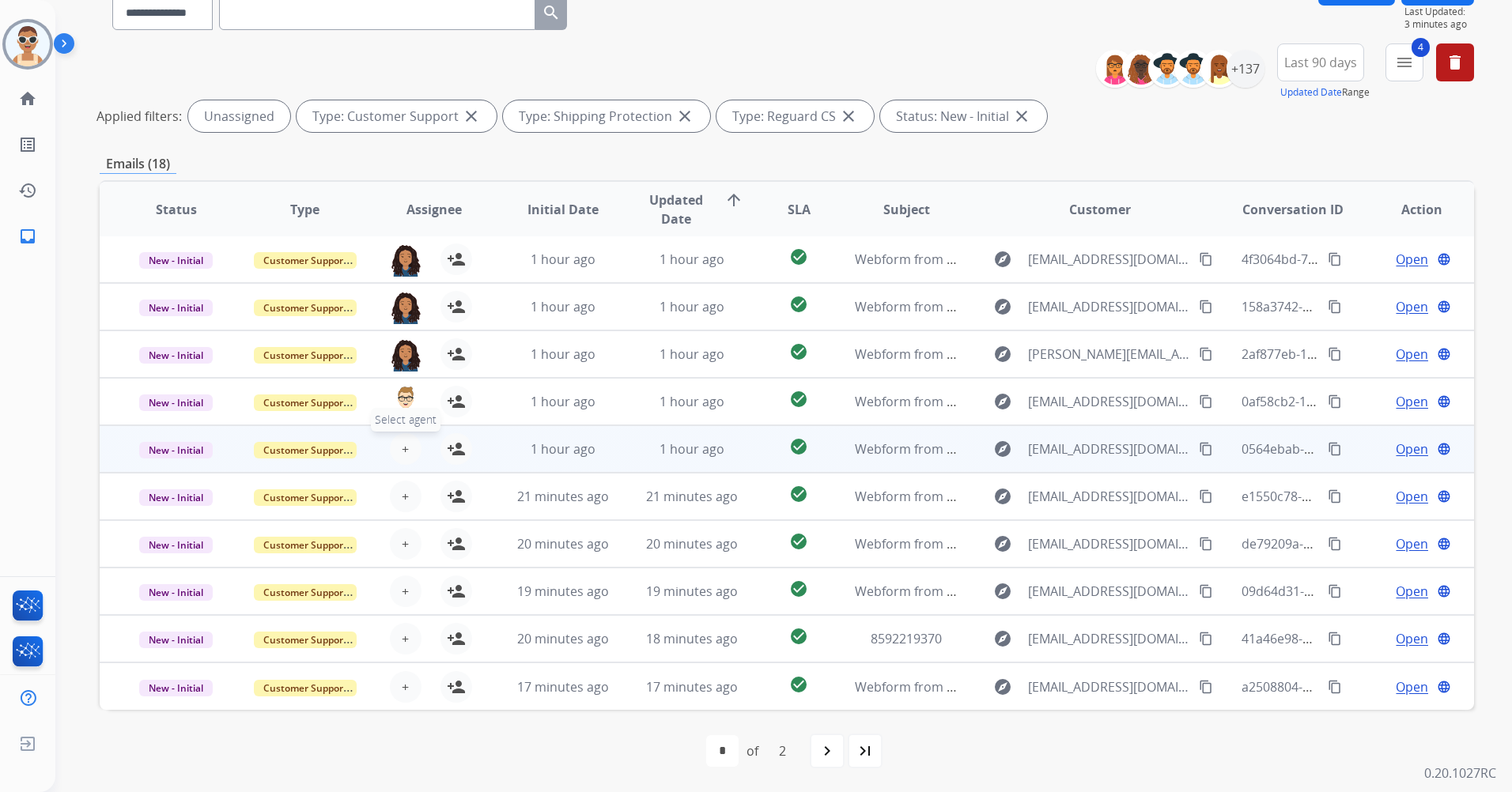
click at [398, 446] on button "+ Select agent" at bounding box center [405, 449] width 31 height 31
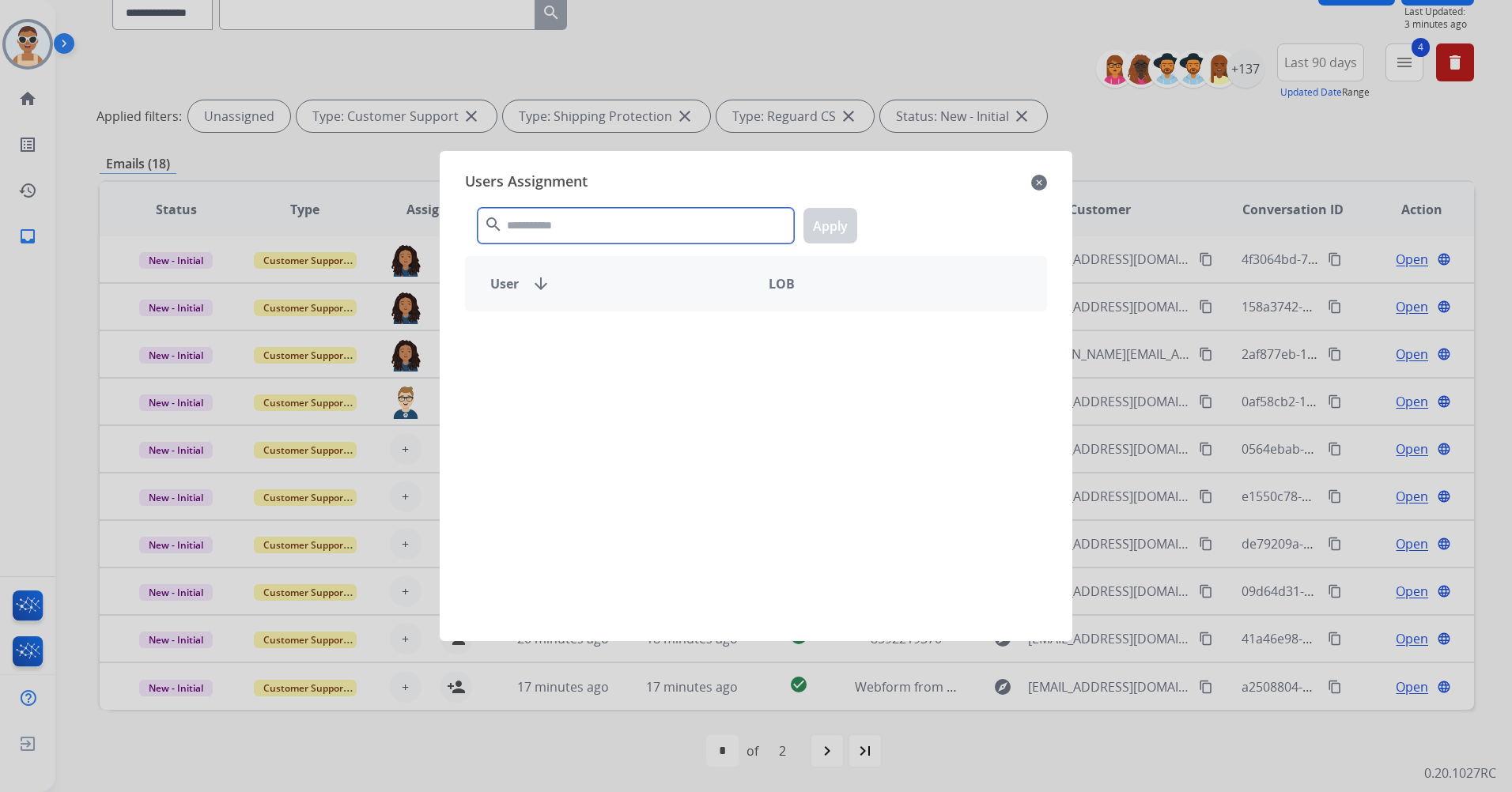
click at [584, 214] on input "text" at bounding box center [636, 225] width 317 height 35
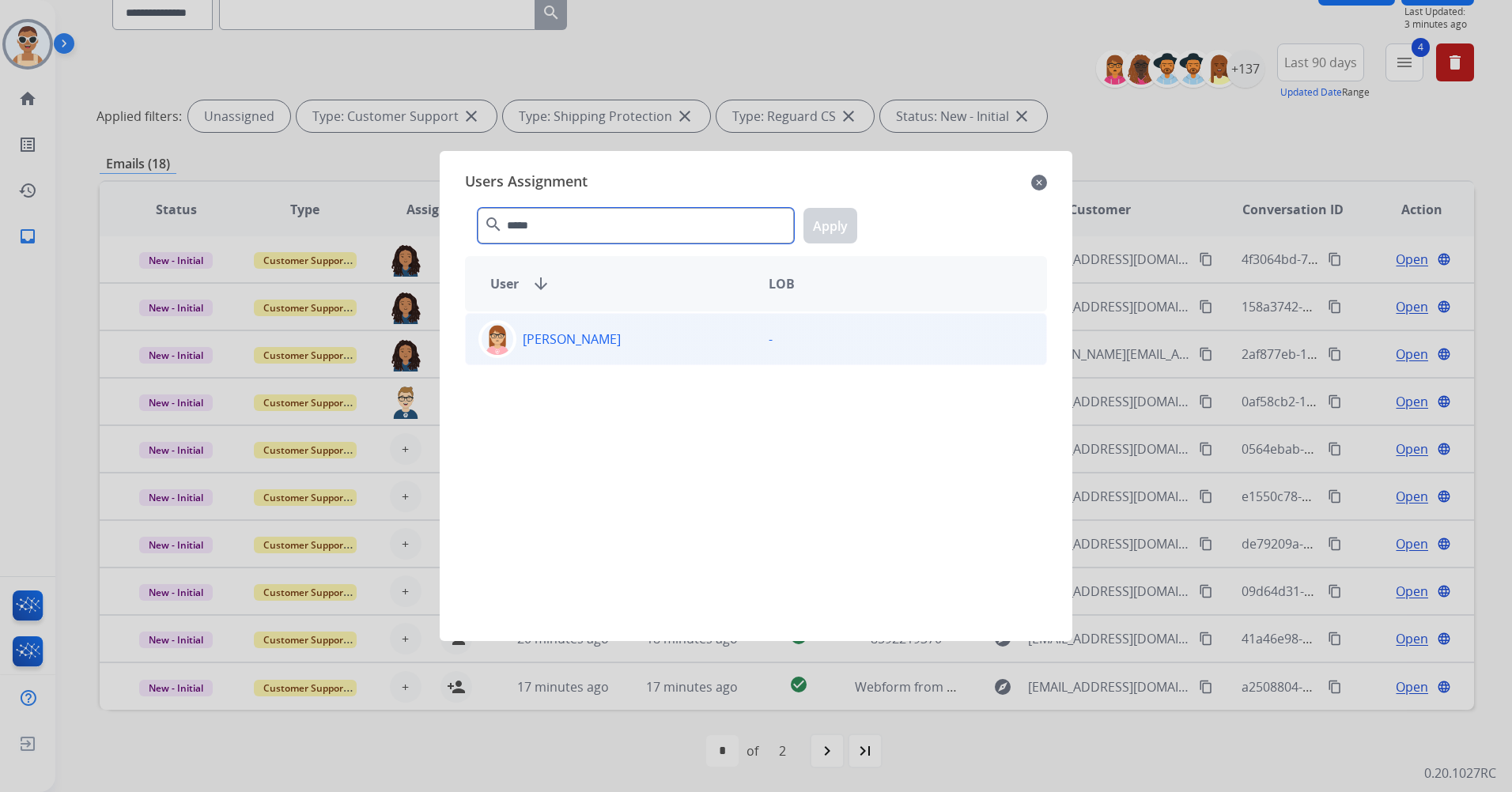
type input "*****"
click at [633, 351] on div "[PERSON_NAME]" at bounding box center [611, 339] width 290 height 38
click at [813, 221] on button "Apply" at bounding box center [830, 225] width 53 height 35
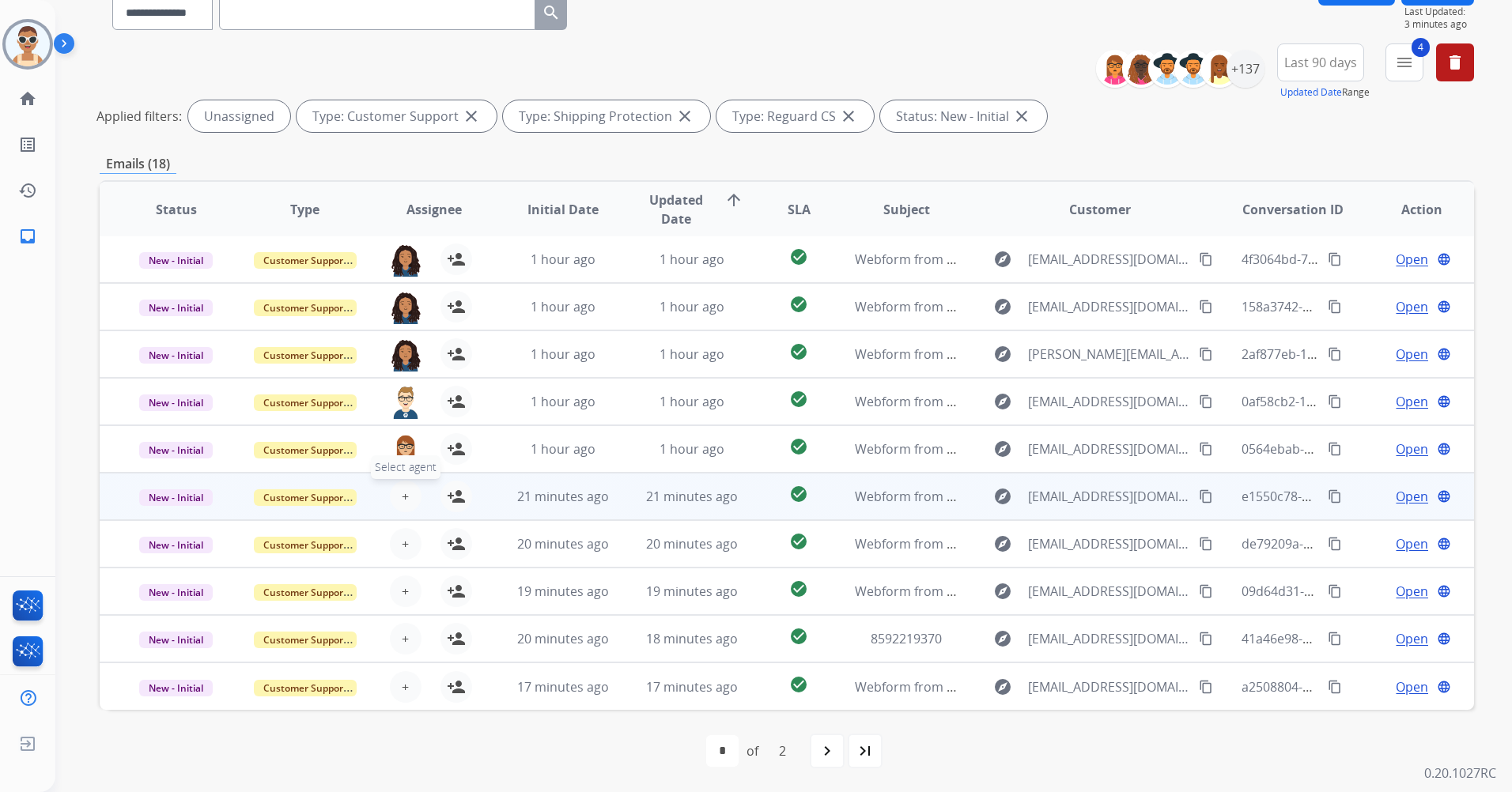
click at [397, 495] on button "+ Select agent" at bounding box center [405, 496] width 31 height 31
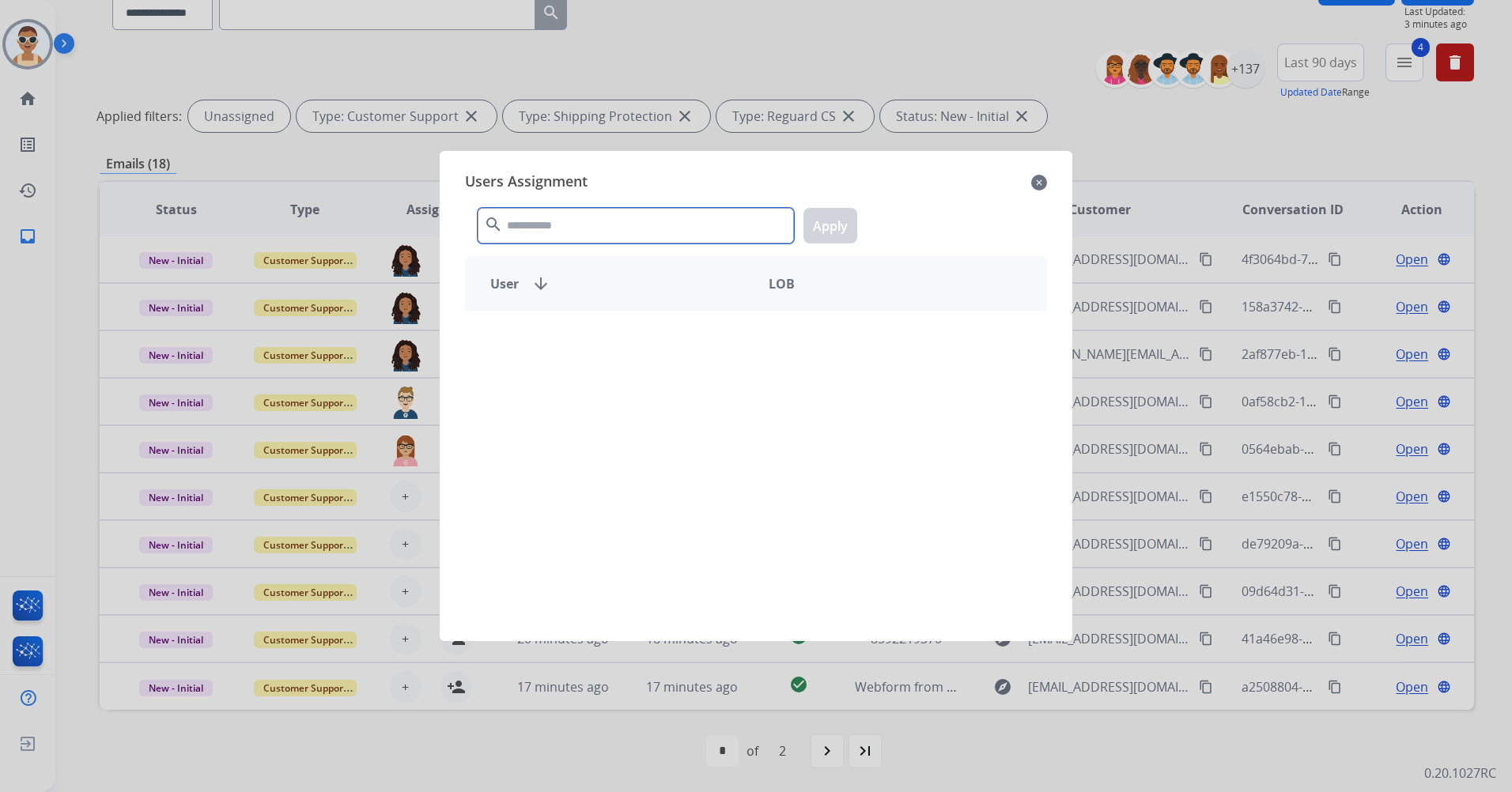
click at [556, 227] on input "text" at bounding box center [636, 225] width 317 height 35
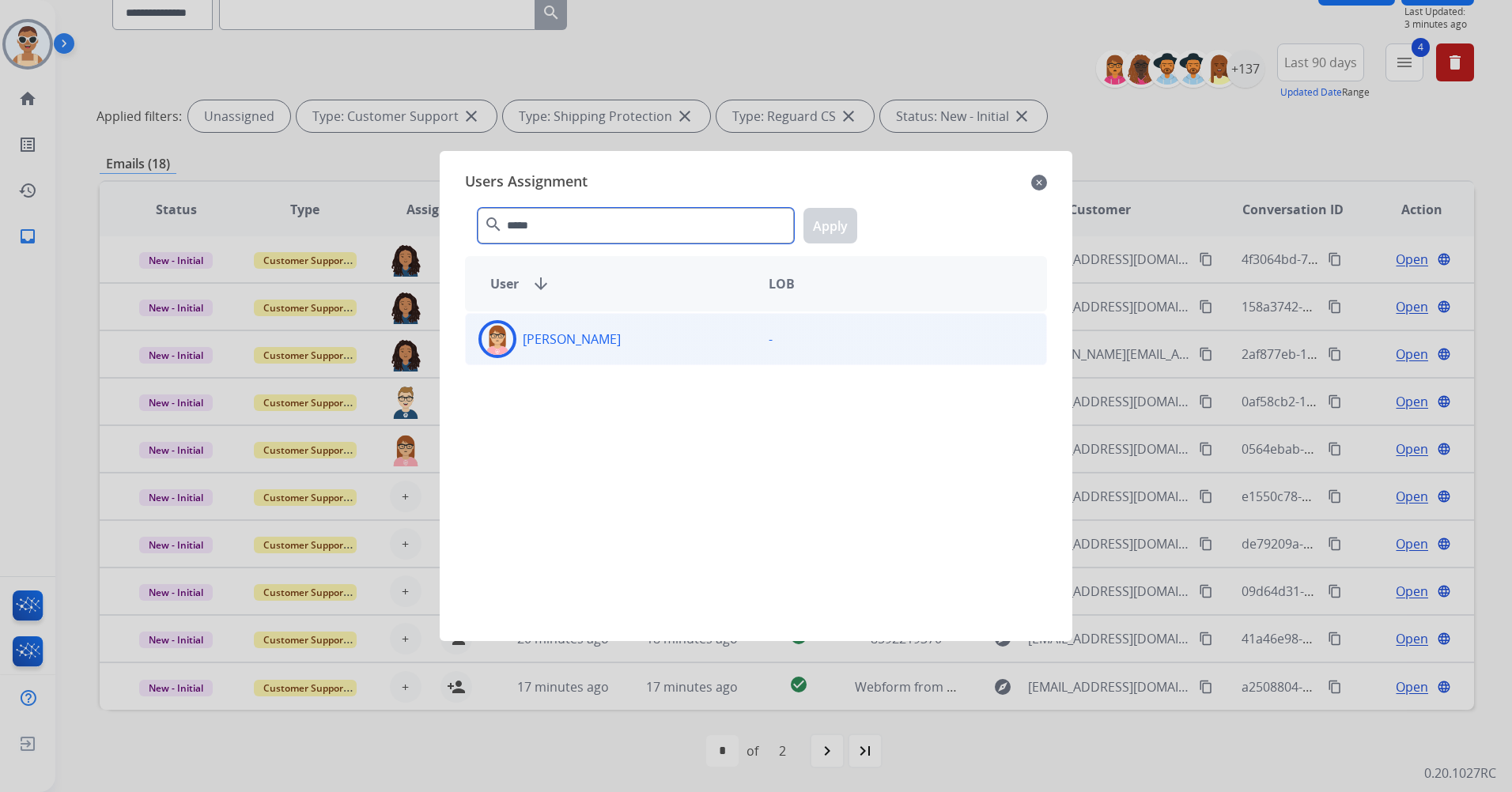
type input "*****"
click at [582, 352] on div "[PERSON_NAME]" at bounding box center [611, 339] width 290 height 38
click at [834, 221] on button "Apply" at bounding box center [830, 225] width 53 height 35
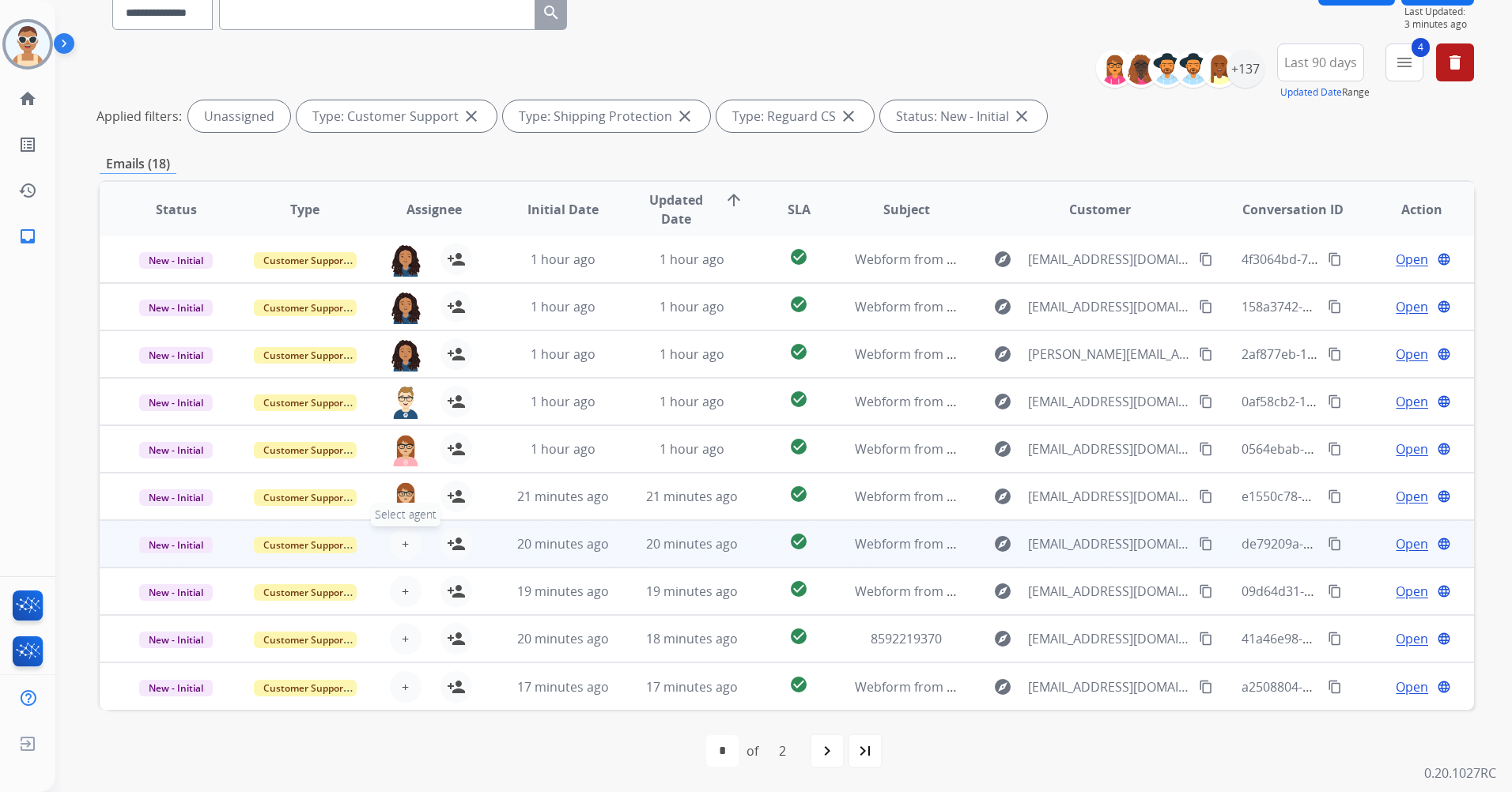
click at [401, 539] on span "+" at bounding box center [404, 544] width 7 height 19
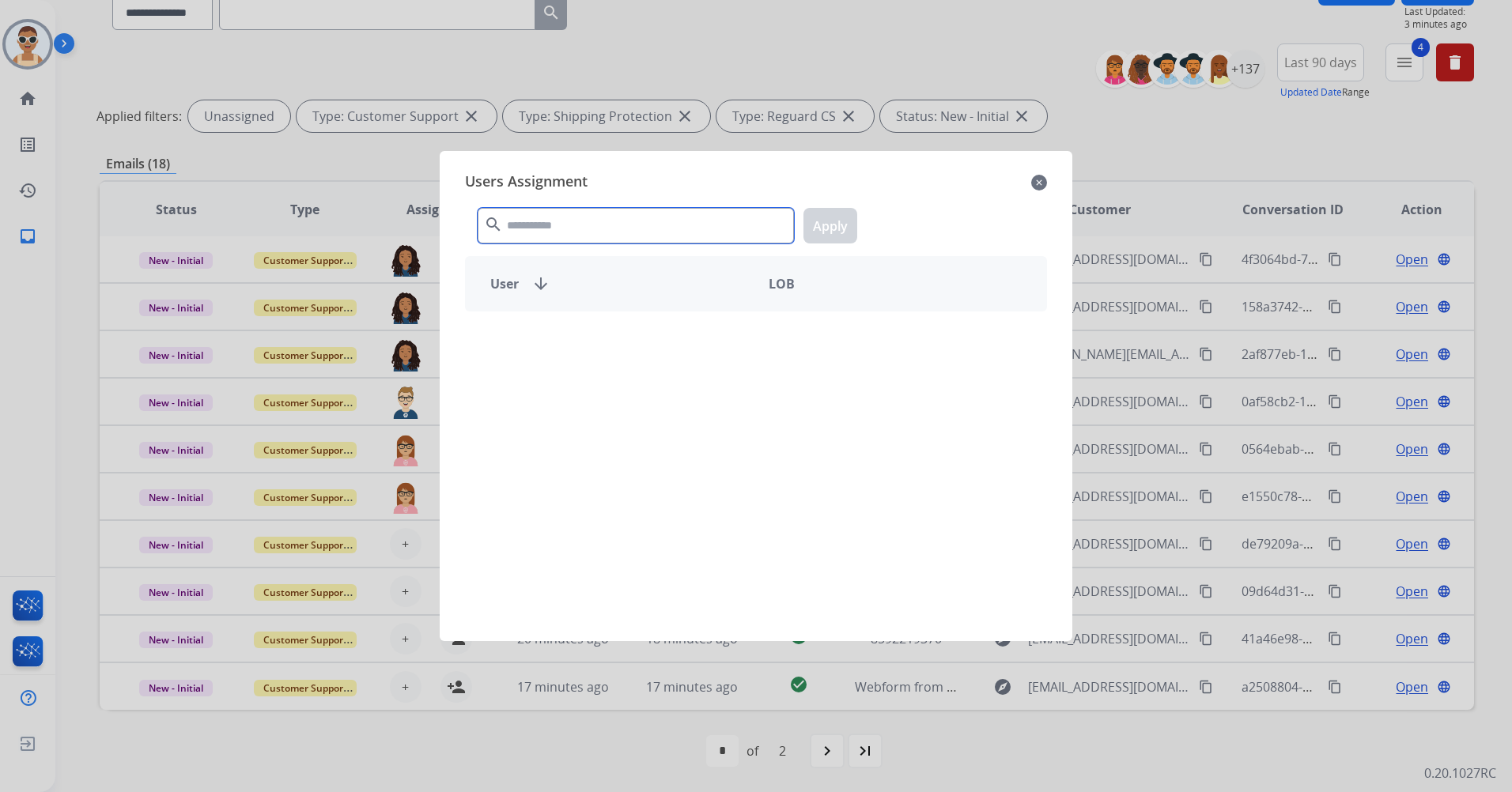
click at [566, 215] on input "text" at bounding box center [636, 225] width 317 height 35
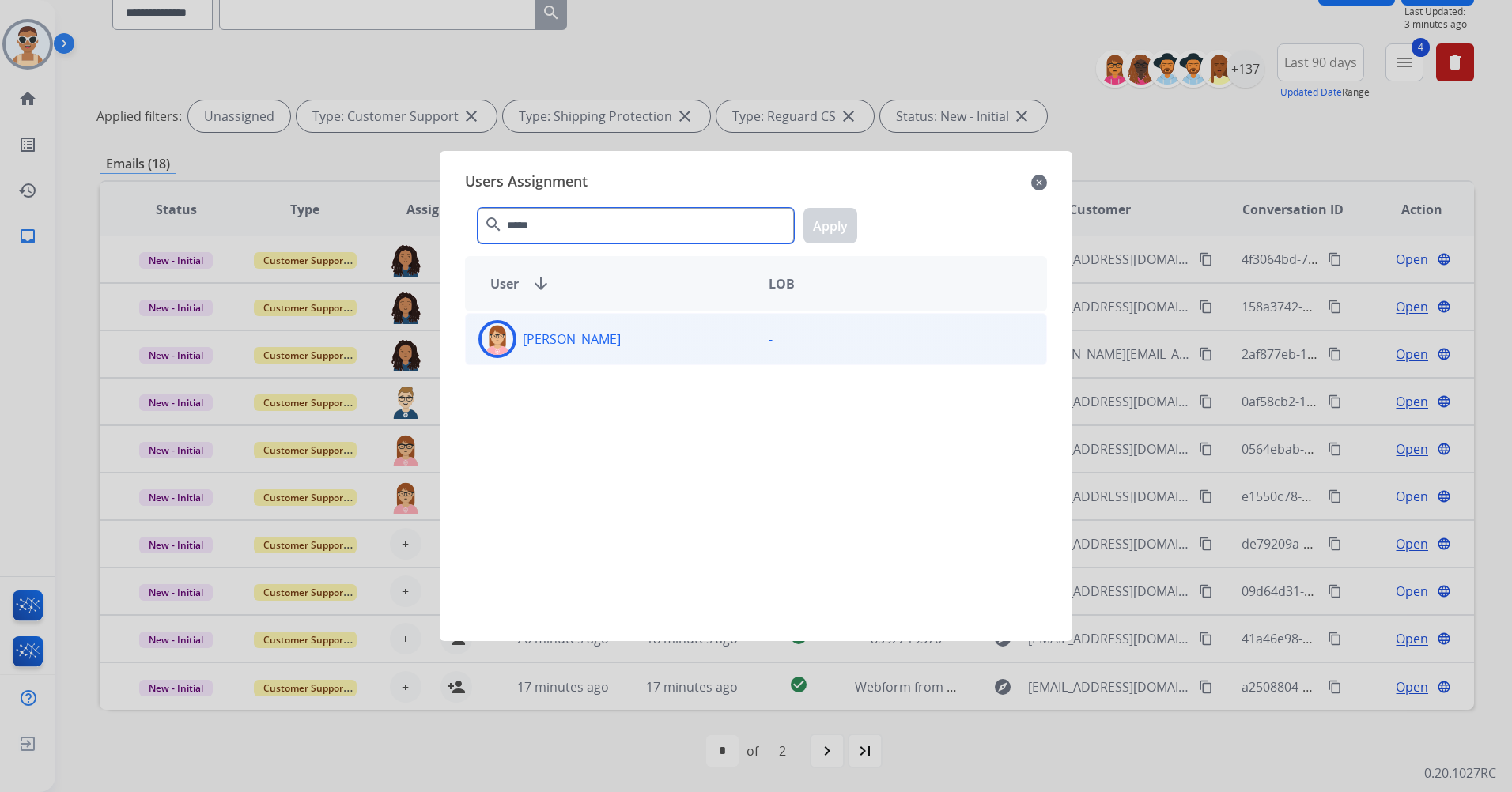
type input "*****"
click at [625, 335] on div "[PERSON_NAME]" at bounding box center [611, 339] width 290 height 38
click at [826, 233] on button "Apply" at bounding box center [830, 225] width 53 height 35
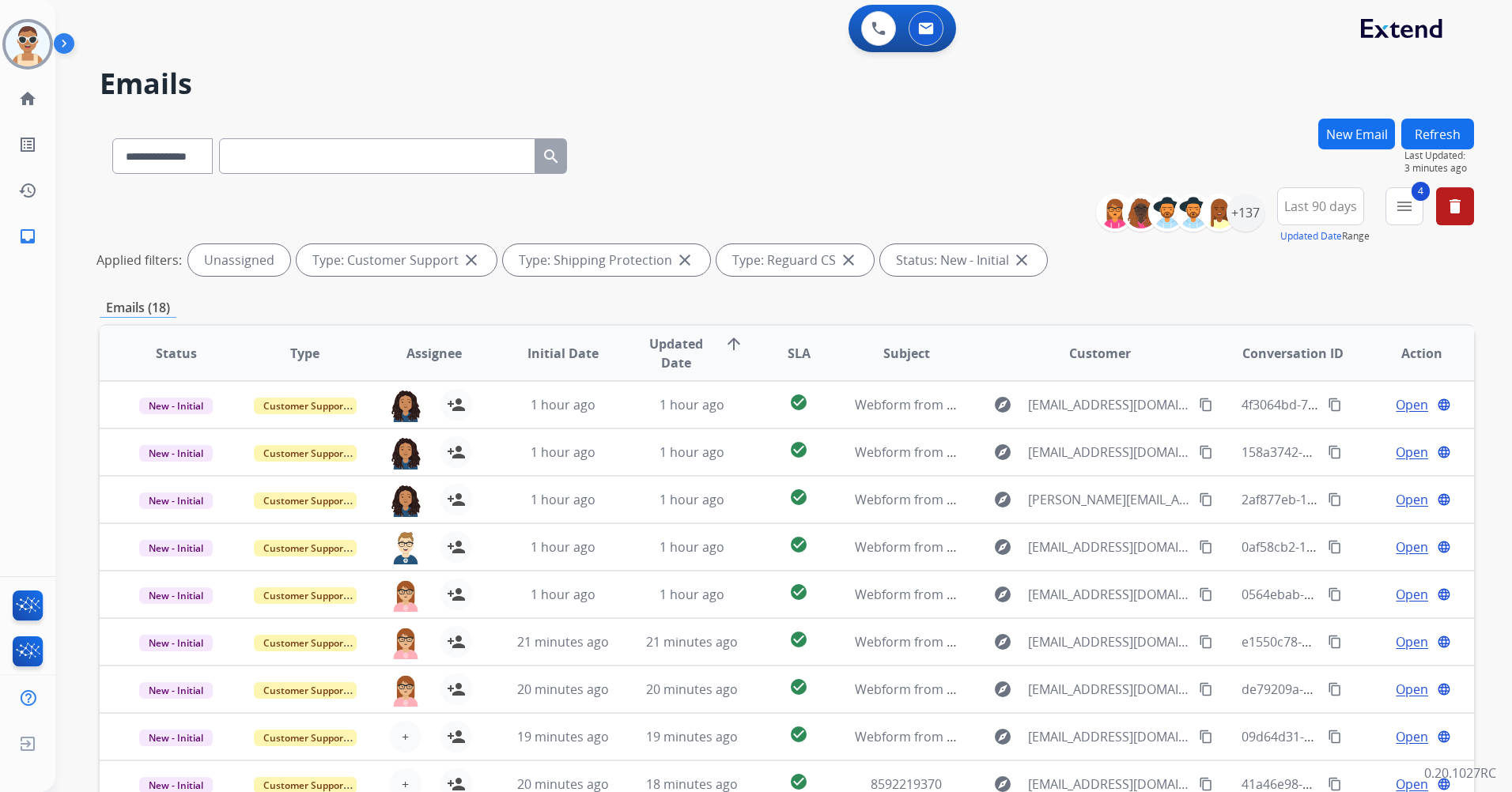
scroll to position [0, 0]
drag, startPoint x: 1418, startPoint y: 131, endPoint x: 1420, endPoint y: 143, distance: 12.2
click at [1419, 130] on button "Refresh" at bounding box center [1438, 135] width 72 height 30
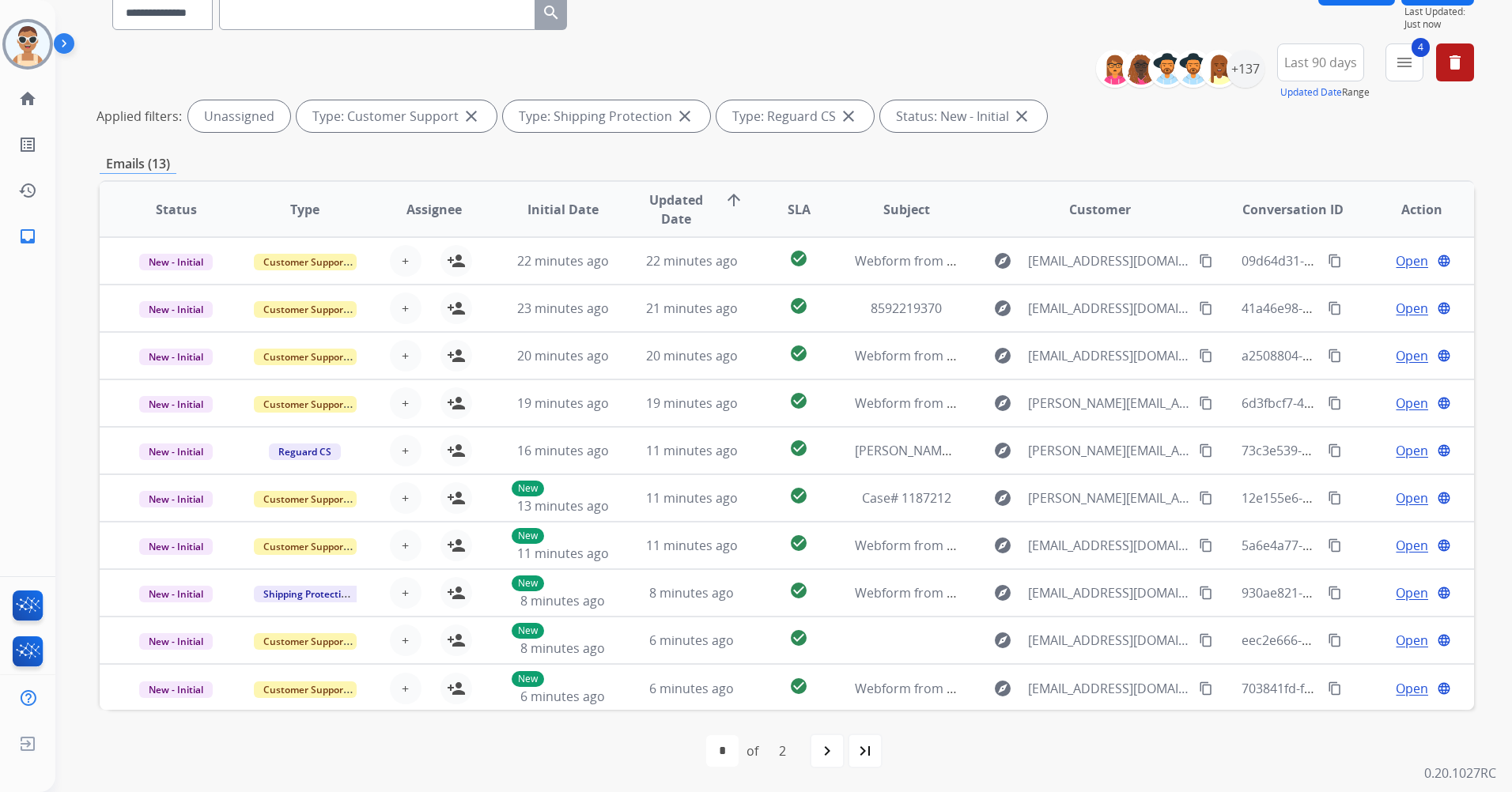
scroll to position [2, 0]
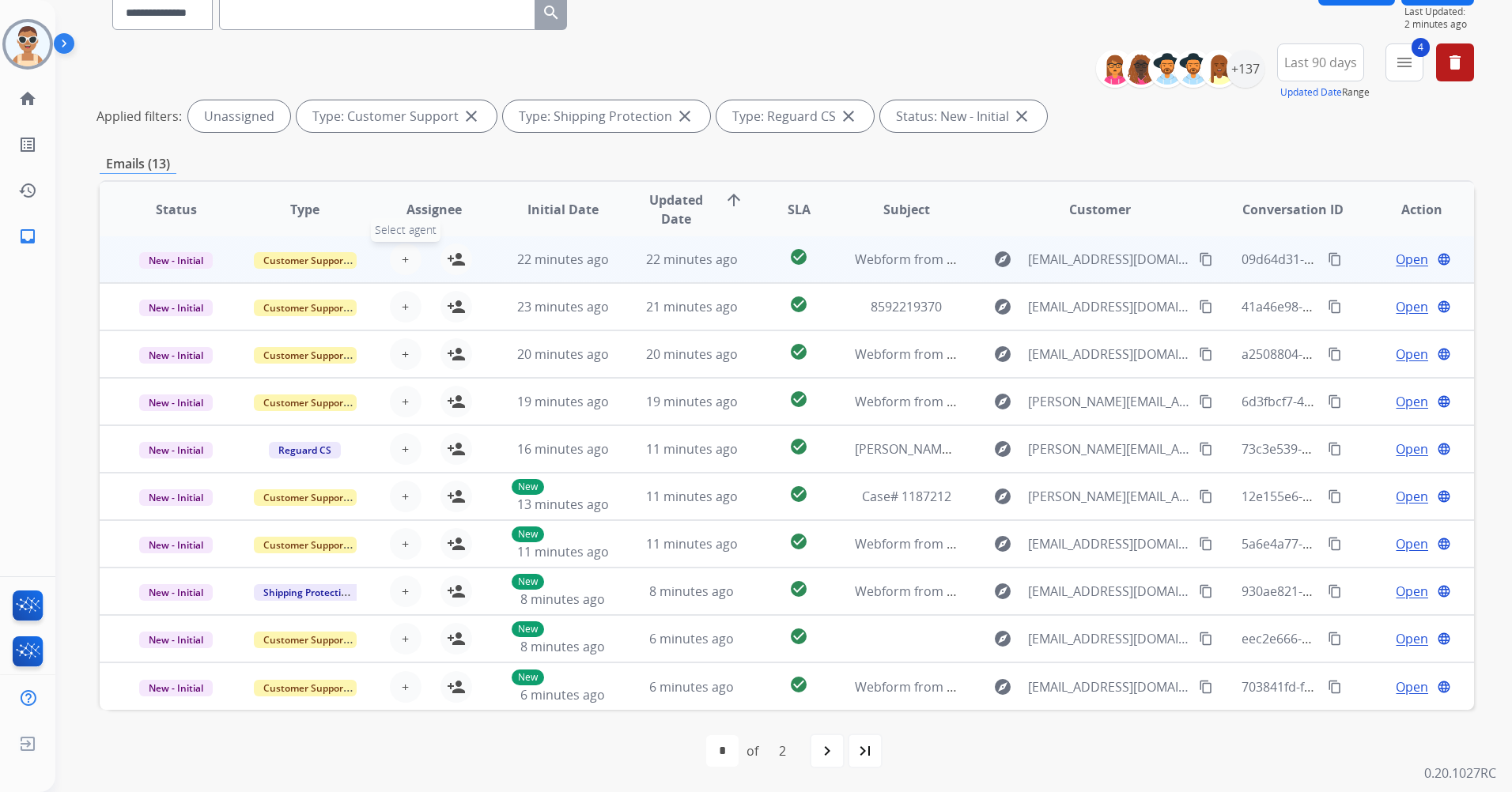
click at [396, 255] on button "+ Select agent" at bounding box center [405, 259] width 31 height 31
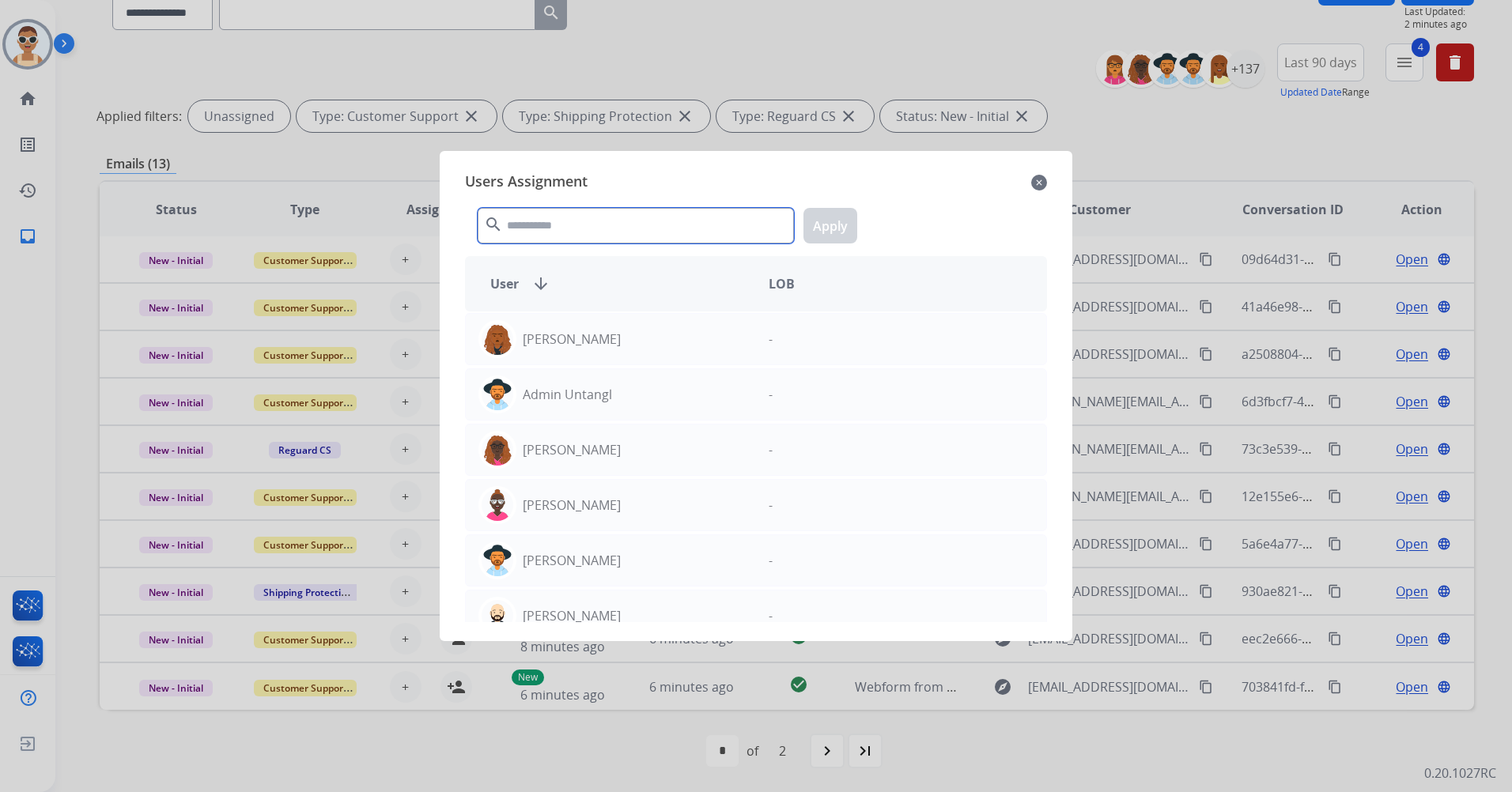
drag, startPoint x: 565, startPoint y: 233, endPoint x: 579, endPoint y: 206, distance: 30.4
click at [565, 230] on input "text" at bounding box center [636, 225] width 317 height 35
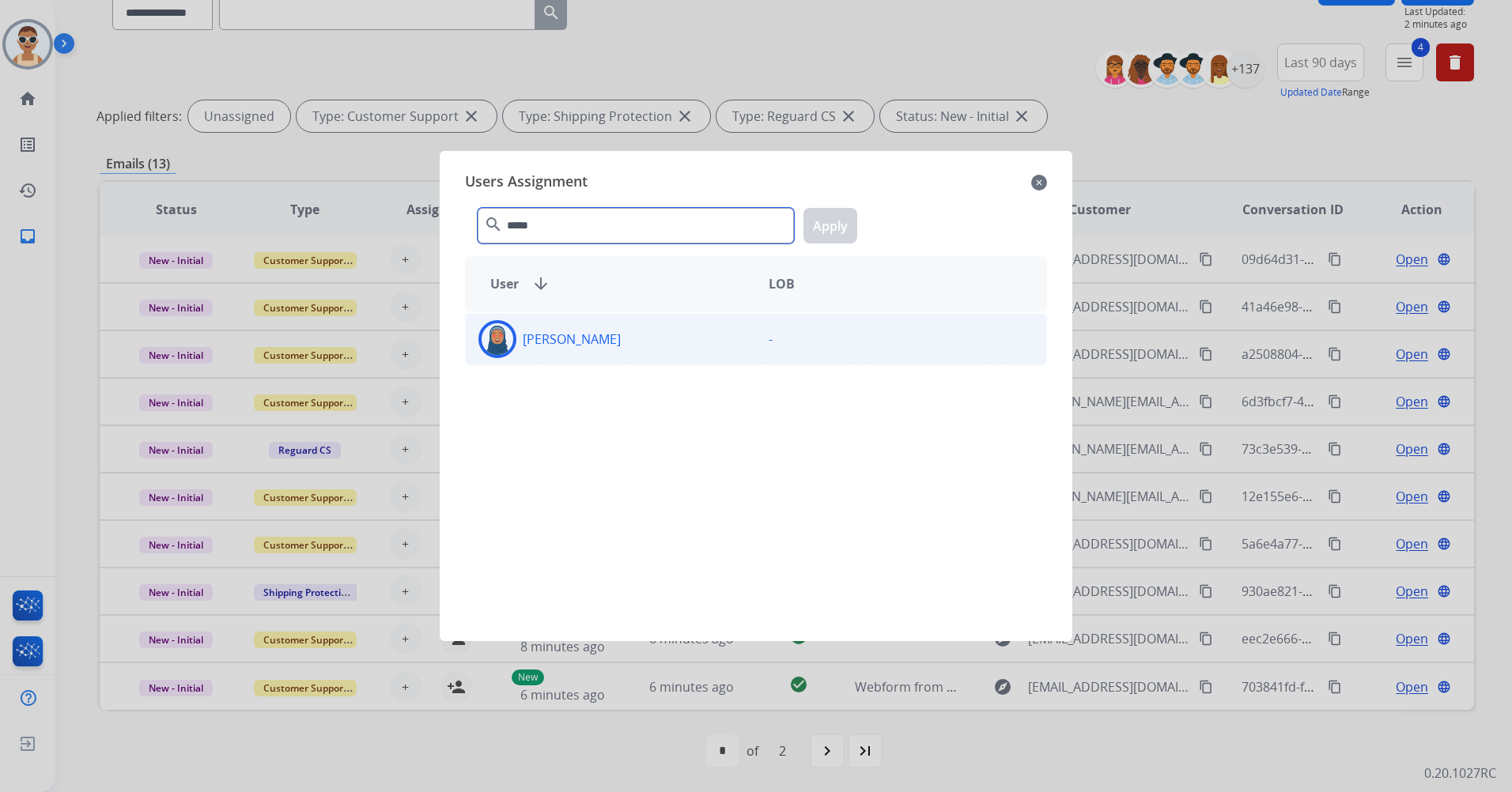
type input "*****"
click at [647, 322] on div "[PERSON_NAME]" at bounding box center [611, 339] width 290 height 38
click at [831, 225] on button "Apply" at bounding box center [830, 225] width 53 height 35
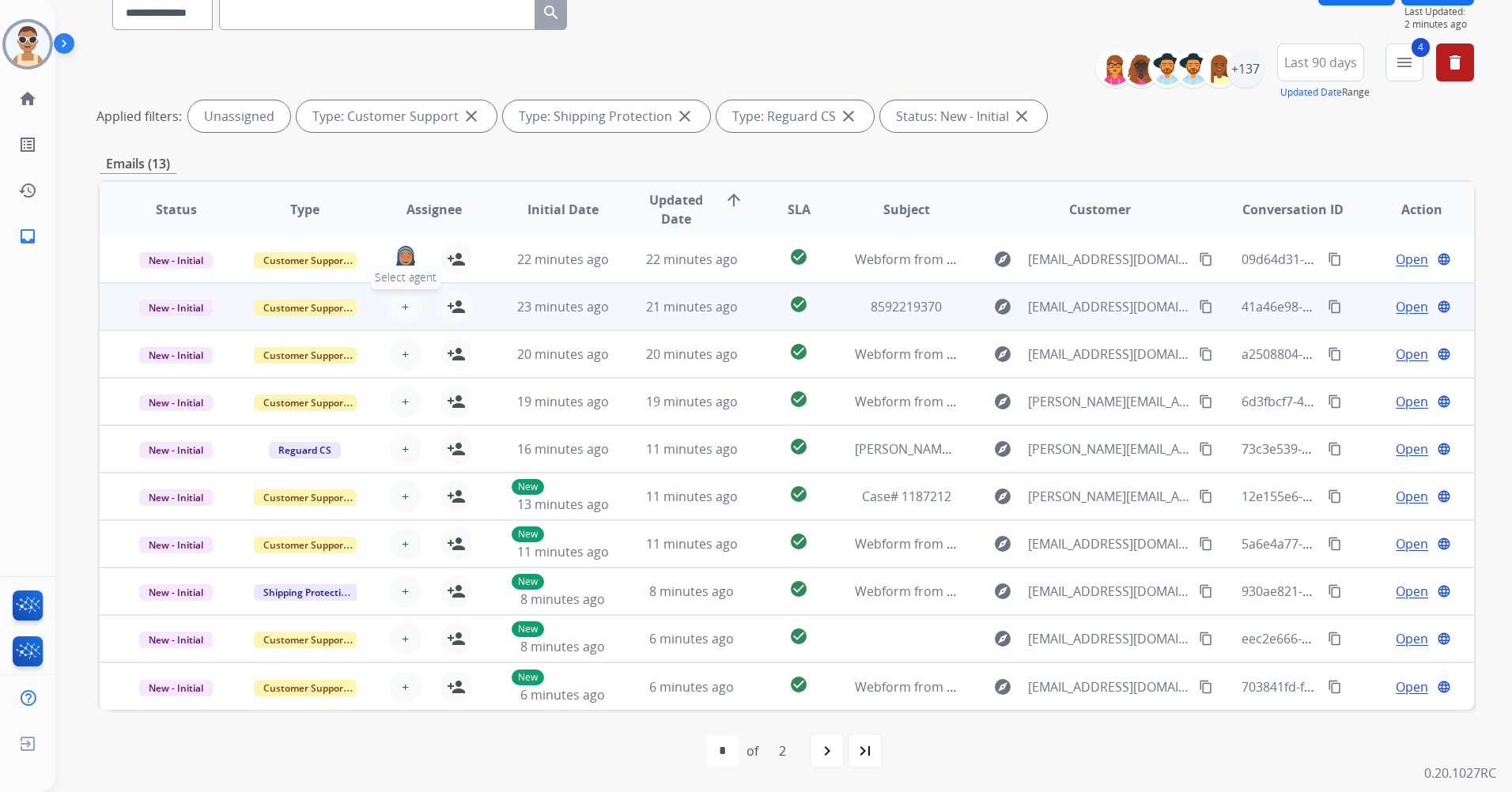
click at [402, 299] on span "+" at bounding box center [404, 307] width 7 height 19
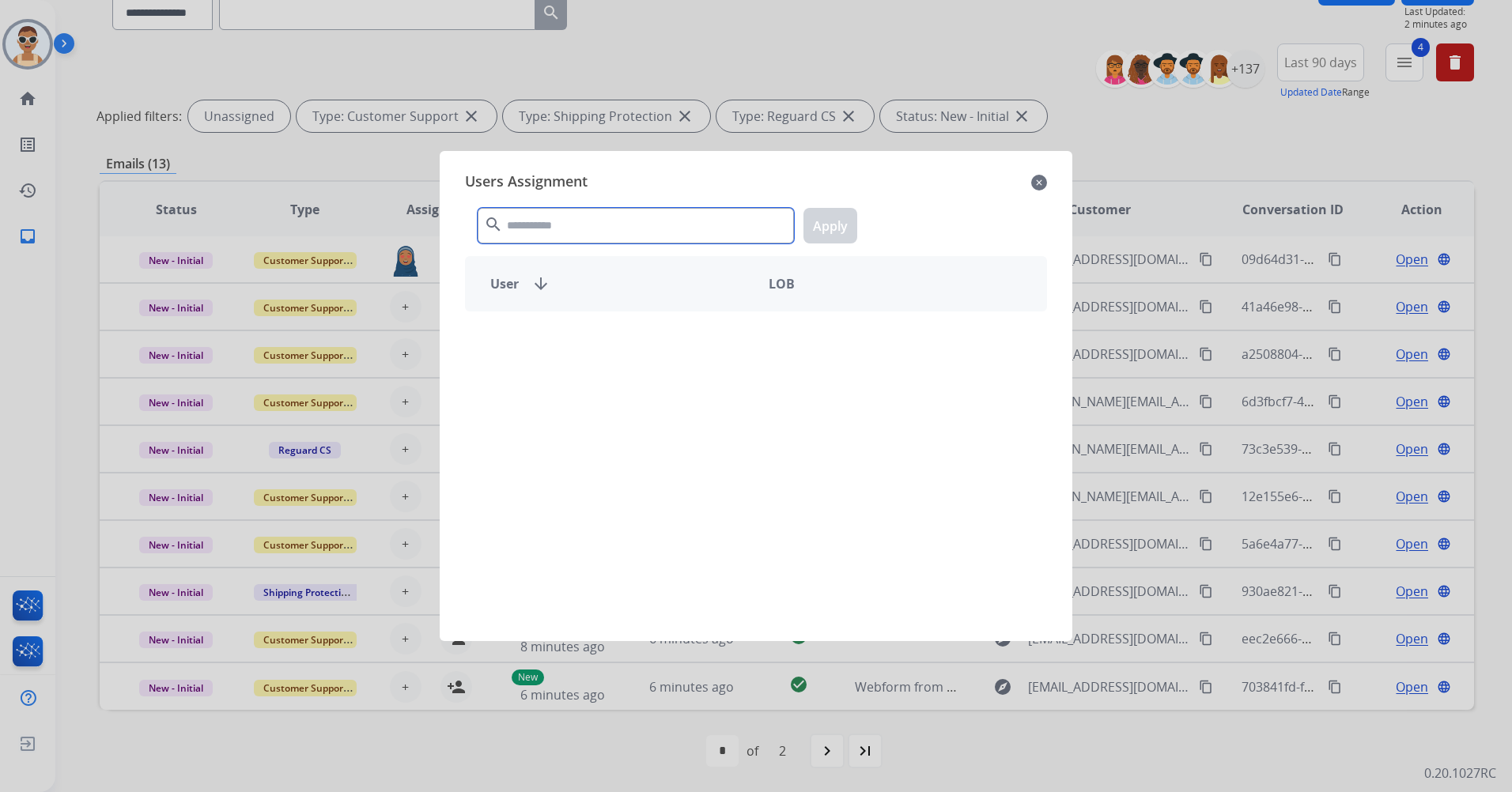
click at [529, 225] on input "text" at bounding box center [636, 225] width 317 height 35
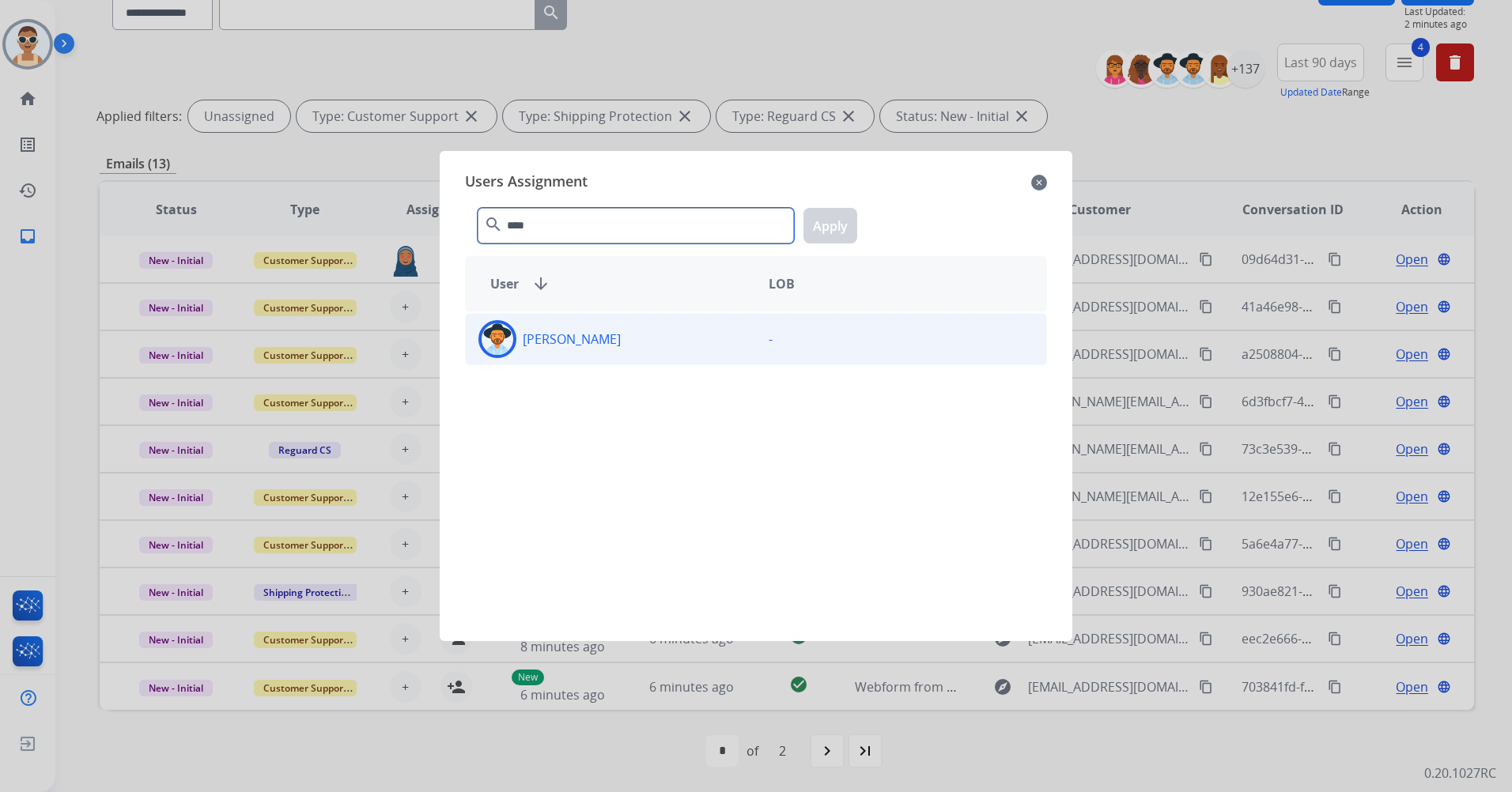
type input "****"
click at [719, 345] on div "[PERSON_NAME]" at bounding box center [611, 339] width 290 height 38
click at [807, 224] on button "Apply" at bounding box center [830, 225] width 53 height 35
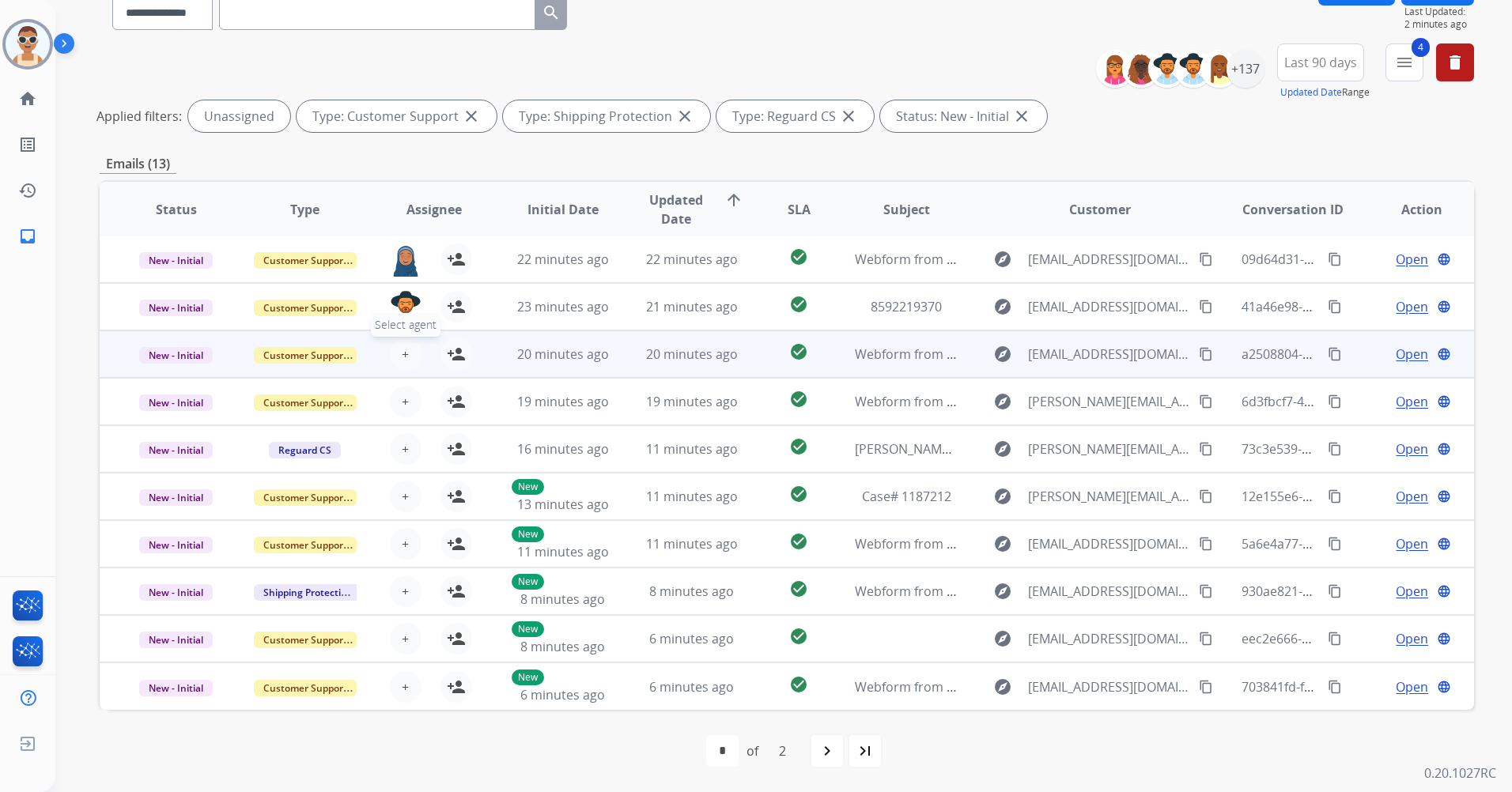
click at [401, 353] on span "+" at bounding box center [404, 355] width 7 height 19
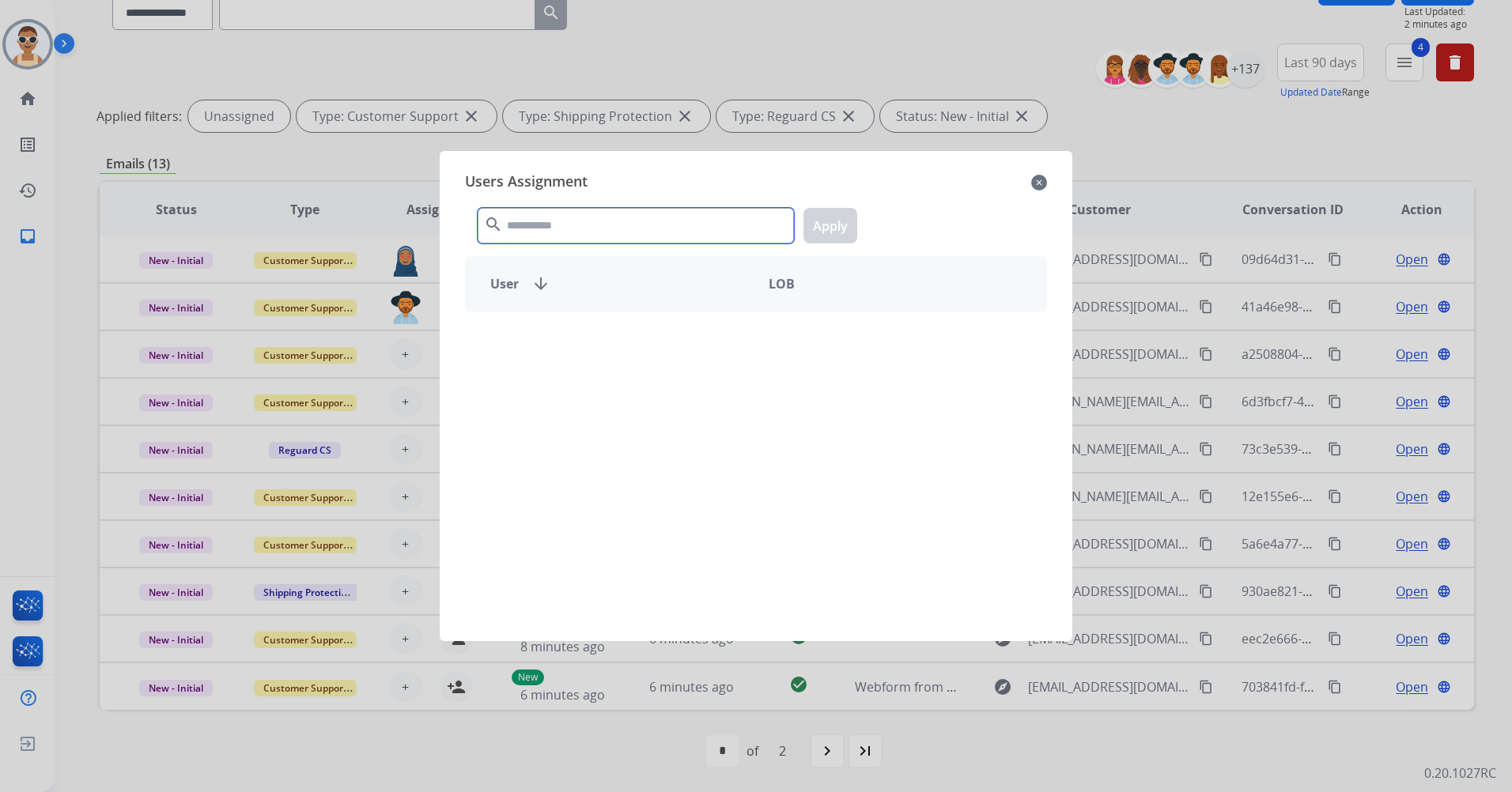
click at [668, 230] on input "text" at bounding box center [636, 225] width 317 height 35
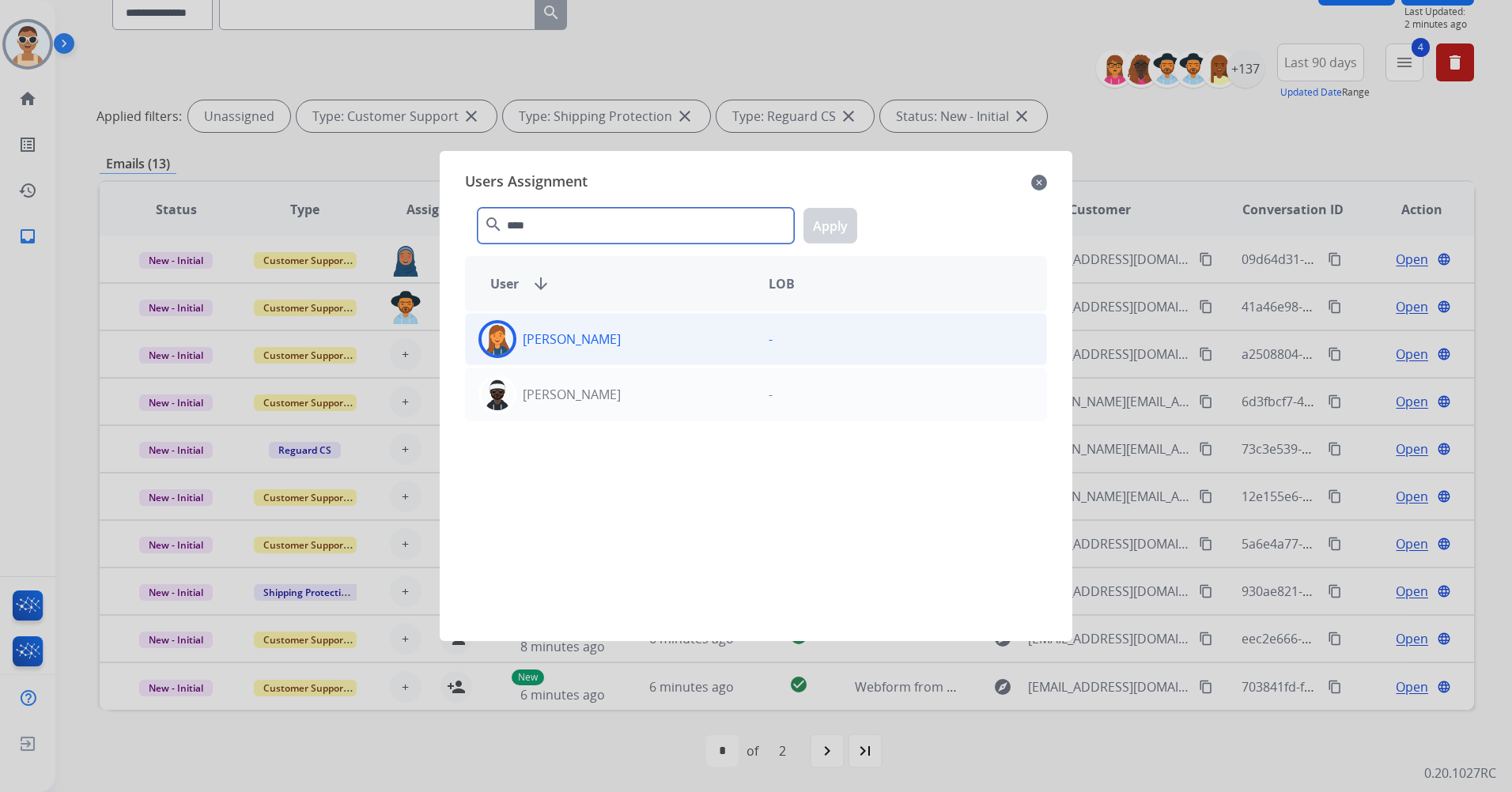
type input "****"
click at [719, 346] on div "[PERSON_NAME]" at bounding box center [611, 339] width 290 height 38
click at [805, 215] on div "**** search Apply" at bounding box center [756, 222] width 582 height 54
click at [812, 225] on button "Apply" at bounding box center [830, 225] width 53 height 35
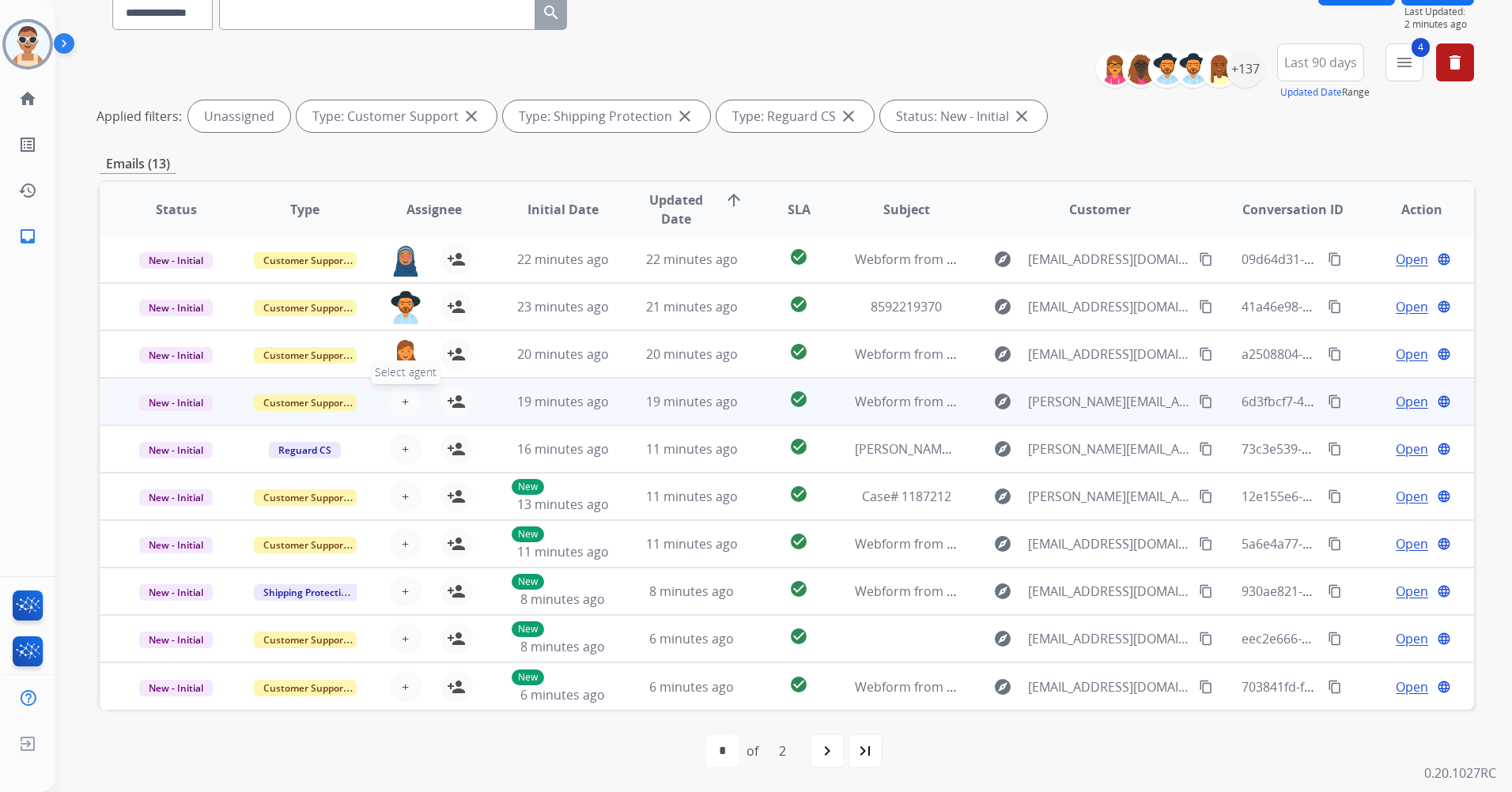
click at [407, 406] on button "+ Select agent" at bounding box center [405, 401] width 31 height 31
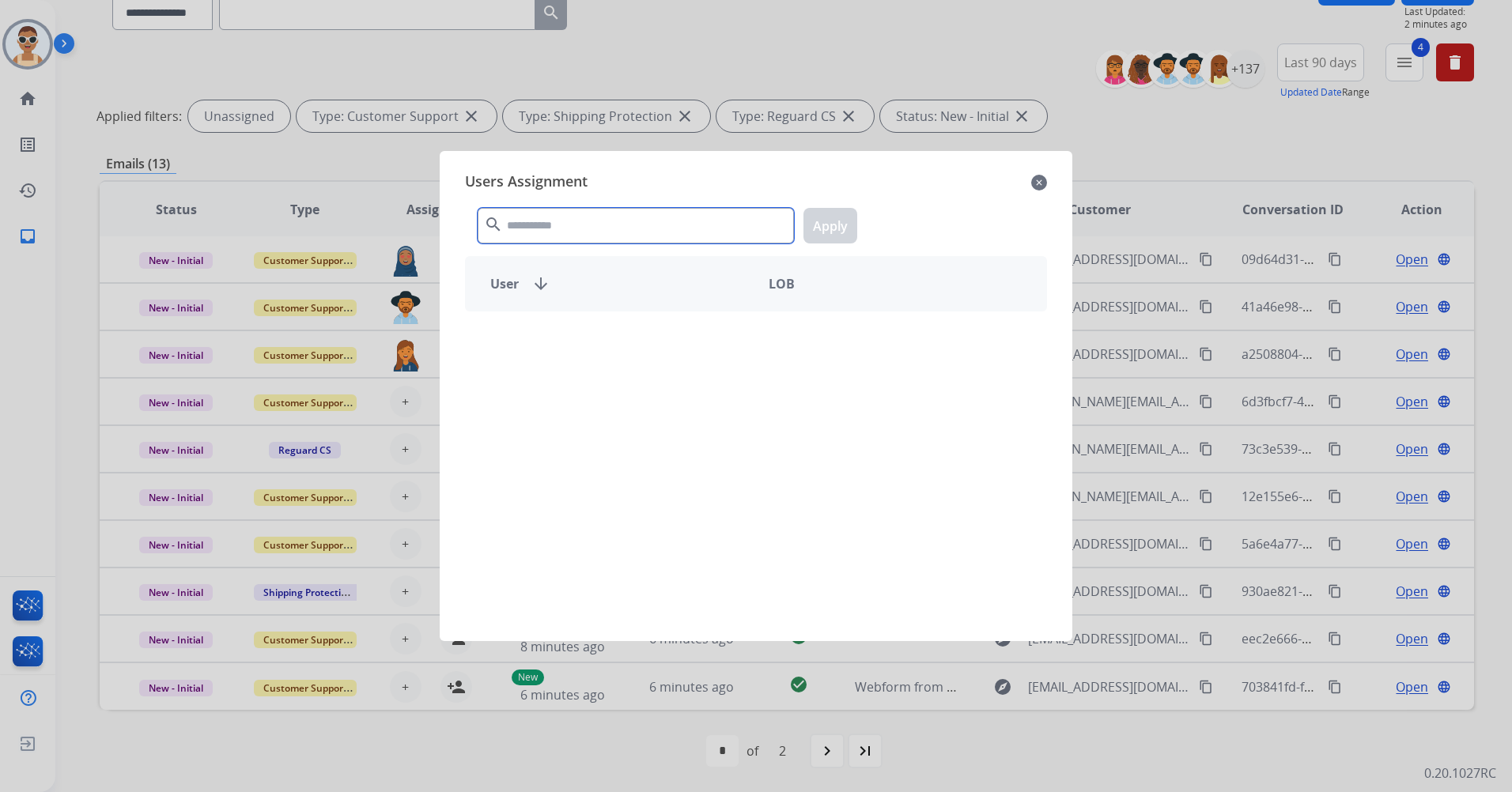
click at [567, 215] on input "text" at bounding box center [636, 225] width 317 height 35
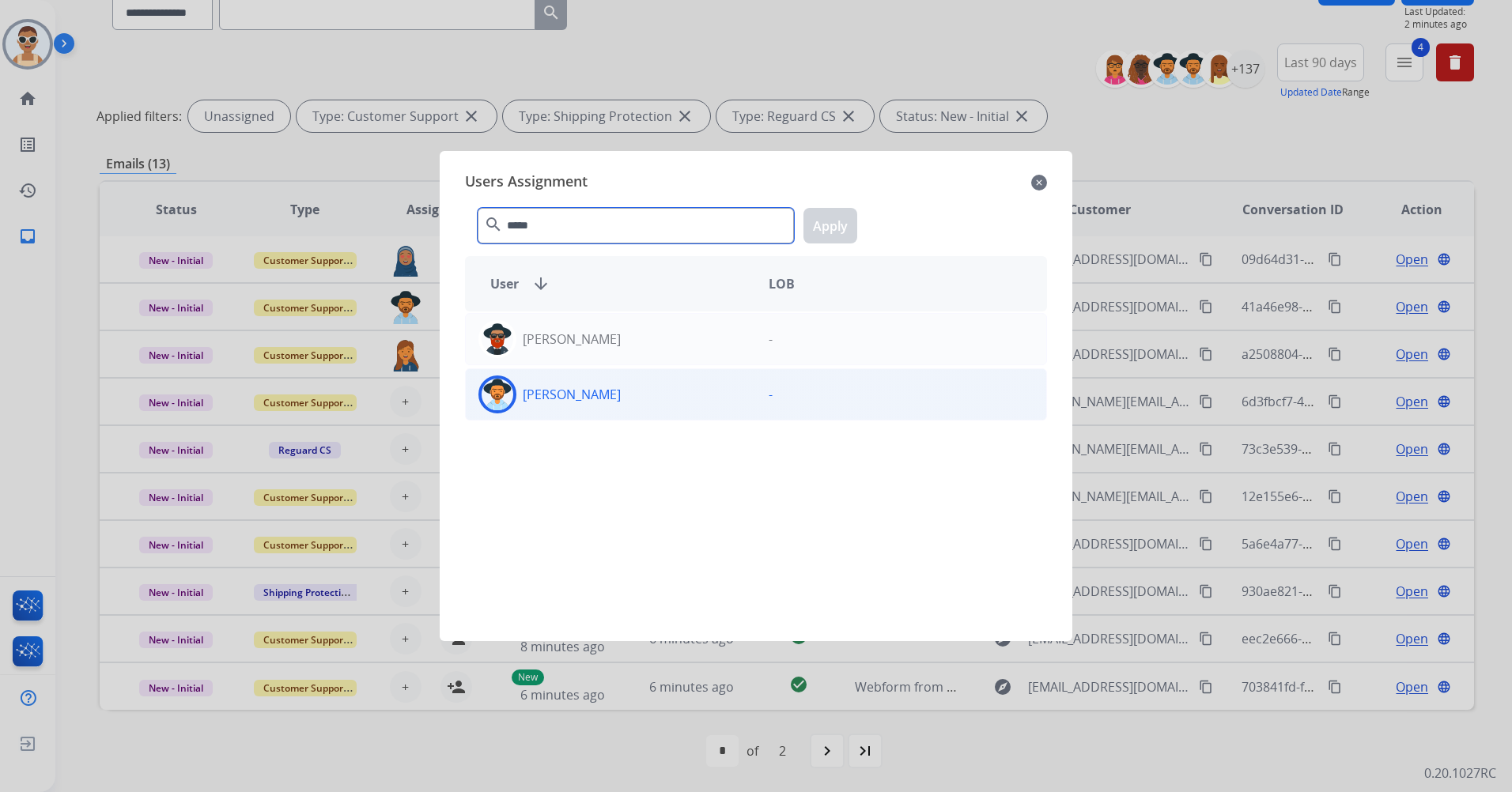
type input "*****"
click at [621, 389] on div "[PERSON_NAME]" at bounding box center [611, 395] width 290 height 38
click at [806, 232] on button "Apply" at bounding box center [830, 225] width 53 height 35
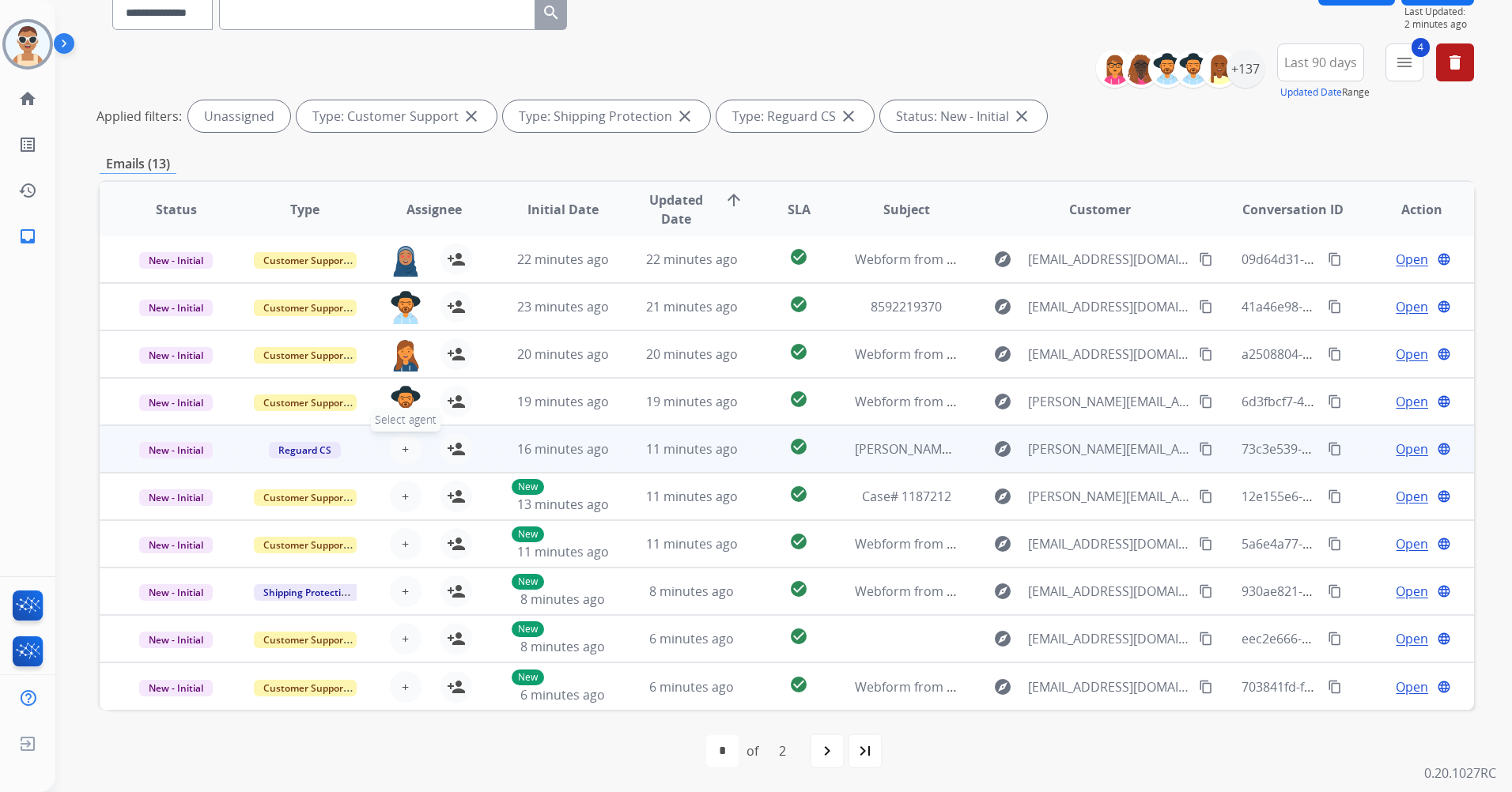
click at [407, 447] on button "+ Select agent" at bounding box center [405, 449] width 31 height 31
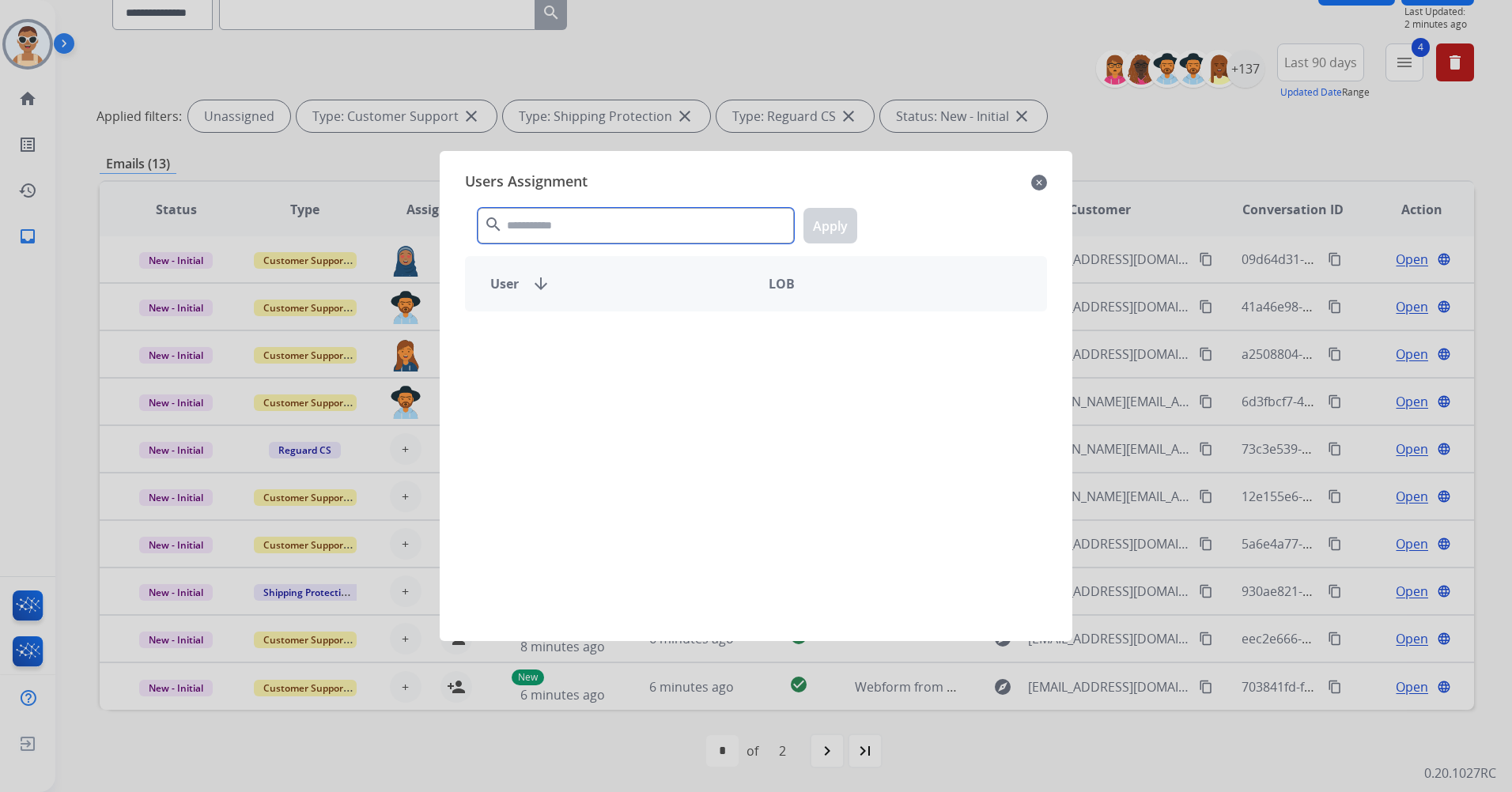
click at [541, 231] on input "text" at bounding box center [636, 225] width 317 height 35
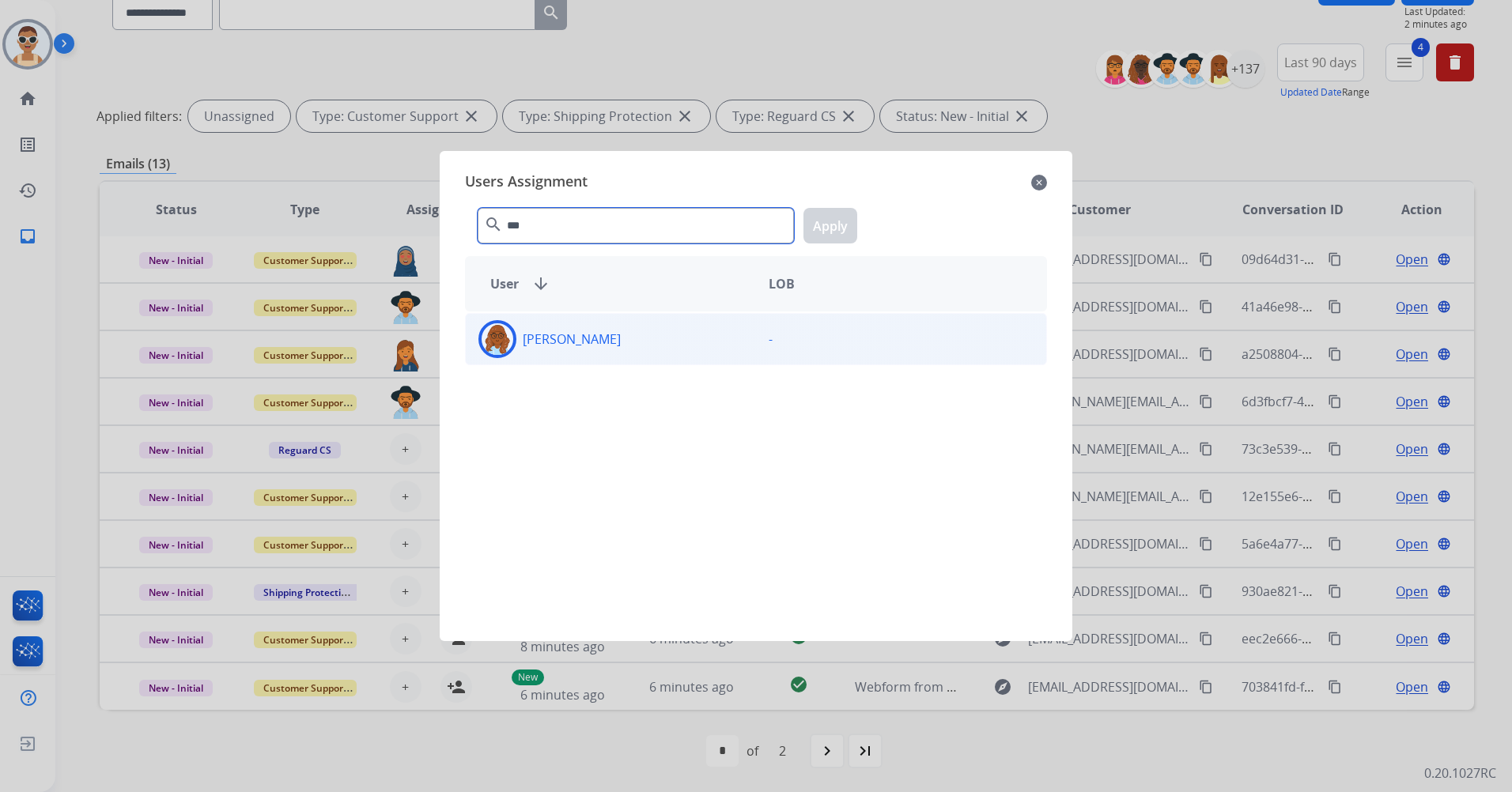
type input "***"
click at [604, 341] on div "[PERSON_NAME]" at bounding box center [611, 339] width 290 height 38
drag, startPoint x: 814, startPoint y: 224, endPoint x: 825, endPoint y: 236, distance: 16.3
click at [815, 224] on button "Apply" at bounding box center [830, 225] width 53 height 35
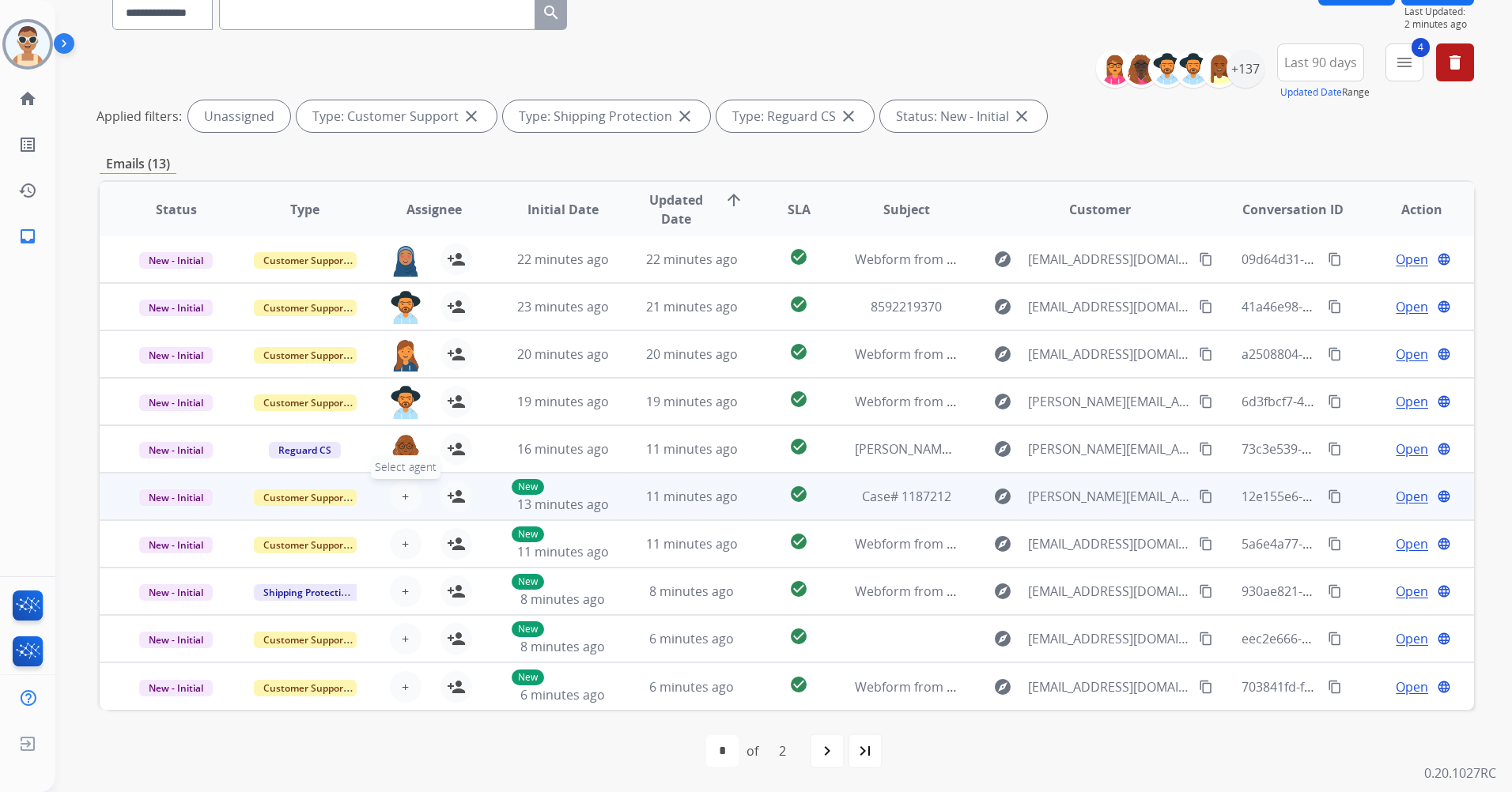
click at [397, 498] on button "+ Select agent" at bounding box center [405, 496] width 31 height 31
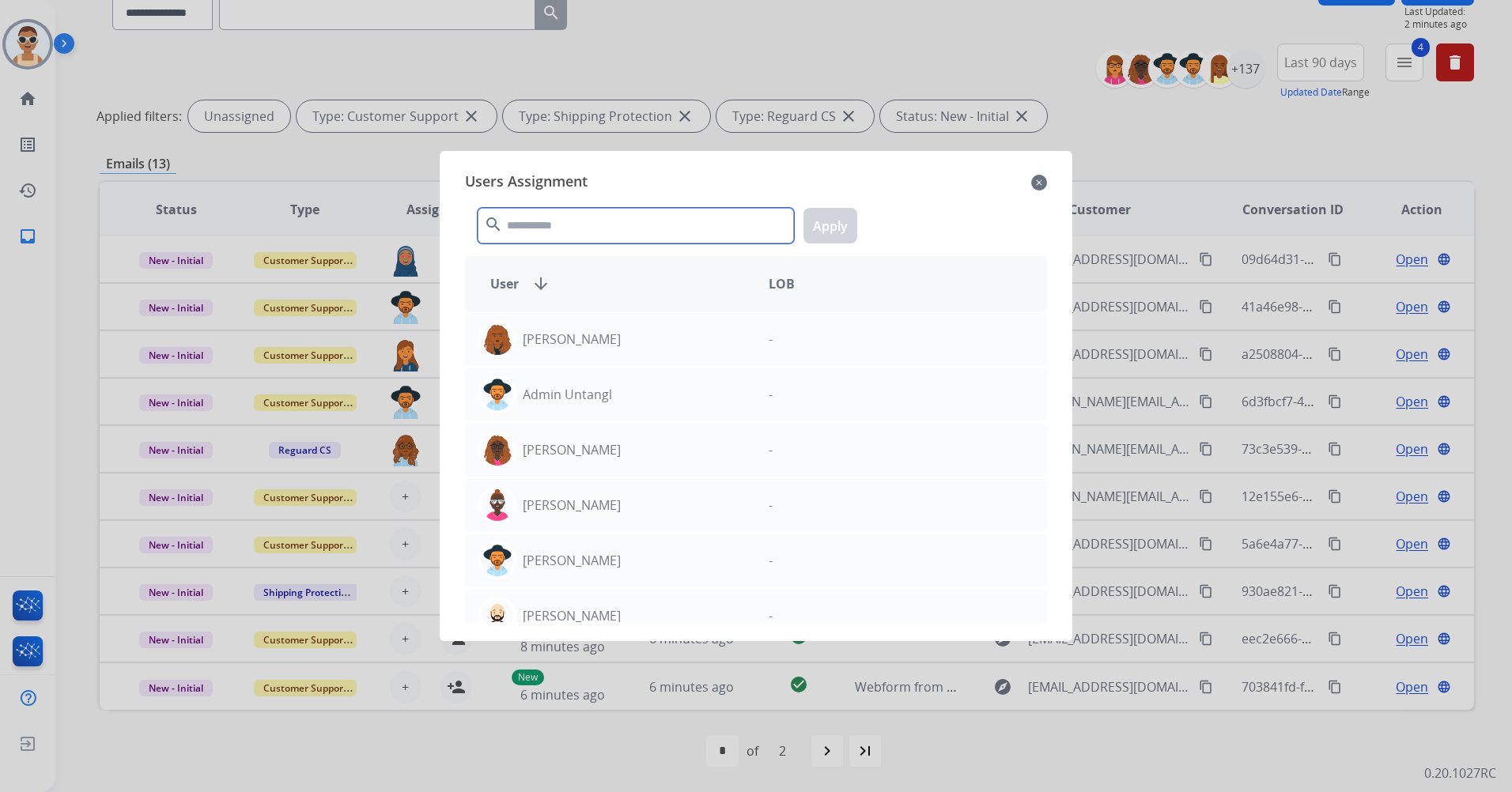
click at [573, 218] on input "text" at bounding box center [636, 225] width 317 height 35
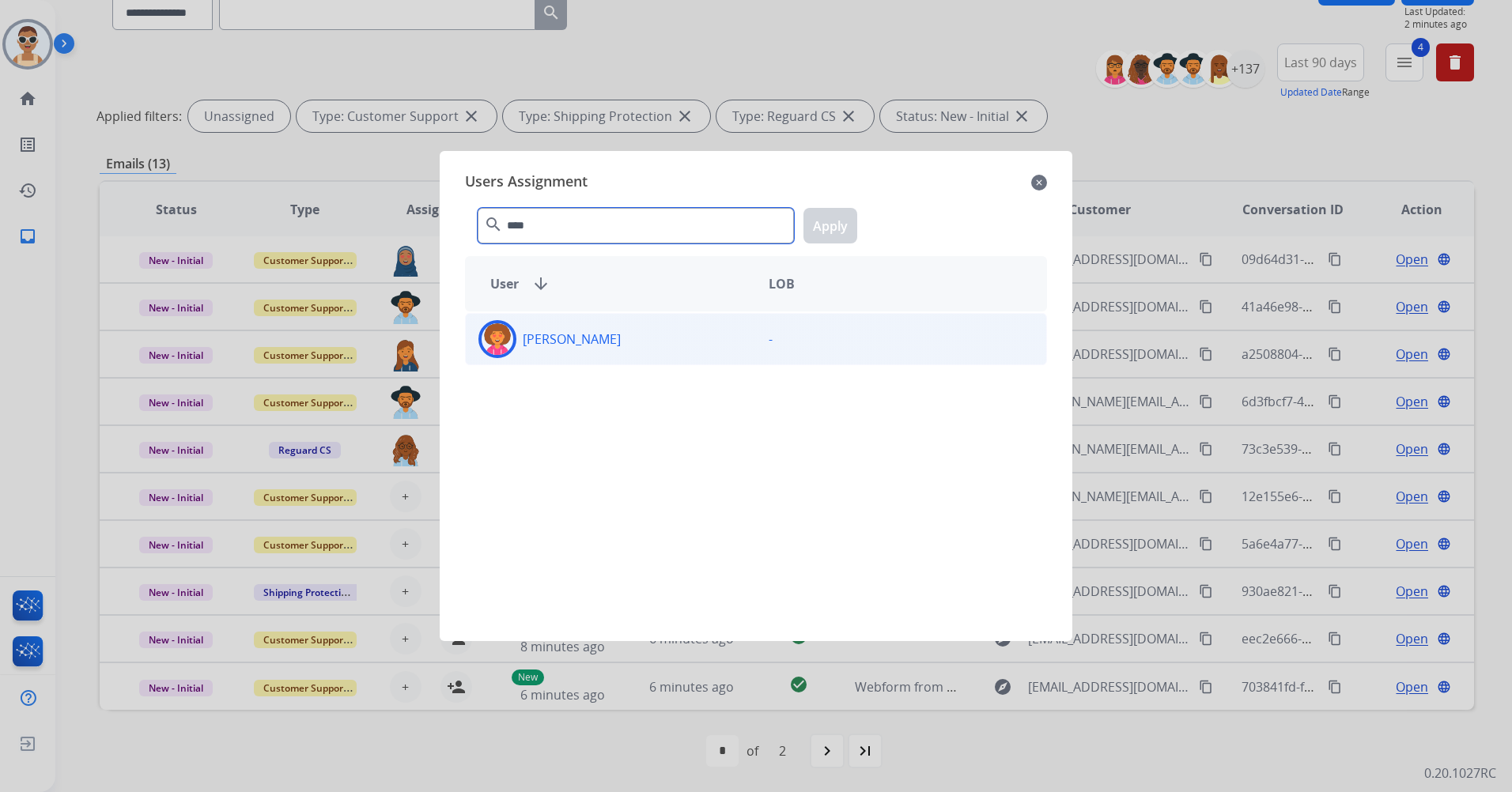
type input "****"
click at [660, 346] on div "[PERSON_NAME]" at bounding box center [611, 339] width 290 height 38
click at [795, 241] on div "**** search Apply" at bounding box center [756, 222] width 582 height 54
click at [823, 223] on button "Apply" at bounding box center [830, 225] width 53 height 35
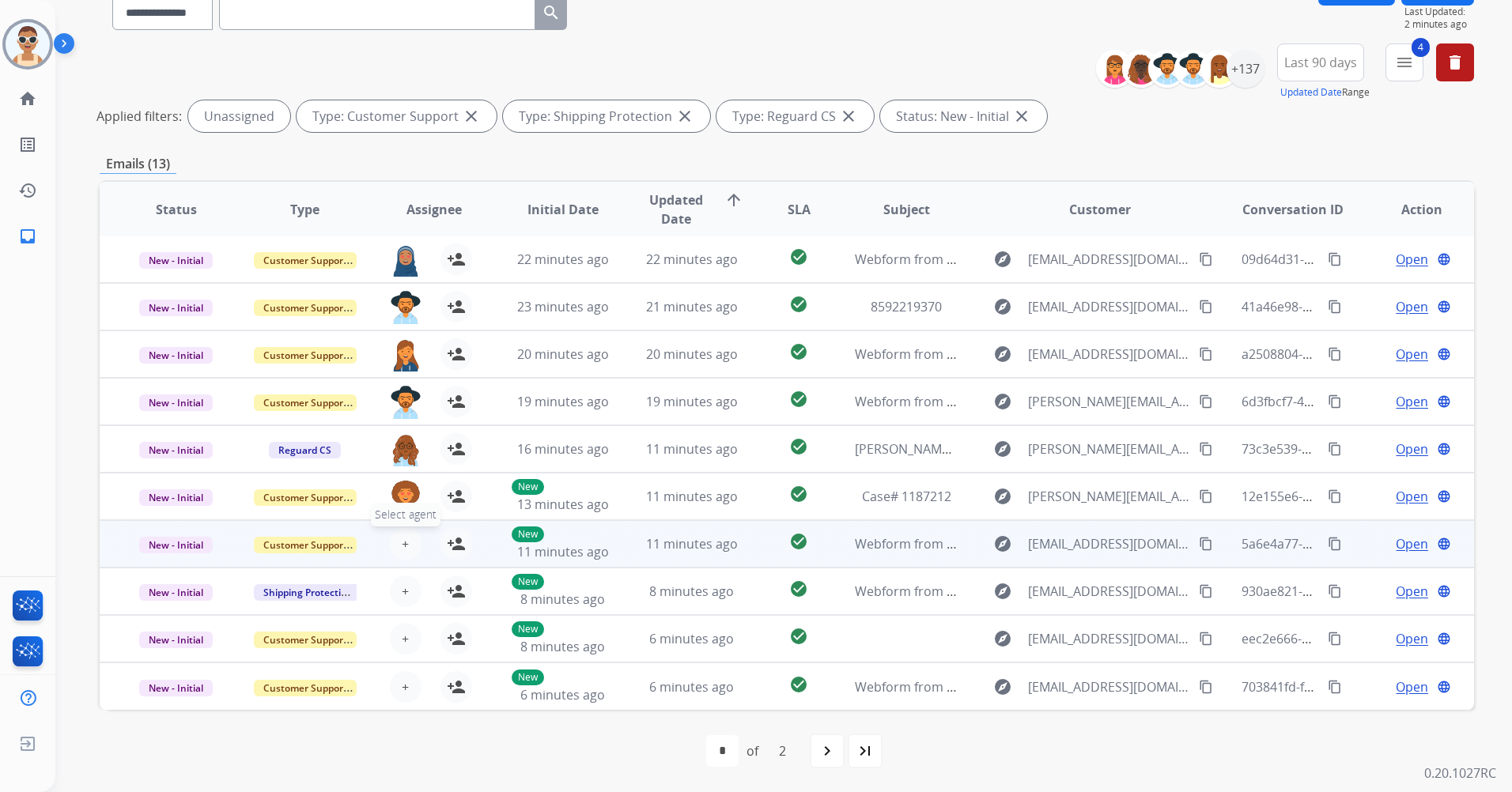
click at [401, 542] on span "+" at bounding box center [404, 544] width 7 height 19
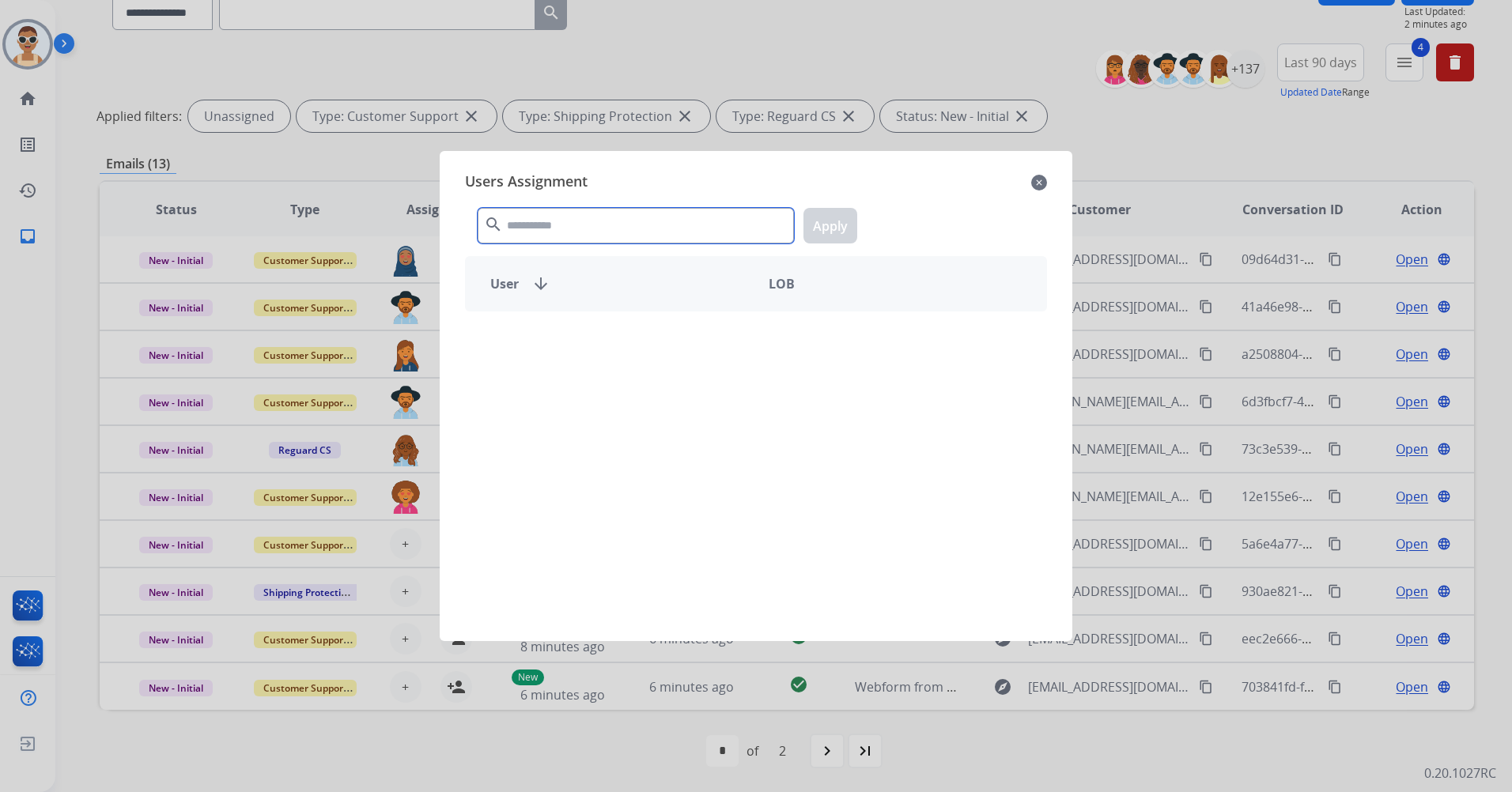
click at [595, 231] on input "text" at bounding box center [636, 225] width 317 height 35
type input "****"
click at [700, 377] on div "[PERSON_NAME] -" at bounding box center [756, 467] width 582 height 311
drag, startPoint x: 697, startPoint y: 353, endPoint x: 759, endPoint y: 293, distance: 86.3
click at [696, 353] on div "[PERSON_NAME]" at bounding box center [611, 339] width 290 height 38
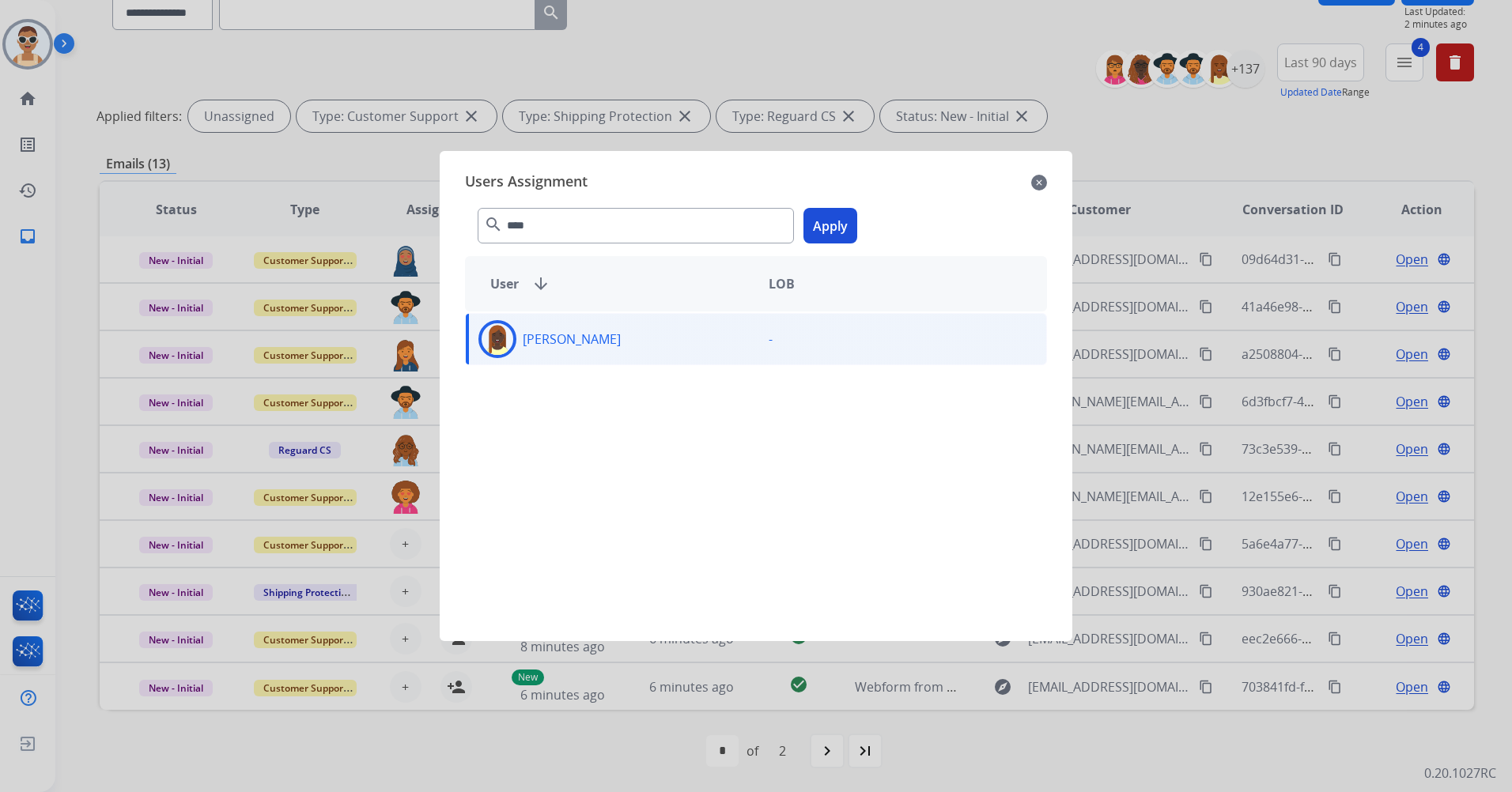
click at [821, 203] on div "**** search Apply" at bounding box center [756, 222] width 582 height 54
click at [831, 229] on button "Apply" at bounding box center [830, 225] width 53 height 35
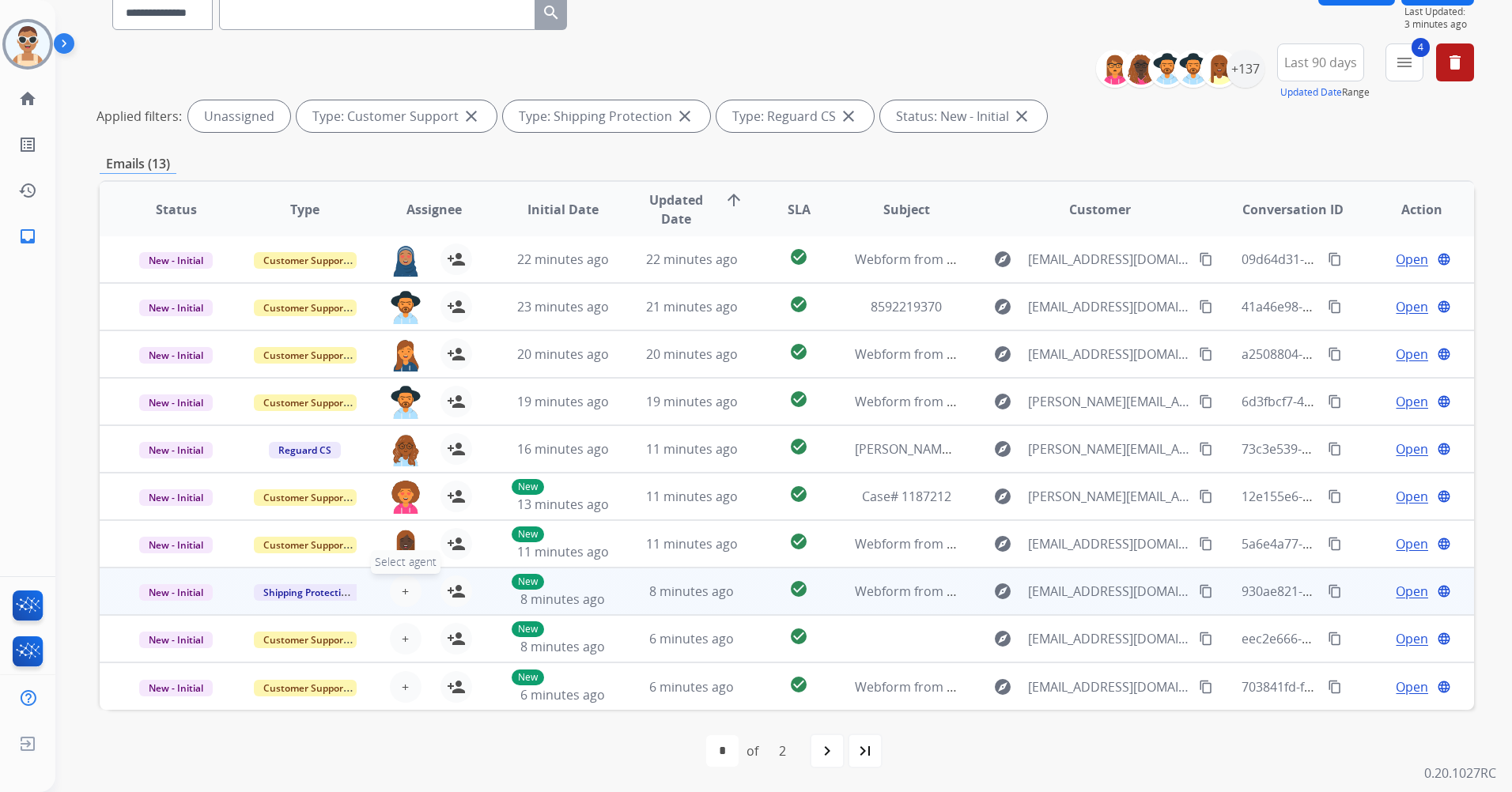
click at [390, 593] on button "+ Select agent" at bounding box center [405, 591] width 31 height 31
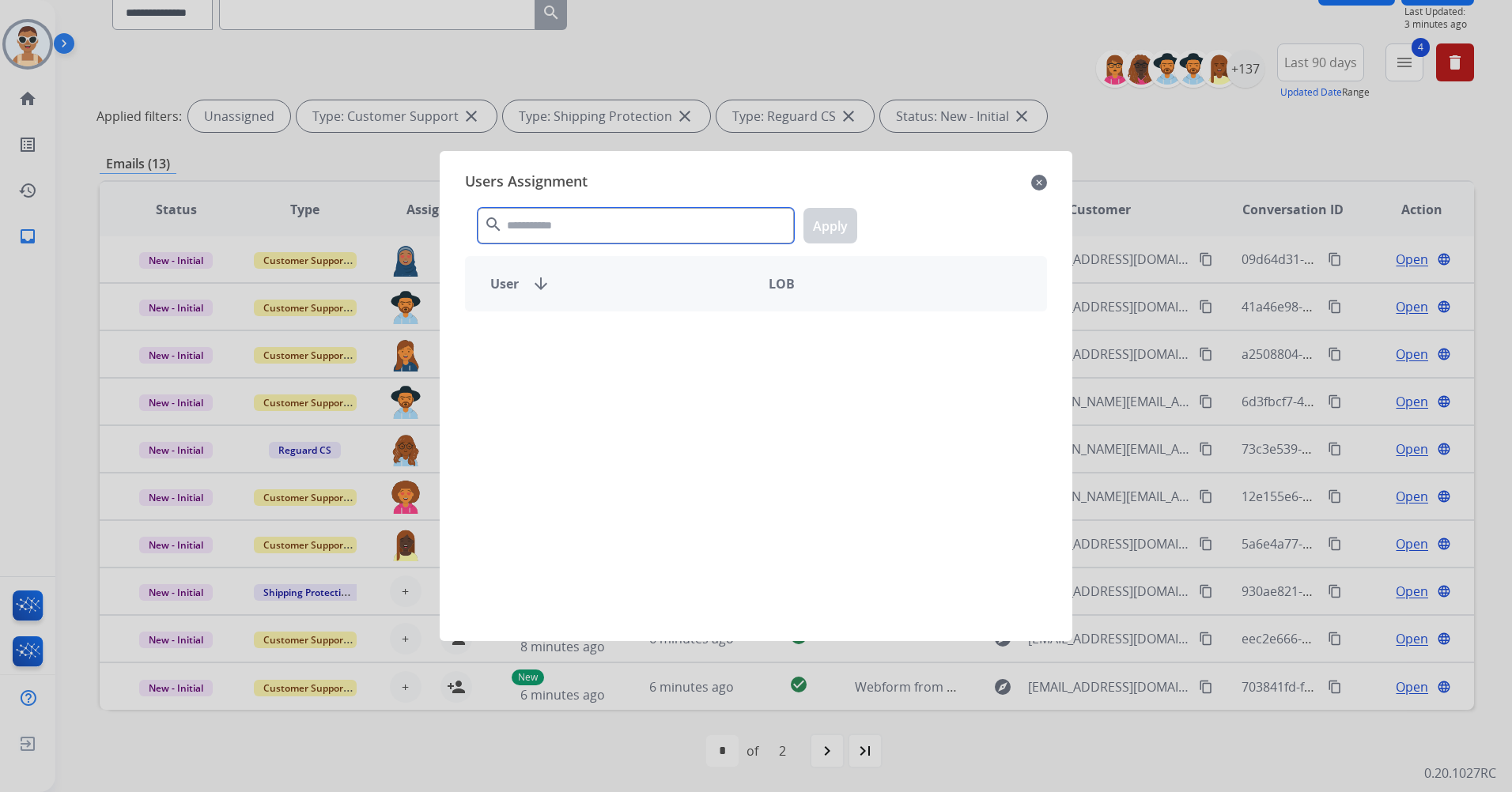
click at [568, 230] on input "text" at bounding box center [636, 225] width 317 height 35
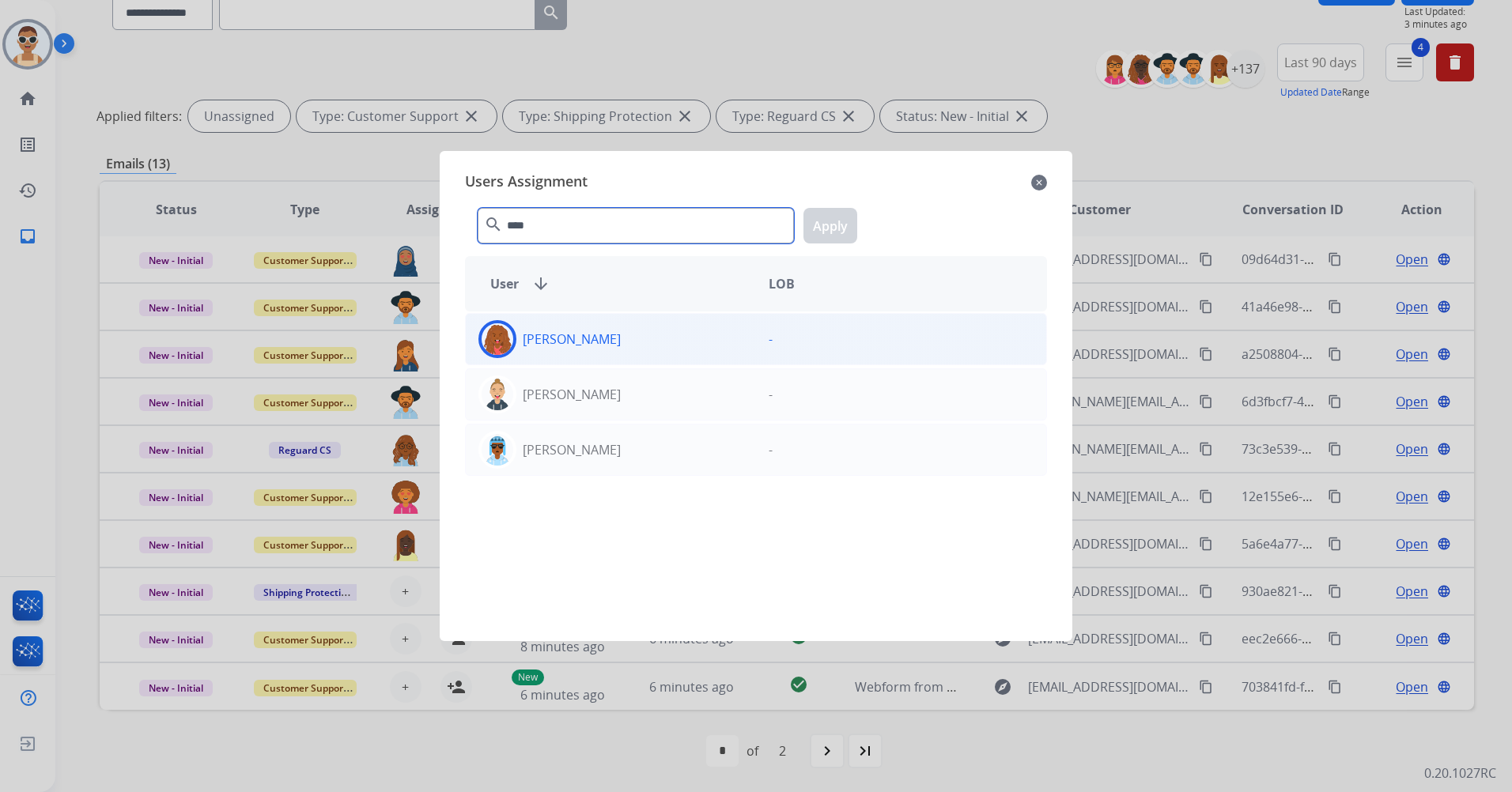
type input "****"
click at [617, 345] on div "[PERSON_NAME]" at bounding box center [611, 339] width 290 height 38
drag, startPoint x: 819, startPoint y: 228, endPoint x: 810, endPoint y: 255, distance: 28.5
click at [821, 228] on button "Apply" at bounding box center [830, 225] width 53 height 35
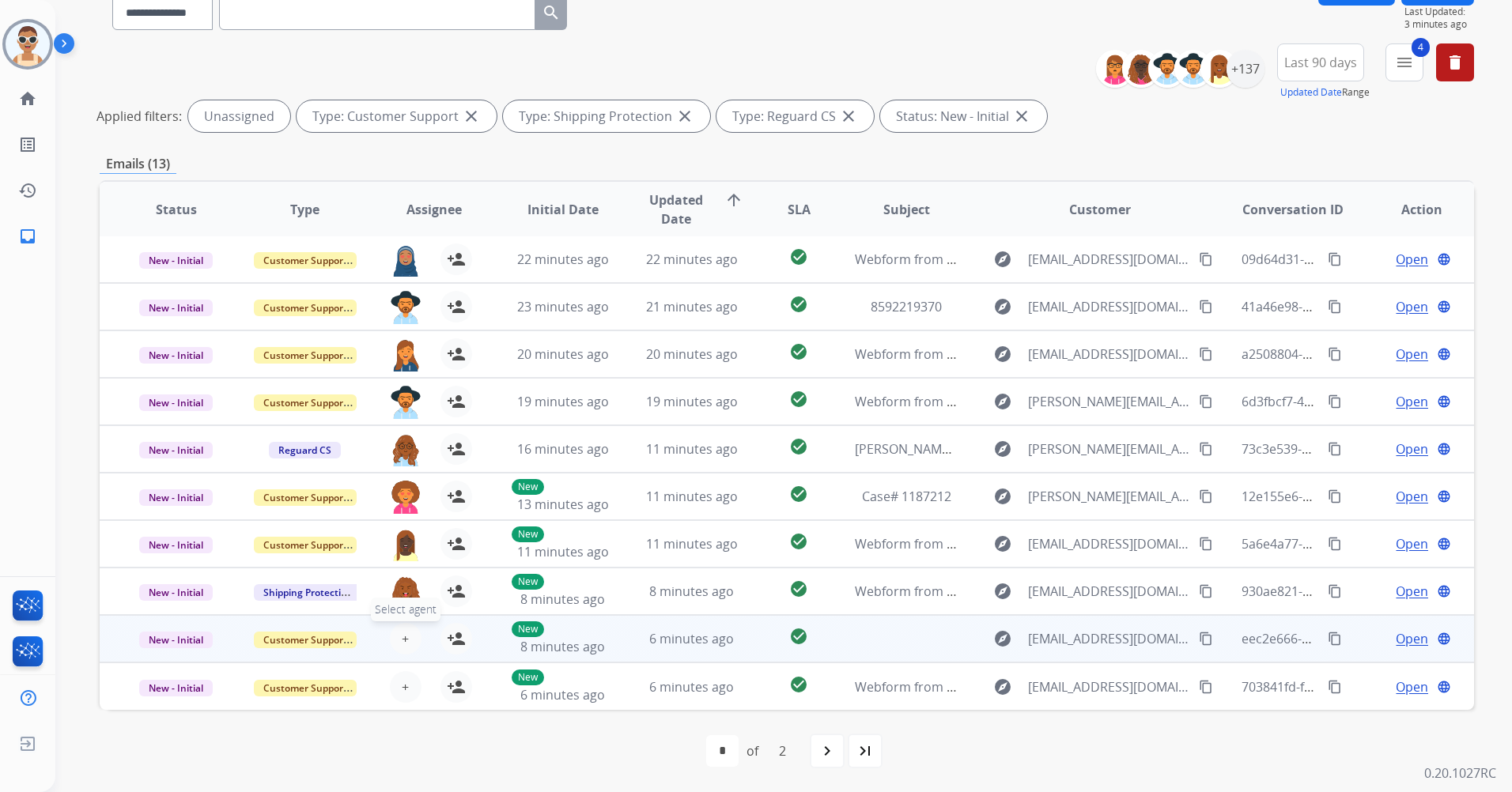
click at [405, 638] on span "+" at bounding box center [404, 639] width 7 height 19
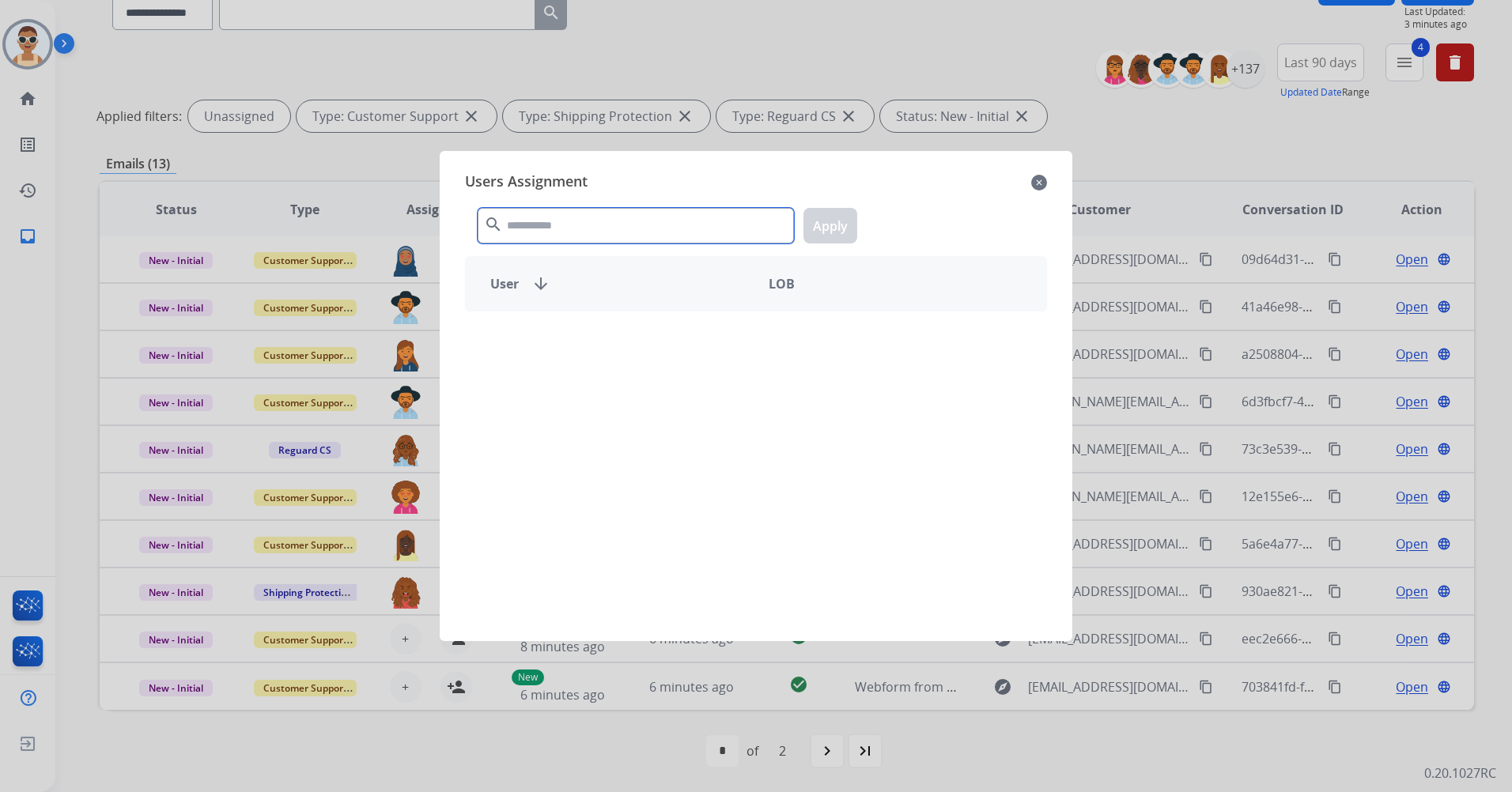
click at [582, 233] on input "text" at bounding box center [636, 225] width 317 height 35
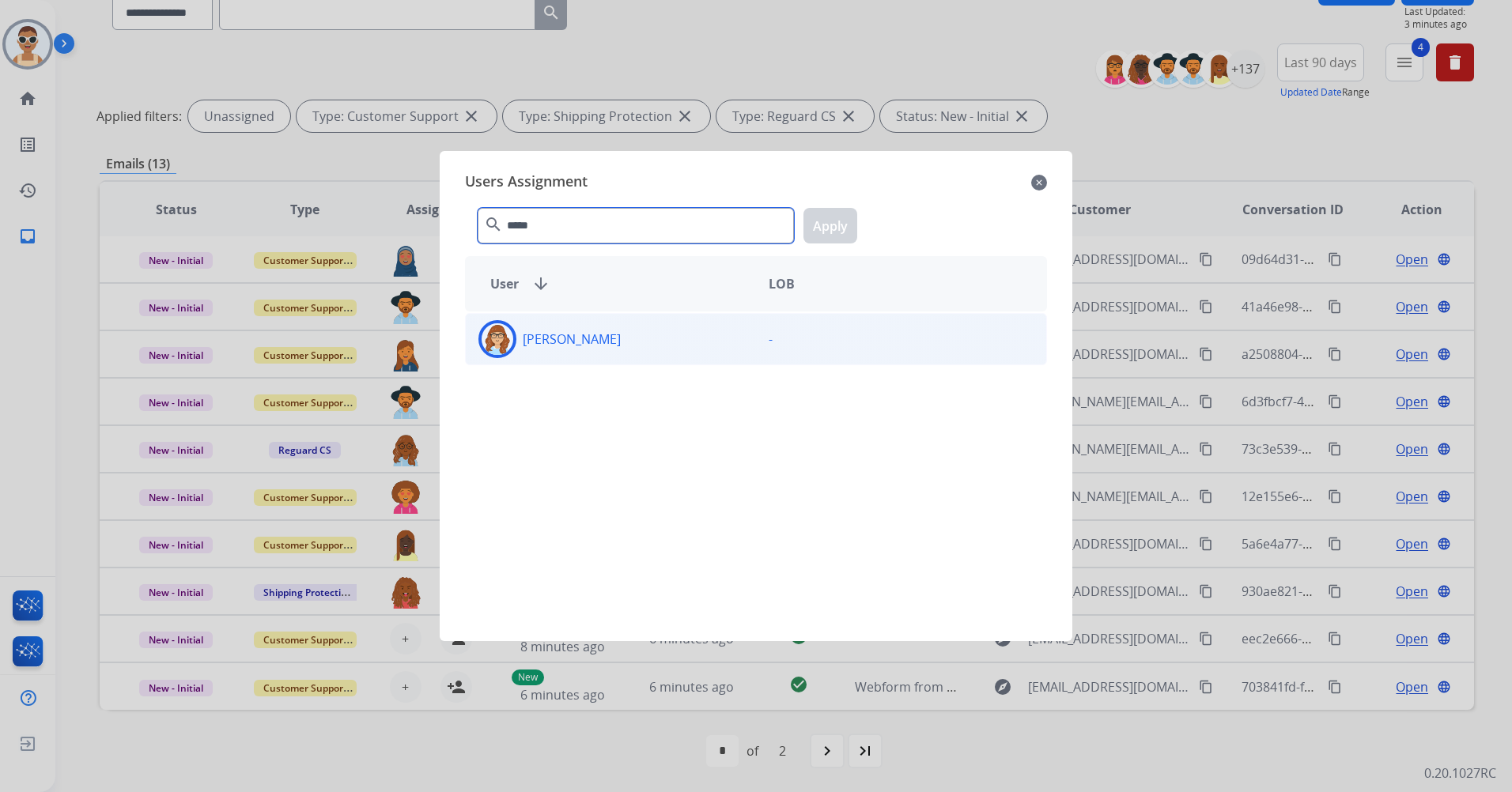
type input "*****"
click at [631, 343] on div "[PERSON_NAME]" at bounding box center [611, 339] width 290 height 38
click at [833, 217] on button "Apply" at bounding box center [830, 225] width 53 height 35
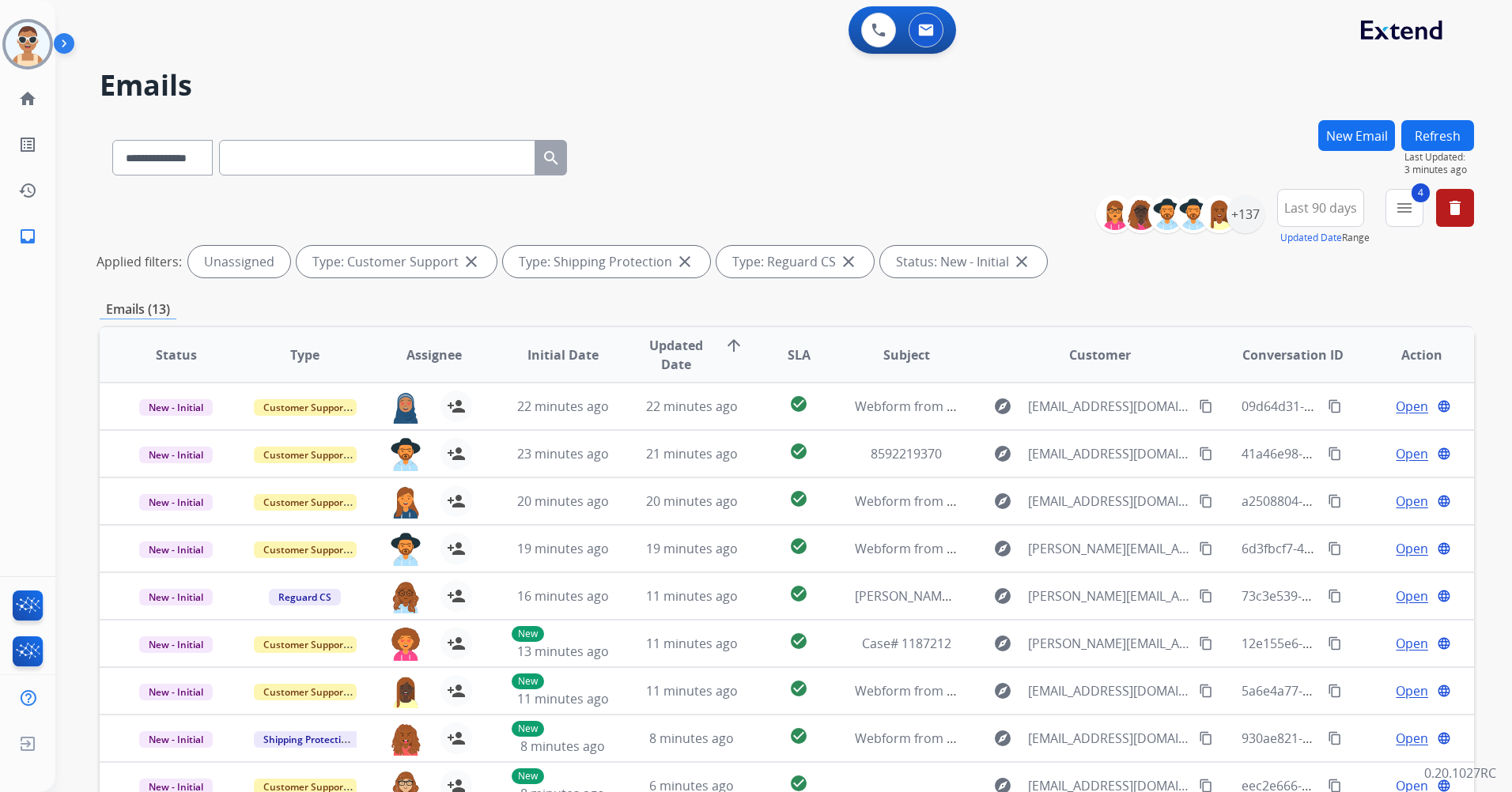
select select "**********"
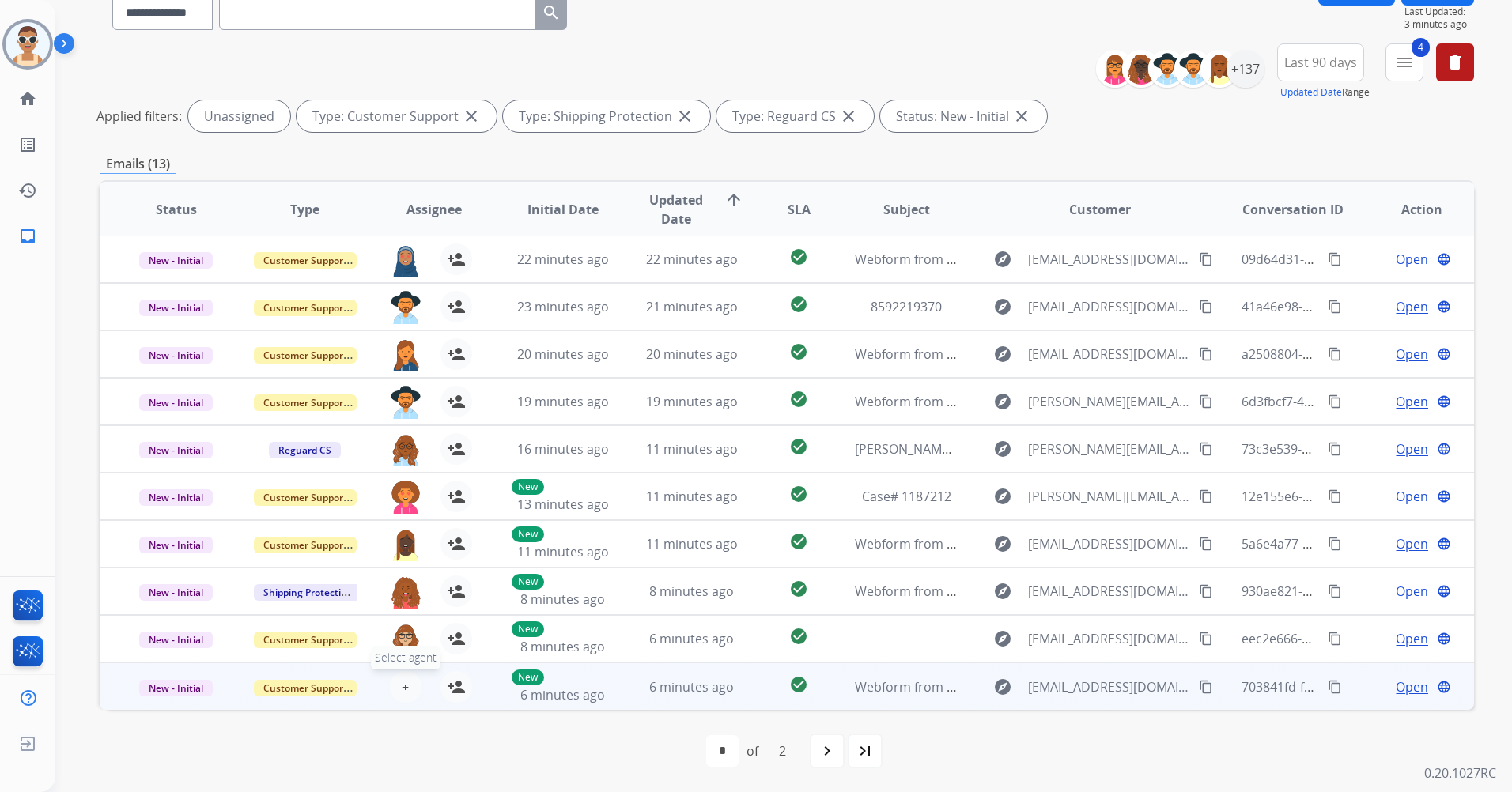
click at [403, 680] on span "+" at bounding box center [404, 687] width 7 height 19
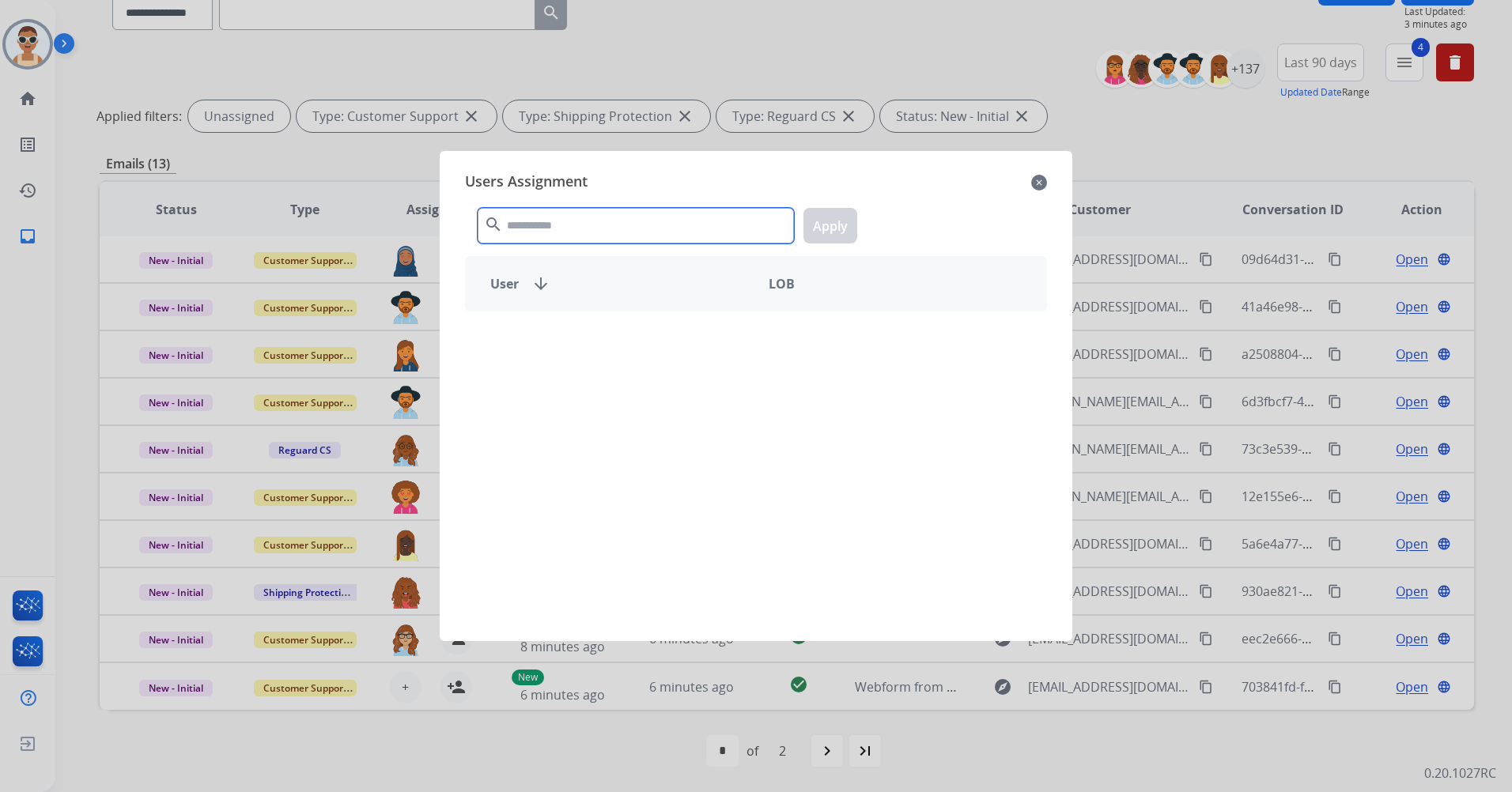
click at [584, 219] on input "text" at bounding box center [636, 225] width 317 height 35
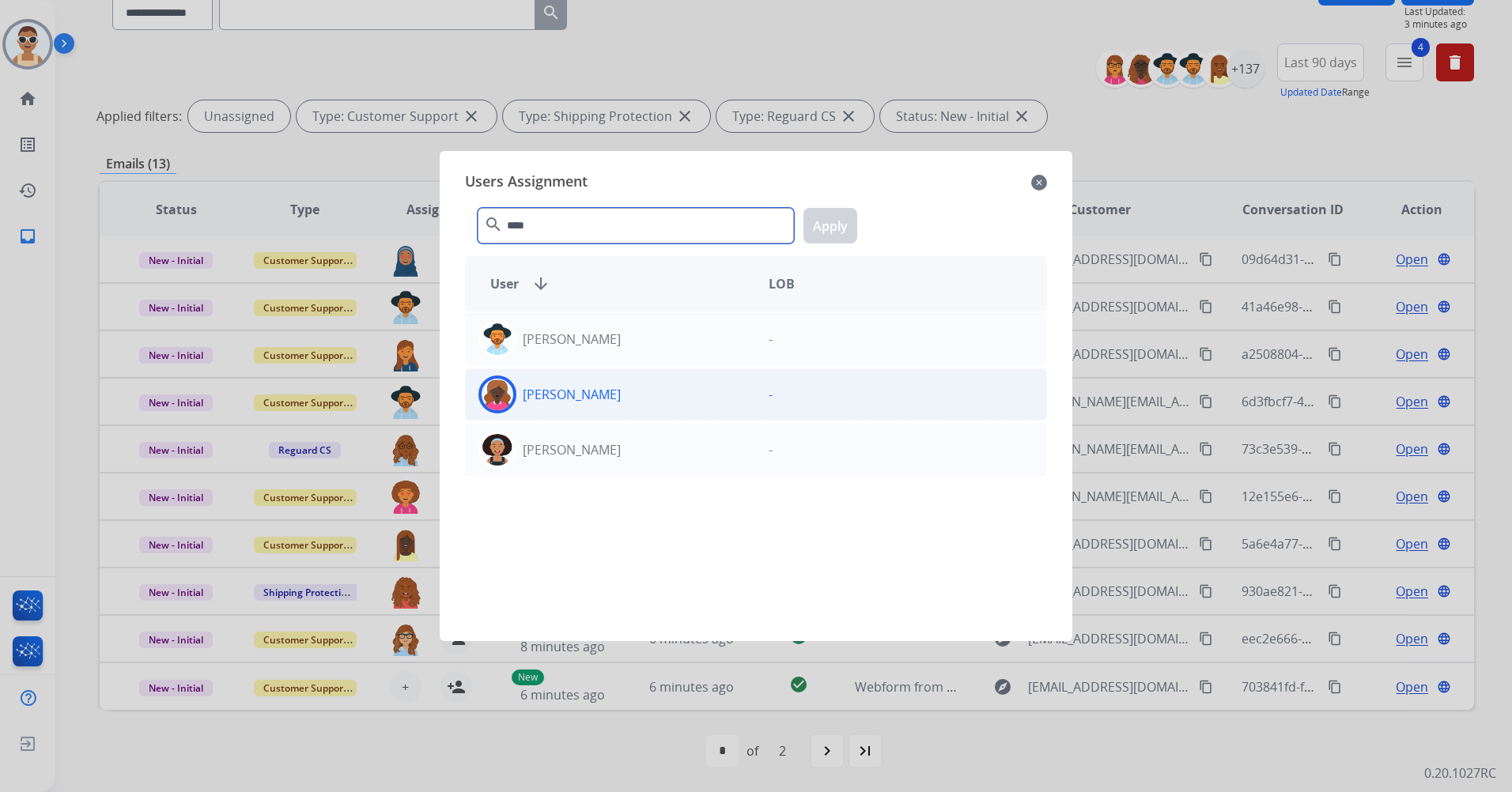
type input "****"
click at [610, 409] on div "[PERSON_NAME]" at bounding box center [611, 395] width 290 height 38
click at [848, 216] on button "Apply" at bounding box center [830, 225] width 53 height 35
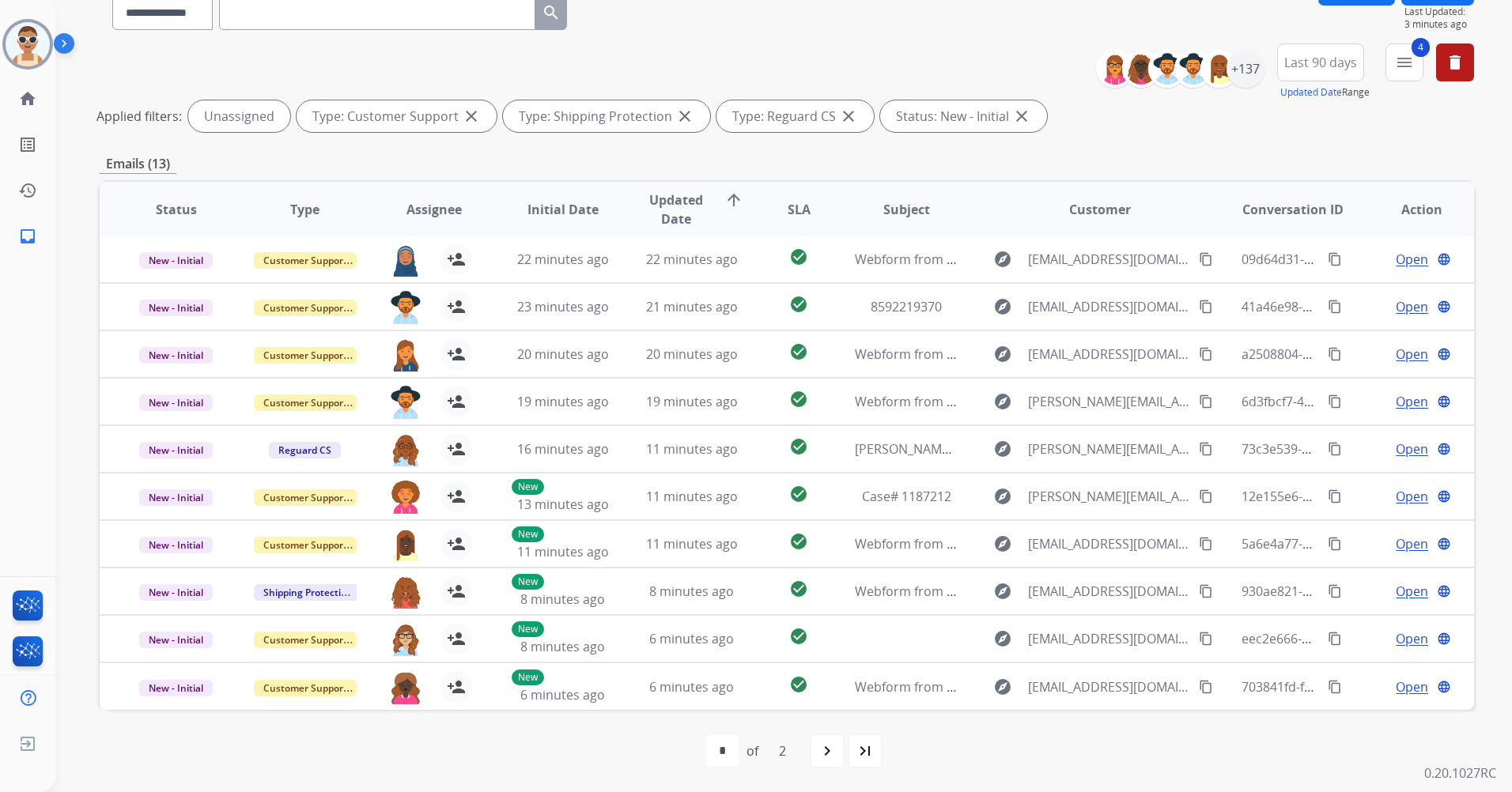
drag, startPoint x: 834, startPoint y: 752, endPoint x: 834, endPoint y: 717, distance: 35.0
click at [834, 749] on mat-icon "navigate_next" at bounding box center [828, 751] width 19 height 19
select select "*"
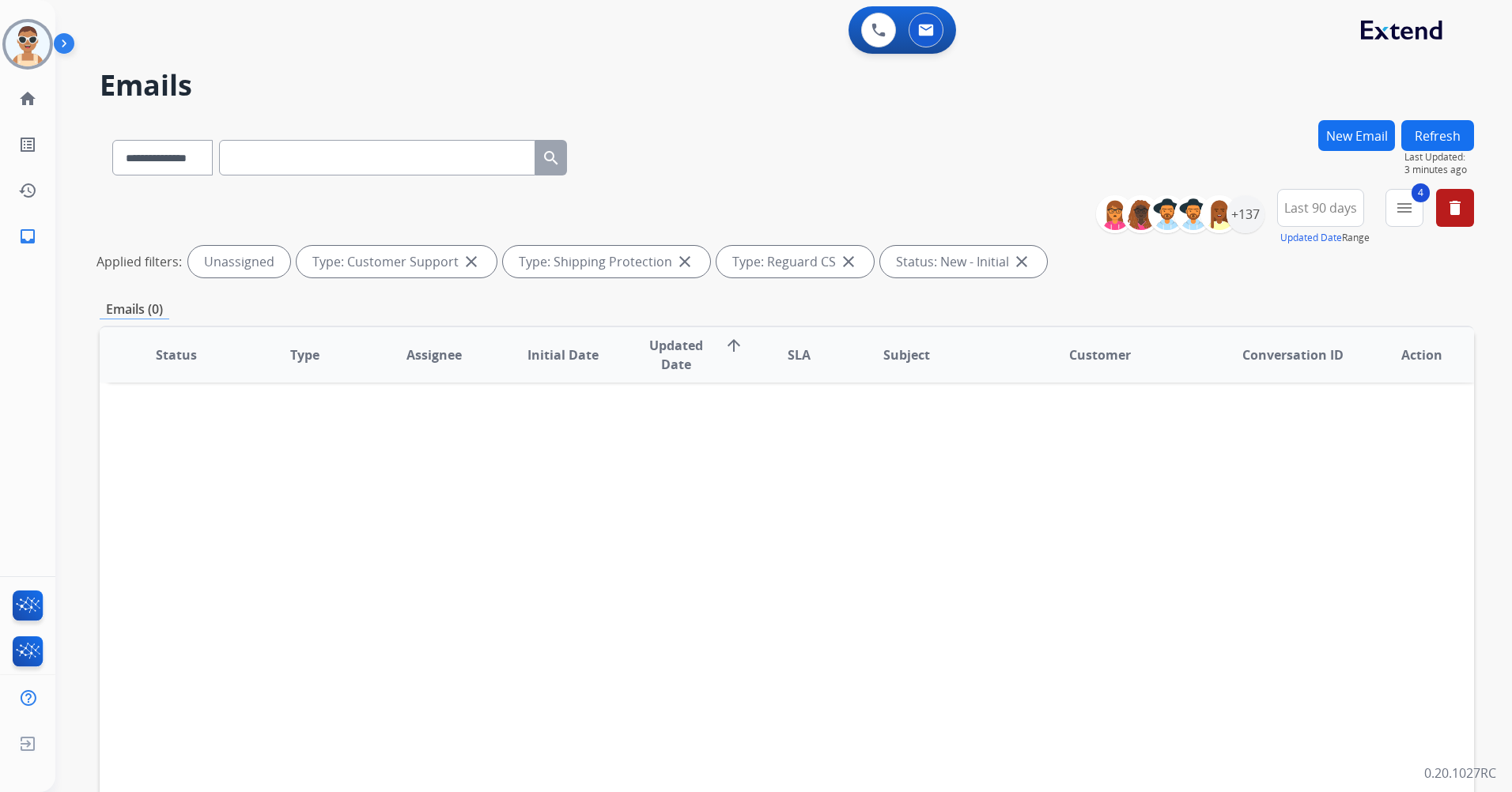
scroll to position [0, 0]
click at [1441, 131] on button "Refresh" at bounding box center [1438, 135] width 72 height 30
click at [866, 27] on button at bounding box center [878, 30] width 35 height 35
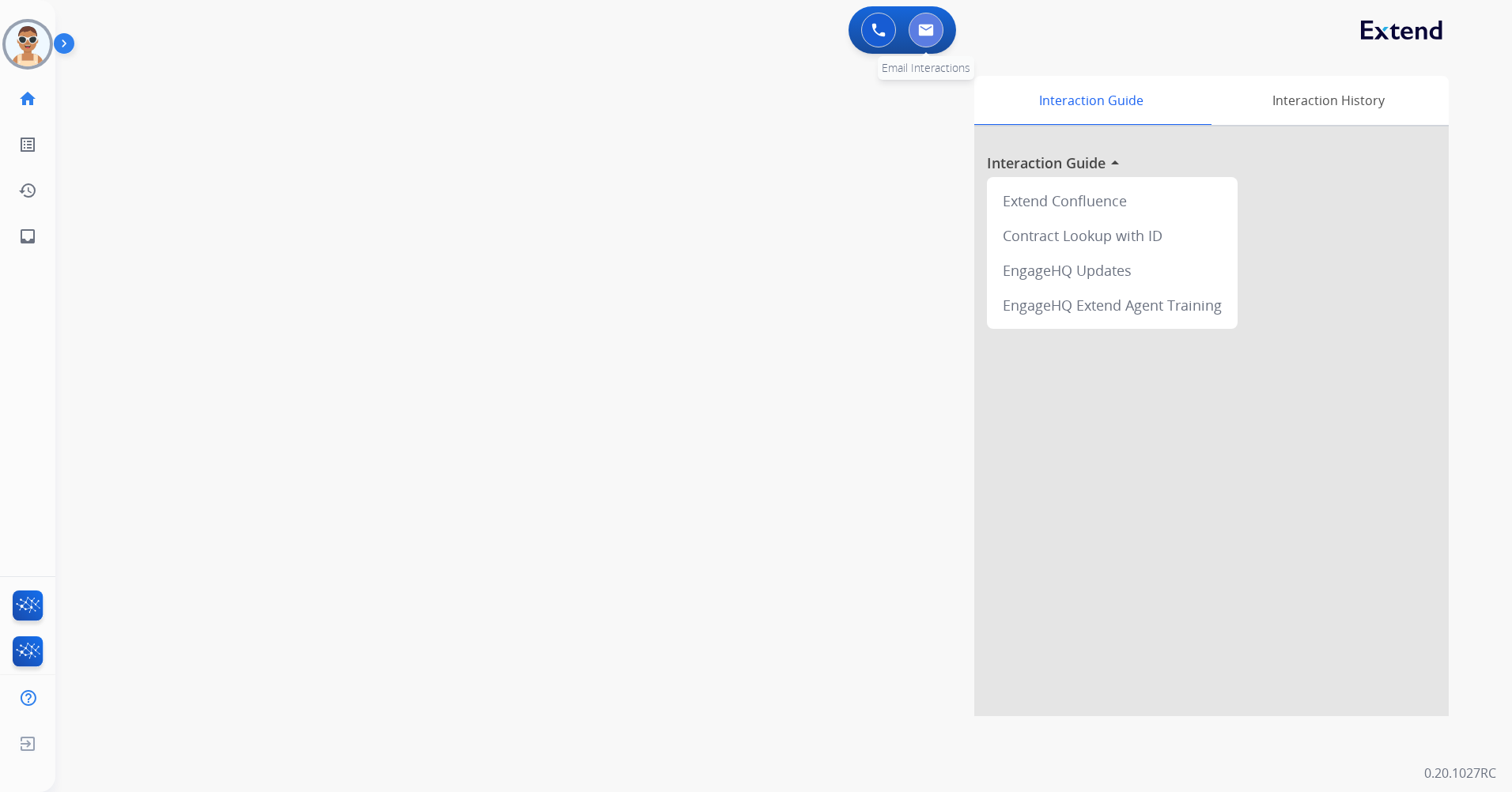
click at [917, 30] on button at bounding box center [926, 30] width 35 height 35
select select "**********"
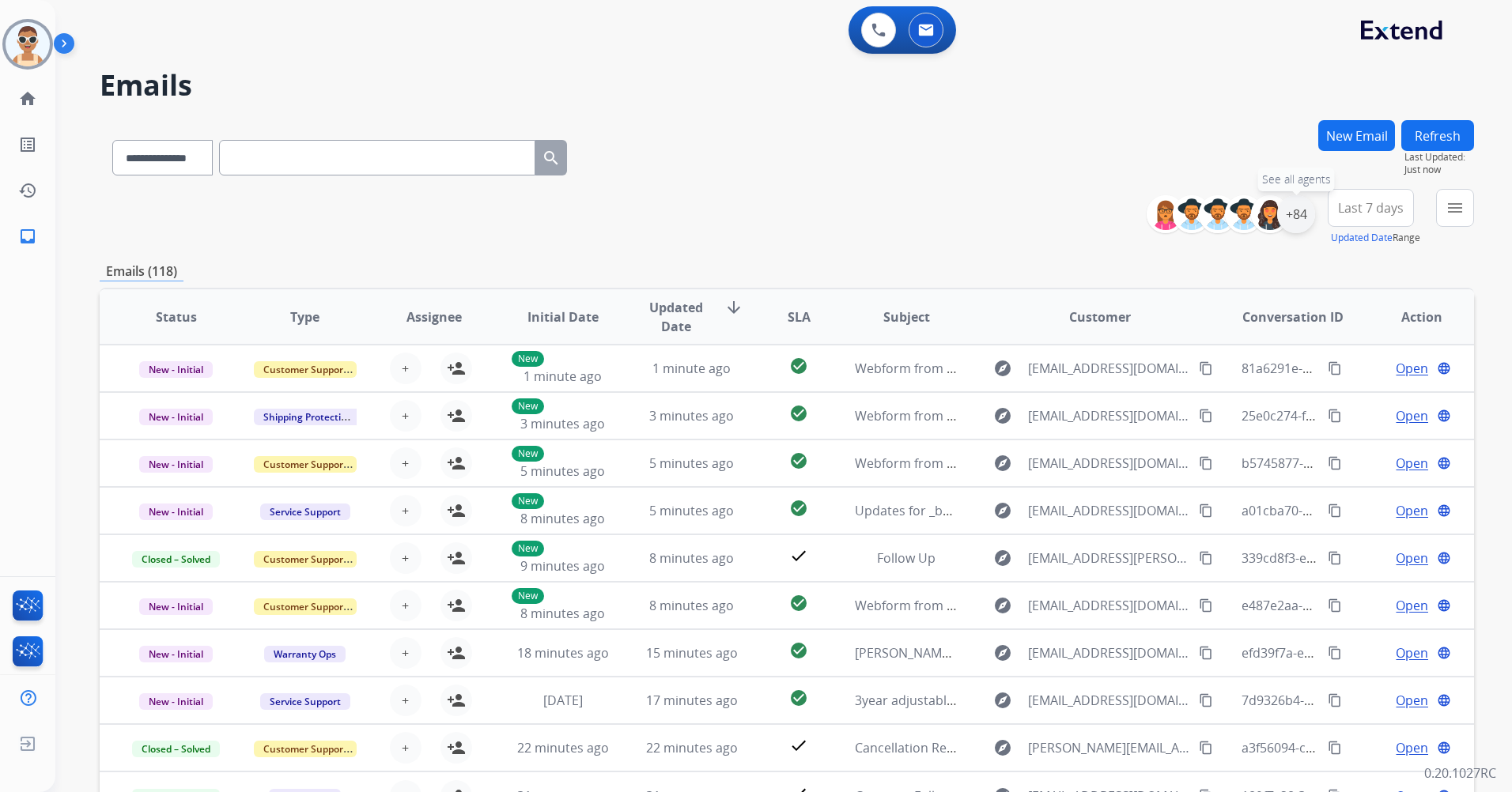
click at [1293, 213] on div "+84" at bounding box center [1297, 214] width 38 height 38
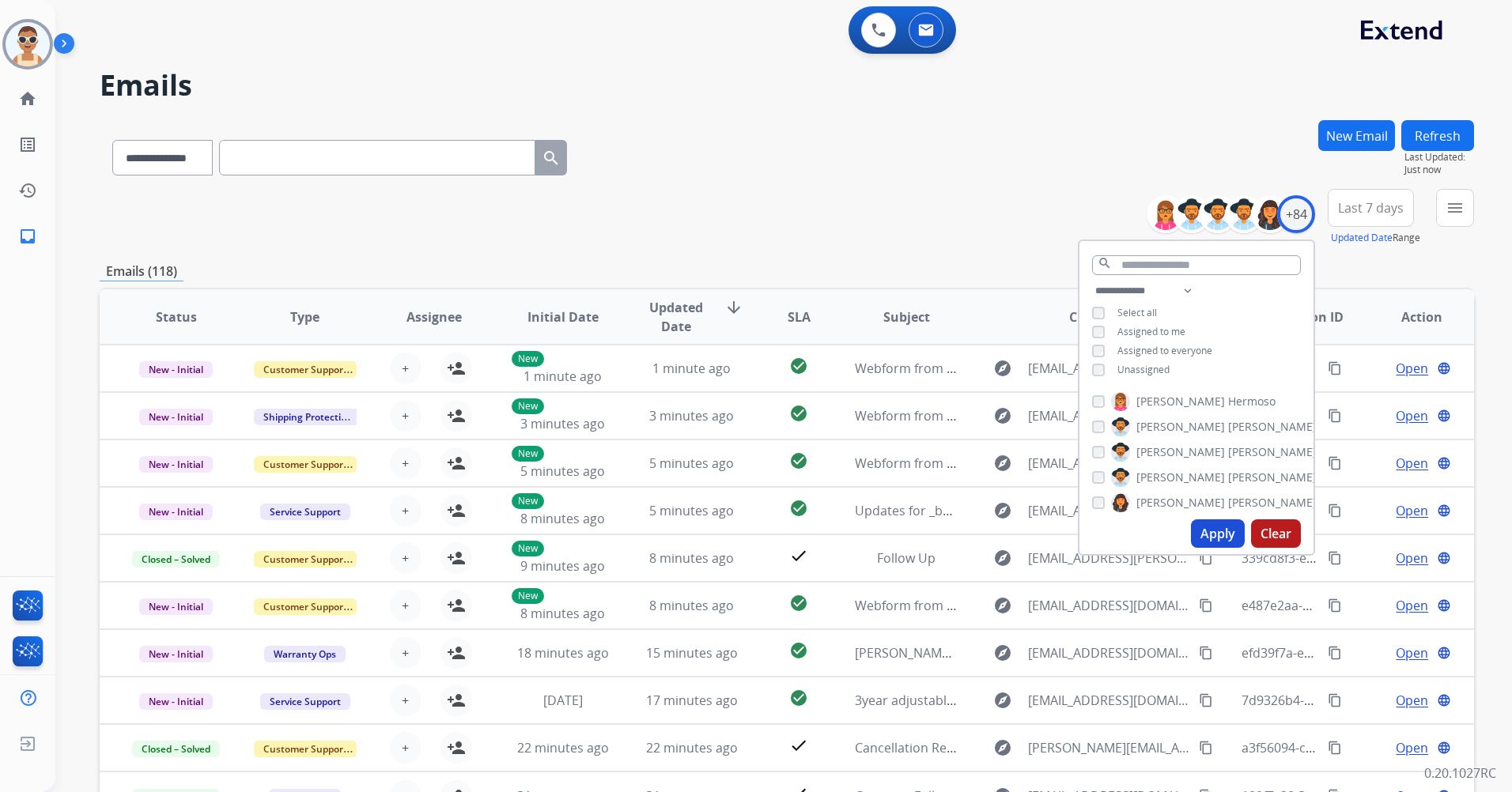
click at [1179, 332] on span "Assigned to me" at bounding box center [1151, 332] width 68 height 13
click at [1217, 532] on button "Apply" at bounding box center [1217, 534] width 53 height 29
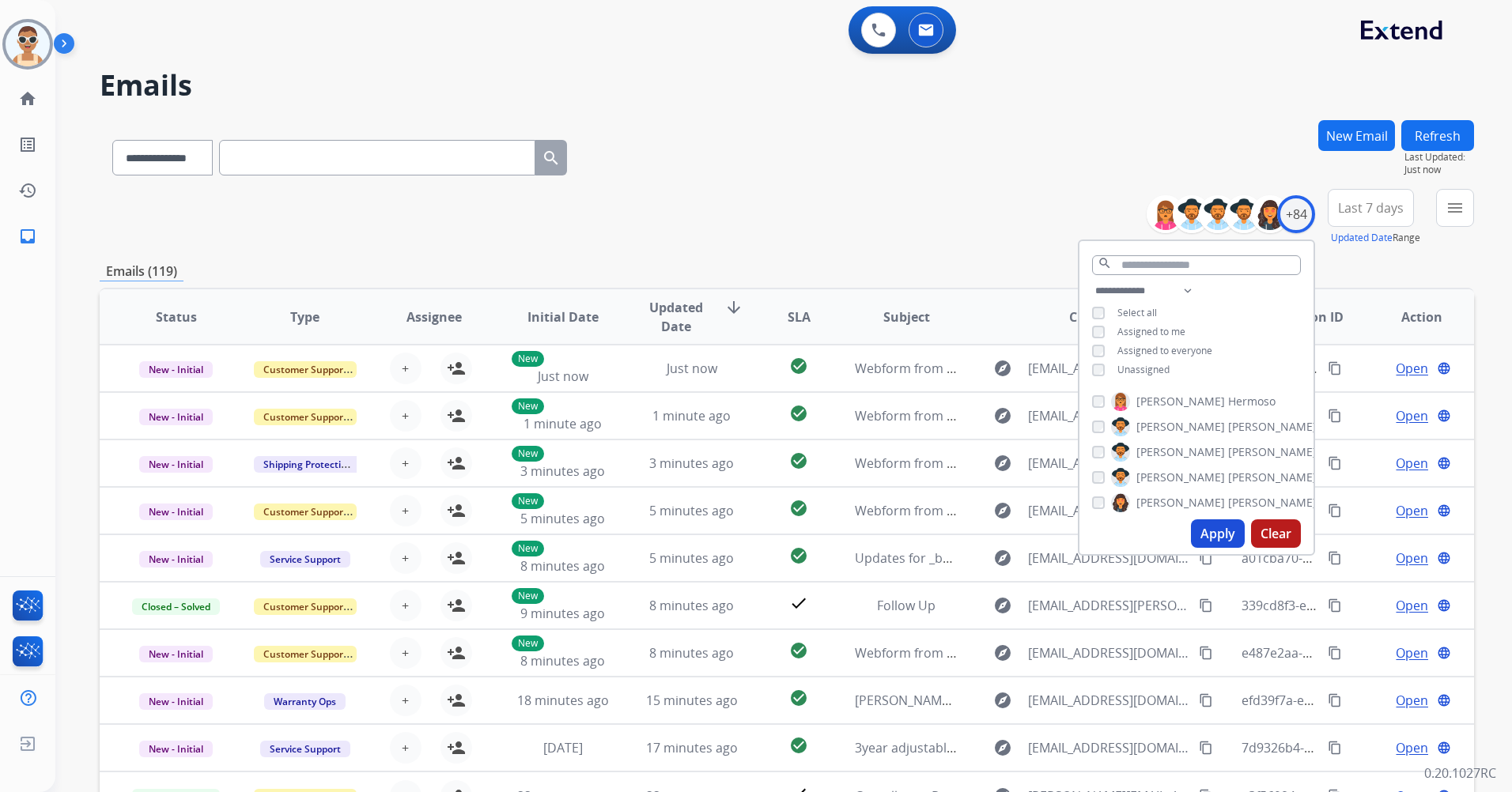
drag, startPoint x: 1227, startPoint y: 537, endPoint x: 1175, endPoint y: 383, distance: 162.5
click at [1227, 537] on button "Apply" at bounding box center [1217, 534] width 53 height 29
click at [1356, 207] on span "Last 7 days" at bounding box center [1371, 208] width 66 height 7
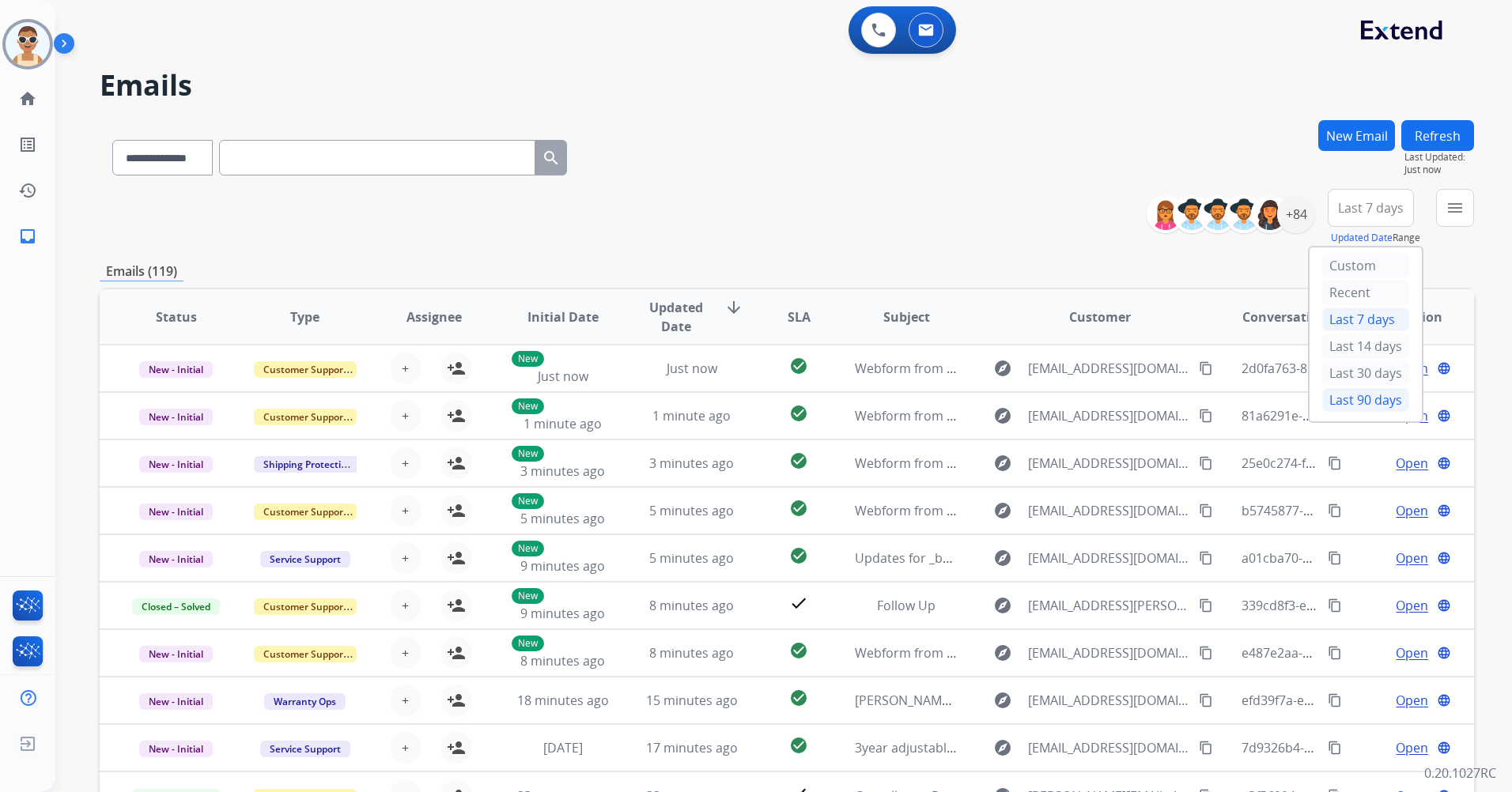
click at [1333, 404] on div "Last 90 days" at bounding box center [1365, 399] width 87 height 24
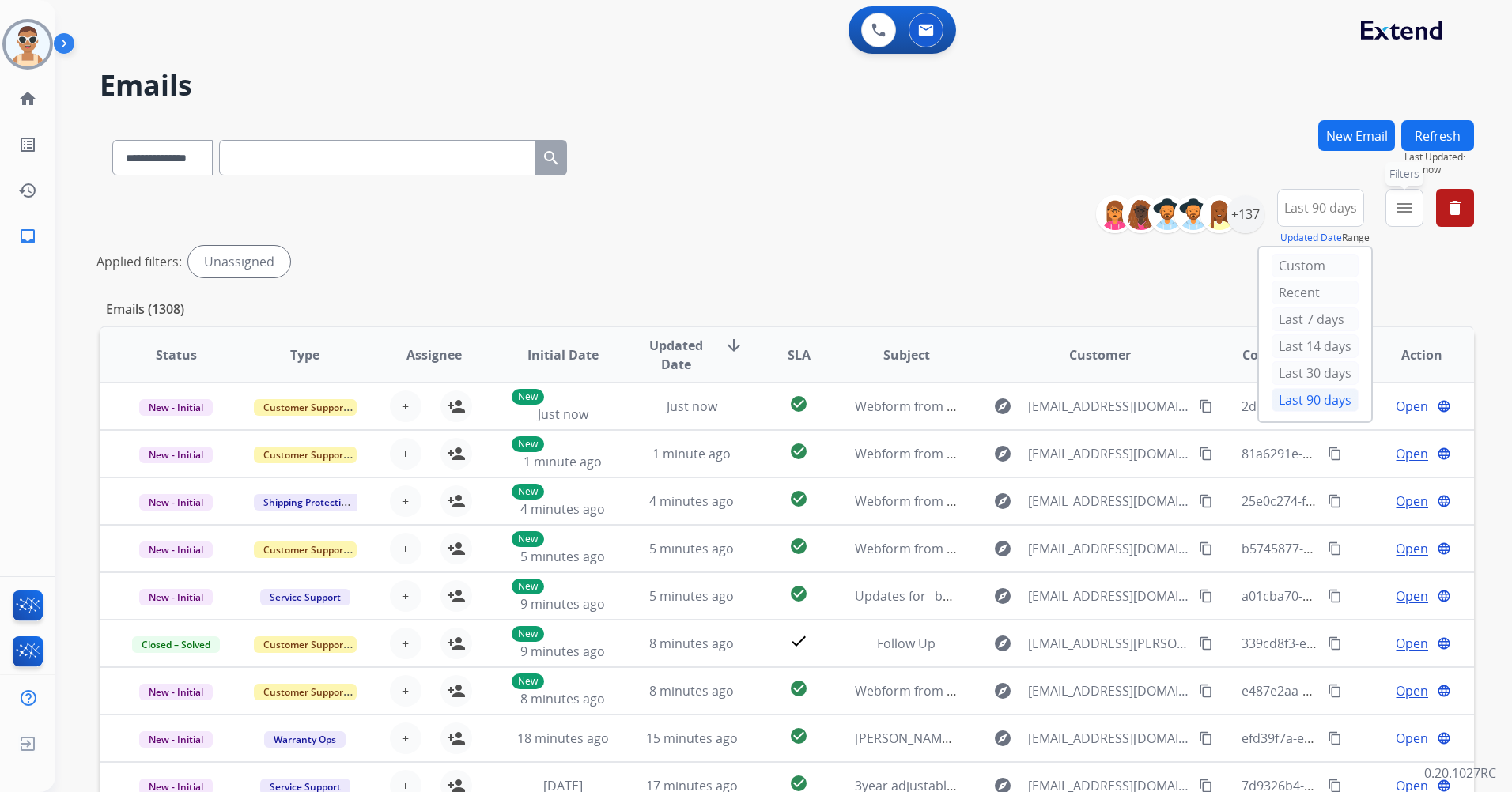
click at [1397, 213] on mat-icon "menu" at bounding box center [1404, 208] width 19 height 19
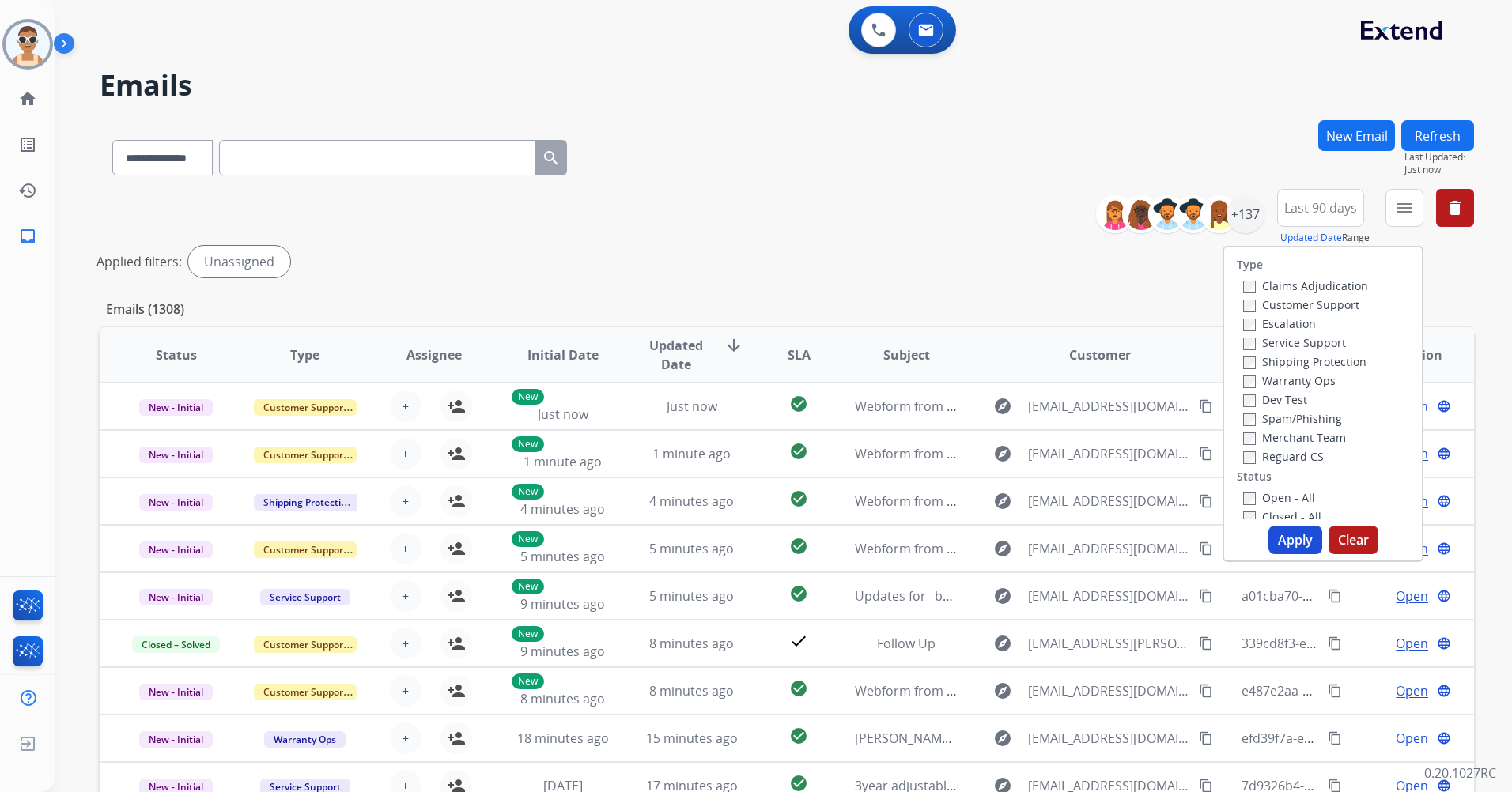
click at [1297, 304] on label "Customer Support" at bounding box center [1301, 305] width 116 height 15
drag, startPoint x: 1309, startPoint y: 355, endPoint x: 1311, endPoint y: 363, distance: 8.2
click at [1311, 357] on label "Shipping Protection" at bounding box center [1304, 362] width 123 height 15
click at [1267, 449] on label "Reguard CS" at bounding box center [1283, 457] width 81 height 15
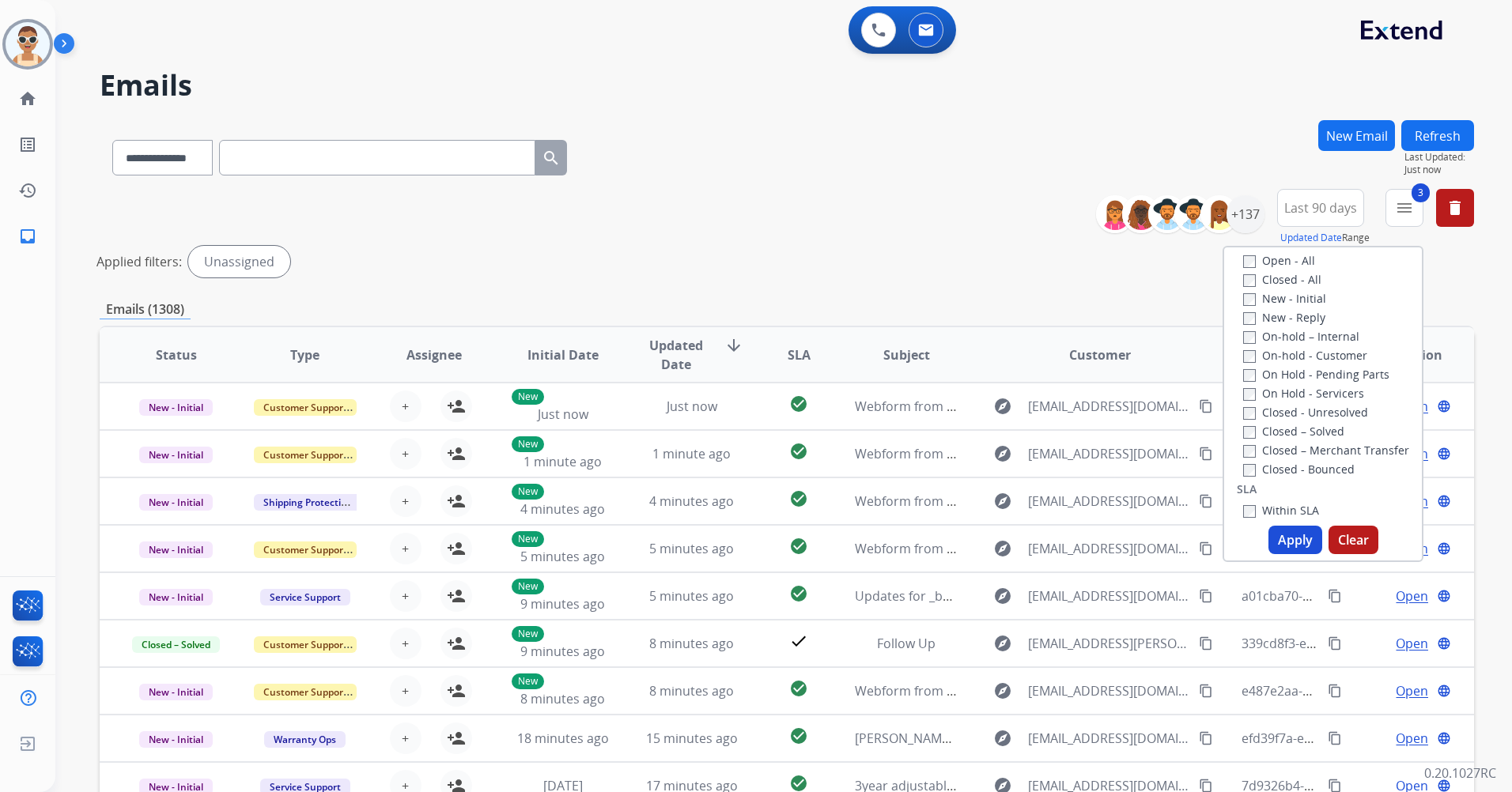
click at [1283, 293] on label "New - Initial" at bounding box center [1284, 298] width 83 height 15
click at [1289, 537] on button "Apply" at bounding box center [1296, 540] width 53 height 29
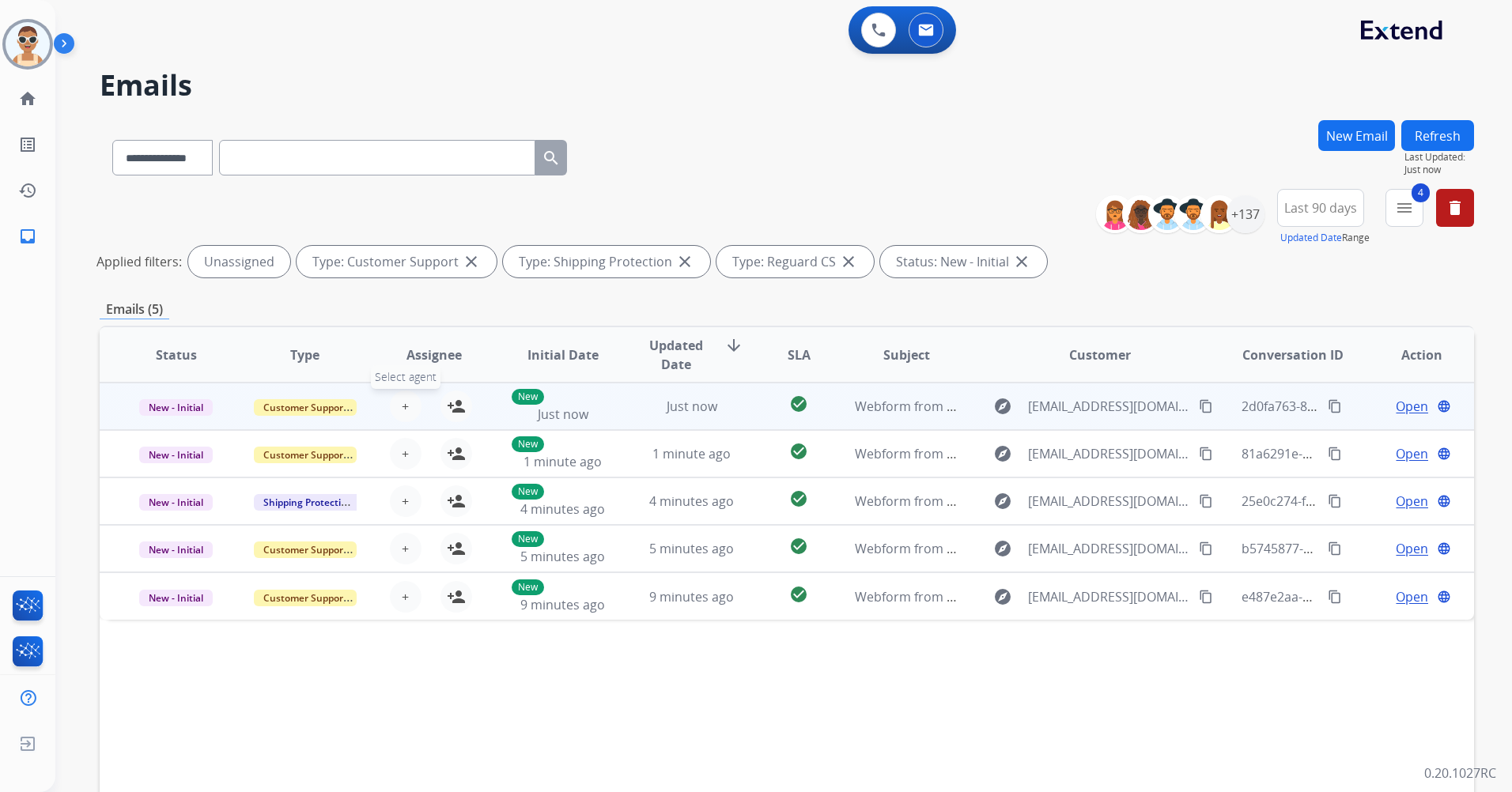
click at [407, 408] on button "+ Select agent" at bounding box center [405, 406] width 31 height 31
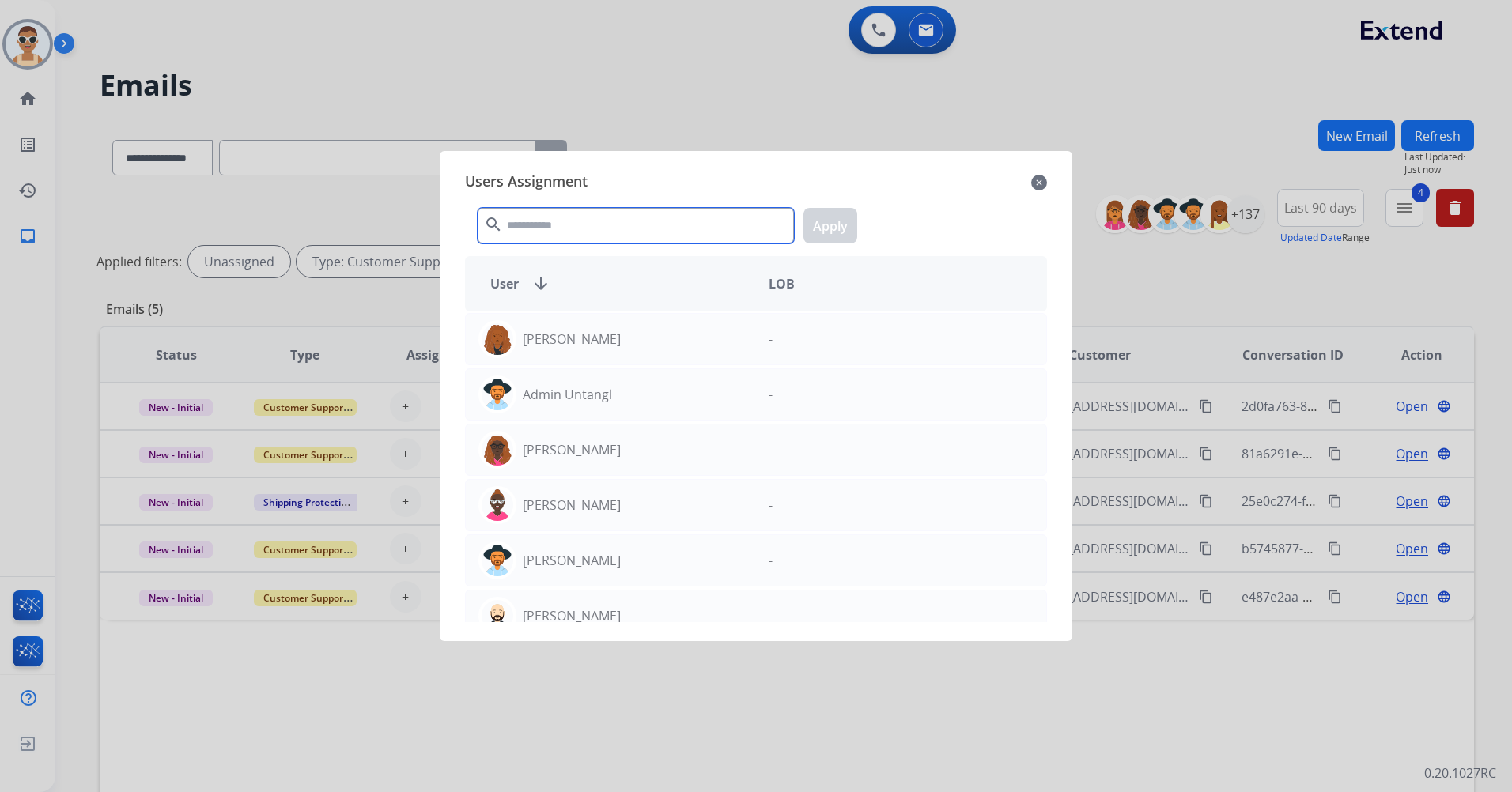
click at [583, 235] on input "text" at bounding box center [636, 225] width 317 height 35
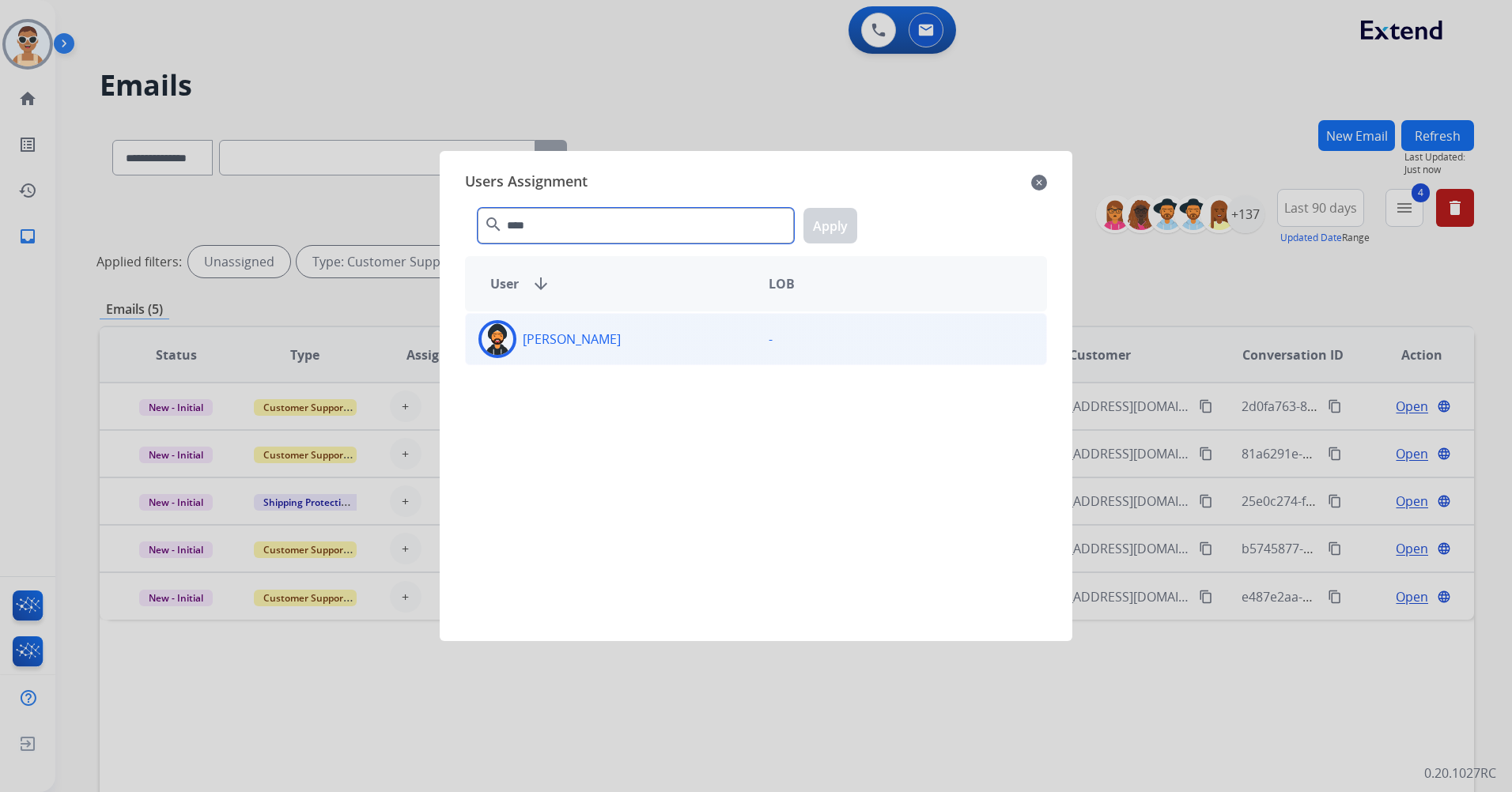
type input "****"
click at [615, 344] on div "[PERSON_NAME]" at bounding box center [611, 339] width 290 height 38
click at [841, 231] on button "Apply" at bounding box center [830, 225] width 53 height 35
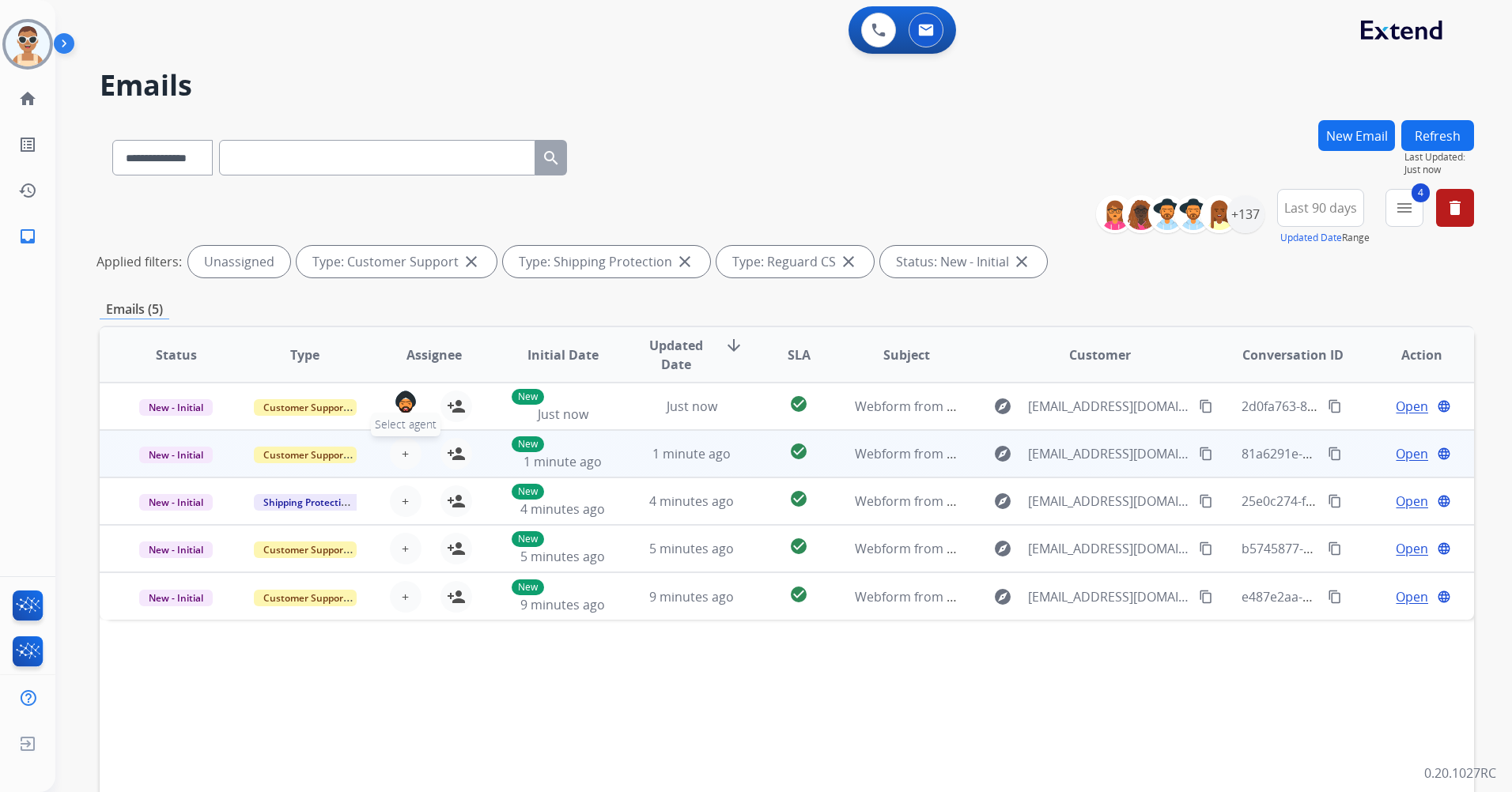
click at [406, 446] on span "+" at bounding box center [404, 454] width 7 height 19
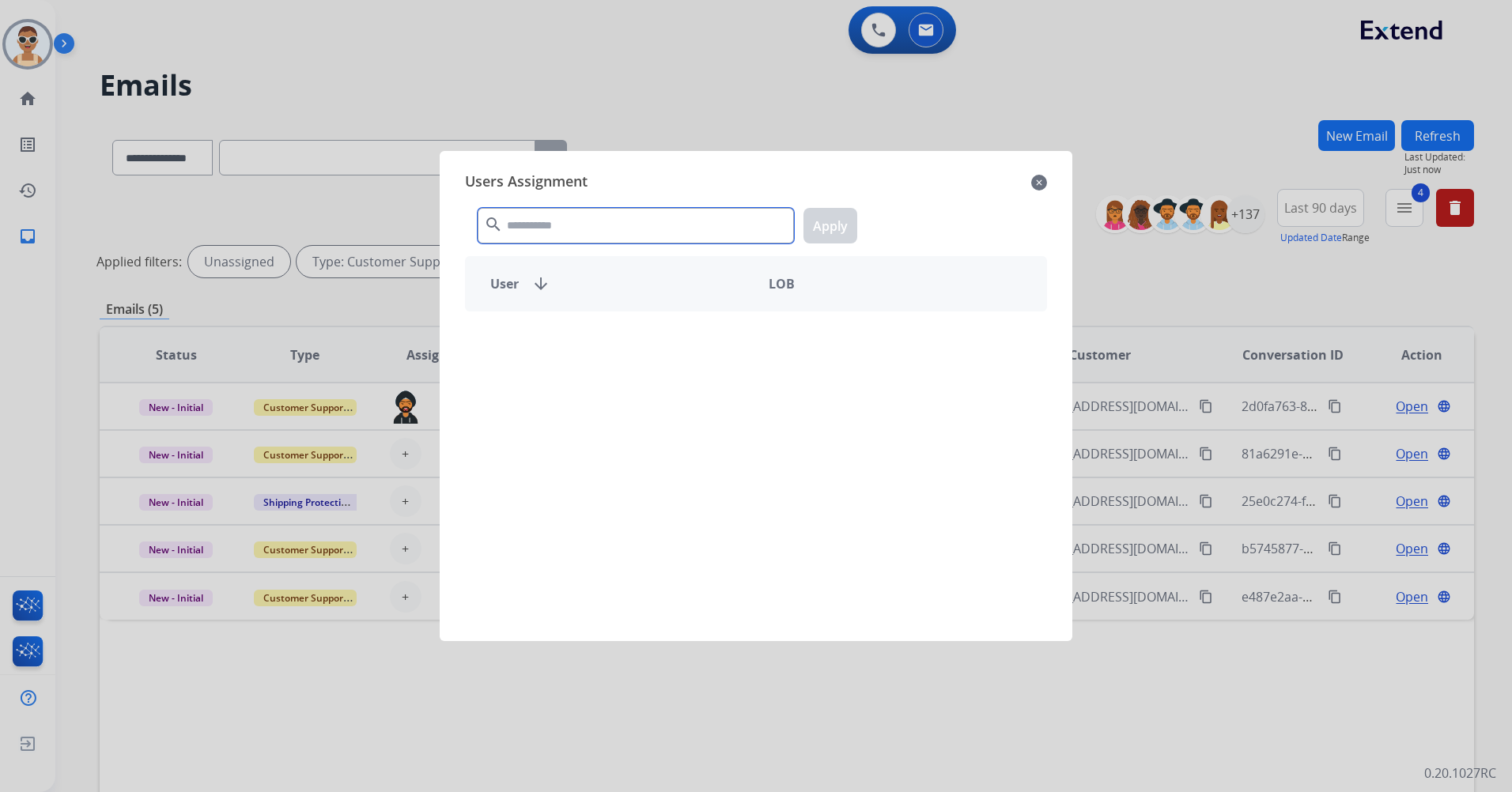
click at [567, 233] on input "text" at bounding box center [636, 225] width 317 height 35
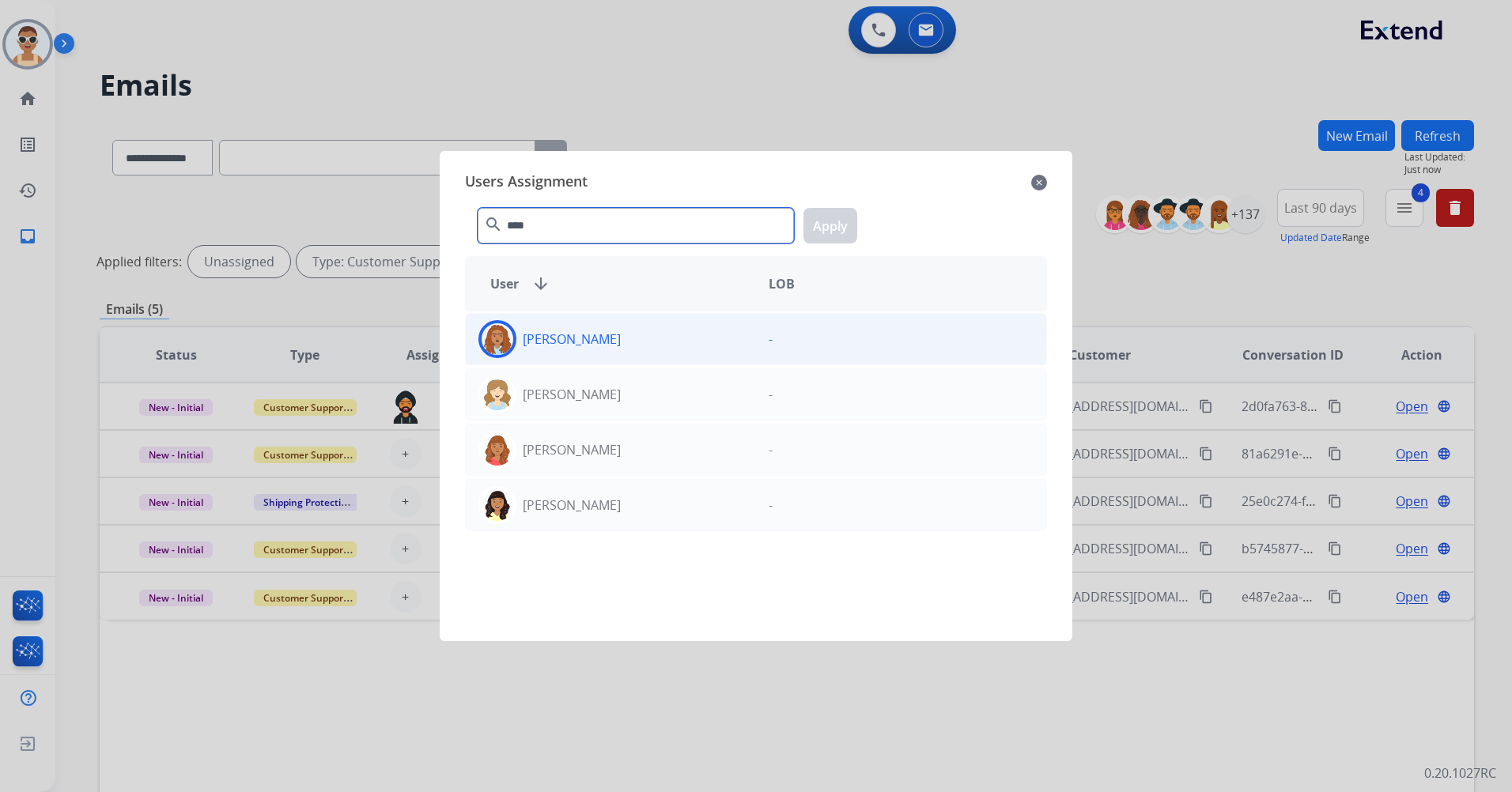
type input "****"
drag, startPoint x: 647, startPoint y: 324, endPoint x: 745, endPoint y: 285, distance: 105.5
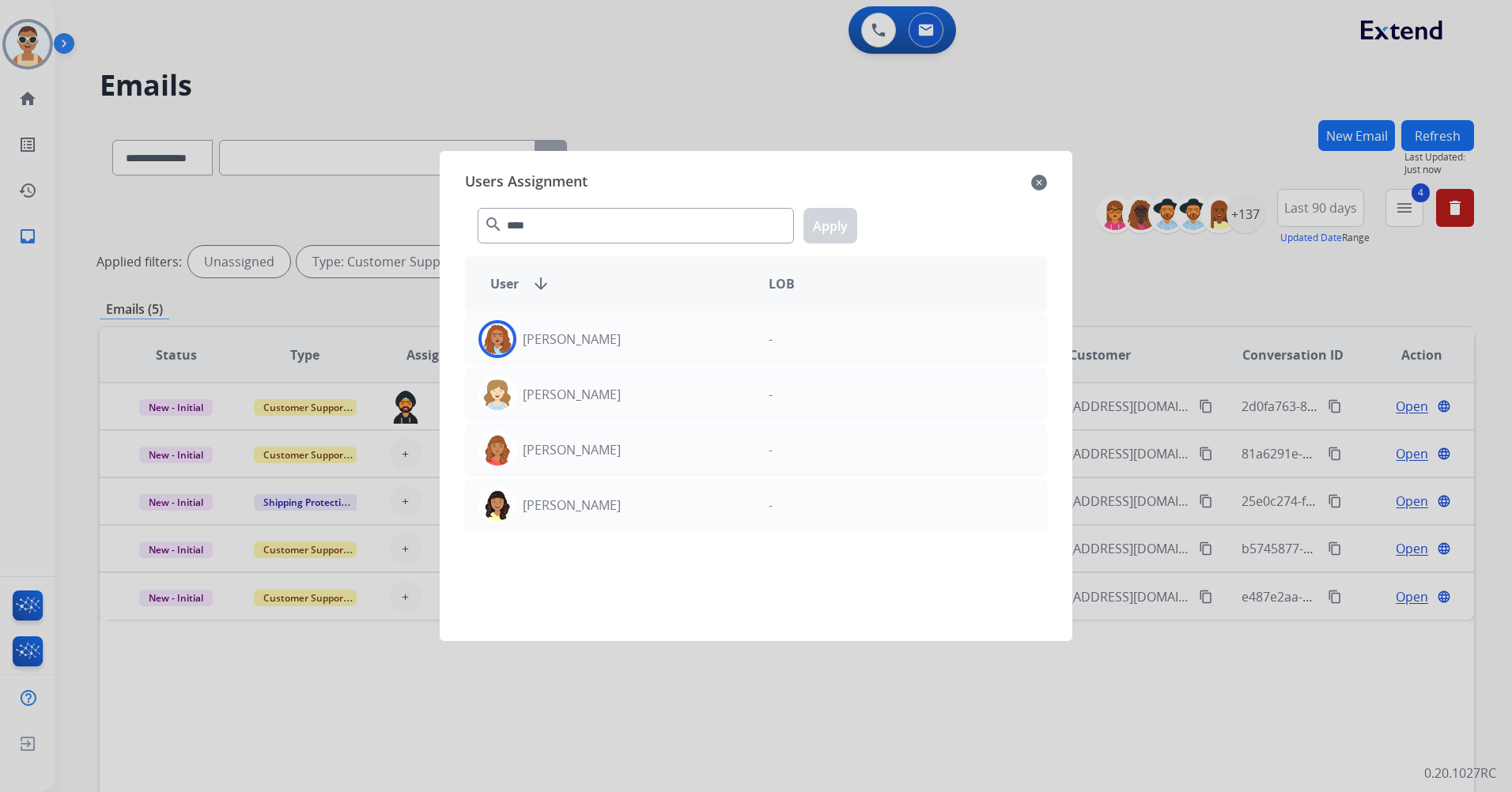
click at [647, 322] on div "[PERSON_NAME]" at bounding box center [611, 339] width 290 height 38
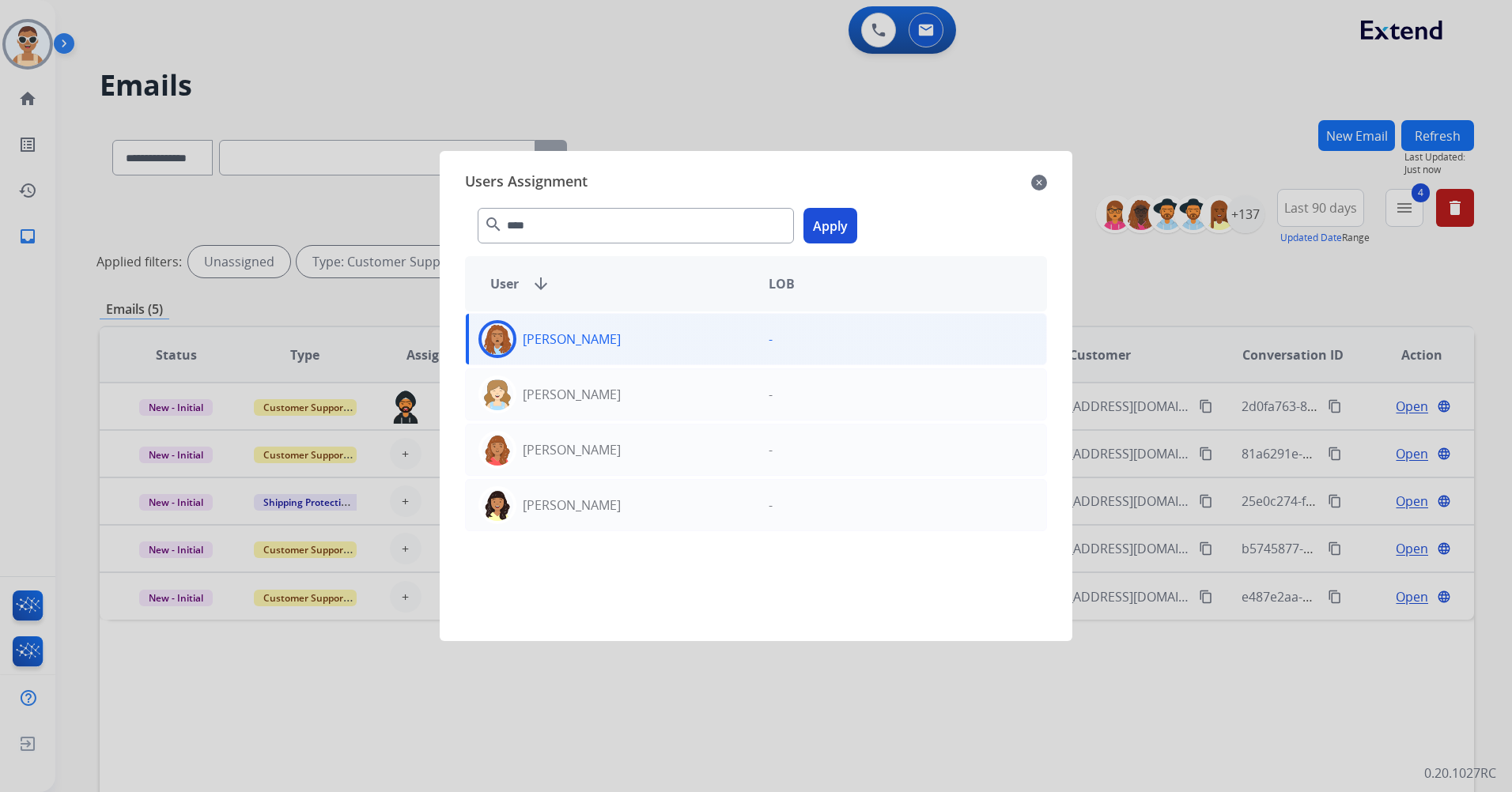
click at [817, 242] on button "Apply" at bounding box center [830, 225] width 53 height 35
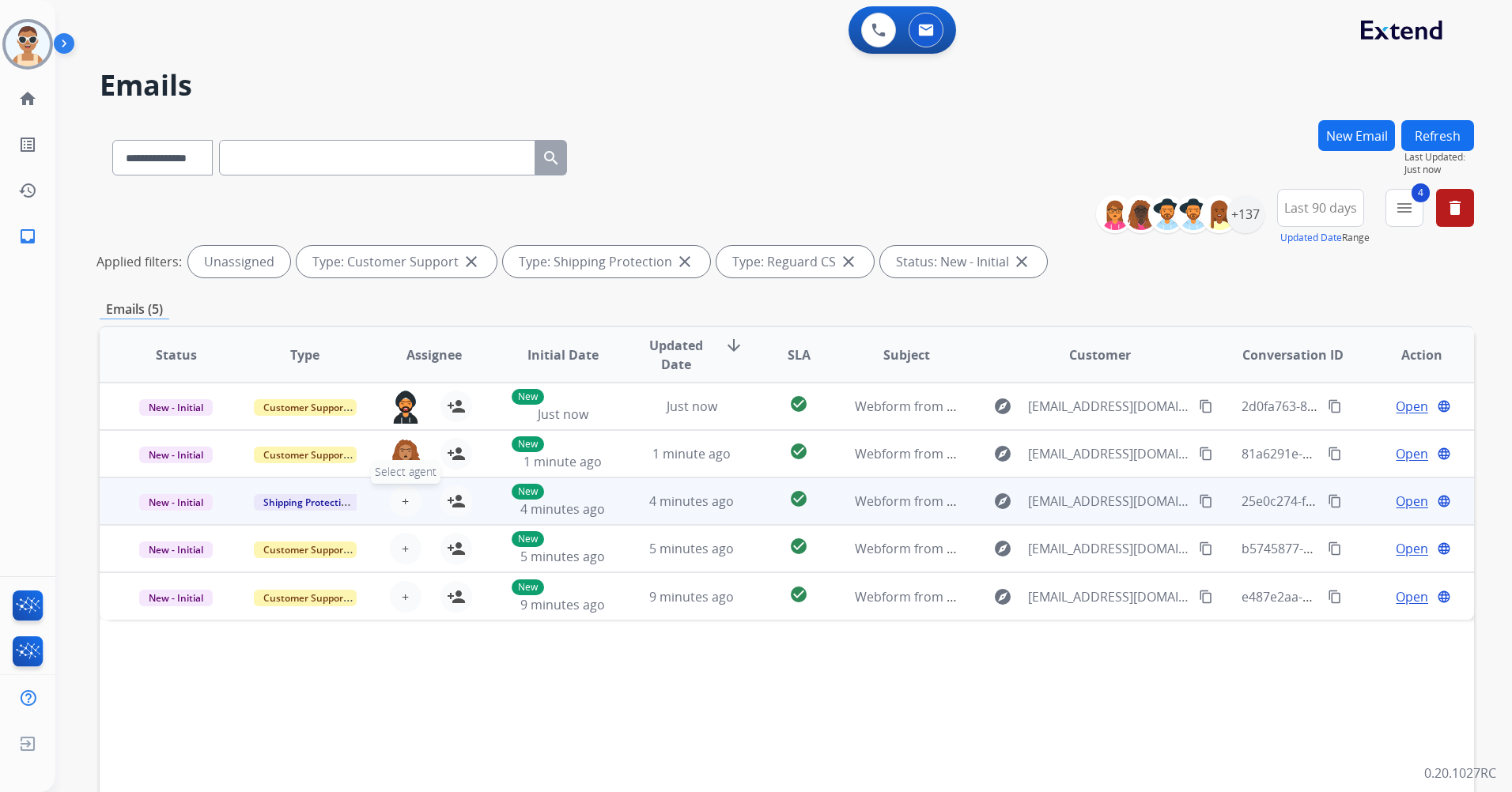
click at [407, 499] on button "+ Select agent" at bounding box center [405, 500] width 31 height 31
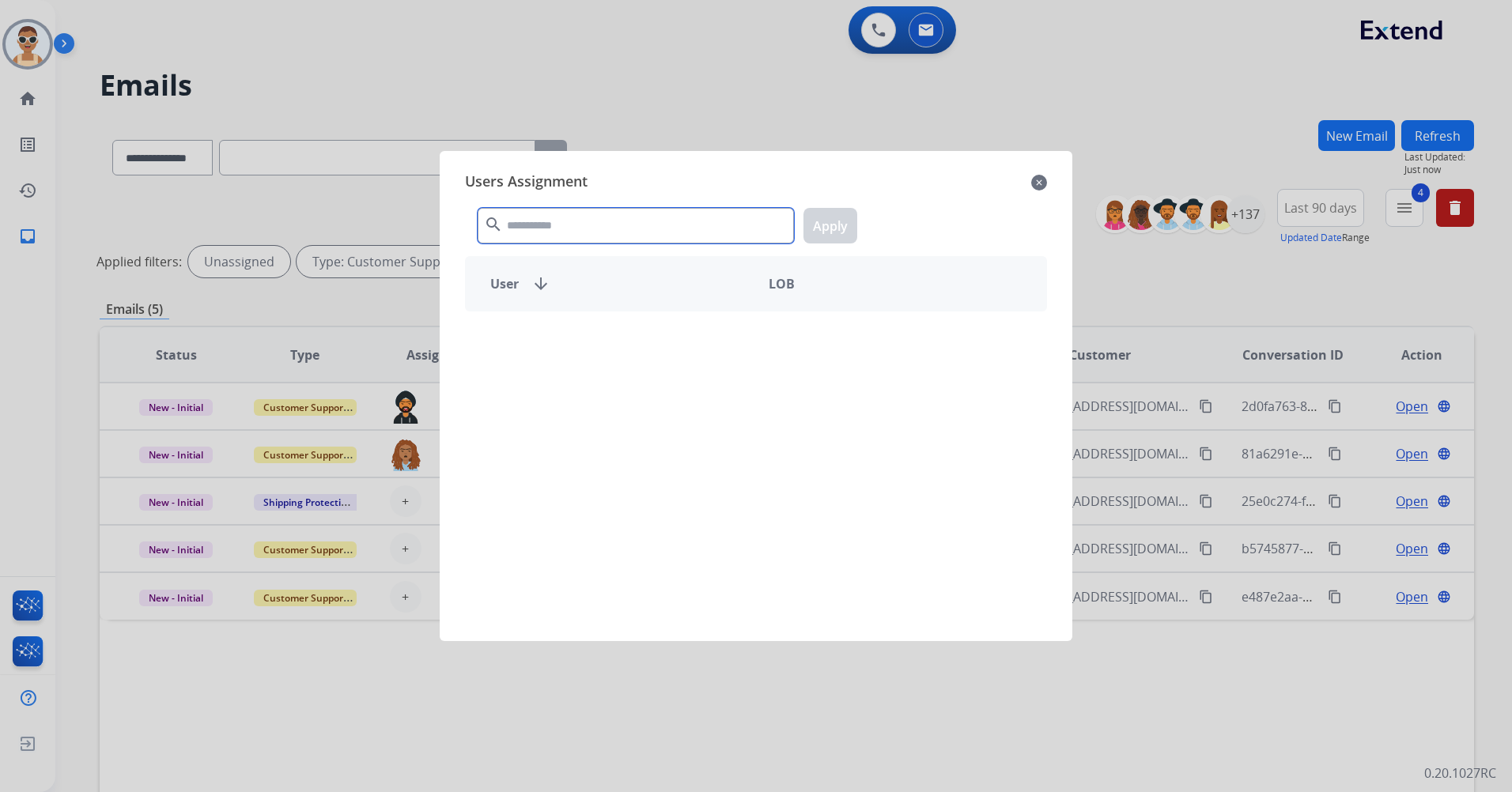
click at [543, 226] on input "text" at bounding box center [636, 225] width 317 height 35
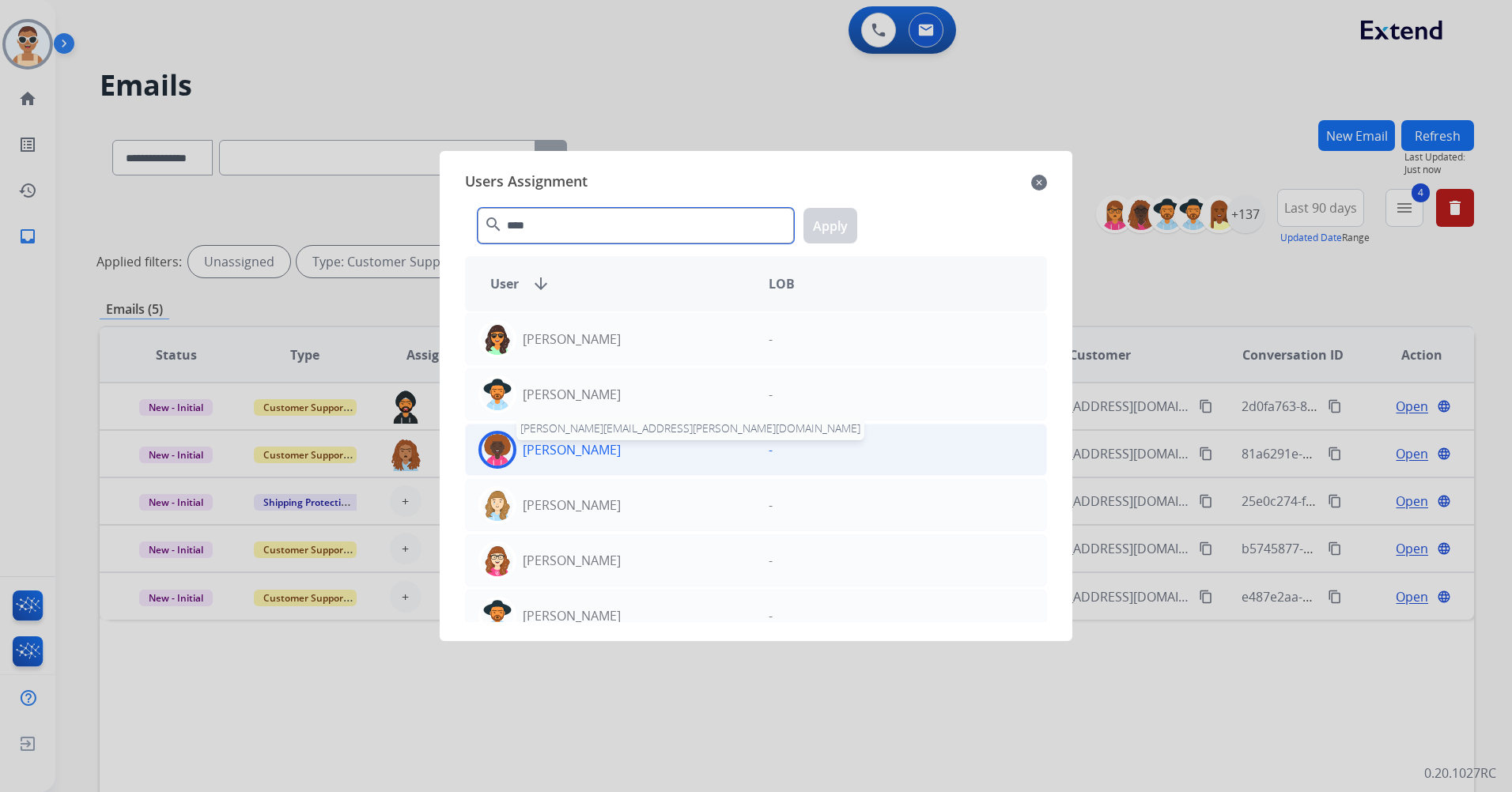
type input "****"
click at [579, 446] on p "[PERSON_NAME]" at bounding box center [571, 450] width 98 height 19
click at [843, 225] on button "Apply" at bounding box center [830, 225] width 53 height 35
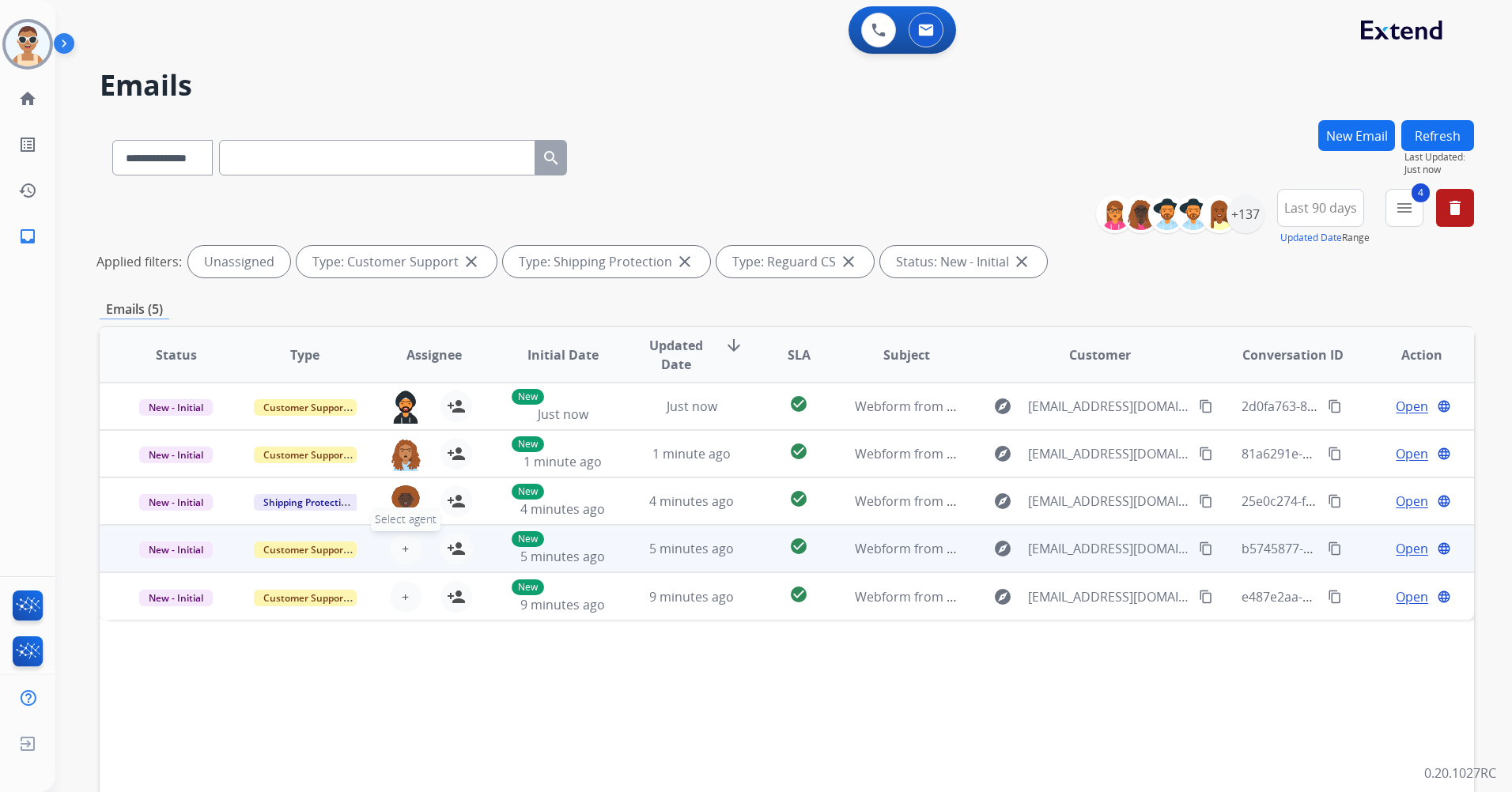
click at [409, 544] on button "+ Select agent" at bounding box center [405, 548] width 31 height 31
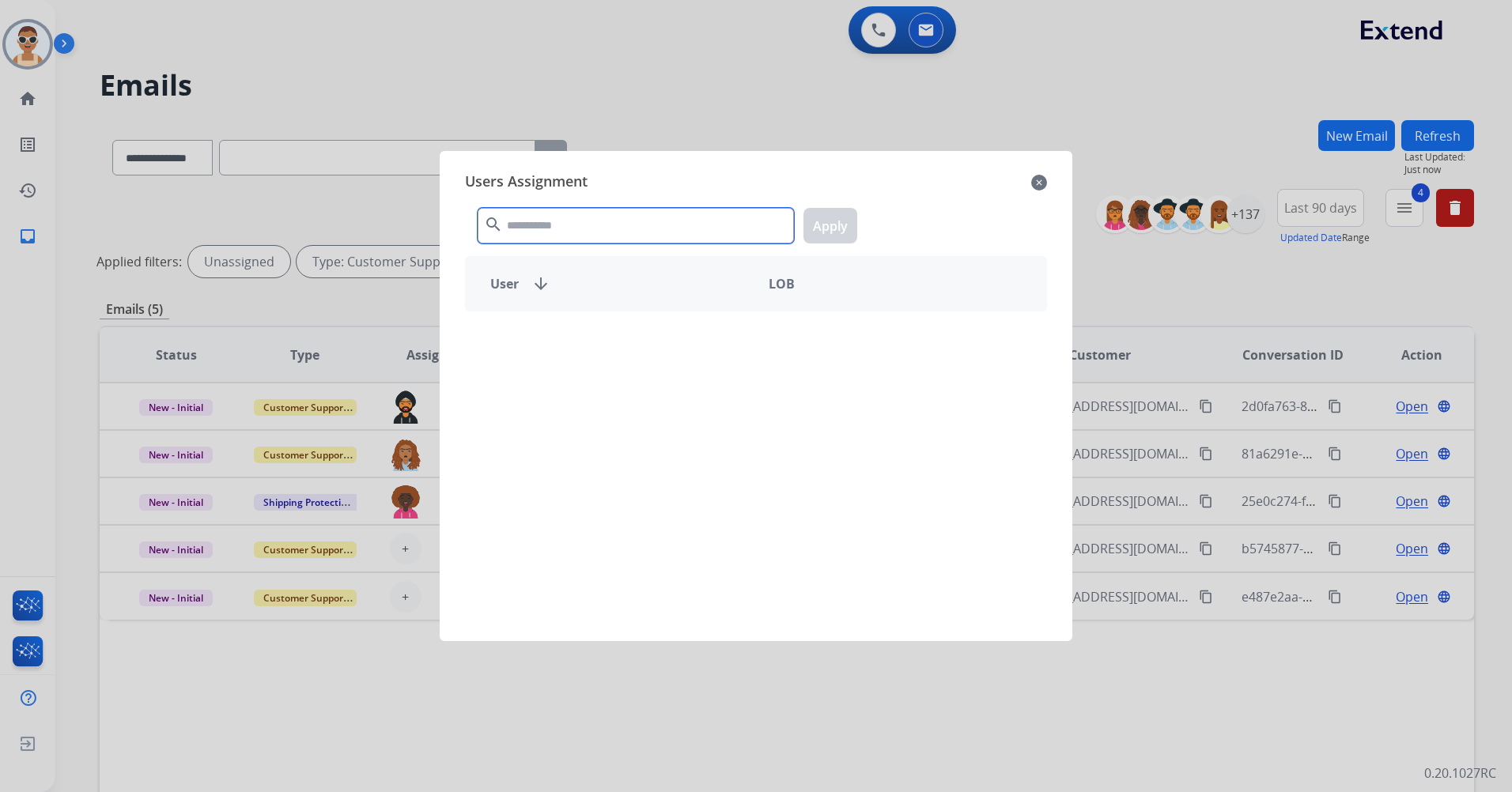
click at [593, 234] on input "text" at bounding box center [636, 225] width 317 height 35
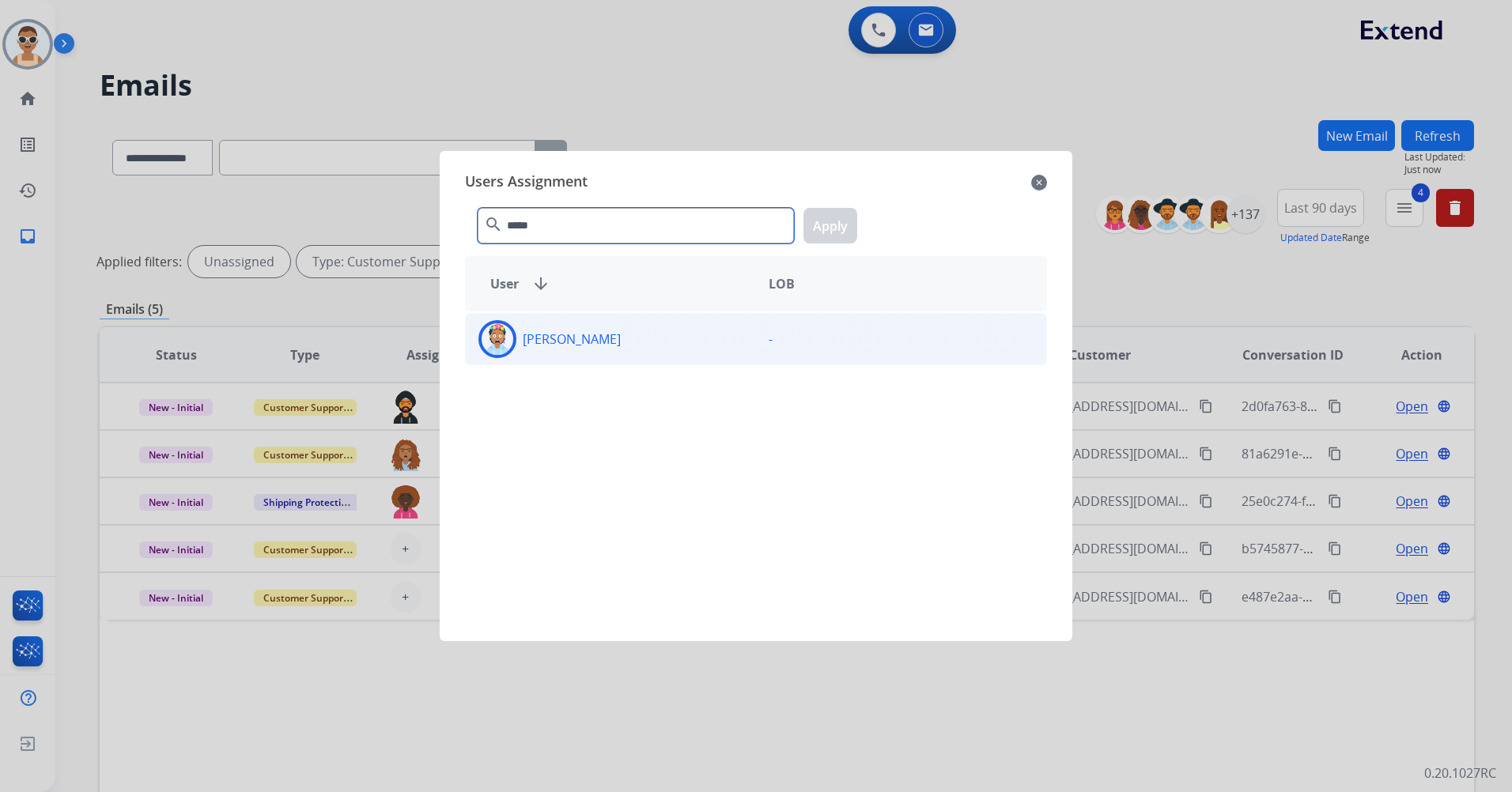
type input "*****"
click at [649, 329] on div "[PERSON_NAME]" at bounding box center [611, 339] width 290 height 38
drag, startPoint x: 840, startPoint y: 232, endPoint x: 827, endPoint y: 262, distance: 32.7
click at [839, 231] on button "Apply" at bounding box center [830, 225] width 53 height 35
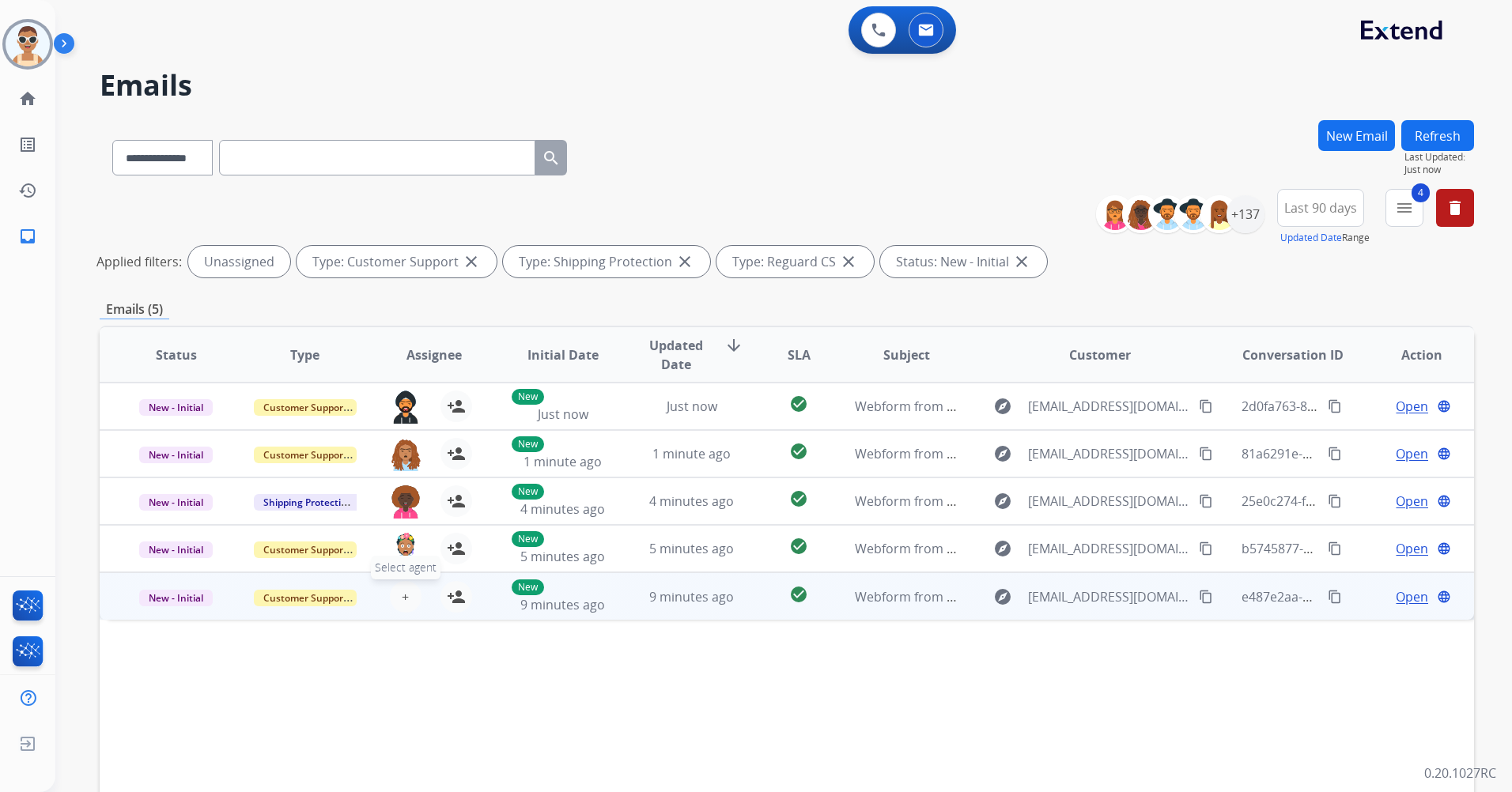
drag, startPoint x: 383, startPoint y: 587, endPoint x: 400, endPoint y: 583, distance: 17.5
click at [383, 587] on div "+ Select agent person_add Assign to Me" at bounding box center [421, 597] width 101 height 31
click at [422, 610] on div "+ Select agent person_add Assign to Me" at bounding box center [421, 596] width 101 height 31
click at [401, 598] on span "+" at bounding box center [404, 597] width 7 height 19
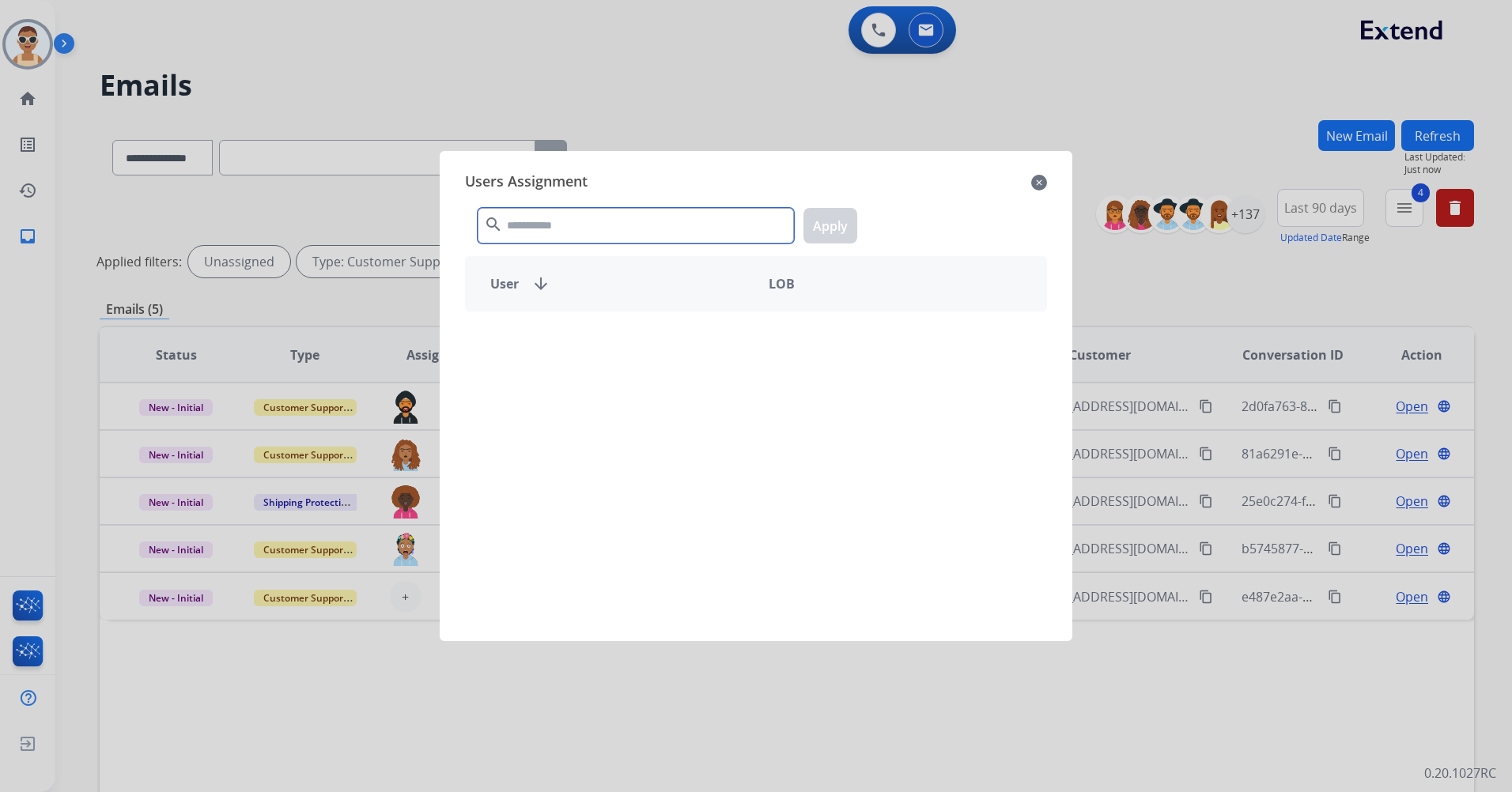
click at [558, 229] on input "text" at bounding box center [636, 225] width 317 height 35
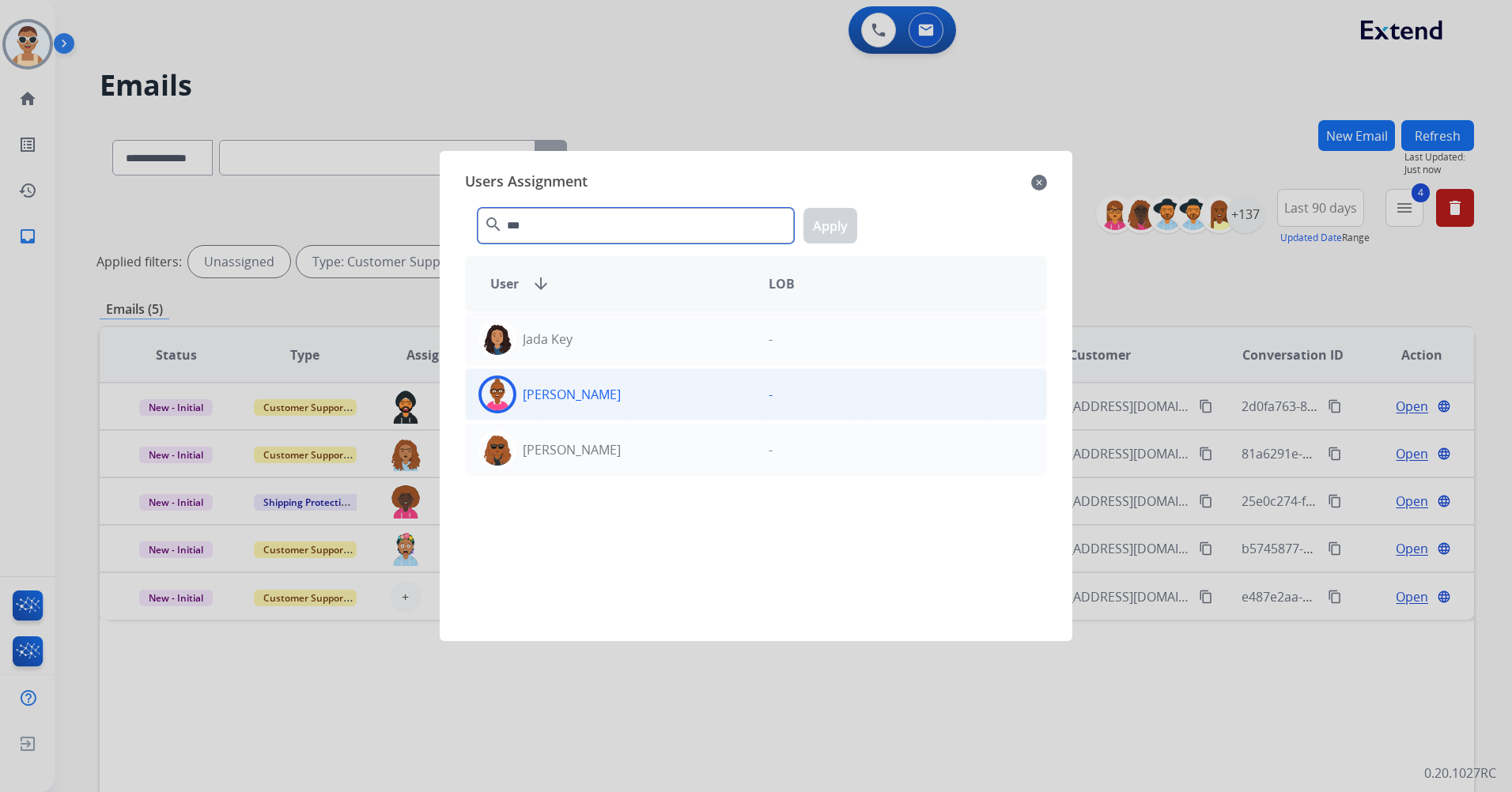
type input "***"
click at [603, 390] on div "[PERSON_NAME]" at bounding box center [611, 395] width 290 height 38
click at [848, 234] on button "Apply" at bounding box center [830, 225] width 53 height 35
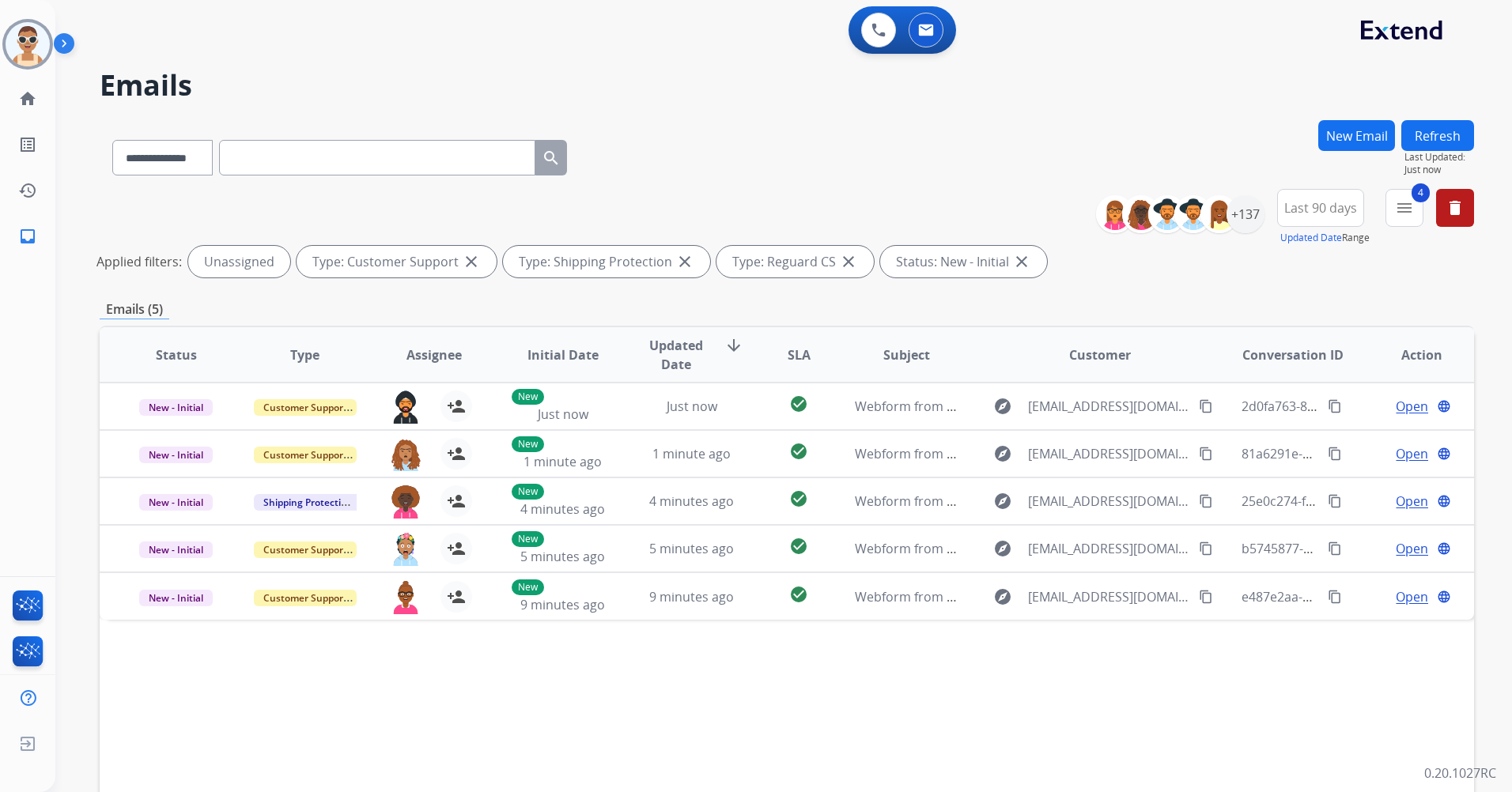
click at [1443, 131] on button "Refresh" at bounding box center [1438, 135] width 72 height 30
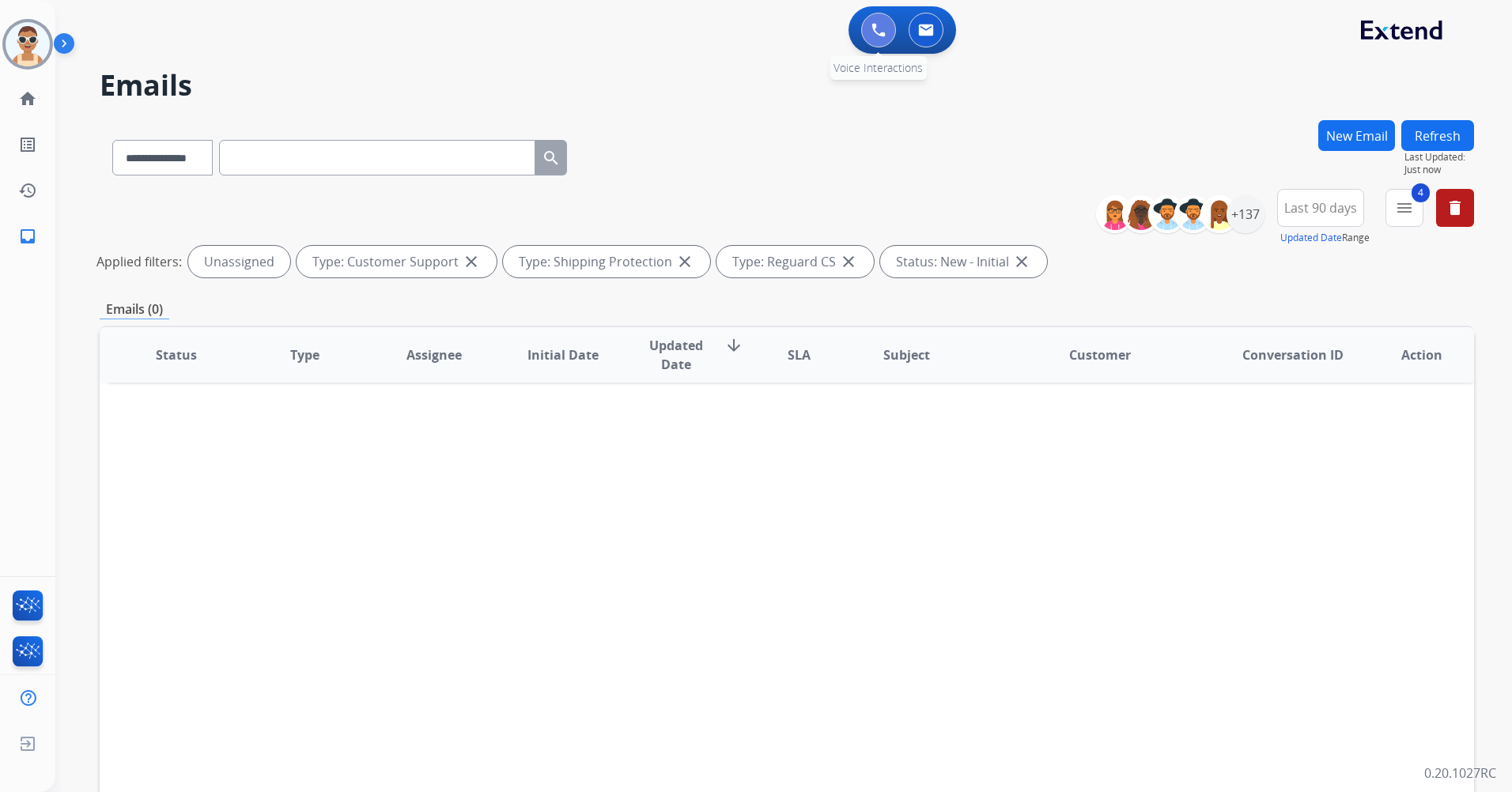
click at [880, 41] on button at bounding box center [878, 30] width 35 height 35
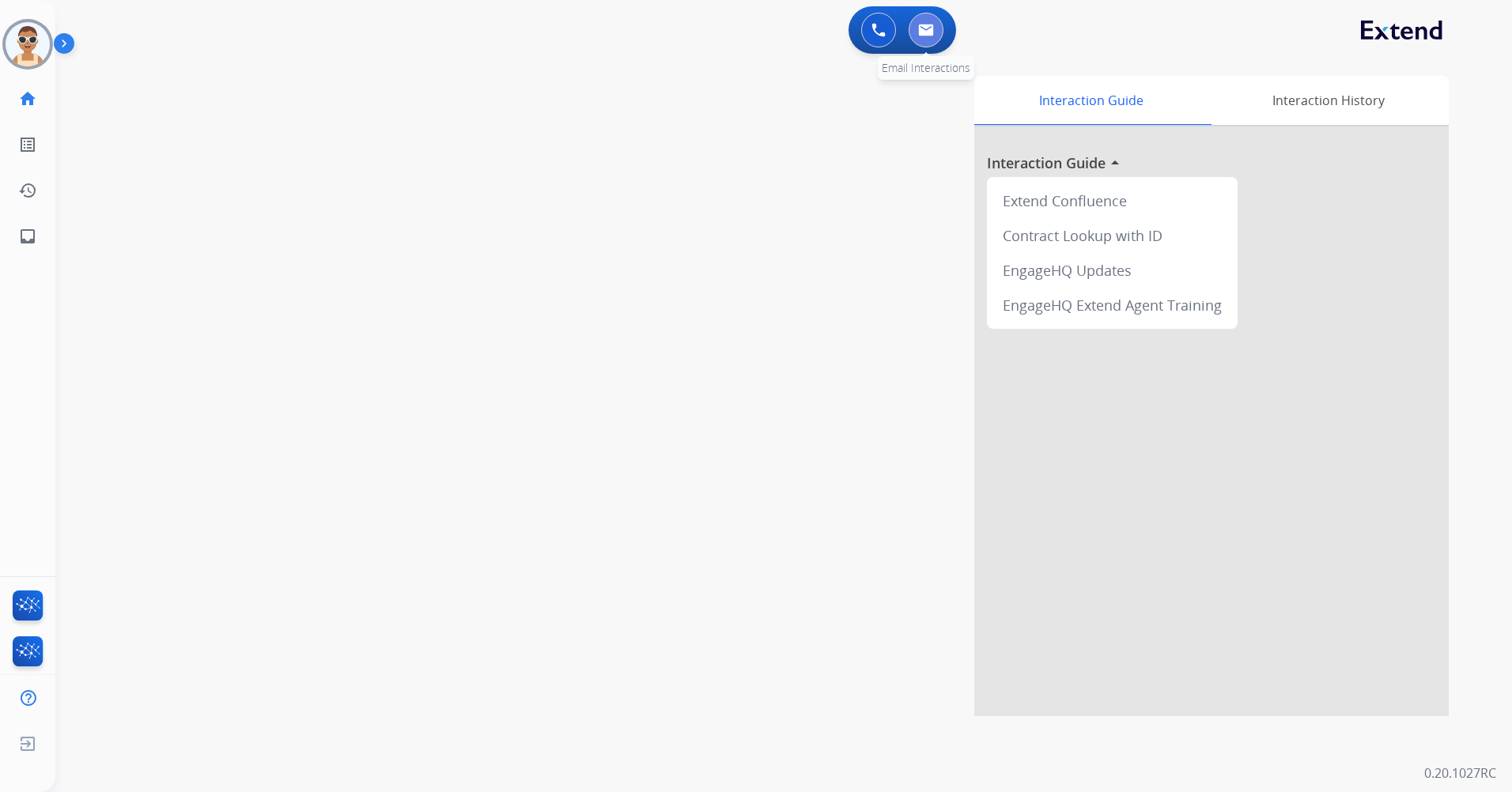
click at [930, 21] on button at bounding box center [926, 30] width 35 height 35
select select "**********"
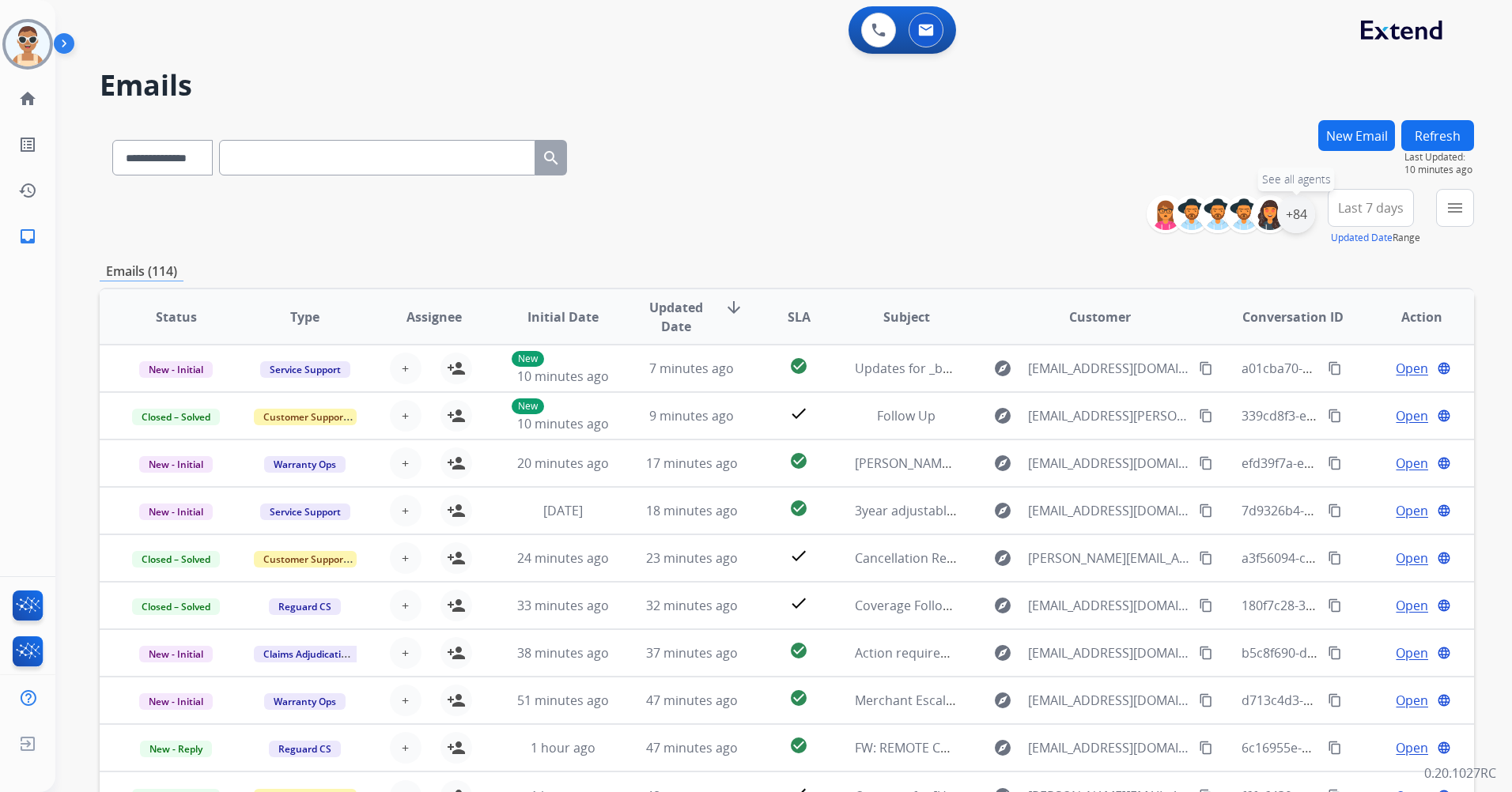
click at [1291, 206] on div "+84" at bounding box center [1297, 214] width 38 height 38
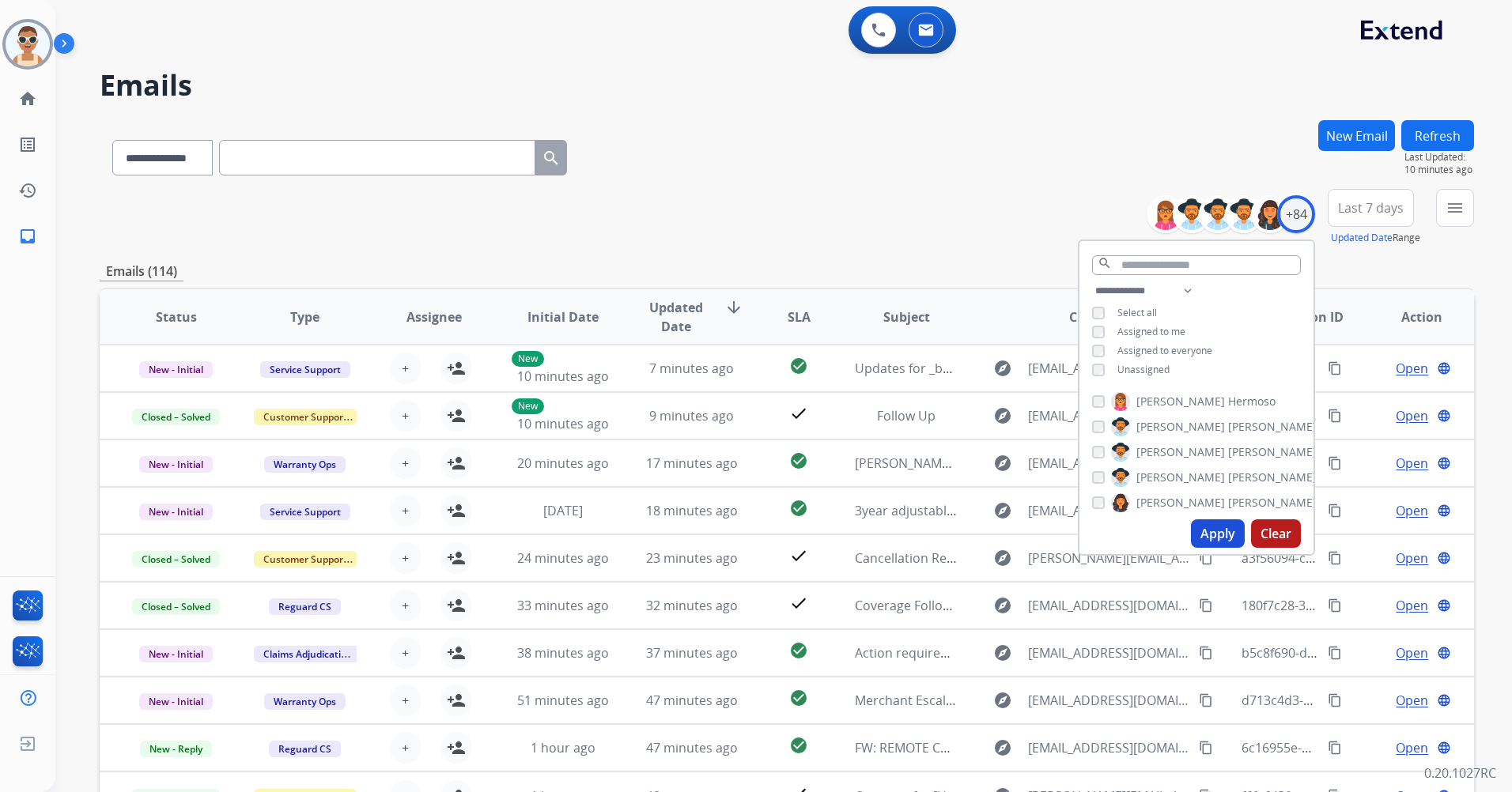
click at [1158, 327] on span "Assigned to me" at bounding box center [1151, 332] width 68 height 13
click at [1144, 364] on span "Unassigned" at bounding box center [1143, 370] width 52 height 13
drag, startPoint x: 1187, startPoint y: 288, endPoint x: 1186, endPoint y: 300, distance: 12.0
click at [1187, 288] on select "**********" at bounding box center [1147, 291] width 109 height 19
select select "**********"
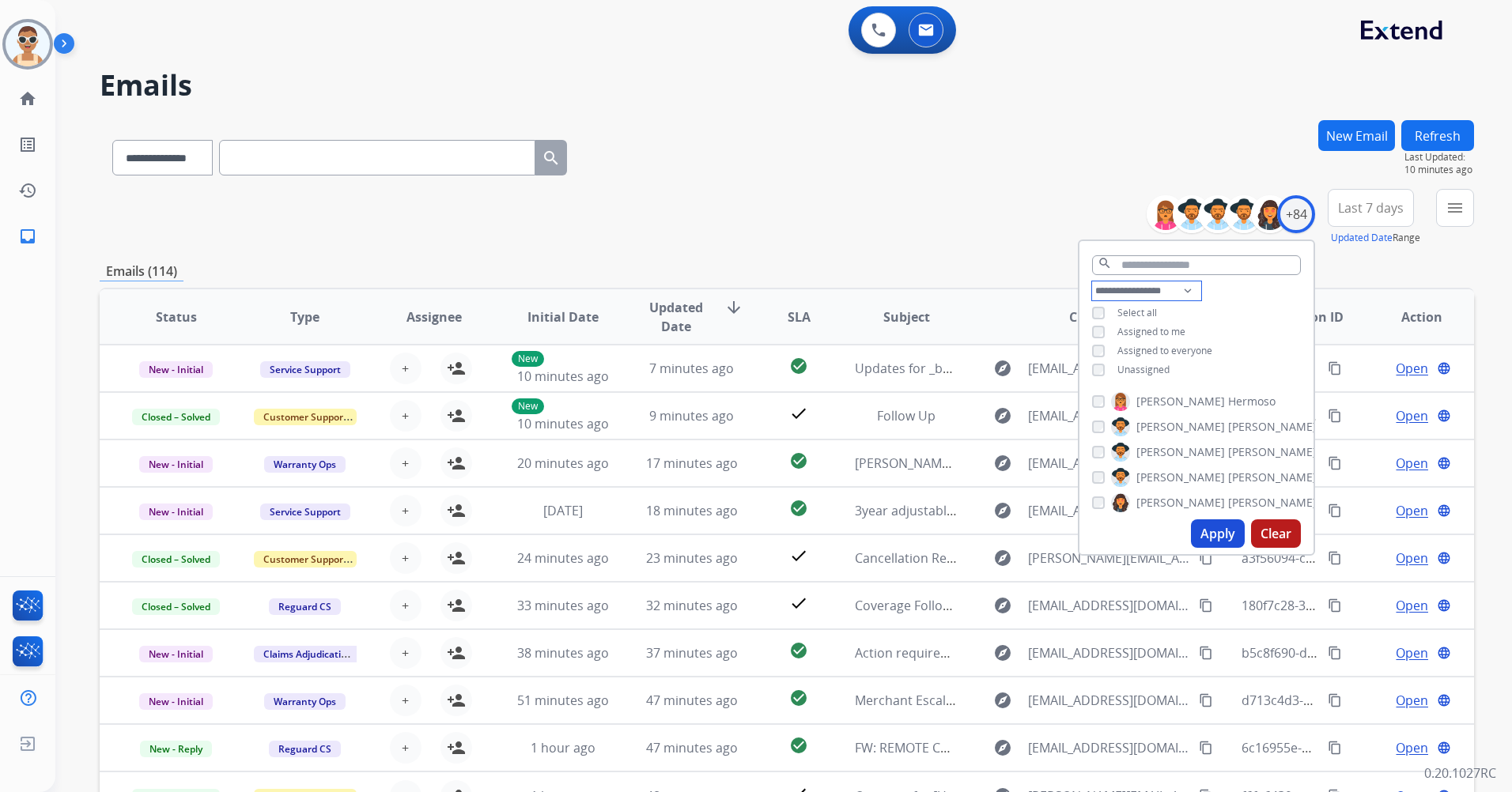
click at [1093, 281] on select "**********" at bounding box center [1147, 291] width 109 height 19
click at [1191, 334] on span "Assigned to everyone" at bounding box center [1165, 332] width 95 height 13
click at [1214, 538] on button "Apply" at bounding box center [1217, 534] width 53 height 29
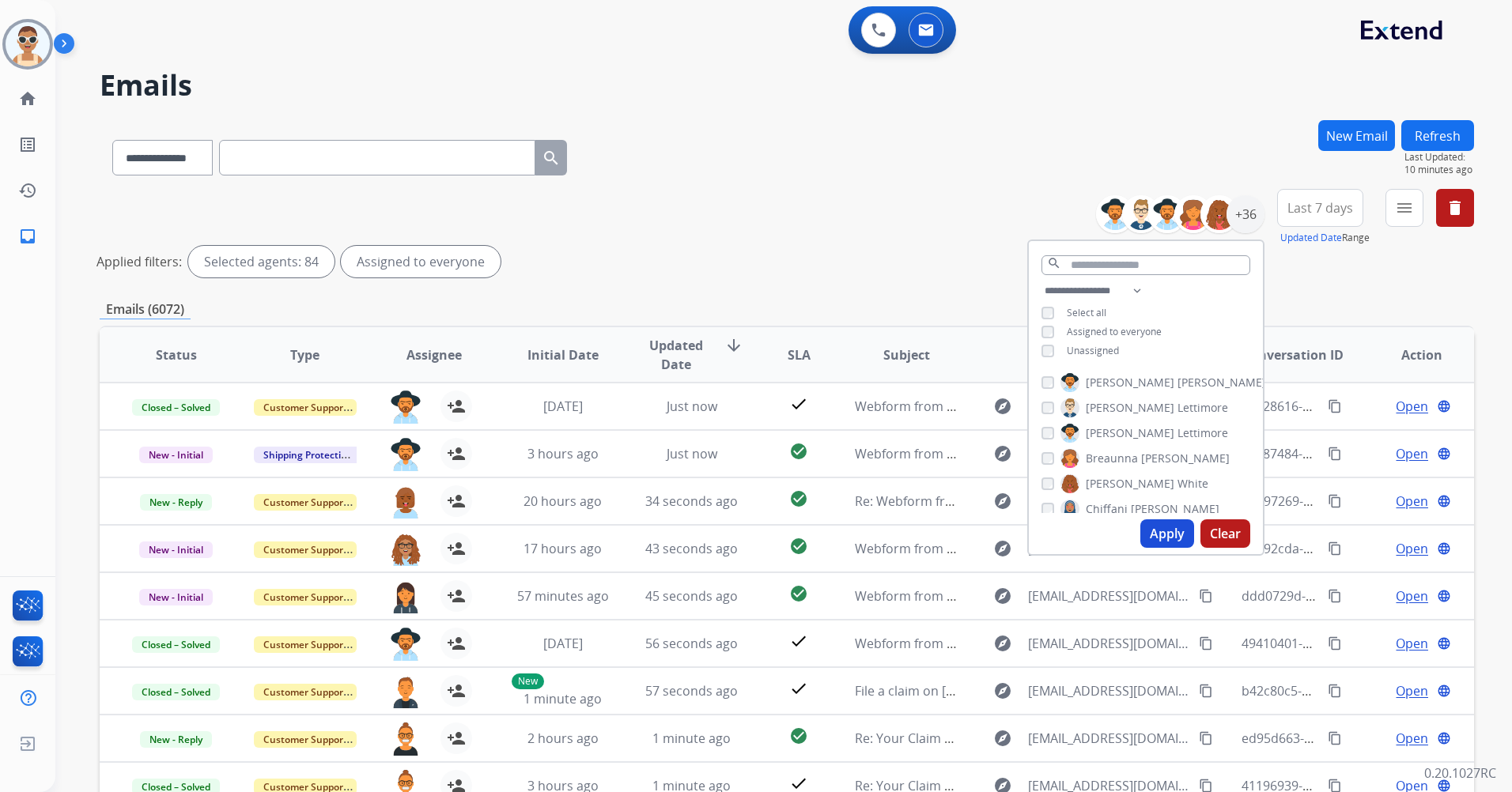
click at [1156, 530] on button "Apply" at bounding box center [1167, 534] width 53 height 29
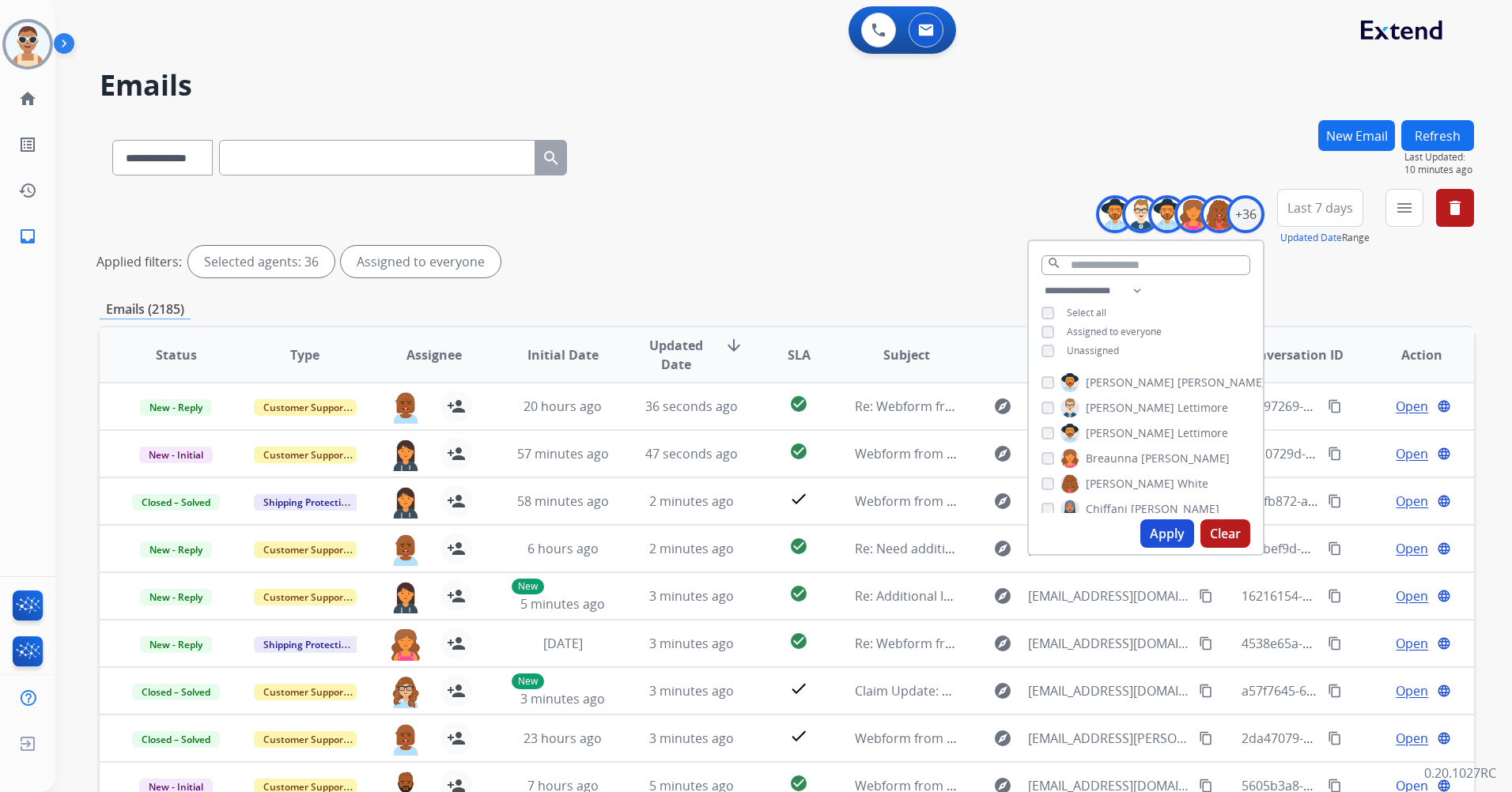
click at [1320, 207] on span "Last 7 days" at bounding box center [1320, 208] width 66 height 7
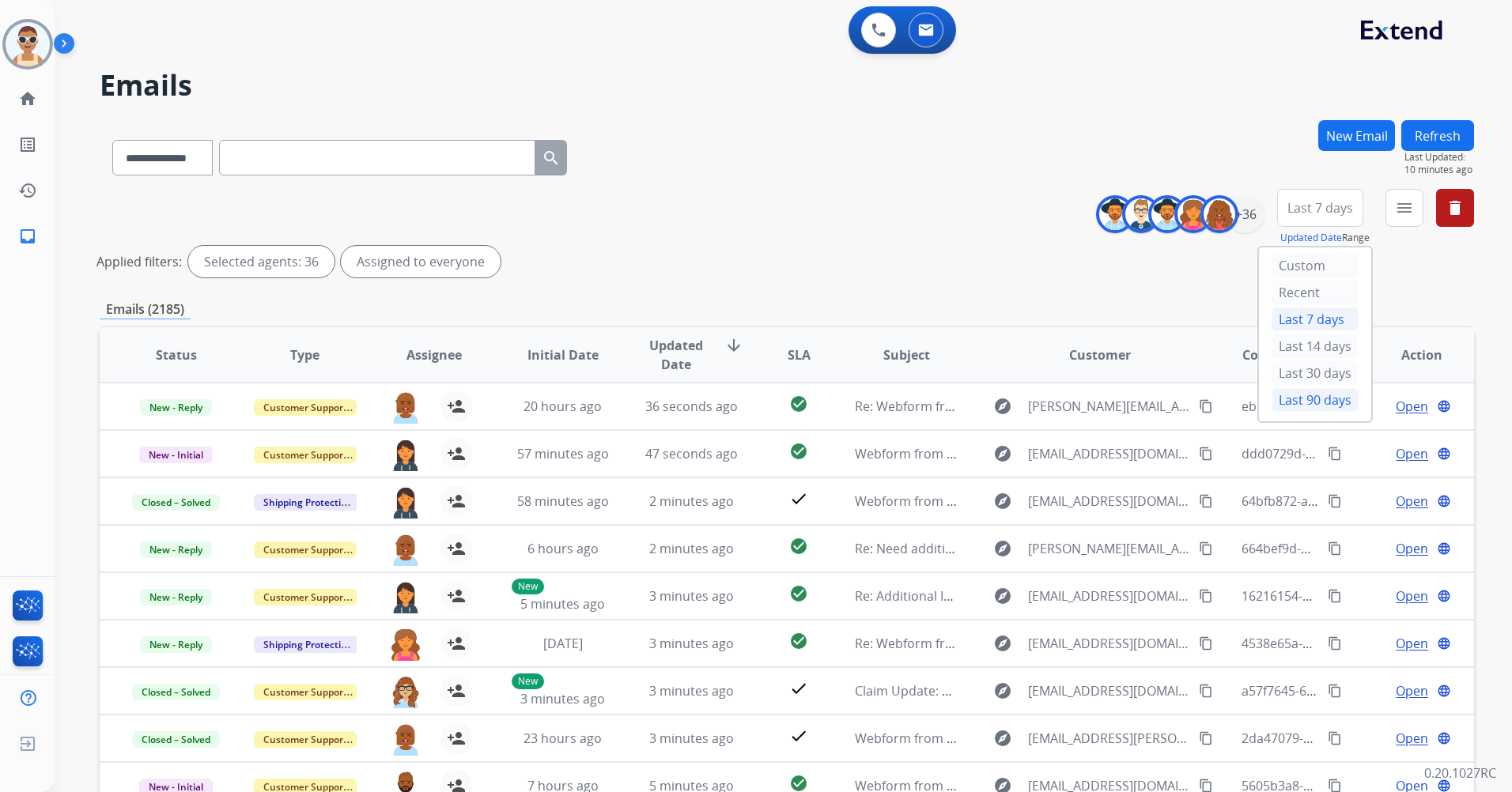
click at [1299, 400] on div "Last 90 days" at bounding box center [1315, 399] width 87 height 24
click at [1398, 205] on button "menu Filters" at bounding box center [1404, 208] width 38 height 38
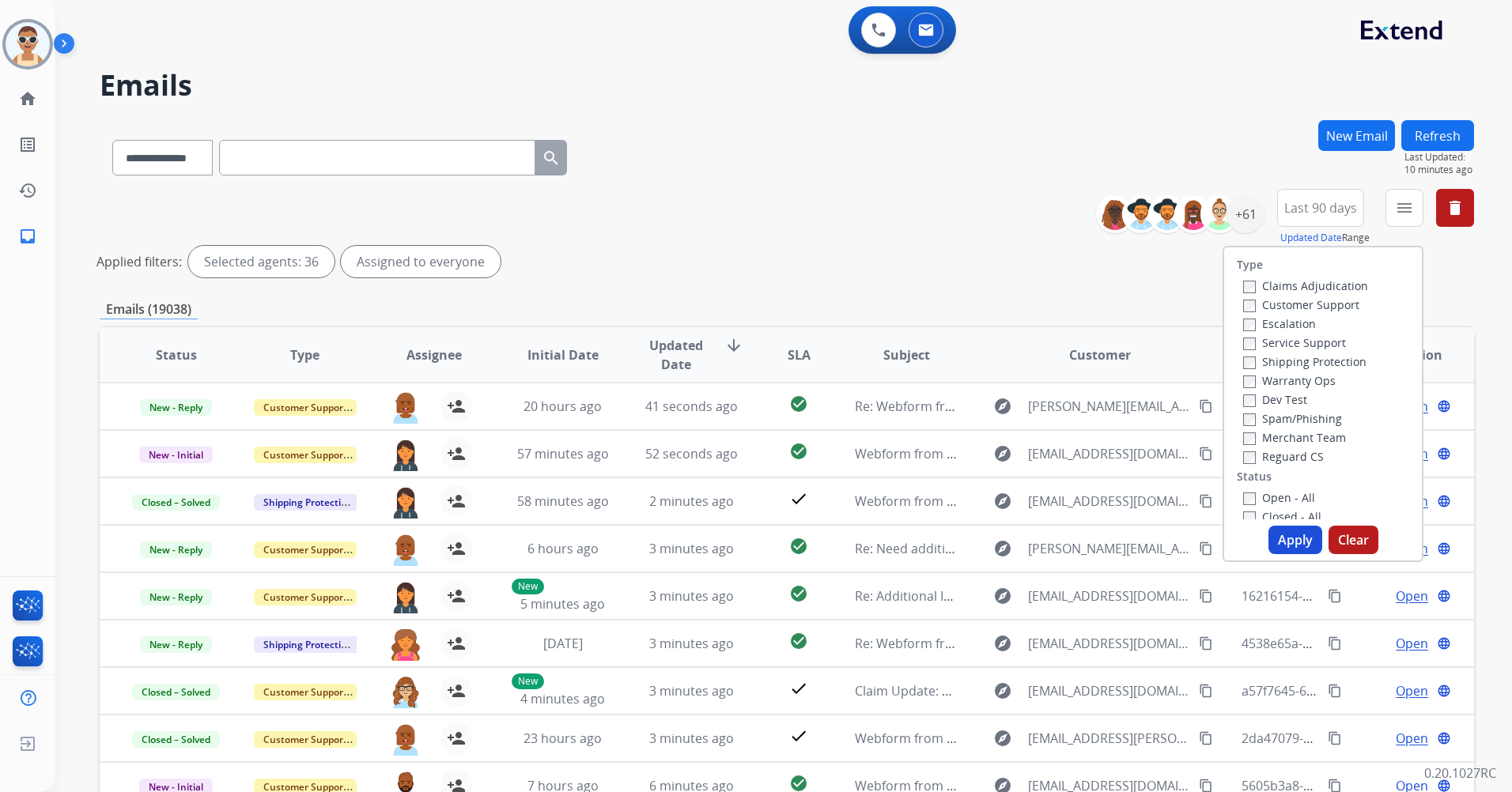
click at [1316, 303] on label "Customer Support" at bounding box center [1301, 305] width 116 height 15
click at [1326, 358] on label "Shipping Protection" at bounding box center [1304, 362] width 123 height 15
click at [1283, 448] on div "Reguard CS" at bounding box center [1305, 457] width 125 height 19
click at [1285, 456] on label "Reguard CS" at bounding box center [1283, 457] width 81 height 15
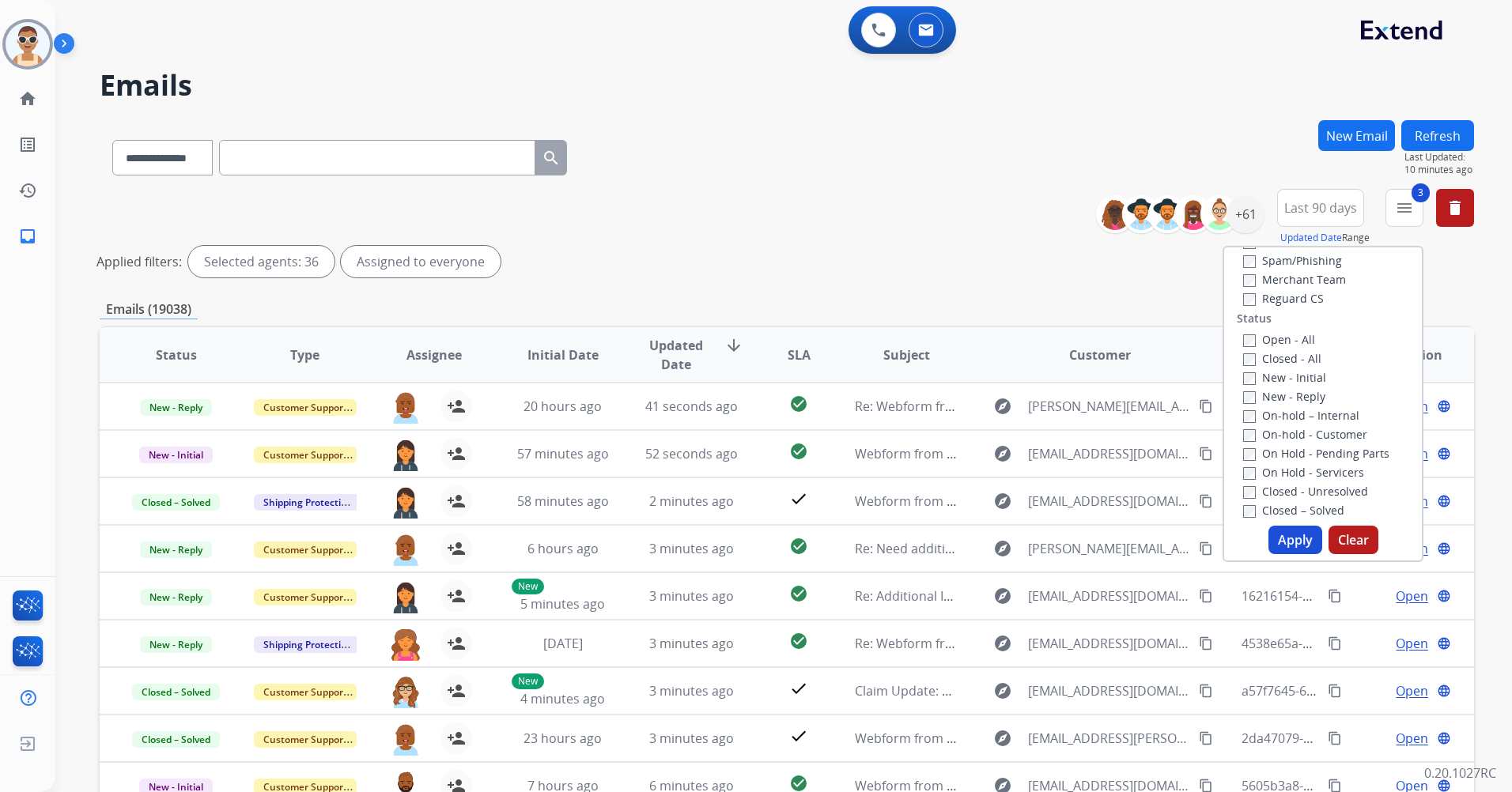
click at [1295, 400] on label "New - Reply" at bounding box center [1284, 396] width 82 height 15
click at [1288, 545] on button "Apply" at bounding box center [1296, 540] width 53 height 29
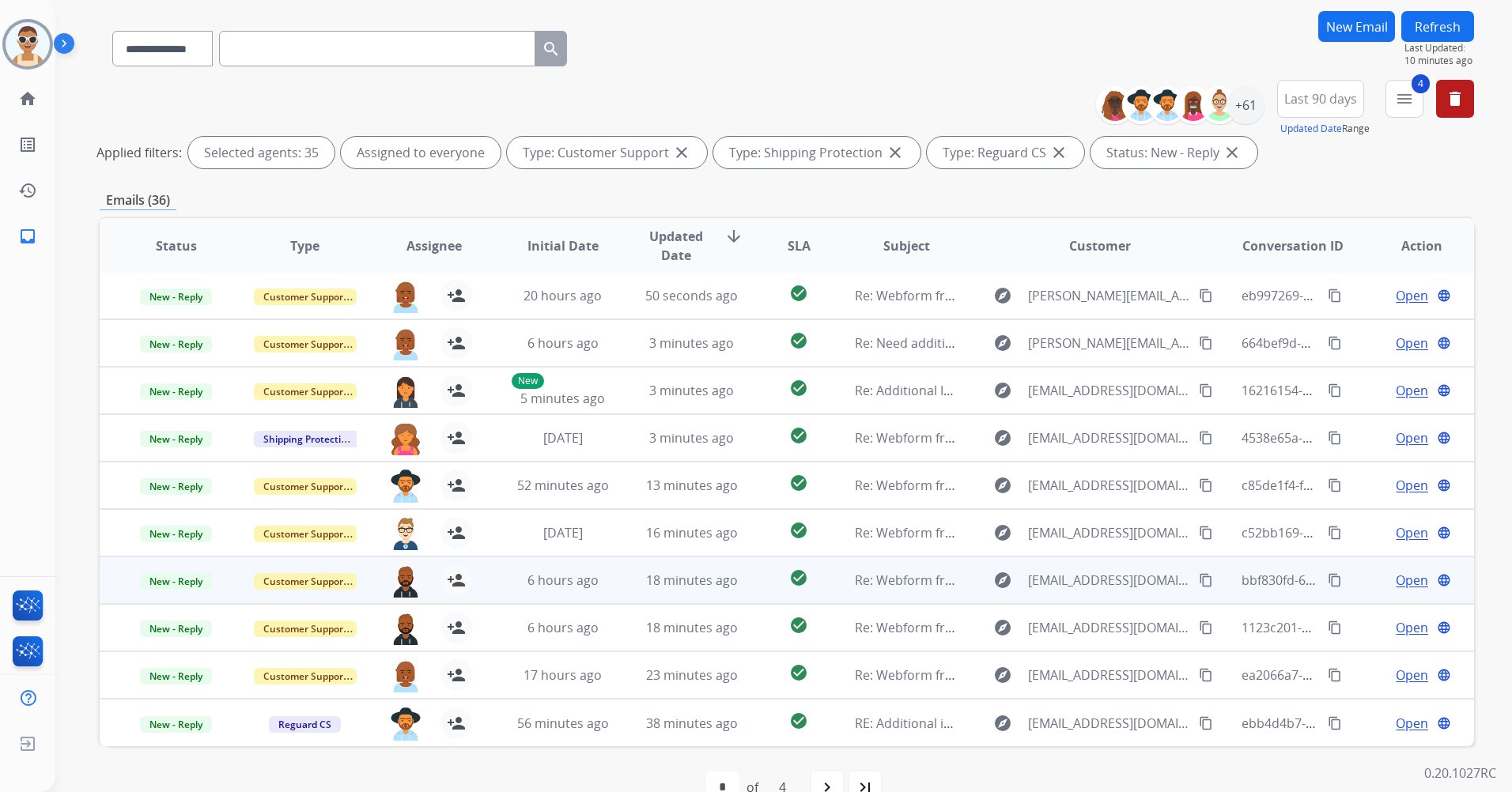
scroll to position [146, 0]
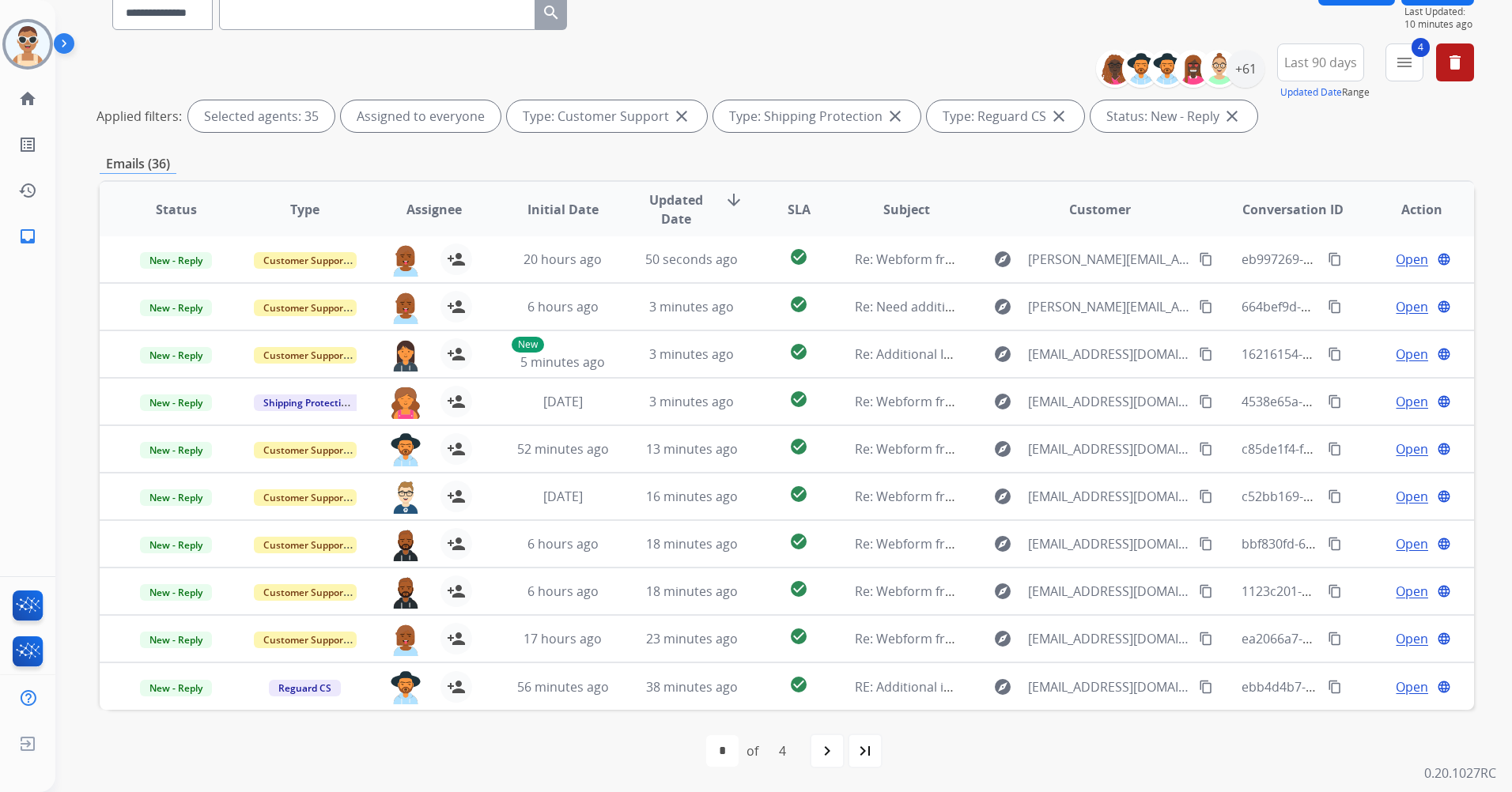
click at [828, 752] on mat-icon "navigate_next" at bounding box center [828, 751] width 19 height 19
select select "*"
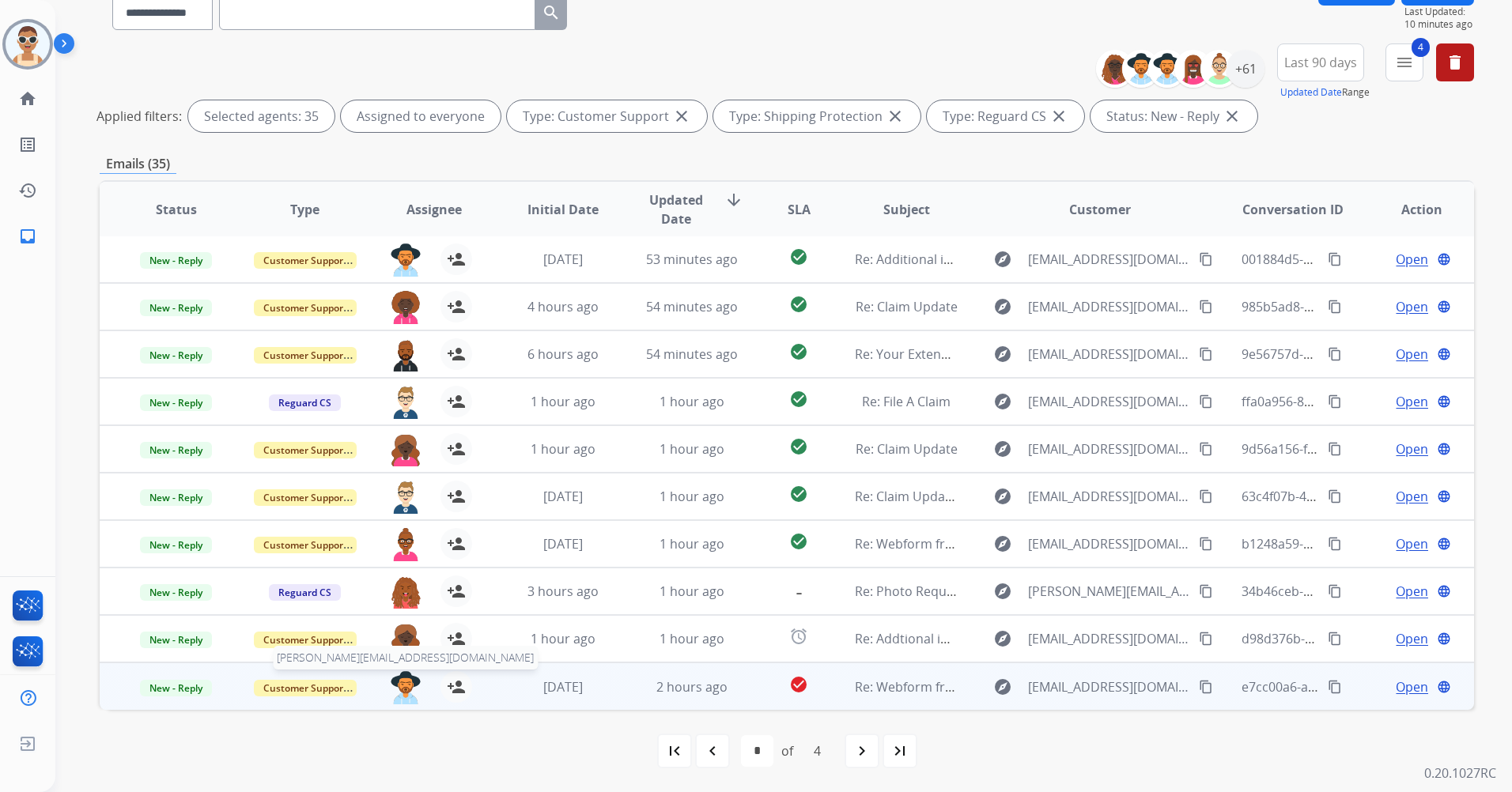
click at [397, 680] on img at bounding box center [405, 687] width 31 height 33
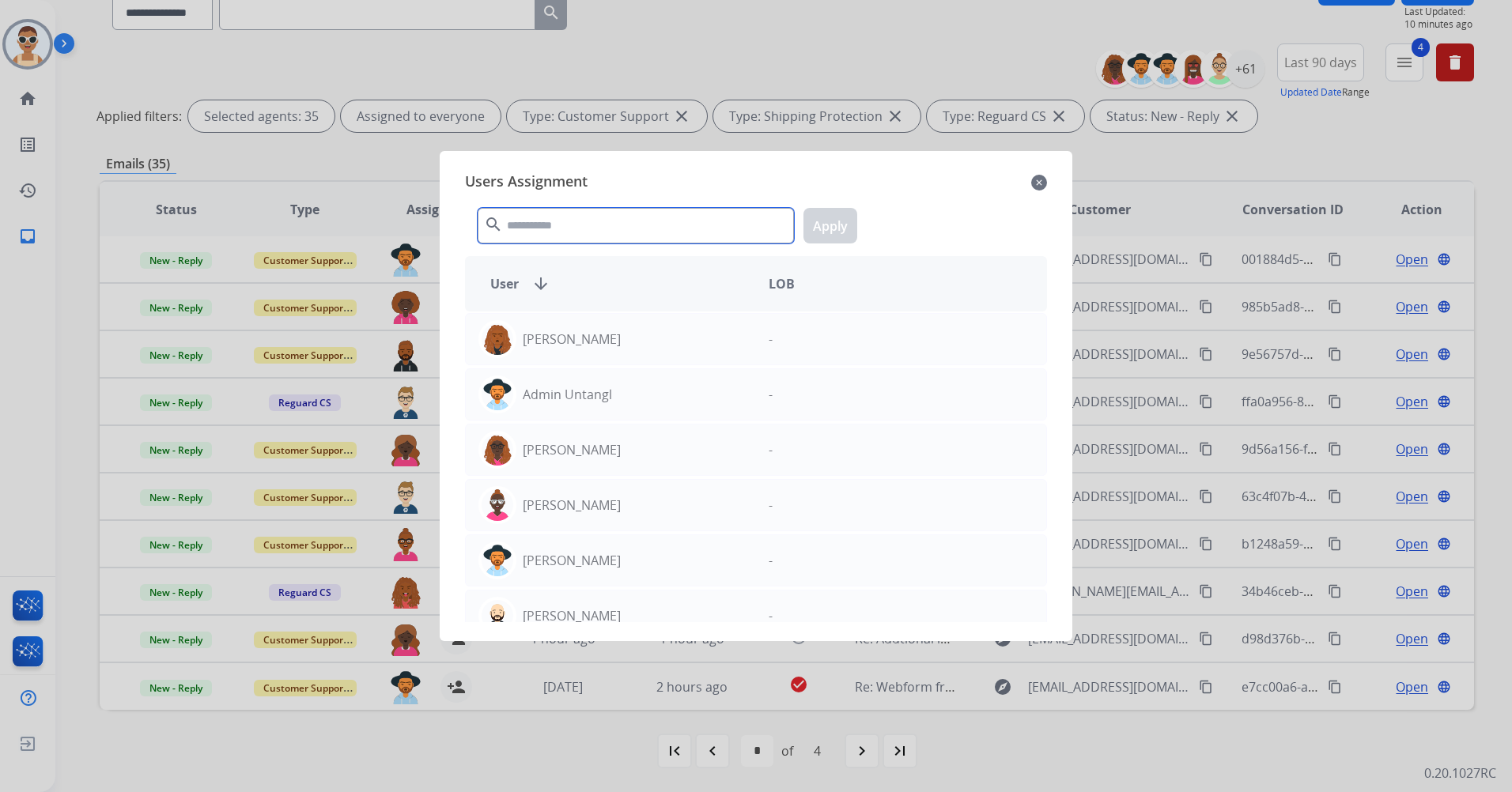
click at [582, 212] on input "text" at bounding box center [636, 225] width 317 height 35
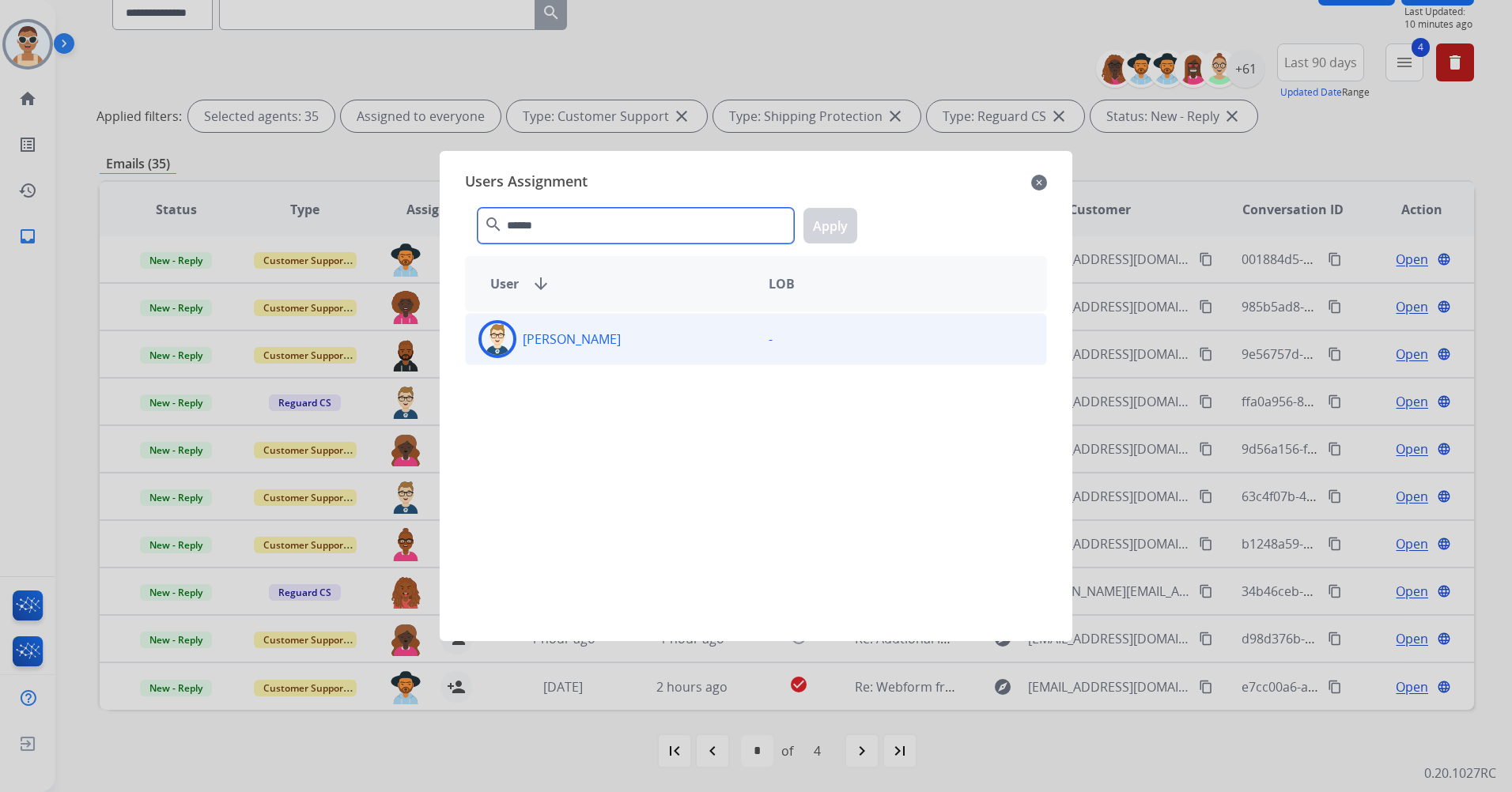
type input "******"
click at [603, 323] on div "[PERSON_NAME]" at bounding box center [611, 339] width 290 height 38
click at [826, 216] on button "Apply" at bounding box center [830, 225] width 53 height 35
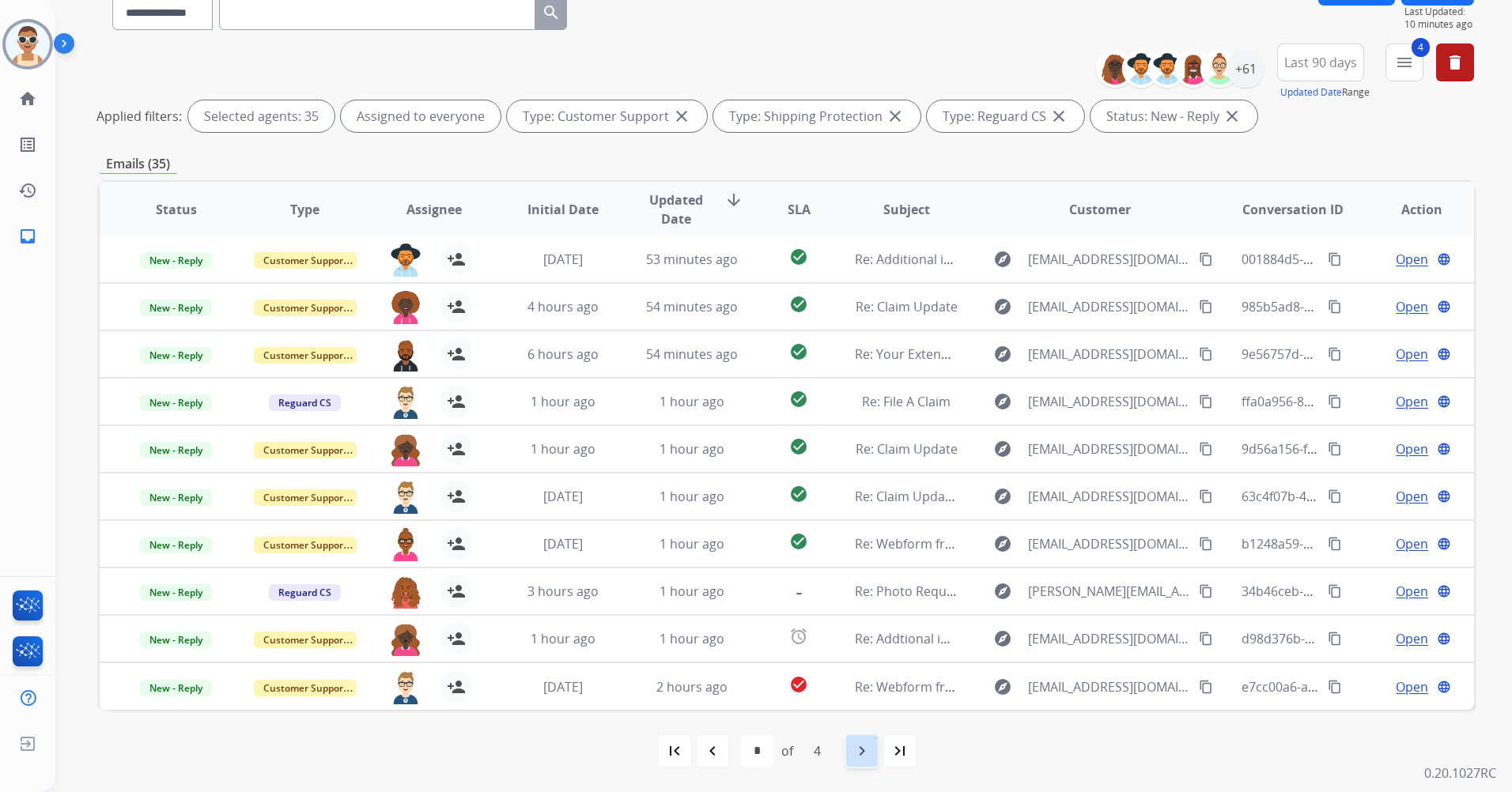
click at [851, 749] on div "navigate_next" at bounding box center [862, 751] width 35 height 35
select select "*"
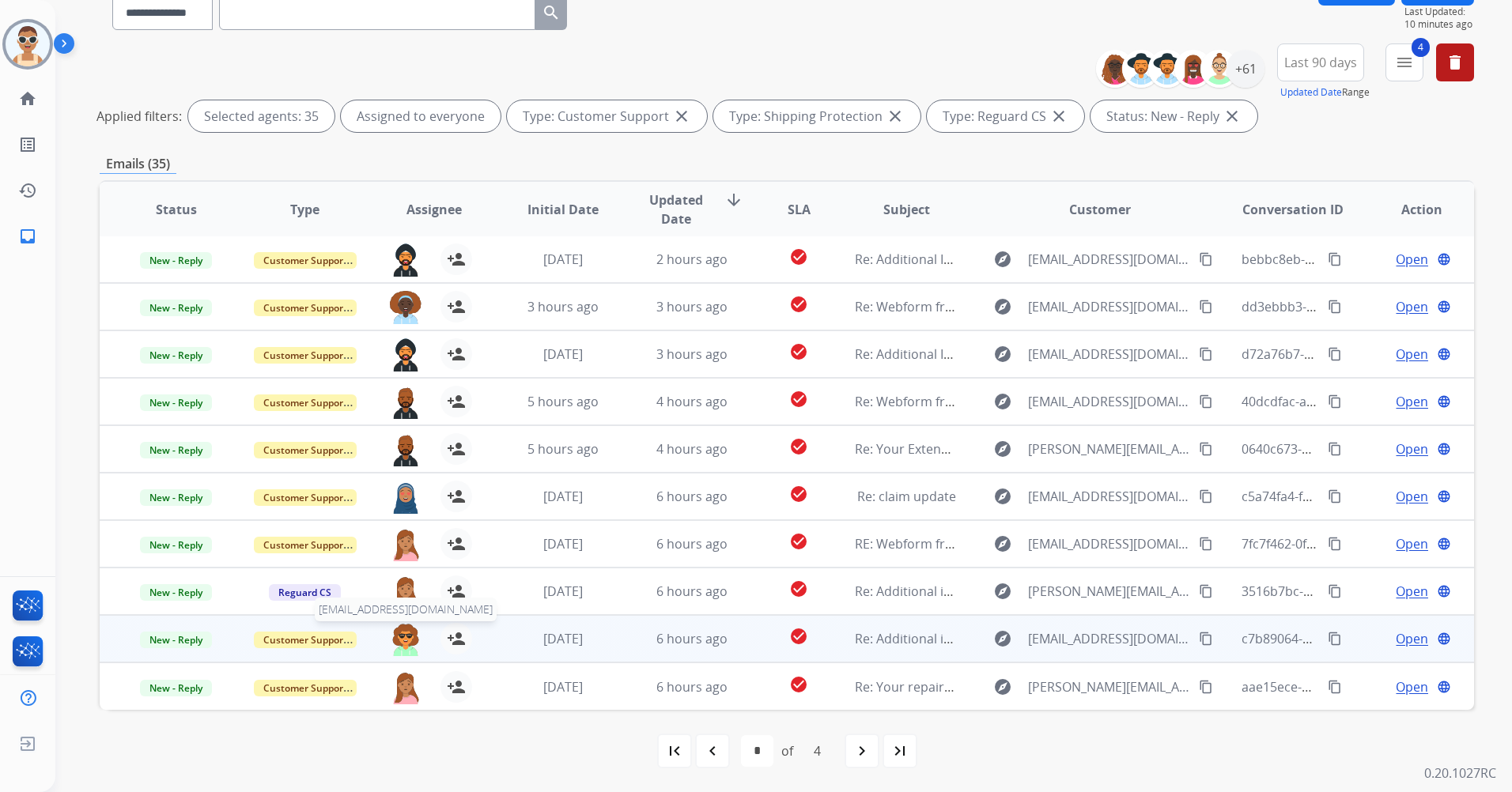
click at [404, 633] on img at bounding box center [405, 640] width 31 height 33
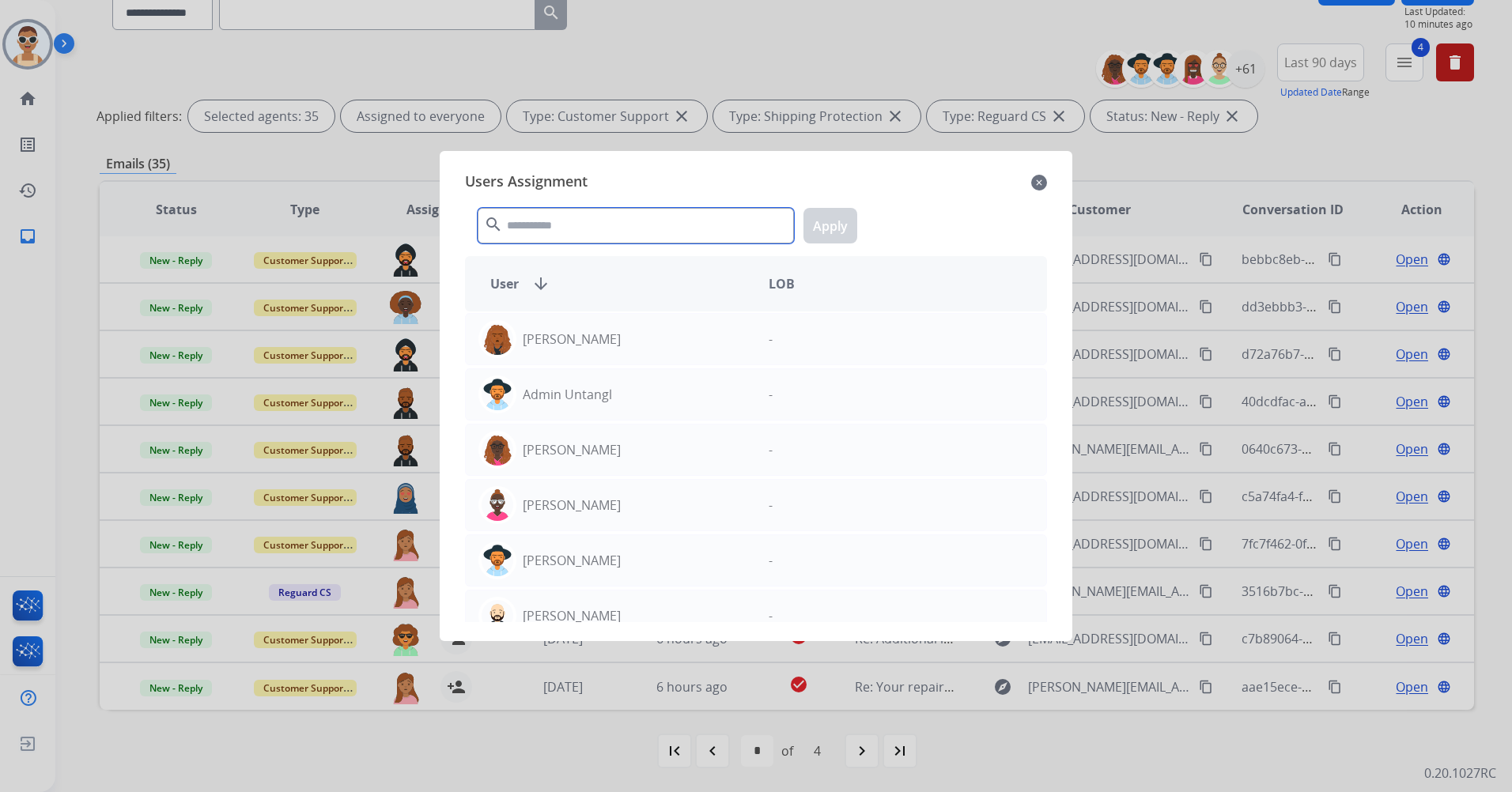
click at [573, 232] on input "text" at bounding box center [636, 225] width 317 height 35
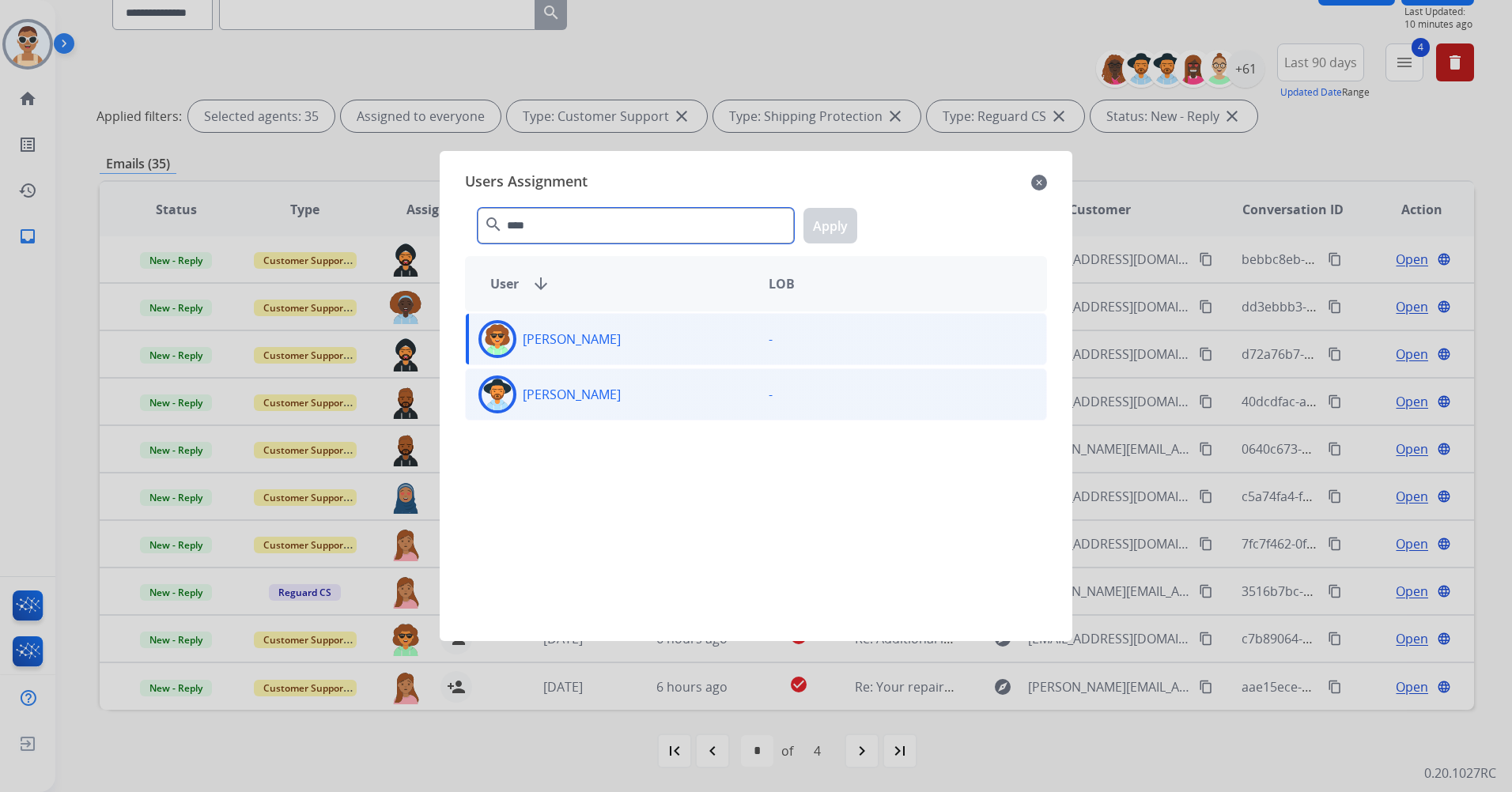
type input "****"
click at [656, 394] on div "[PERSON_NAME]" at bounding box center [611, 395] width 290 height 38
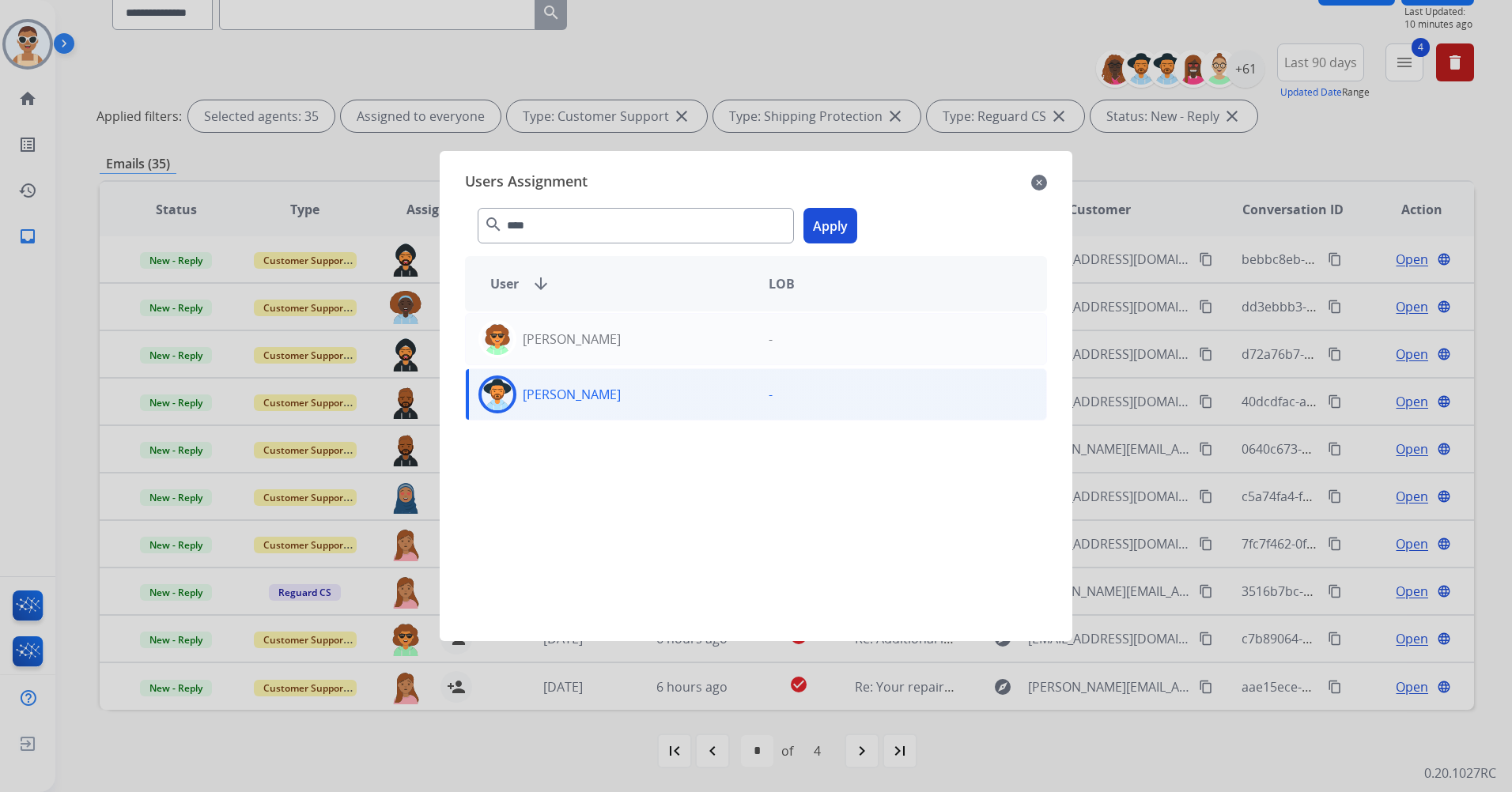
click at [818, 223] on button "Apply" at bounding box center [830, 225] width 53 height 35
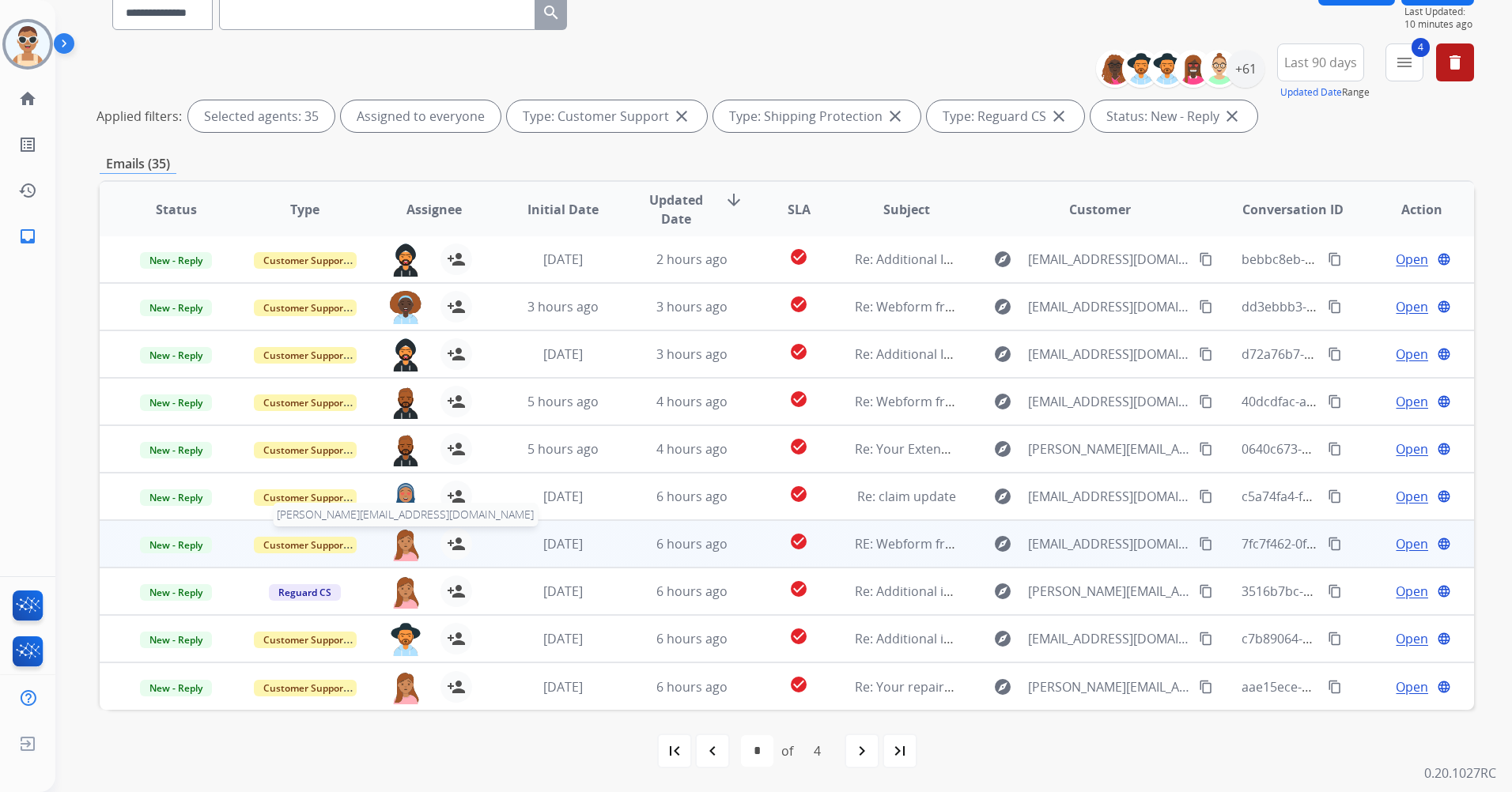
click at [406, 544] on img at bounding box center [405, 544] width 31 height 33
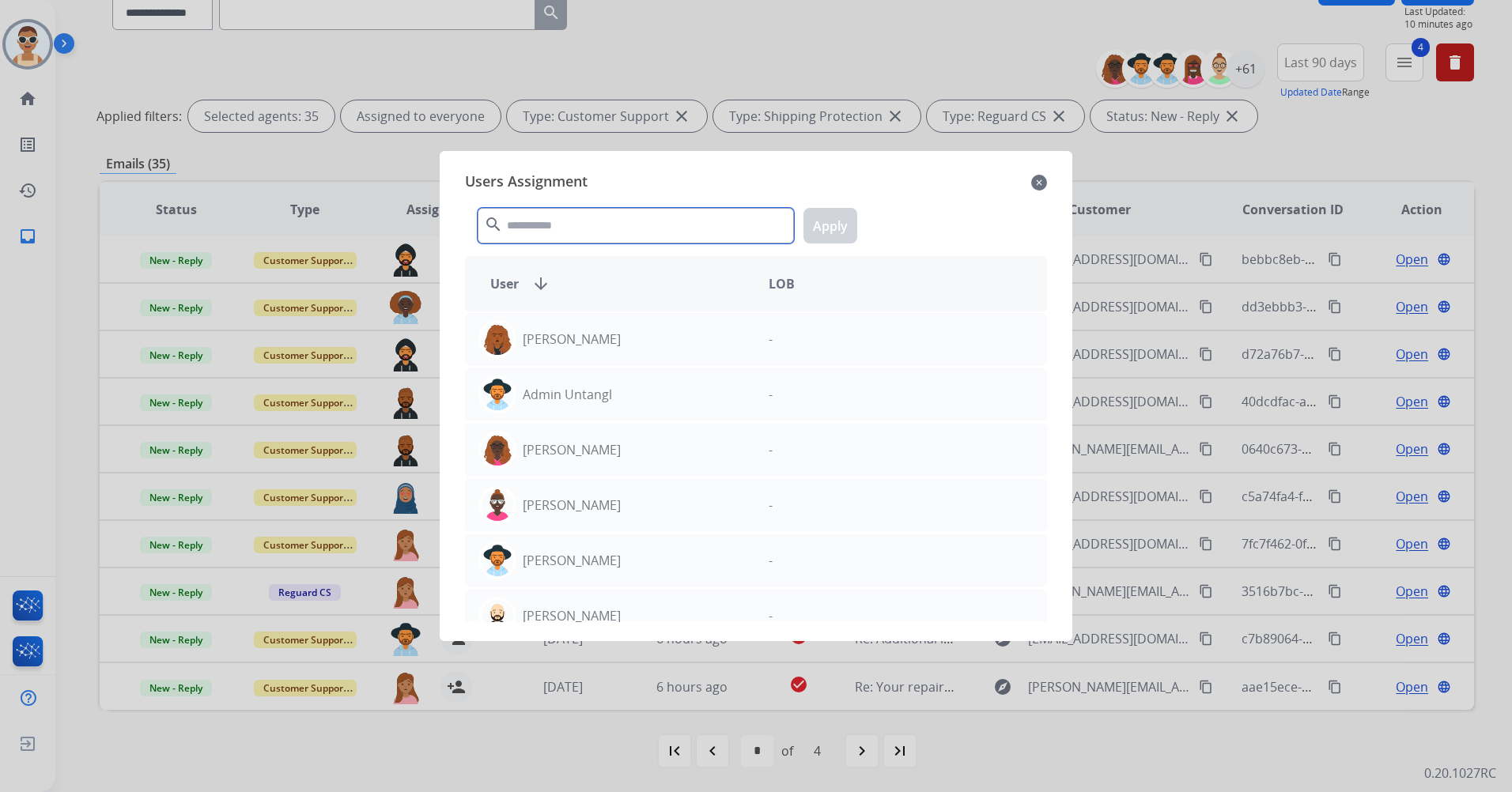
click at [548, 214] on input "text" at bounding box center [636, 225] width 317 height 35
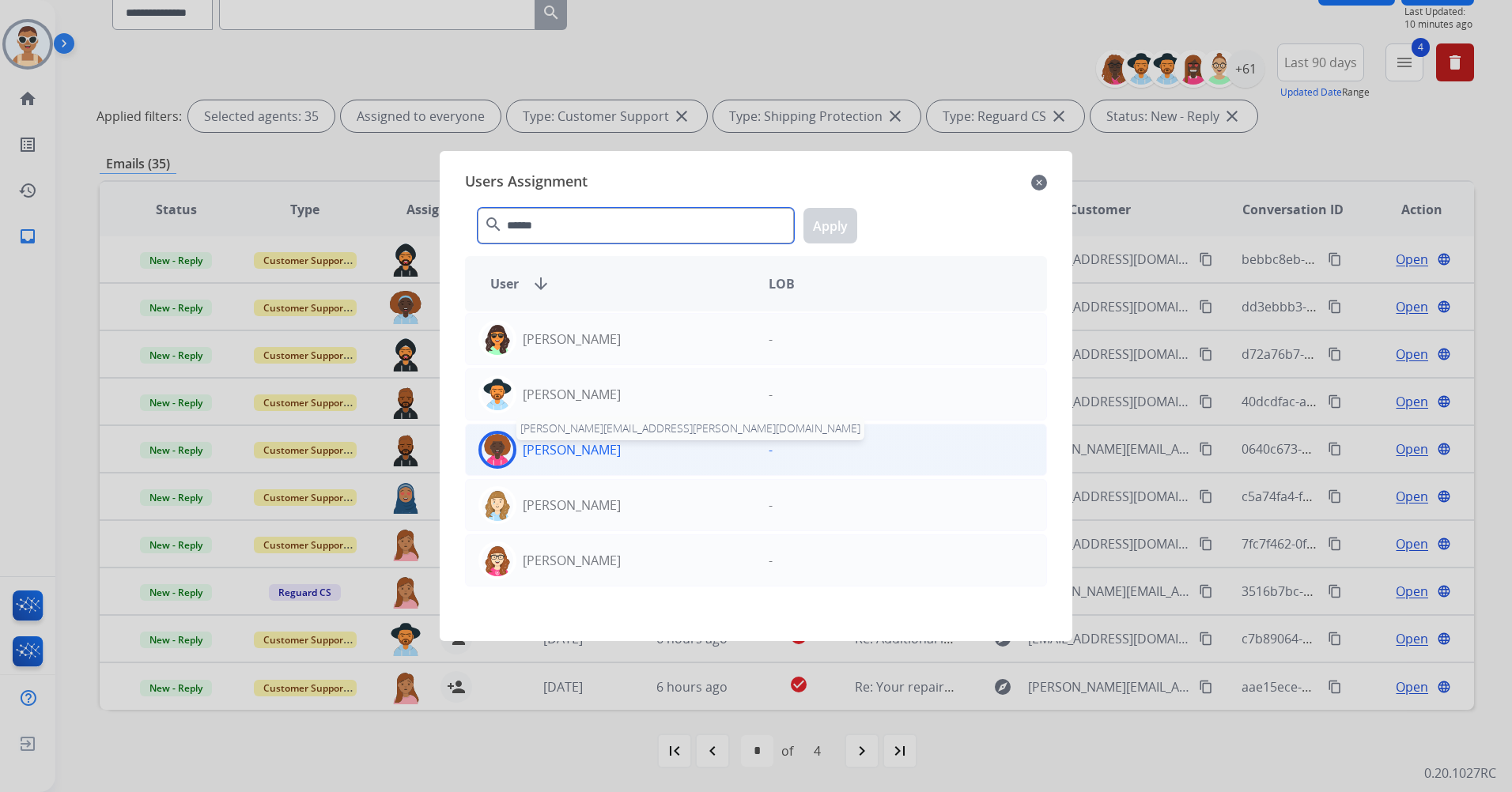
type input "******"
click at [621, 442] on p "[PERSON_NAME]" at bounding box center [571, 450] width 98 height 19
click at [834, 228] on button "Apply" at bounding box center [830, 225] width 53 height 35
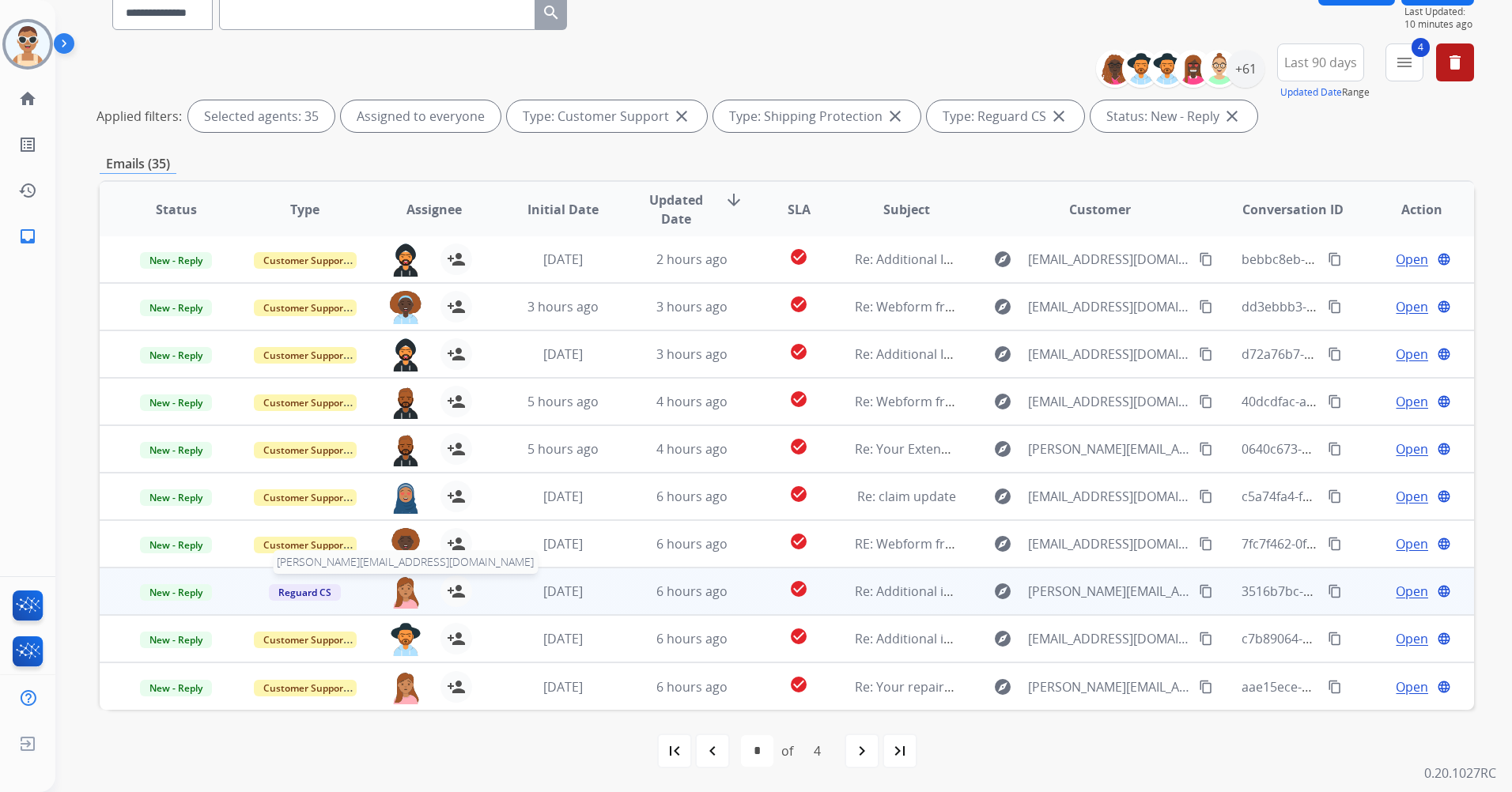
click at [406, 586] on img at bounding box center [405, 592] width 31 height 33
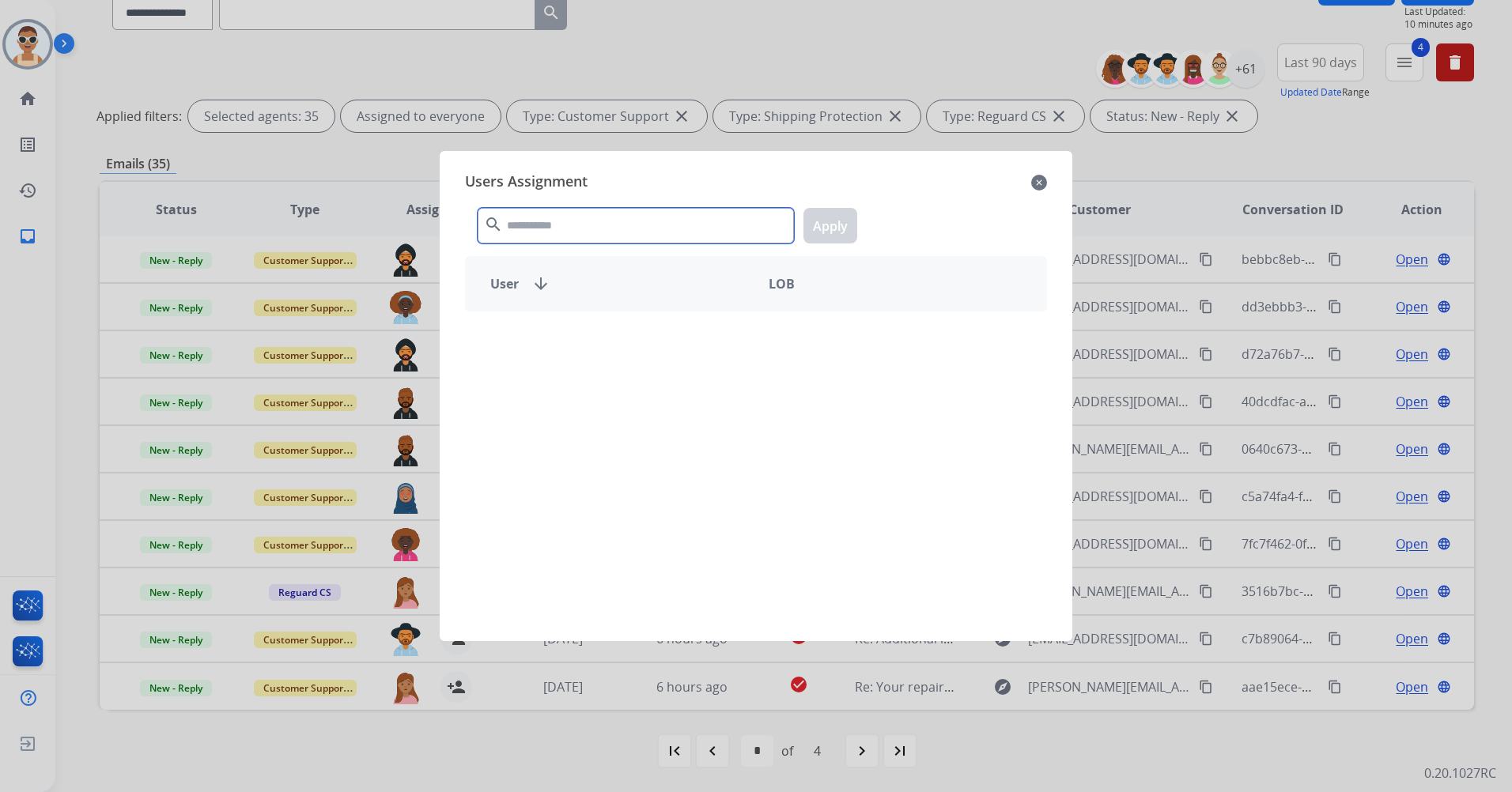
click at [603, 223] on input "text" at bounding box center [636, 225] width 317 height 35
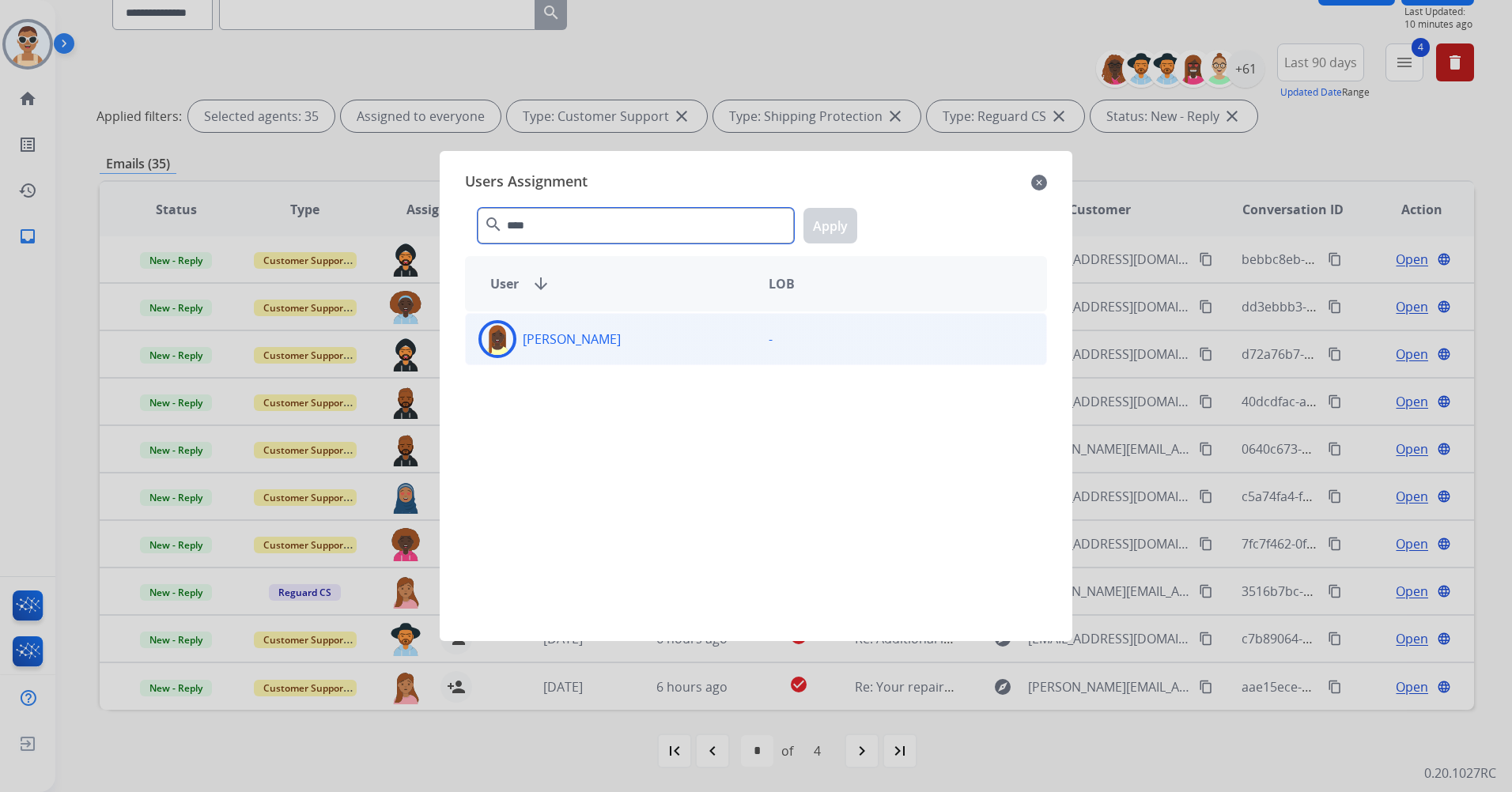
type input "****"
click at [634, 345] on div "[PERSON_NAME]" at bounding box center [611, 339] width 290 height 38
click at [819, 224] on button "Apply" at bounding box center [830, 225] width 53 height 35
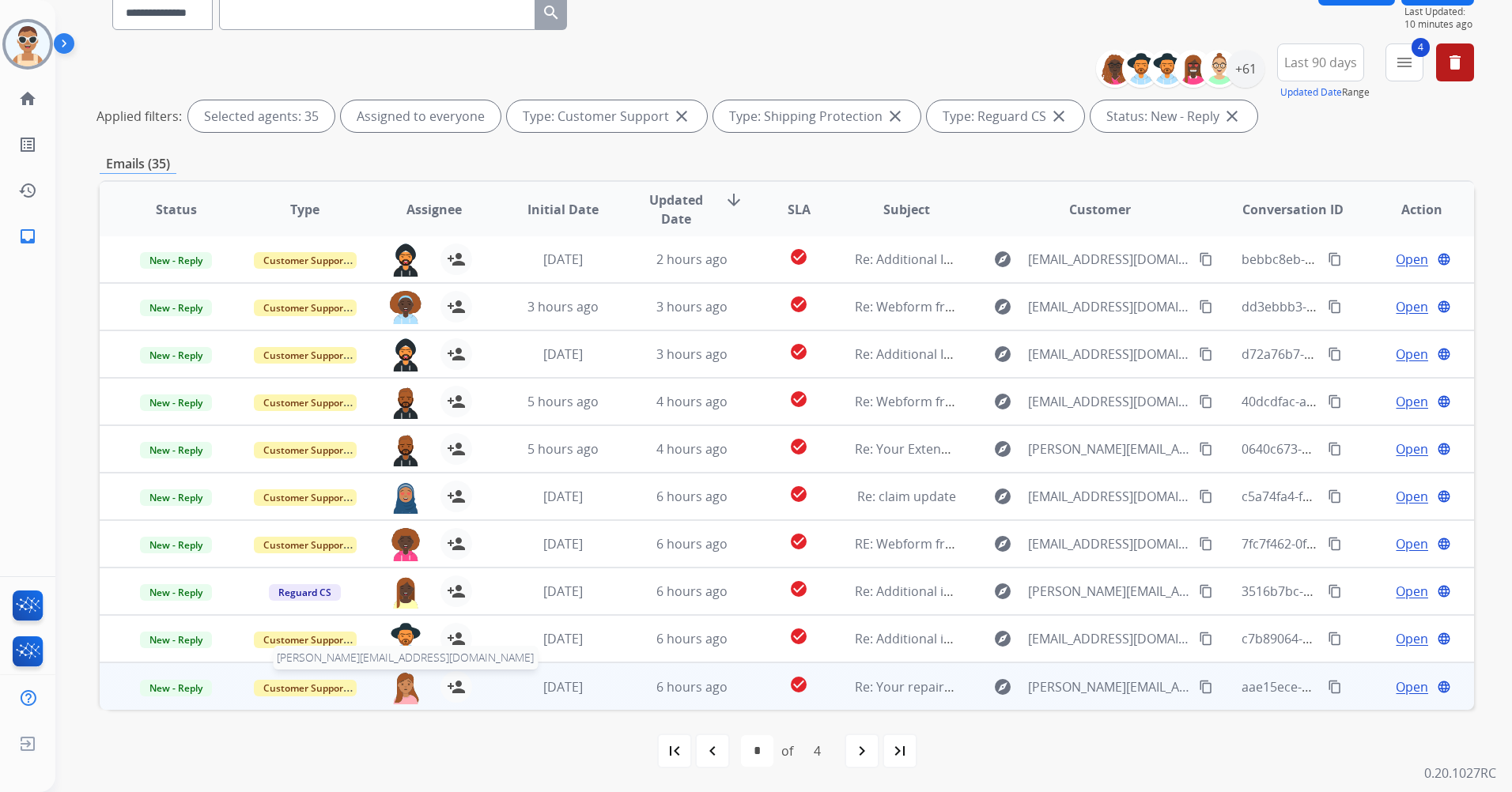
click at [407, 687] on img at bounding box center [405, 687] width 31 height 33
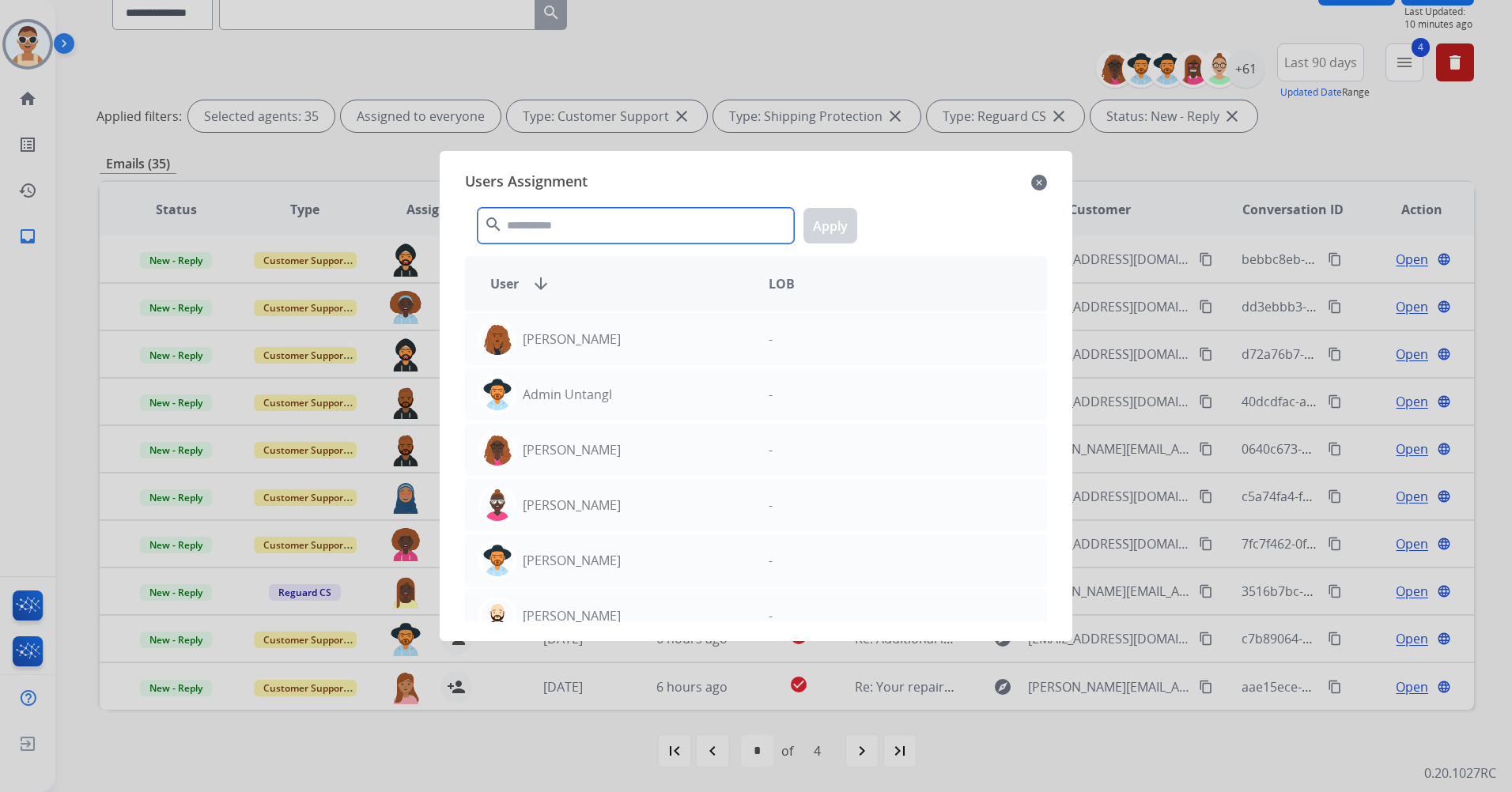
click at [578, 221] on input "text" at bounding box center [636, 225] width 317 height 35
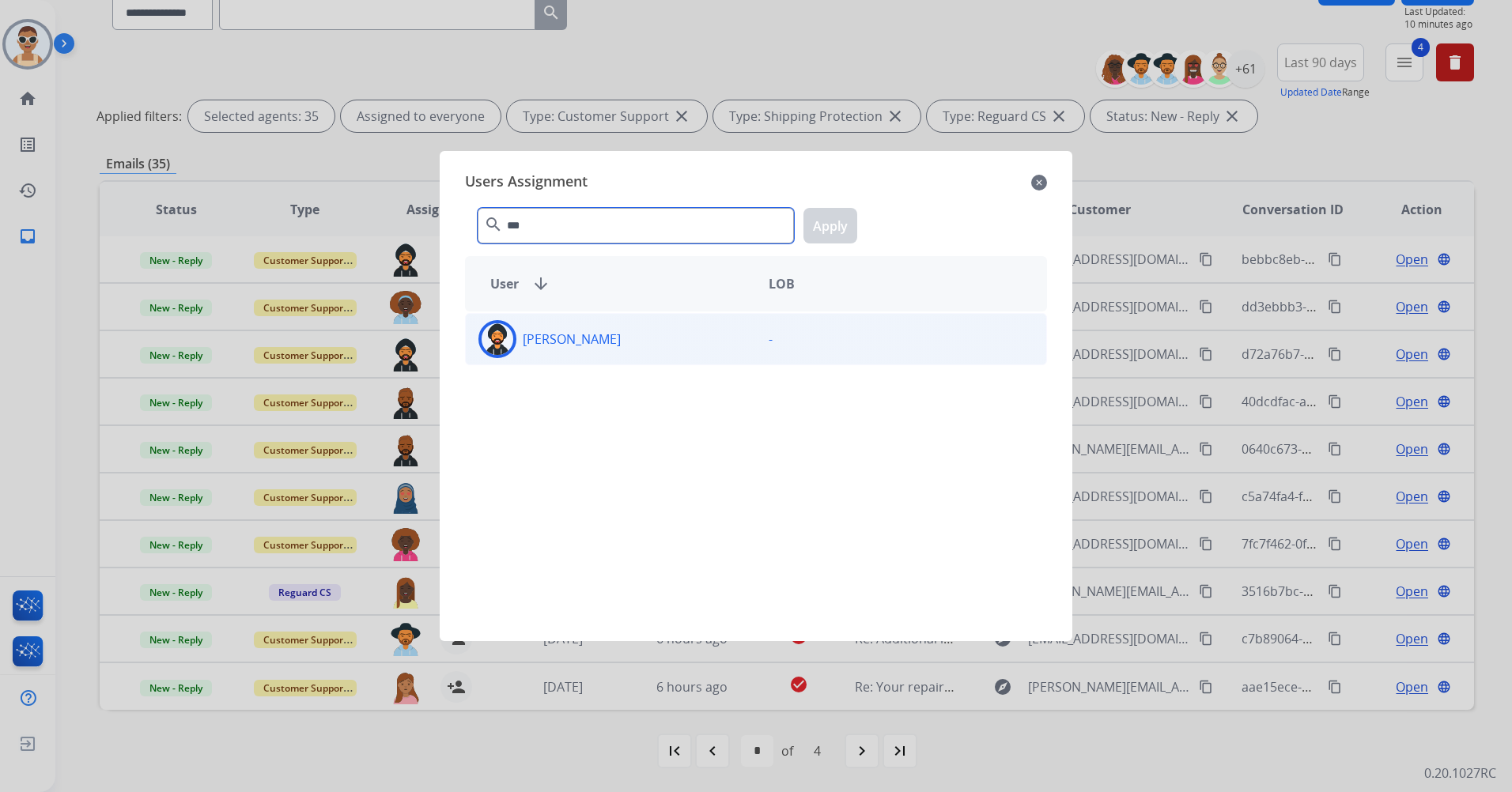
type input "***"
click at [624, 352] on div "[PERSON_NAME]" at bounding box center [611, 339] width 290 height 38
click at [835, 226] on button "Apply" at bounding box center [830, 225] width 53 height 35
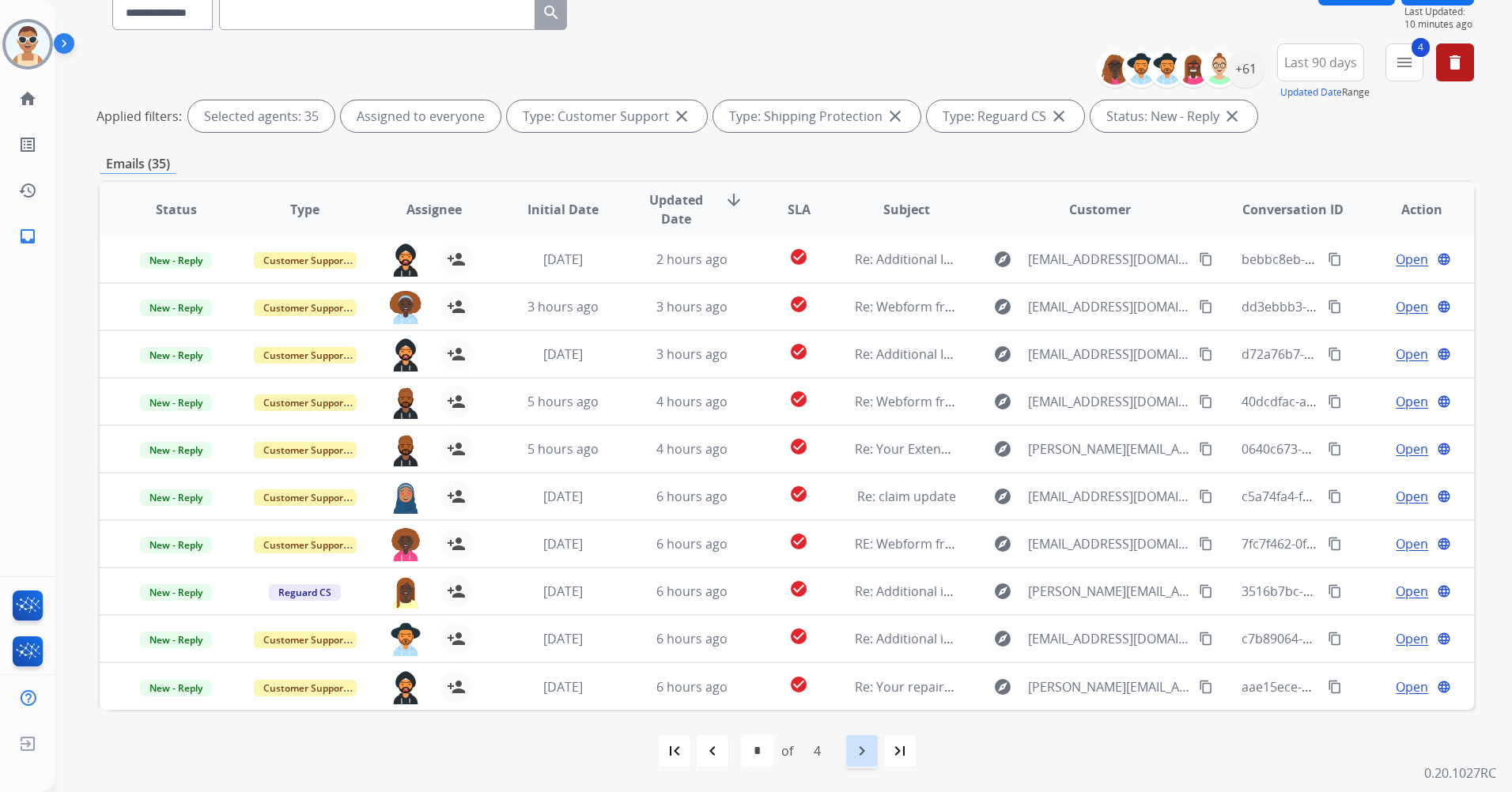
click at [861, 741] on div "navigate_next" at bounding box center [862, 751] width 35 height 35
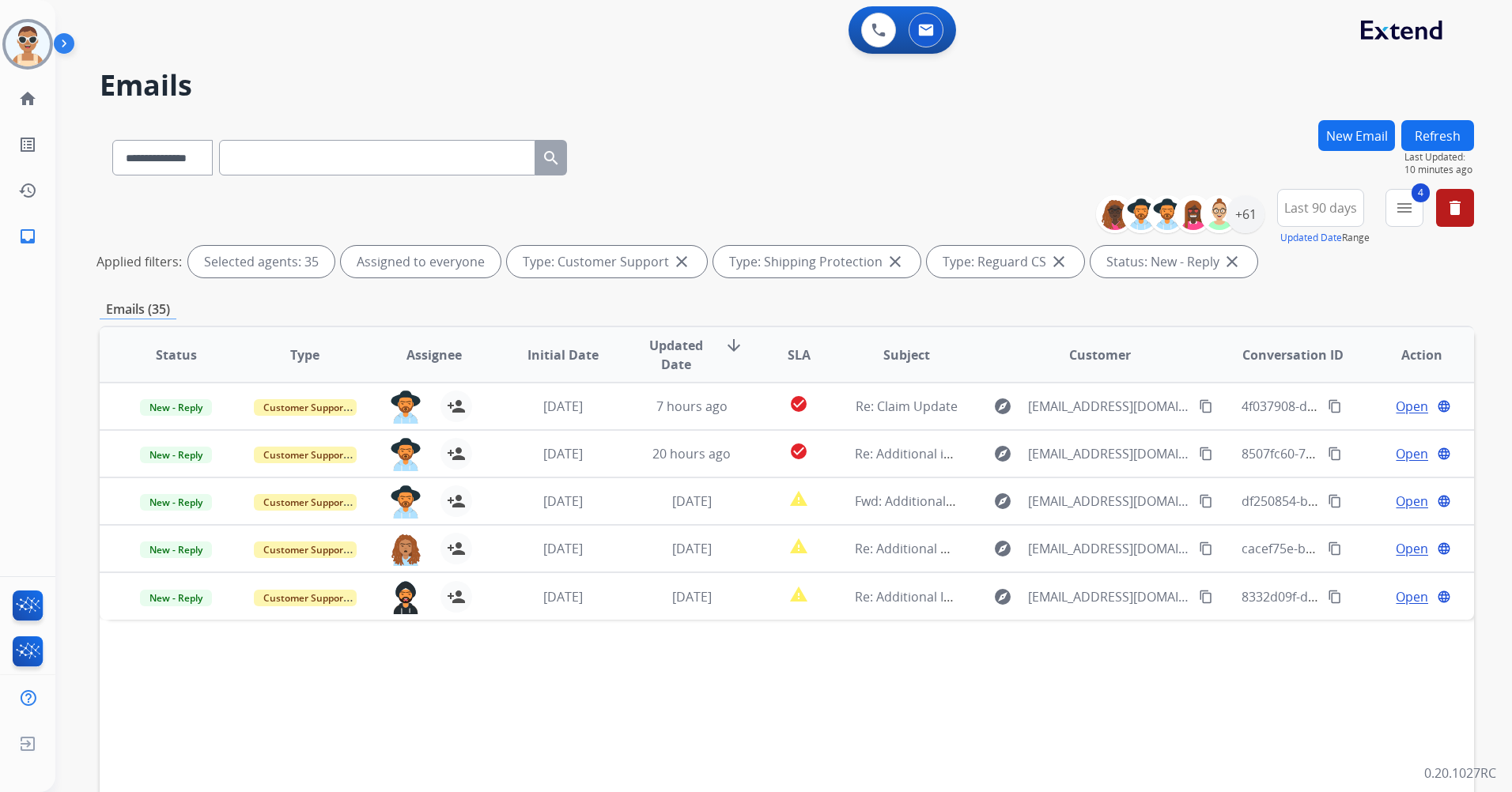
scroll to position [0, 0]
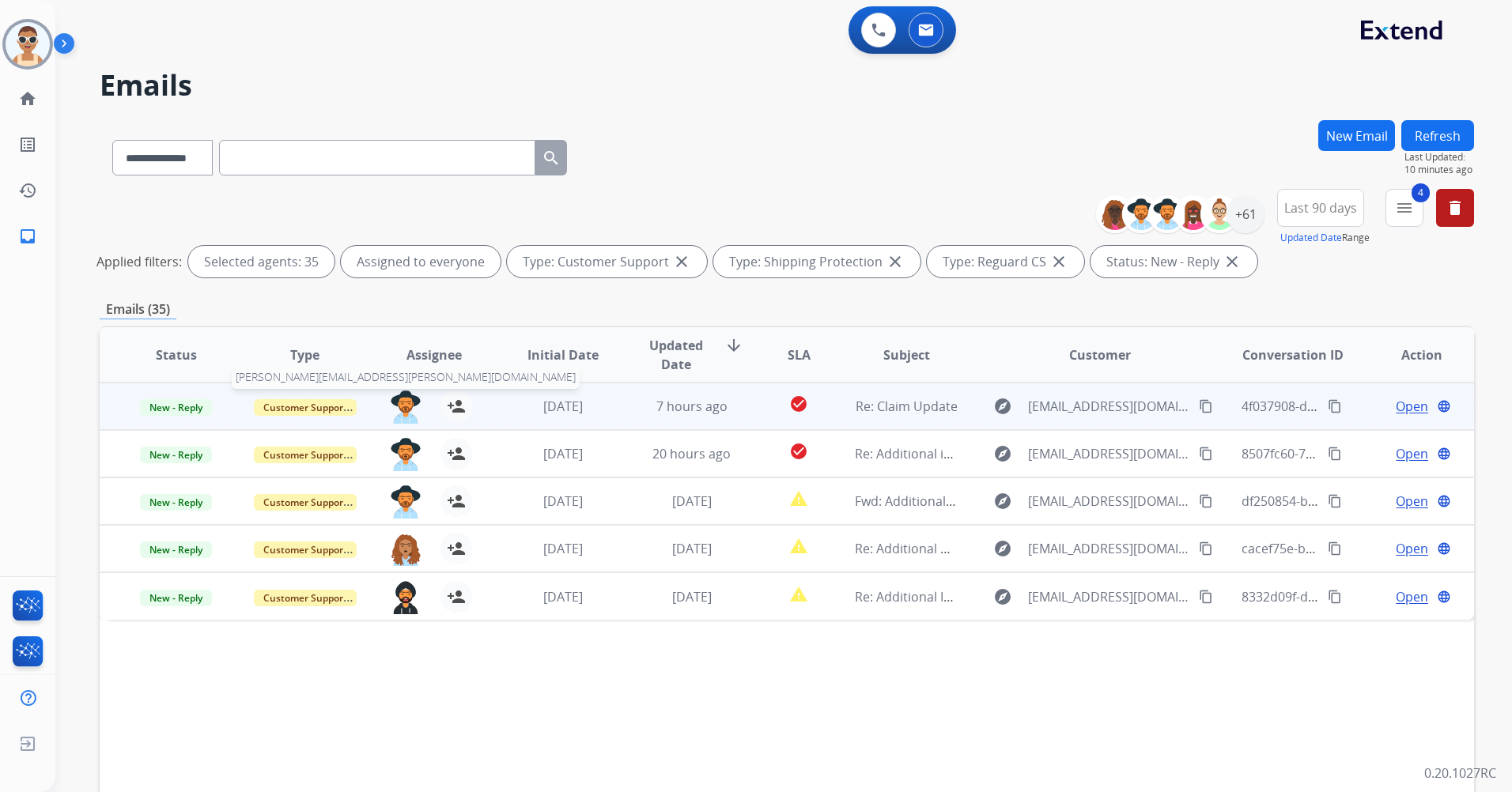
click at [403, 402] on img at bounding box center [405, 407] width 31 height 33
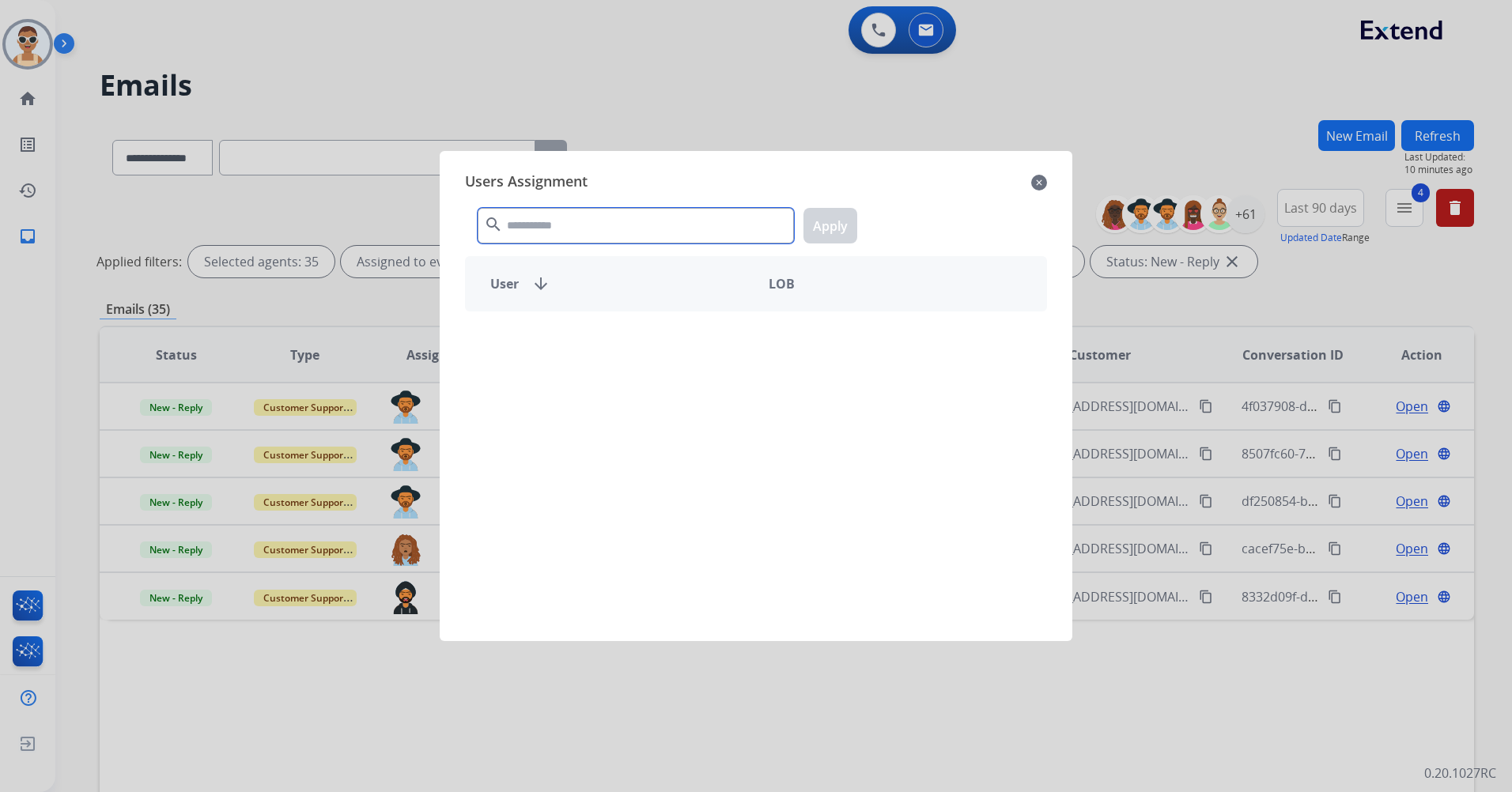
click at [564, 225] on input "text" at bounding box center [636, 225] width 317 height 35
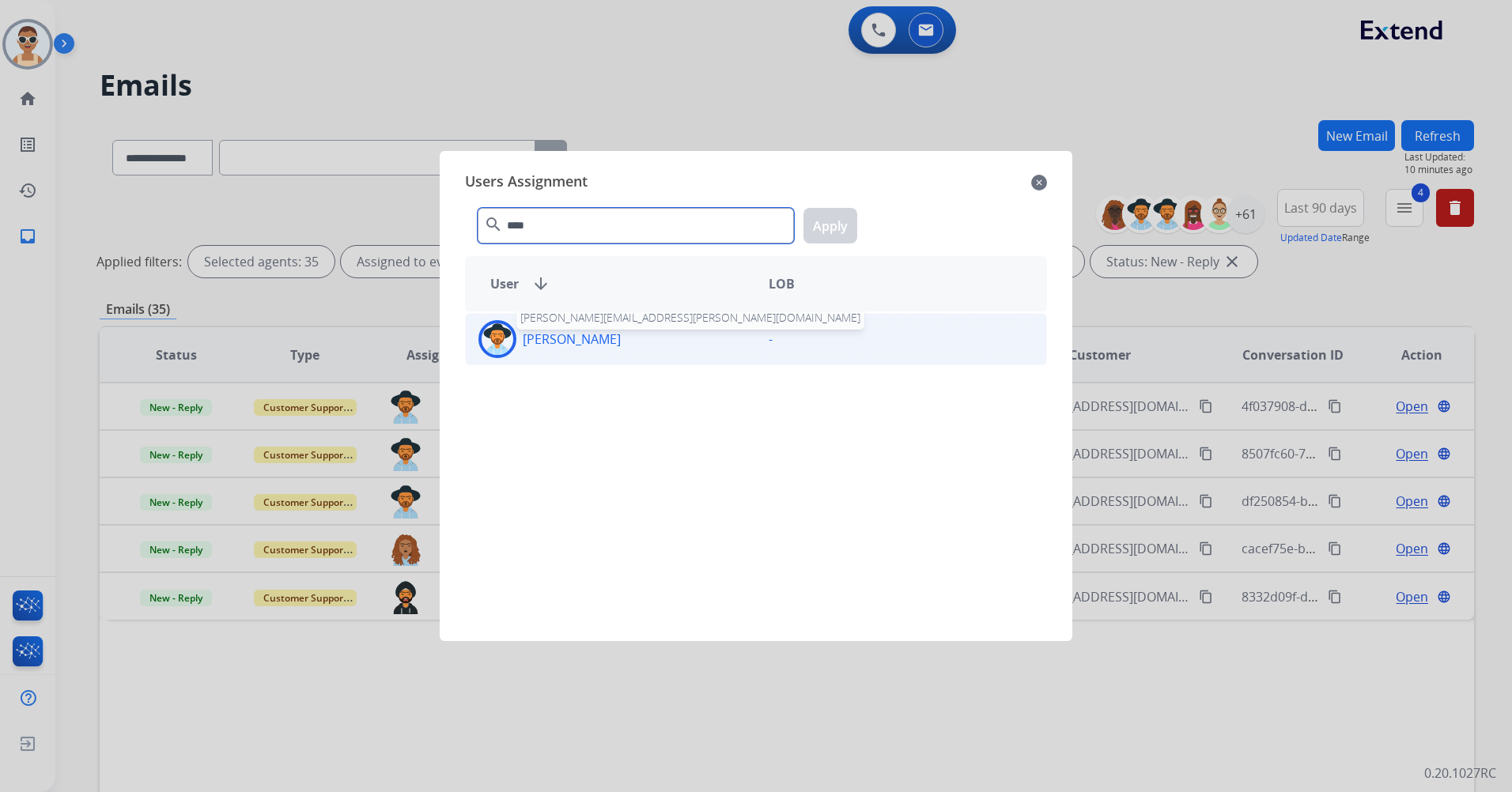
type input "****"
click at [607, 341] on div "Mary Winston mary.winston@mcibpo.com" at bounding box center [611, 339] width 290 height 38
click at [821, 222] on button "Apply" at bounding box center [830, 225] width 53 height 35
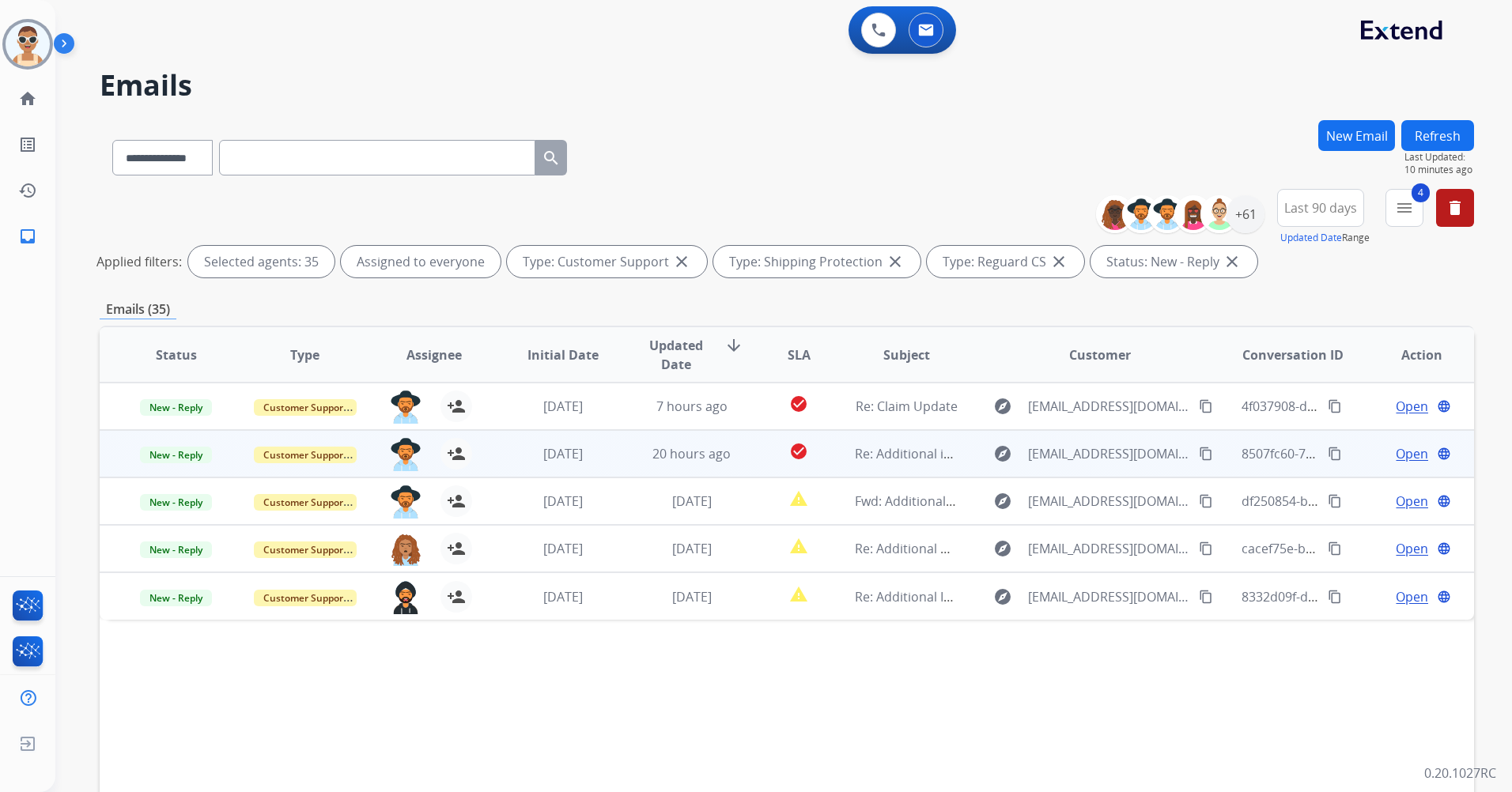
click at [1328, 455] on mat-icon "content_copy" at bounding box center [1335, 454] width 14 height 14
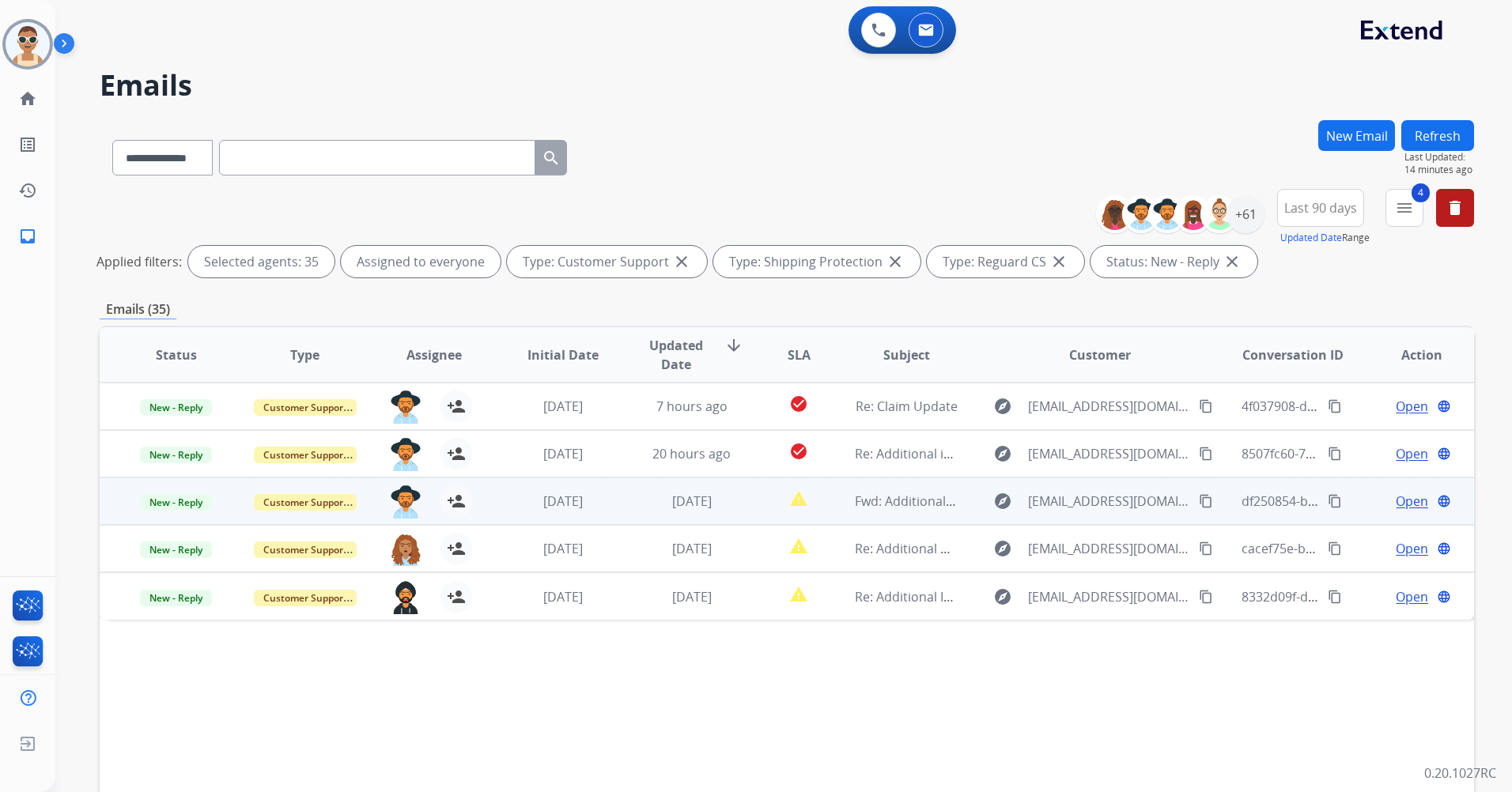
drag, startPoint x: 1322, startPoint y: 502, endPoint x: 1461, endPoint y: 585, distance: 161.9
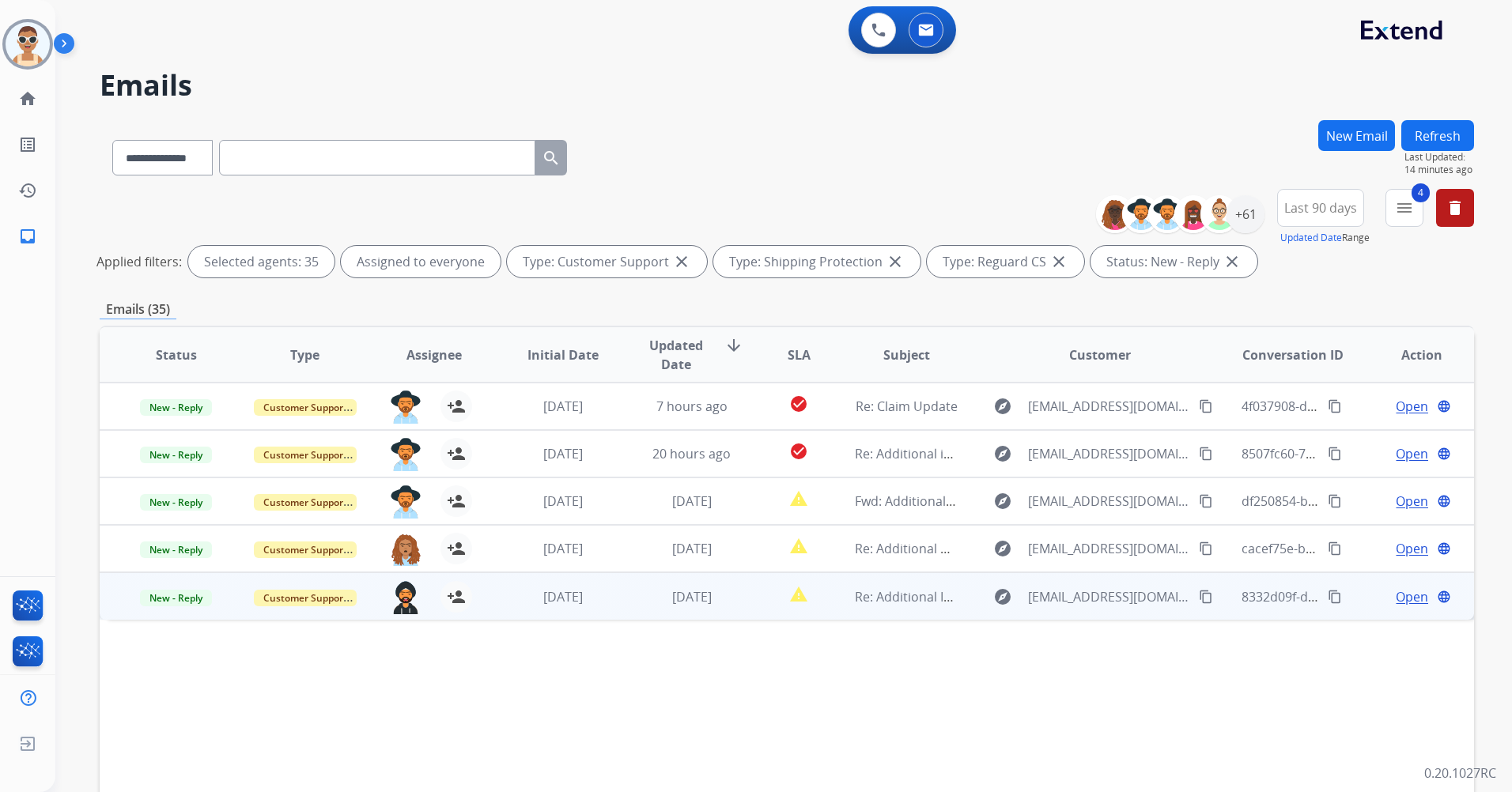
click at [1328, 502] on mat-icon "content_copy" at bounding box center [1335, 501] width 14 height 14
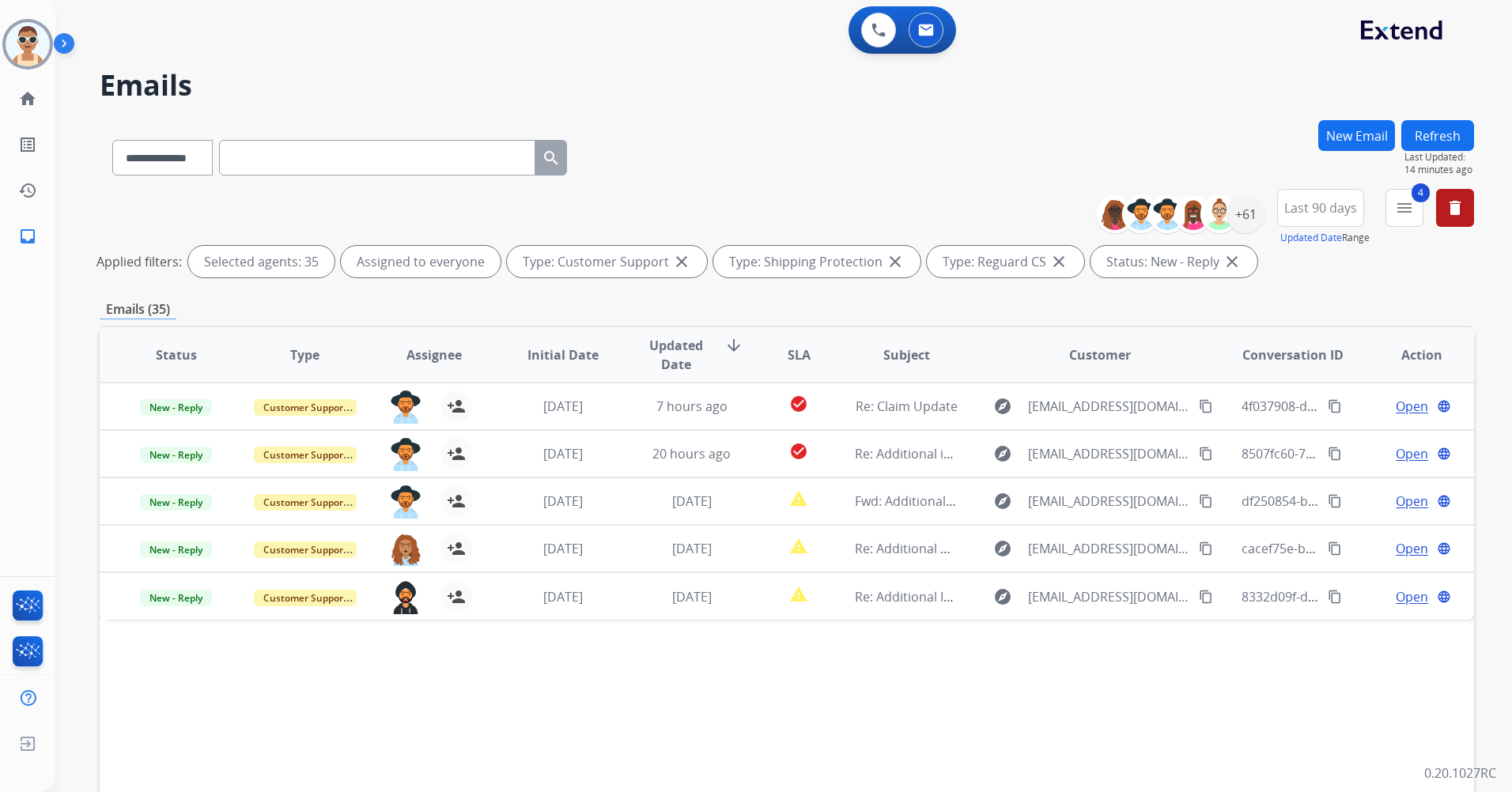
drag, startPoint x: 1323, startPoint y: 546, endPoint x: 1390, endPoint y: 621, distance: 100.6
click at [1328, 546] on mat-icon "content_copy" at bounding box center [1335, 548] width 14 height 14
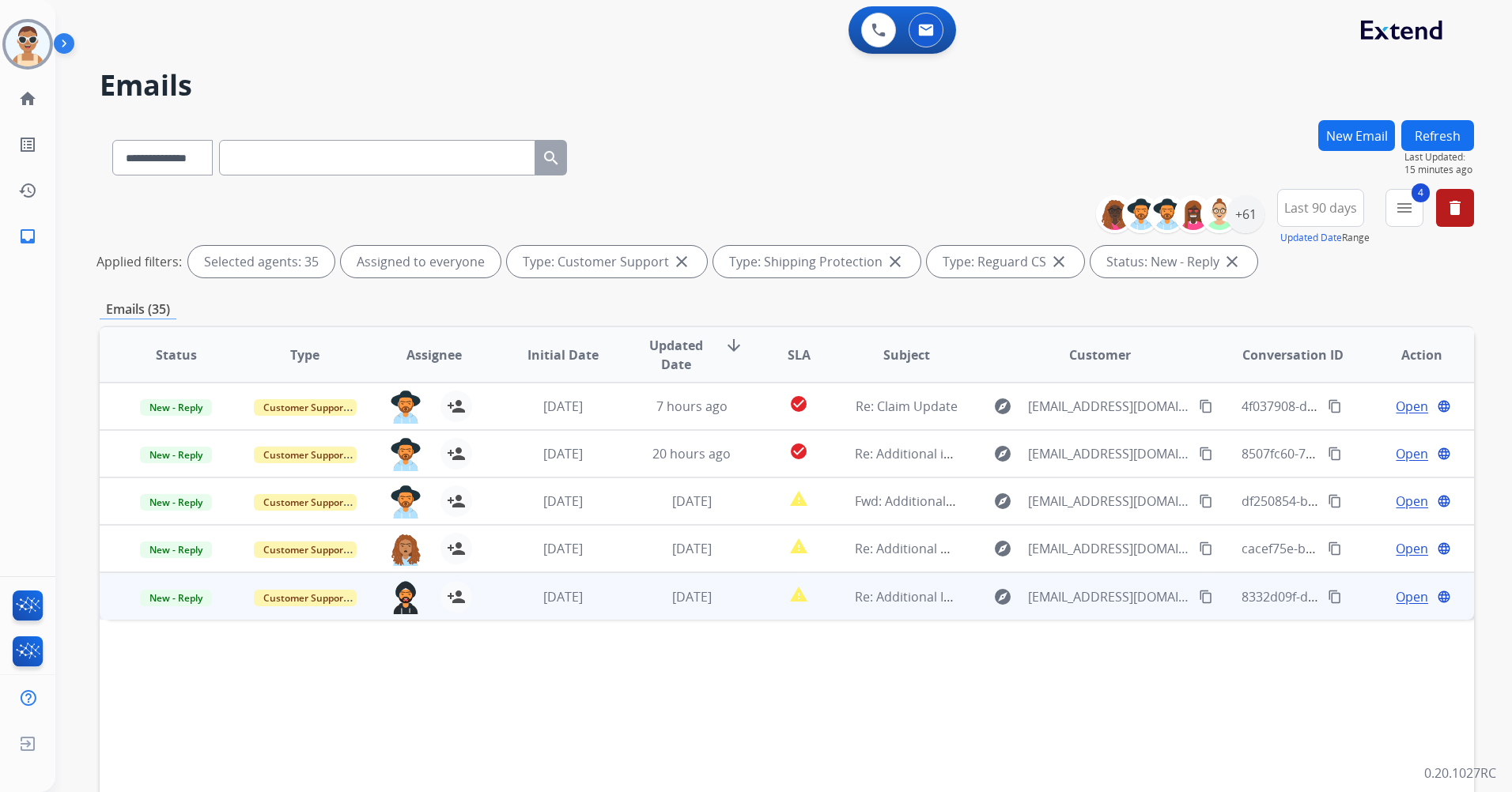
drag, startPoint x: 1320, startPoint y: 598, endPoint x: 1334, endPoint y: 618, distance: 24.4
click at [1328, 598] on mat-icon "content_copy" at bounding box center [1335, 597] width 14 height 14
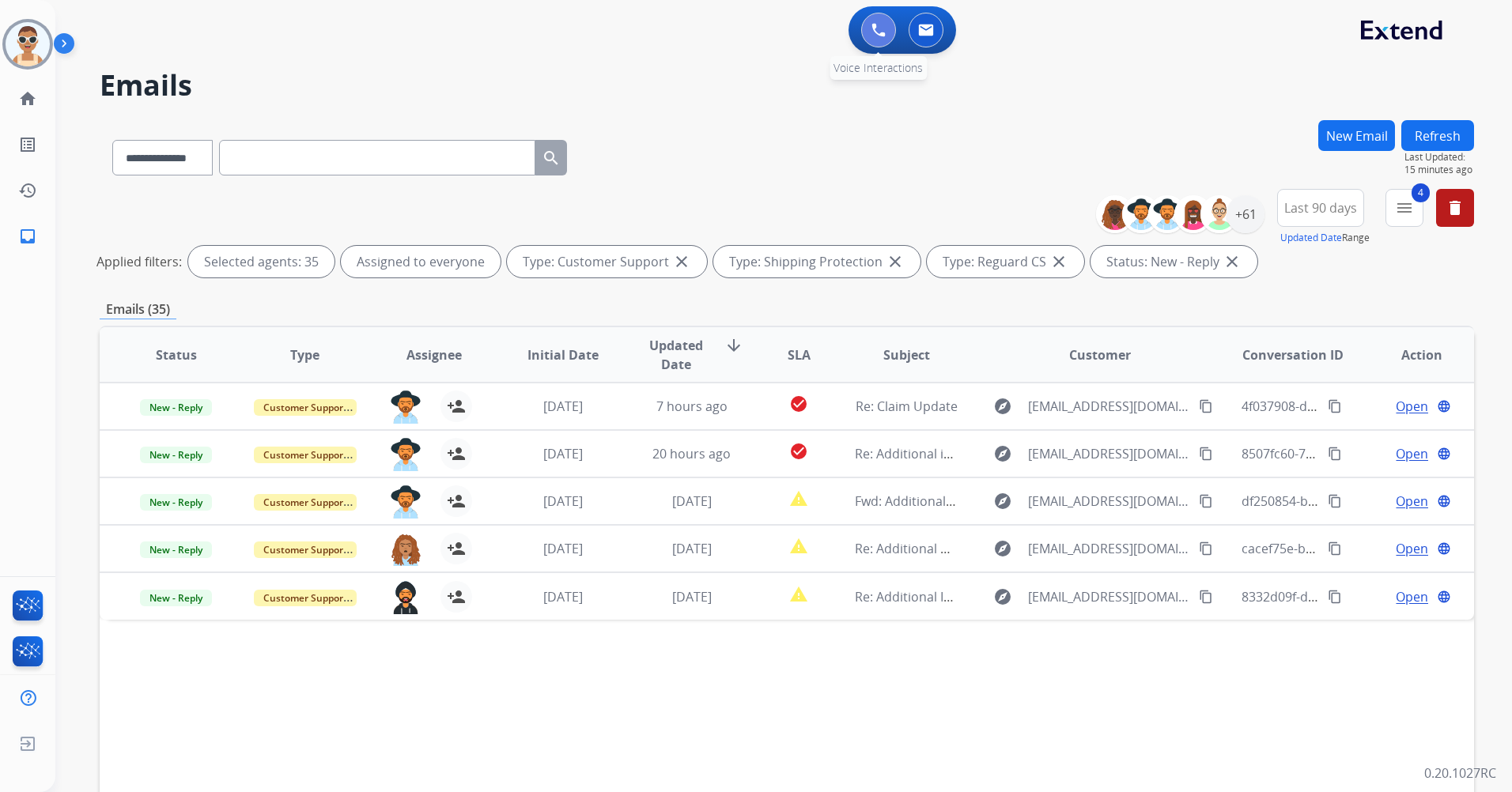
click at [873, 26] on button at bounding box center [878, 30] width 35 height 35
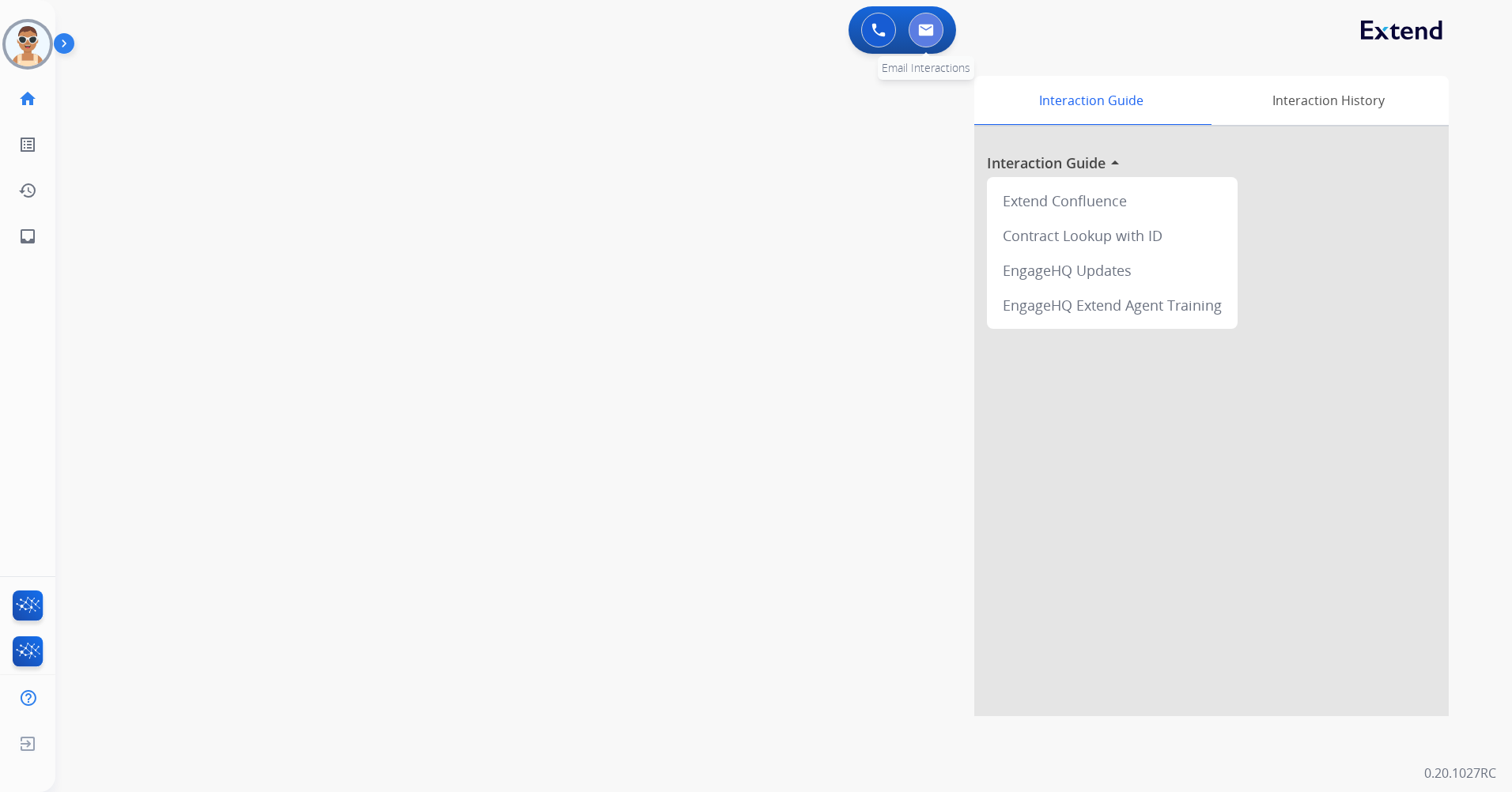
click at [920, 23] on button at bounding box center [926, 30] width 35 height 35
select select "**********"
